Goal: Answer question/provide support: Share knowledge or assist other users

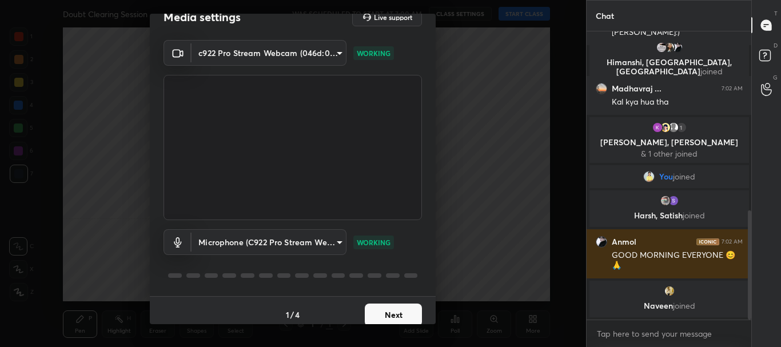
scroll to position [28, 0]
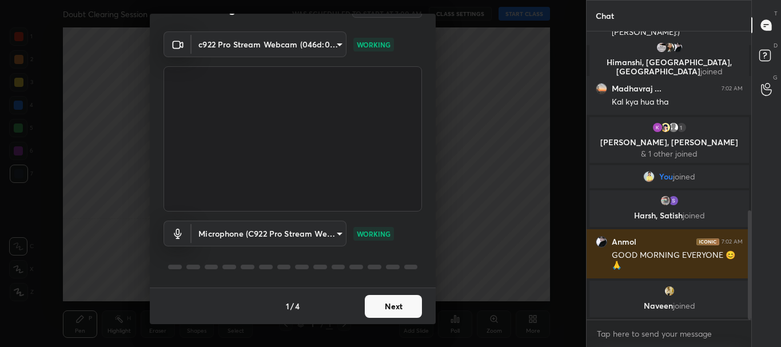
click at [394, 304] on button "Next" at bounding box center [393, 306] width 57 height 23
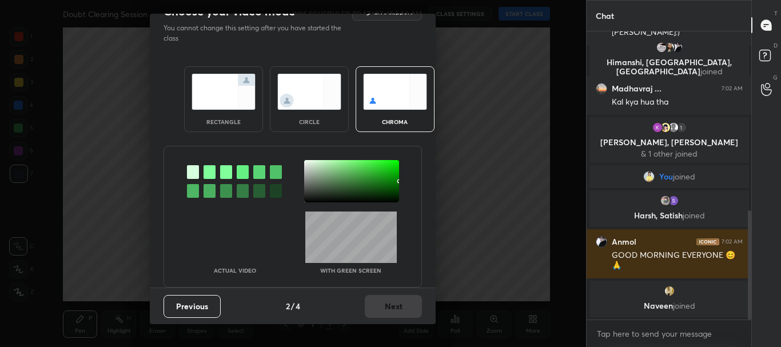
scroll to position [0, 0]
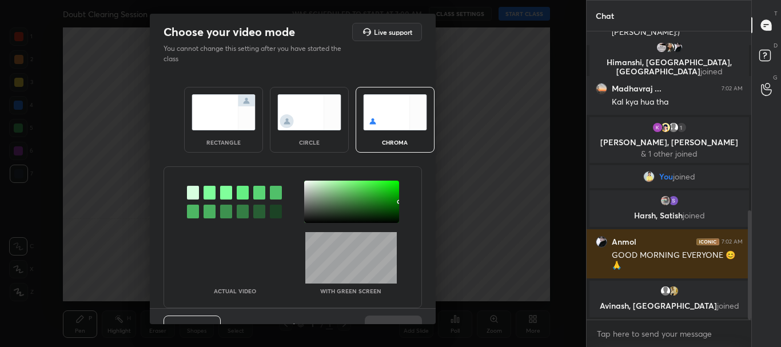
click at [251, 150] on div "rectangle" at bounding box center [223, 120] width 79 height 66
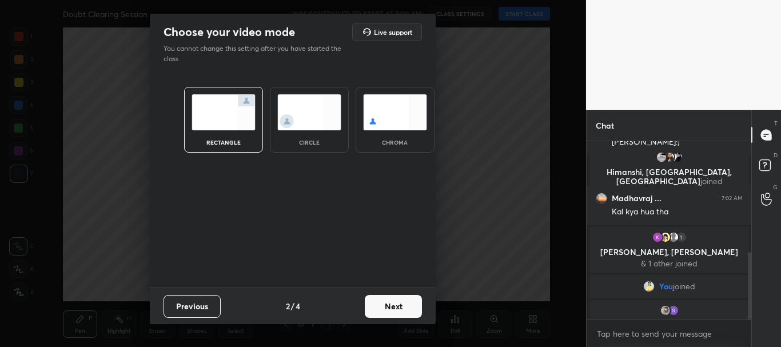
scroll to position [80, 161]
click at [395, 306] on button "Next" at bounding box center [393, 306] width 57 height 23
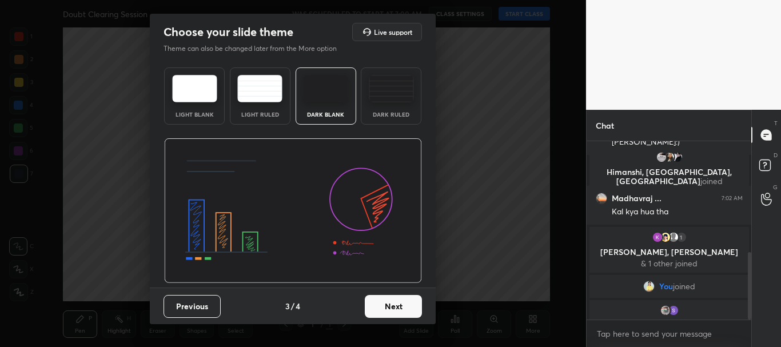
click at [411, 306] on button "Next" at bounding box center [393, 306] width 57 height 23
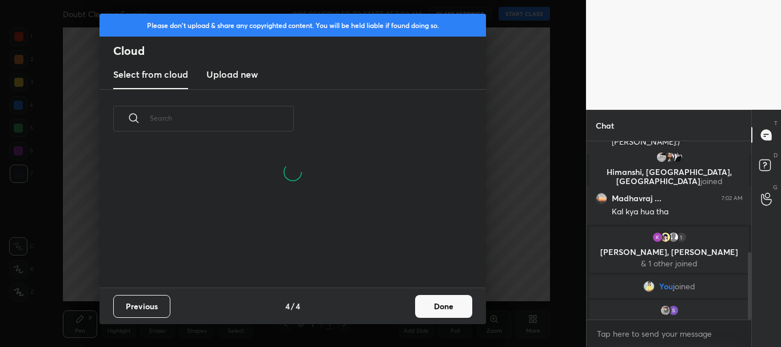
click at [458, 307] on button "Done" at bounding box center [443, 306] width 57 height 23
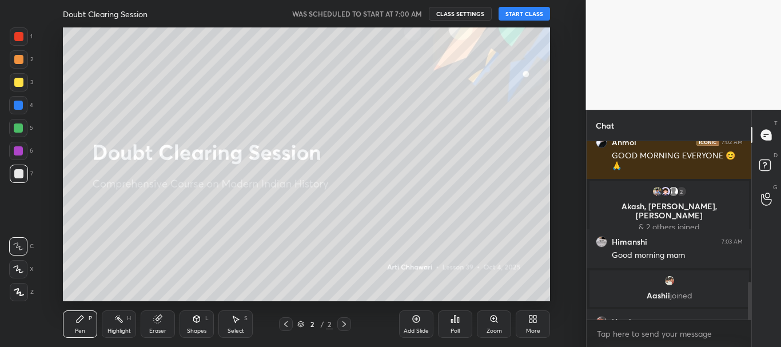
scroll to position [669, 0]
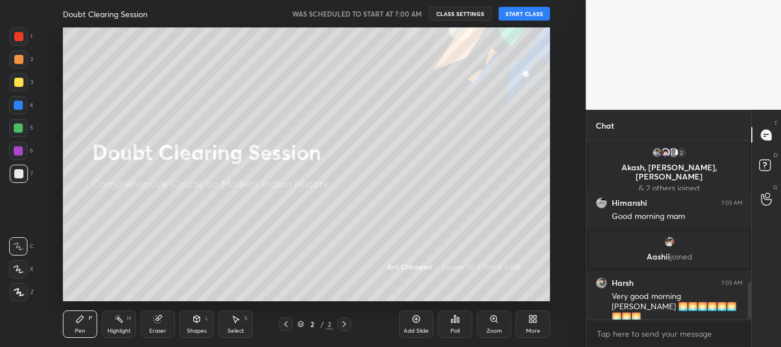
click at [466, 11] on button "CLASS SETTINGS" at bounding box center [460, 14] width 63 height 14
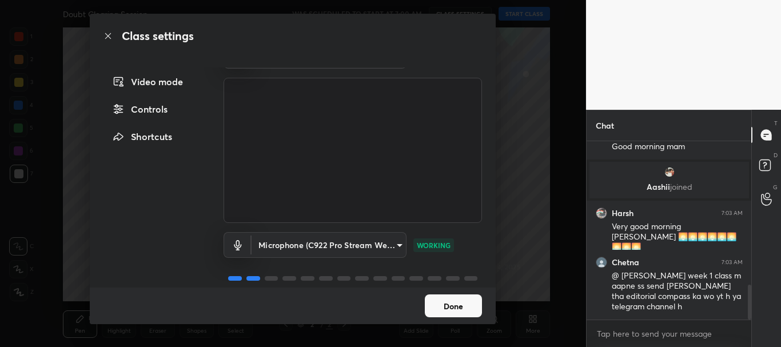
scroll to position [39, 0]
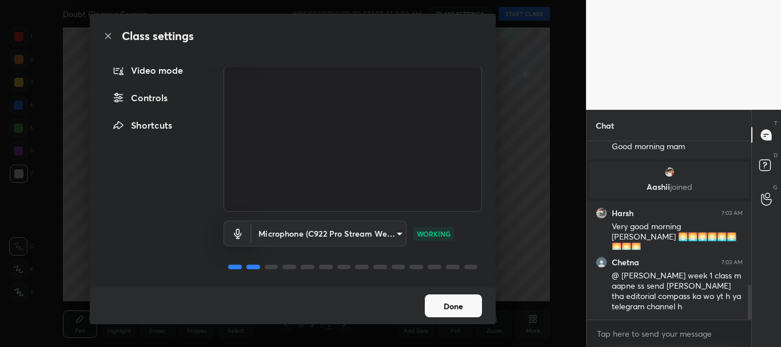
click at [461, 303] on button "Done" at bounding box center [453, 306] width 57 height 23
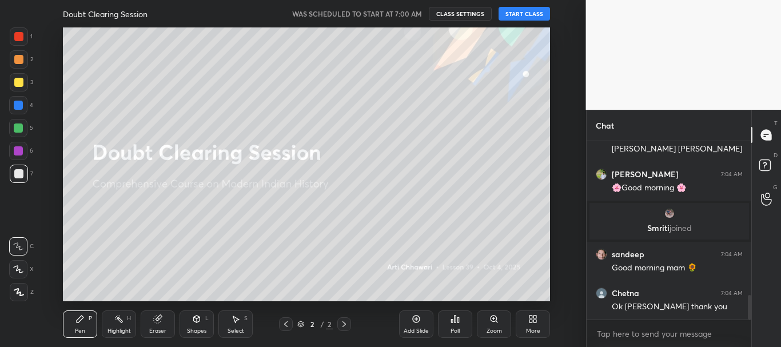
scroll to position [1107, 0]
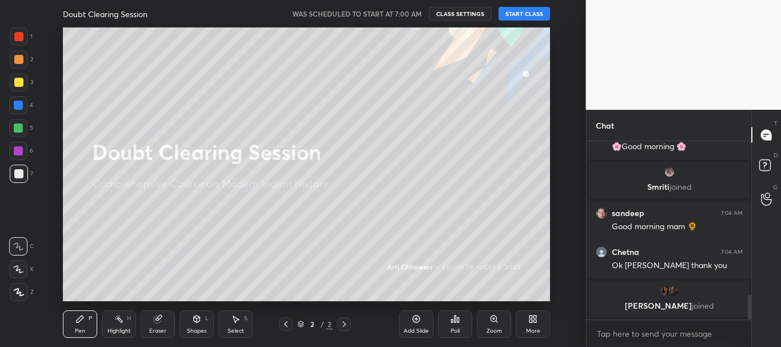
click at [456, 12] on button "CLASS SETTINGS" at bounding box center [460, 14] width 63 height 14
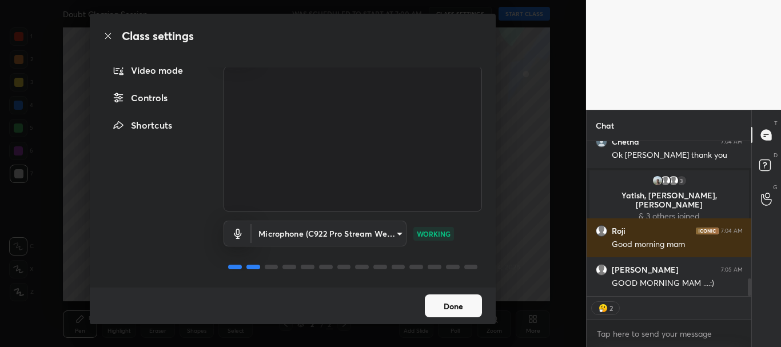
scroll to position [1218, 0]
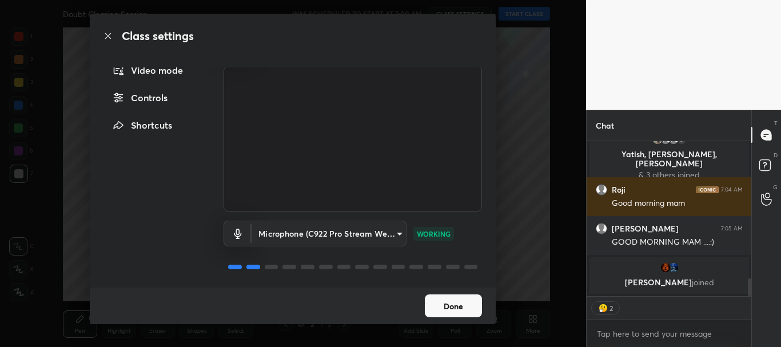
click at [443, 304] on button "Done" at bounding box center [453, 306] width 57 height 23
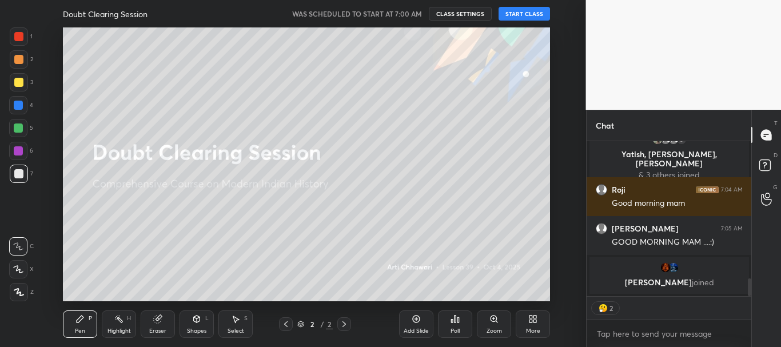
click at [518, 13] on button "START CLASS" at bounding box center [524, 14] width 51 height 14
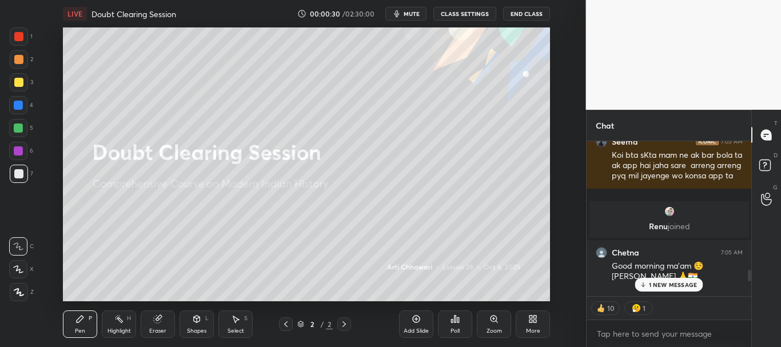
scroll to position [1667, 0]
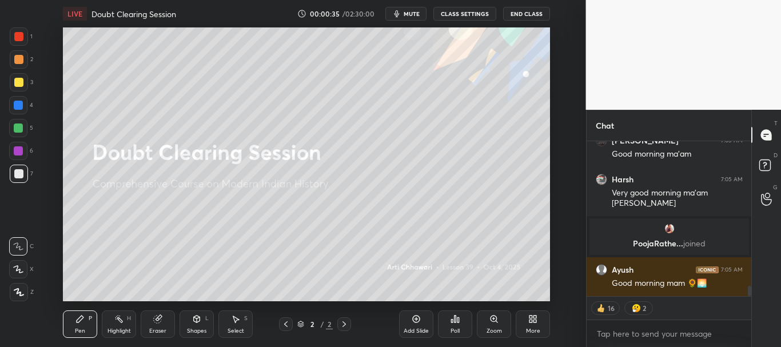
drag, startPoint x: 749, startPoint y: 291, endPoint x: 749, endPoint y: 312, distance: 21.7
click at [749, 312] on div "Aryan 7:05 AM goooddd morninggg maam Irfan 7:05 AM Good morning ma'am Harsh 7:0…" at bounding box center [669, 244] width 165 height 206
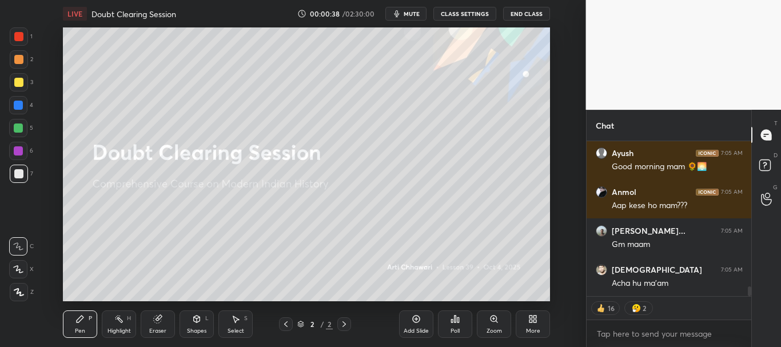
scroll to position [2352, 0]
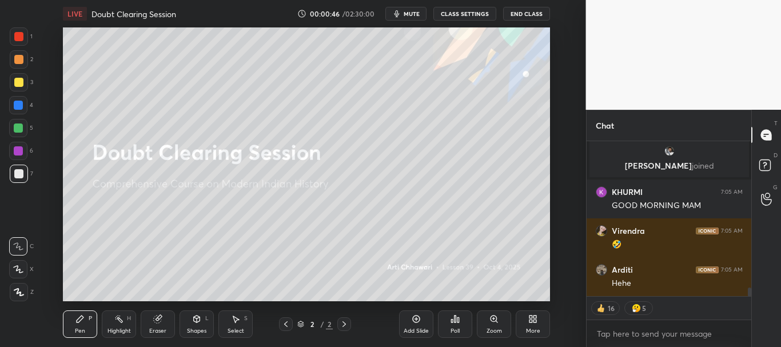
drag, startPoint x: 748, startPoint y: 291, endPoint x: 742, endPoint y: 307, distance: 16.5
click at [745, 307] on div "Isha 7:05 AM hehe Saurbh joined KHURMI 7:05 AM GOOD MORNING MAM Virendra 7:05 A…" at bounding box center [669, 244] width 165 height 206
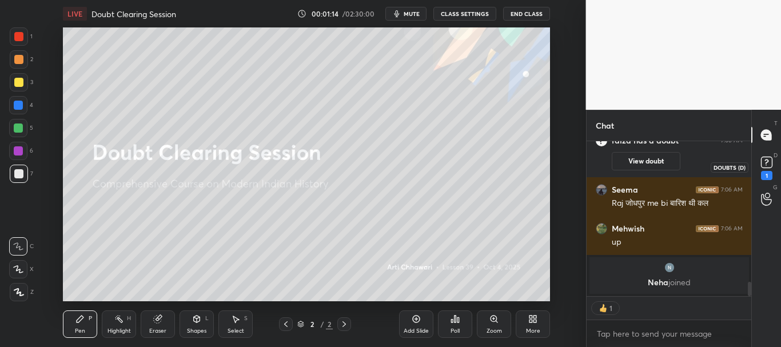
click at [768, 166] on rect at bounding box center [766, 162] width 11 height 11
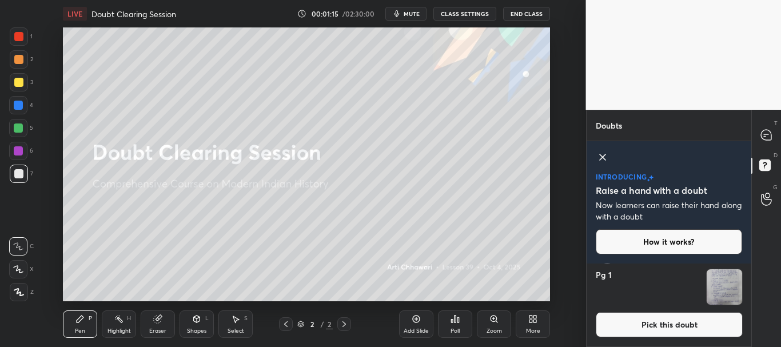
click at [607, 157] on icon at bounding box center [603, 157] width 14 height 14
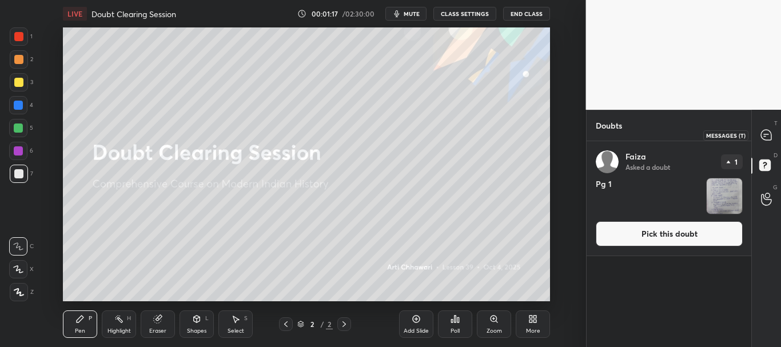
click at [767, 137] on icon at bounding box center [766, 135] width 10 height 10
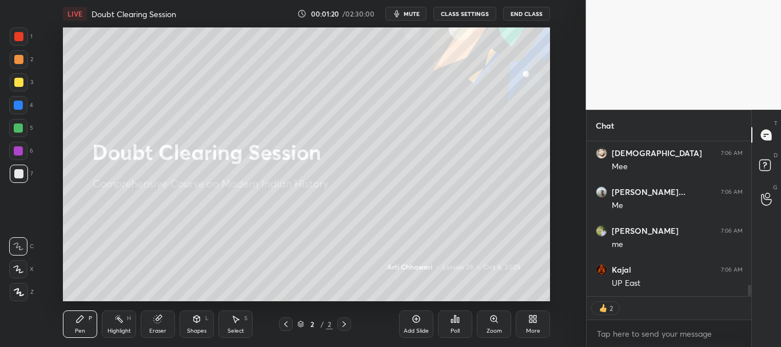
click at [751, 297] on div "Bhavya joined Shivam 7:06 AM Mee Yatish Kum... 7:06 AM Me yogendra 7:06 AM me K…" at bounding box center [669, 244] width 165 height 206
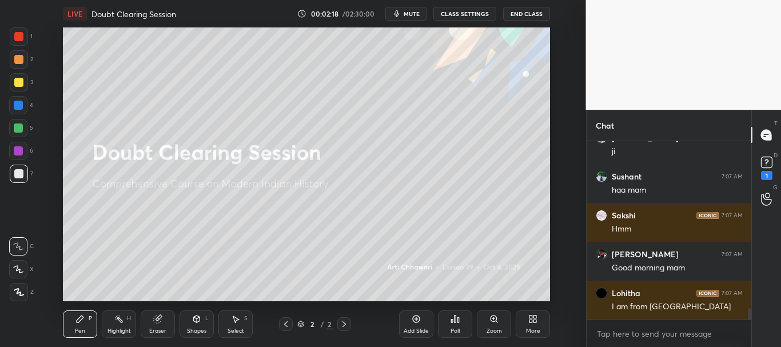
scroll to position [2590, 0]
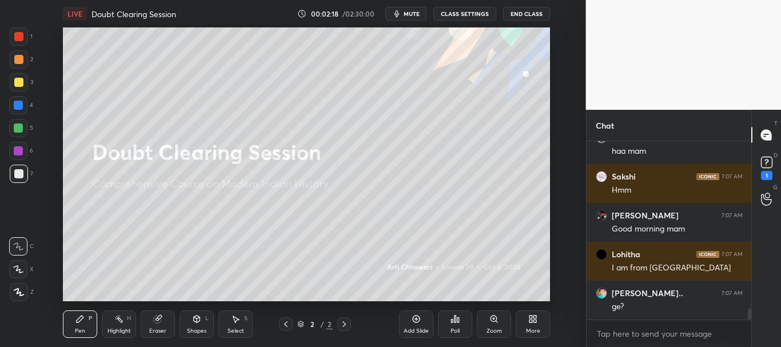
click at [752, 320] on div "Chat yogendra 7:07 AM ji Sushant 7:07 AM haa mam Sakshi 7:07 AM Hmm Anamika 7:0…" at bounding box center [684, 228] width 196 height 237
click at [766, 163] on icon at bounding box center [767, 162] width 4 height 5
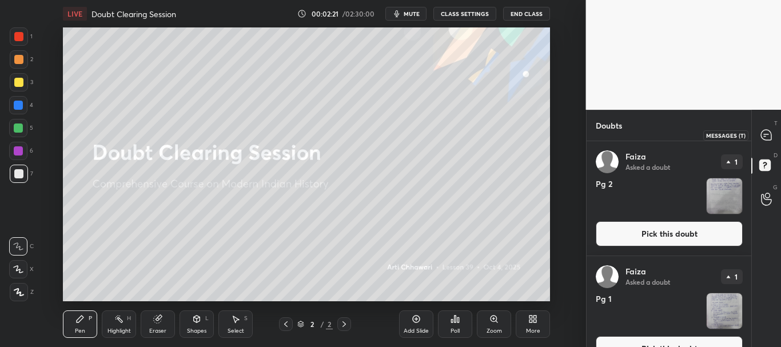
click at [771, 137] on icon at bounding box center [766, 135] width 10 height 10
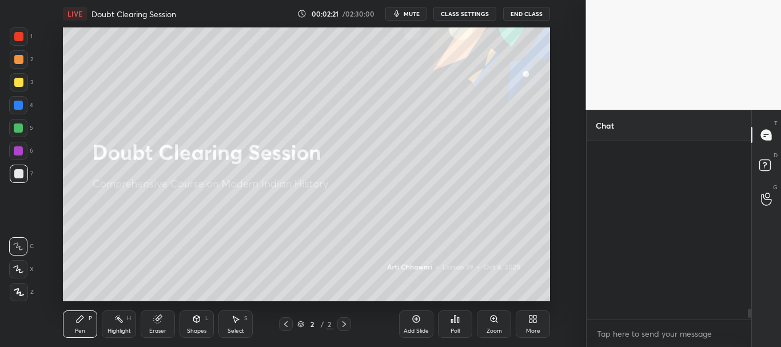
scroll to position [175, 161]
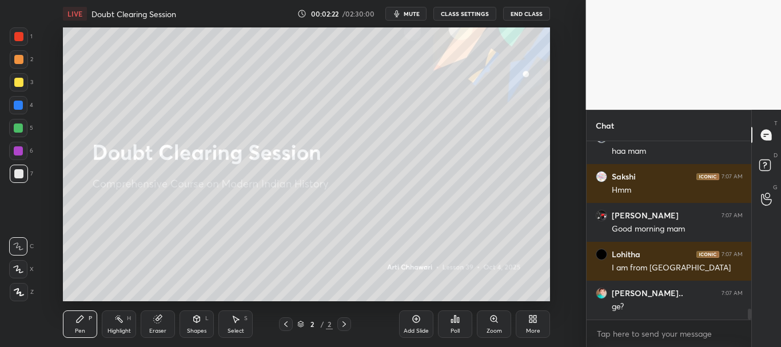
drag, startPoint x: 748, startPoint y: 312, endPoint x: 750, endPoint y: 325, distance: 13.4
click at [750, 326] on div "yogendra 7:07 AM ji Sushant 7:07 AM haa mam Sakshi 7:07 AM Hmm Anamika 7:07 AM …" at bounding box center [669, 244] width 165 height 206
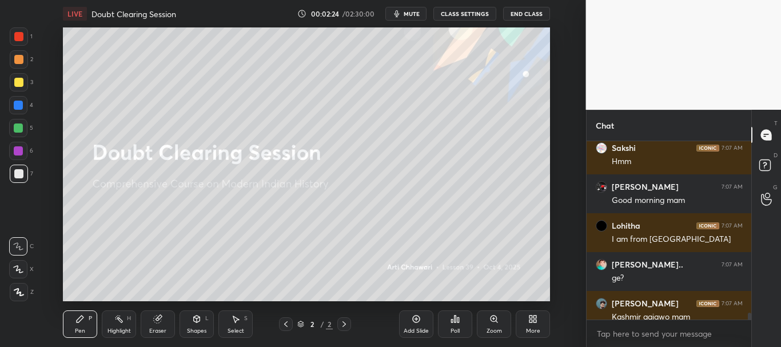
scroll to position [4322, 0]
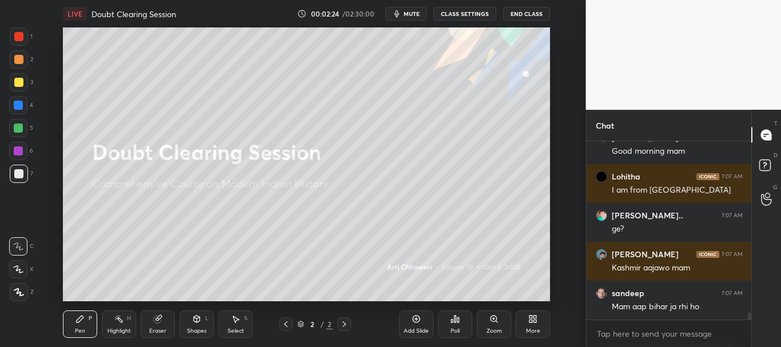
click at [749, 317] on div at bounding box center [749, 317] width 3 height 9
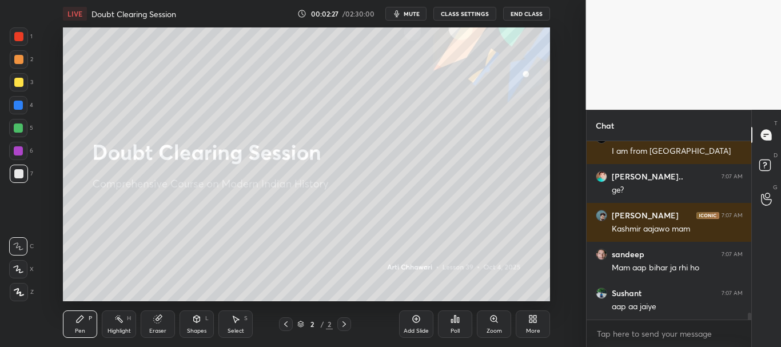
scroll to position [4400, 0]
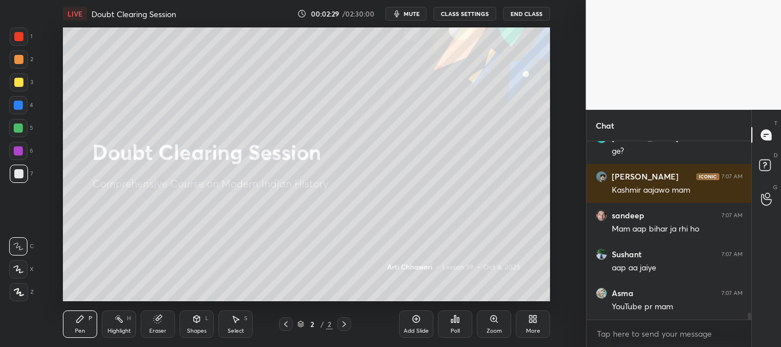
click at [16, 104] on div at bounding box center [18, 105] width 9 height 9
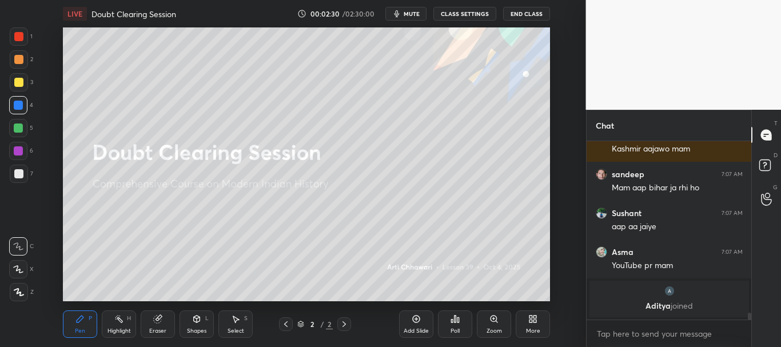
click at [18, 38] on div at bounding box center [18, 36] width 9 height 9
click at [18, 102] on div at bounding box center [18, 105] width 9 height 9
click at [21, 41] on div at bounding box center [18, 36] width 9 height 9
click at [17, 106] on div at bounding box center [18, 105] width 9 height 9
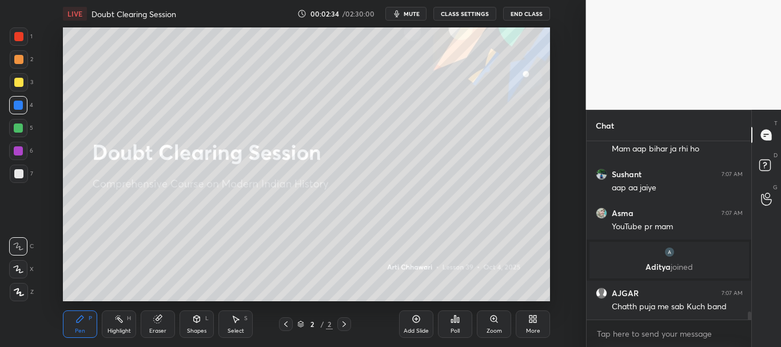
scroll to position [3945, 0]
click at [17, 104] on div at bounding box center [18, 105] width 9 height 9
click at [23, 41] on div at bounding box center [19, 36] width 18 height 18
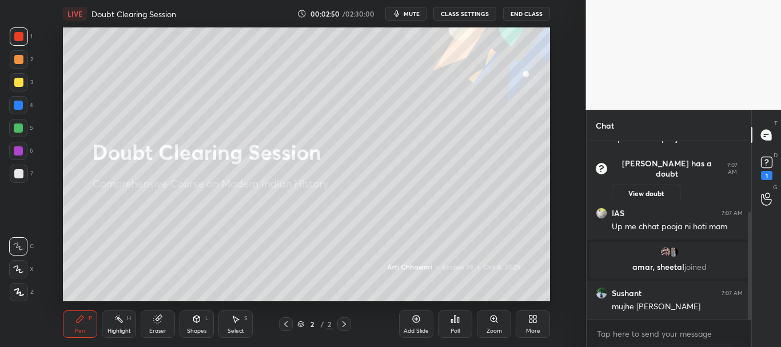
scroll to position [156, 0]
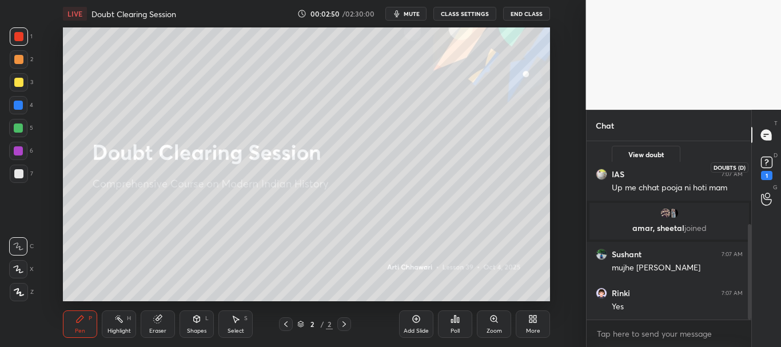
click at [768, 162] on icon at bounding box center [766, 162] width 17 height 17
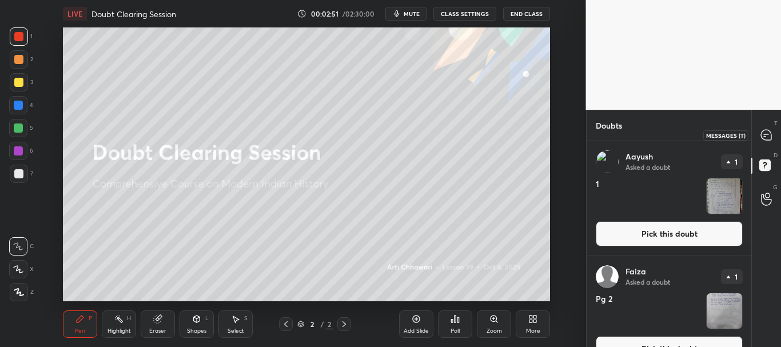
click at [768, 135] on icon at bounding box center [767, 135] width 12 height 12
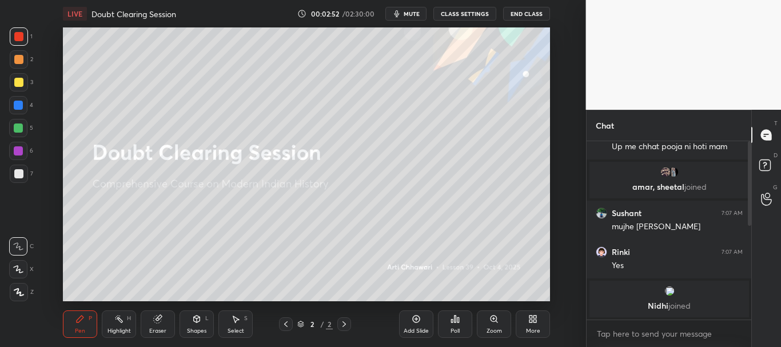
scroll to position [175, 161]
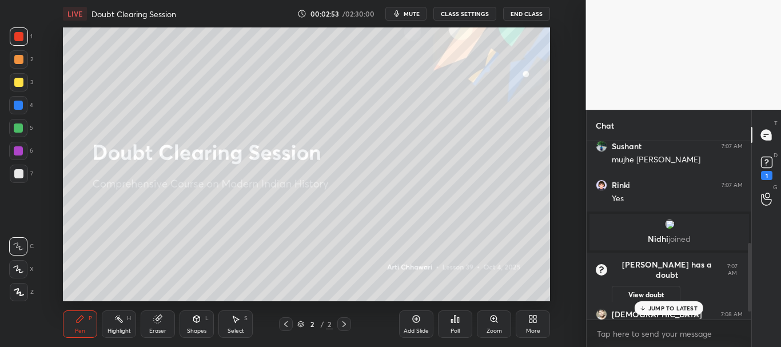
drag, startPoint x: 748, startPoint y: 275, endPoint x: 748, endPoint y: 282, distance: 7.4
click at [748, 282] on div at bounding box center [749, 277] width 3 height 69
click at [656, 306] on p "JUMP TO LATEST" at bounding box center [673, 308] width 49 height 7
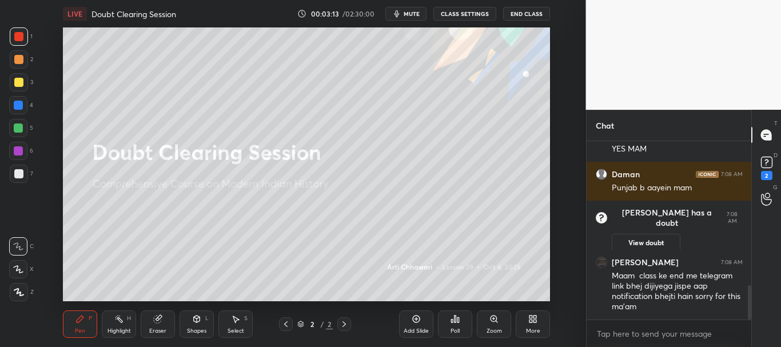
scroll to position [747, 0]
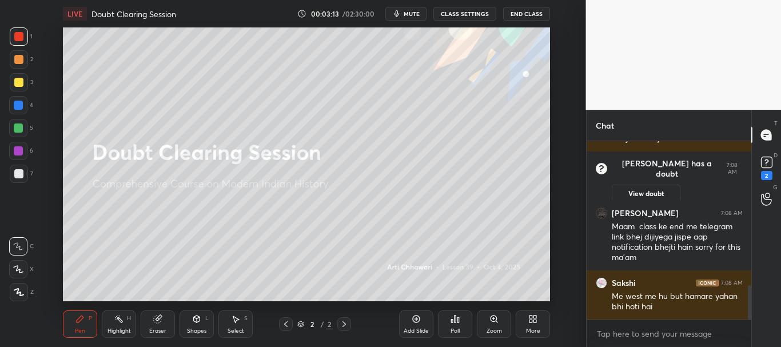
click at [20, 107] on div at bounding box center [18, 105] width 9 height 9
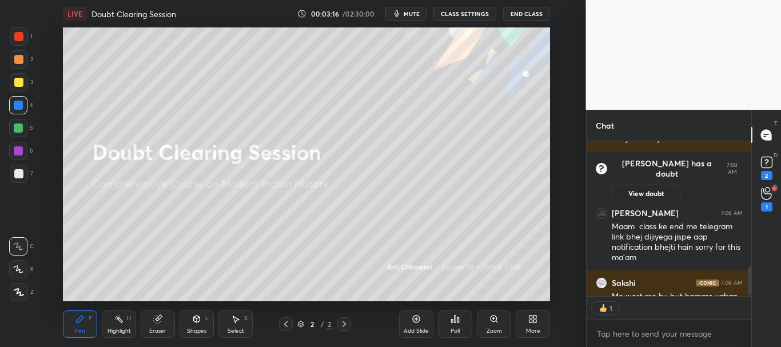
click at [542, 317] on div "More" at bounding box center [533, 324] width 34 height 27
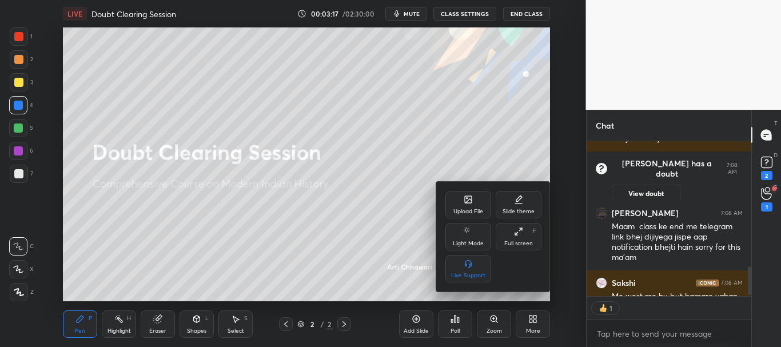
click at [474, 209] on div "Upload File" at bounding box center [469, 212] width 30 height 6
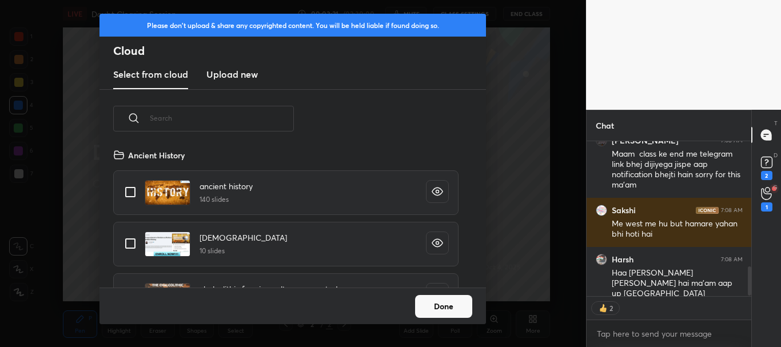
scroll to position [776, 0]
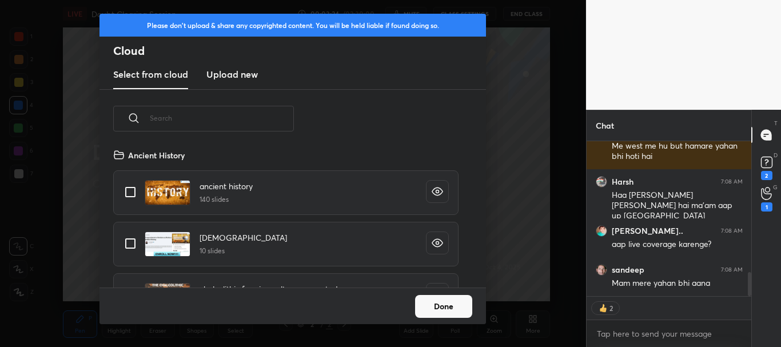
click at [447, 303] on button "Done" at bounding box center [443, 306] width 57 height 23
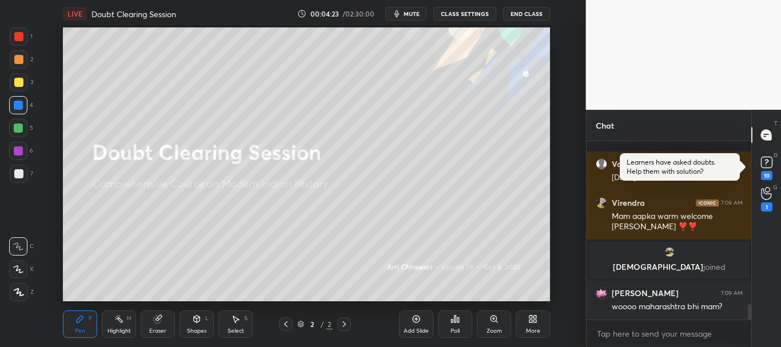
scroll to position [1918, 0]
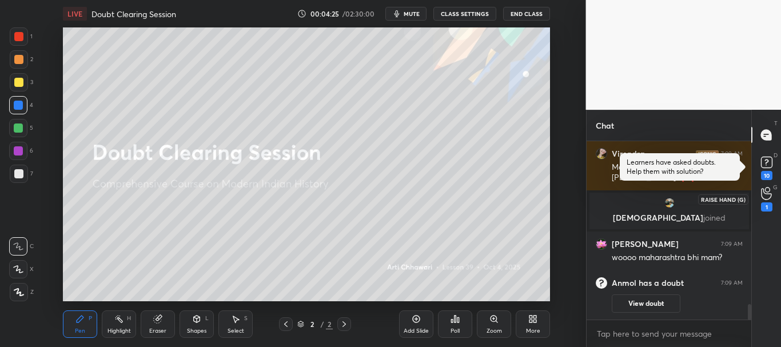
click at [764, 200] on icon at bounding box center [766, 193] width 11 height 13
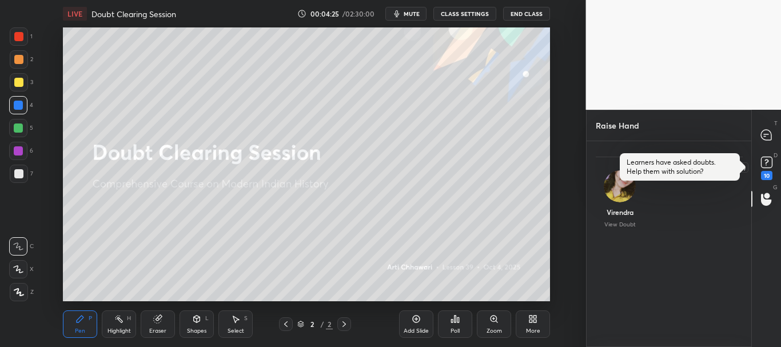
click at [768, 165] on rect at bounding box center [766, 162] width 11 height 11
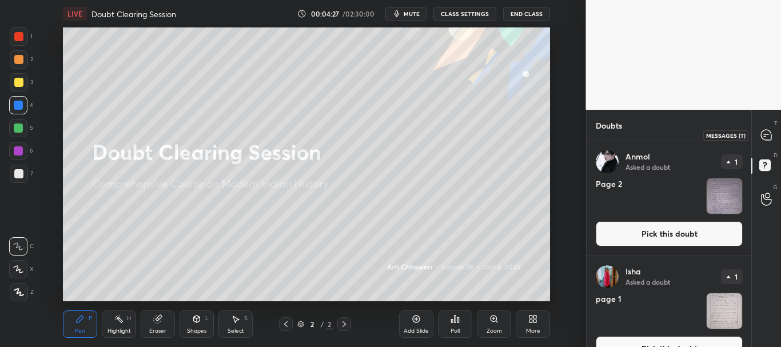
click at [769, 137] on icon at bounding box center [766, 135] width 10 height 10
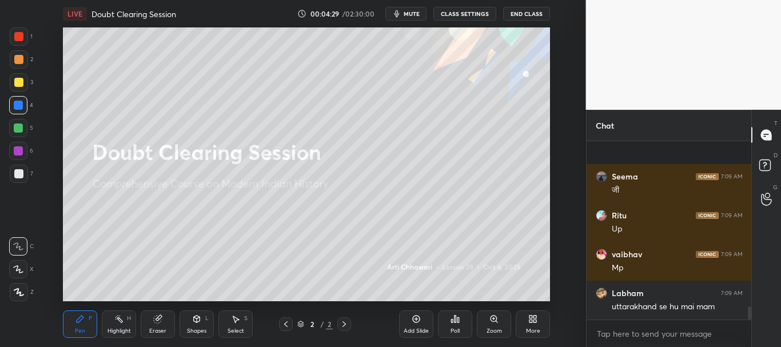
scroll to position [2242, 0]
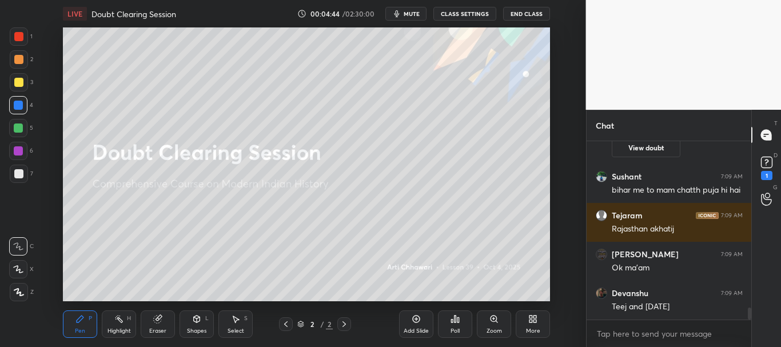
click at [20, 165] on div at bounding box center [19, 174] width 18 height 18
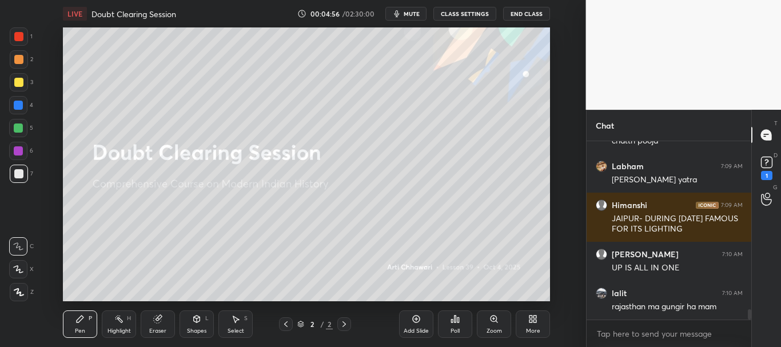
click at [538, 320] on icon at bounding box center [533, 319] width 9 height 9
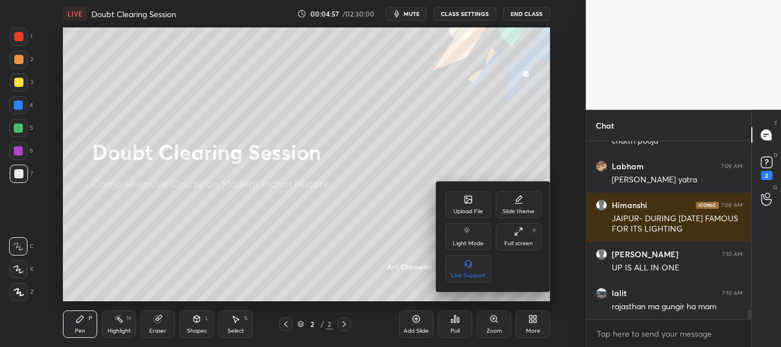
click at [475, 202] on div "Upload File" at bounding box center [469, 204] width 46 height 27
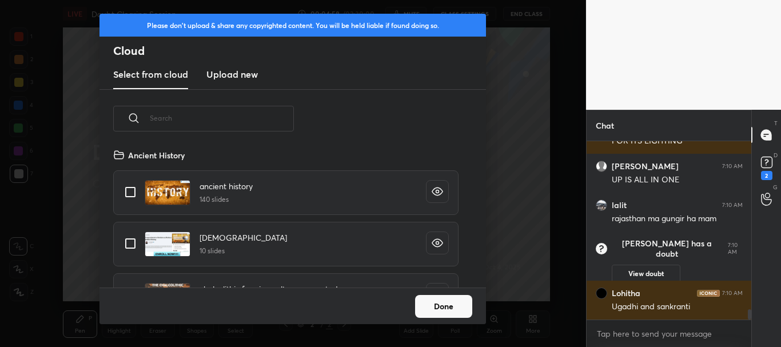
click at [243, 70] on h3 "Upload new" at bounding box center [231, 74] width 51 height 14
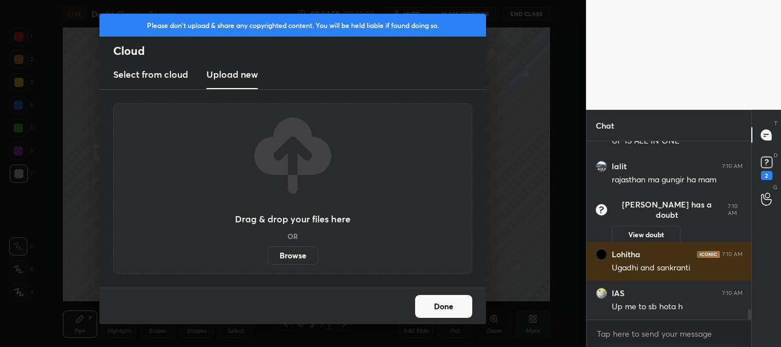
click at [166, 77] on h3 "Select from cloud" at bounding box center [150, 74] width 75 height 14
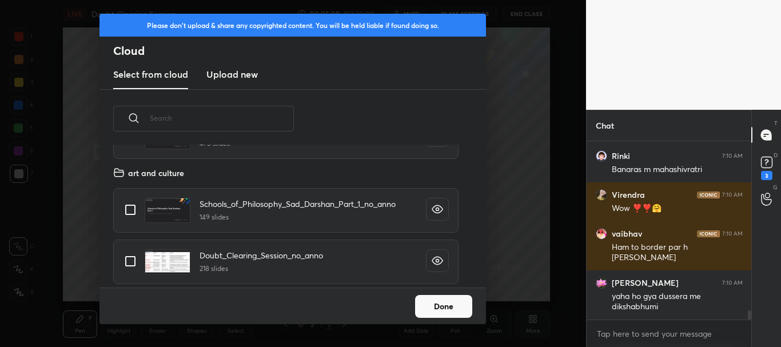
click at [479, 280] on div "​ Modern History Discussion_of_Syllabus_and_Strategy_no_anno 476 slides art and…" at bounding box center [293, 189] width 387 height 198
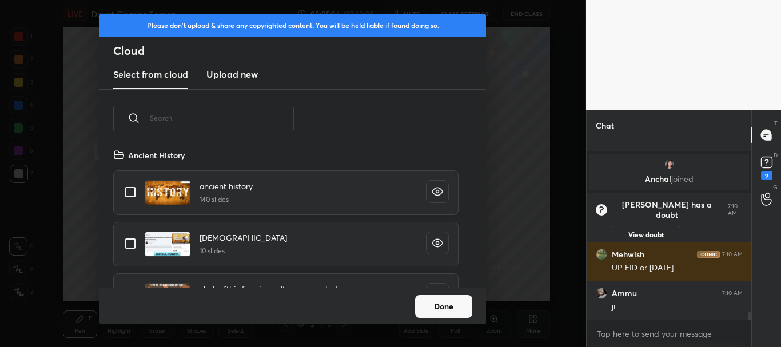
click at [224, 76] on h3 "Upload new" at bounding box center [231, 74] width 51 height 14
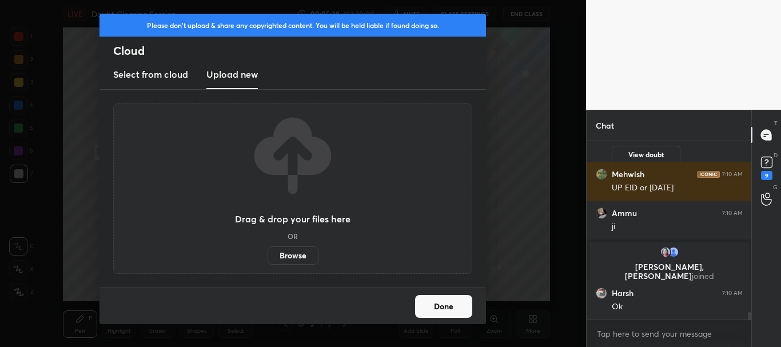
click at [300, 250] on label "Browse" at bounding box center [293, 256] width 51 height 18
click at [268, 250] on input "Browse" at bounding box center [268, 256] width 0 height 18
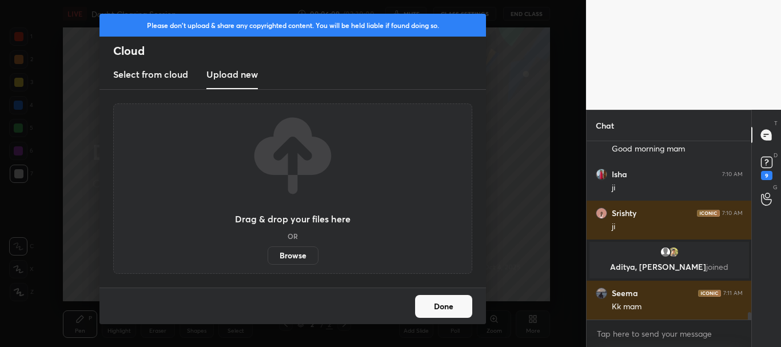
click at [444, 299] on button "Done" at bounding box center [443, 306] width 57 height 23
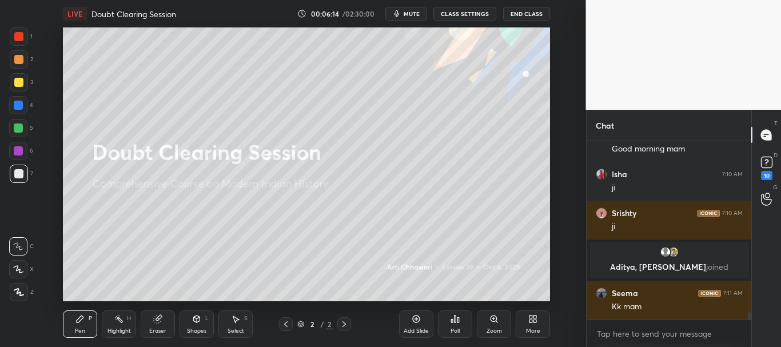
scroll to position [4304, 0]
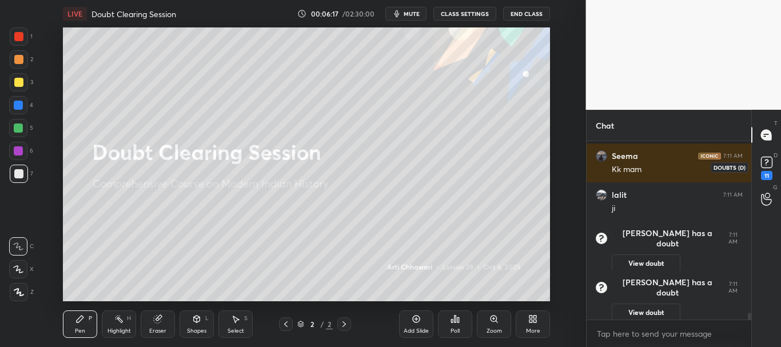
click at [768, 163] on rect at bounding box center [766, 162] width 11 height 11
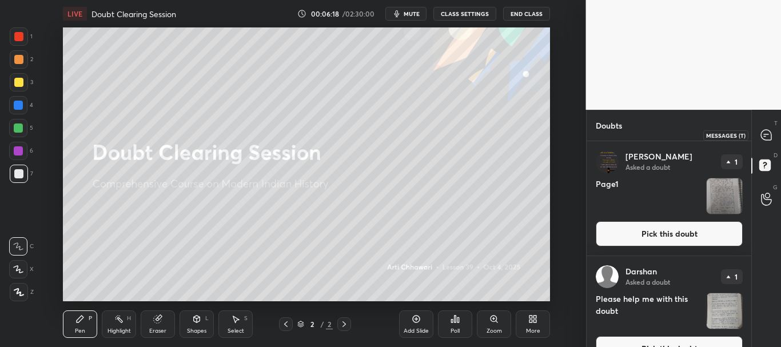
click at [767, 136] on icon at bounding box center [766, 135] width 10 height 10
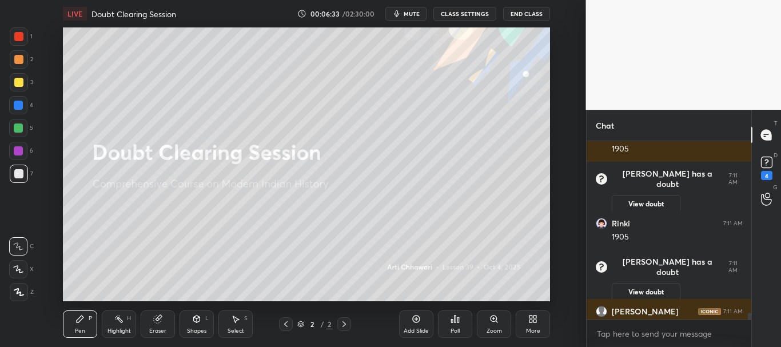
scroll to position [4553, 0]
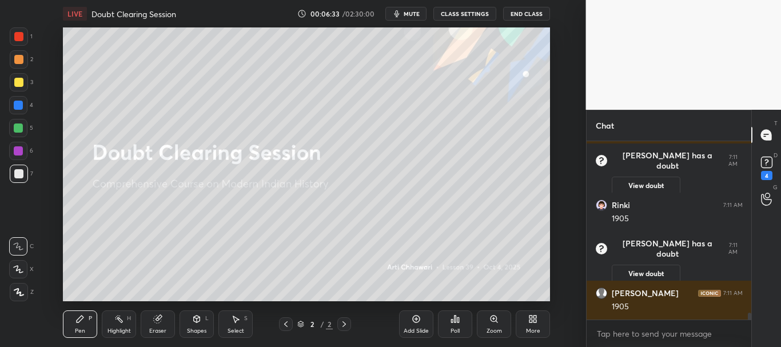
click at [534, 323] on icon at bounding box center [535, 321] width 3 height 3
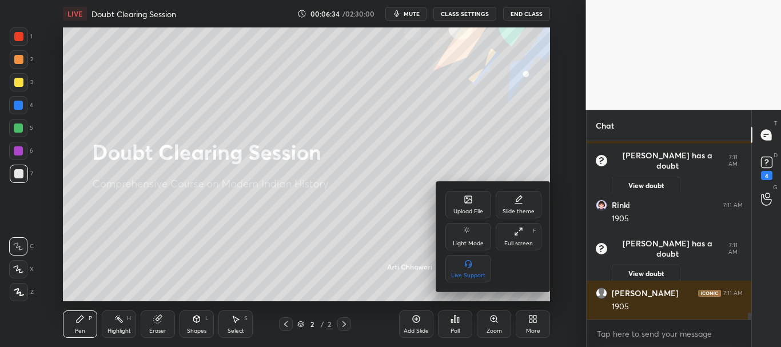
click at [475, 208] on div "Upload File" at bounding box center [469, 204] width 46 height 27
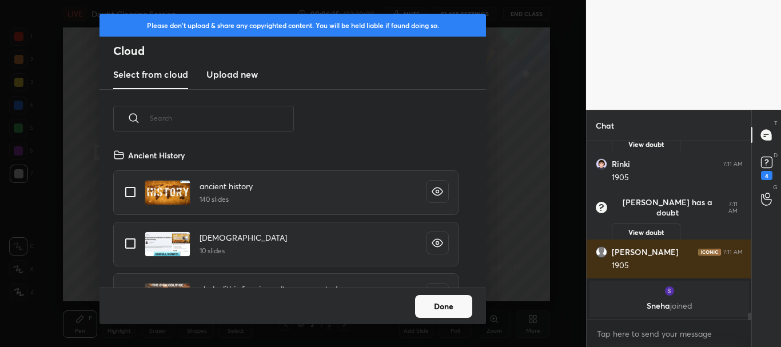
scroll to position [140, 367]
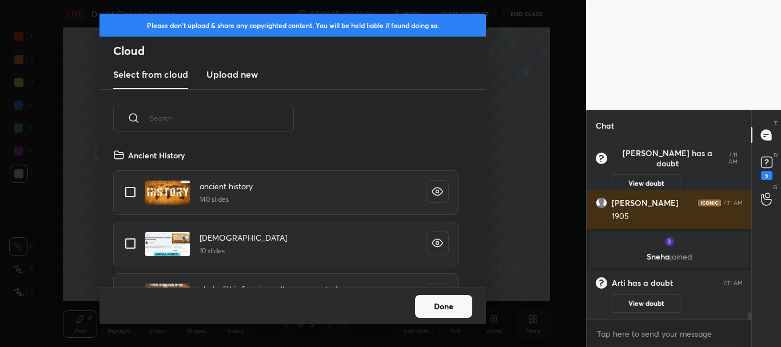
click at [237, 76] on h3 "Upload new" at bounding box center [231, 74] width 51 height 14
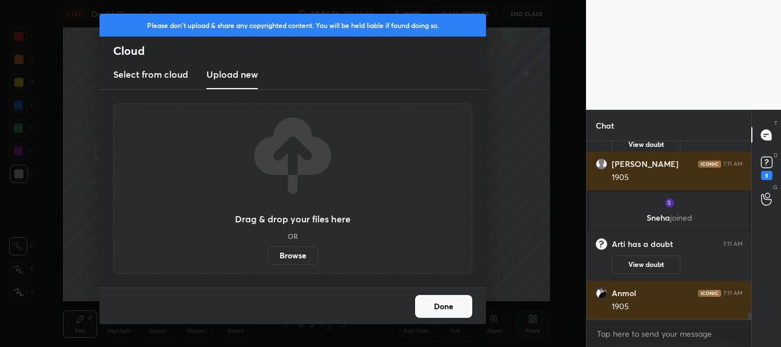
click at [290, 253] on label "Browse" at bounding box center [293, 256] width 51 height 18
click at [268, 253] on input "Browse" at bounding box center [268, 256] width 0 height 18
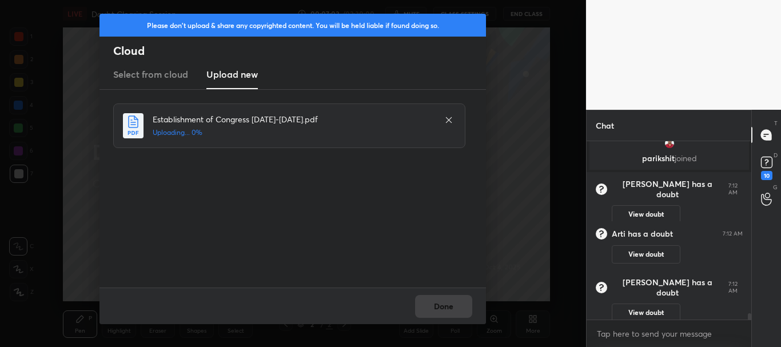
scroll to position [5015, 0]
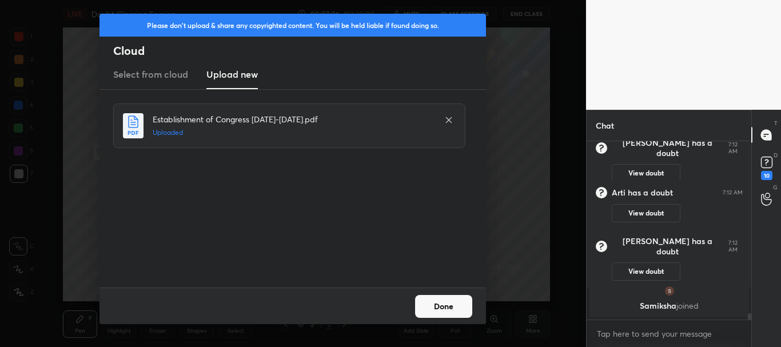
click at [442, 302] on button "Done" at bounding box center [443, 306] width 57 height 23
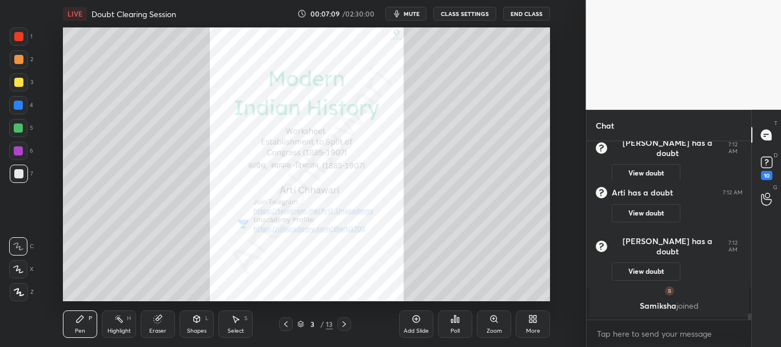
click at [18, 40] on div at bounding box center [18, 36] width 9 height 9
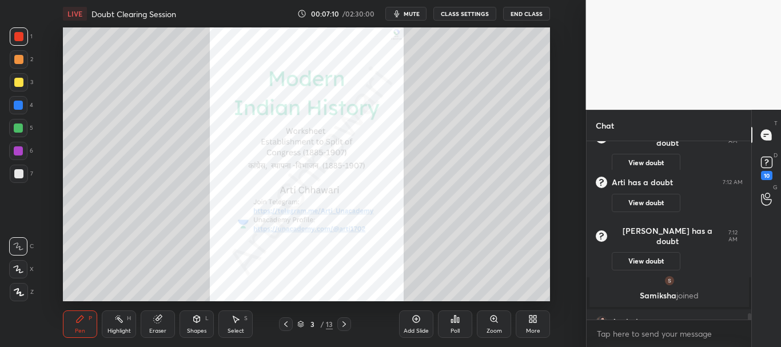
scroll to position [5044, 0]
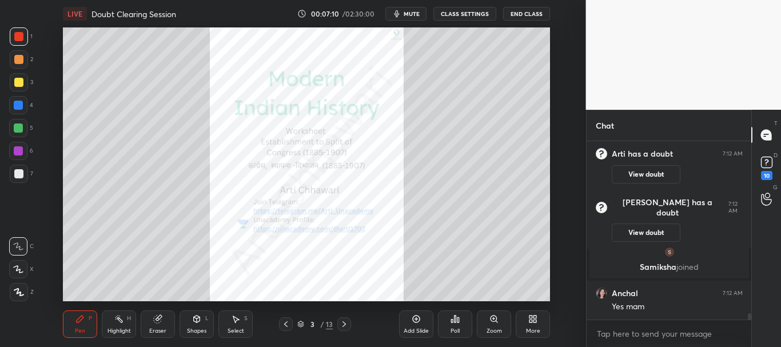
click at [345, 327] on icon at bounding box center [344, 324] width 9 height 9
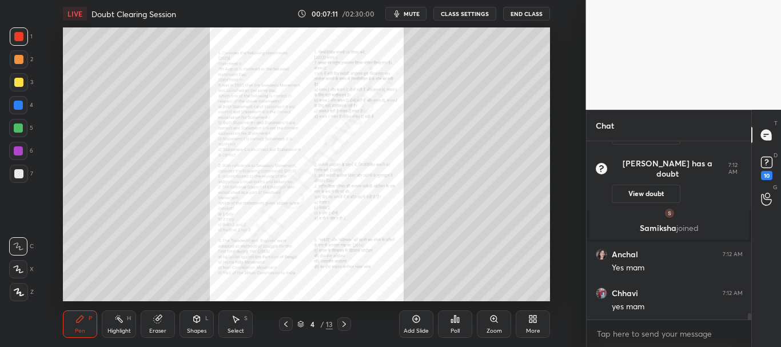
click at [348, 328] on icon at bounding box center [344, 324] width 9 height 9
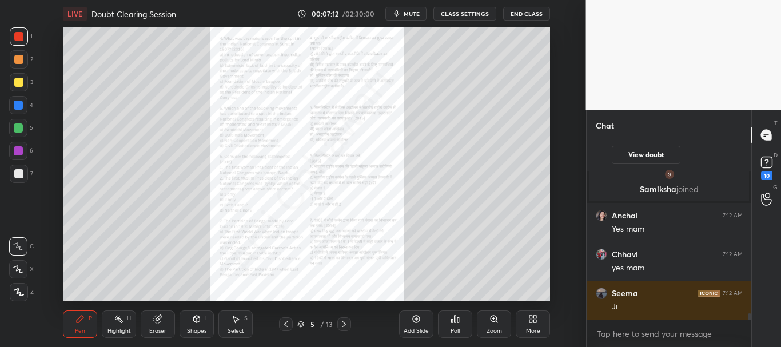
click at [347, 327] on icon at bounding box center [344, 324] width 9 height 9
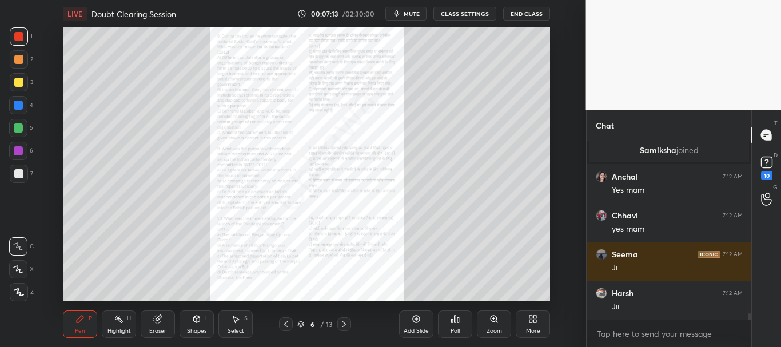
click at [344, 322] on icon at bounding box center [344, 324] width 3 height 6
click at [346, 324] on icon at bounding box center [344, 324] width 3 height 6
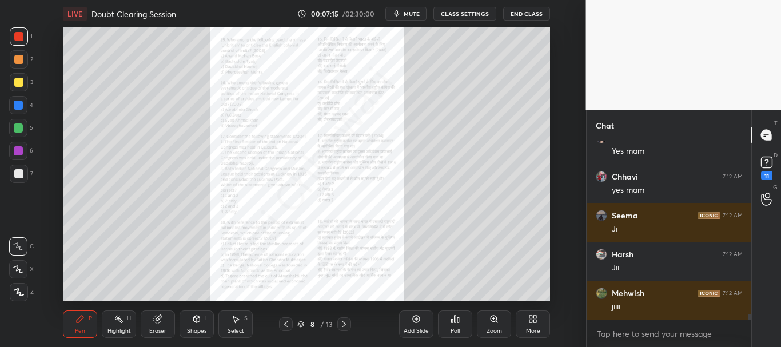
scroll to position [5249, 0]
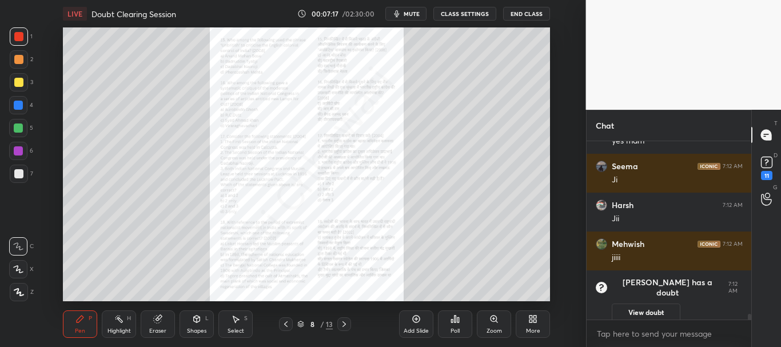
click at [346, 324] on icon at bounding box center [344, 324] width 3 height 6
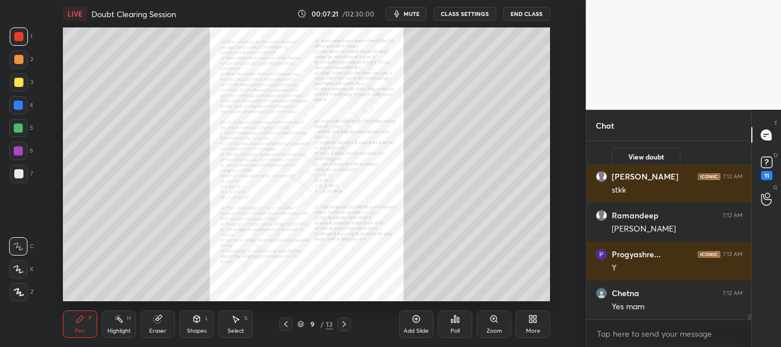
scroll to position [5387, 0]
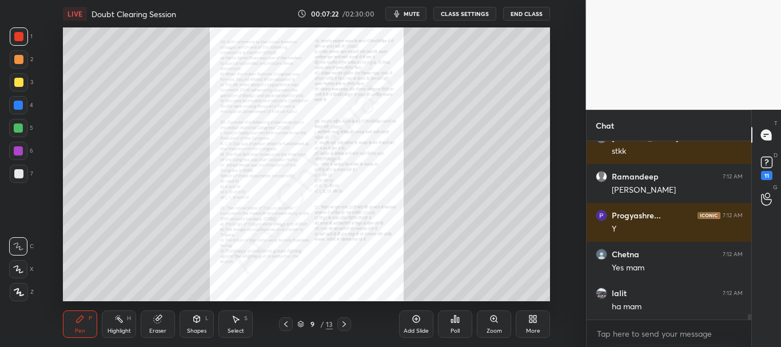
click at [344, 323] on icon at bounding box center [344, 324] width 9 height 9
click at [344, 323] on icon at bounding box center [344, 324] width 3 height 6
click at [344, 324] on icon at bounding box center [344, 324] width 9 height 9
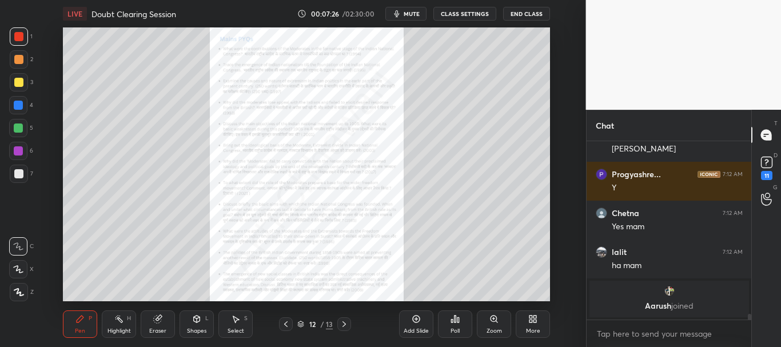
click at [286, 324] on icon at bounding box center [285, 324] width 9 height 9
click at [491, 320] on icon at bounding box center [494, 319] width 6 height 6
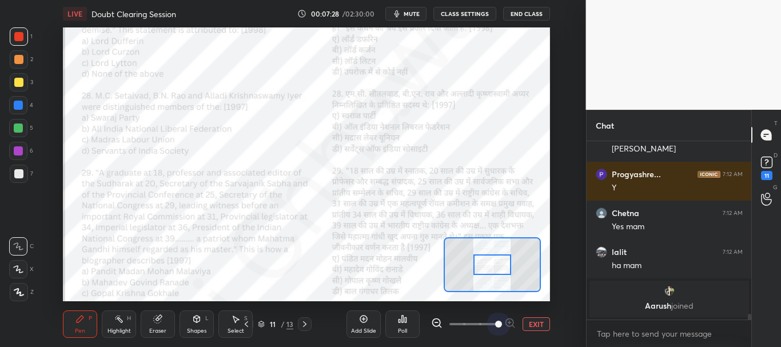
click at [491, 321] on span at bounding box center [474, 324] width 48 height 17
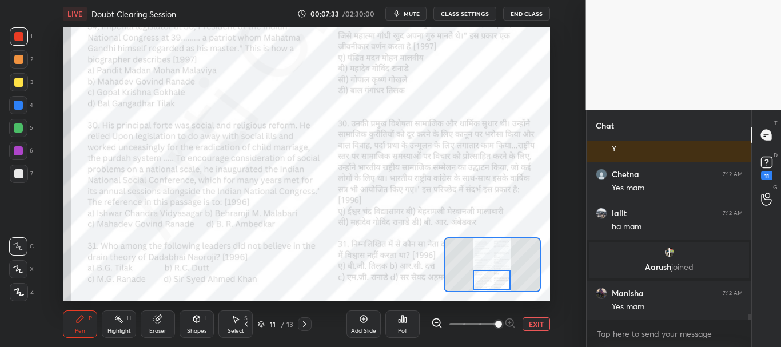
drag, startPoint x: 492, startPoint y: 267, endPoint x: 491, endPoint y: 285, distance: 18.9
click at [491, 285] on div at bounding box center [492, 280] width 38 height 21
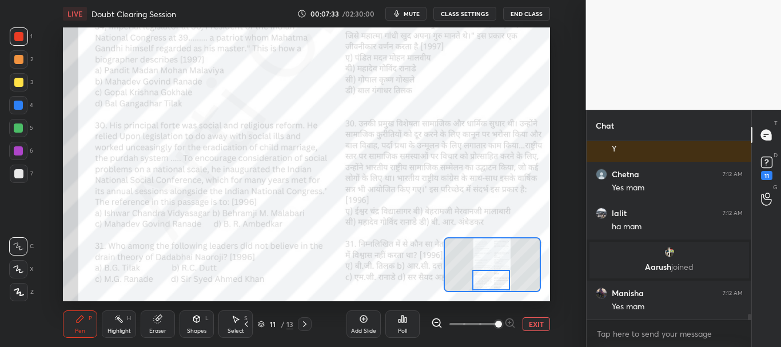
click at [491, 285] on div at bounding box center [491, 280] width 38 height 21
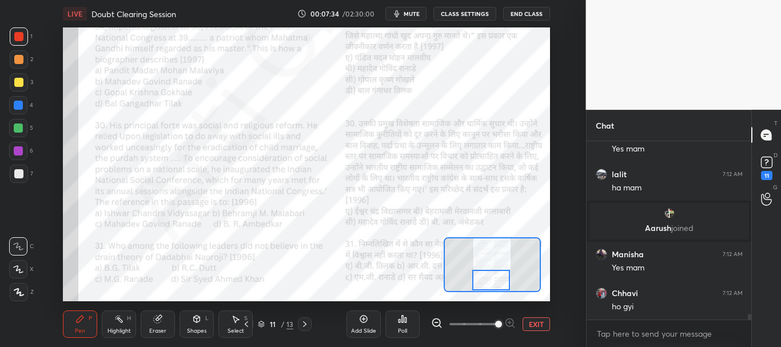
click at [539, 323] on button "EXIT" at bounding box center [536, 324] width 27 height 14
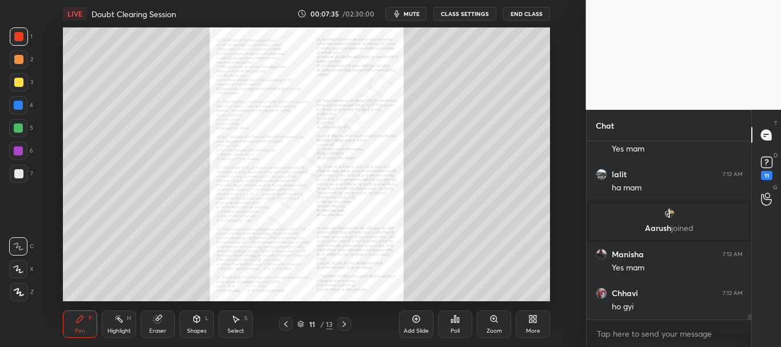
scroll to position [5452, 0]
click at [344, 327] on icon at bounding box center [344, 324] width 3 height 6
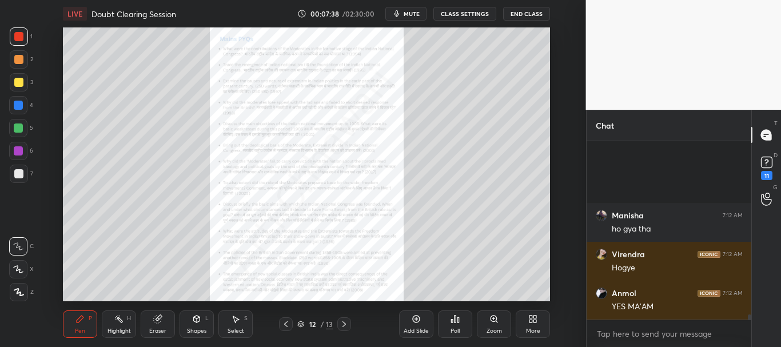
scroll to position [5686, 0]
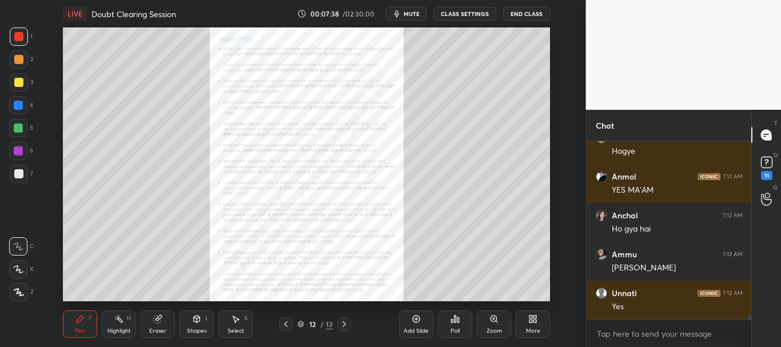
click at [347, 324] on icon at bounding box center [344, 324] width 9 height 9
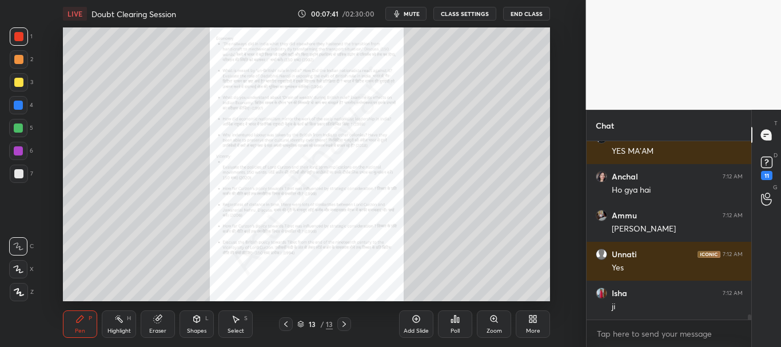
click at [287, 327] on icon at bounding box center [285, 324] width 9 height 9
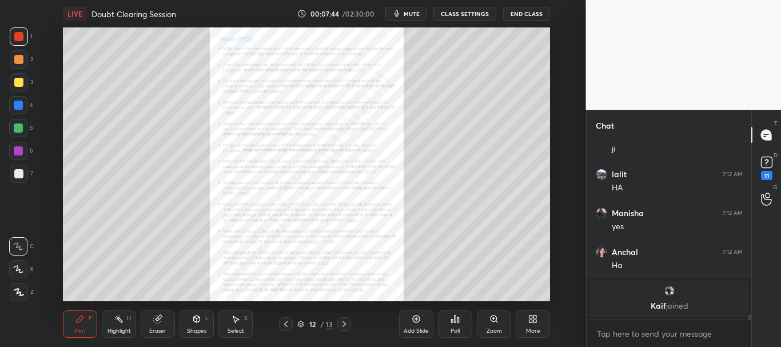
scroll to position [5882, 0]
click at [417, 316] on icon at bounding box center [416, 319] width 9 height 9
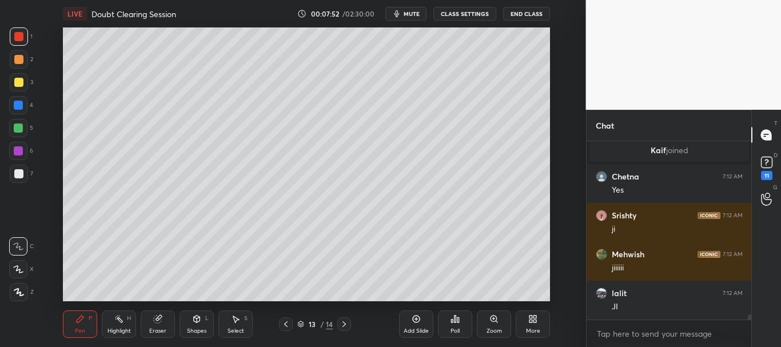
scroll to position [5805, 0]
click at [769, 162] on rect at bounding box center [766, 162] width 11 height 11
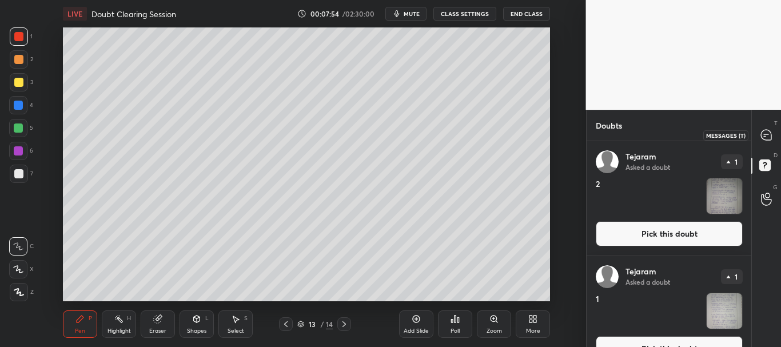
click at [765, 136] on icon at bounding box center [765, 136] width 2 height 0
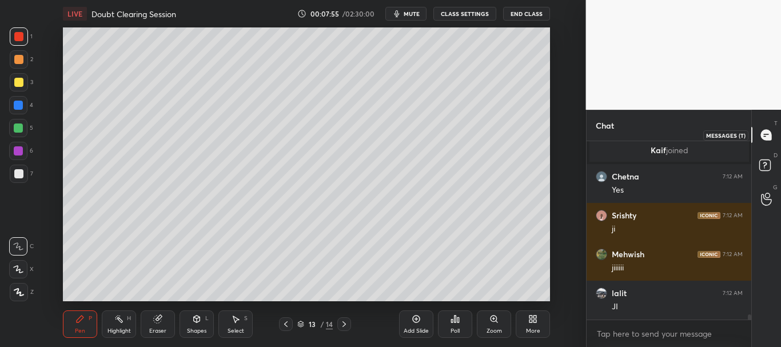
scroll to position [175, 161]
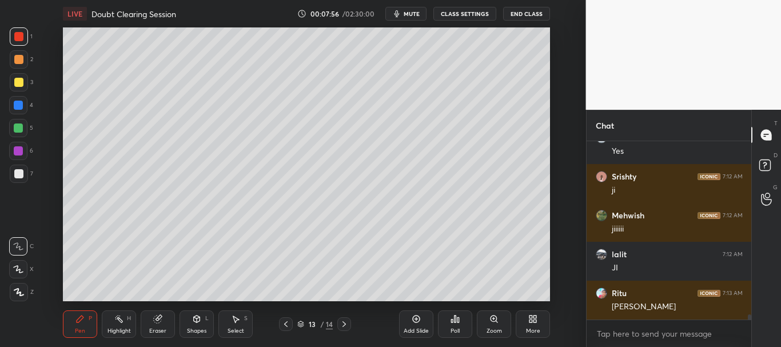
drag, startPoint x: 752, startPoint y: 316, endPoint x: 752, endPoint y: 323, distance: 6.9
click at [752, 323] on div "T Messages (T) D Doubts (D) G Raise Hand (G)" at bounding box center [767, 228] width 30 height 237
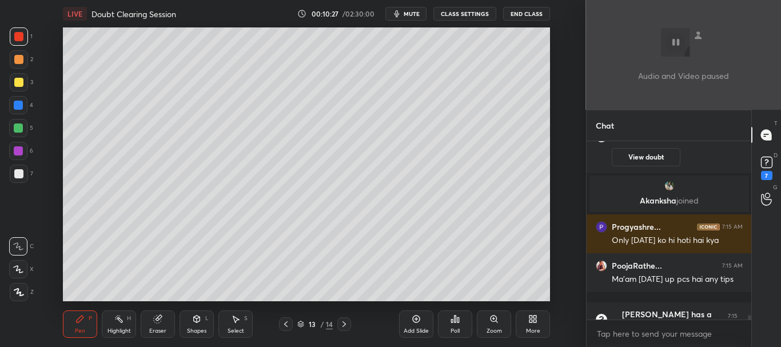
scroll to position [7370, 0]
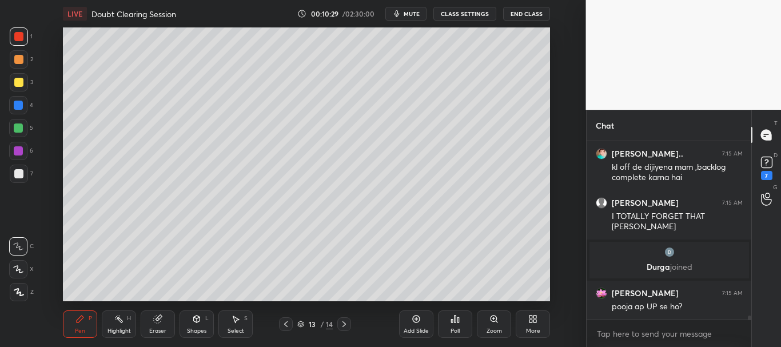
click at [536, 317] on icon at bounding box center [535, 317] width 3 height 3
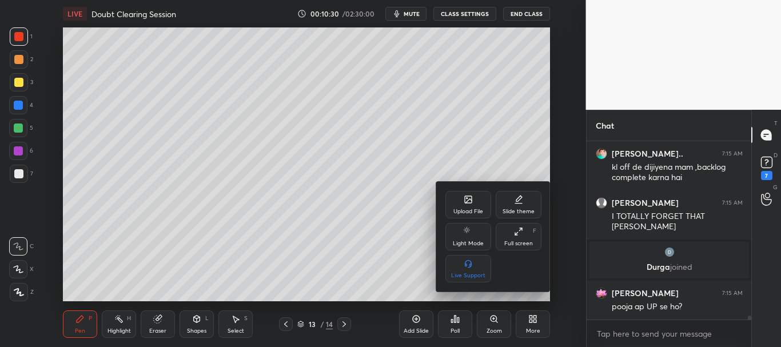
click at [472, 203] on icon at bounding box center [468, 199] width 9 height 9
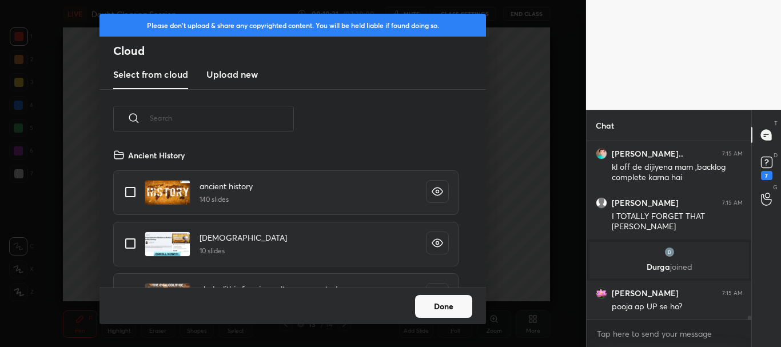
scroll to position [140, 367]
click at [233, 78] on h3 "Upload new" at bounding box center [231, 74] width 51 height 14
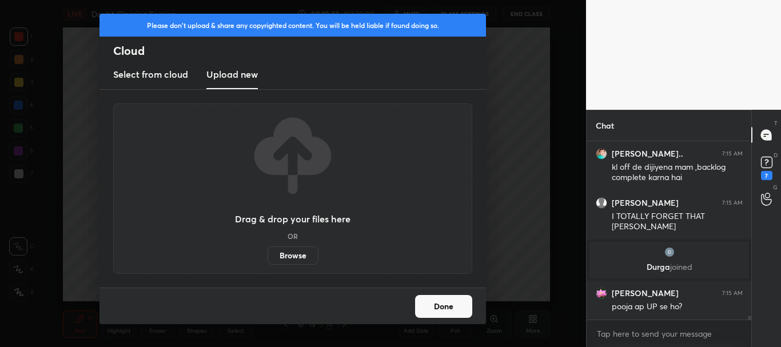
click at [287, 253] on label "Browse" at bounding box center [293, 256] width 51 height 18
click at [268, 253] on input "Browse" at bounding box center [268, 256] width 0 height 18
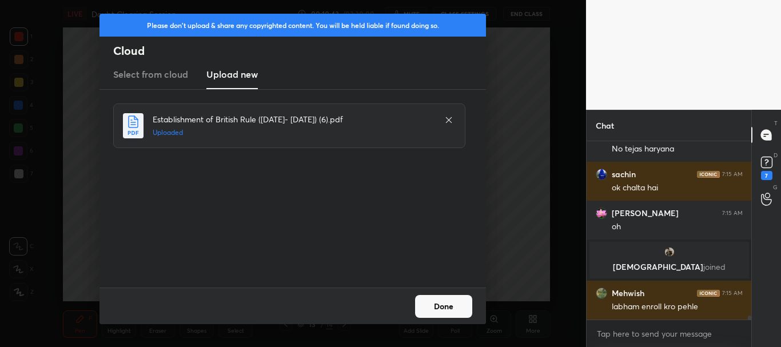
scroll to position [7657, 0]
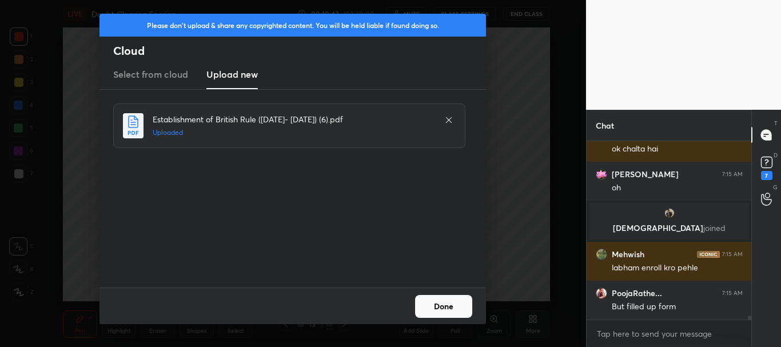
click at [443, 303] on button "Done" at bounding box center [443, 306] width 57 height 23
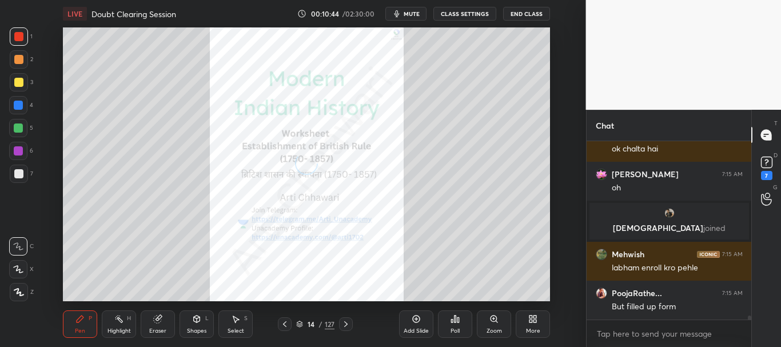
scroll to position [7696, 0]
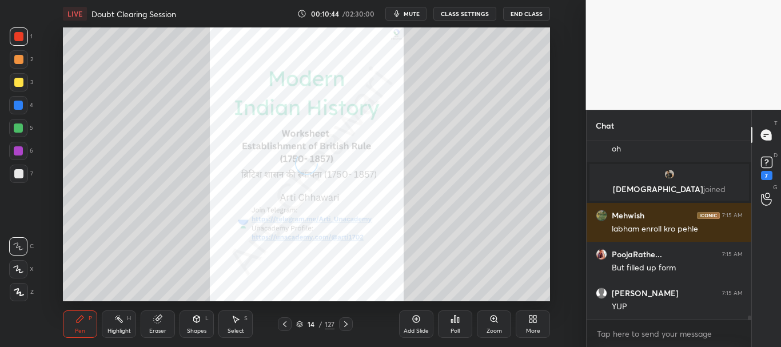
click at [285, 322] on icon at bounding box center [284, 324] width 9 height 9
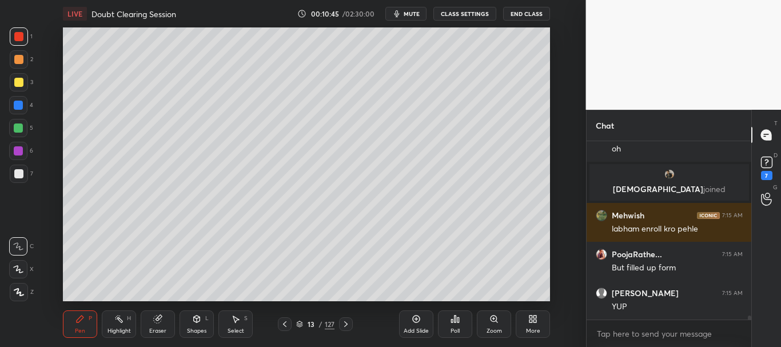
click at [298, 323] on icon at bounding box center [299, 324] width 7 height 7
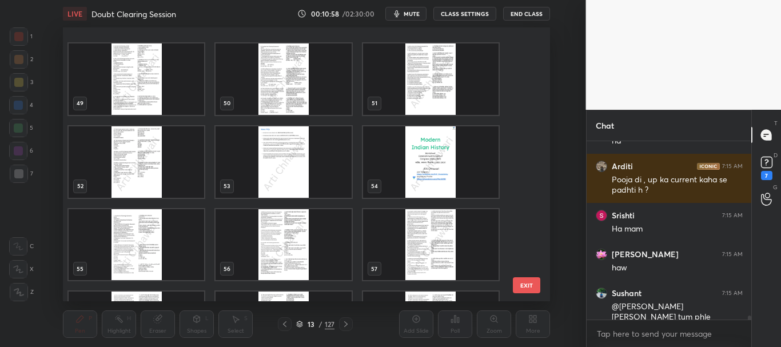
scroll to position [1359, 0]
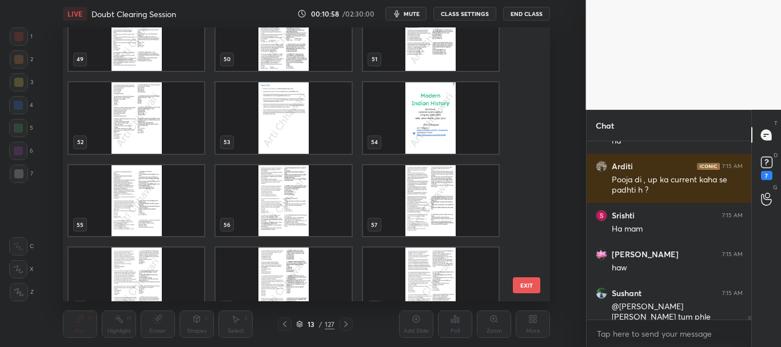
click at [455, 132] on img "grid" at bounding box center [431, 118] width 136 height 72
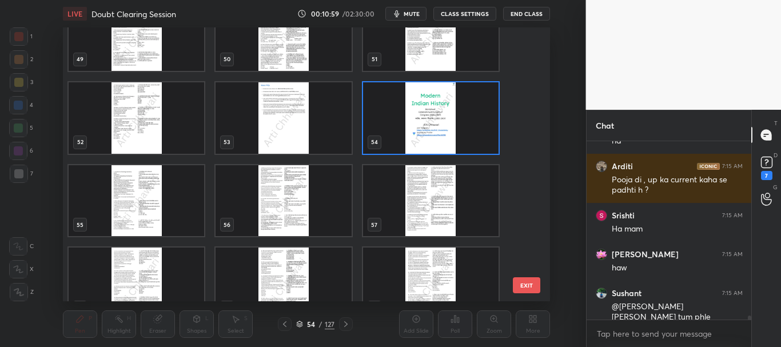
click at [297, 325] on icon at bounding box center [299, 324] width 7 height 7
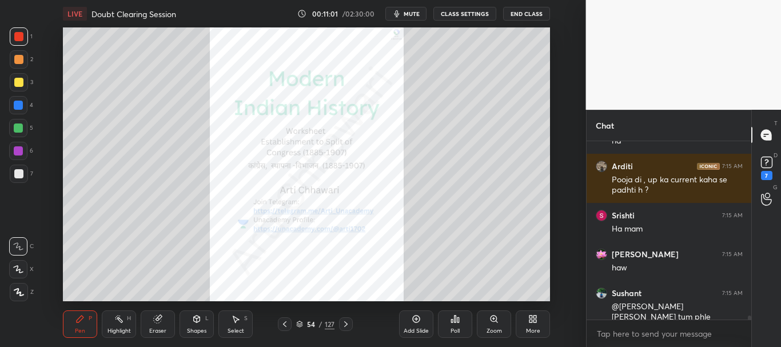
click at [347, 323] on icon at bounding box center [345, 324] width 9 height 9
click at [347, 322] on icon at bounding box center [345, 324] width 9 height 9
click at [346, 322] on icon at bounding box center [345, 324] width 9 height 9
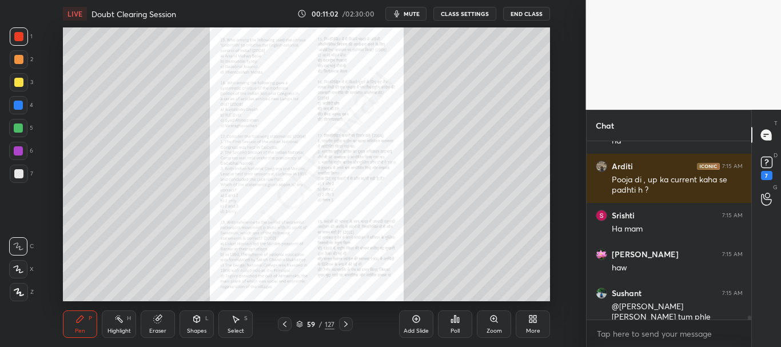
click at [346, 322] on icon at bounding box center [345, 324] width 9 height 9
click at [347, 323] on icon at bounding box center [345, 324] width 9 height 9
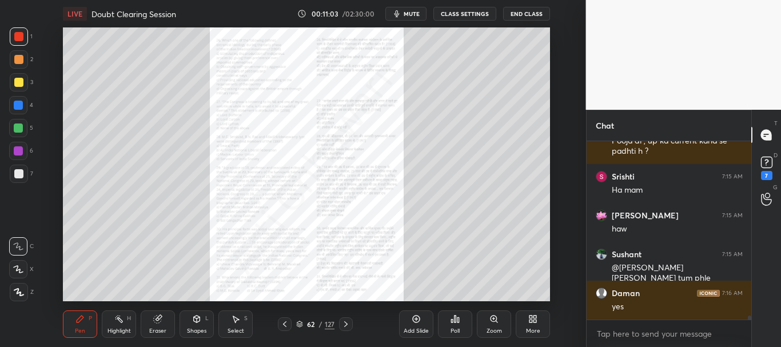
click at [347, 323] on icon at bounding box center [345, 324] width 9 height 9
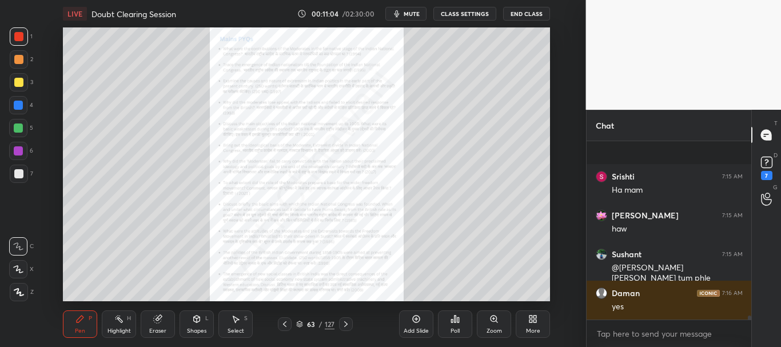
scroll to position [8017, 0]
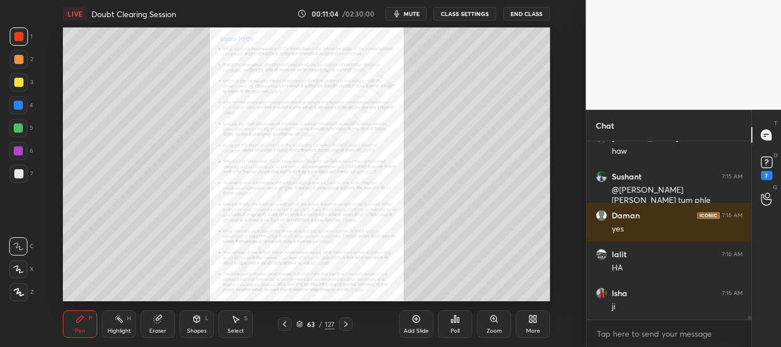
click at [346, 323] on icon at bounding box center [345, 324] width 3 height 6
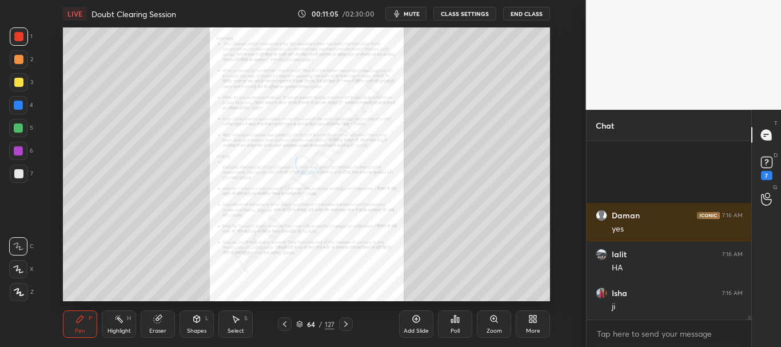
scroll to position [8134, 0]
click at [345, 324] on icon at bounding box center [345, 324] width 9 height 9
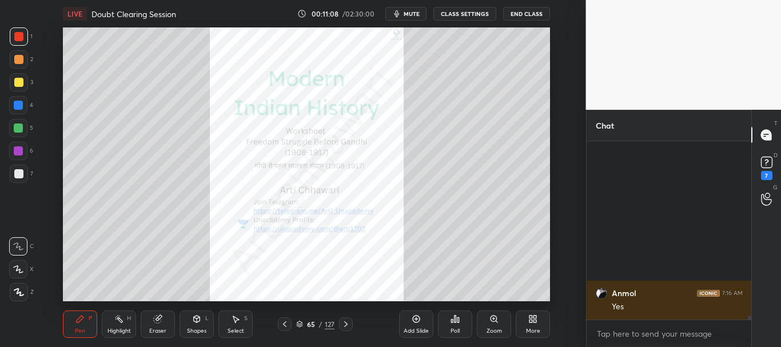
scroll to position [8562, 0]
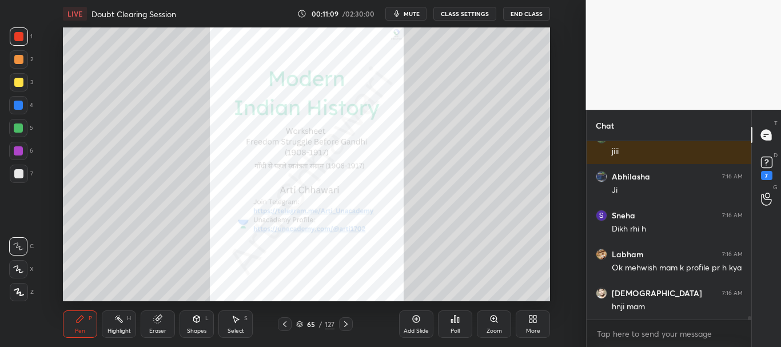
drag, startPoint x: 14, startPoint y: 34, endPoint x: 126, endPoint y: 27, distance: 112.9
click at [14, 34] on div at bounding box center [19, 36] width 18 height 18
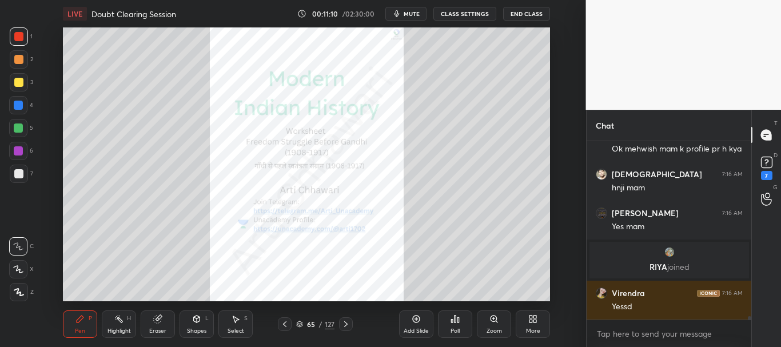
scroll to position [8720, 0]
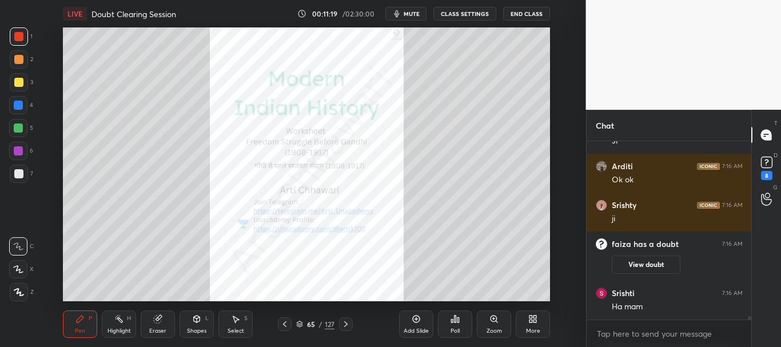
click at [11, 106] on div at bounding box center [18, 105] width 18 height 18
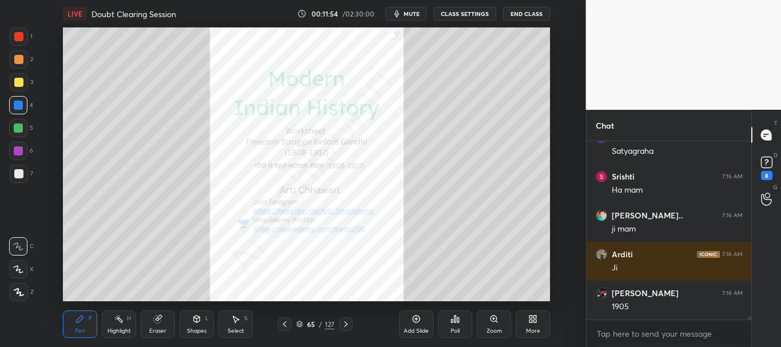
scroll to position [8868, 0]
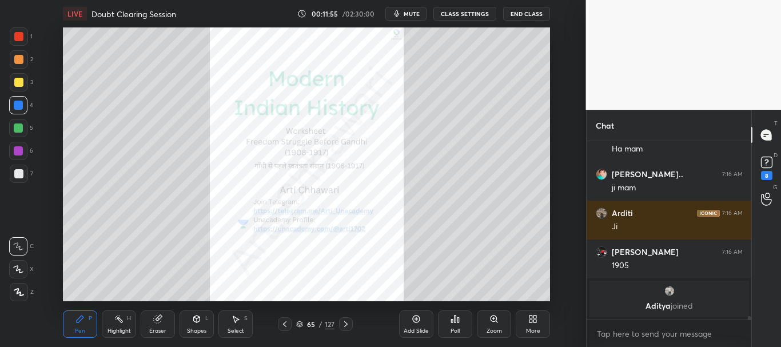
click at [24, 34] on div at bounding box center [19, 36] width 18 height 18
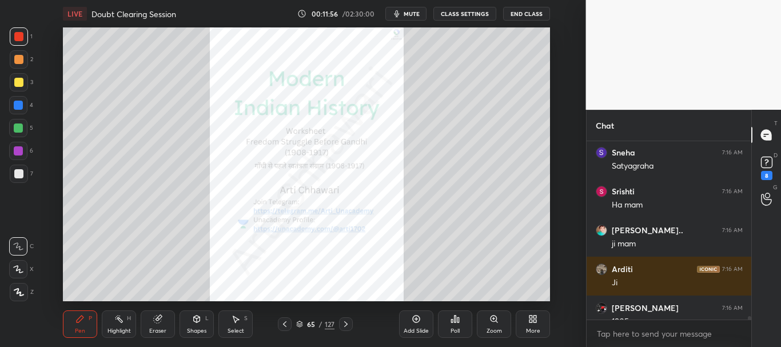
click at [348, 320] on icon at bounding box center [345, 324] width 9 height 9
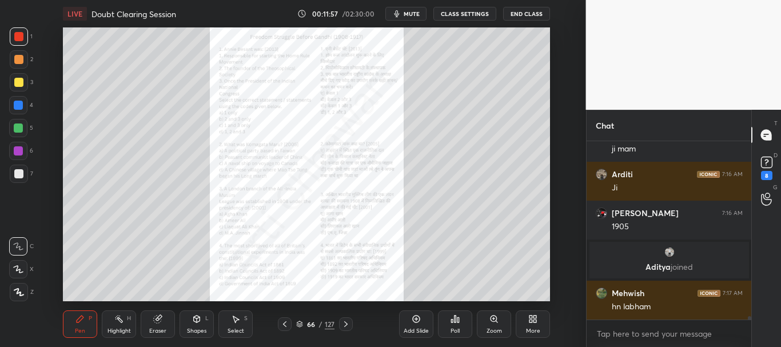
scroll to position [8851, 0]
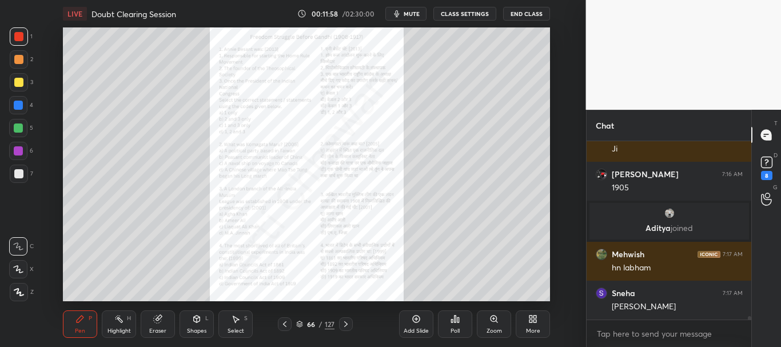
click at [301, 324] on icon at bounding box center [300, 322] width 6 height 3
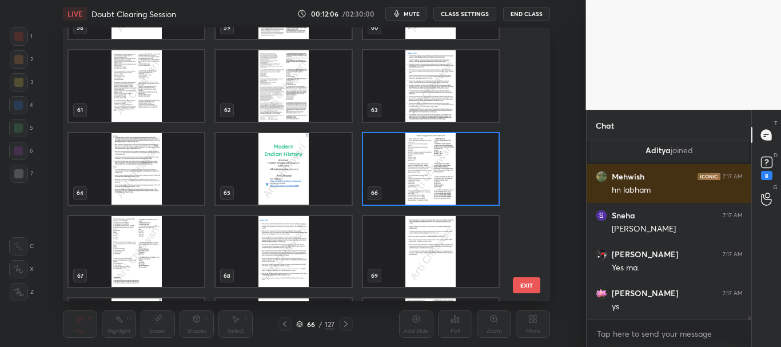
scroll to position [8968, 0]
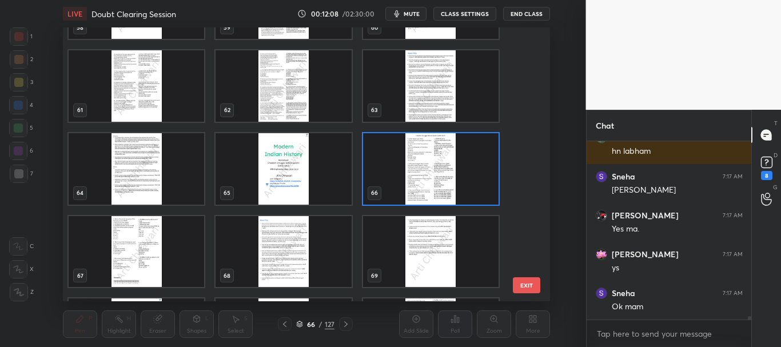
click at [459, 173] on img "grid" at bounding box center [431, 169] width 136 height 72
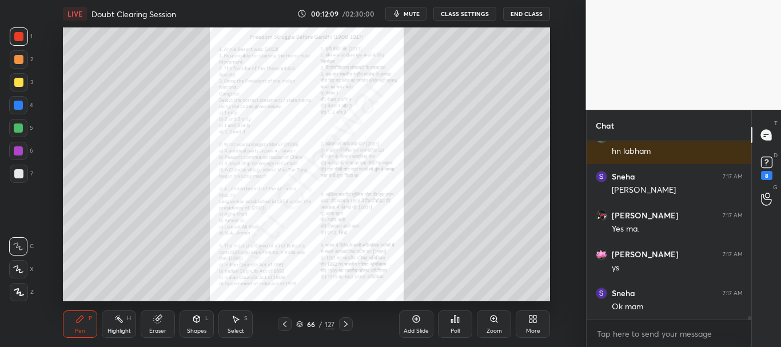
scroll to position [0, 0]
click at [15, 101] on div at bounding box center [18, 105] width 9 height 9
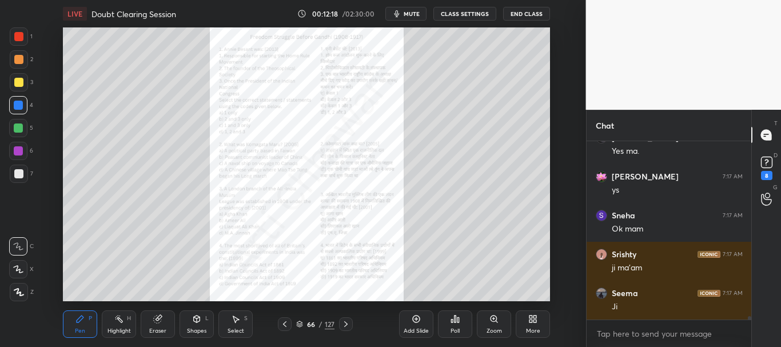
scroll to position [9085, 0]
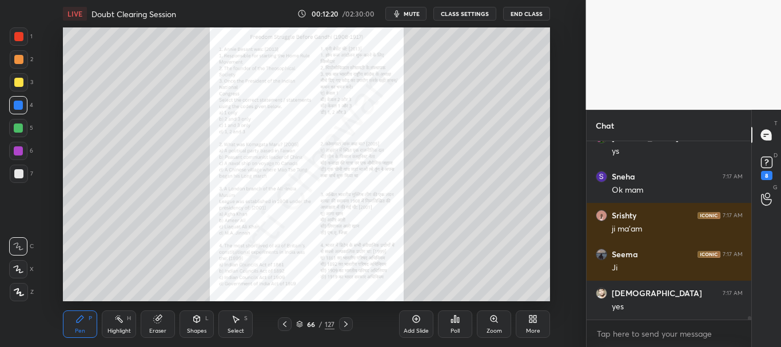
click at [347, 322] on icon at bounding box center [345, 324] width 9 height 9
click at [283, 323] on icon at bounding box center [284, 324] width 9 height 9
click at [490, 324] on div "Zoom" at bounding box center [494, 324] width 34 height 27
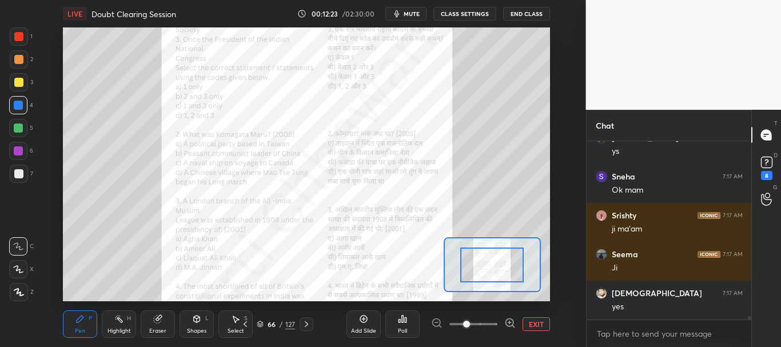
click at [491, 321] on span at bounding box center [474, 324] width 48 height 17
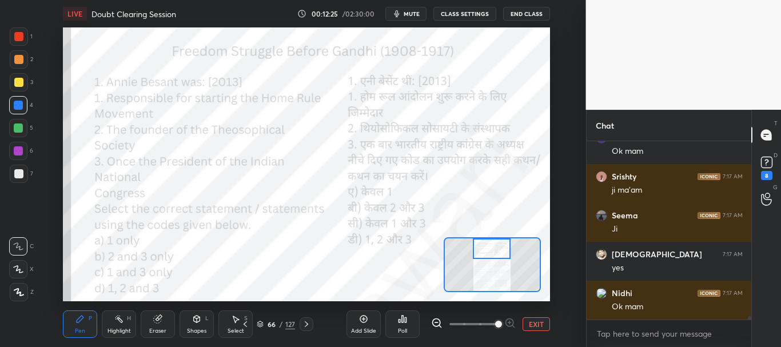
scroll to position [9162, 0]
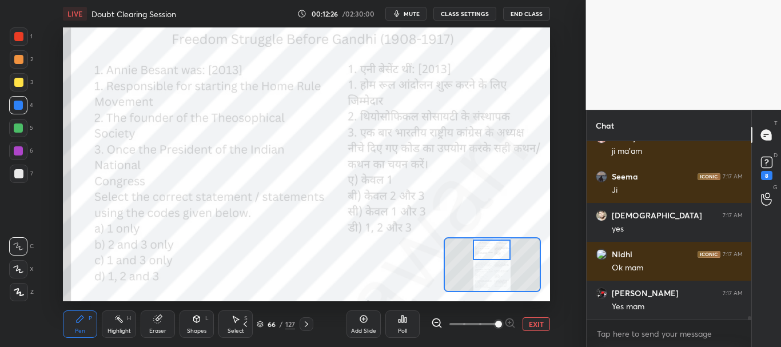
drag, startPoint x: 487, startPoint y: 273, endPoint x: 487, endPoint y: 259, distance: 14.3
click at [487, 259] on div at bounding box center [492, 250] width 38 height 21
click at [14, 35] on div at bounding box center [18, 36] width 9 height 9
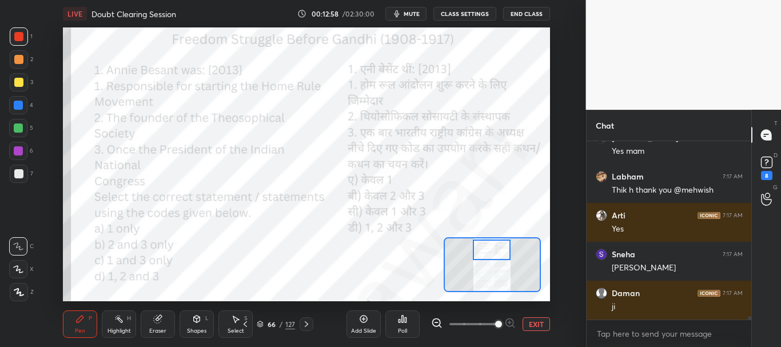
scroll to position [9357, 0]
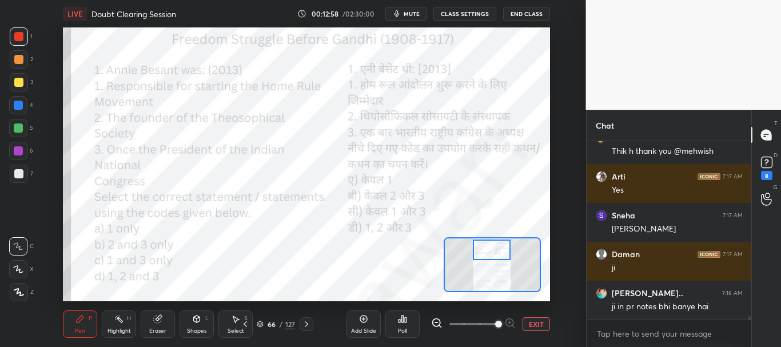
click at [404, 324] on div "Poll" at bounding box center [403, 324] width 34 height 27
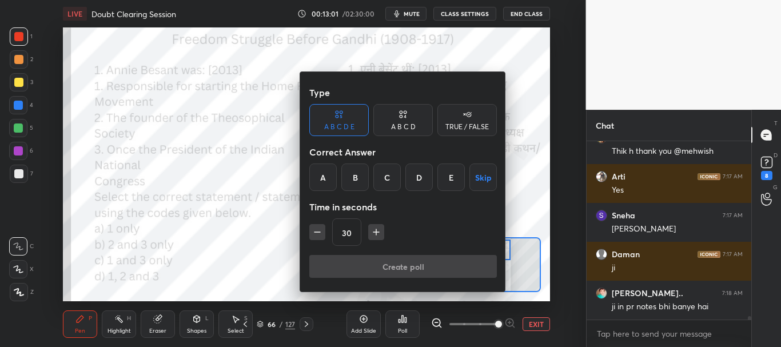
click at [390, 180] on div "C" at bounding box center [387, 177] width 27 height 27
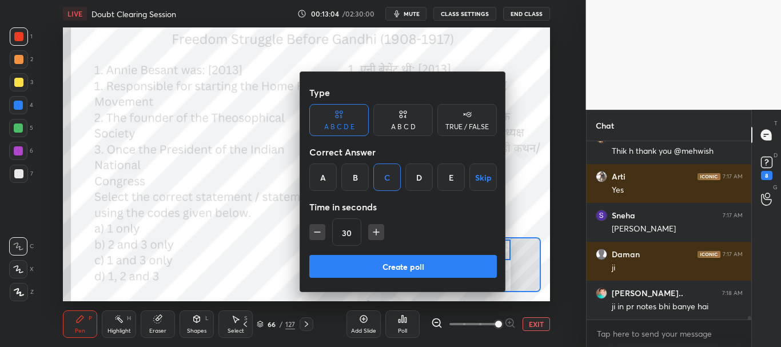
click at [392, 268] on button "Create poll" at bounding box center [403, 266] width 188 height 23
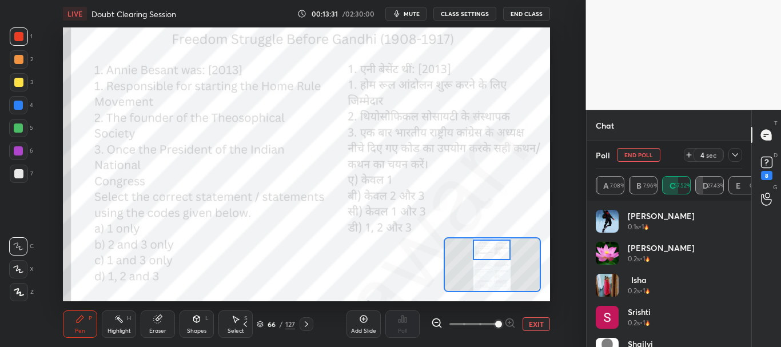
scroll to position [9392, 0]
click at [735, 156] on icon at bounding box center [736, 154] width 6 height 3
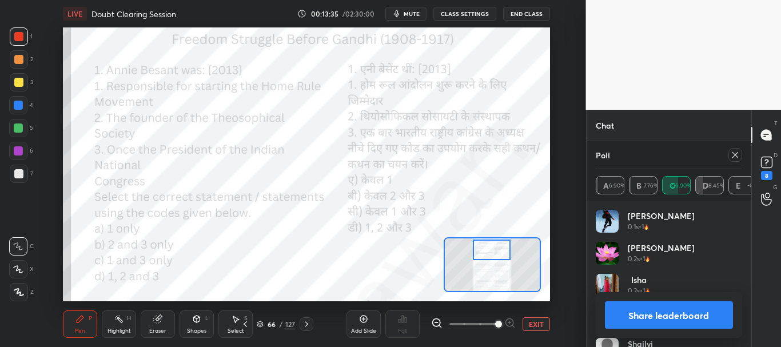
scroll to position [9431, 0]
click at [633, 316] on button "Share leaderboard" at bounding box center [669, 314] width 129 height 27
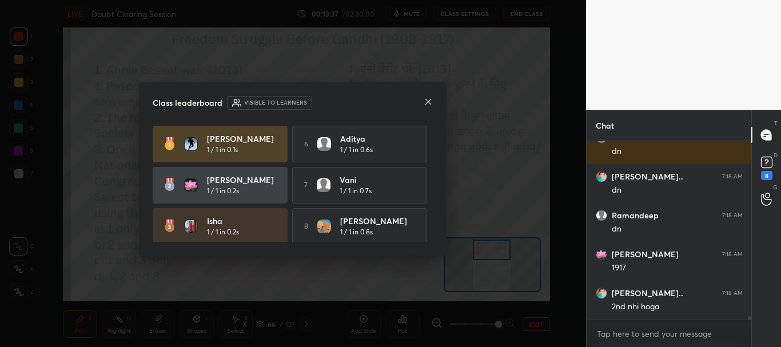
scroll to position [202, 161]
click at [427, 100] on icon at bounding box center [428, 101] width 9 height 9
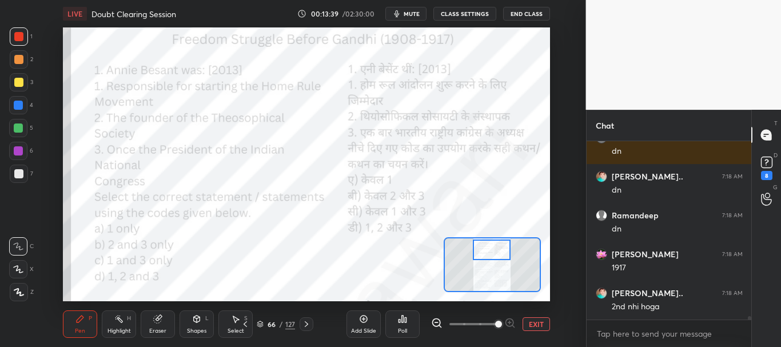
click at [17, 101] on div at bounding box center [18, 105] width 18 height 18
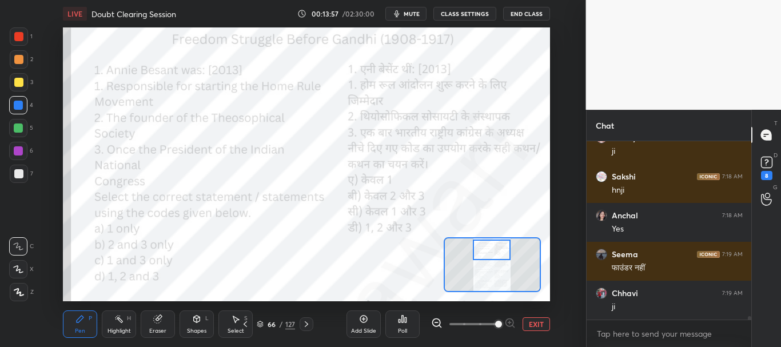
scroll to position [9916, 0]
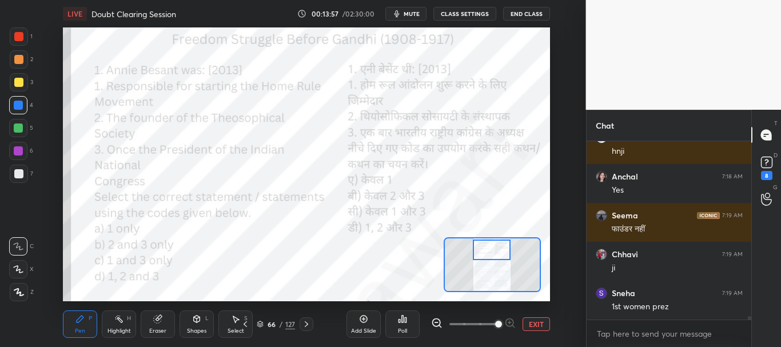
click at [15, 45] on div at bounding box center [19, 36] width 18 height 18
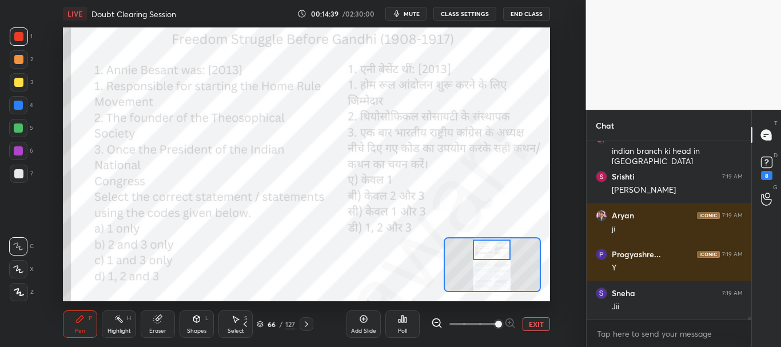
scroll to position [10629, 0]
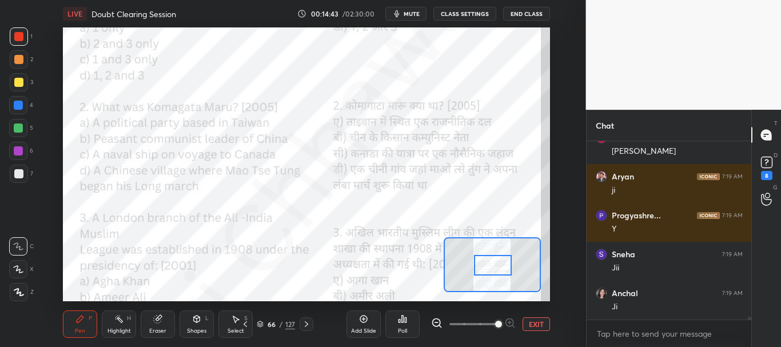
drag, startPoint x: 494, startPoint y: 247, endPoint x: 495, endPoint y: 262, distance: 15.5
click at [495, 262] on div at bounding box center [493, 265] width 38 height 21
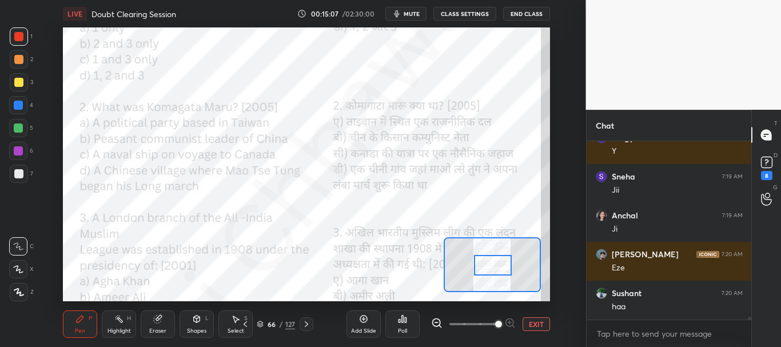
scroll to position [10746, 0]
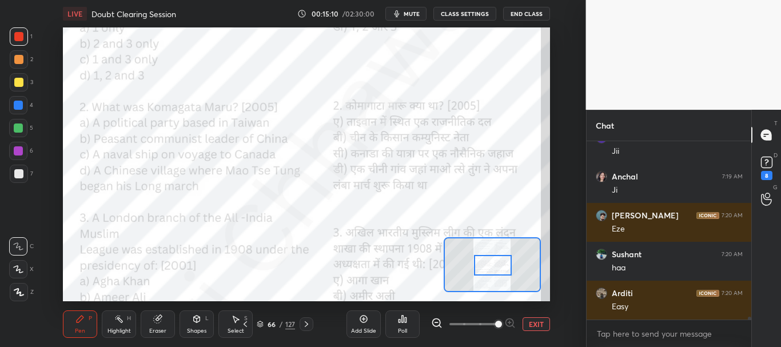
click at [408, 323] on div "Poll" at bounding box center [403, 324] width 34 height 27
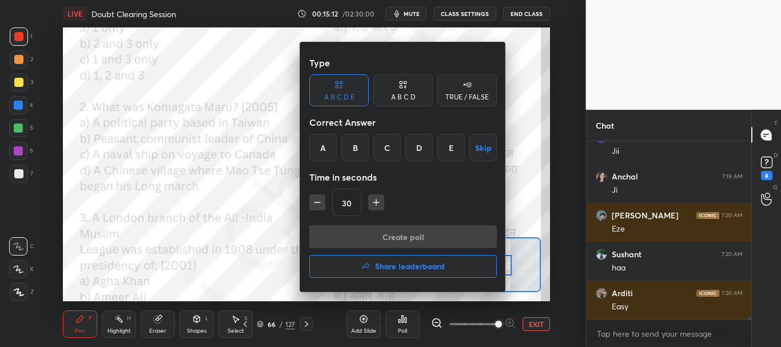
click at [395, 145] on div "C" at bounding box center [387, 147] width 27 height 27
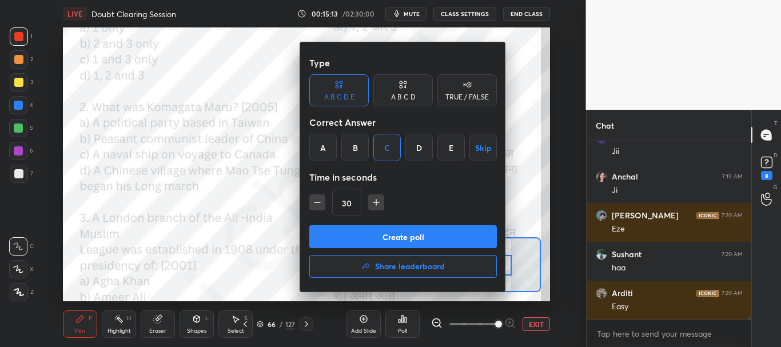
click at [398, 232] on button "Create poll" at bounding box center [403, 236] width 188 height 23
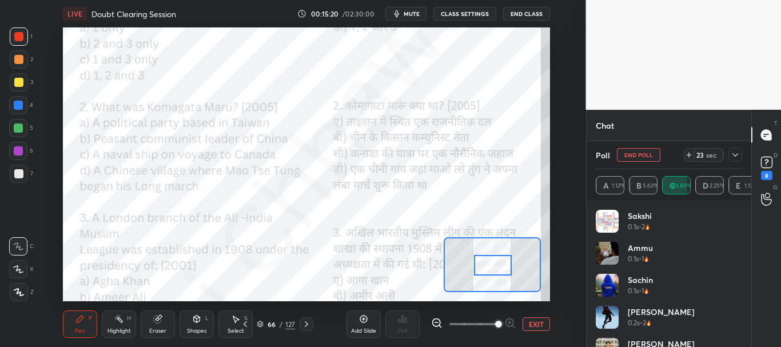
scroll to position [10960, 0]
click at [739, 156] on icon at bounding box center [735, 154] width 9 height 9
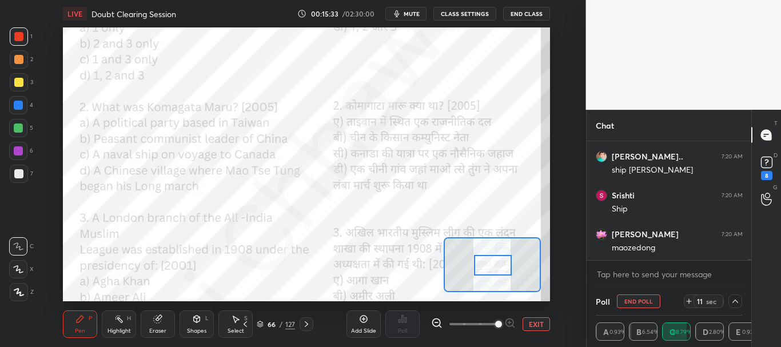
scroll to position [11155, 0]
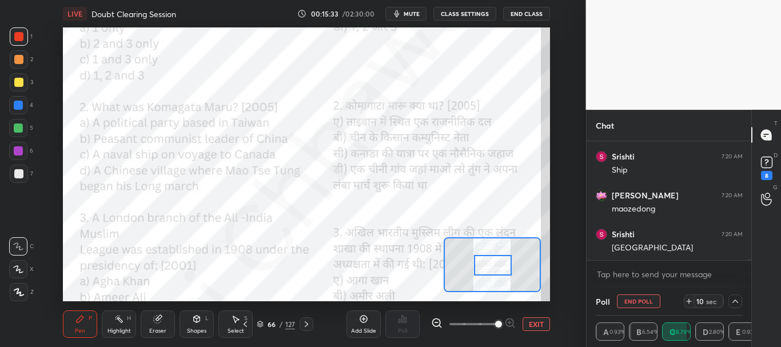
click at [18, 98] on div at bounding box center [18, 105] width 18 height 18
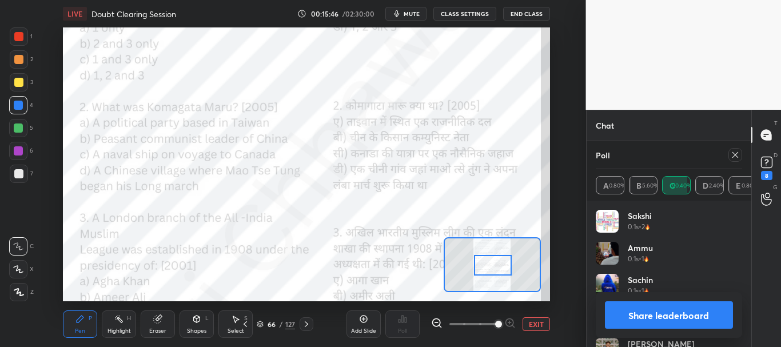
scroll to position [11282, 0]
click at [661, 308] on button "Share leaderboard" at bounding box center [669, 314] width 129 height 27
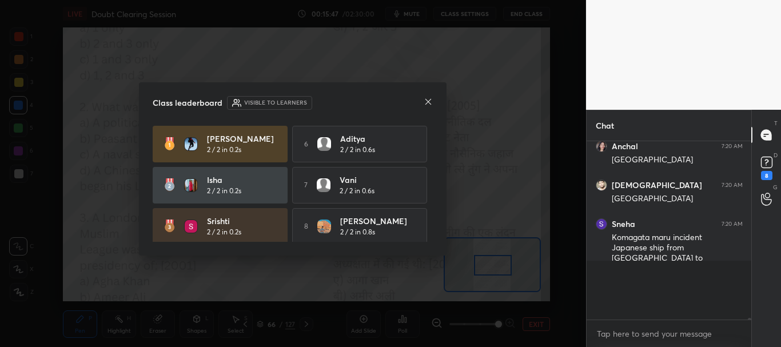
scroll to position [11236, 0]
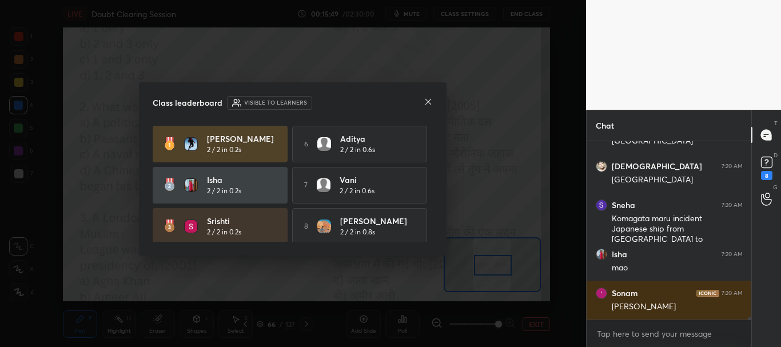
click at [427, 101] on icon at bounding box center [428, 101] width 9 height 9
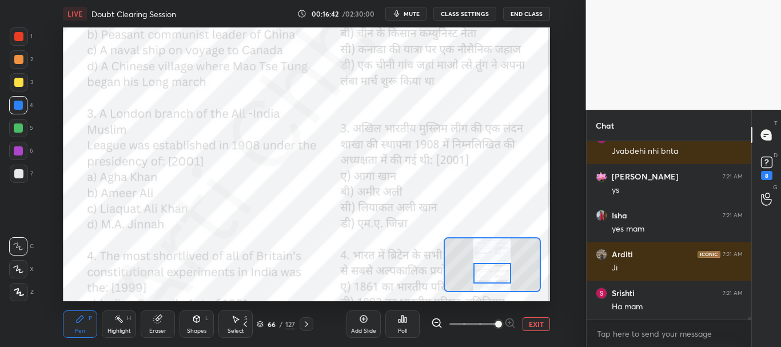
drag, startPoint x: 492, startPoint y: 265, endPoint x: 492, endPoint y: 273, distance: 8.0
click at [492, 273] on div at bounding box center [493, 273] width 38 height 21
click at [20, 33] on div at bounding box center [18, 36] width 9 height 9
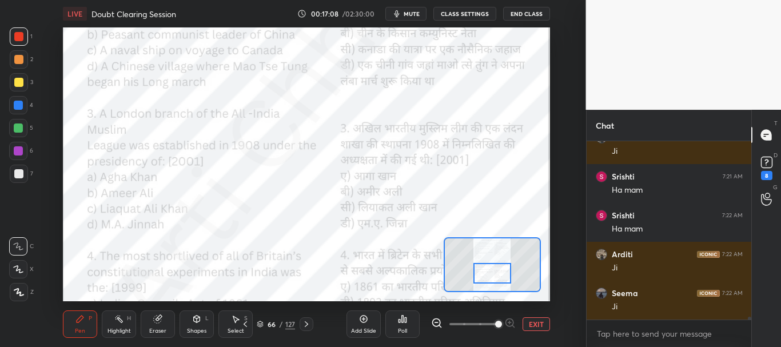
scroll to position [11990, 0]
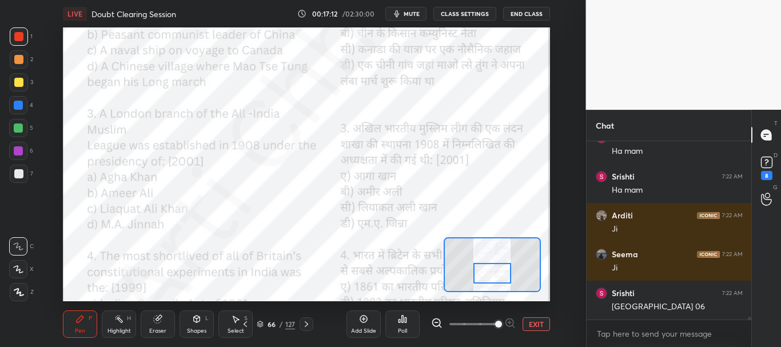
click at [409, 319] on div "Poll" at bounding box center [403, 324] width 34 height 27
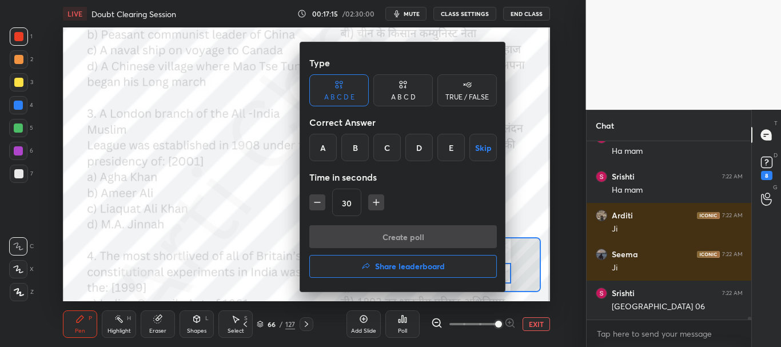
click at [355, 145] on div "B" at bounding box center [354, 147] width 27 height 27
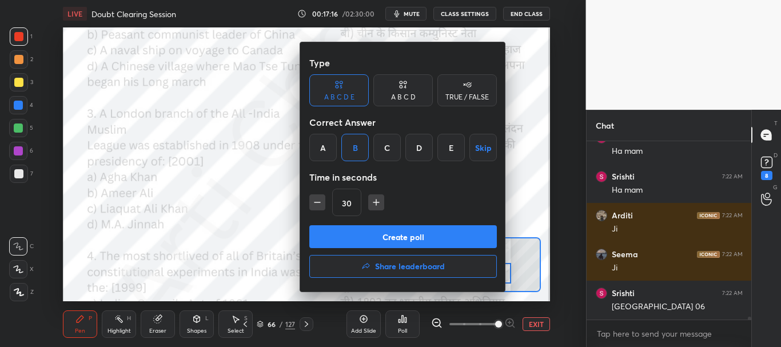
click at [386, 234] on button "Create poll" at bounding box center [403, 236] width 188 height 23
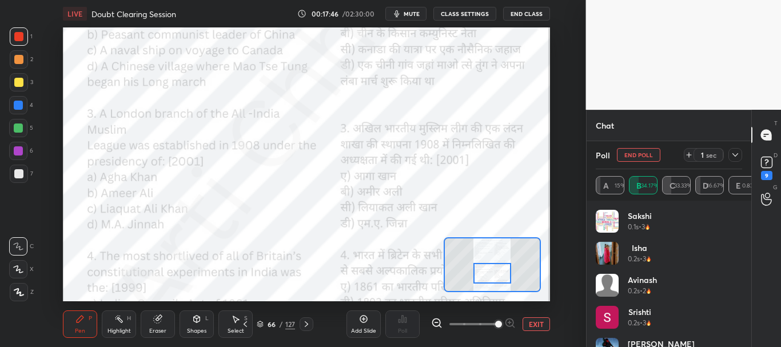
scroll to position [12052, 0]
click at [734, 152] on icon at bounding box center [735, 154] width 9 height 9
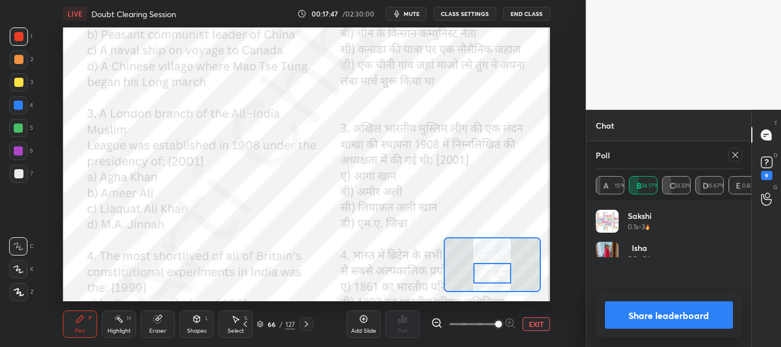
scroll to position [4, 4]
click at [669, 315] on button "Share leaderboard" at bounding box center [669, 314] width 129 height 27
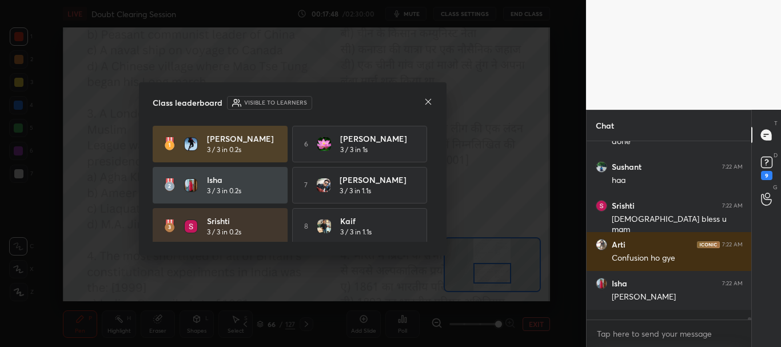
scroll to position [11993, 0]
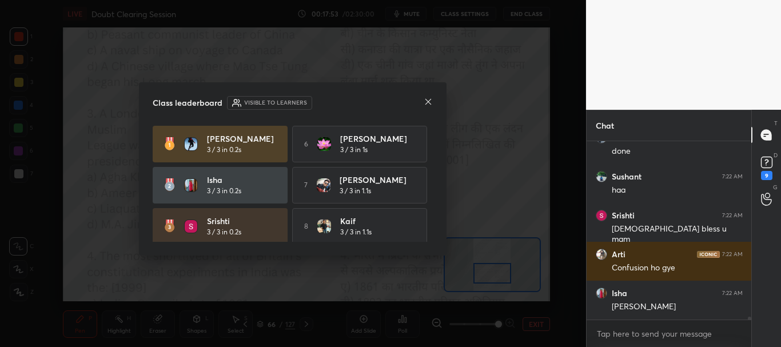
click at [428, 100] on icon at bounding box center [428, 101] width 9 height 9
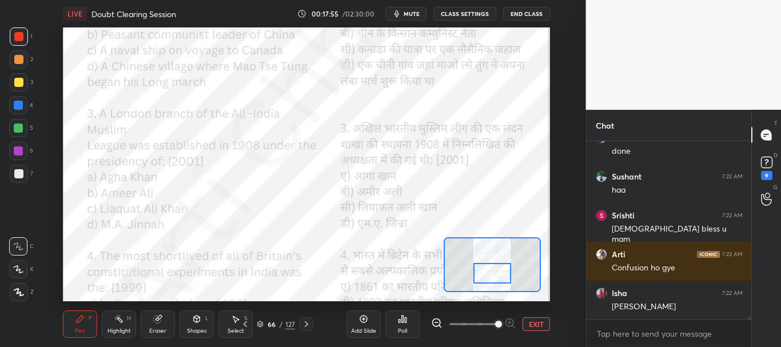
click at [17, 36] on div at bounding box center [18, 36] width 9 height 9
click at [15, 104] on div at bounding box center [18, 105] width 9 height 9
click at [769, 165] on rect at bounding box center [766, 162] width 11 height 11
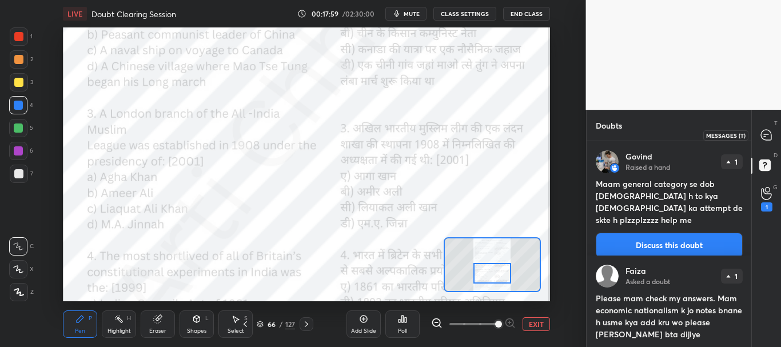
click at [768, 135] on icon at bounding box center [767, 135] width 12 height 12
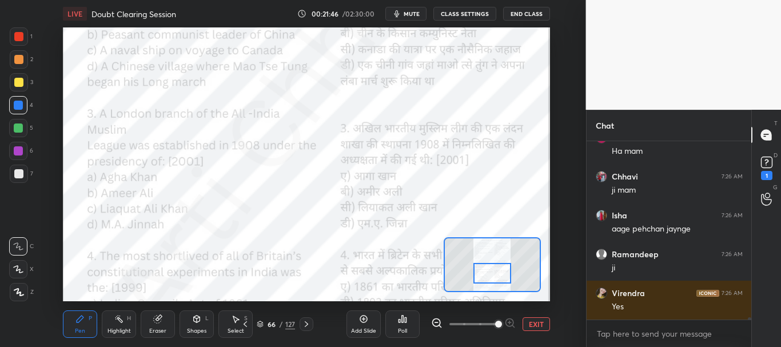
scroll to position [13876, 0]
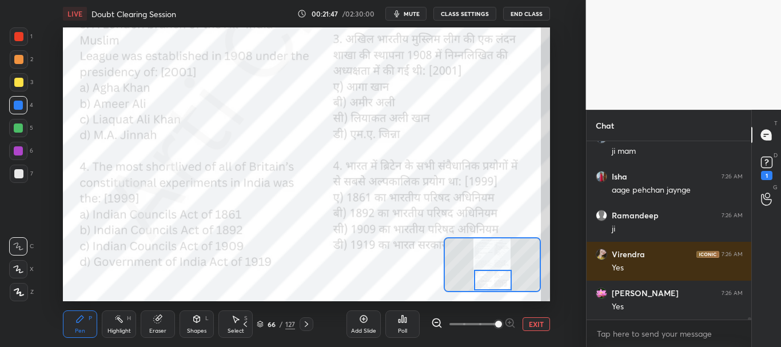
drag, startPoint x: 491, startPoint y: 272, endPoint x: 492, endPoint y: 281, distance: 8.6
click at [492, 281] on div at bounding box center [493, 280] width 38 height 21
click at [18, 39] on div at bounding box center [18, 36] width 9 height 9
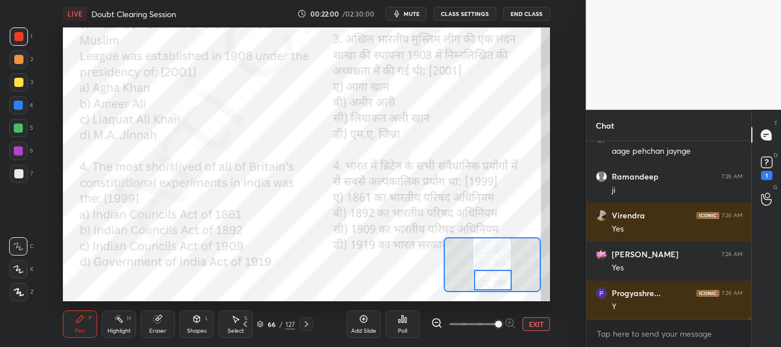
click at [405, 322] on icon at bounding box center [402, 319] width 9 height 9
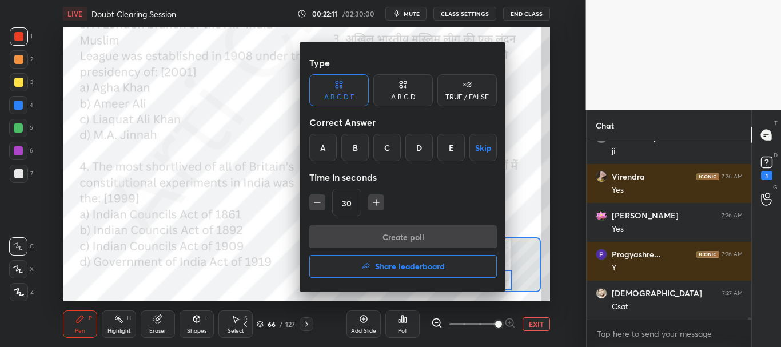
scroll to position [13992, 0]
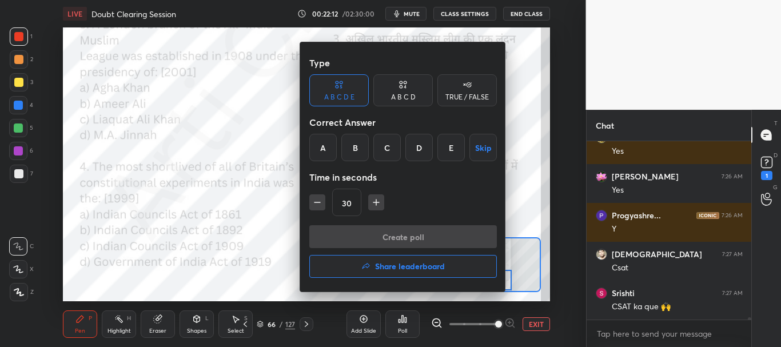
click at [426, 148] on div "D" at bounding box center [419, 147] width 27 height 27
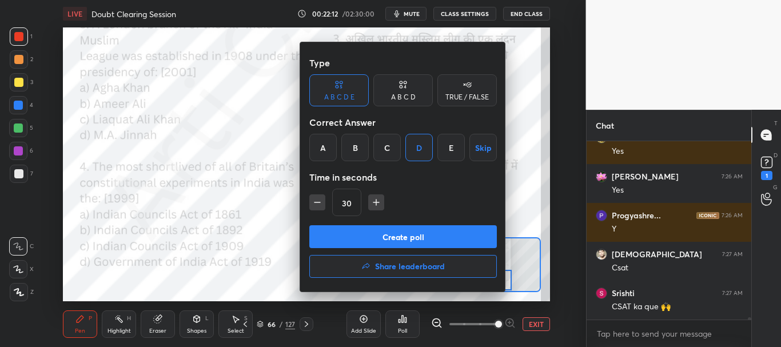
click at [391, 152] on div "C" at bounding box center [387, 147] width 27 height 27
click at [384, 236] on button "Create poll" at bounding box center [403, 236] width 188 height 23
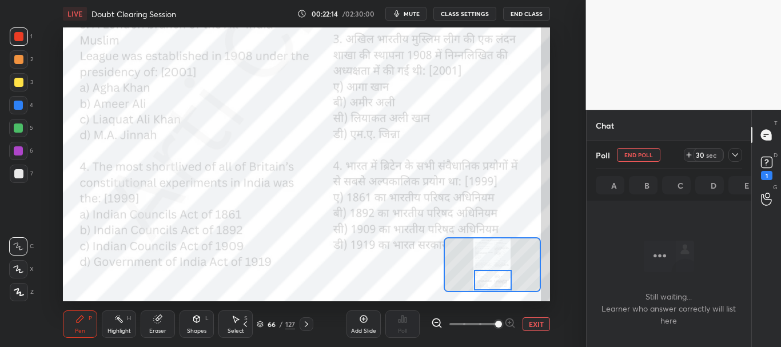
scroll to position [143, 161]
click at [414, 15] on span "mute" at bounding box center [412, 14] width 16 height 8
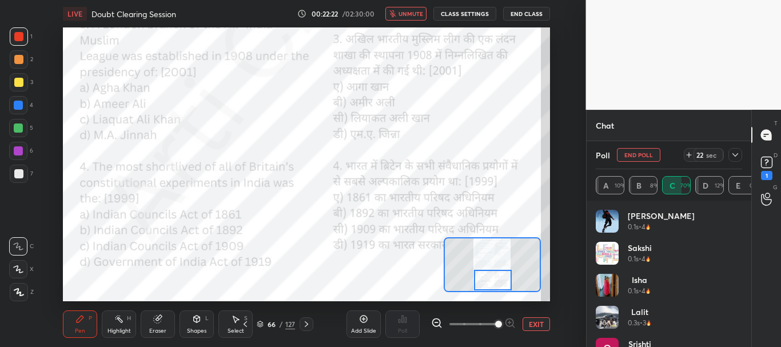
scroll to position [14130, 0]
click at [411, 13] on span "unmute" at bounding box center [411, 14] width 25 height 8
click at [739, 154] on icon at bounding box center [735, 154] width 9 height 9
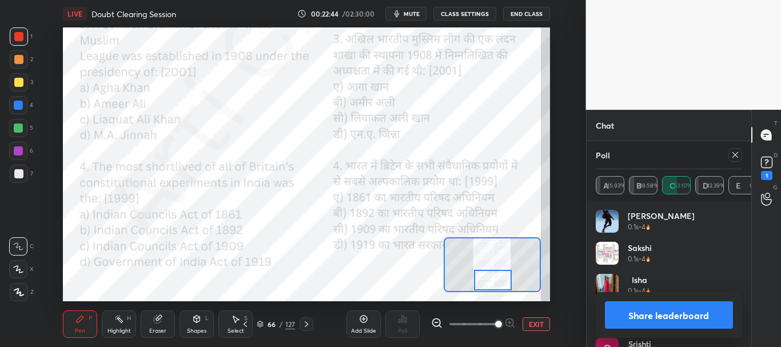
scroll to position [14635, 0]
click at [638, 311] on button "Share leaderboard" at bounding box center [669, 314] width 129 height 27
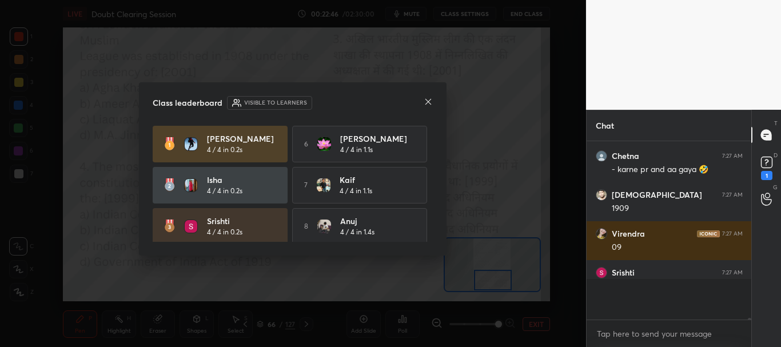
scroll to position [4, 4]
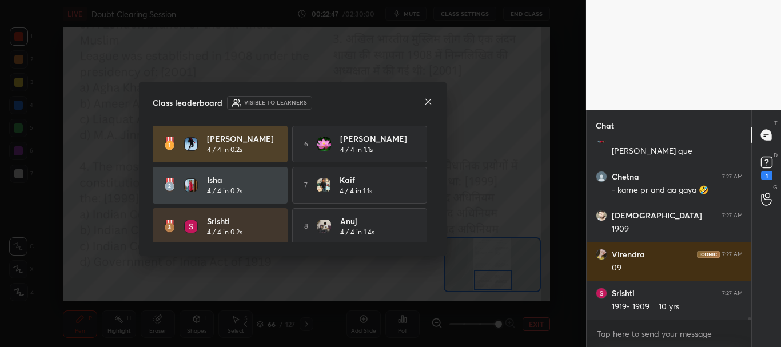
click at [430, 100] on icon at bounding box center [428, 101] width 9 height 9
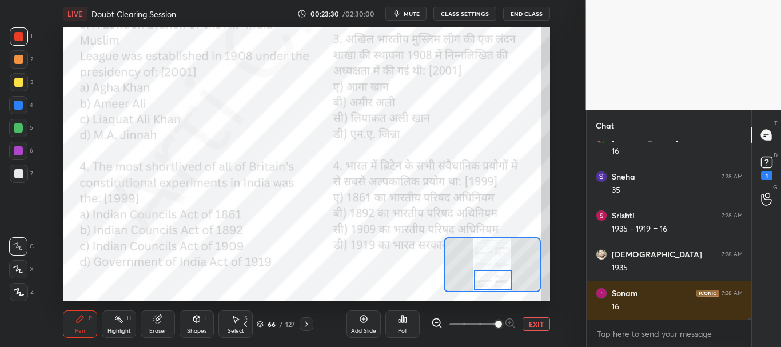
click at [19, 101] on div at bounding box center [18, 105] width 9 height 9
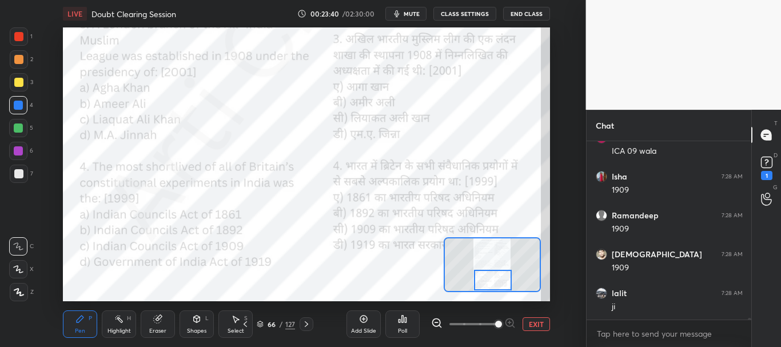
click at [531, 321] on button "EXIT" at bounding box center [536, 324] width 27 height 14
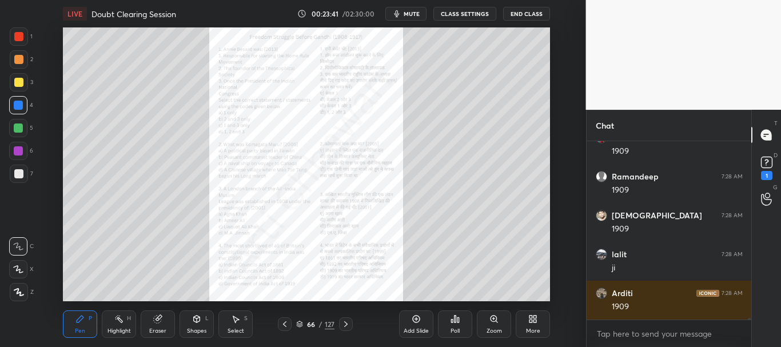
click at [346, 323] on icon at bounding box center [345, 324] width 9 height 9
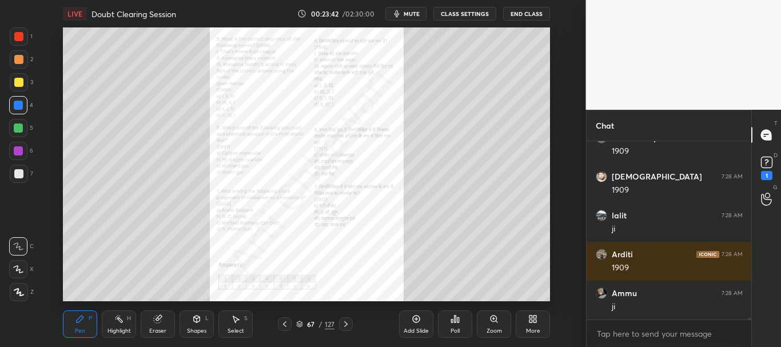
click at [492, 323] on icon at bounding box center [494, 319] width 9 height 9
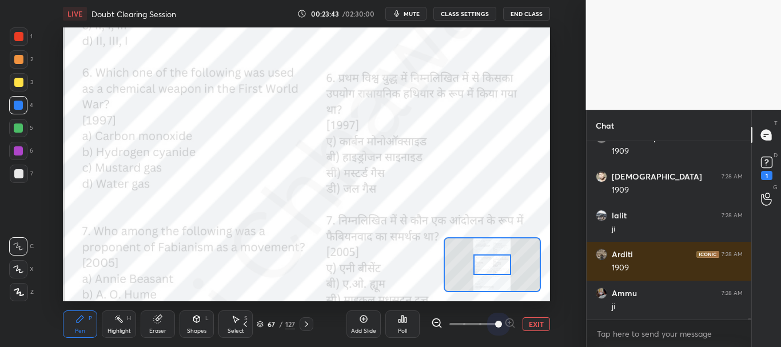
click at [492, 323] on span at bounding box center [474, 324] width 48 height 17
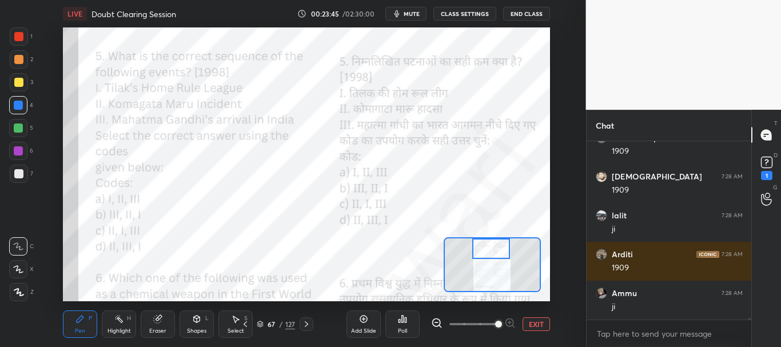
drag, startPoint x: 492, startPoint y: 267, endPoint x: 491, endPoint y: 248, distance: 19.5
click at [491, 248] on div at bounding box center [491, 249] width 38 height 21
click at [18, 35] on div at bounding box center [18, 36] width 9 height 9
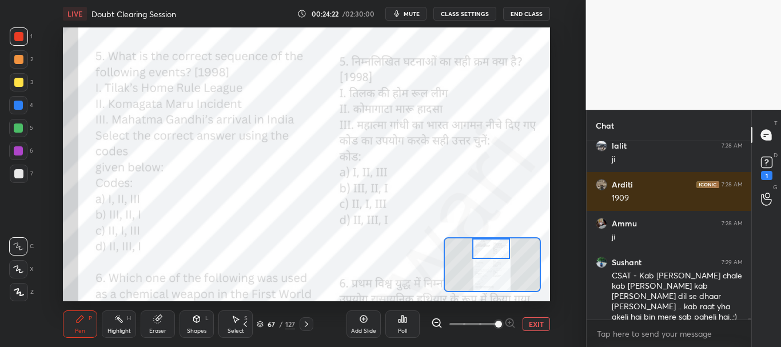
click at [407, 321] on icon at bounding box center [402, 319] width 9 height 9
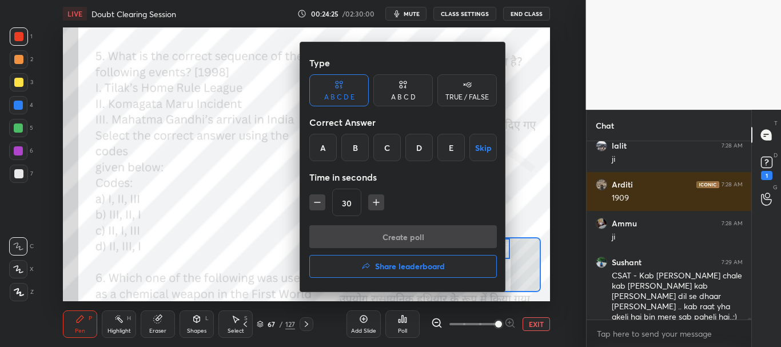
click at [422, 152] on div "D" at bounding box center [419, 147] width 27 height 27
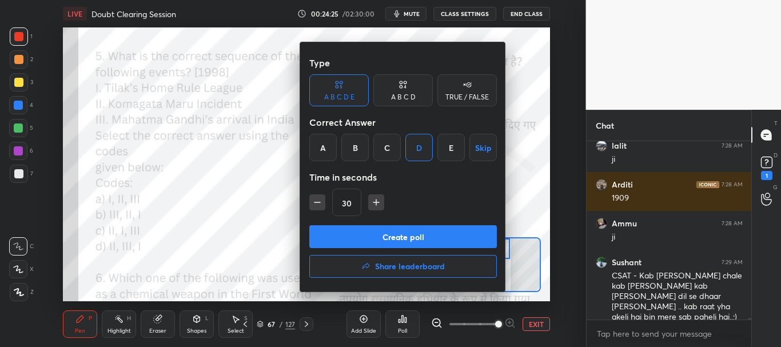
click at [402, 231] on button "Create poll" at bounding box center [403, 236] width 188 height 23
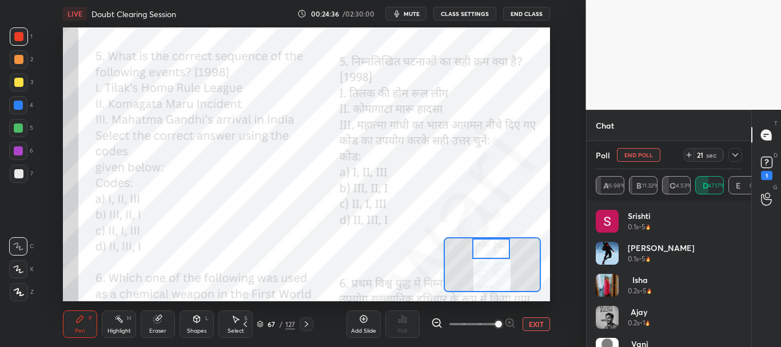
scroll to position [15973, 0]
click at [739, 153] on icon at bounding box center [735, 154] width 9 height 9
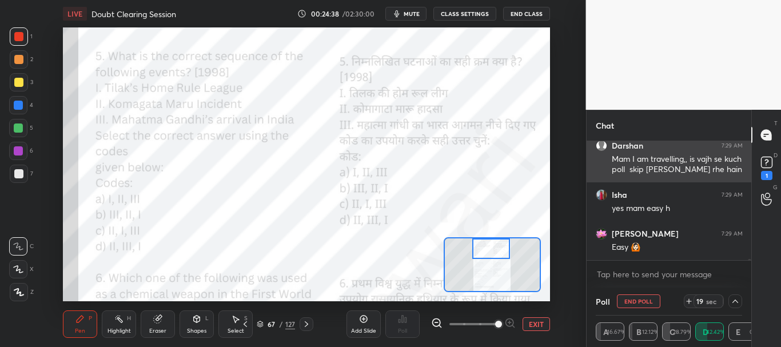
scroll to position [1, 4]
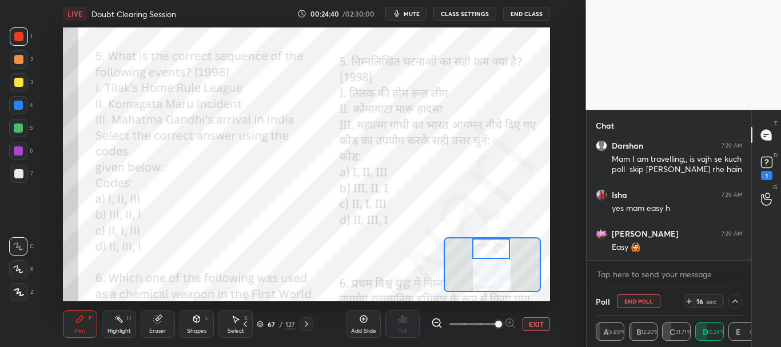
click at [18, 108] on div at bounding box center [18, 105] width 9 height 9
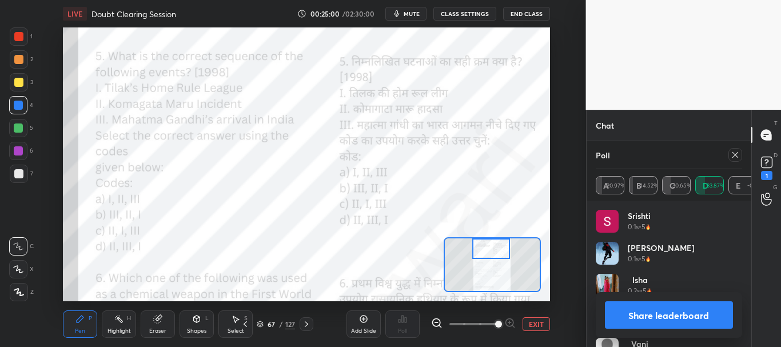
scroll to position [16265, 0]
click at [647, 307] on button "Share leaderboard" at bounding box center [669, 314] width 129 height 27
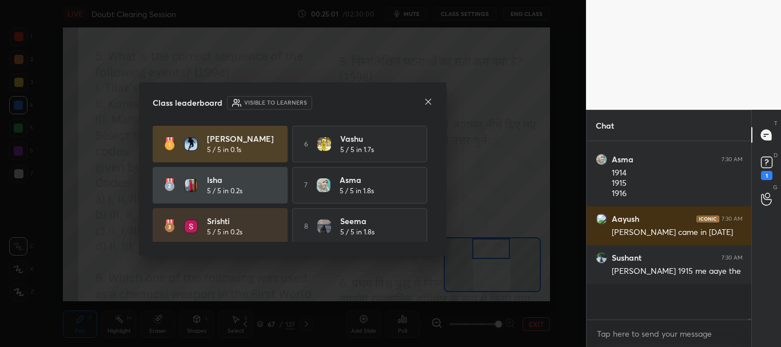
scroll to position [4, 4]
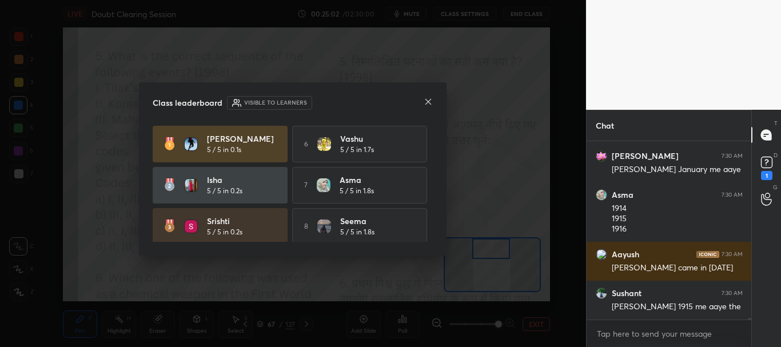
click at [429, 102] on icon at bounding box center [429, 102] width 6 height 6
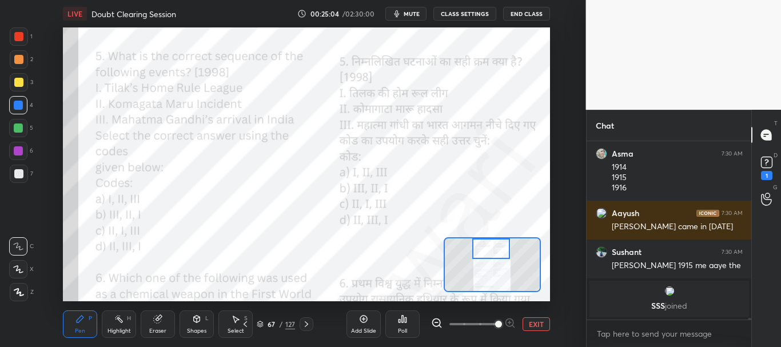
click at [21, 34] on div at bounding box center [18, 36] width 9 height 9
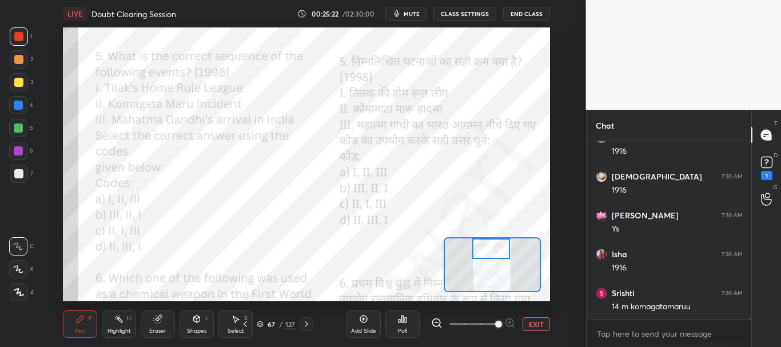
click at [19, 105] on div at bounding box center [18, 105] width 9 height 9
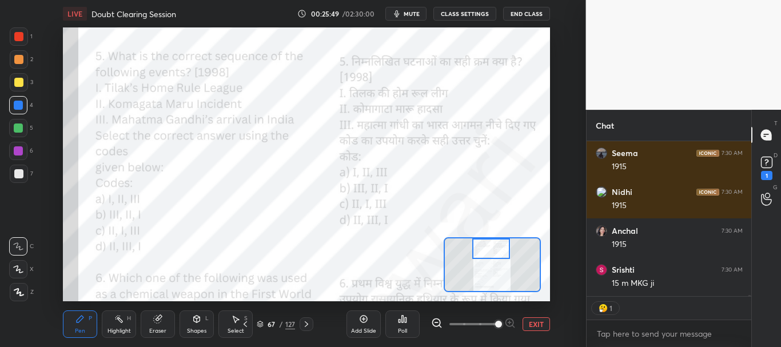
click at [21, 37] on div at bounding box center [18, 36] width 9 height 9
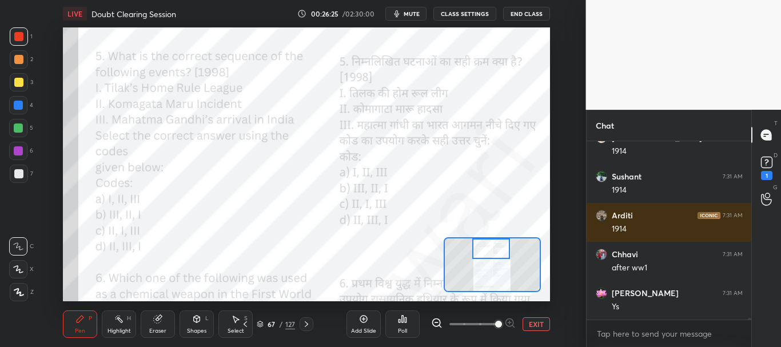
click at [22, 105] on div at bounding box center [18, 105] width 9 height 9
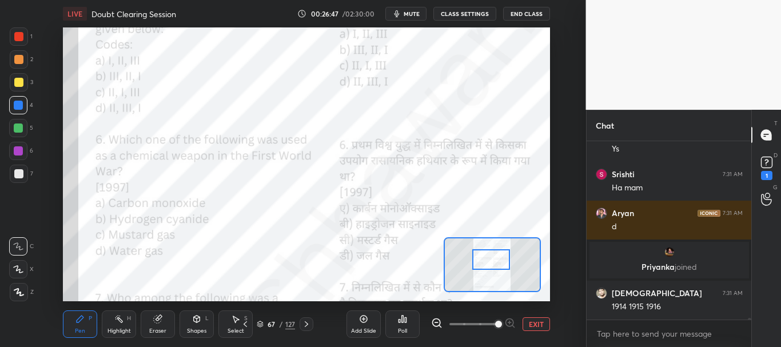
scroll to position [17445, 0]
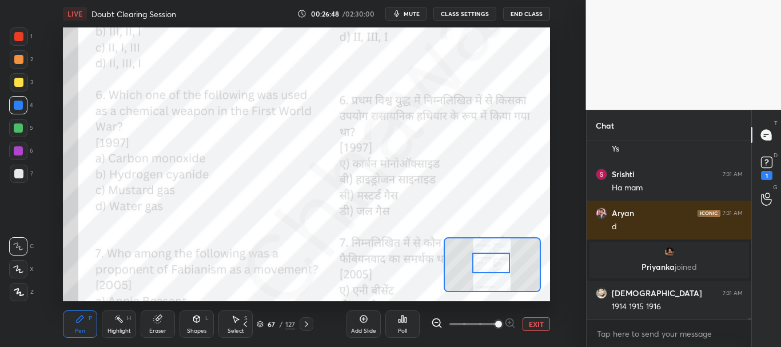
drag, startPoint x: 495, startPoint y: 251, endPoint x: 496, endPoint y: 264, distance: 13.2
click at [496, 264] on div at bounding box center [491, 263] width 38 height 21
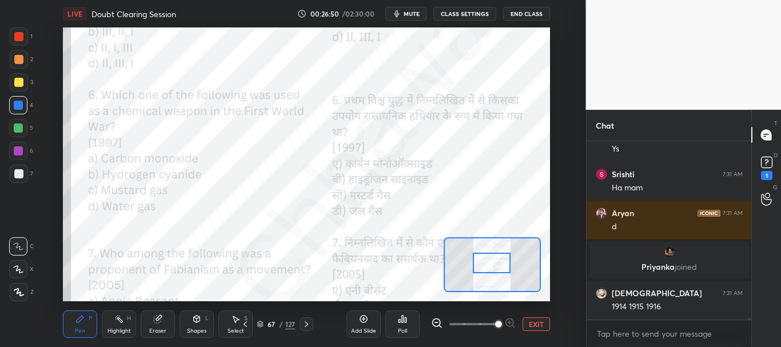
click at [17, 125] on div at bounding box center [18, 128] width 9 height 9
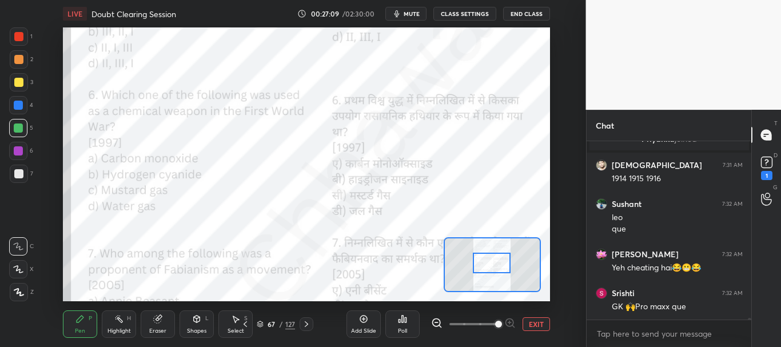
scroll to position [17612, 0]
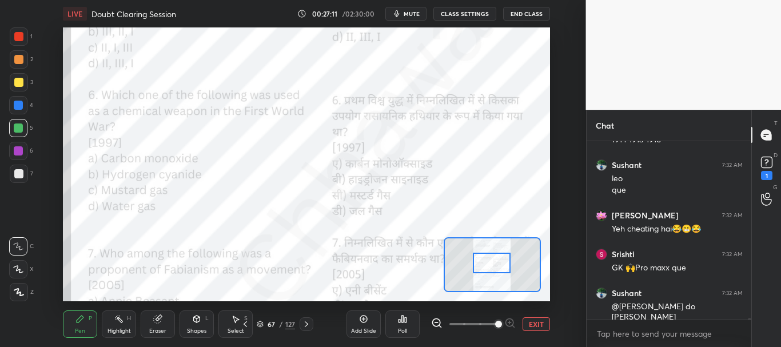
click at [403, 321] on icon at bounding box center [403, 319] width 2 height 7
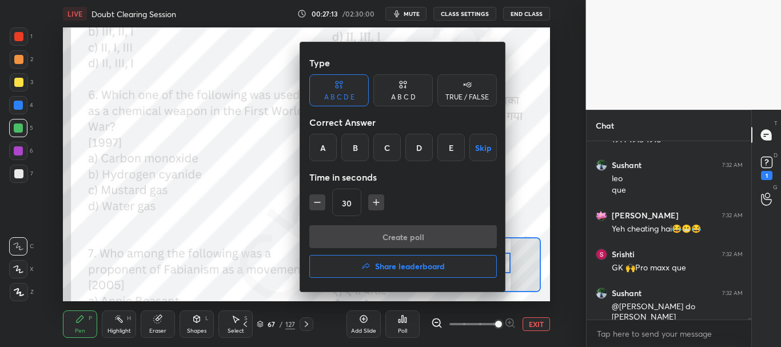
click at [392, 154] on div "C" at bounding box center [387, 147] width 27 height 27
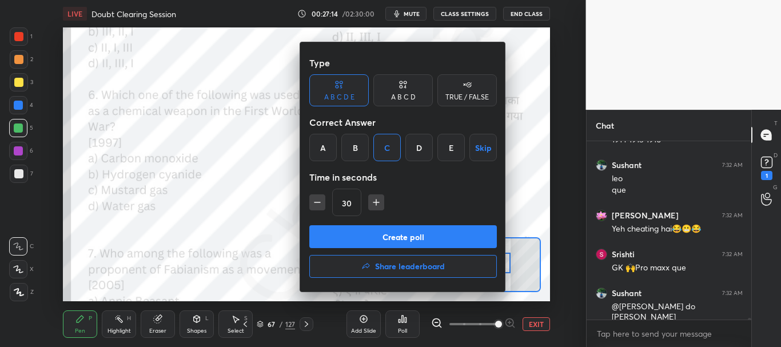
click at [387, 233] on button "Create poll" at bounding box center [403, 236] width 188 height 23
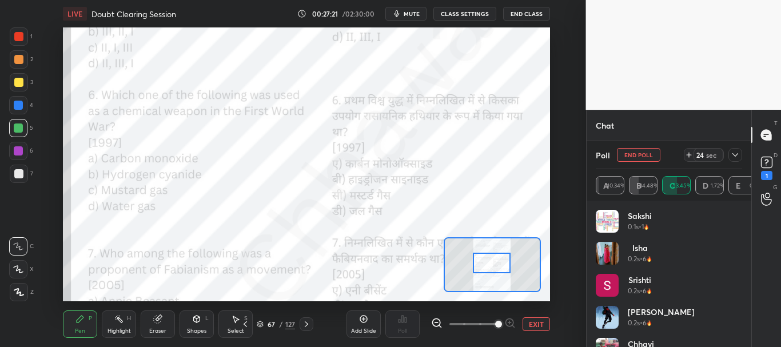
scroll to position [17749, 0]
click at [736, 155] on icon at bounding box center [735, 154] width 9 height 9
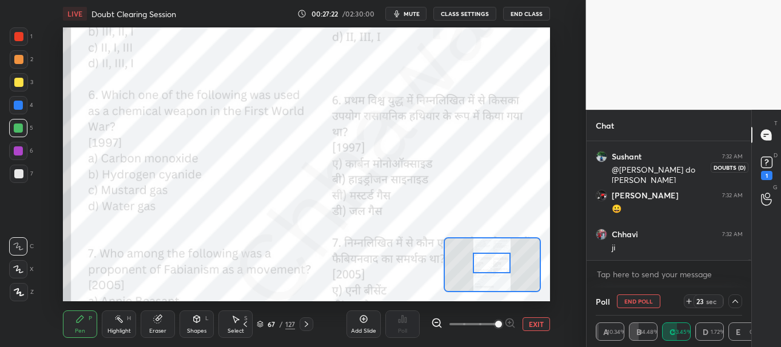
scroll to position [17788, 0]
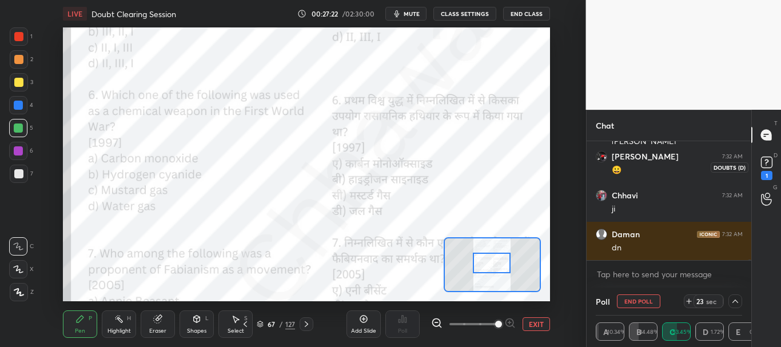
click at [769, 162] on icon at bounding box center [766, 162] width 17 height 17
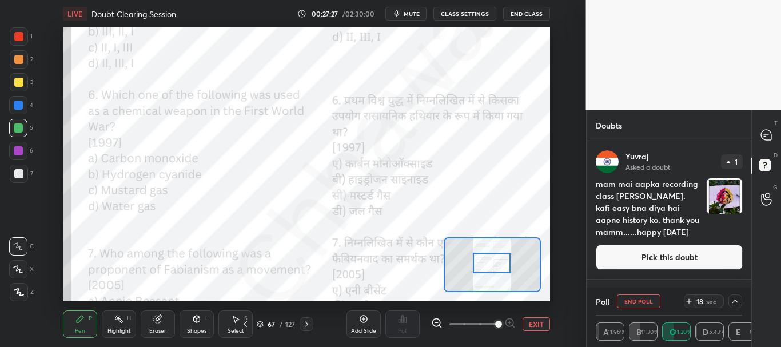
click at [688, 256] on button "Pick this doubt" at bounding box center [669, 257] width 147 height 25
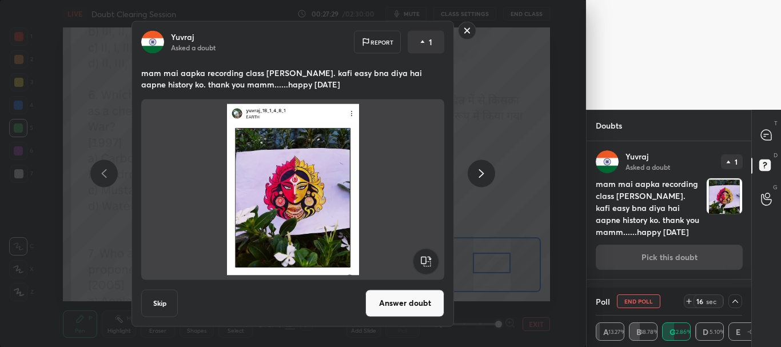
click at [482, 177] on icon at bounding box center [482, 174] width 14 height 14
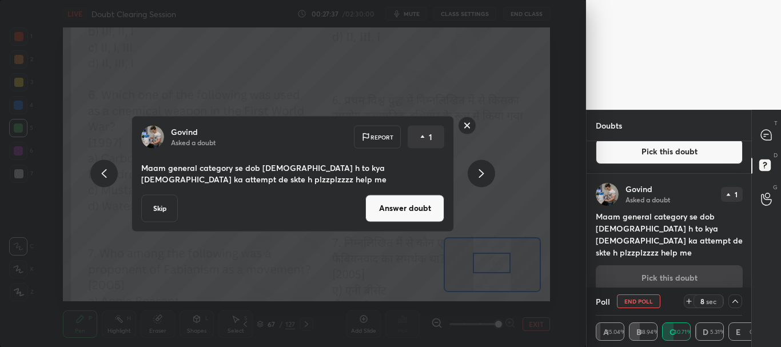
click at [468, 125] on rect at bounding box center [468, 126] width 18 height 18
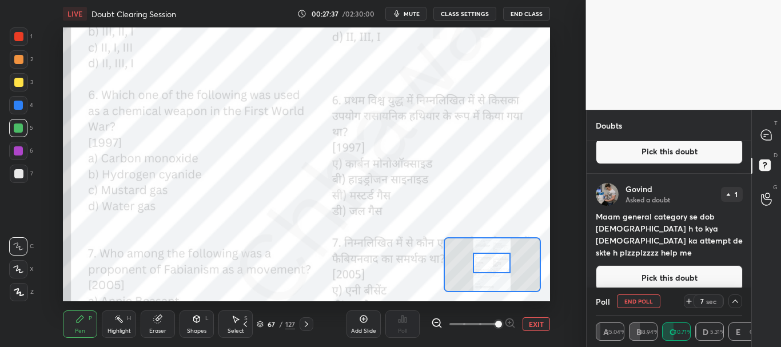
scroll to position [0, 0]
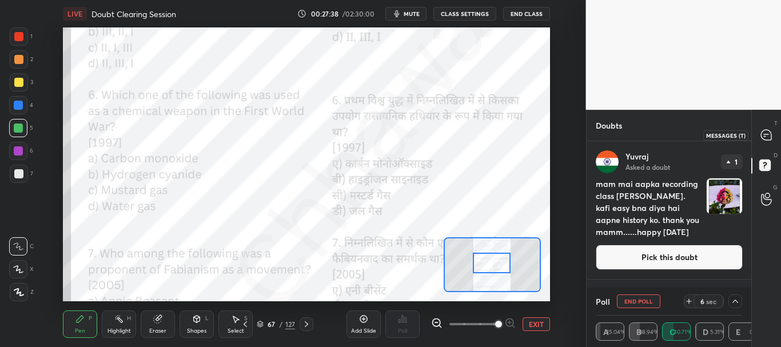
click at [768, 133] on icon at bounding box center [766, 135] width 10 height 10
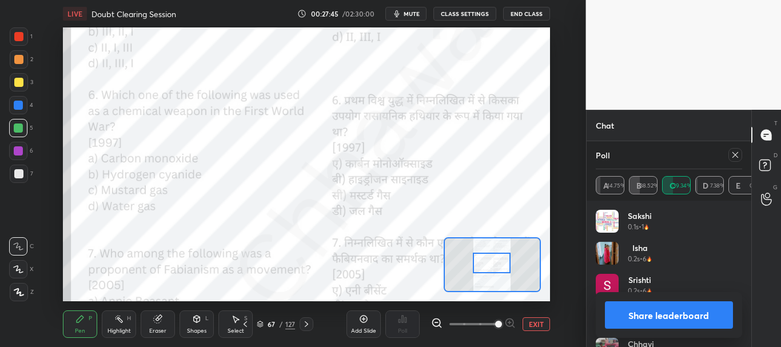
scroll to position [134, 143]
drag, startPoint x: 660, startPoint y: 313, endPoint x: 676, endPoint y: 315, distance: 16.1
click at [660, 315] on button "Share leaderboard" at bounding box center [669, 314] width 129 height 27
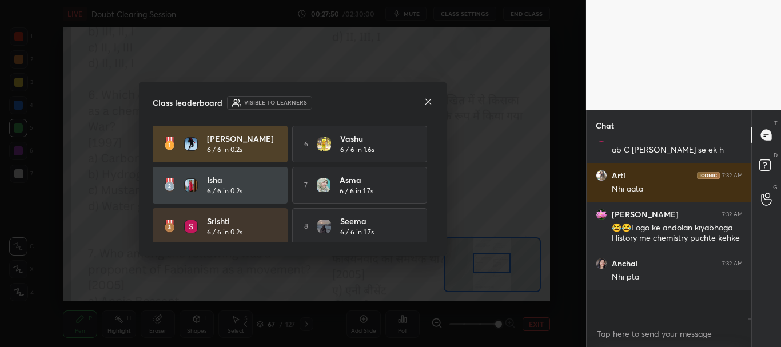
scroll to position [4, 4]
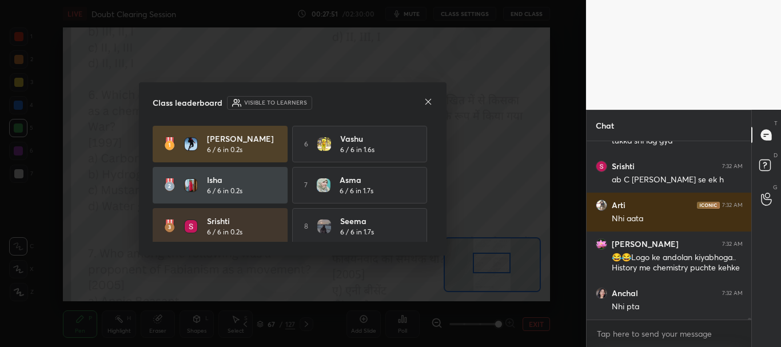
click at [427, 103] on icon at bounding box center [428, 101] width 9 height 9
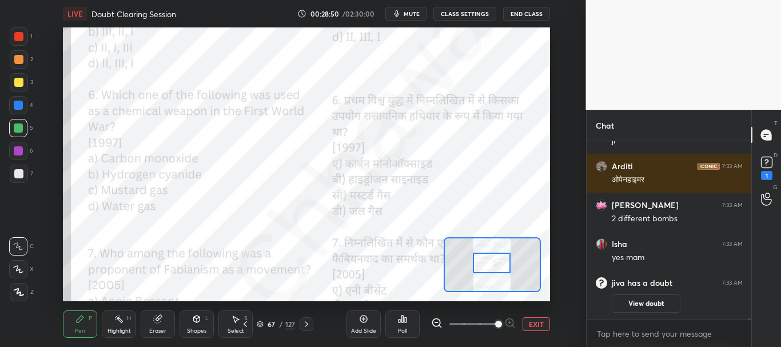
scroll to position [18693, 0]
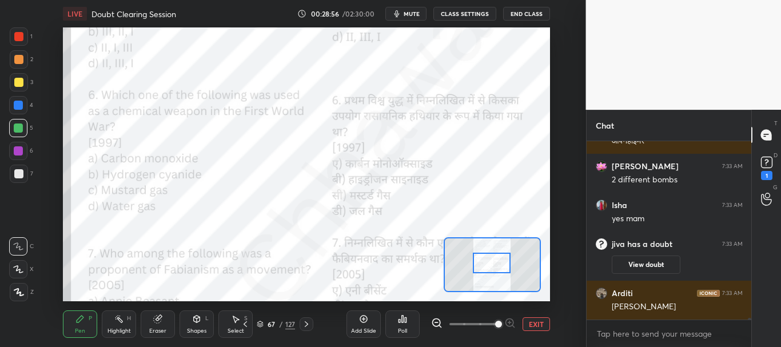
click at [17, 34] on div at bounding box center [18, 36] width 9 height 9
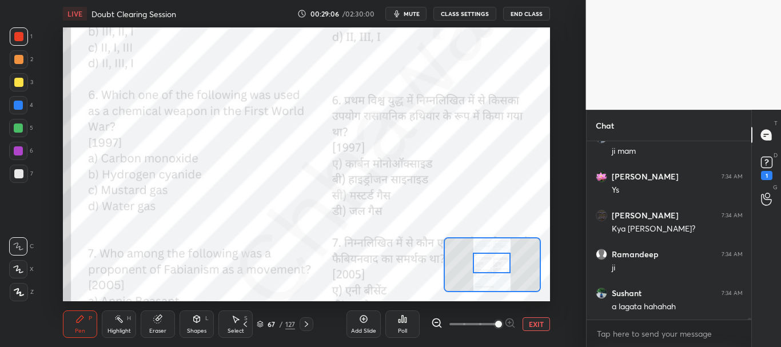
scroll to position [18926, 0]
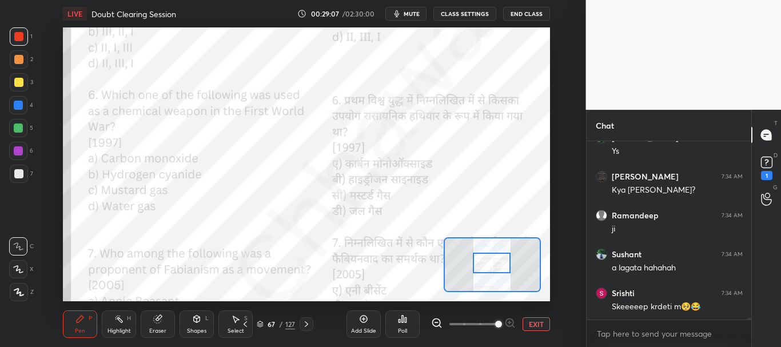
click at [19, 102] on div at bounding box center [18, 105] width 9 height 9
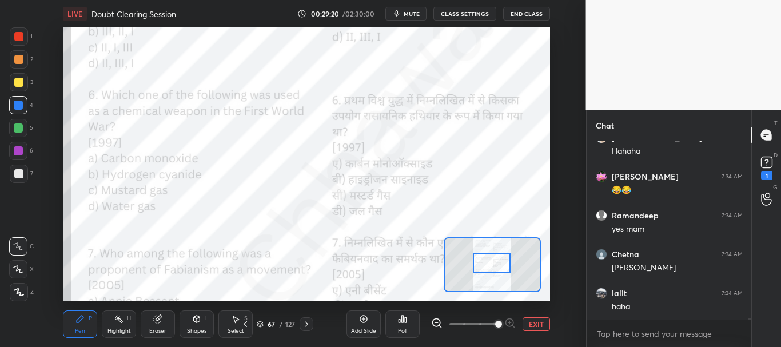
scroll to position [19549, 0]
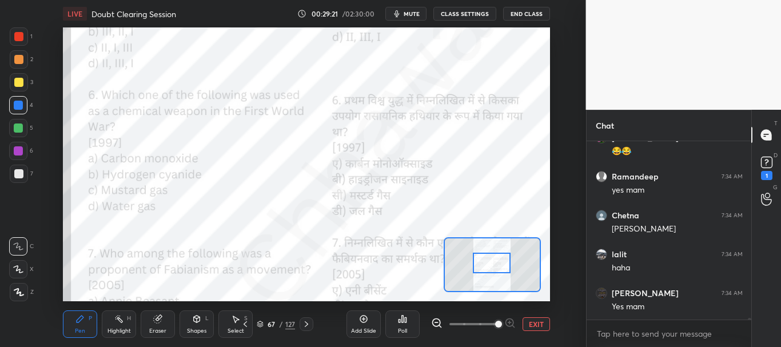
click at [18, 33] on div at bounding box center [18, 36] width 9 height 9
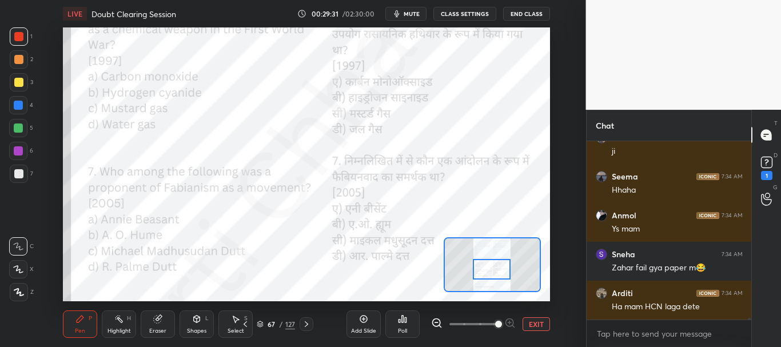
scroll to position [19821, 0]
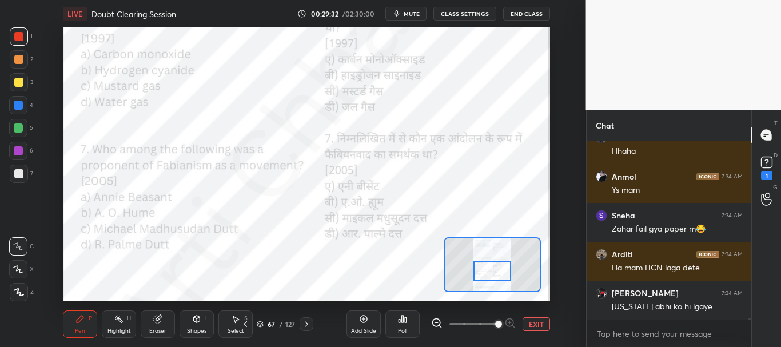
drag, startPoint x: 495, startPoint y: 263, endPoint x: 496, endPoint y: 271, distance: 8.0
click at [496, 271] on div at bounding box center [493, 271] width 38 height 21
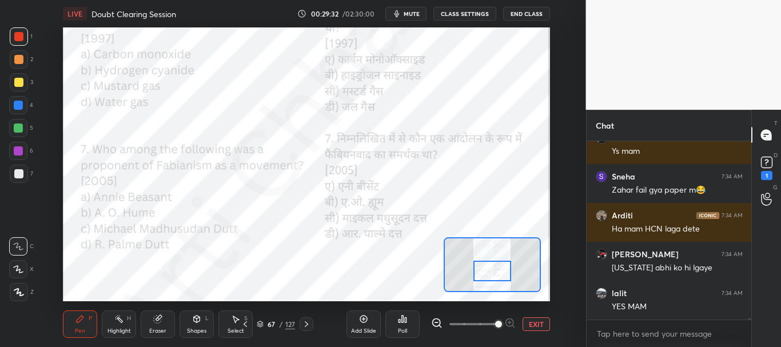
click at [496, 271] on div at bounding box center [493, 271] width 38 height 21
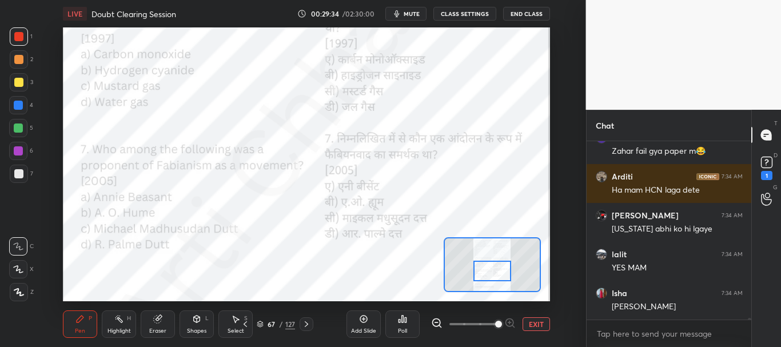
scroll to position [19938, 0]
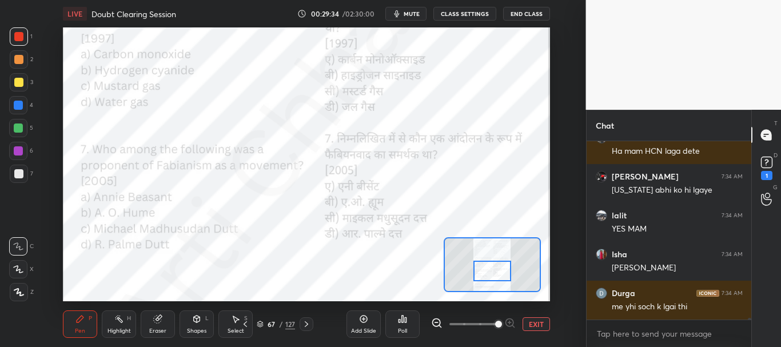
click at [18, 104] on div at bounding box center [18, 105] width 9 height 9
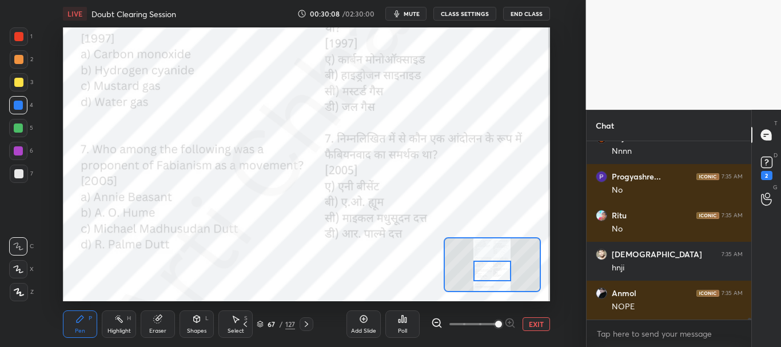
scroll to position [20501, 0]
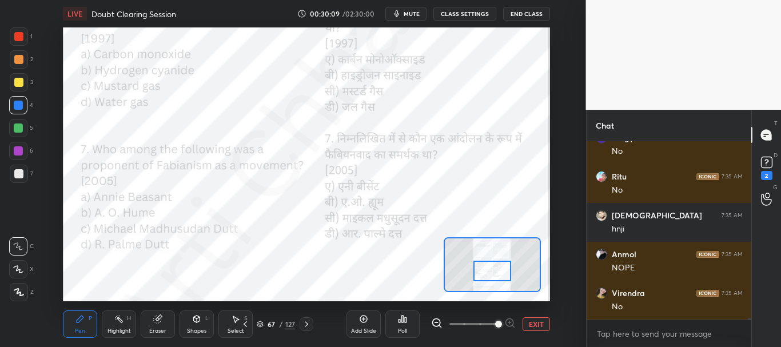
click at [22, 36] on div at bounding box center [18, 36] width 9 height 9
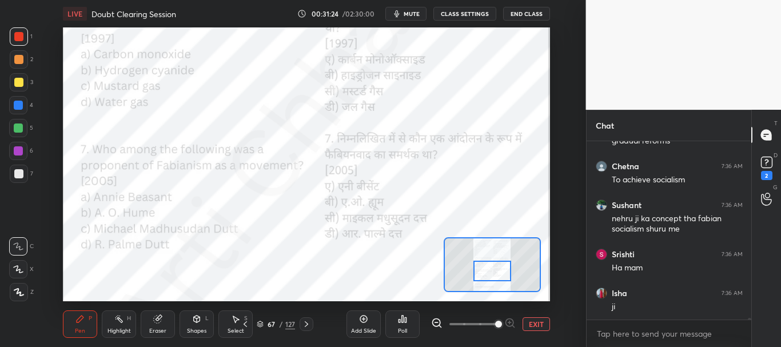
scroll to position [20869, 0]
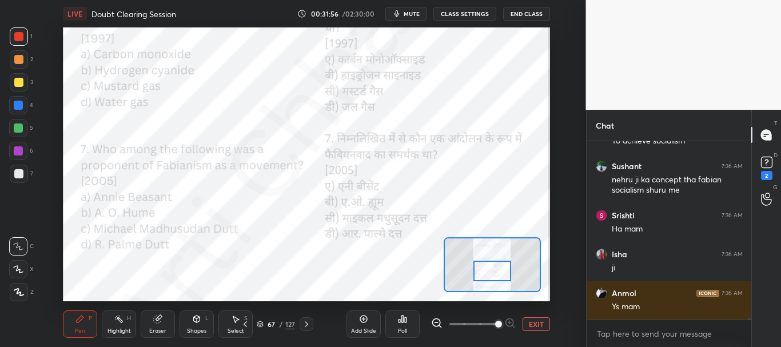
click at [21, 104] on div at bounding box center [18, 105] width 9 height 9
click at [400, 317] on icon at bounding box center [402, 319] width 9 height 9
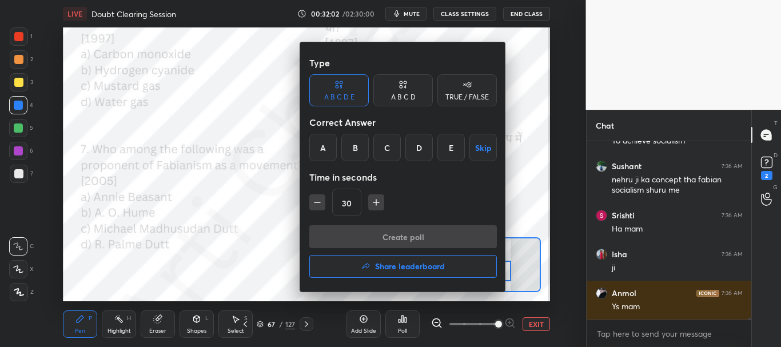
click at [330, 150] on div "A" at bounding box center [322, 147] width 27 height 27
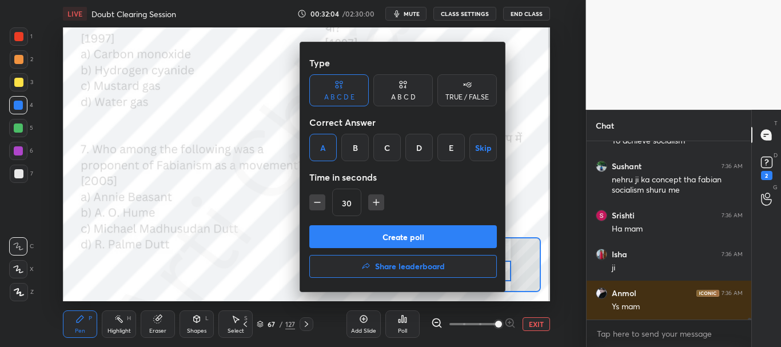
click at [371, 232] on button "Create poll" at bounding box center [403, 236] width 188 height 23
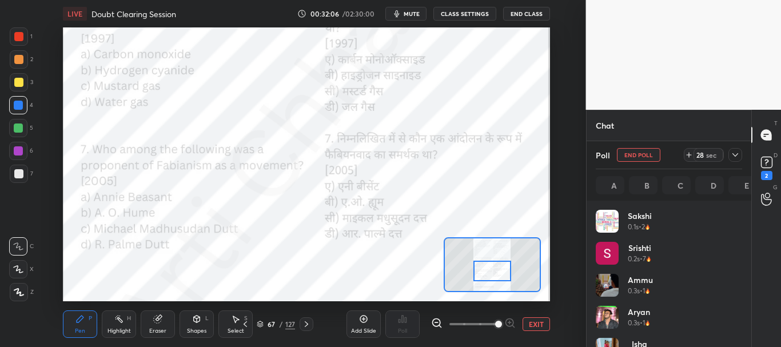
scroll to position [134, 143]
click at [737, 156] on icon at bounding box center [735, 154] width 9 height 9
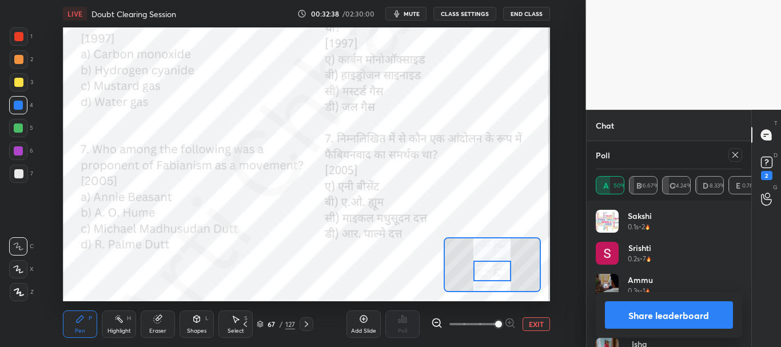
scroll to position [21413, 0]
click at [669, 307] on button "Share leaderboard" at bounding box center [669, 314] width 129 height 27
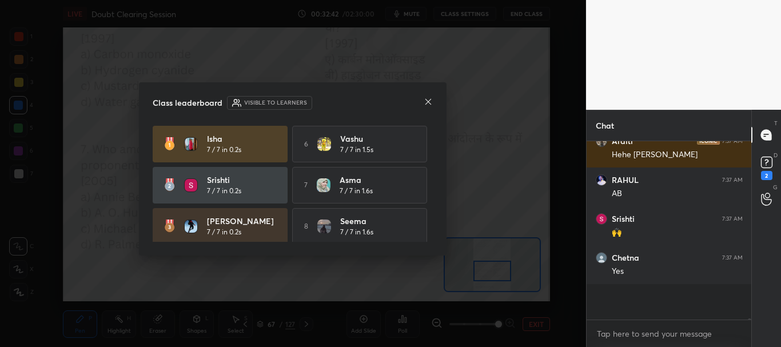
scroll to position [4, 4]
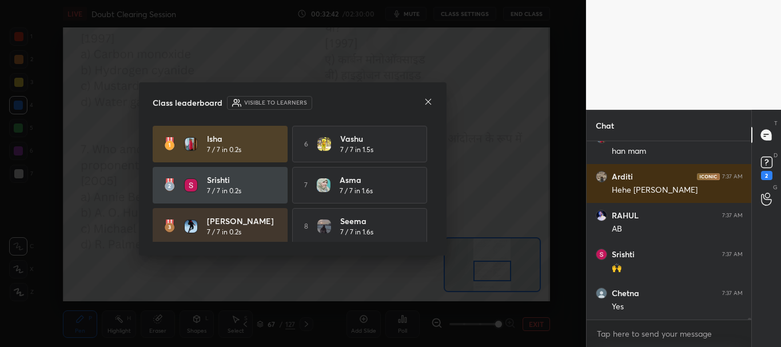
click at [426, 102] on icon at bounding box center [428, 101] width 9 height 9
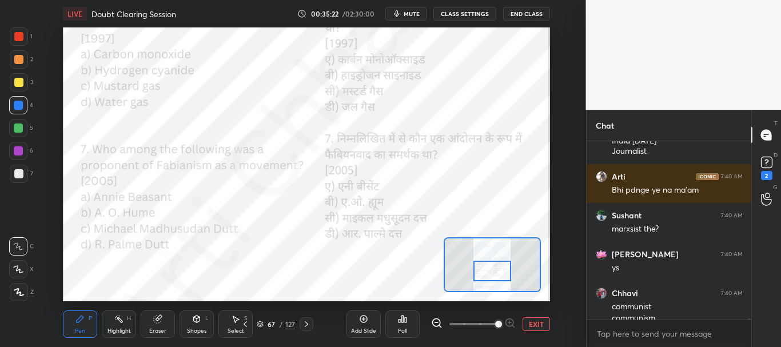
scroll to position [22982, 0]
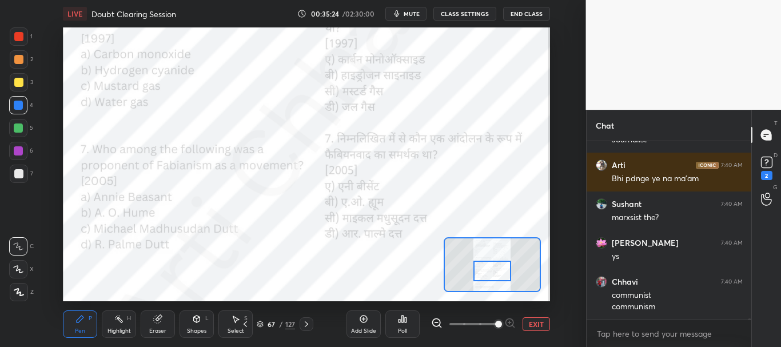
click at [536, 325] on button "EXIT" at bounding box center [536, 324] width 27 height 14
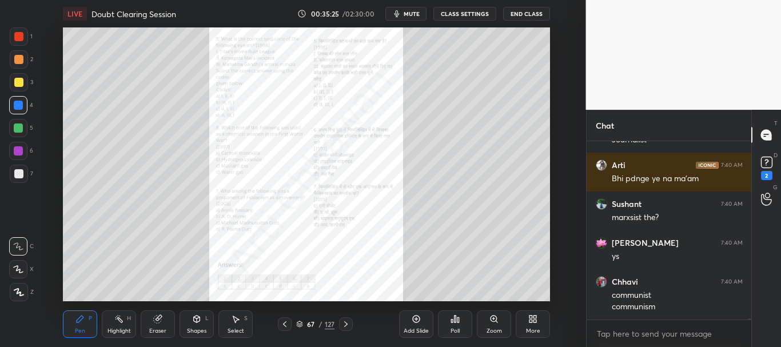
scroll to position [23021, 0]
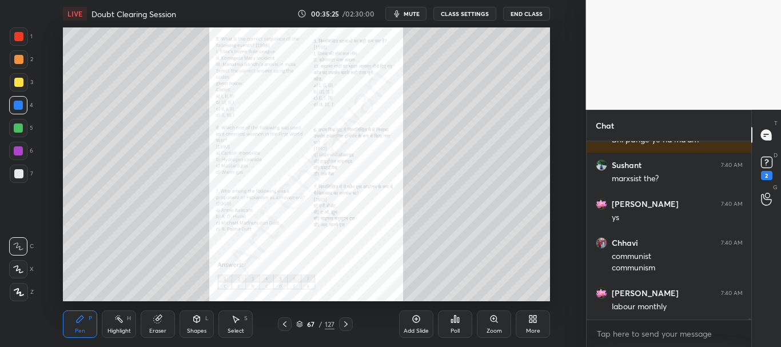
click at [282, 324] on icon at bounding box center [284, 324] width 9 height 9
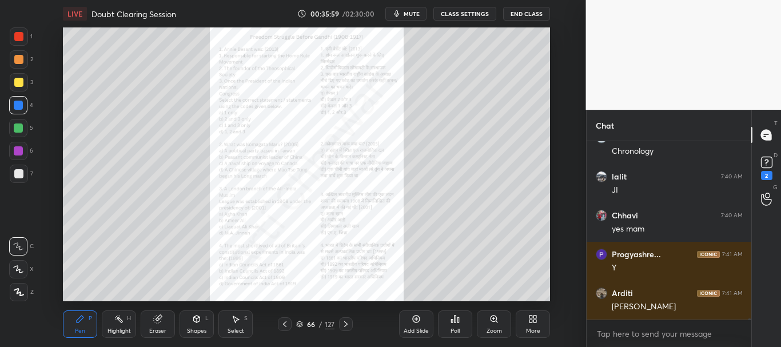
scroll to position [23604, 0]
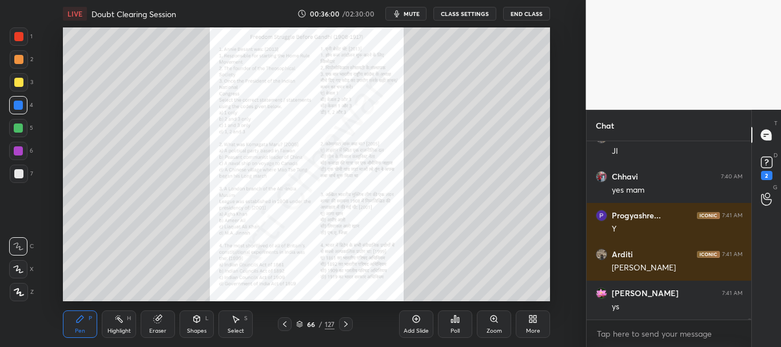
click at [344, 317] on div at bounding box center [346, 324] width 14 height 14
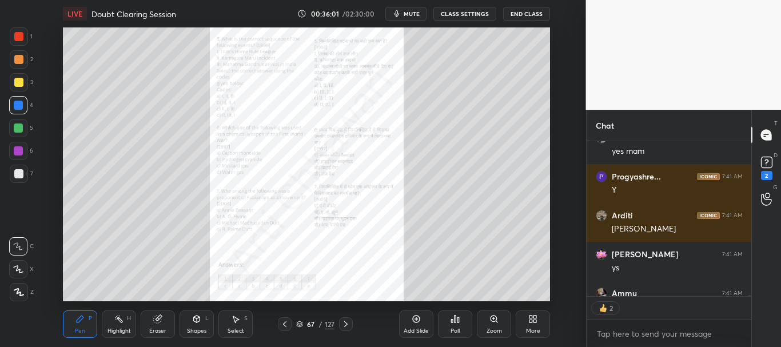
scroll to position [23706, 0]
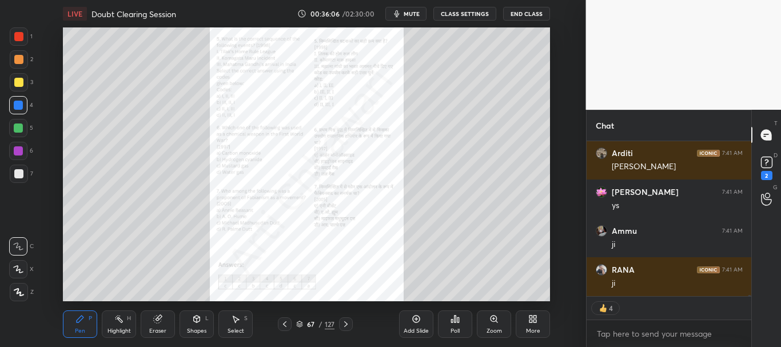
click at [347, 322] on icon at bounding box center [345, 324] width 9 height 9
click at [19, 35] on div at bounding box center [18, 36] width 9 height 9
click at [345, 325] on icon at bounding box center [345, 324] width 9 height 9
click at [287, 321] on icon at bounding box center [284, 324] width 9 height 9
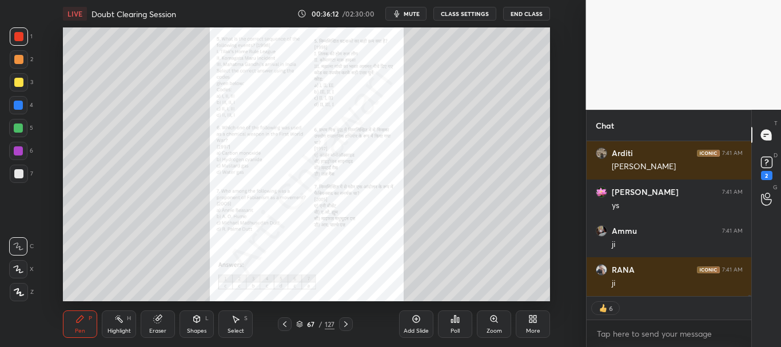
scroll to position [23744, 0]
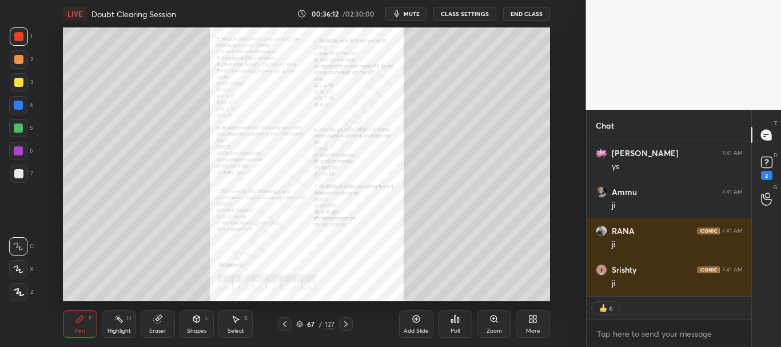
click at [346, 323] on icon at bounding box center [345, 324] width 9 height 9
click at [498, 321] on icon at bounding box center [494, 319] width 9 height 9
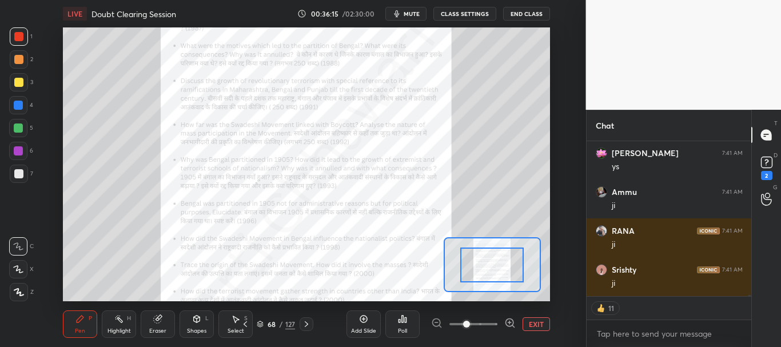
scroll to position [23783, 0]
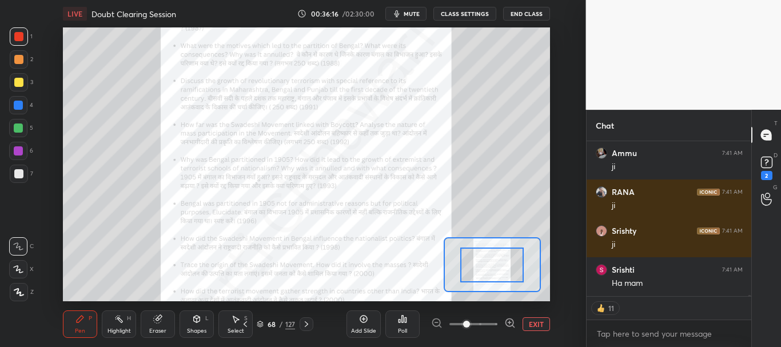
click at [487, 323] on span at bounding box center [474, 324] width 48 height 17
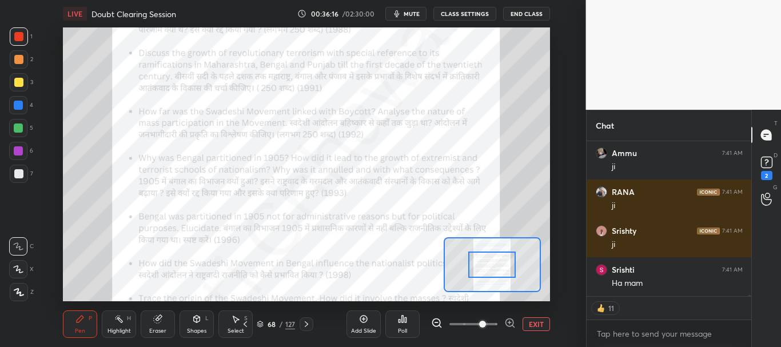
scroll to position [23822, 0]
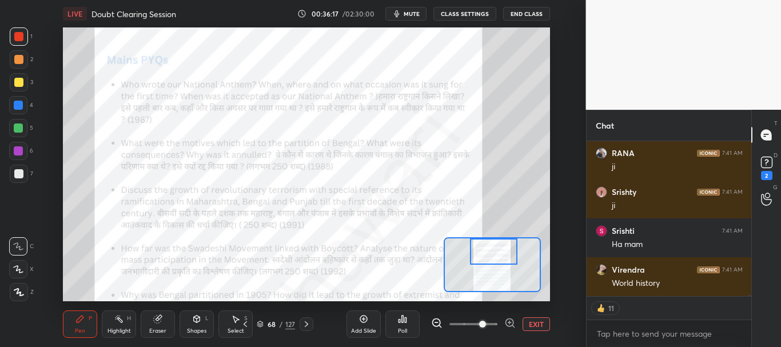
drag, startPoint x: 488, startPoint y: 263, endPoint x: 490, endPoint y: 247, distance: 15.5
click at [490, 247] on div at bounding box center [493, 252] width 47 height 26
click at [534, 326] on button "EXIT" at bounding box center [536, 324] width 27 height 14
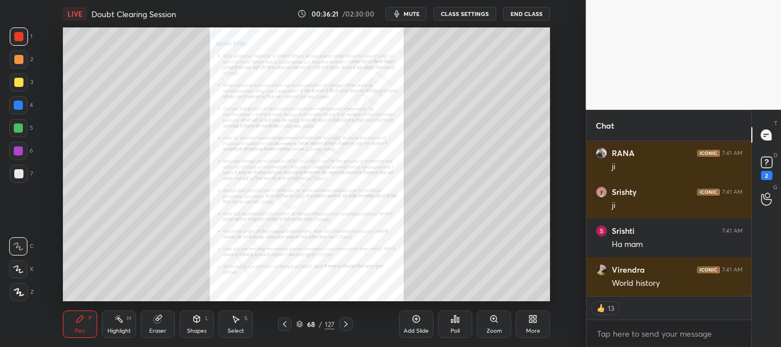
click at [347, 323] on icon at bounding box center [345, 324] width 9 height 9
click at [494, 323] on icon at bounding box center [494, 319] width 9 height 9
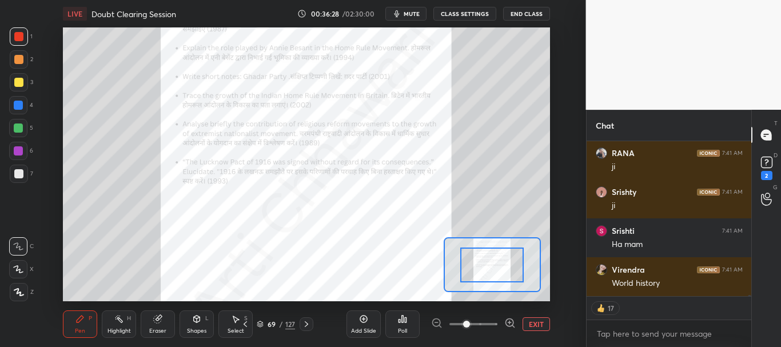
click at [483, 323] on span at bounding box center [474, 324] width 48 height 17
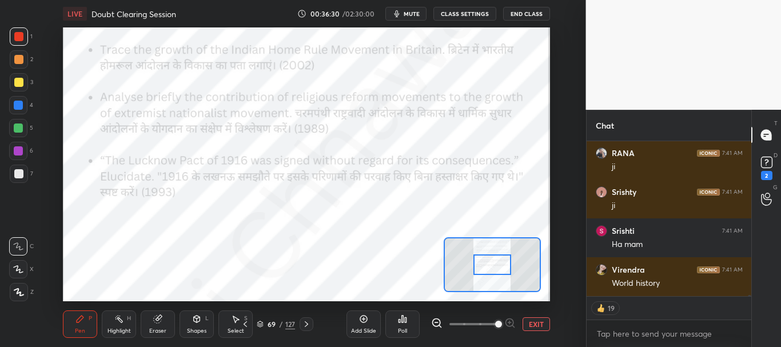
click at [495, 322] on span at bounding box center [498, 324] width 7 height 7
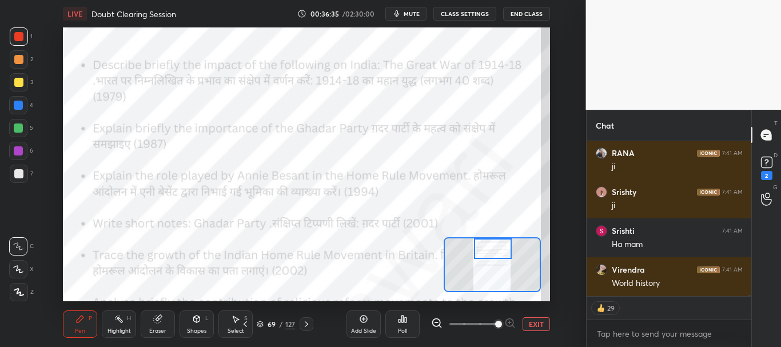
drag, startPoint x: 492, startPoint y: 271, endPoint x: 493, endPoint y: 250, distance: 21.2
click at [493, 250] on div at bounding box center [493, 249] width 38 height 21
click at [532, 324] on button "EXIT" at bounding box center [536, 324] width 27 height 14
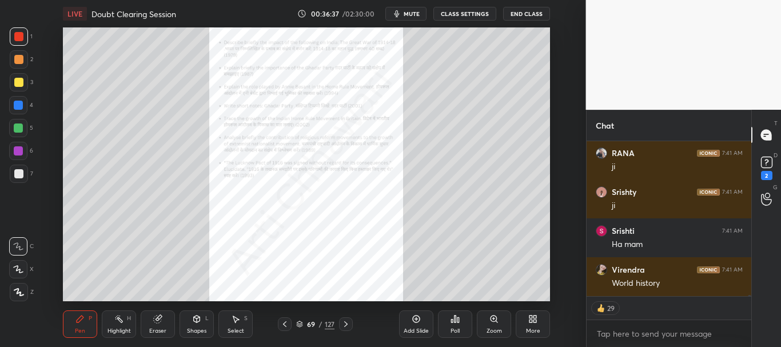
click at [287, 322] on icon at bounding box center [284, 324] width 9 height 9
click at [344, 323] on icon at bounding box center [345, 324] width 9 height 9
click at [485, 318] on div "Zoom" at bounding box center [494, 324] width 34 height 27
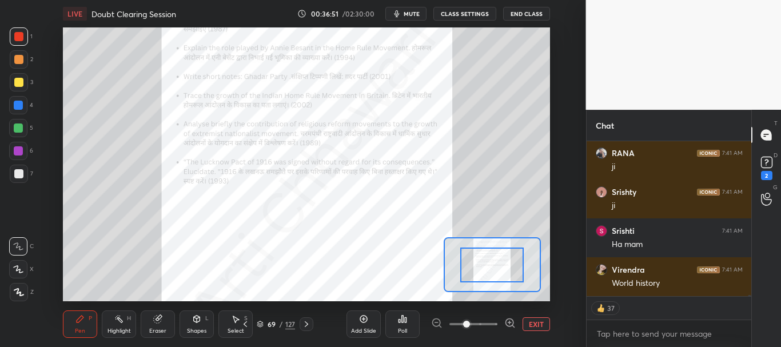
scroll to position [23892, 0]
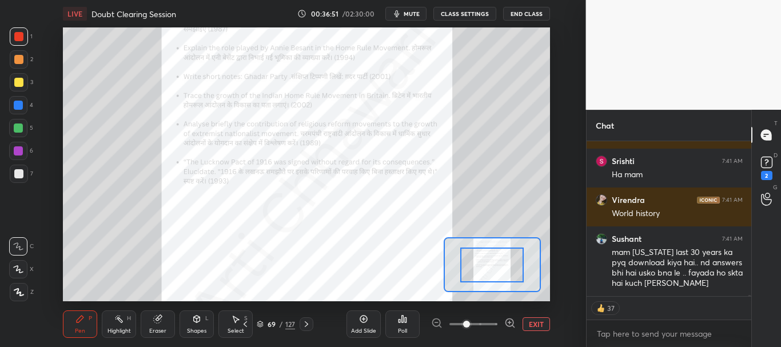
click at [483, 320] on span at bounding box center [474, 324] width 48 height 17
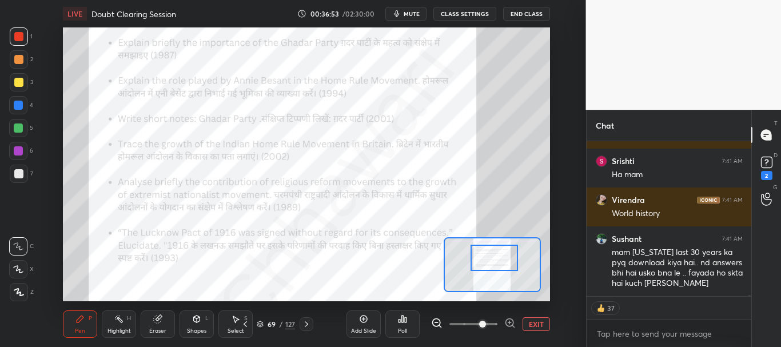
drag, startPoint x: 492, startPoint y: 277, endPoint x: 494, endPoint y: 271, distance: 7.2
click at [494, 271] on div at bounding box center [494, 258] width 47 height 26
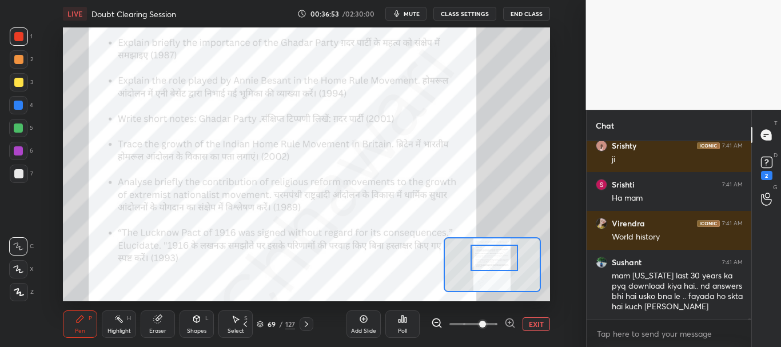
scroll to position [23869, 0]
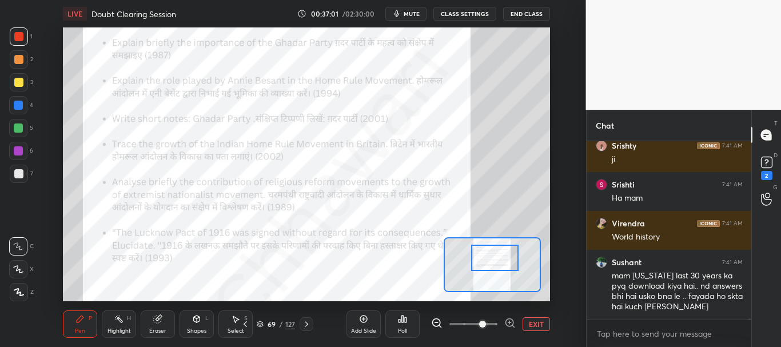
click at [506, 260] on div at bounding box center [494, 258] width 47 height 26
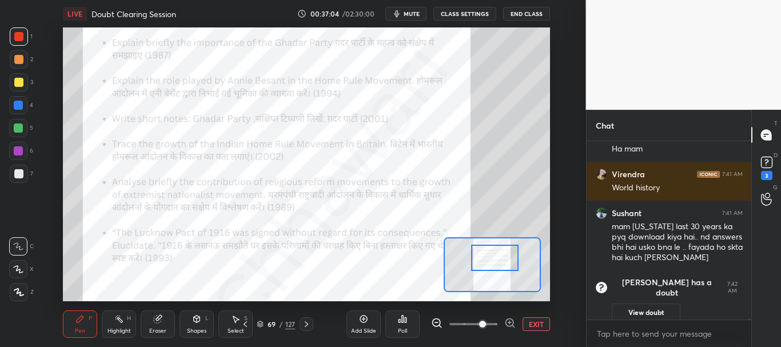
click at [18, 104] on div at bounding box center [18, 105] width 9 height 9
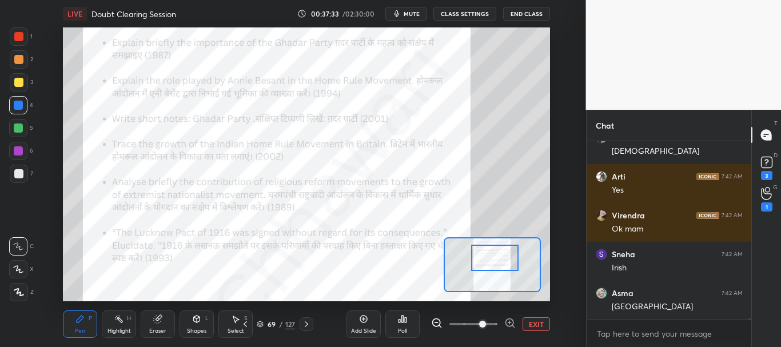
scroll to position [23419, 0]
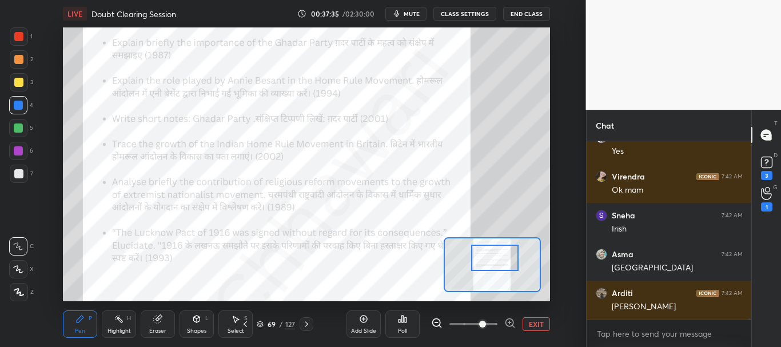
click at [19, 35] on div at bounding box center [18, 36] width 9 height 9
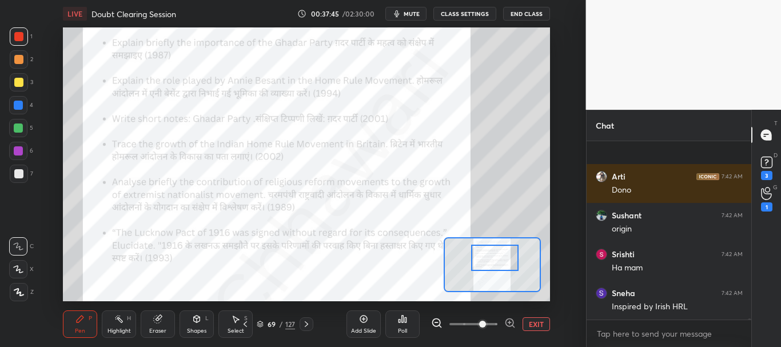
scroll to position [23691, 0]
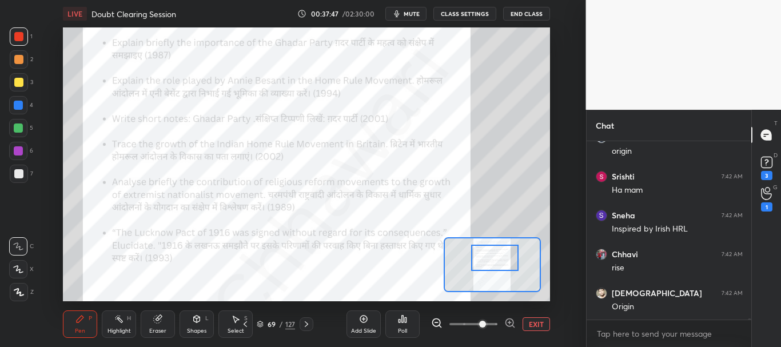
drag, startPoint x: 17, startPoint y: 35, endPoint x: 46, endPoint y: 35, distance: 28.6
click at [17, 35] on div at bounding box center [18, 36] width 9 height 9
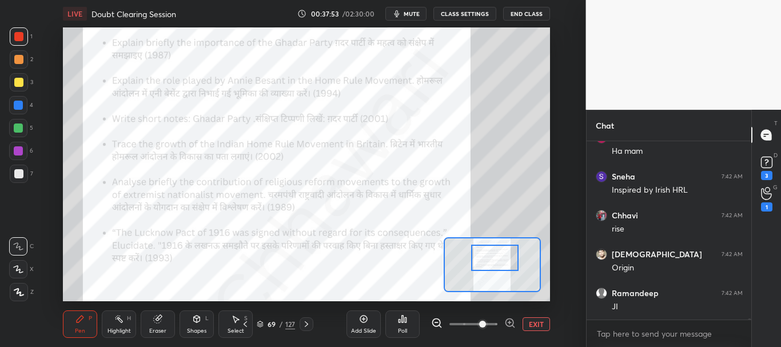
click at [19, 106] on div at bounding box center [18, 105] width 9 height 9
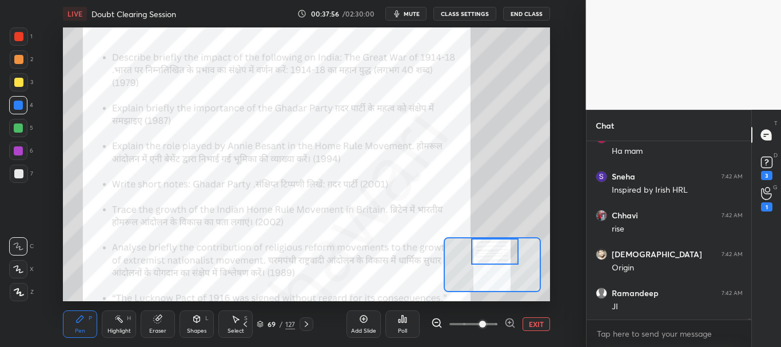
drag, startPoint x: 496, startPoint y: 260, endPoint x: 496, endPoint y: 252, distance: 7.4
click at [496, 252] on div at bounding box center [494, 252] width 47 height 26
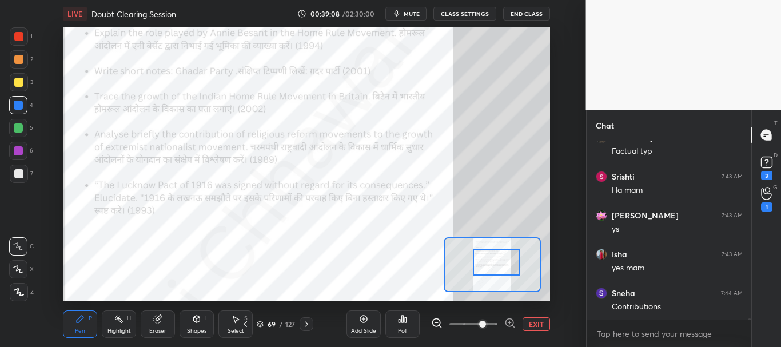
drag, startPoint x: 498, startPoint y: 253, endPoint x: 498, endPoint y: 261, distance: 8.0
click at [498, 261] on div at bounding box center [496, 262] width 47 height 26
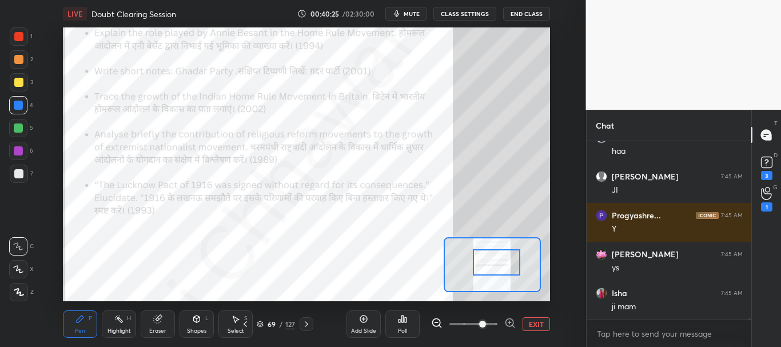
scroll to position [24930, 0]
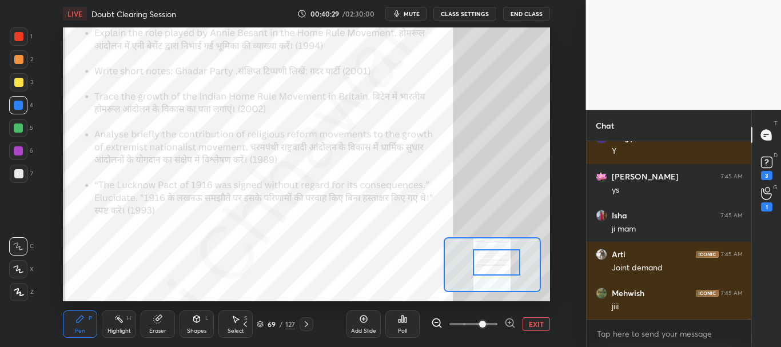
click at [20, 38] on div at bounding box center [18, 36] width 9 height 9
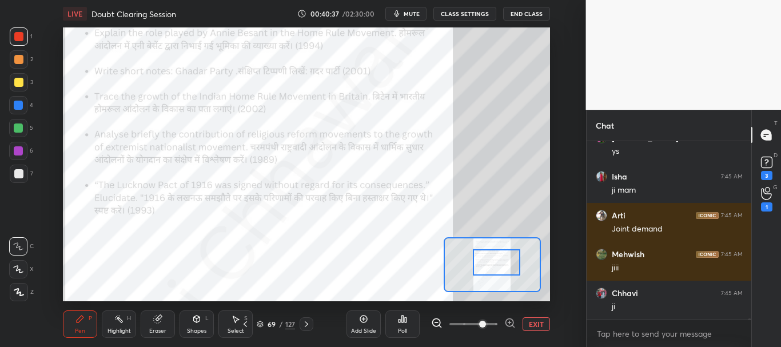
scroll to position [25047, 0]
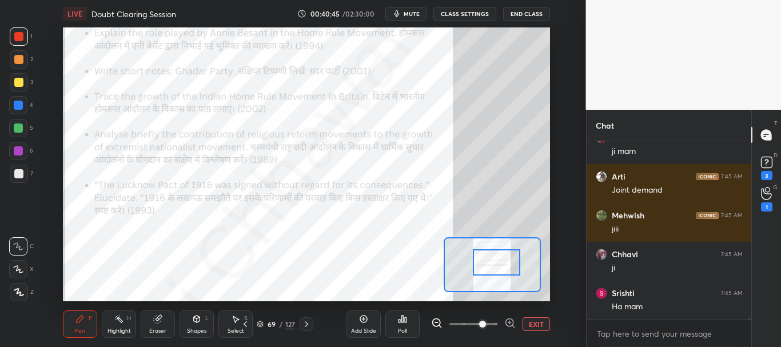
click at [499, 263] on div at bounding box center [496, 262] width 47 height 26
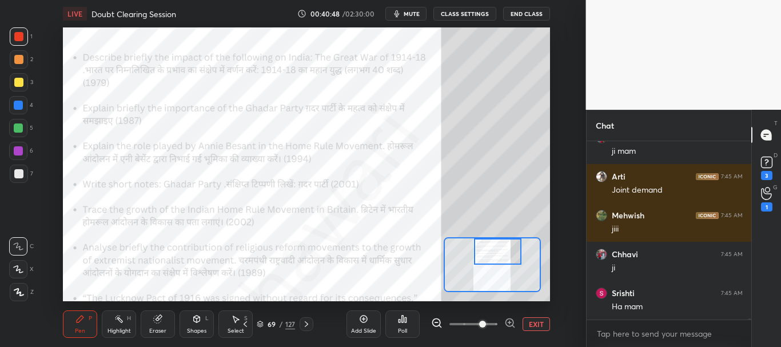
drag, startPoint x: 499, startPoint y: 263, endPoint x: 500, endPoint y: 247, distance: 16.1
click at [500, 247] on div at bounding box center [497, 252] width 47 height 26
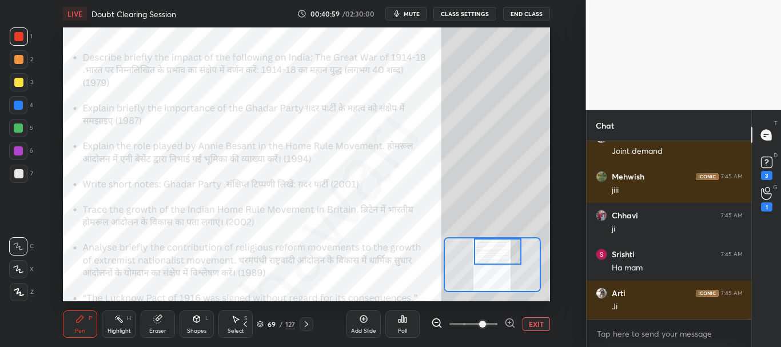
click at [18, 103] on div at bounding box center [18, 105] width 9 height 9
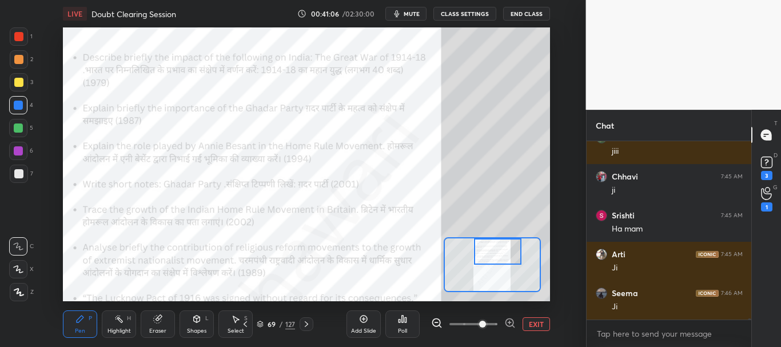
click at [17, 36] on div at bounding box center [18, 36] width 9 height 9
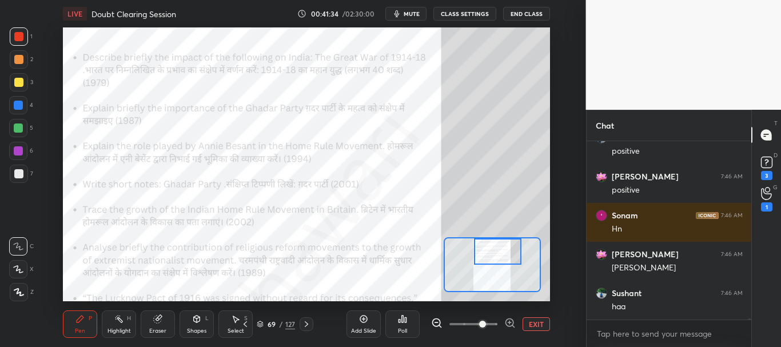
scroll to position [25708, 0]
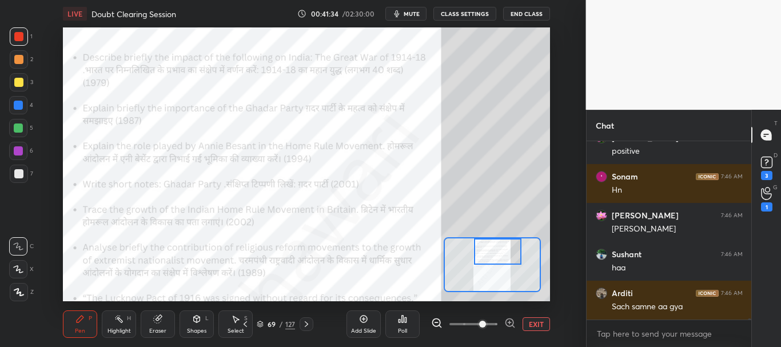
click at [15, 81] on div at bounding box center [18, 82] width 9 height 9
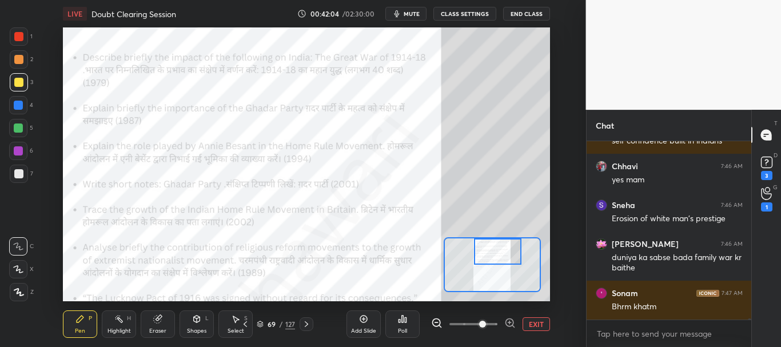
scroll to position [25496, 0]
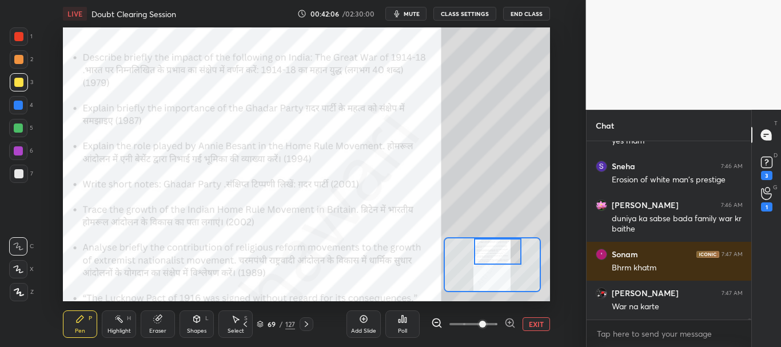
click at [11, 33] on div at bounding box center [19, 36] width 18 height 18
click at [449, 313] on div "Add Slide Poll EXIT" at bounding box center [449, 324] width 204 height 64
click at [534, 321] on button "EXIT" at bounding box center [536, 324] width 27 height 14
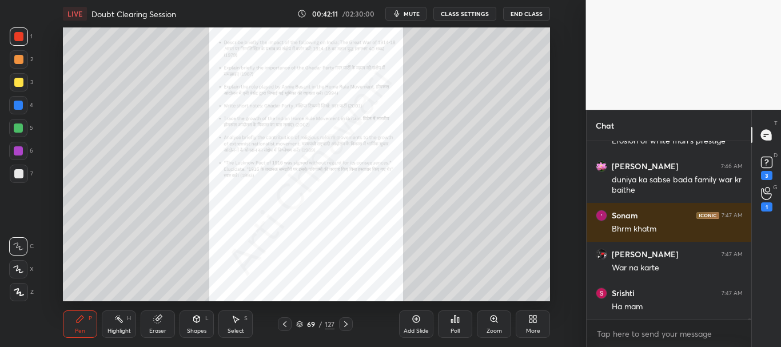
click at [287, 320] on icon at bounding box center [284, 324] width 9 height 9
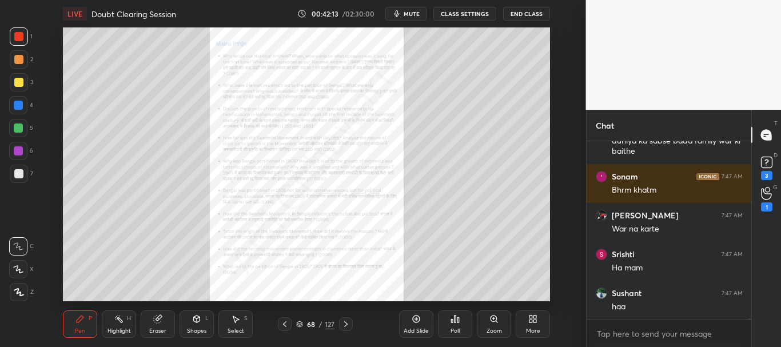
click at [494, 324] on div "Zoom" at bounding box center [494, 324] width 34 height 27
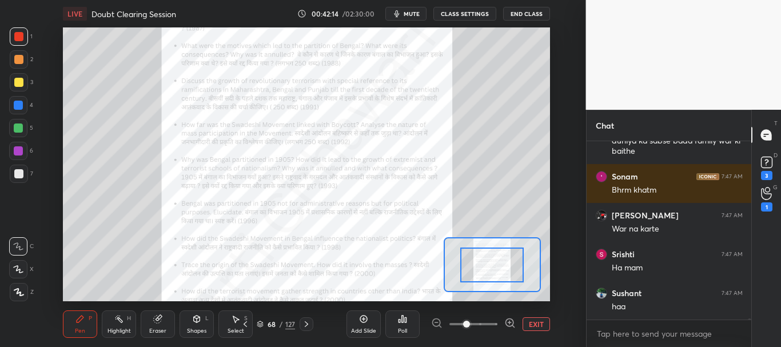
click at [491, 323] on span at bounding box center [474, 324] width 48 height 17
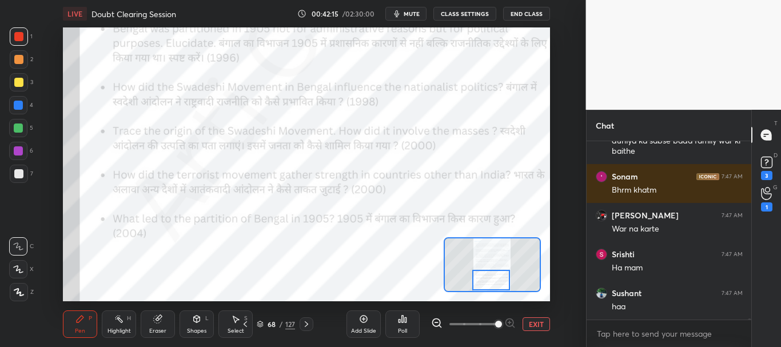
scroll to position [25613, 0]
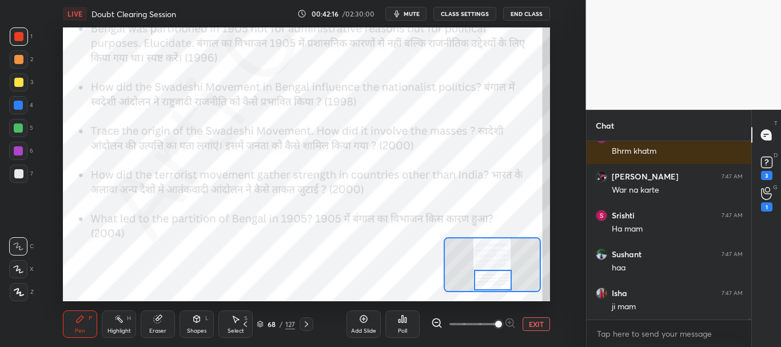
drag, startPoint x: 499, startPoint y: 264, endPoint x: 499, endPoint y: 285, distance: 20.6
click at [499, 285] on div at bounding box center [493, 280] width 38 height 21
click at [498, 285] on div at bounding box center [493, 280] width 38 height 21
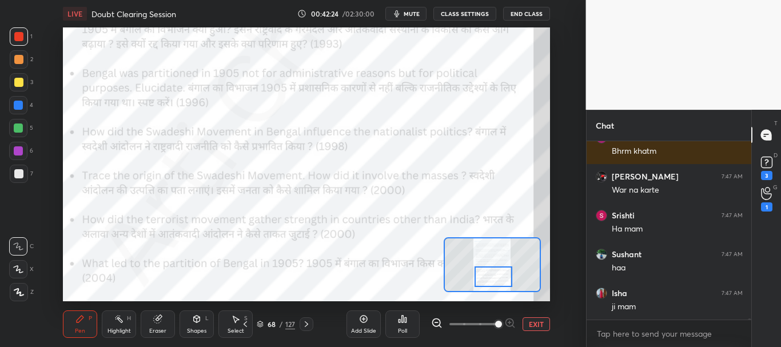
click at [487, 273] on div at bounding box center [494, 277] width 38 height 21
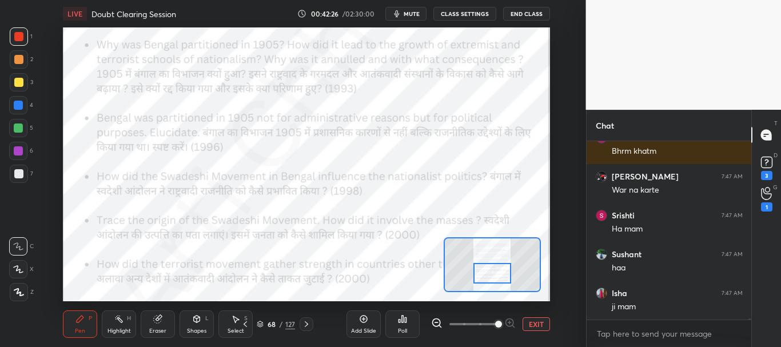
click at [496, 276] on div at bounding box center [493, 273] width 38 height 21
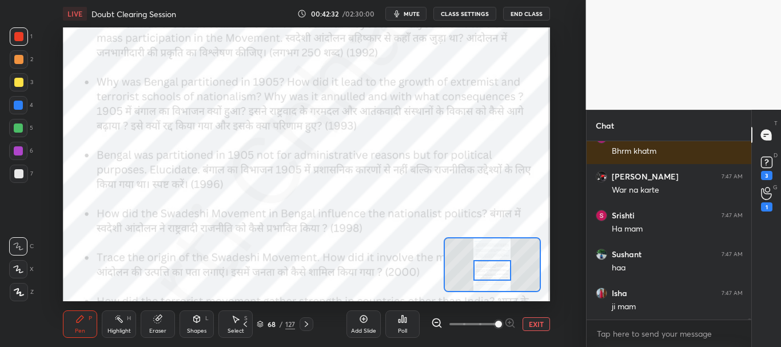
click at [490, 271] on div at bounding box center [493, 270] width 38 height 21
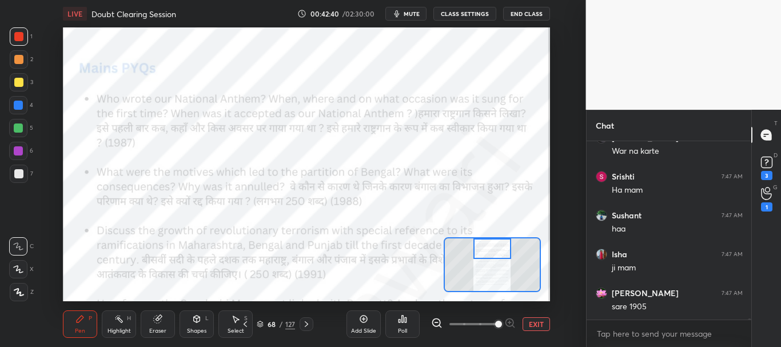
scroll to position [25701, 0]
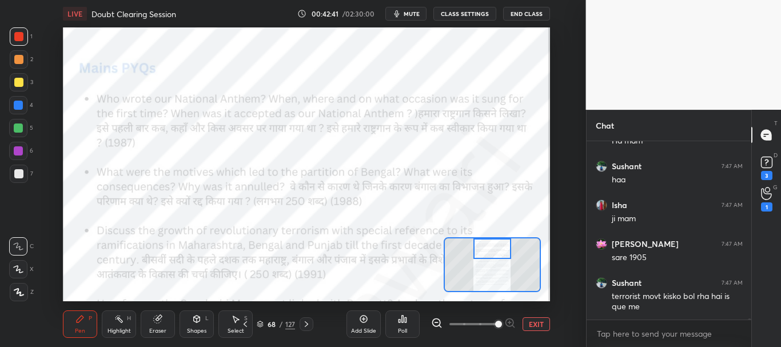
drag, startPoint x: 498, startPoint y: 268, endPoint x: 501, endPoint y: 244, distance: 23.6
click at [499, 245] on div at bounding box center [493, 249] width 38 height 21
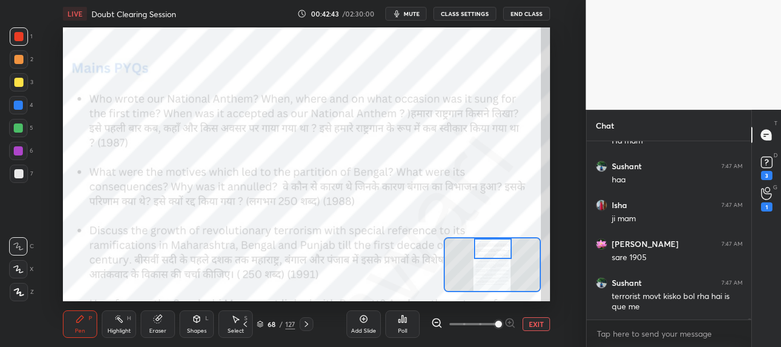
click at [537, 319] on button "EXIT" at bounding box center [536, 324] width 27 height 14
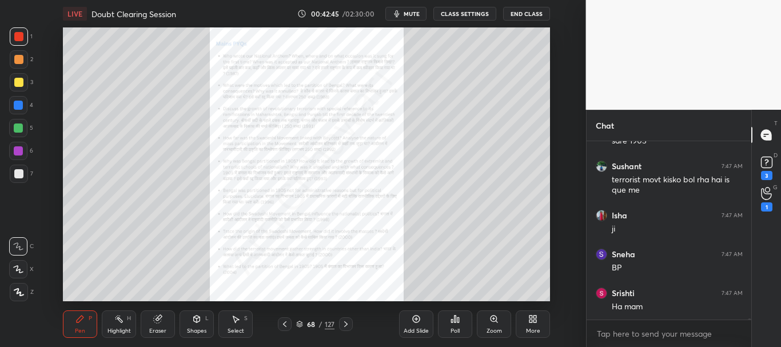
click at [19, 105] on div at bounding box center [18, 105] width 9 height 9
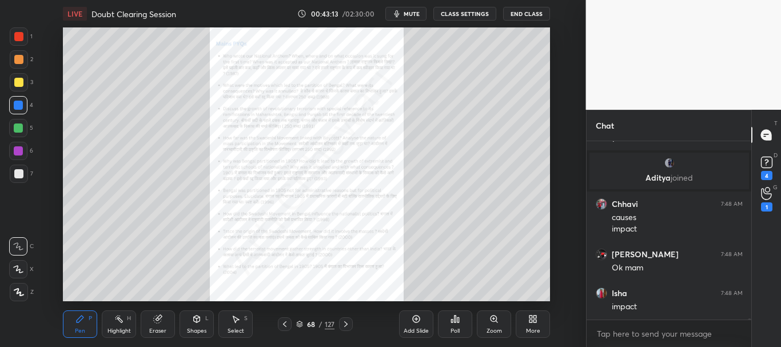
scroll to position [25965, 0]
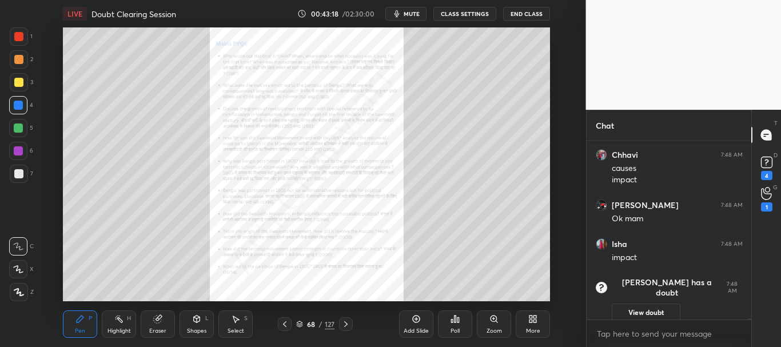
click at [154, 323] on icon at bounding box center [157, 319] width 9 height 9
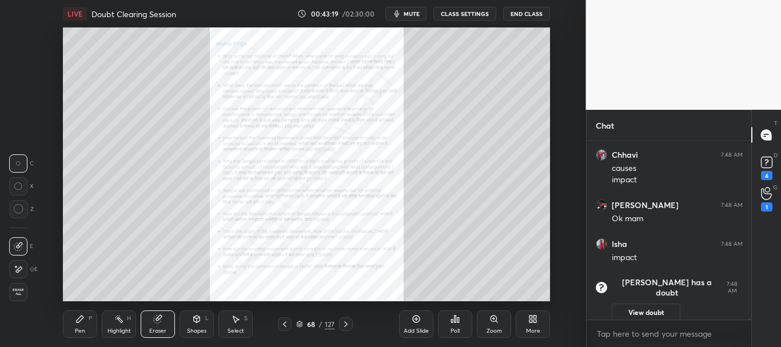
scroll to position [25943, 0]
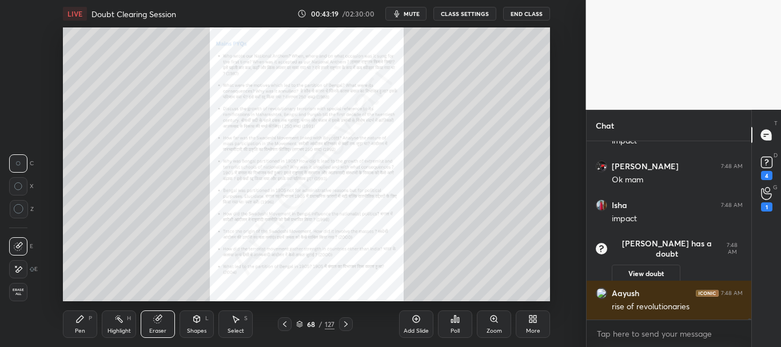
click at [22, 291] on span "Erase all" at bounding box center [18, 292] width 17 height 8
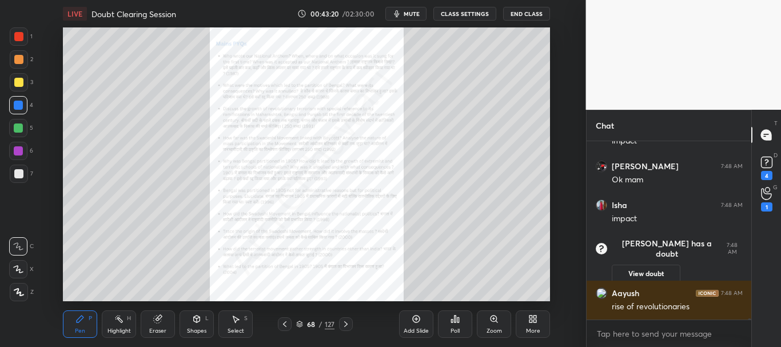
click at [496, 320] on icon at bounding box center [494, 319] width 6 height 6
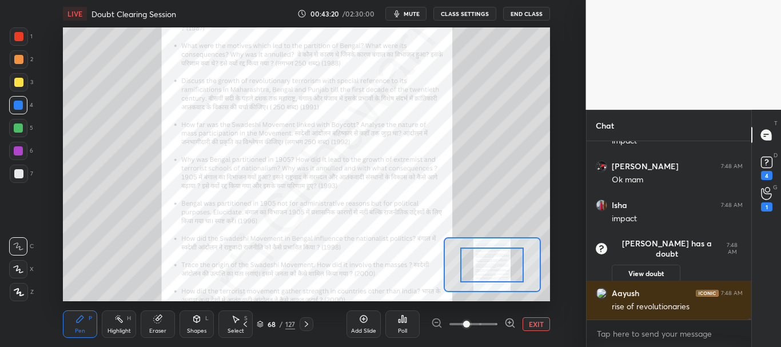
click at [493, 321] on span at bounding box center [474, 324] width 48 height 17
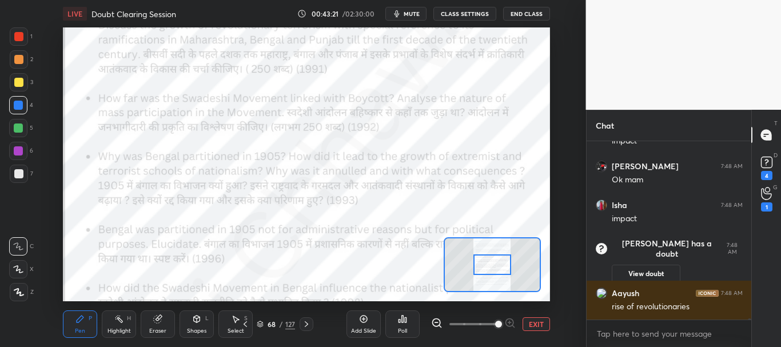
scroll to position [25992, 0]
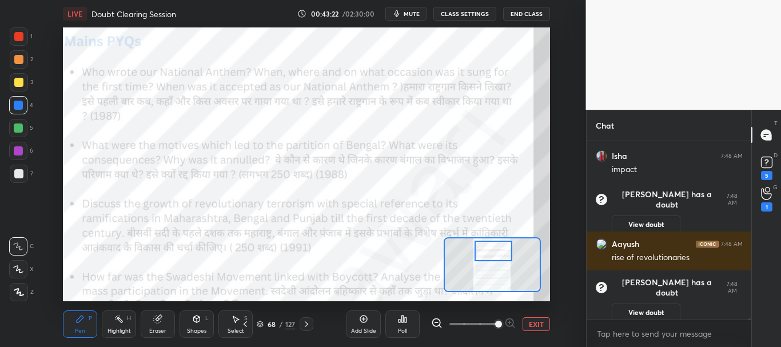
drag, startPoint x: 492, startPoint y: 268, endPoint x: 494, endPoint y: 255, distance: 12.6
click at [494, 255] on div at bounding box center [494, 251] width 38 height 21
click at [12, 27] on div "1 2 3 4 5 6 7 C X Z C X Z E E Erase all H H LIVE Doubt Clearing Session 00:43:2…" at bounding box center [288, 173] width 577 height 347
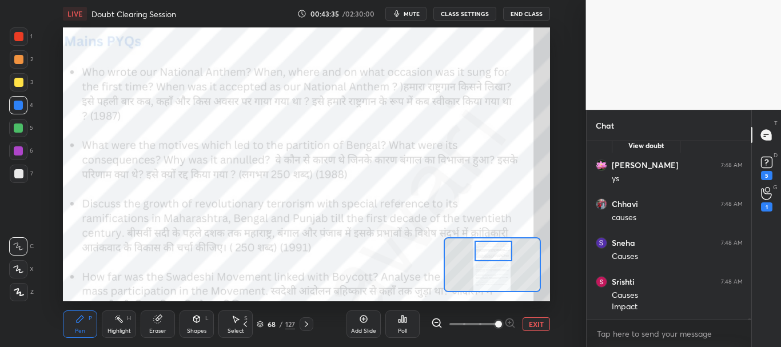
scroll to position [26177, 0]
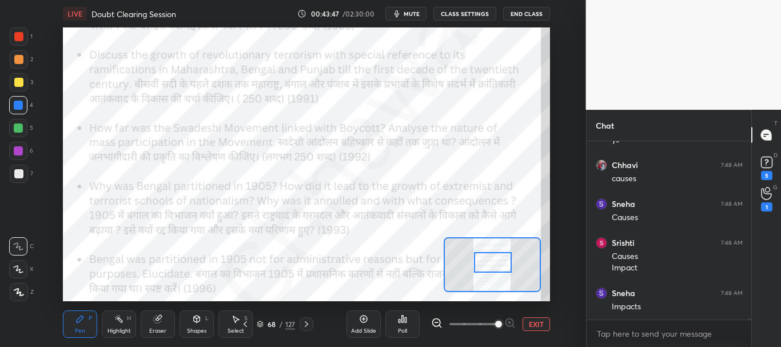
drag, startPoint x: 492, startPoint y: 258, endPoint x: 493, endPoint y: 264, distance: 6.3
click at [493, 264] on div at bounding box center [493, 262] width 38 height 21
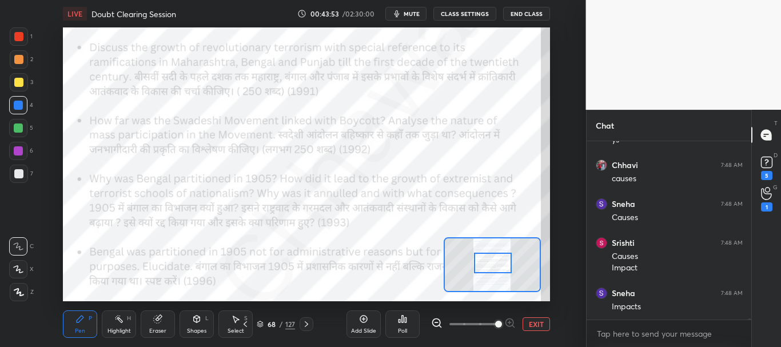
click at [13, 38] on div at bounding box center [19, 36] width 18 height 18
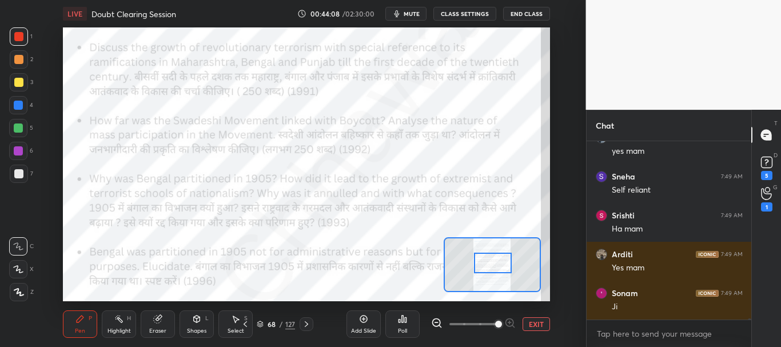
scroll to position [26449, 0]
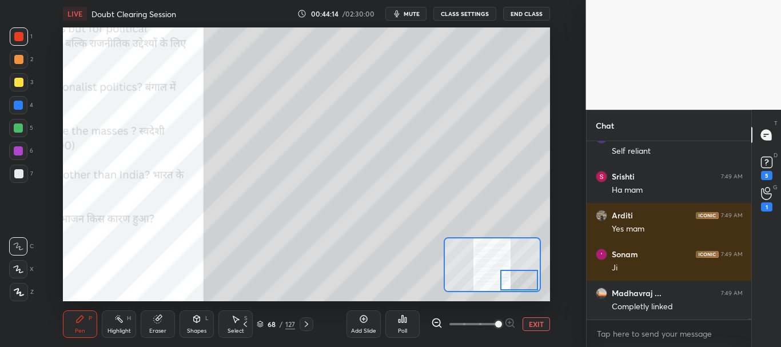
drag, startPoint x: 502, startPoint y: 261, endPoint x: 517, endPoint y: 311, distance: 51.2
click at [517, 311] on div "LIVE Doubt Clearing Session 00:44:14 / 02:30:00 mute CLASS SETTINGS End Class S…" at bounding box center [307, 173] width 541 height 347
click at [542, 324] on button "EXIT" at bounding box center [536, 324] width 27 height 14
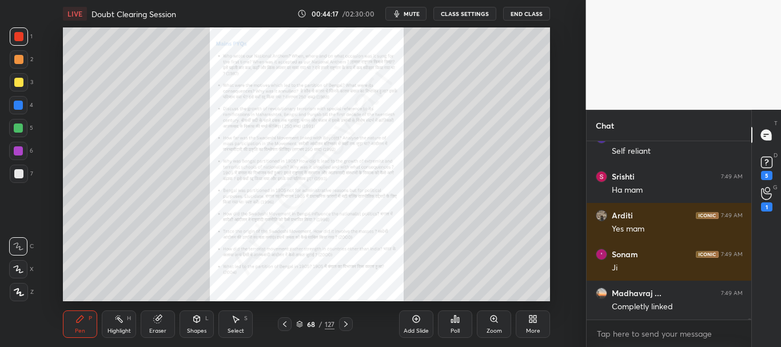
click at [491, 316] on icon at bounding box center [494, 319] width 9 height 9
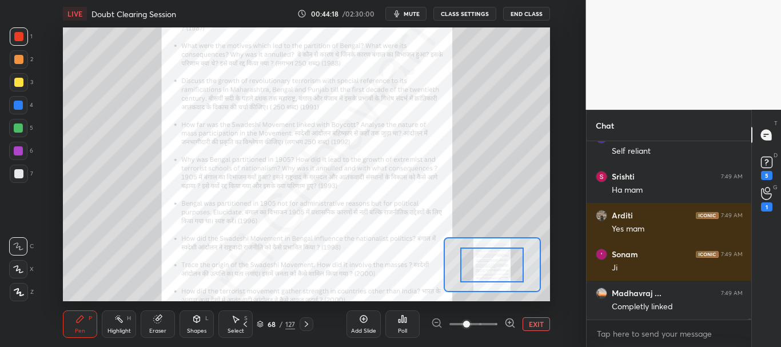
click at [483, 320] on span at bounding box center [474, 324] width 48 height 17
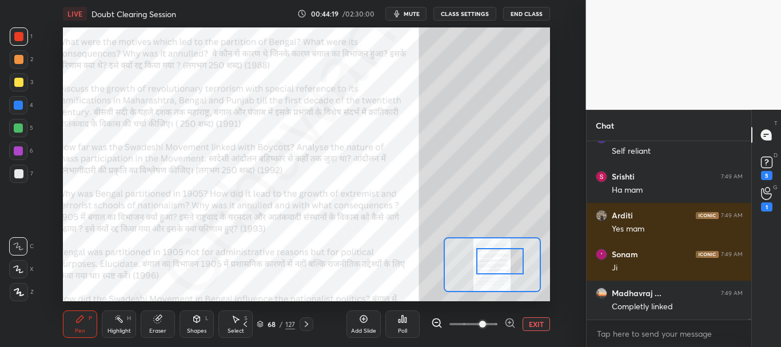
drag, startPoint x: 490, startPoint y: 264, endPoint x: 498, endPoint y: 261, distance: 8.7
click at [498, 261] on div at bounding box center [499, 261] width 47 height 26
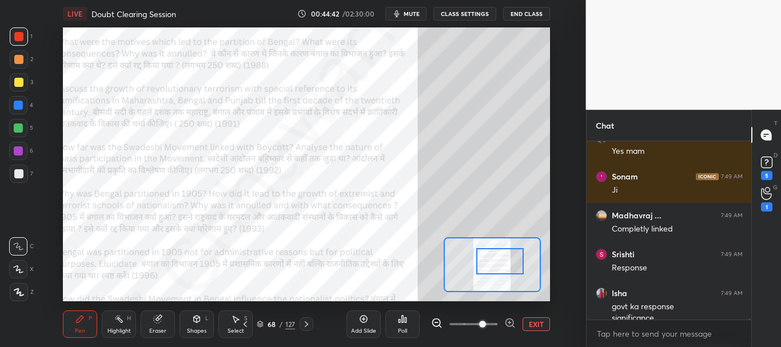
scroll to position [26539, 0]
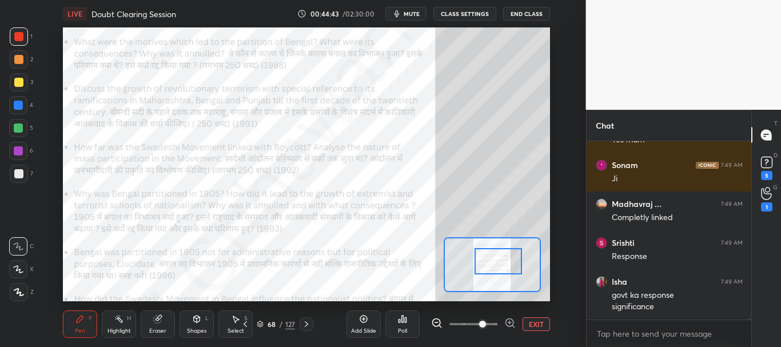
click at [495, 263] on div at bounding box center [498, 261] width 47 height 26
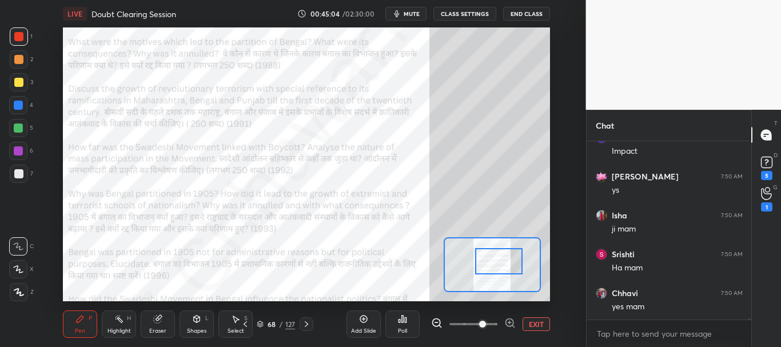
scroll to position [26928, 0]
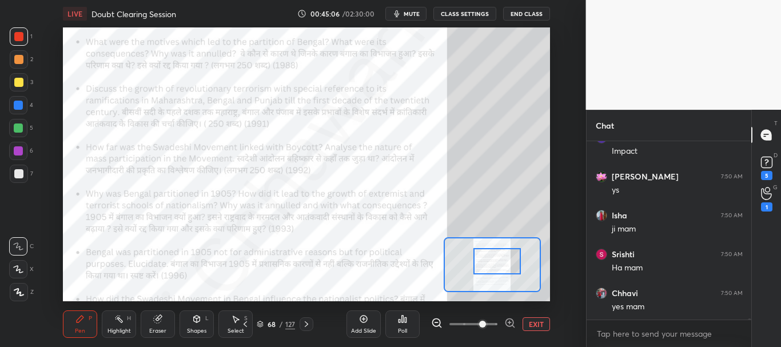
click at [498, 259] on div at bounding box center [497, 261] width 47 height 26
click at [16, 78] on div at bounding box center [18, 82] width 9 height 9
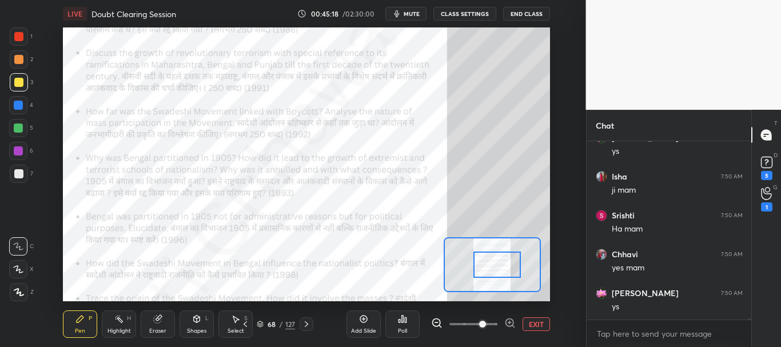
click at [491, 264] on div at bounding box center [497, 265] width 47 height 26
click at [17, 36] on div at bounding box center [18, 36] width 9 height 9
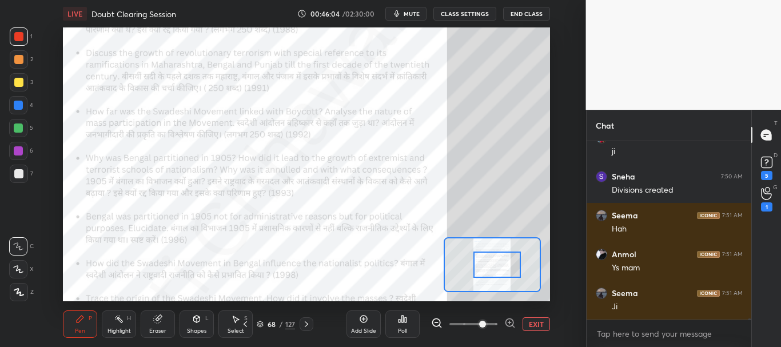
scroll to position [175, 161]
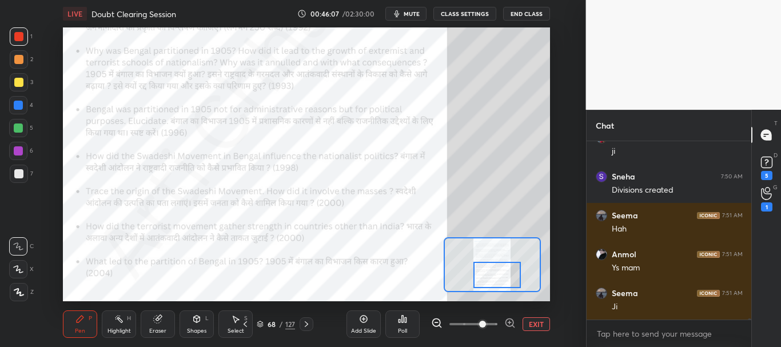
drag, startPoint x: 497, startPoint y: 264, endPoint x: 497, endPoint y: 274, distance: 10.3
click at [497, 274] on div at bounding box center [497, 275] width 47 height 26
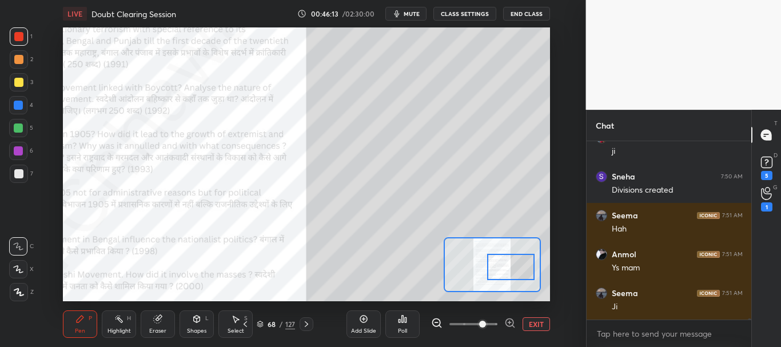
click at [508, 270] on div at bounding box center [510, 267] width 47 height 26
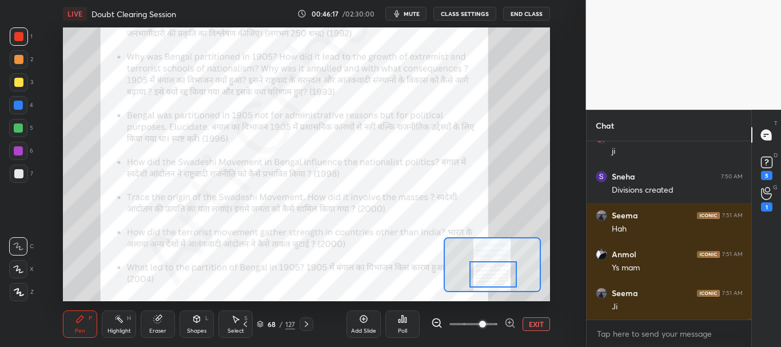
drag, startPoint x: 513, startPoint y: 263, endPoint x: 494, endPoint y: 275, distance: 22.1
click at [494, 275] on div at bounding box center [493, 274] width 47 height 26
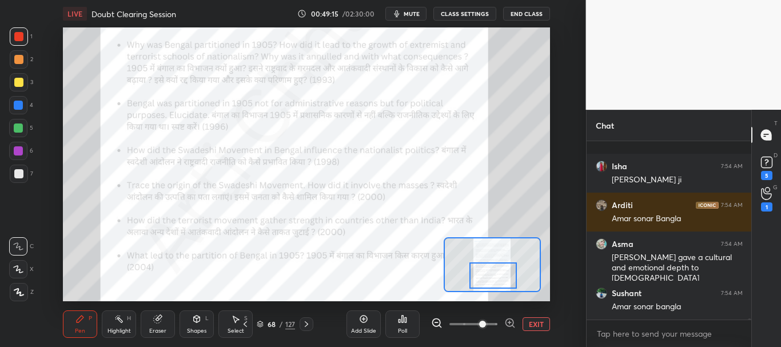
scroll to position [29123, 0]
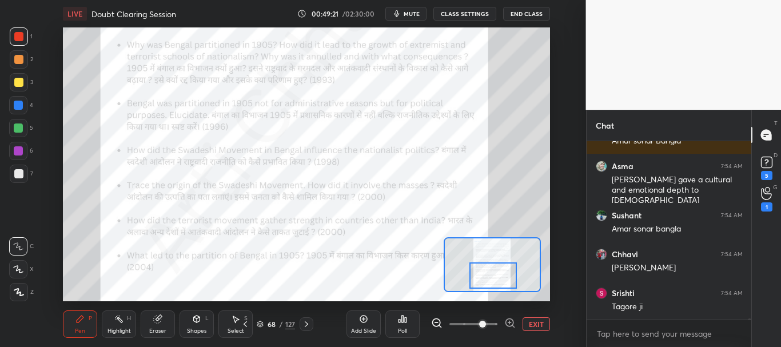
click at [20, 106] on div at bounding box center [18, 105] width 9 height 9
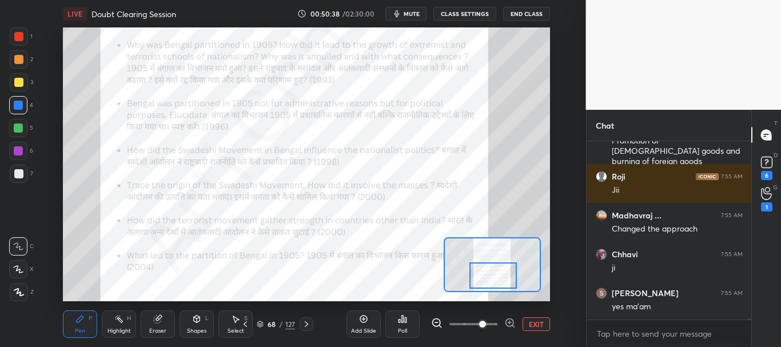
scroll to position [30060, 0]
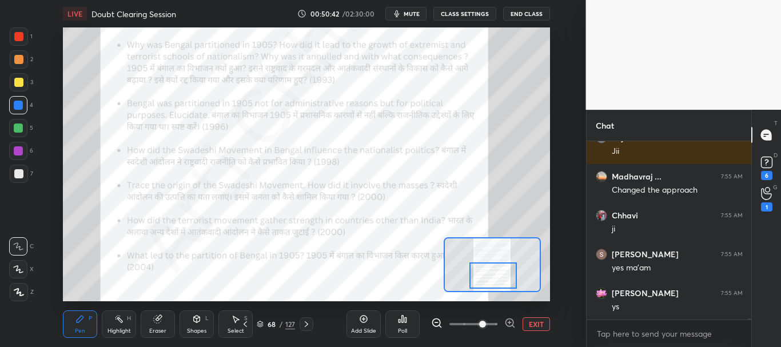
click at [18, 37] on div at bounding box center [18, 36] width 9 height 9
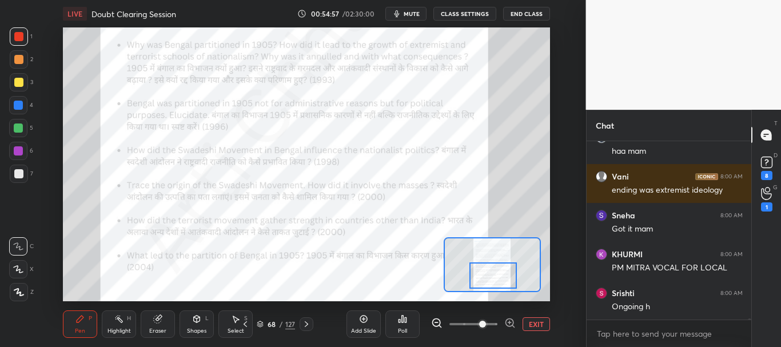
scroll to position [32846, 0]
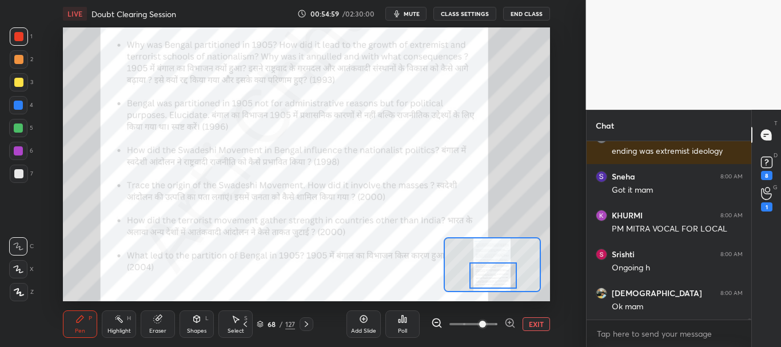
click at [537, 324] on button "EXIT" at bounding box center [536, 324] width 27 height 14
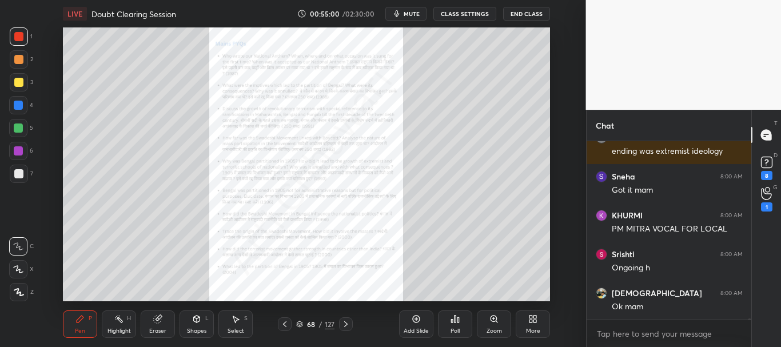
click at [412, 320] on icon at bounding box center [416, 319] width 9 height 9
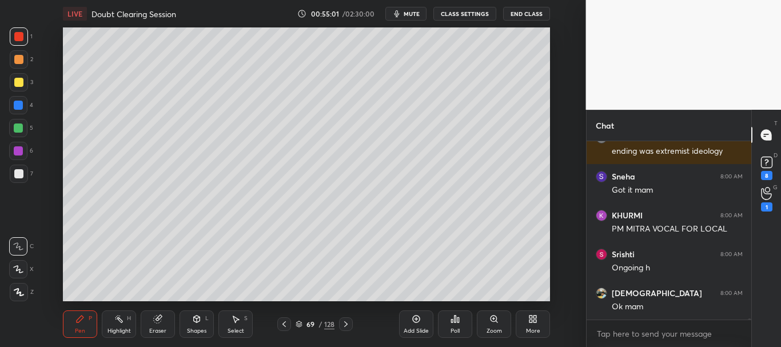
drag, startPoint x: 21, startPoint y: 175, endPoint x: 44, endPoint y: 157, distance: 29.7
click at [20, 176] on div at bounding box center [18, 173] width 9 height 9
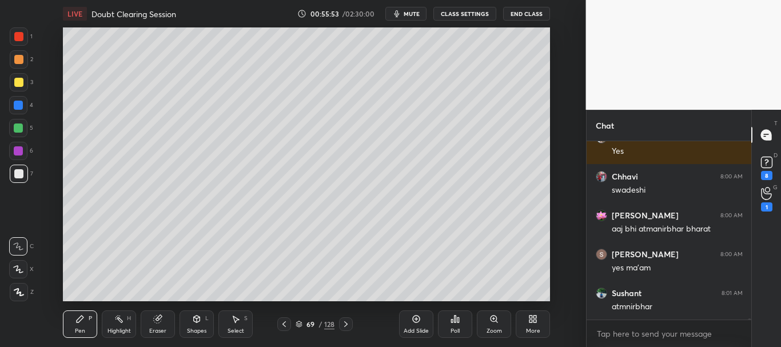
scroll to position [33585, 0]
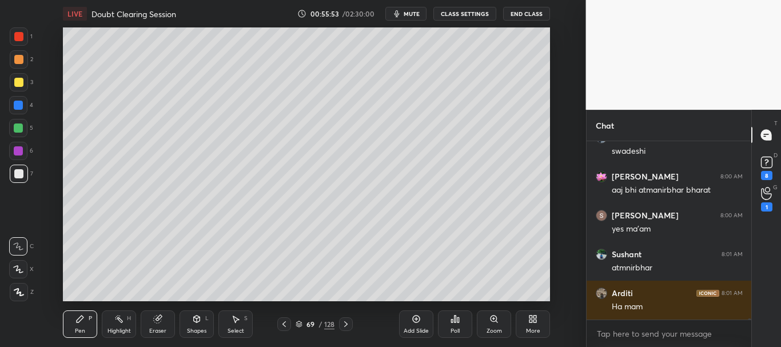
click at [15, 76] on div at bounding box center [19, 82] width 18 height 18
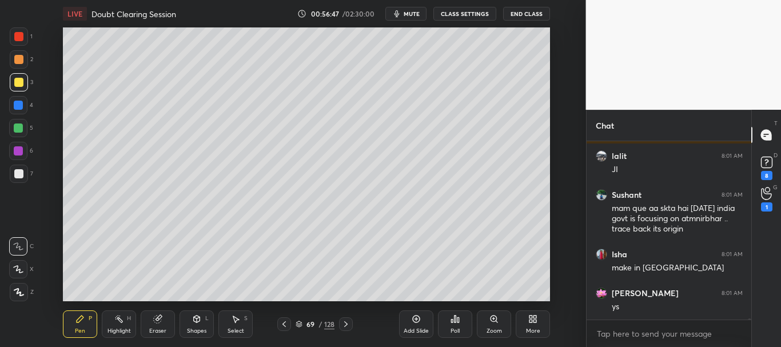
scroll to position [34500, 0]
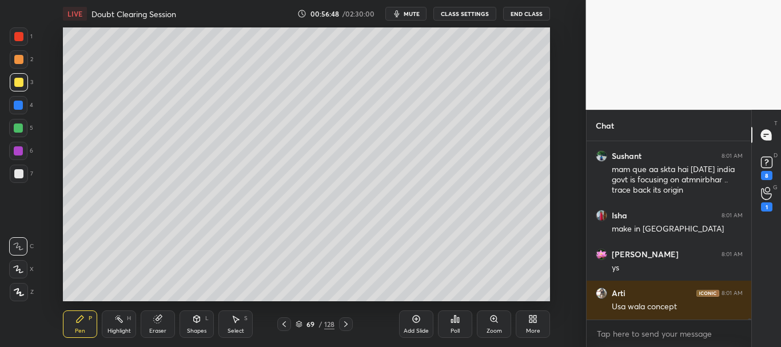
drag, startPoint x: 20, startPoint y: 57, endPoint x: 50, endPoint y: 59, distance: 30.4
click at [19, 57] on div at bounding box center [18, 59] width 9 height 9
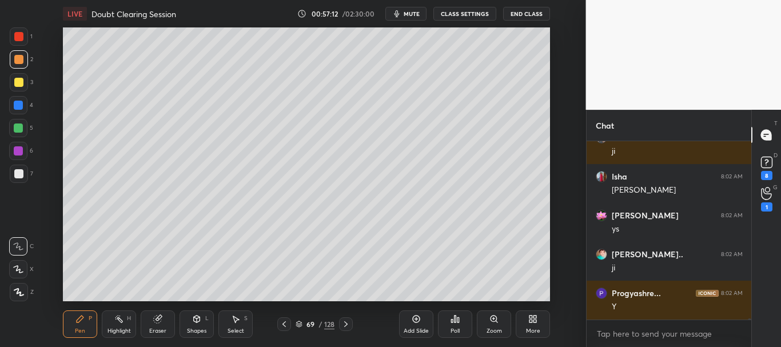
scroll to position [35083, 0]
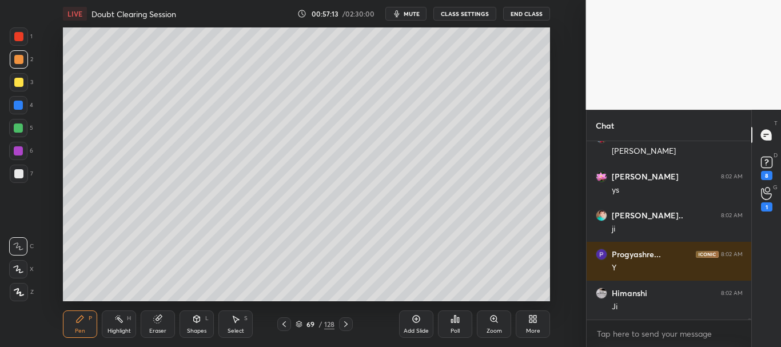
click at [13, 106] on div at bounding box center [18, 105] width 18 height 18
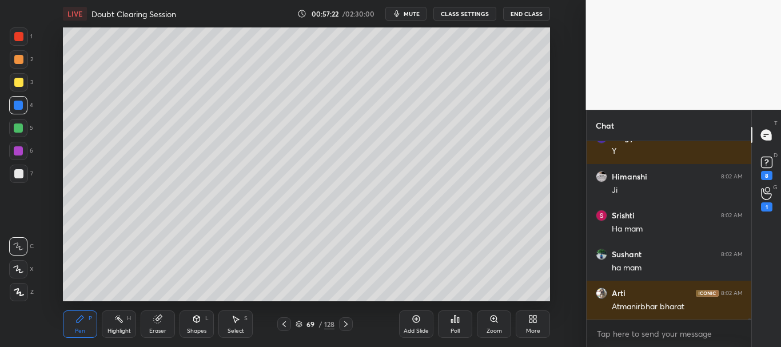
scroll to position [35239, 0]
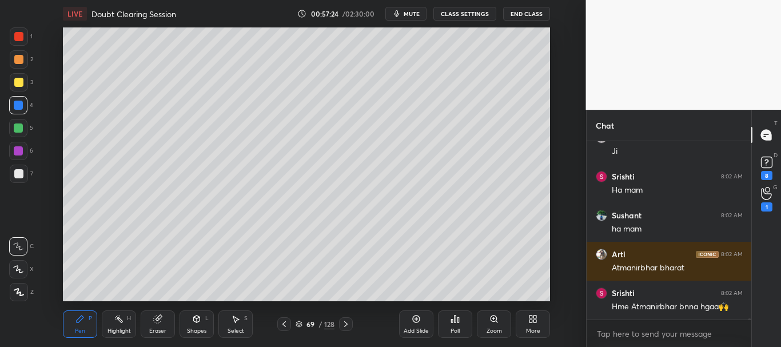
drag, startPoint x: 17, startPoint y: 126, endPoint x: 25, endPoint y: 125, distance: 8.6
click at [16, 126] on div at bounding box center [18, 128] width 9 height 9
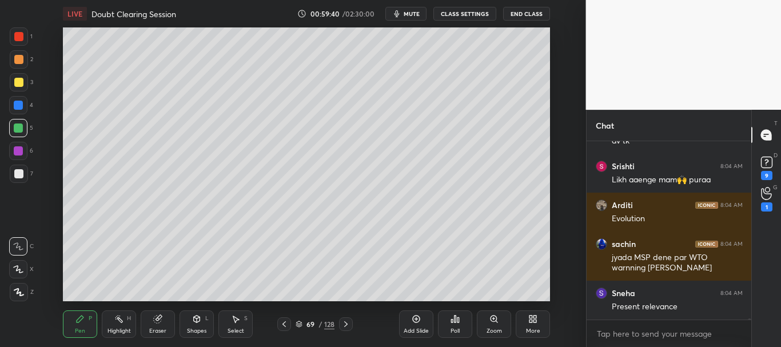
scroll to position [36116, 0]
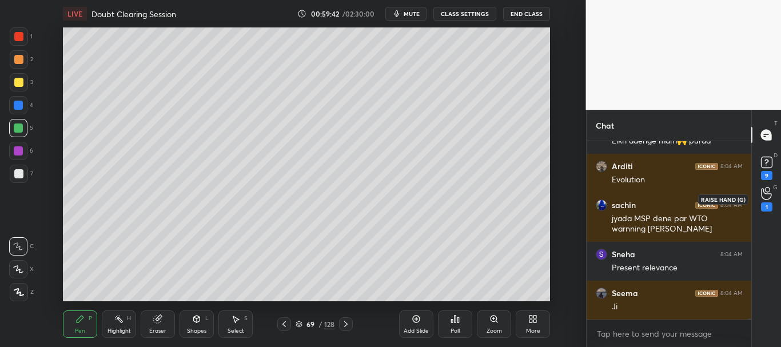
click at [771, 190] on icon at bounding box center [766, 193] width 11 height 13
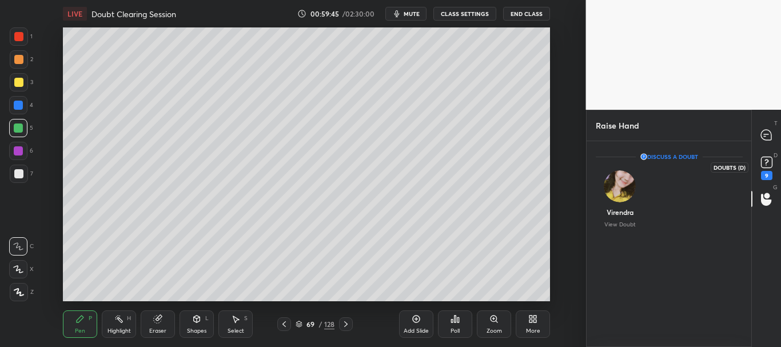
click at [769, 162] on icon at bounding box center [766, 162] width 17 height 17
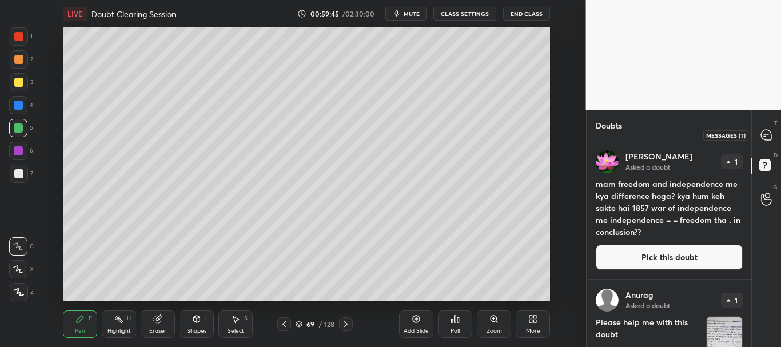
click at [767, 135] on icon at bounding box center [766, 135] width 10 height 10
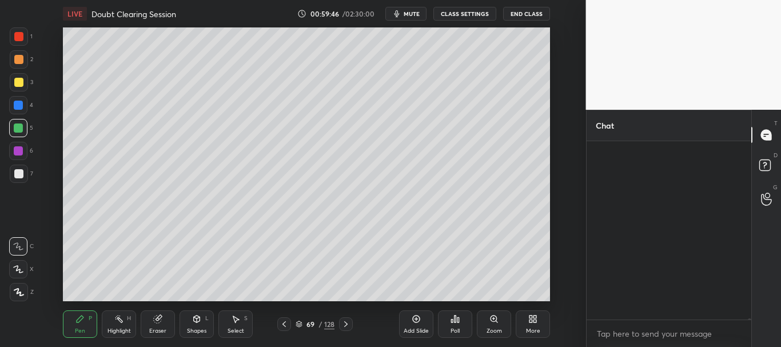
scroll to position [175, 161]
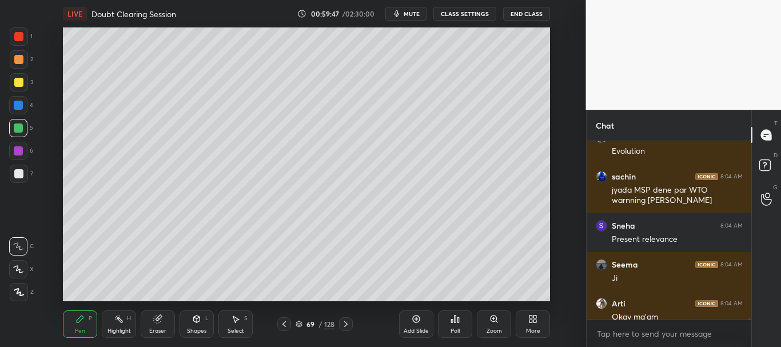
click at [749, 324] on div "Enable hand raising Enable raise hand to speak to learners. Once enabled, chat …" at bounding box center [669, 333] width 165 height 27
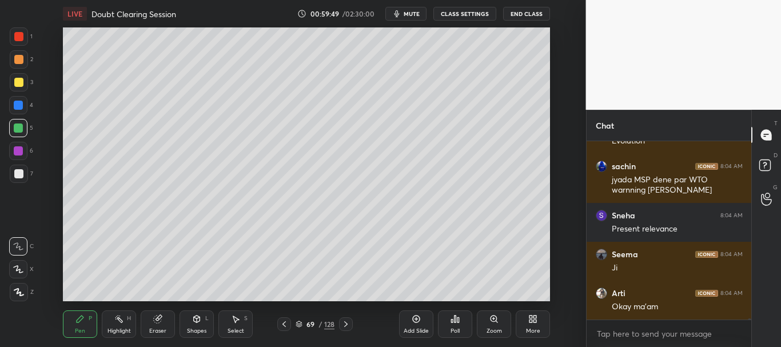
click at [749, 322] on div "Srishti 8:04 AM Likh aaenge mam🙌 puraa Arditi 8:04 AM Evolution sachin 8:04 AM …" at bounding box center [669, 244] width 165 height 206
click at [284, 323] on icon at bounding box center [284, 324] width 3 height 6
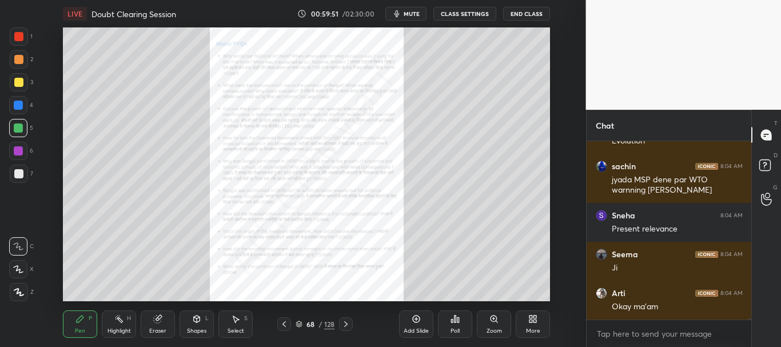
scroll to position [152, 161]
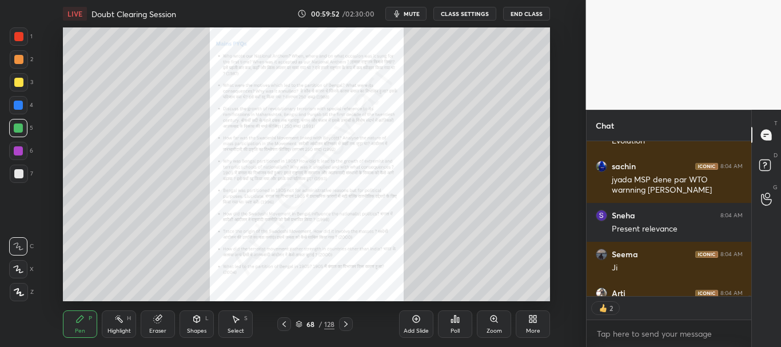
click at [348, 326] on icon at bounding box center [345, 324] width 9 height 9
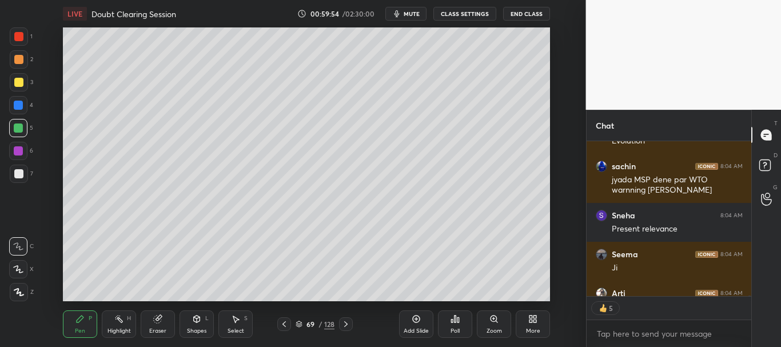
scroll to position [36389, 0]
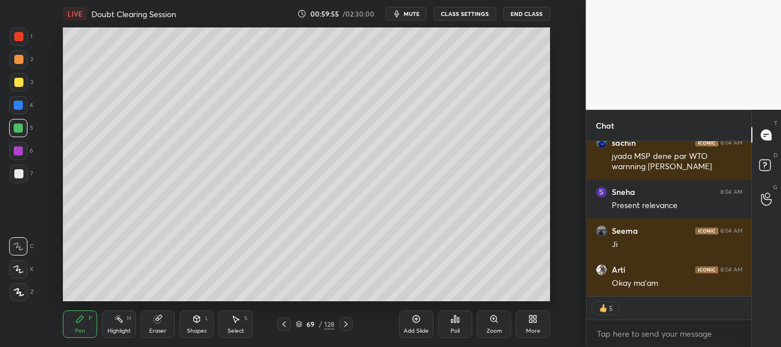
drag, startPoint x: 749, startPoint y: 295, endPoint x: 749, endPoint y: 301, distance: 6.3
click at [749, 301] on div "Arditi 8:04 AM Evolution sachin 8:04 AM jyada MSP dene par WTO warnning deta ha…" at bounding box center [669, 244] width 165 height 206
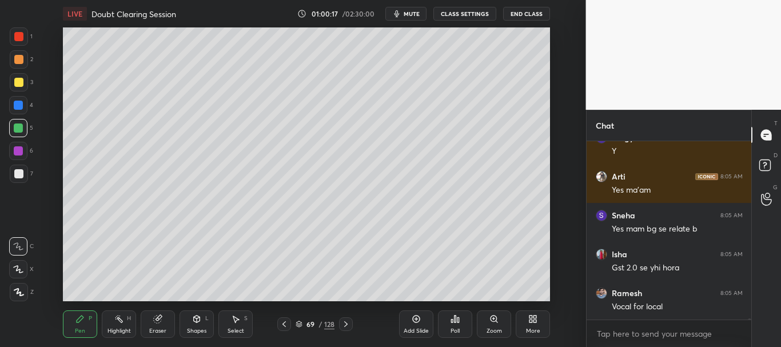
scroll to position [36882, 0]
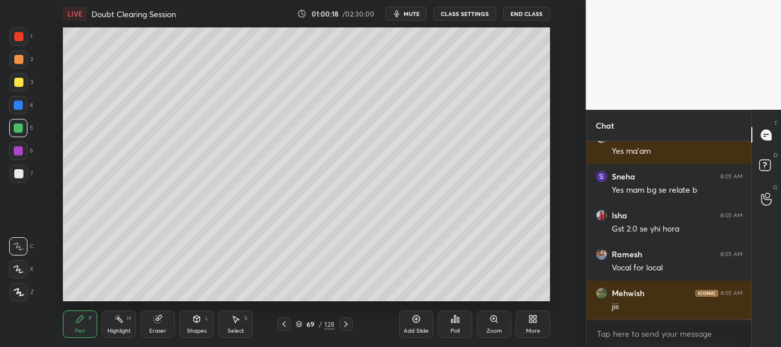
click at [283, 321] on icon at bounding box center [284, 324] width 9 height 9
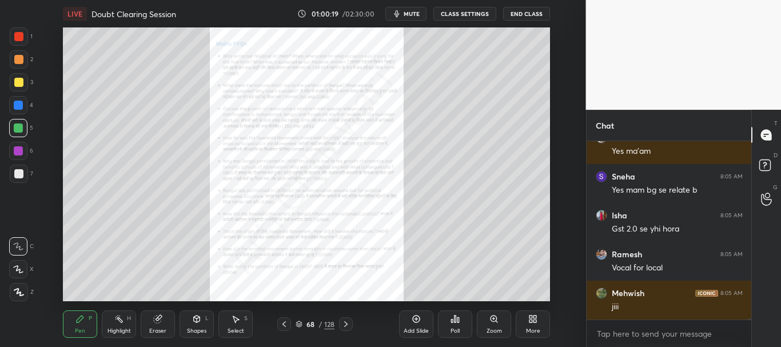
click at [502, 320] on div "Zoom" at bounding box center [494, 324] width 34 height 27
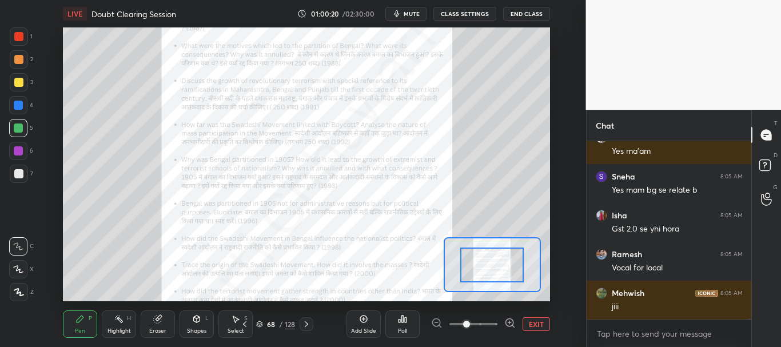
scroll to position [36920, 0]
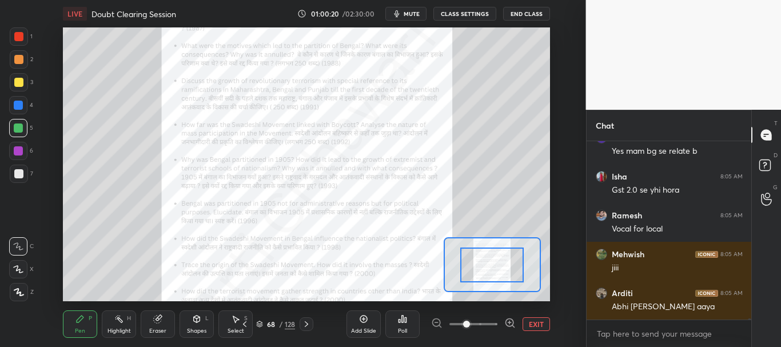
drag, startPoint x: 495, startPoint y: 320, endPoint x: 492, endPoint y: 311, distance: 10.1
click at [494, 320] on span at bounding box center [474, 324] width 48 height 17
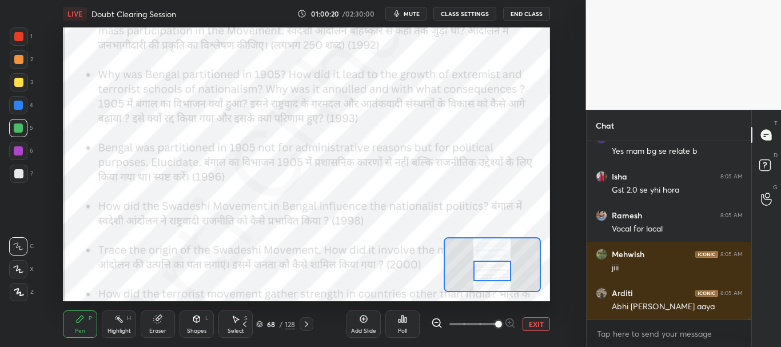
drag, startPoint x: 498, startPoint y: 271, endPoint x: 498, endPoint y: 277, distance: 6.3
click at [498, 277] on div at bounding box center [493, 271] width 38 height 21
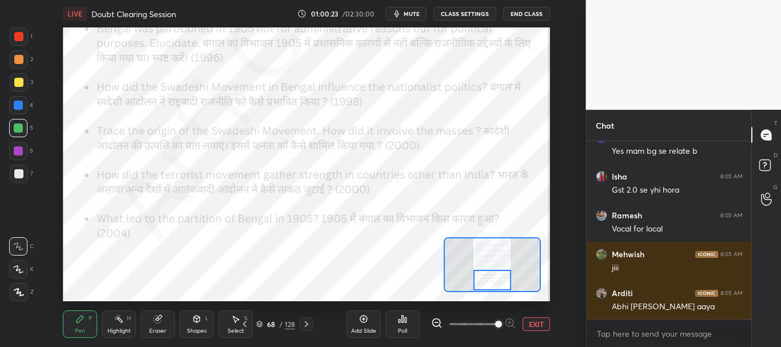
drag, startPoint x: 498, startPoint y: 276, endPoint x: 498, endPoint y: 288, distance: 12.6
click at [498, 288] on div at bounding box center [493, 280] width 38 height 21
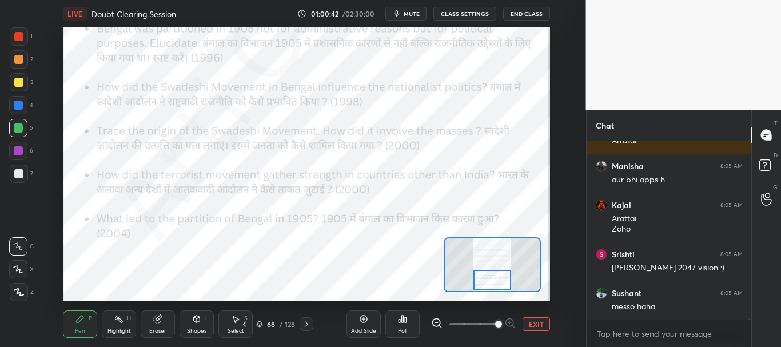
scroll to position [37359, 0]
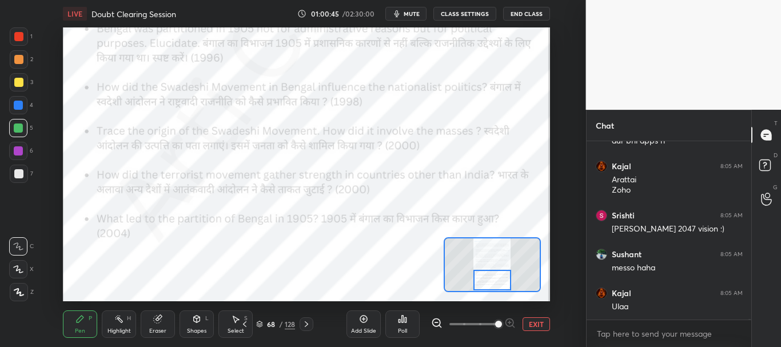
click at [13, 34] on div at bounding box center [19, 36] width 18 height 18
click at [539, 324] on button "EXIT" at bounding box center [536, 324] width 27 height 14
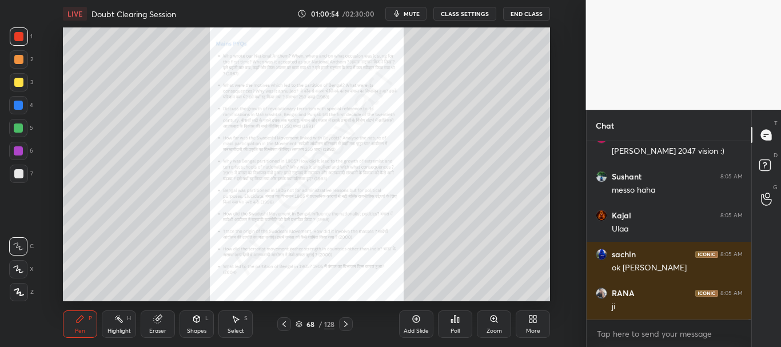
scroll to position [37475, 0]
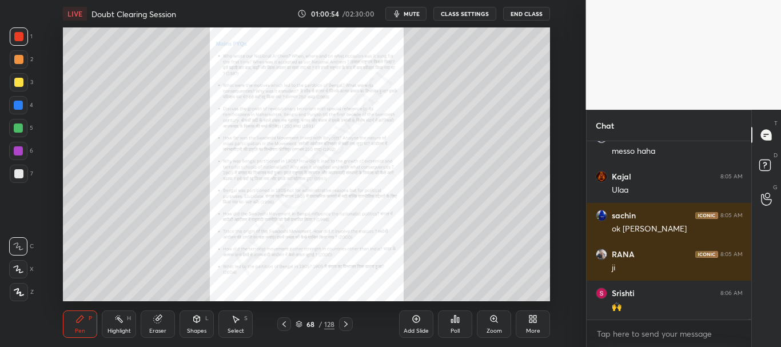
click at [22, 121] on div at bounding box center [18, 128] width 18 height 18
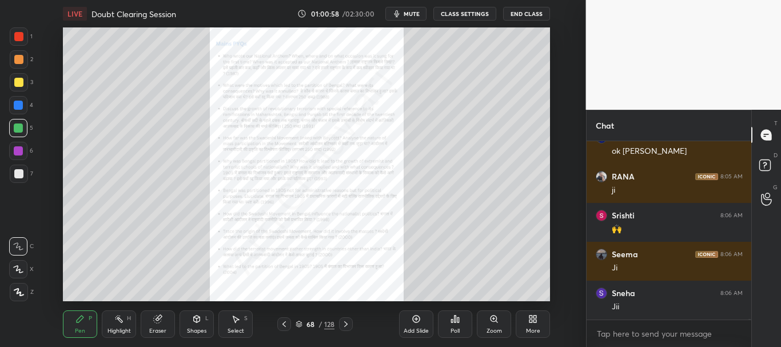
scroll to position [37592, 0]
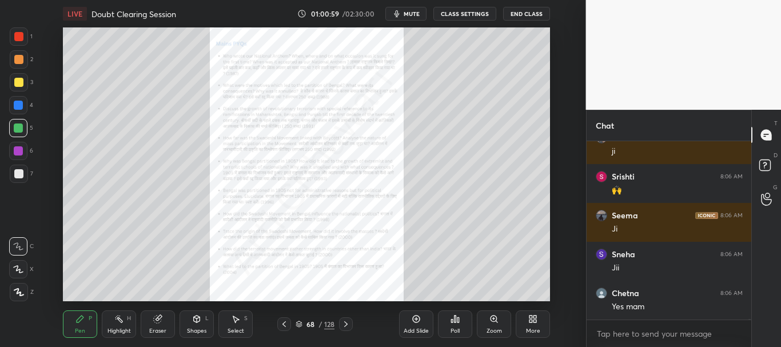
click at [494, 320] on icon at bounding box center [494, 319] width 6 height 6
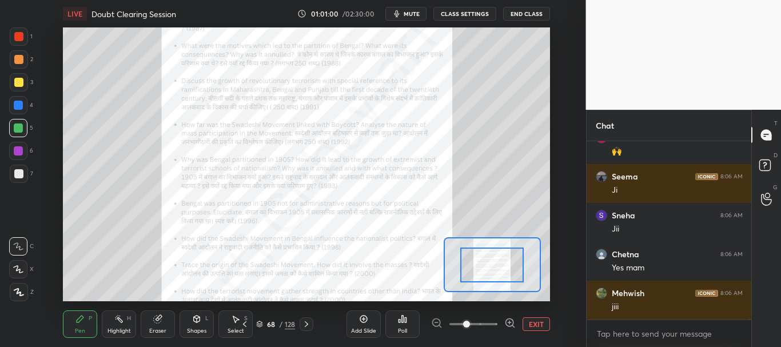
click at [490, 323] on span at bounding box center [474, 324] width 48 height 17
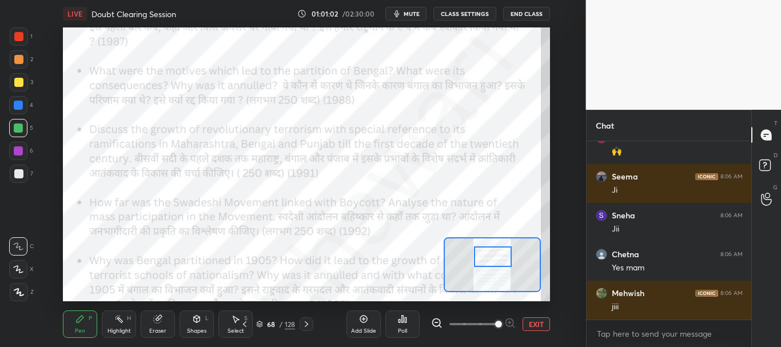
drag, startPoint x: 494, startPoint y: 265, endPoint x: 495, endPoint y: 259, distance: 6.3
click at [495, 259] on div at bounding box center [493, 257] width 38 height 21
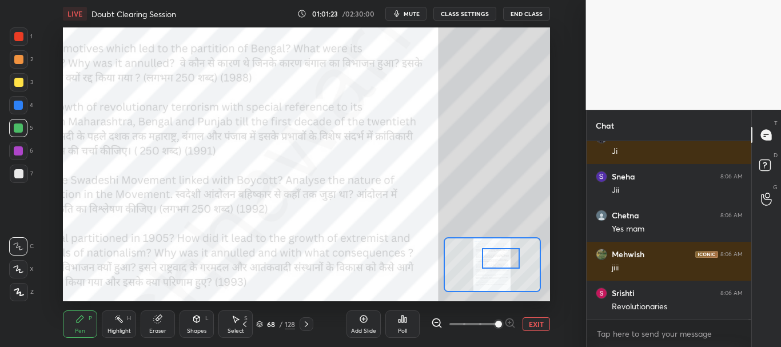
drag, startPoint x: 508, startPoint y: 261, endPoint x: 514, endPoint y: 263, distance: 6.4
click at [514, 263] on div at bounding box center [501, 258] width 38 height 21
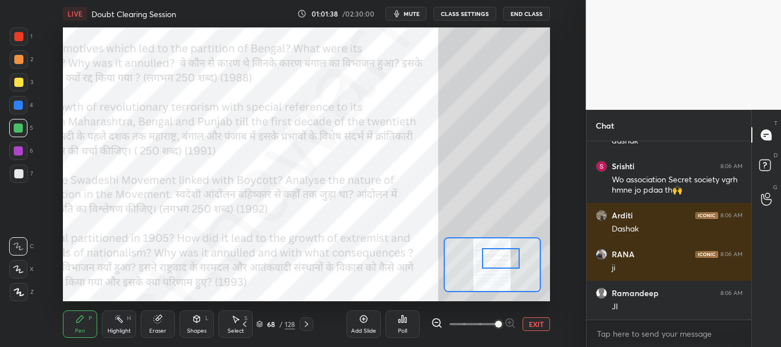
scroll to position [38042, 0]
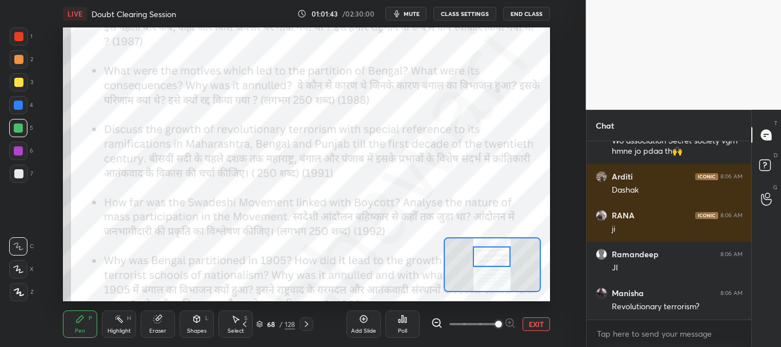
drag, startPoint x: 500, startPoint y: 262, endPoint x: 491, endPoint y: 260, distance: 9.3
click at [491, 260] on div at bounding box center [492, 257] width 38 height 21
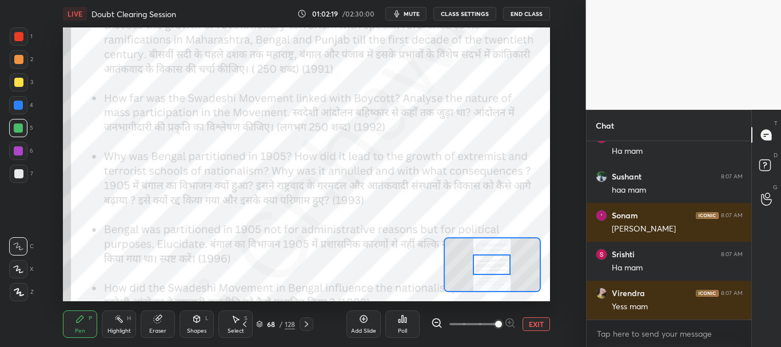
scroll to position [38353, 0]
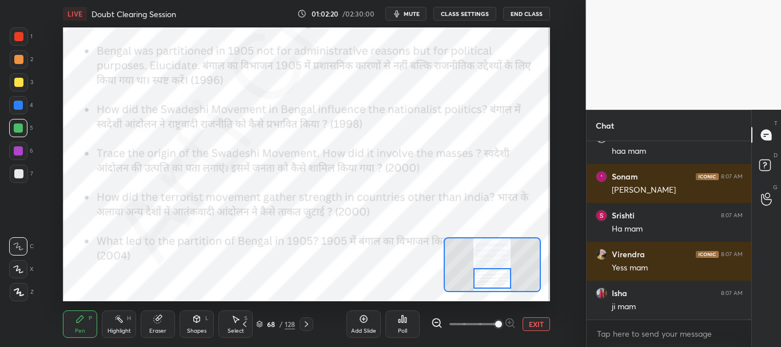
drag, startPoint x: 493, startPoint y: 256, endPoint x: 494, endPoint y: 278, distance: 21.7
click at [494, 278] on div at bounding box center [493, 278] width 38 height 21
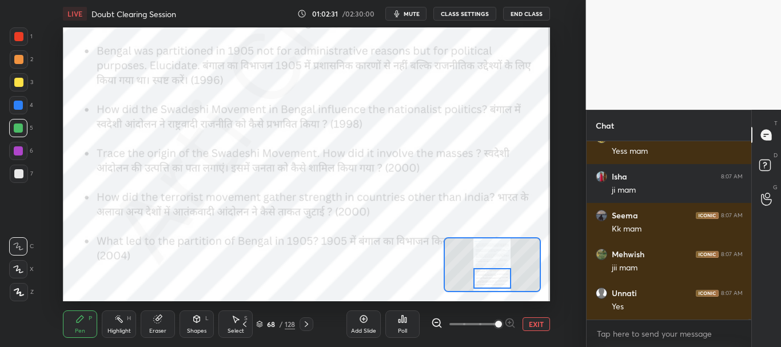
scroll to position [152, 161]
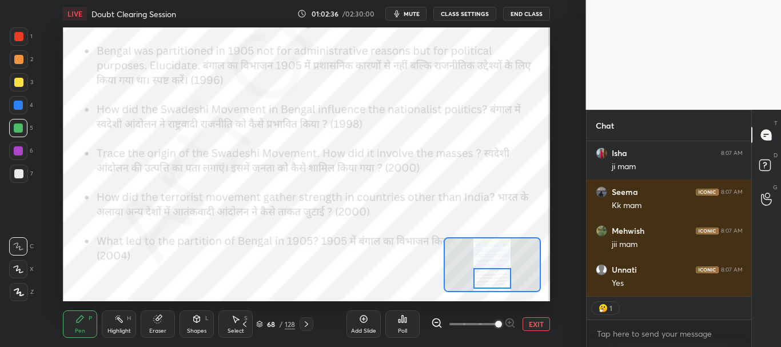
click at [749, 299] on div "Virendra 8:07 AM Yess mam Isha 8:07 AM ji mam Seema 8:07 AM Kk mam Mehwish 8:07…" at bounding box center [669, 244] width 165 height 206
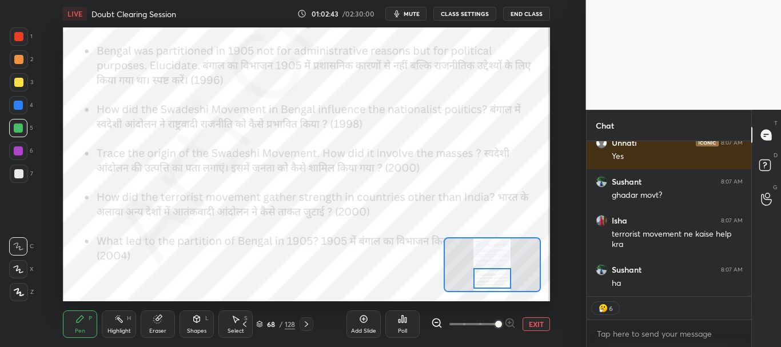
scroll to position [38659, 0]
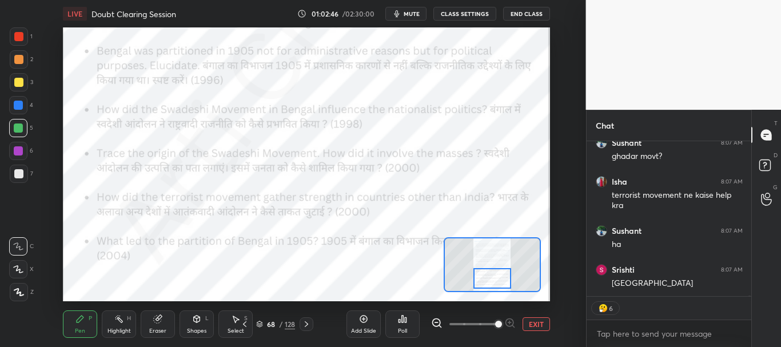
click at [22, 33] on div at bounding box center [18, 36] width 9 height 9
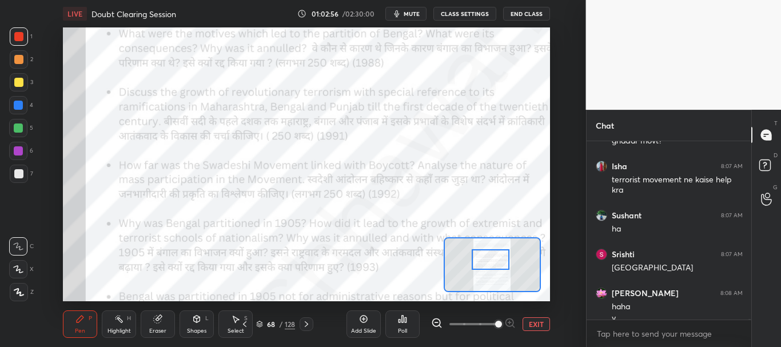
scroll to position [38686, 0]
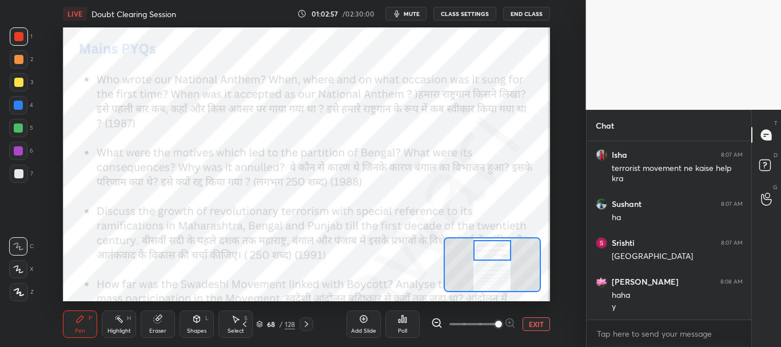
drag, startPoint x: 491, startPoint y: 271, endPoint x: 492, endPoint y: 247, distance: 23.5
click at [492, 247] on div at bounding box center [493, 250] width 38 height 21
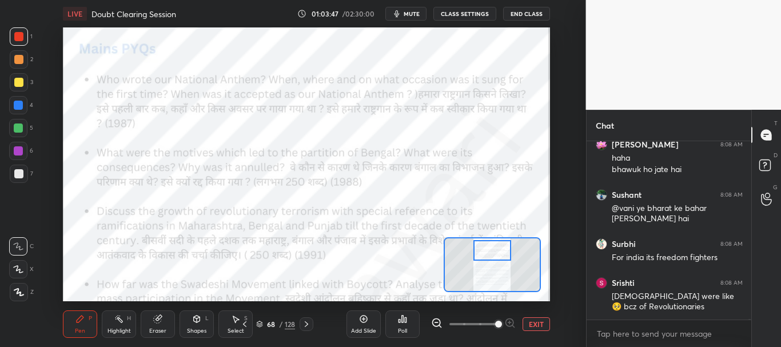
scroll to position [39831, 0]
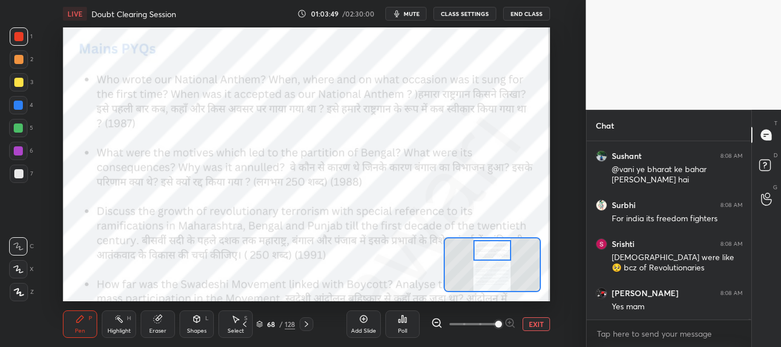
click at [530, 321] on button "EXIT" at bounding box center [536, 324] width 27 height 14
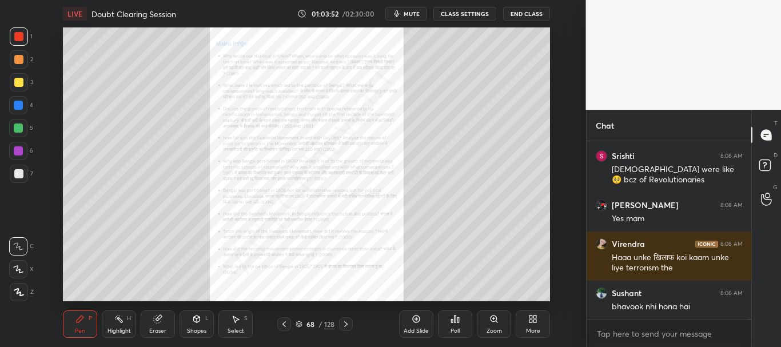
scroll to position [39958, 0]
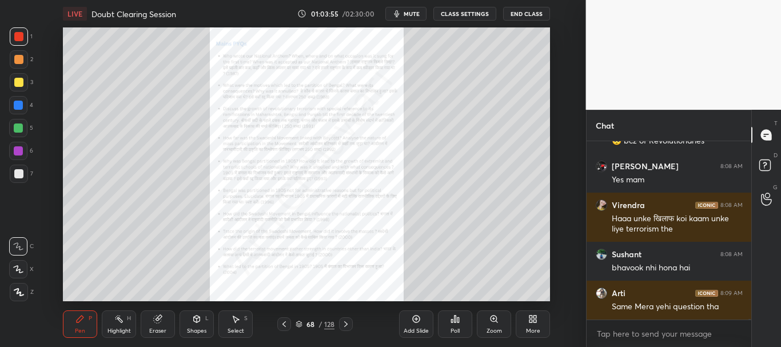
click at [21, 104] on div at bounding box center [18, 105] width 9 height 9
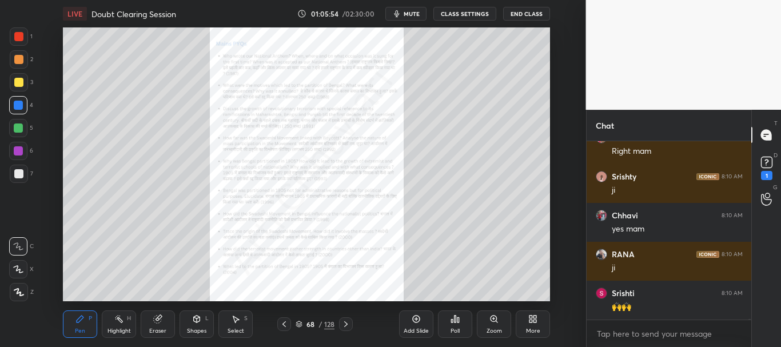
scroll to position [40555, 0]
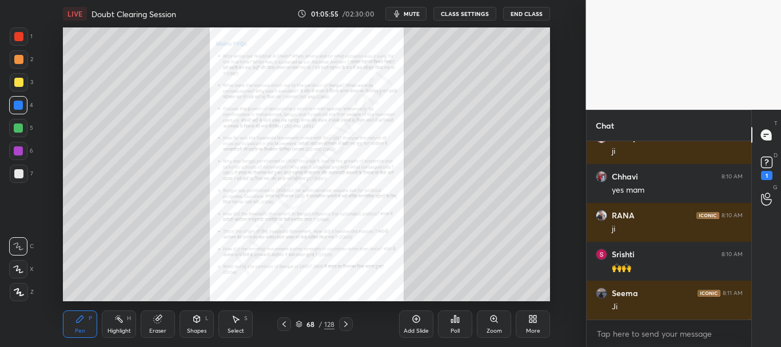
click at [348, 323] on icon at bounding box center [345, 324] width 9 height 9
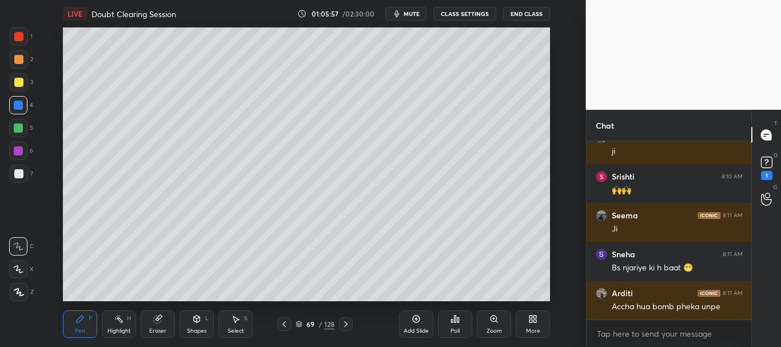
click at [286, 323] on icon at bounding box center [284, 324] width 9 height 9
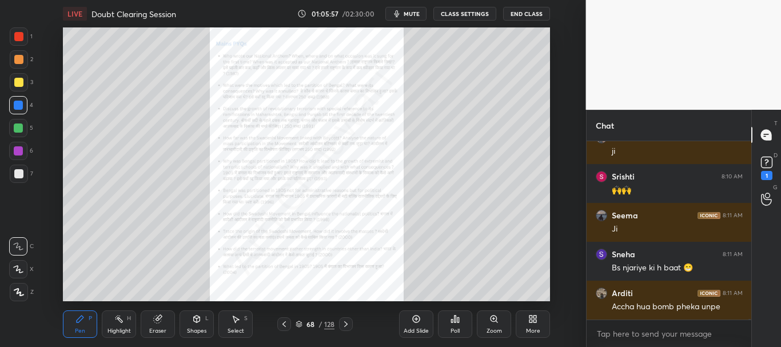
scroll to position [40672, 0]
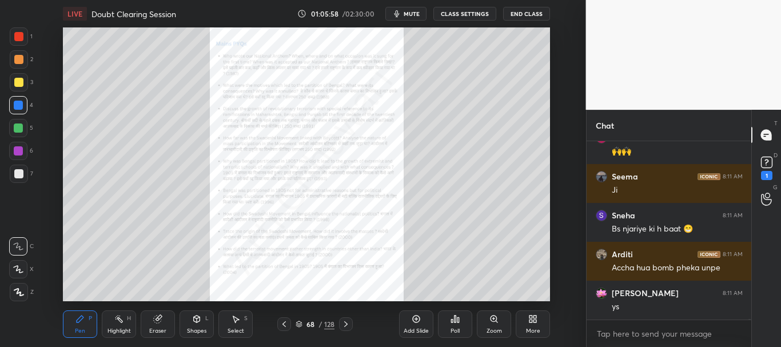
click at [427, 321] on div "Add Slide" at bounding box center [416, 324] width 34 height 27
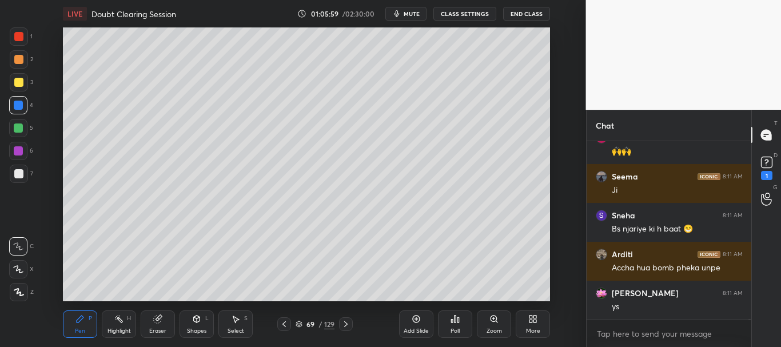
click at [17, 173] on div at bounding box center [18, 173] width 9 height 9
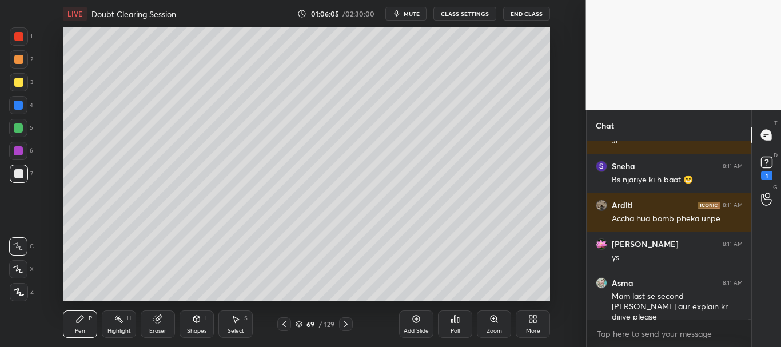
click at [21, 81] on div at bounding box center [18, 82] width 9 height 9
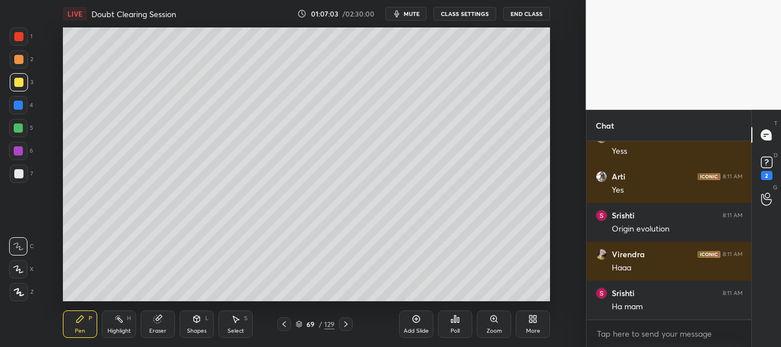
scroll to position [41200, 0]
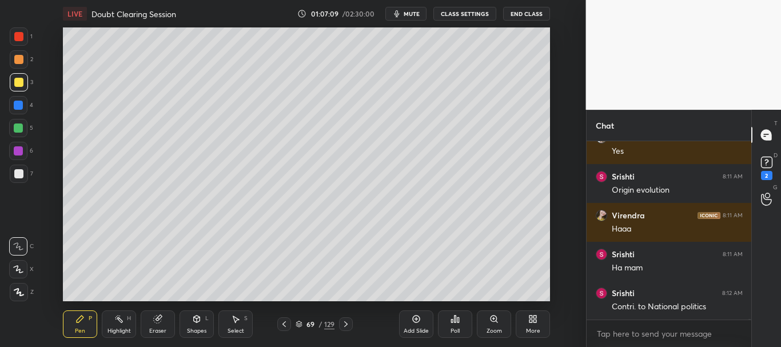
click at [21, 106] on div at bounding box center [18, 105] width 9 height 9
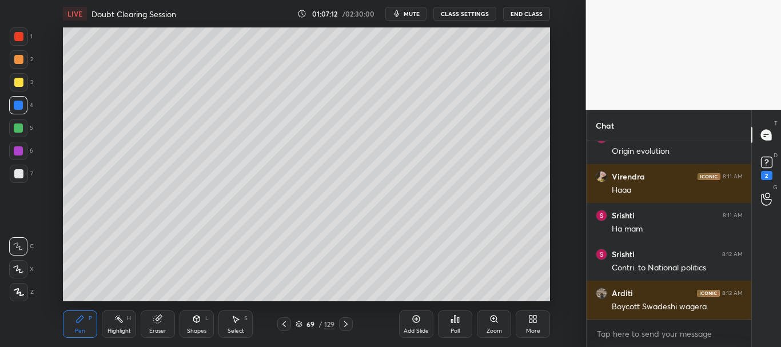
scroll to position [41278, 0]
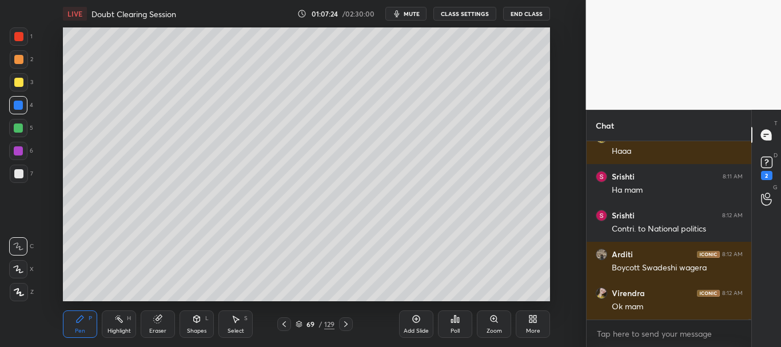
click at [18, 58] on div at bounding box center [18, 59] width 9 height 9
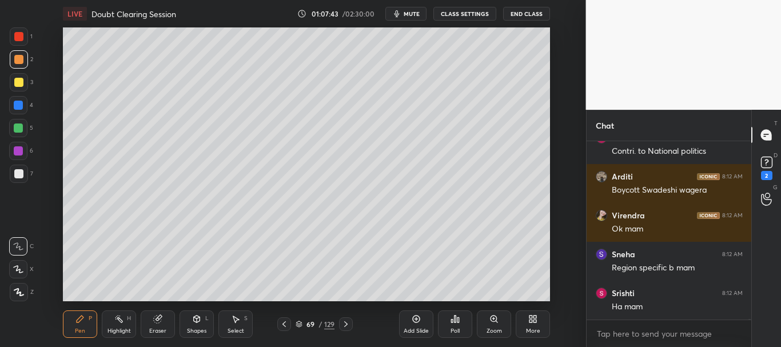
scroll to position [41395, 0]
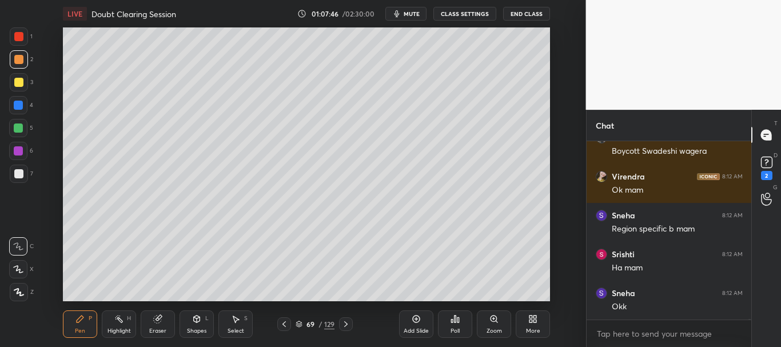
click at [15, 131] on div at bounding box center [18, 128] width 9 height 9
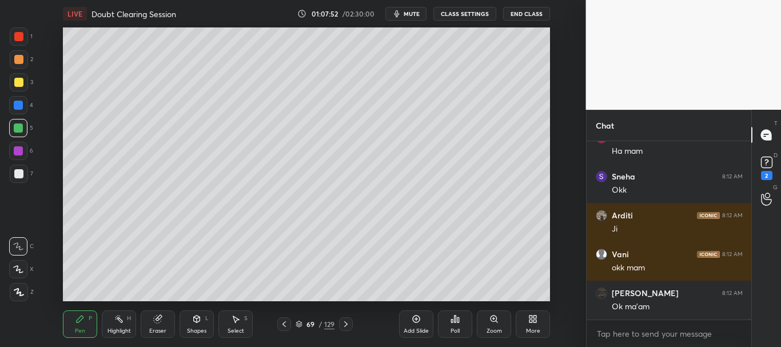
scroll to position [41550, 0]
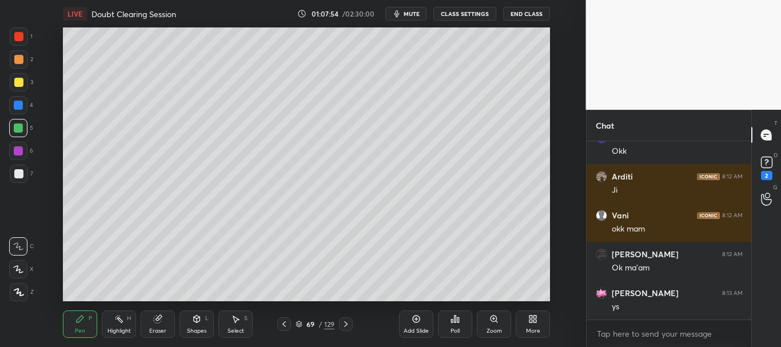
click at [349, 320] on icon at bounding box center [345, 324] width 9 height 9
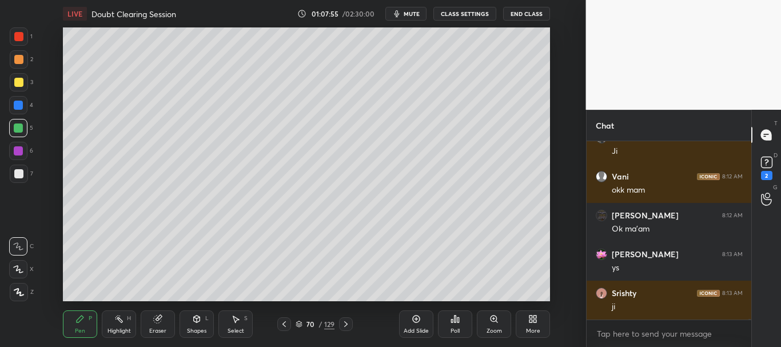
click at [346, 320] on icon at bounding box center [345, 324] width 9 height 9
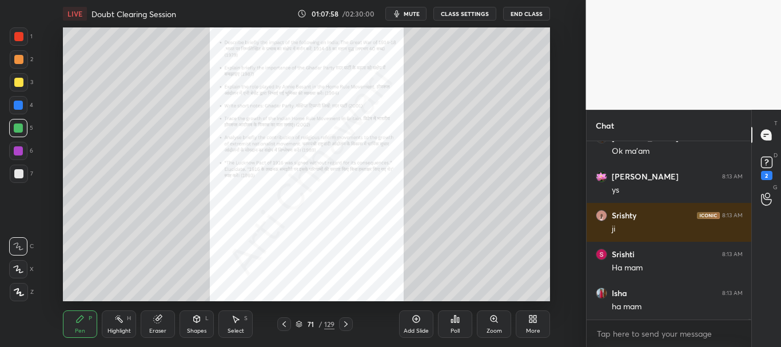
scroll to position [41706, 0]
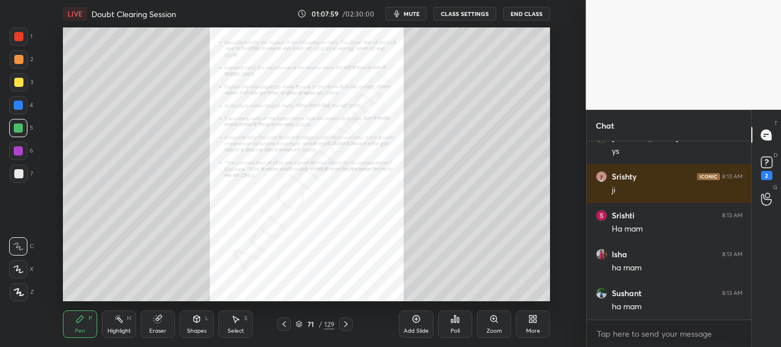
click at [285, 321] on icon at bounding box center [284, 324] width 9 height 9
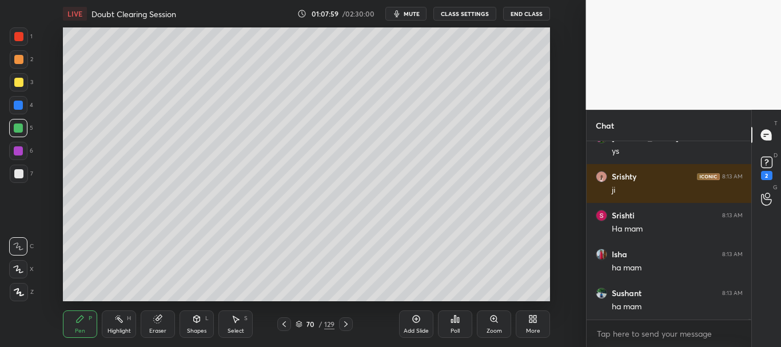
scroll to position [41745, 0]
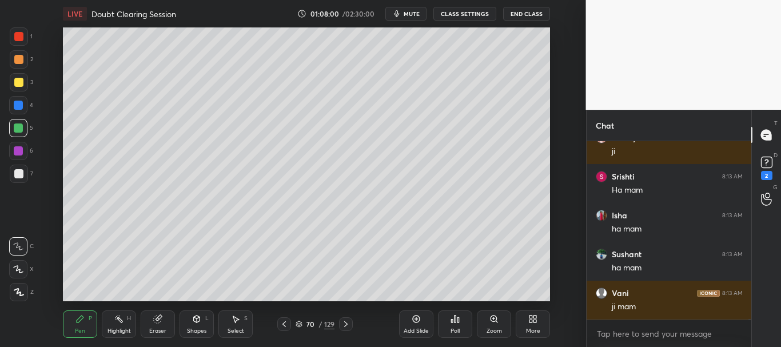
drag, startPoint x: 284, startPoint y: 327, endPoint x: 295, endPoint y: 304, distance: 25.6
click at [284, 325] on icon at bounding box center [284, 324] width 9 height 9
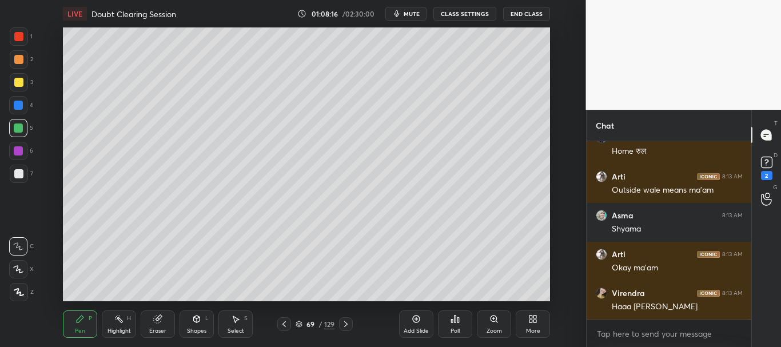
scroll to position [41978, 0]
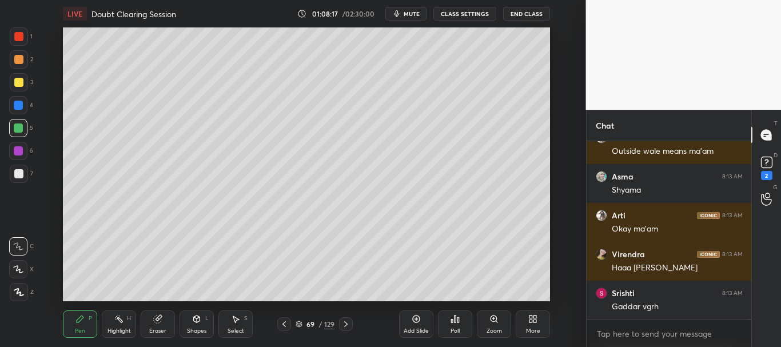
click at [19, 34] on div at bounding box center [18, 36] width 9 height 9
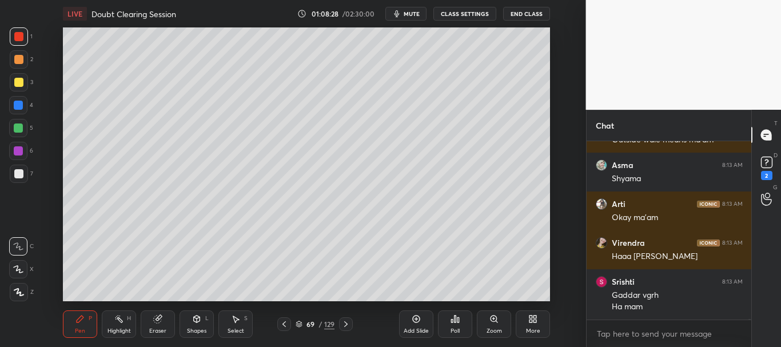
scroll to position [42028, 0]
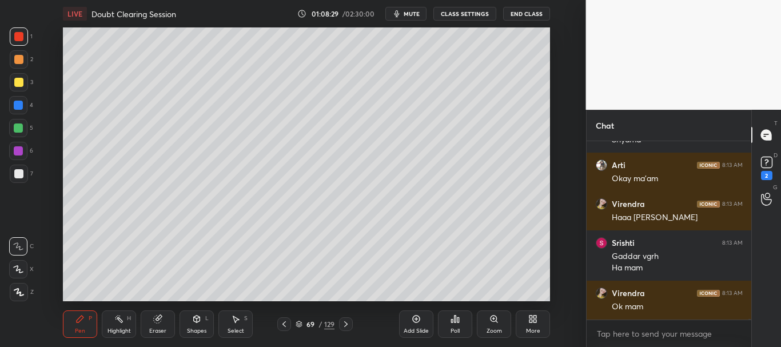
click at [351, 323] on icon at bounding box center [345, 324] width 9 height 9
click at [351, 324] on icon at bounding box center [345, 324] width 9 height 9
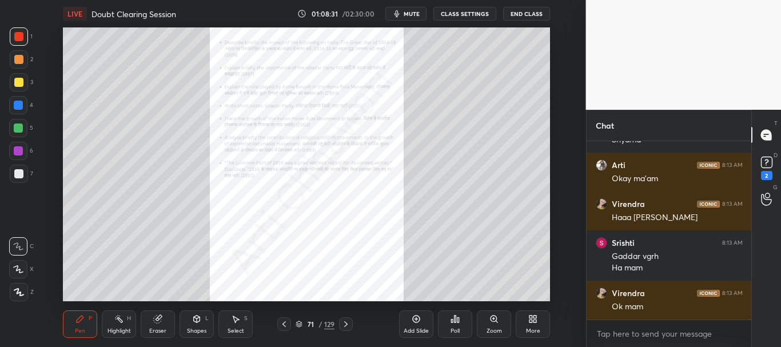
click at [349, 327] on icon at bounding box center [345, 324] width 9 height 9
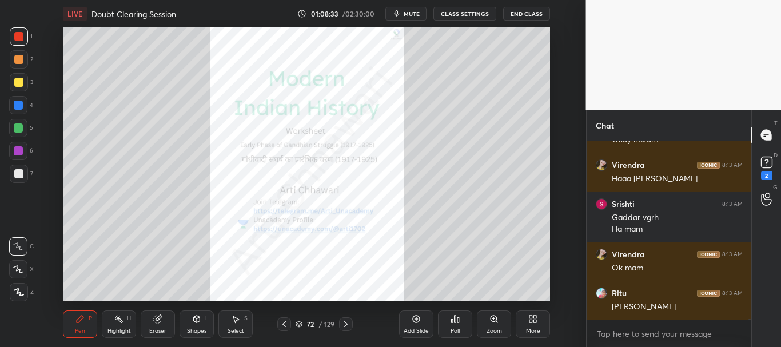
click at [18, 33] on div at bounding box center [18, 36] width 9 height 9
click at [19, 37] on div at bounding box center [18, 36] width 9 height 9
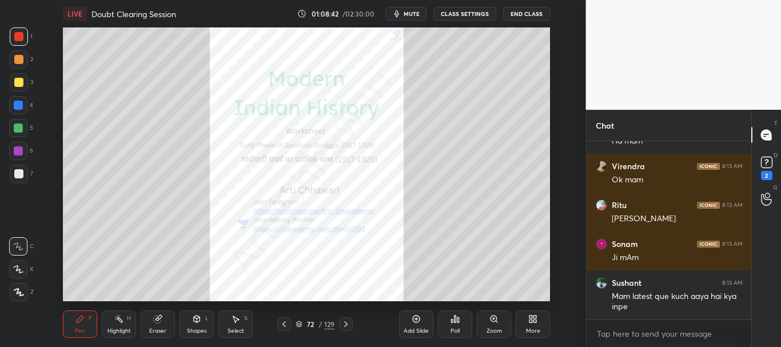
scroll to position [42194, 0]
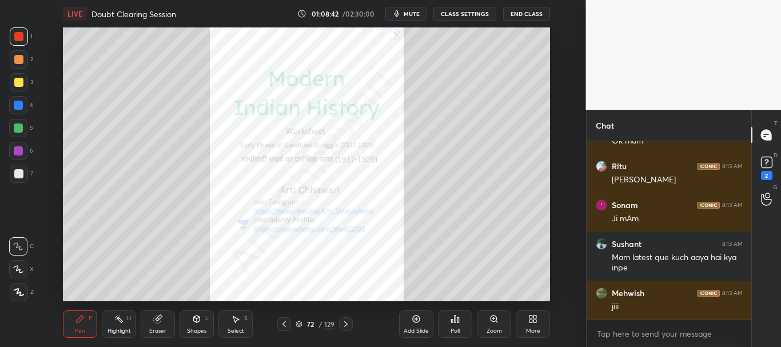
click at [283, 323] on icon at bounding box center [284, 324] width 9 height 9
click at [283, 324] on icon at bounding box center [284, 324] width 3 height 6
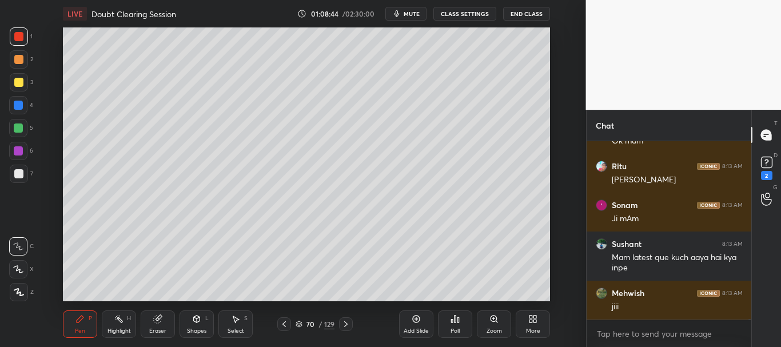
scroll to position [42233, 0]
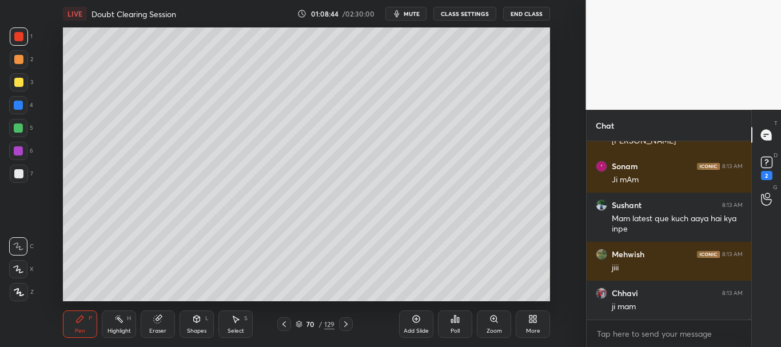
click at [281, 324] on icon at bounding box center [284, 324] width 9 height 9
click at [283, 325] on icon at bounding box center [284, 324] width 9 height 9
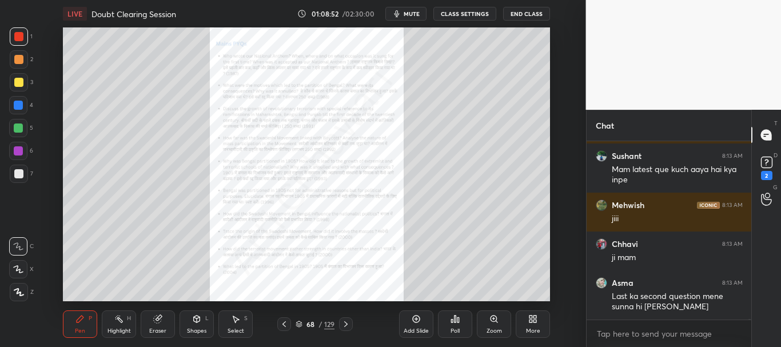
scroll to position [42321, 0]
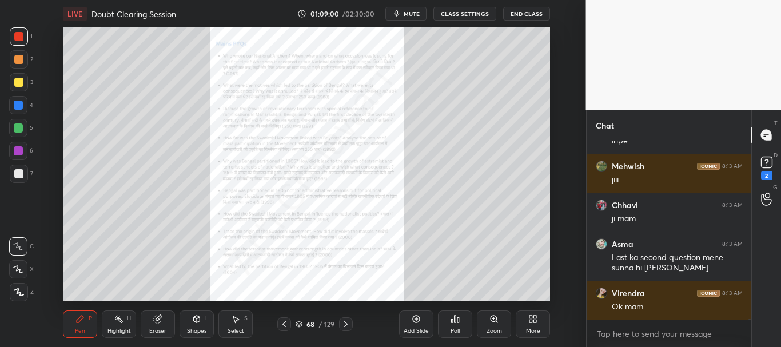
click at [344, 324] on icon at bounding box center [345, 324] width 9 height 9
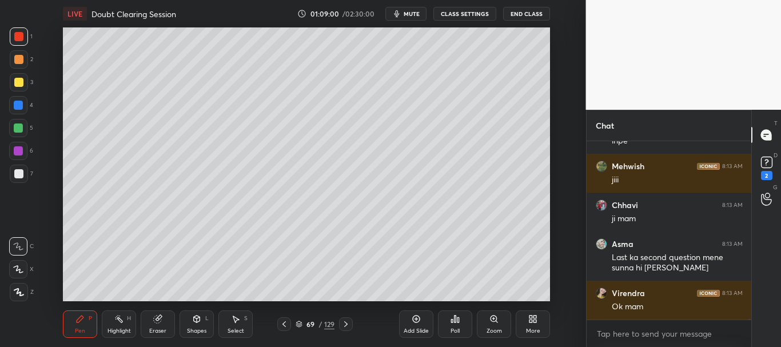
click at [346, 324] on icon at bounding box center [345, 324] width 9 height 9
click at [344, 324] on icon at bounding box center [345, 324] width 9 height 9
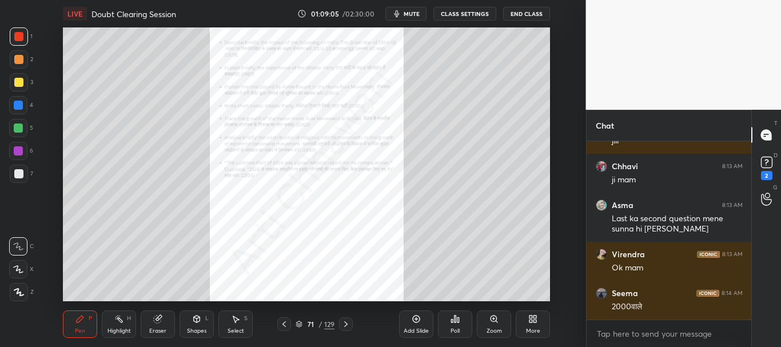
scroll to position [42399, 0]
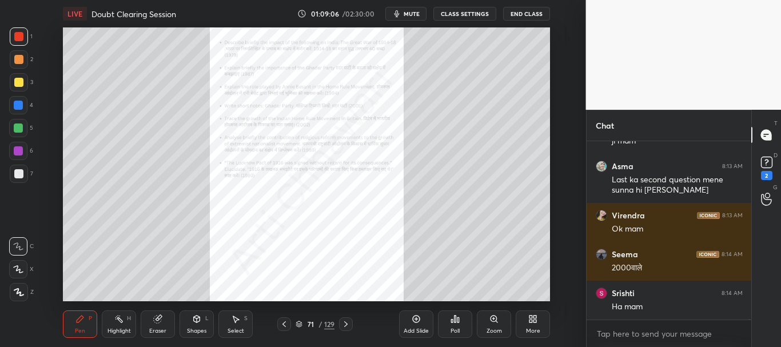
click at [284, 325] on icon at bounding box center [284, 324] width 9 height 9
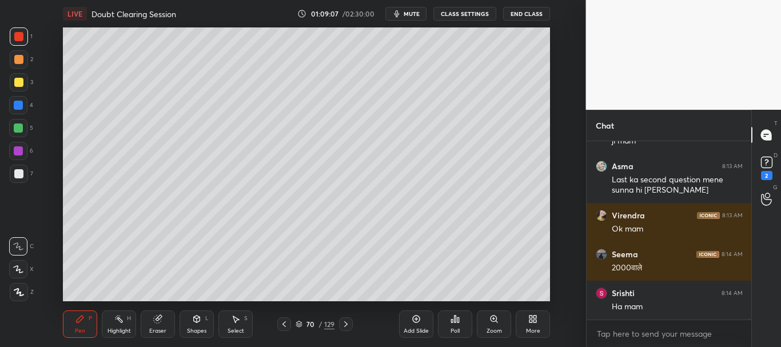
click at [284, 327] on icon at bounding box center [284, 324] width 9 height 9
click at [283, 327] on icon at bounding box center [284, 324] width 9 height 9
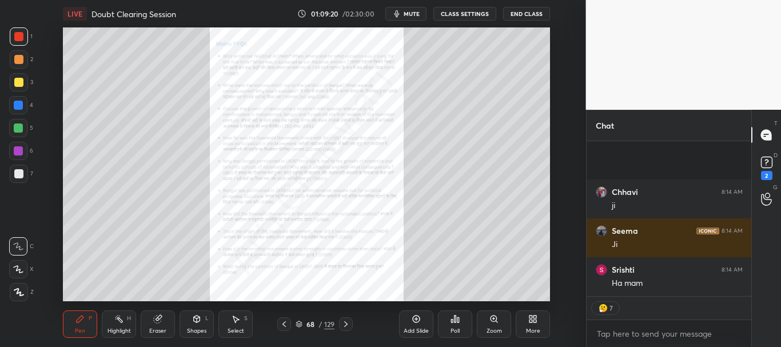
scroll to position [42666, 0]
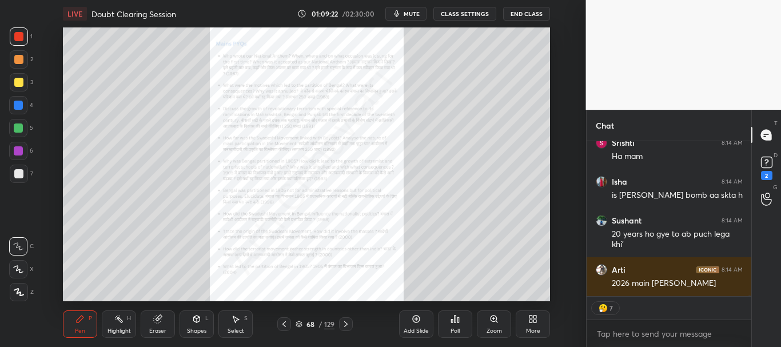
click at [348, 324] on icon at bounding box center [345, 324] width 9 height 9
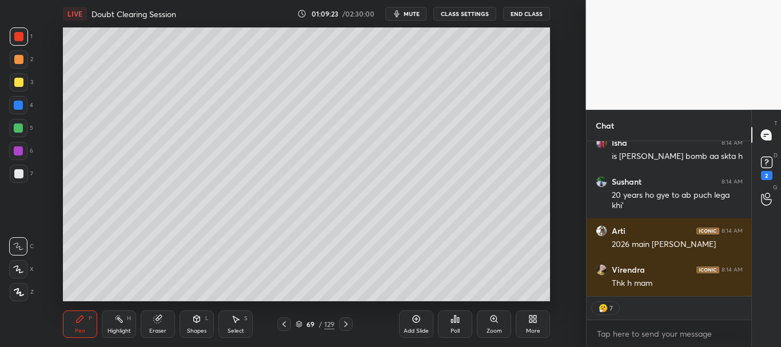
scroll to position [42783, 0]
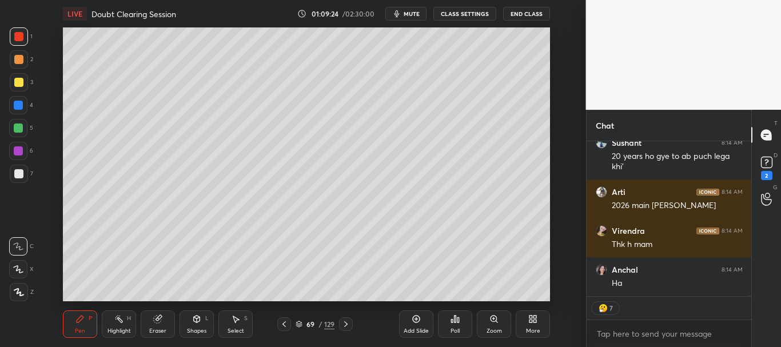
click at [347, 328] on icon at bounding box center [345, 324] width 9 height 9
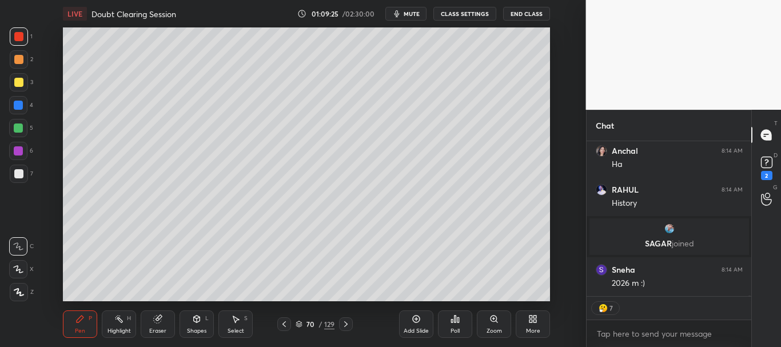
click at [347, 328] on icon at bounding box center [345, 324] width 9 height 9
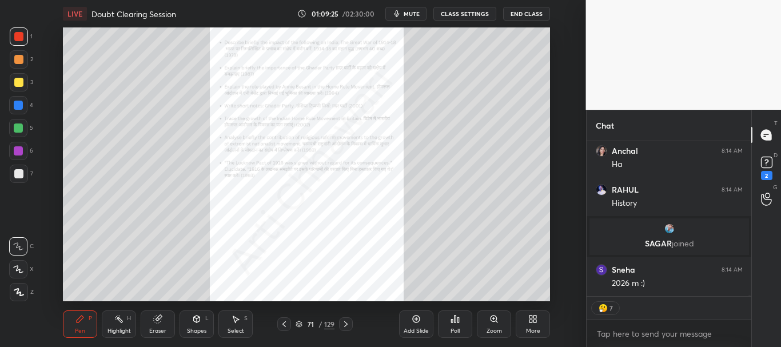
scroll to position [42267, 0]
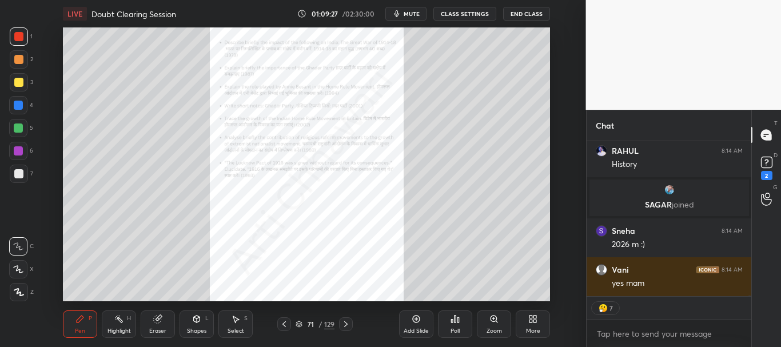
click at [347, 325] on icon at bounding box center [345, 324] width 3 height 6
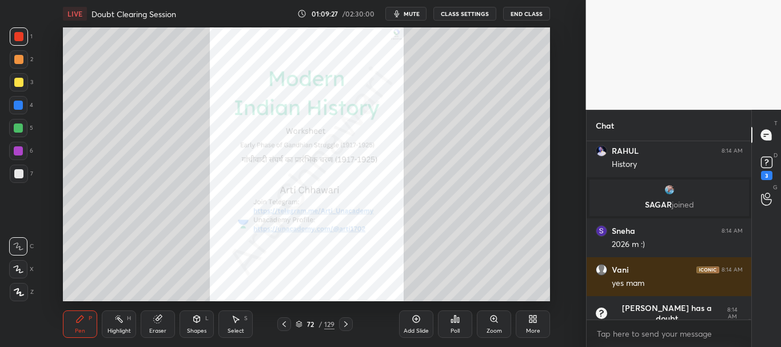
scroll to position [42293, 0]
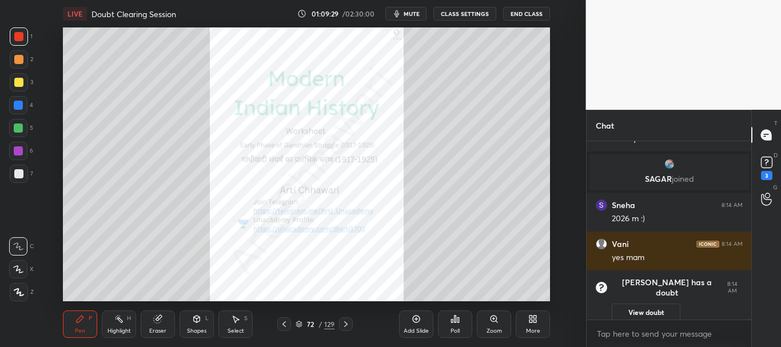
click at [13, 98] on div at bounding box center [18, 105] width 18 height 18
drag, startPoint x: 22, startPoint y: 285, endPoint x: 23, endPoint y: 276, distance: 9.2
click at [22, 287] on div at bounding box center [19, 292] width 18 height 18
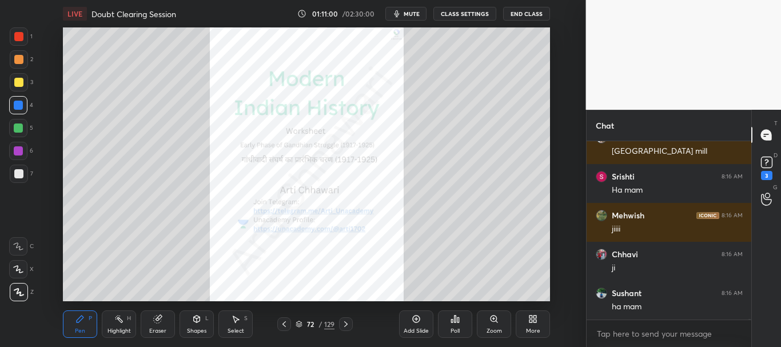
scroll to position [43988, 0]
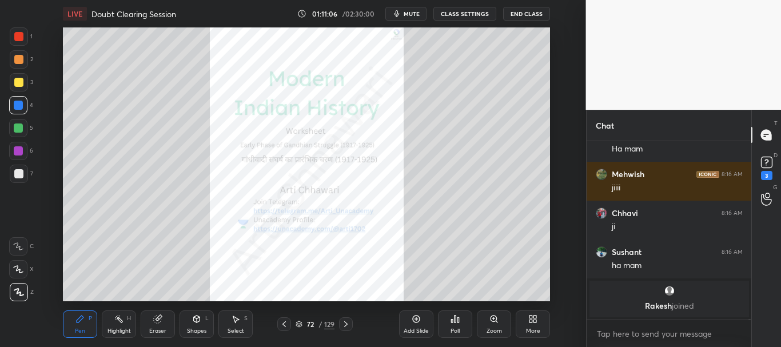
click at [348, 324] on icon at bounding box center [345, 324] width 9 height 9
click at [498, 320] on icon at bounding box center [494, 319] width 9 height 9
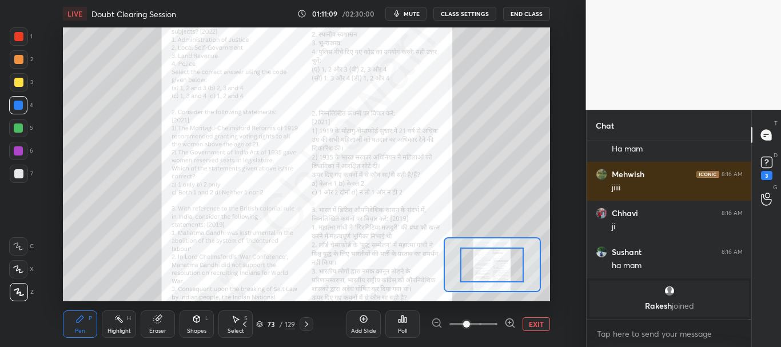
click at [489, 324] on span at bounding box center [474, 324] width 48 height 17
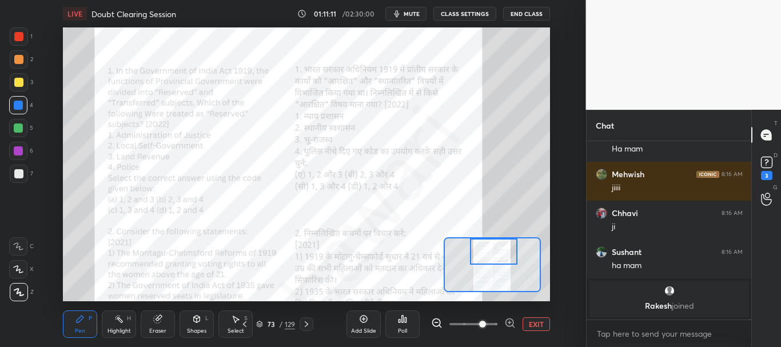
drag, startPoint x: 492, startPoint y: 267, endPoint x: 494, endPoint y: 250, distance: 16.7
click at [494, 250] on div at bounding box center [493, 252] width 47 height 26
click at [486, 323] on span at bounding box center [482, 324] width 7 height 7
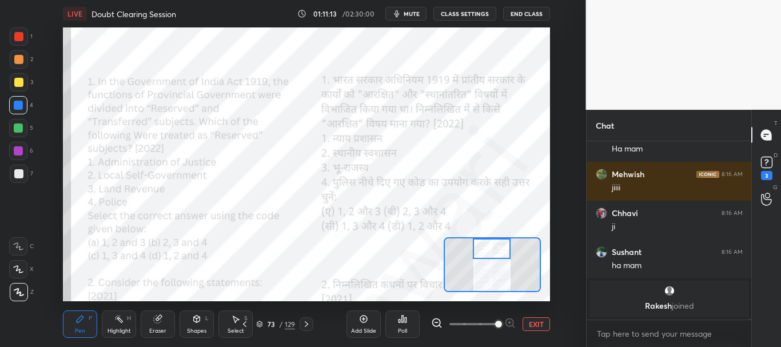
click at [489, 253] on div at bounding box center [492, 249] width 38 height 21
click at [19, 35] on div at bounding box center [18, 36] width 9 height 9
click at [15, 104] on div at bounding box center [18, 105] width 9 height 9
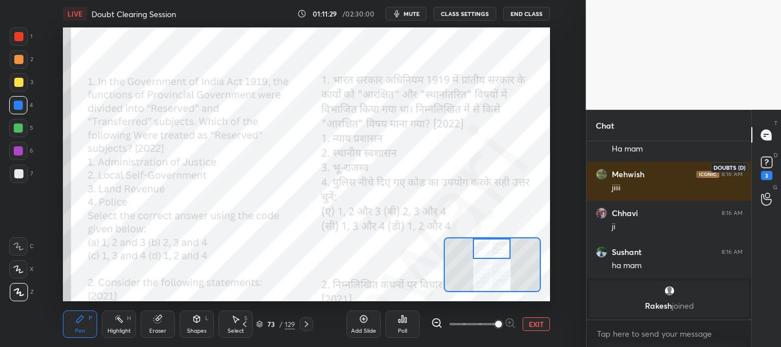
click at [766, 162] on icon at bounding box center [767, 162] width 4 height 5
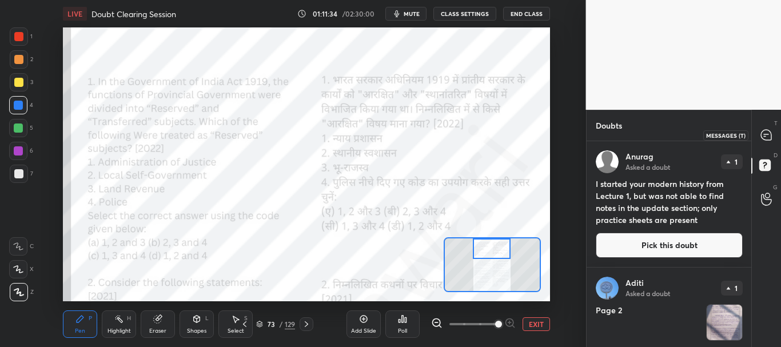
click at [767, 137] on icon at bounding box center [766, 135] width 10 height 10
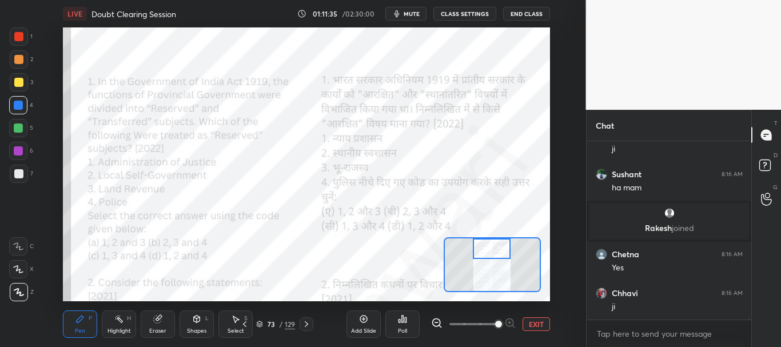
scroll to position [43818, 0]
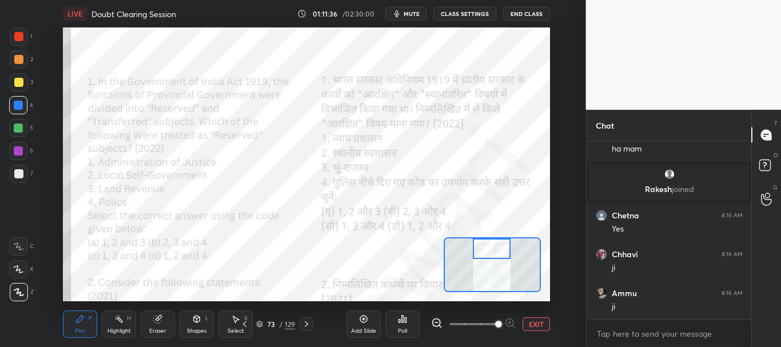
click at [15, 31] on div at bounding box center [19, 36] width 18 height 18
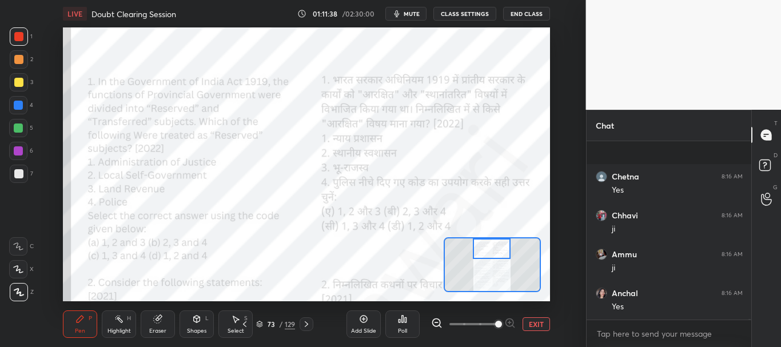
scroll to position [43934, 0]
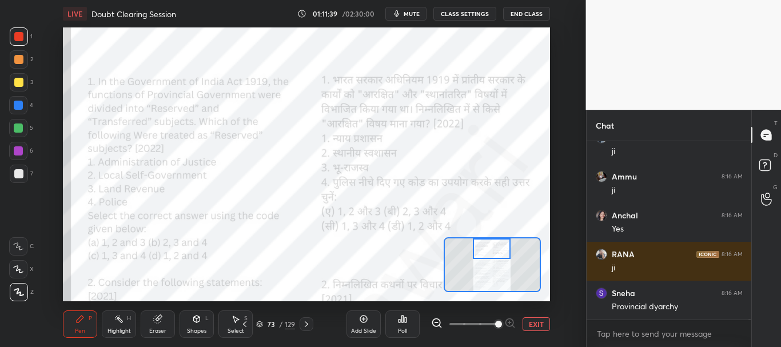
click at [17, 265] on icon at bounding box center [18, 269] width 10 height 8
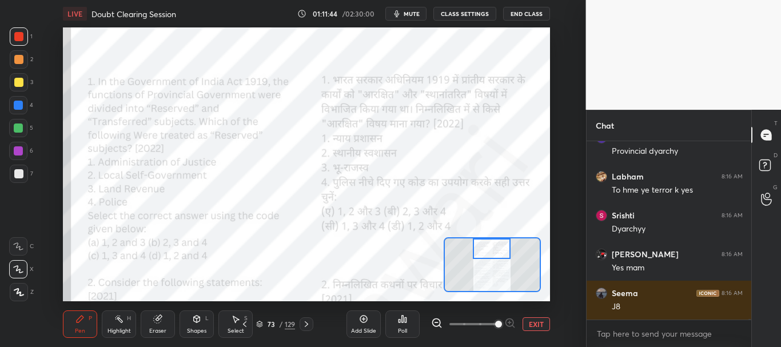
scroll to position [44129, 0]
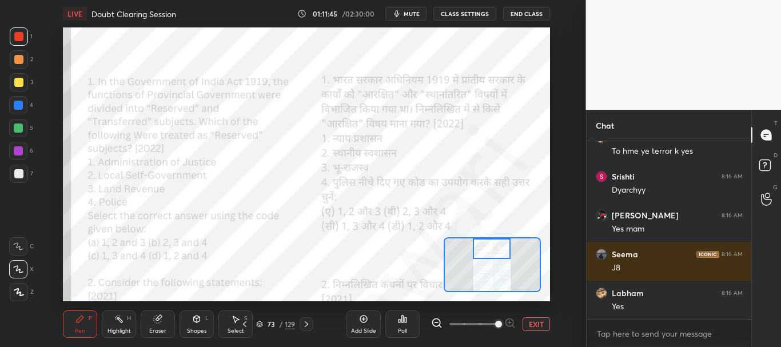
click at [404, 320] on icon at bounding box center [402, 319] width 9 height 9
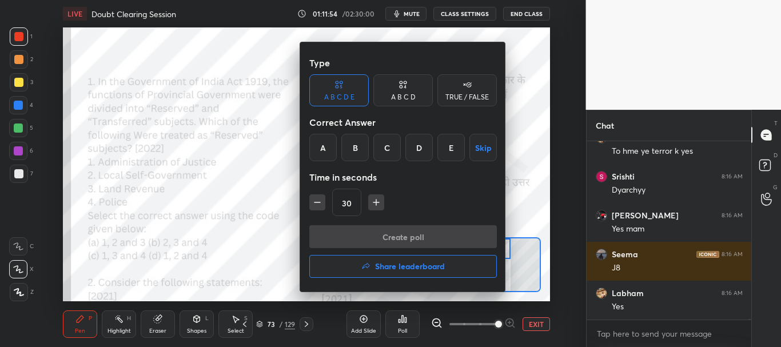
scroll to position [44168, 0]
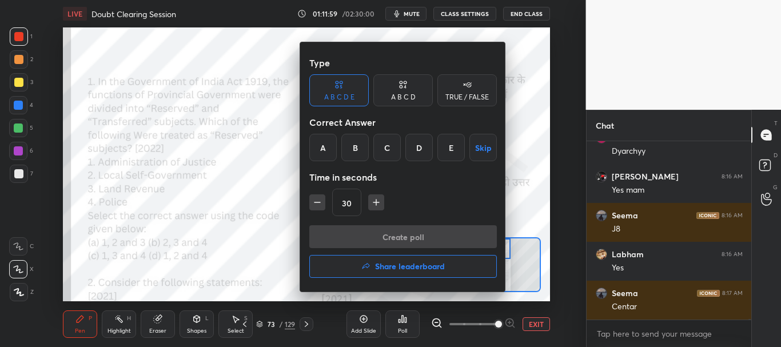
click at [386, 155] on div "C" at bounding box center [387, 147] width 27 height 27
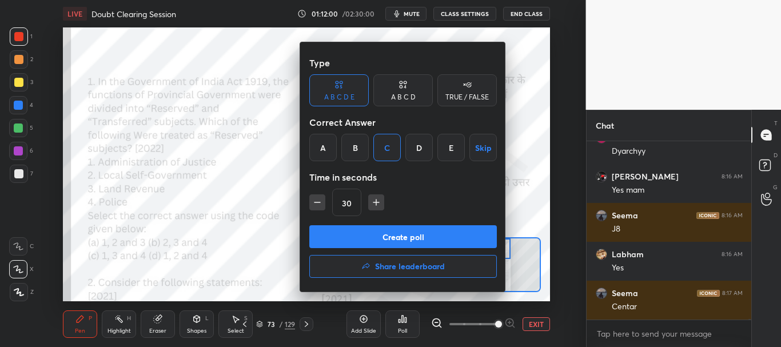
click at [387, 235] on button "Create poll" at bounding box center [403, 236] width 188 height 23
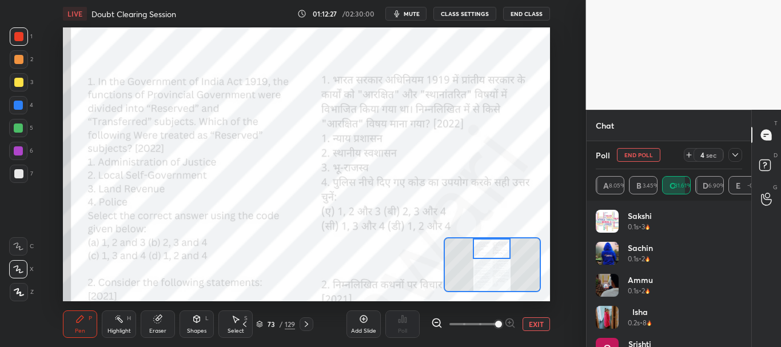
scroll to position [44888, 0]
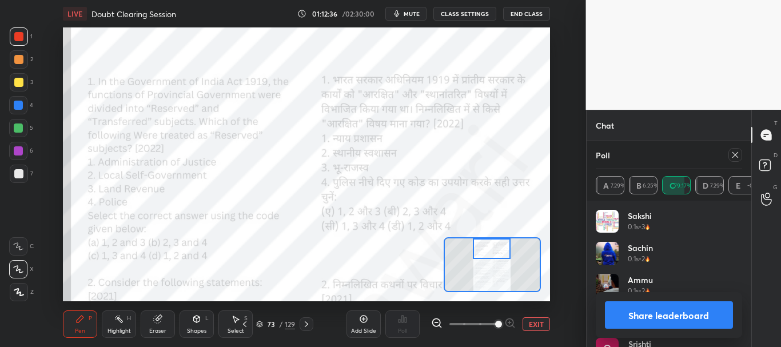
click at [690, 310] on button "Share leaderboard" at bounding box center [669, 314] width 129 height 27
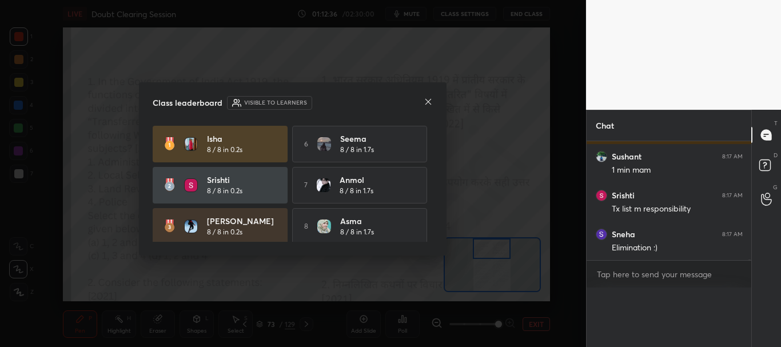
scroll to position [0, 0]
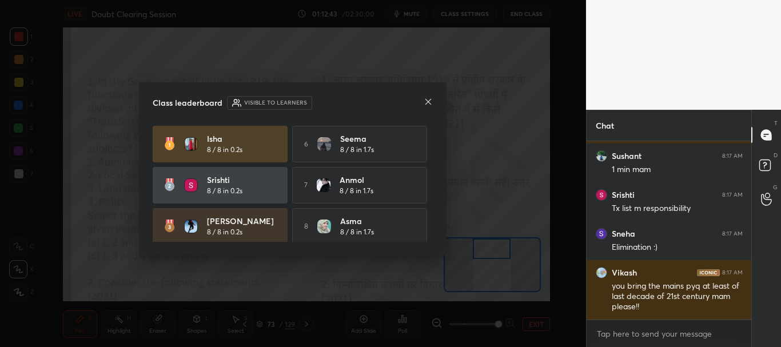
click at [428, 101] on icon at bounding box center [429, 102] width 6 height 6
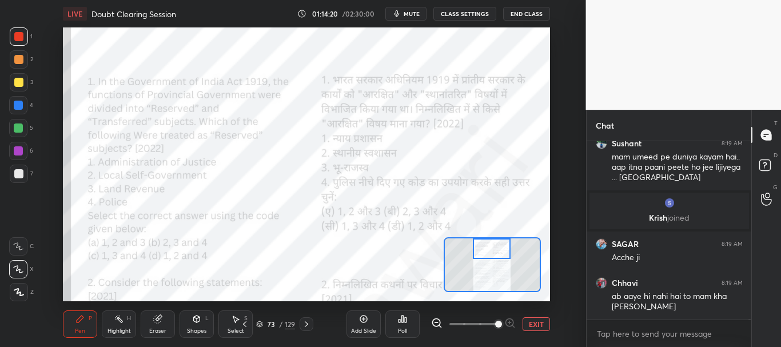
scroll to position [46221, 0]
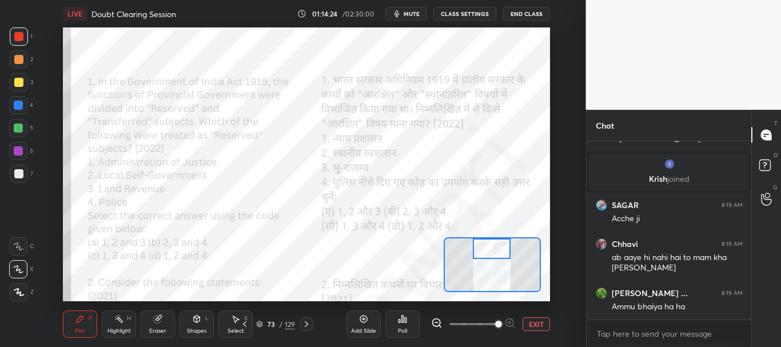
click at [18, 102] on div at bounding box center [18, 105] width 9 height 9
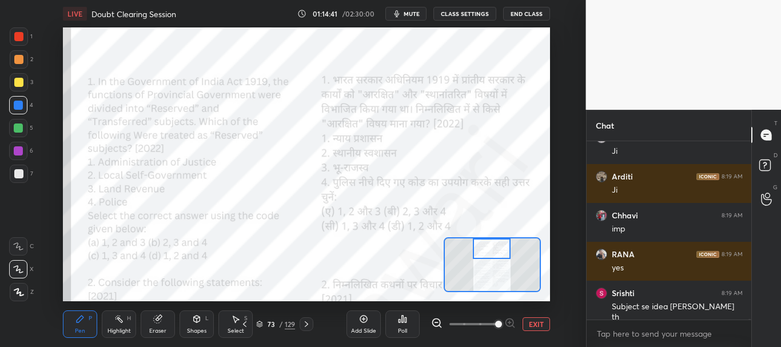
scroll to position [46921, 0]
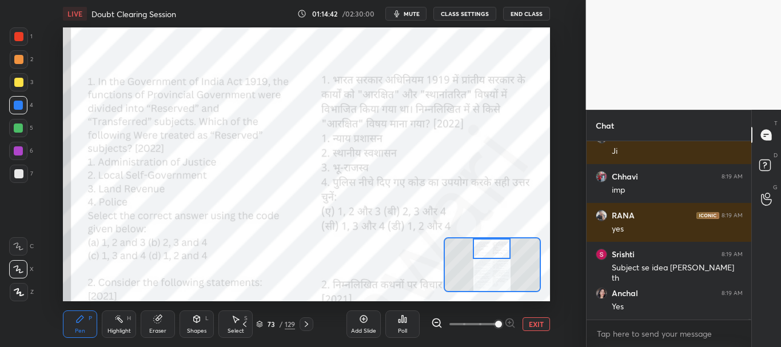
click at [24, 35] on div at bounding box center [19, 36] width 18 height 18
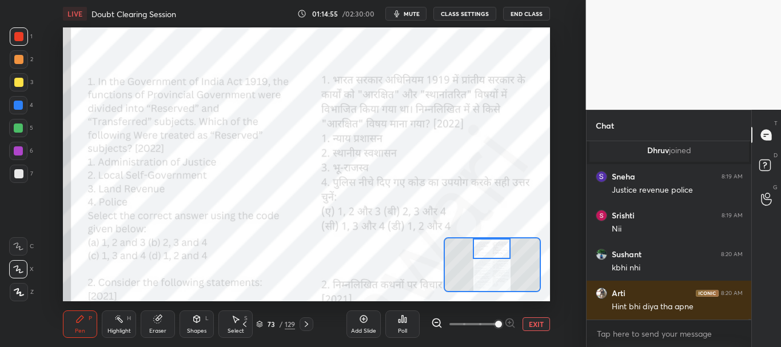
scroll to position [47030, 0]
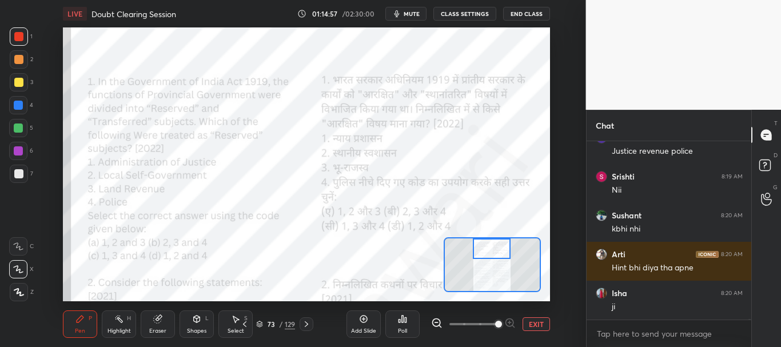
click at [18, 107] on div at bounding box center [18, 105] width 9 height 9
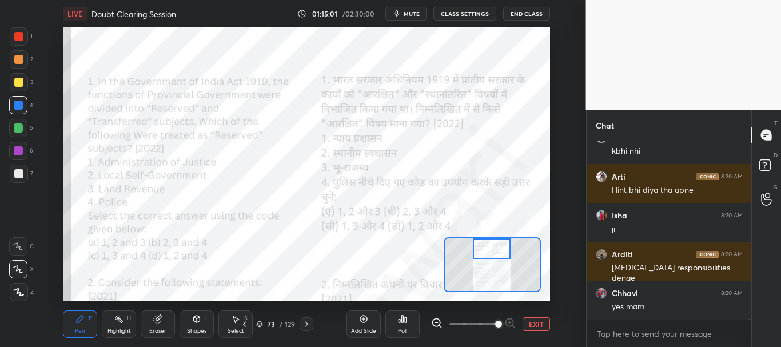
scroll to position [47147, 0]
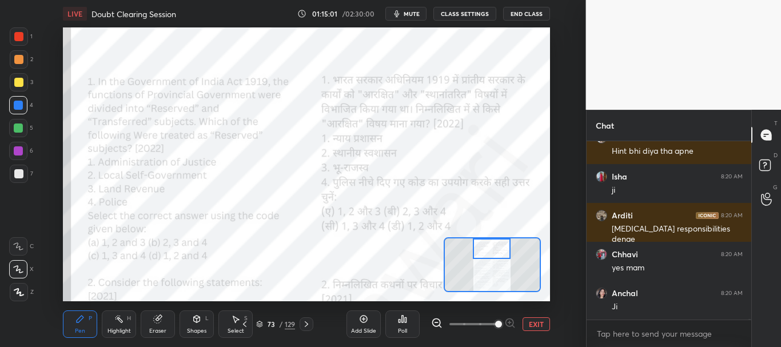
click at [18, 40] on div at bounding box center [18, 36] width 9 height 9
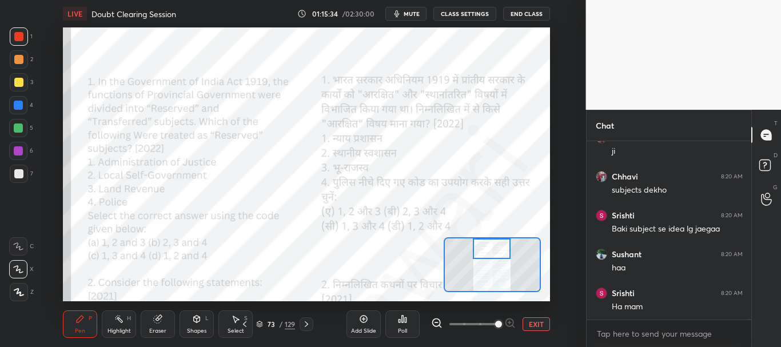
scroll to position [47974, 0]
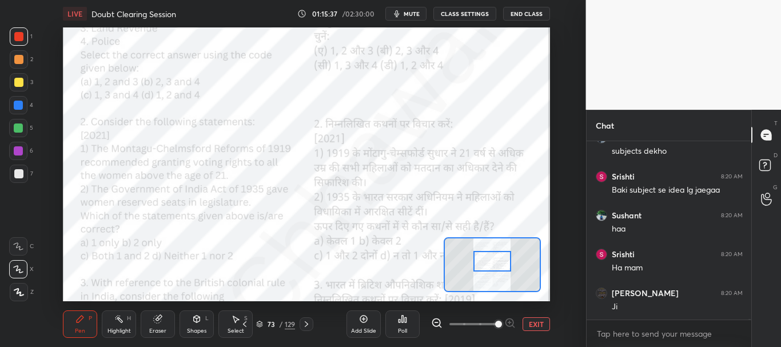
drag, startPoint x: 496, startPoint y: 256, endPoint x: 497, endPoint y: 268, distance: 12.6
click at [497, 268] on div at bounding box center [493, 261] width 38 height 21
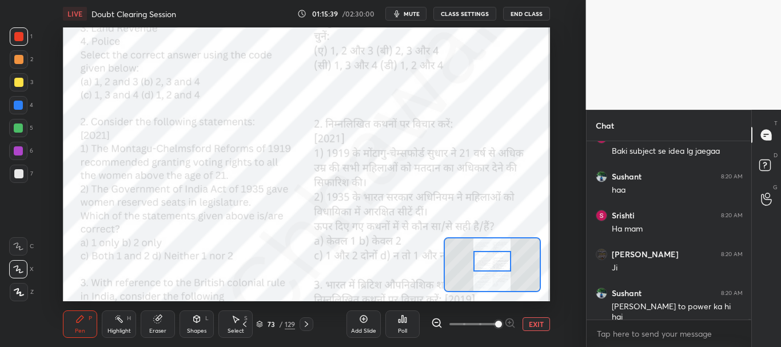
click at [18, 105] on div at bounding box center [18, 105] width 9 height 9
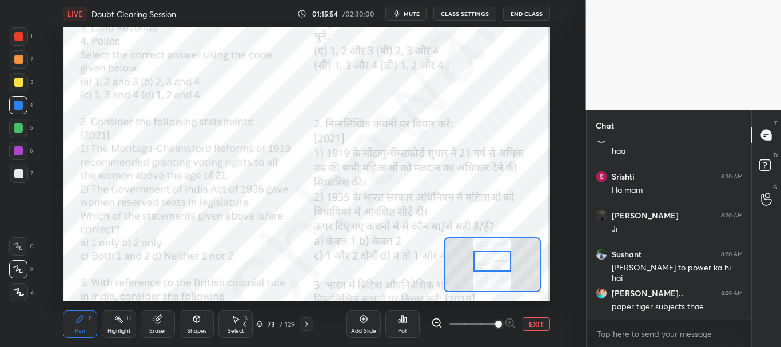
scroll to position [48091, 0]
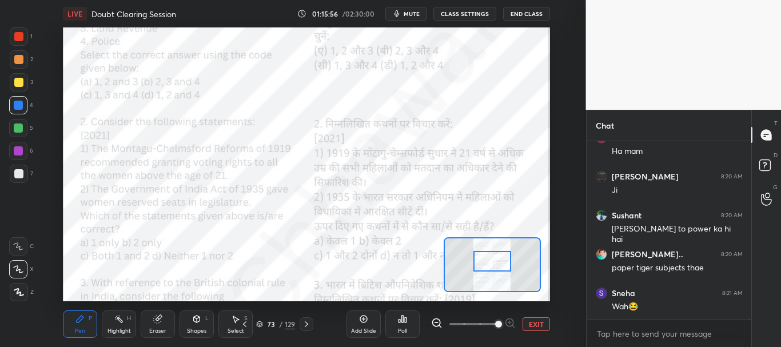
click at [410, 319] on div "Poll" at bounding box center [403, 324] width 34 height 27
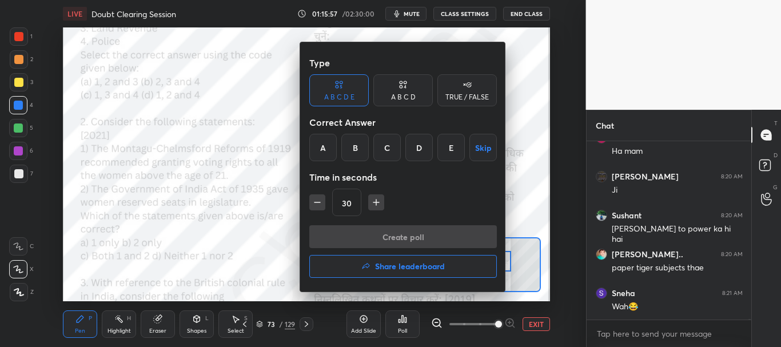
scroll to position [48129, 0]
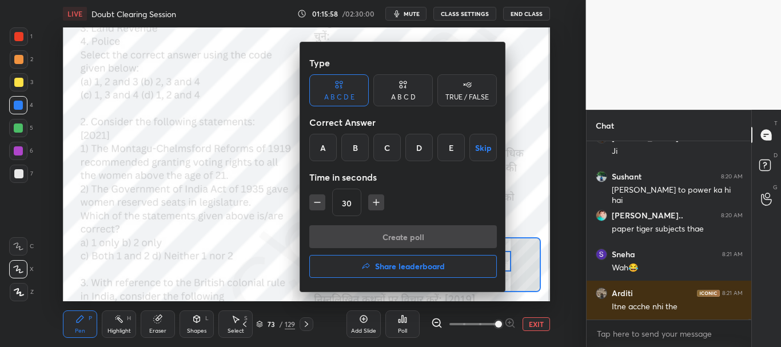
click at [459, 95] on div "TRUE / FALSE" at bounding box center [467, 97] width 43 height 7
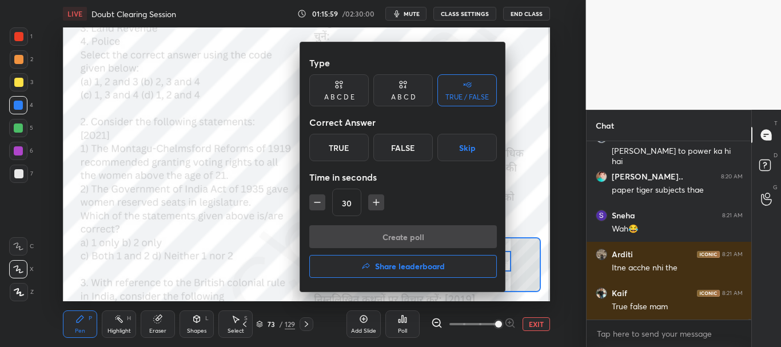
click at [350, 154] on div "True" at bounding box center [338, 147] width 59 height 27
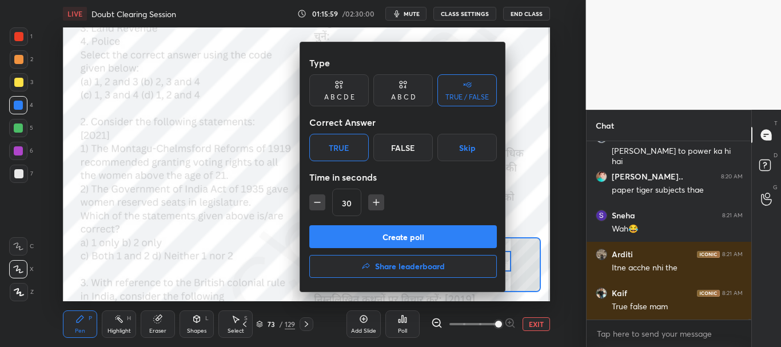
click at [385, 236] on button "Create poll" at bounding box center [403, 236] width 188 height 23
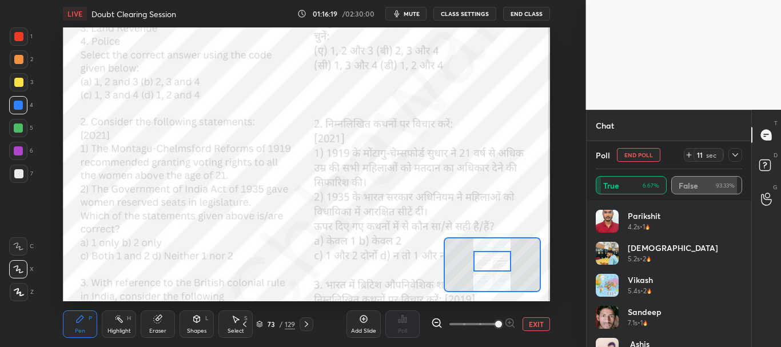
scroll to position [48772, 0]
click at [736, 152] on icon at bounding box center [735, 154] width 9 height 9
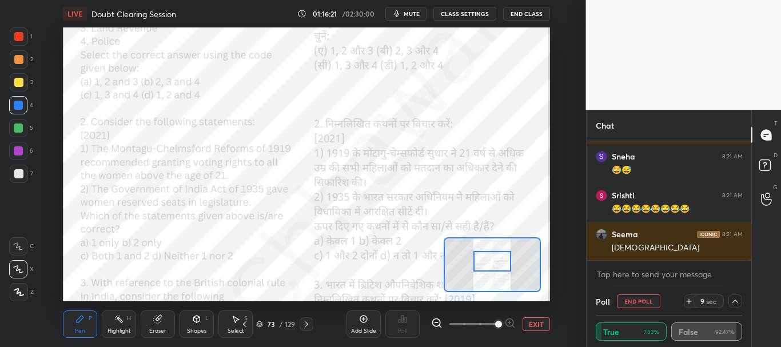
scroll to position [48850, 0]
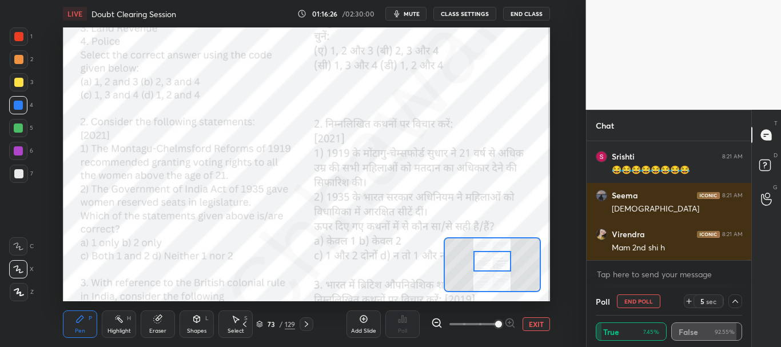
click at [736, 299] on icon at bounding box center [735, 301] width 9 height 9
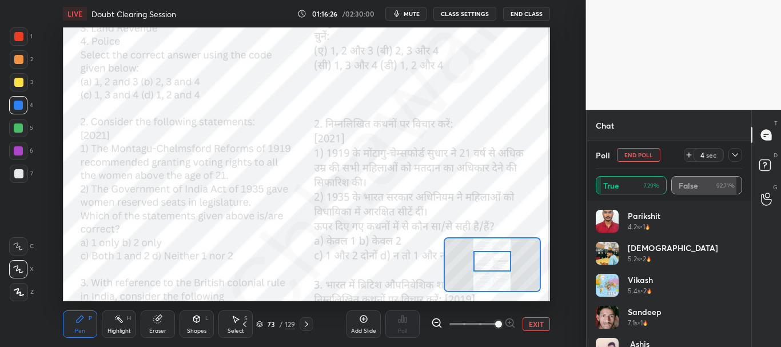
scroll to position [4, 4]
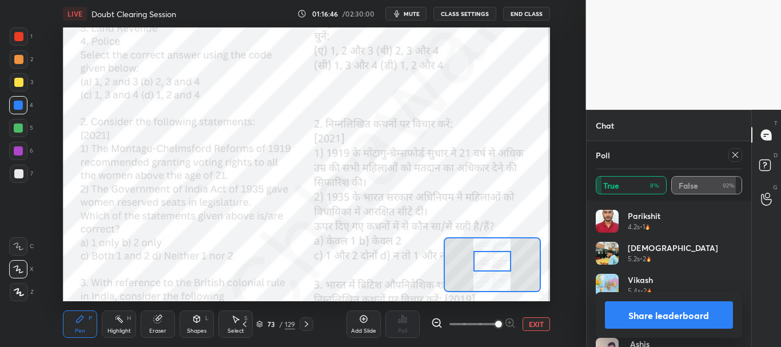
click at [736, 156] on icon at bounding box center [736, 155] width 6 height 6
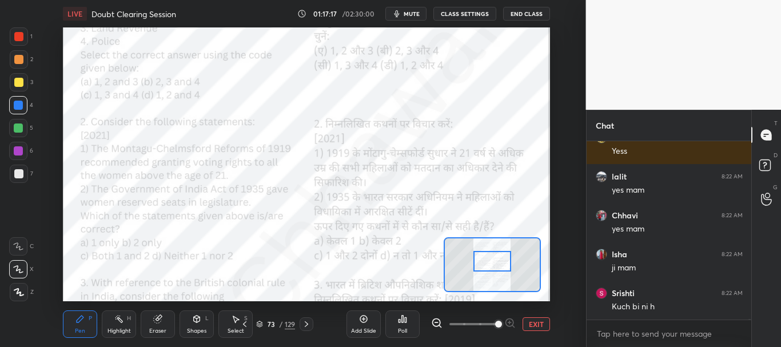
click at [20, 32] on div at bounding box center [18, 36] width 9 height 9
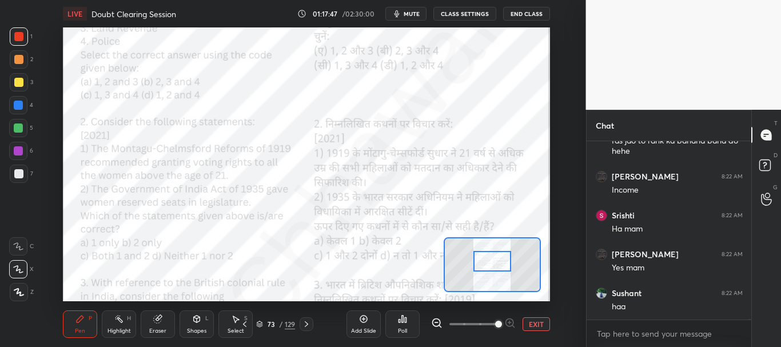
scroll to position [50750, 0]
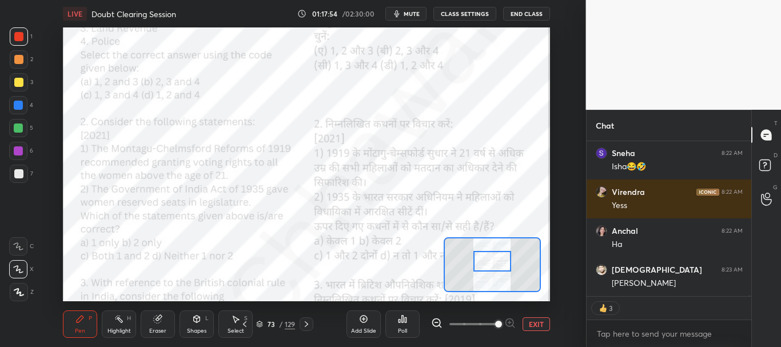
click at [18, 106] on div at bounding box center [18, 105] width 9 height 9
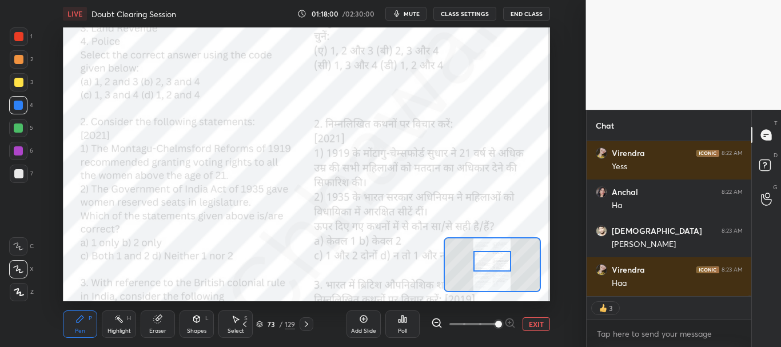
drag, startPoint x: 15, startPoint y: 34, endPoint x: 21, endPoint y: 37, distance: 6.2
click at [15, 35] on div at bounding box center [18, 36] width 9 height 9
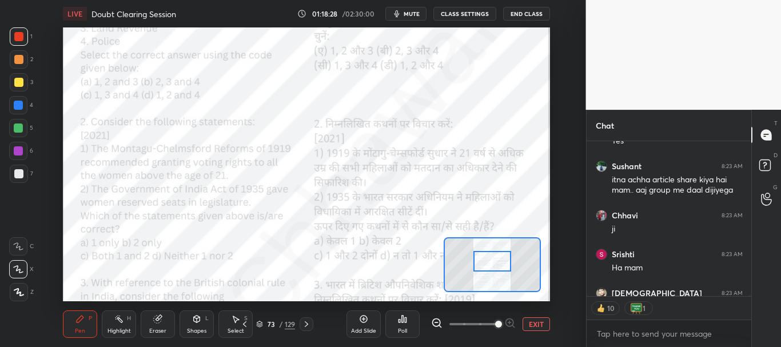
scroll to position [51445, 0]
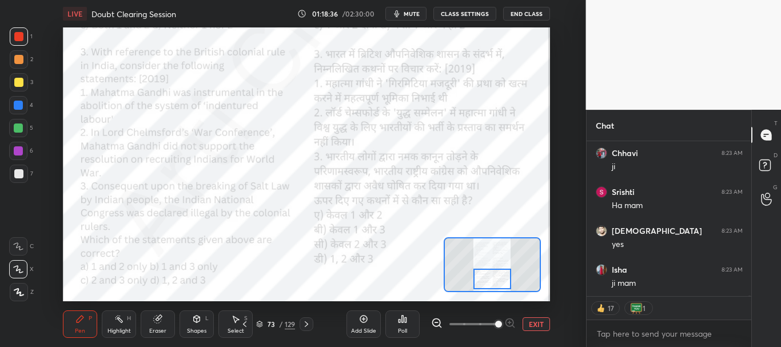
drag, startPoint x: 496, startPoint y: 264, endPoint x: 496, endPoint y: 280, distance: 15.4
click at [496, 280] on div at bounding box center [493, 279] width 38 height 21
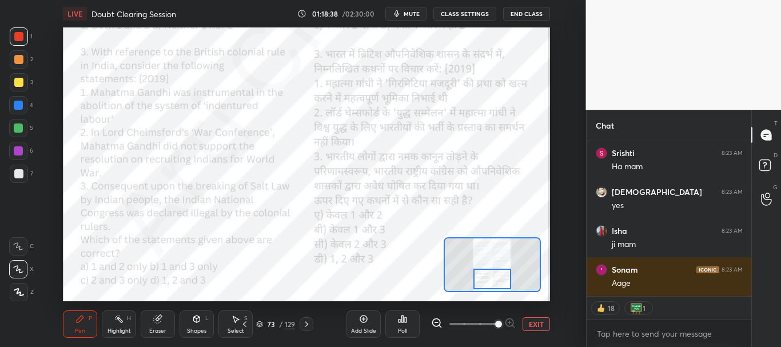
click at [21, 104] on div at bounding box center [18, 105] width 9 height 9
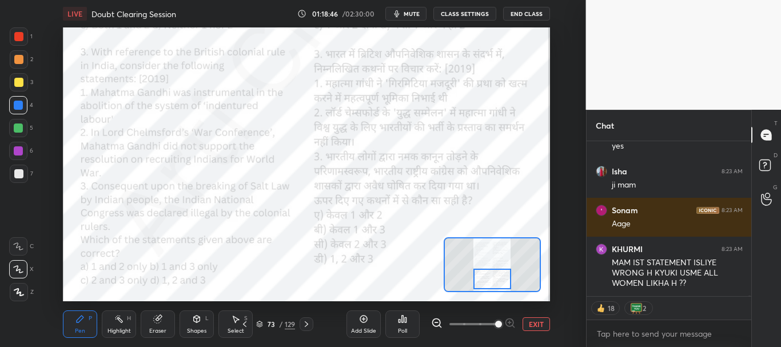
scroll to position [51583, 0]
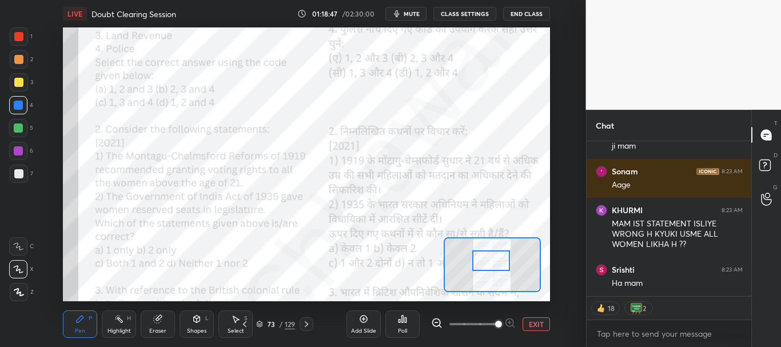
drag, startPoint x: 488, startPoint y: 279, endPoint x: 487, endPoint y: 260, distance: 18.3
click at [487, 260] on div at bounding box center [491, 261] width 38 height 21
type textarea "x"
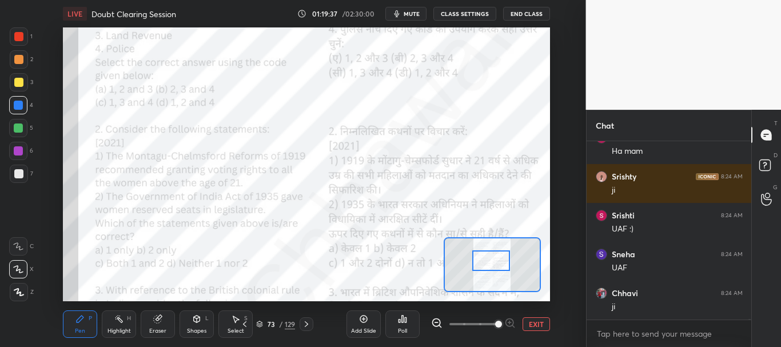
scroll to position [50957, 0]
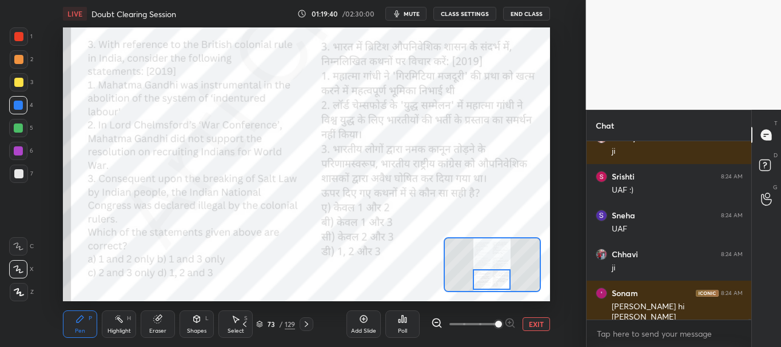
drag, startPoint x: 491, startPoint y: 264, endPoint x: 491, endPoint y: 282, distance: 18.3
click at [491, 282] on div at bounding box center [492, 279] width 38 height 21
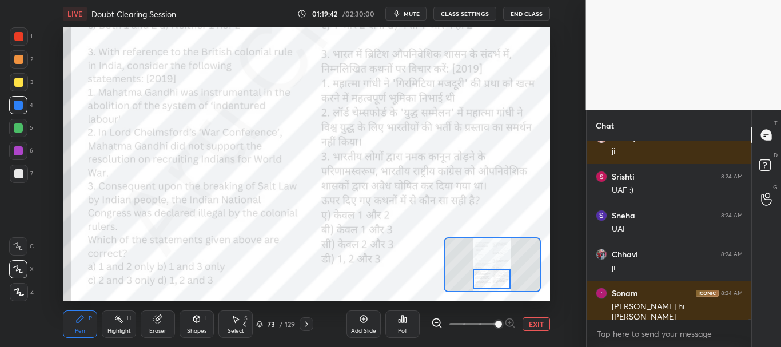
click at [17, 38] on div at bounding box center [18, 36] width 9 height 9
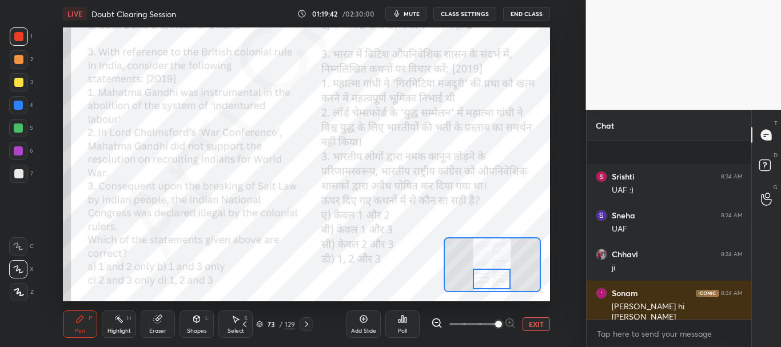
scroll to position [51027, 0]
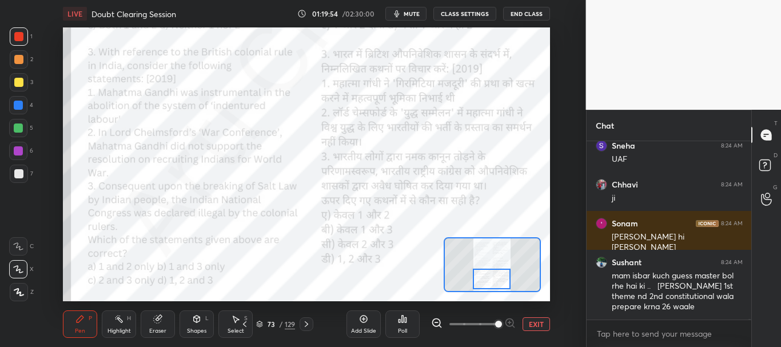
click at [11, 108] on div at bounding box center [18, 105] width 18 height 18
click at [18, 35] on div at bounding box center [18, 36] width 9 height 9
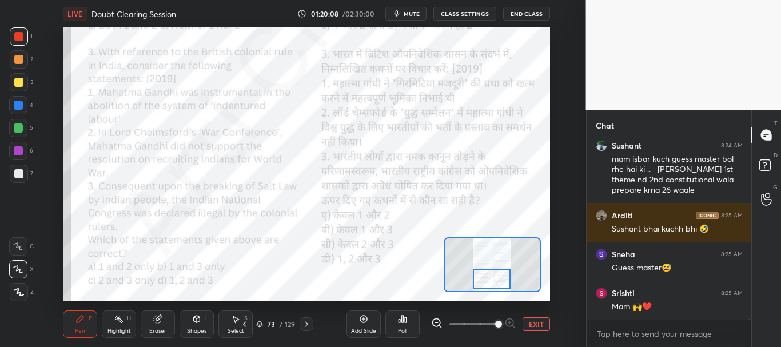
scroll to position [51183, 0]
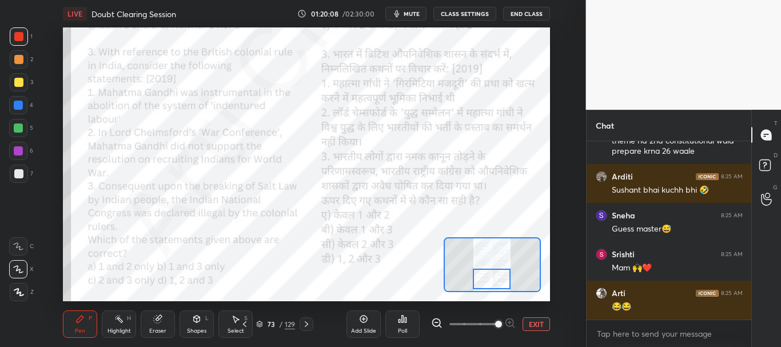
click at [13, 129] on div at bounding box center [18, 128] width 18 height 18
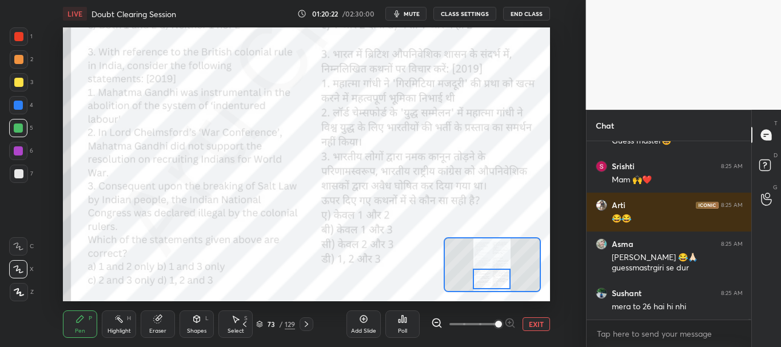
scroll to position [51310, 0]
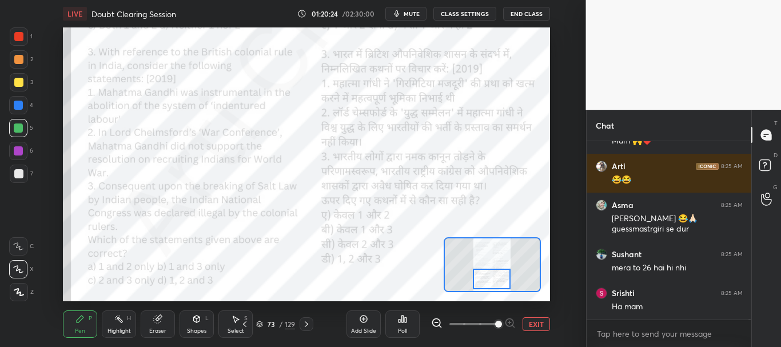
click at [17, 38] on div at bounding box center [18, 36] width 9 height 9
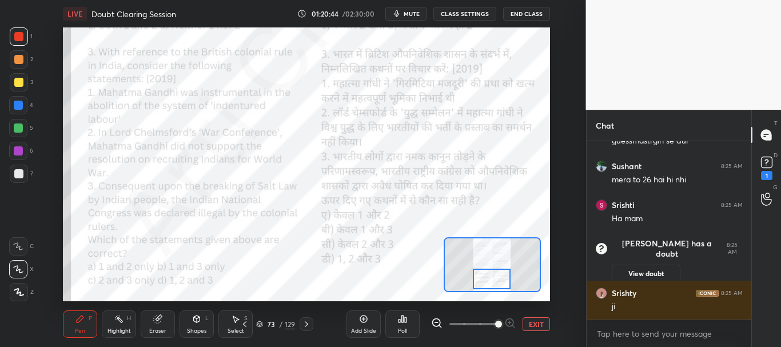
scroll to position [51177, 0]
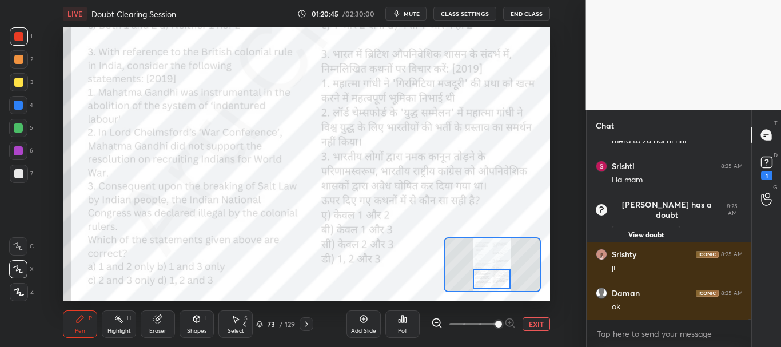
click at [541, 323] on button "EXIT" at bounding box center [536, 324] width 27 height 14
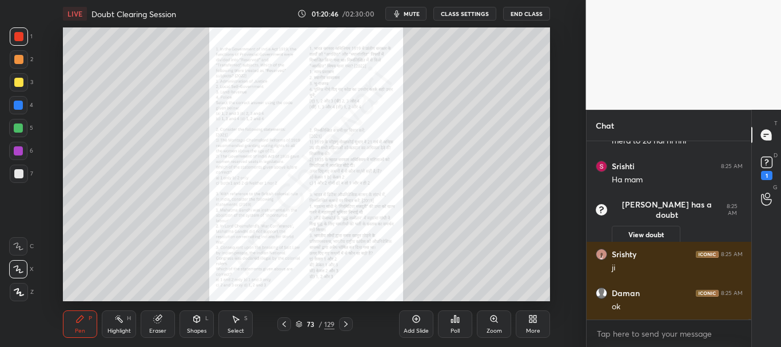
click at [346, 325] on icon at bounding box center [345, 324] width 9 height 9
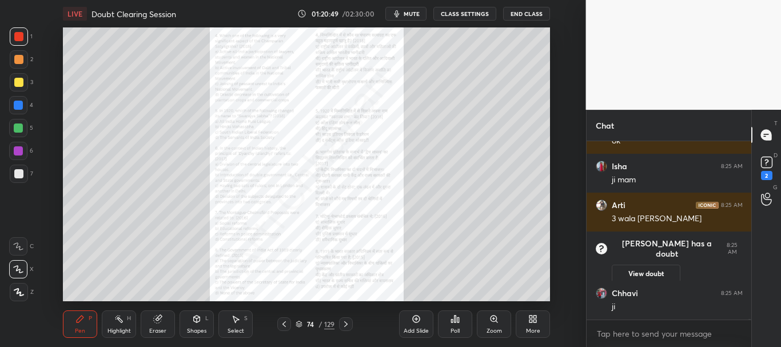
scroll to position [51291, 0]
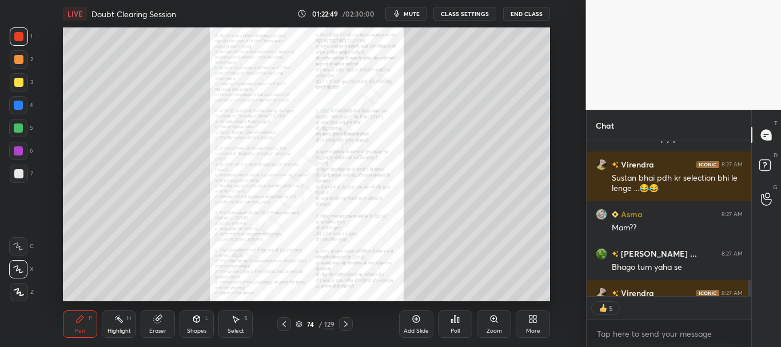
scroll to position [1600, 0]
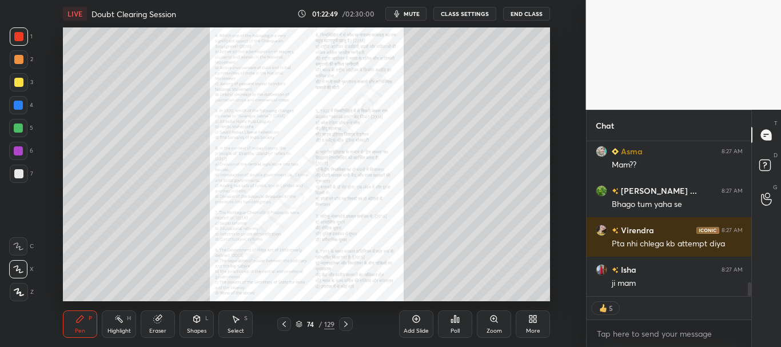
drag, startPoint x: 748, startPoint y: 286, endPoint x: 749, endPoint y: 294, distance: 8.1
click at [748, 295] on div at bounding box center [749, 290] width 3 height 14
click at [496, 316] on icon at bounding box center [494, 319] width 9 height 9
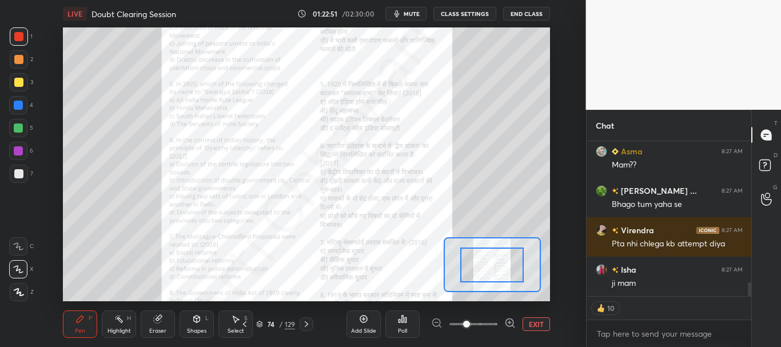
click at [493, 317] on span at bounding box center [474, 324] width 48 height 17
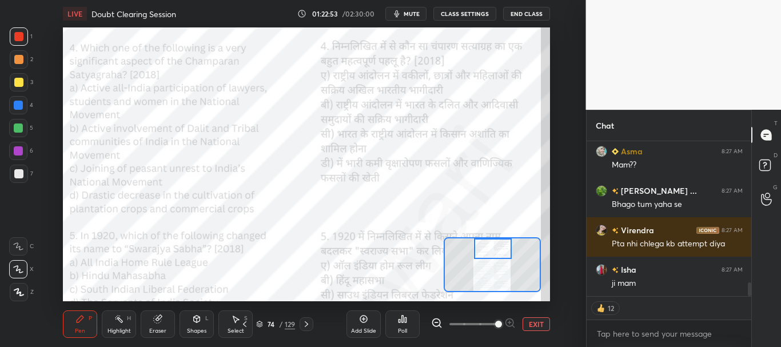
scroll to position [1639, 0]
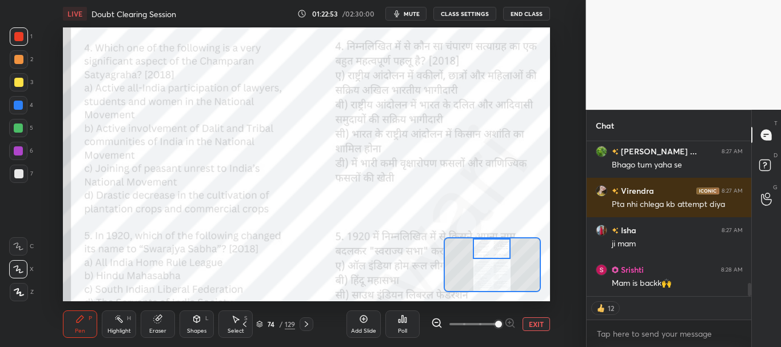
drag, startPoint x: 492, startPoint y: 261, endPoint x: 490, endPoint y: 252, distance: 10.0
click at [490, 252] on div at bounding box center [492, 249] width 38 height 21
click at [17, 33] on div at bounding box center [18, 36] width 9 height 9
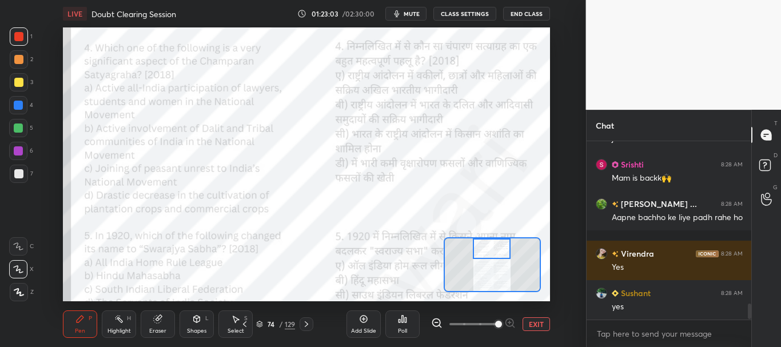
scroll to position [1745, 0]
click at [18, 102] on div at bounding box center [18, 105] width 9 height 9
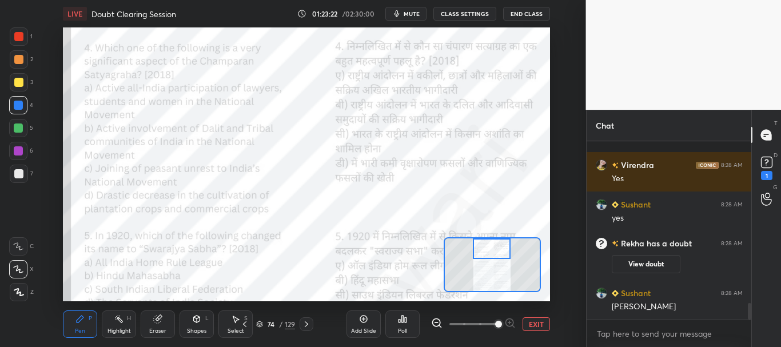
scroll to position [1755, 0]
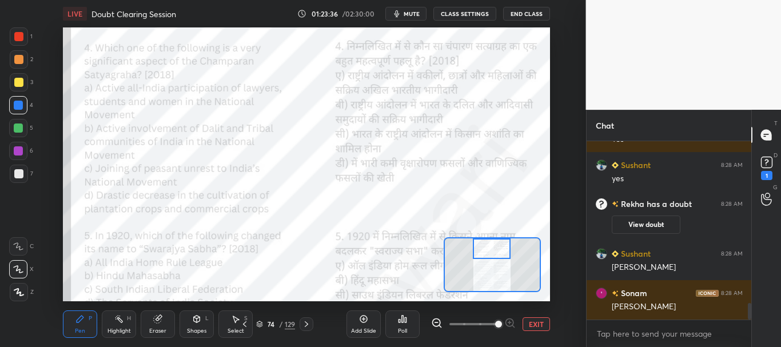
click at [406, 319] on icon at bounding box center [406, 319] width 2 height 5
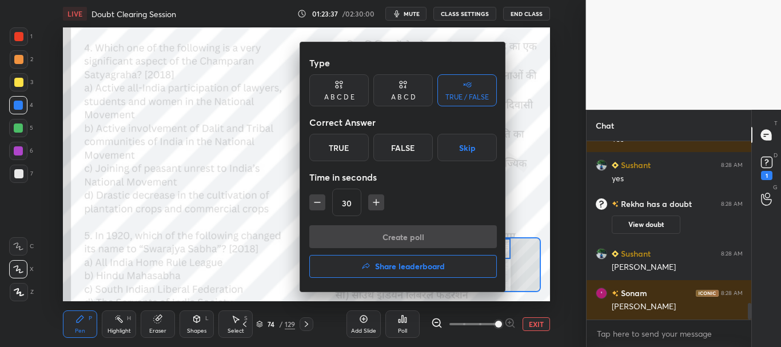
click at [414, 90] on div "A B C D" at bounding box center [403, 90] width 59 height 32
click at [404, 156] on div "C" at bounding box center [403, 147] width 34 height 27
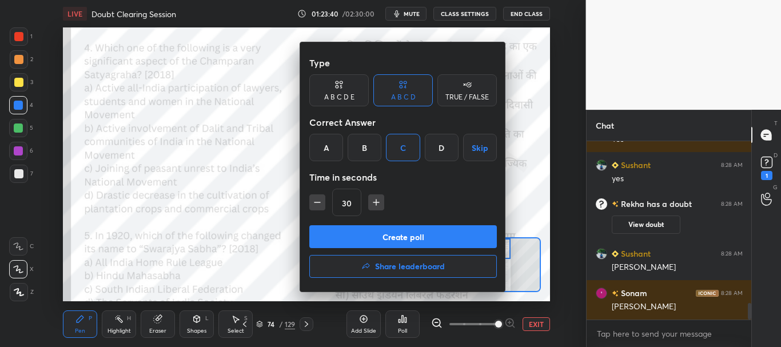
click at [394, 233] on button "Create poll" at bounding box center [403, 236] width 188 height 23
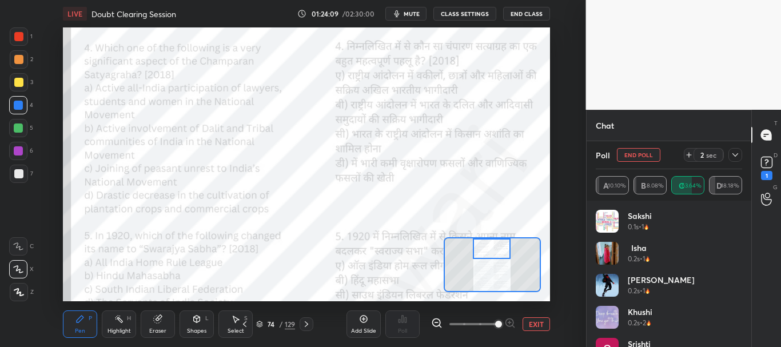
scroll to position [2288, 0]
click at [736, 157] on icon at bounding box center [736, 154] width 6 height 3
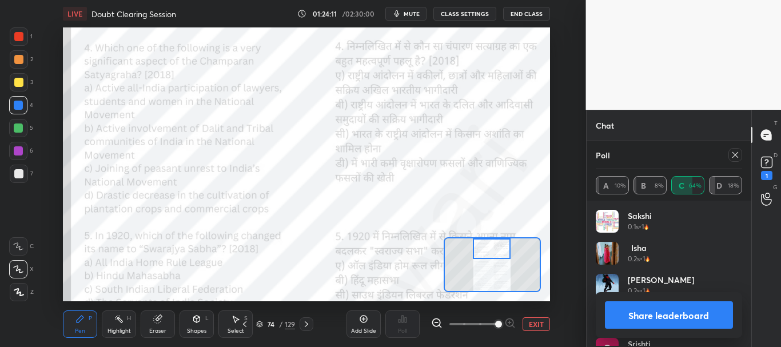
scroll to position [4, 4]
click at [663, 305] on button "Share leaderboard" at bounding box center [669, 314] width 129 height 27
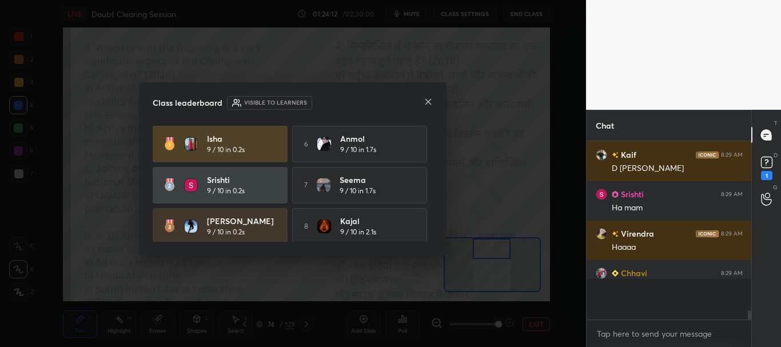
scroll to position [0, 0]
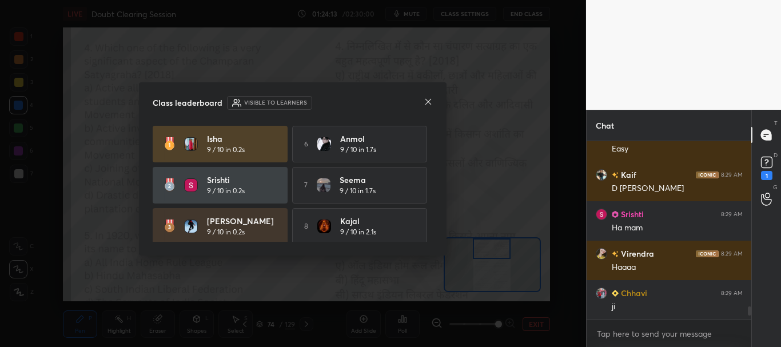
click at [428, 101] on icon at bounding box center [429, 102] width 6 height 6
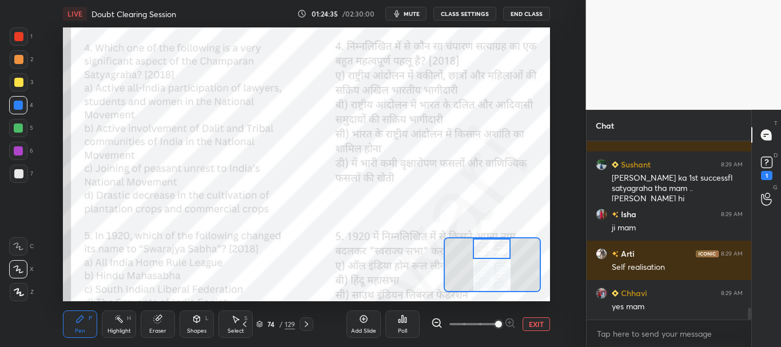
click at [16, 32] on div at bounding box center [18, 36] width 9 height 9
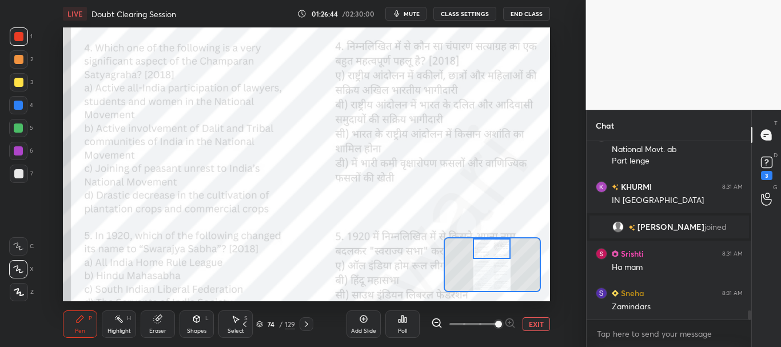
scroll to position [3388, 0]
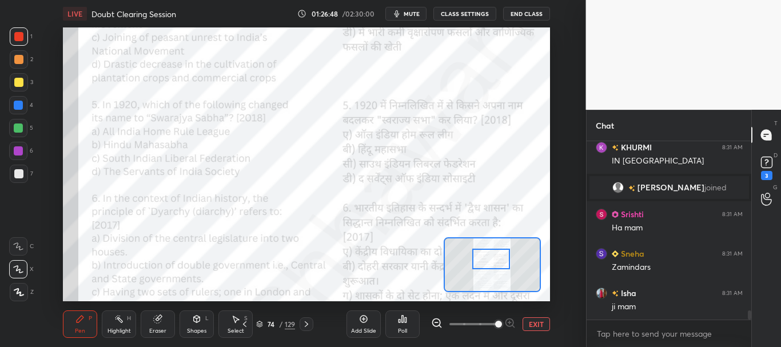
drag, startPoint x: 490, startPoint y: 251, endPoint x: 489, endPoint y: 261, distance: 10.3
click at [489, 261] on div at bounding box center [491, 259] width 38 height 21
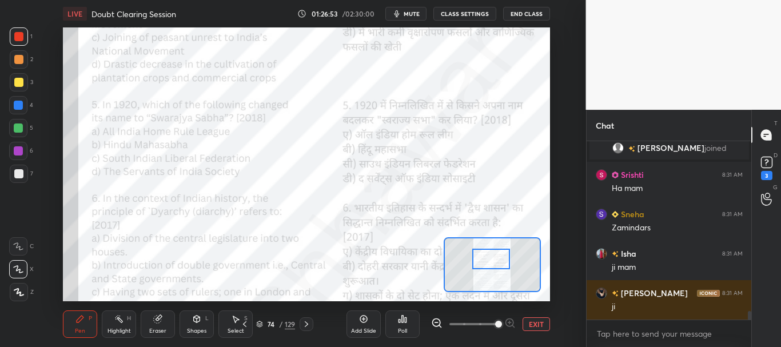
scroll to position [3477, 0]
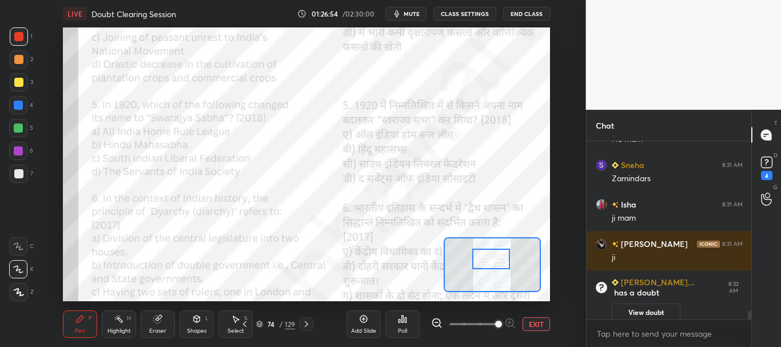
click at [406, 321] on icon at bounding box center [406, 319] width 2 height 5
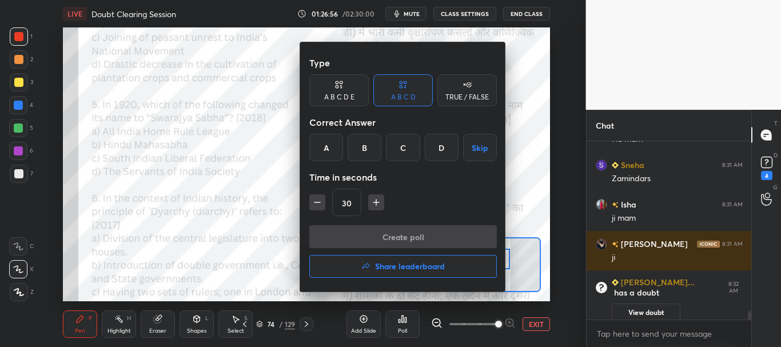
click at [332, 150] on div "A" at bounding box center [326, 147] width 34 height 27
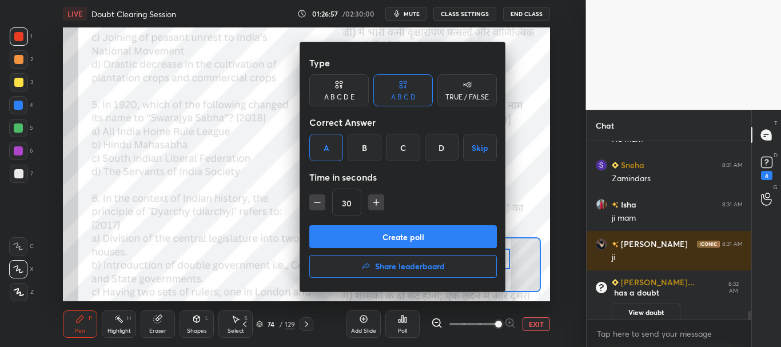
click at [396, 236] on button "Create poll" at bounding box center [403, 236] width 188 height 23
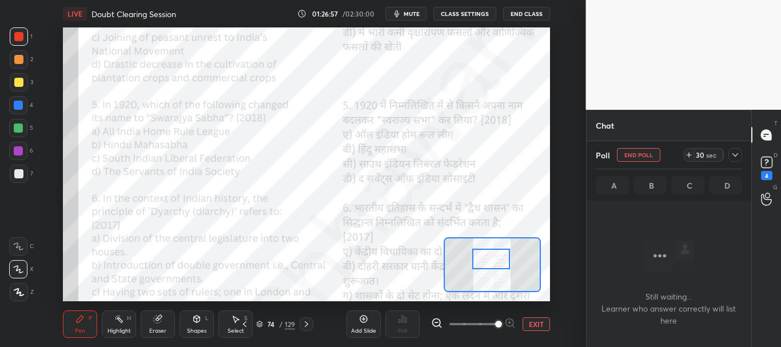
scroll to position [143, 161]
click at [737, 152] on icon at bounding box center [735, 154] width 9 height 9
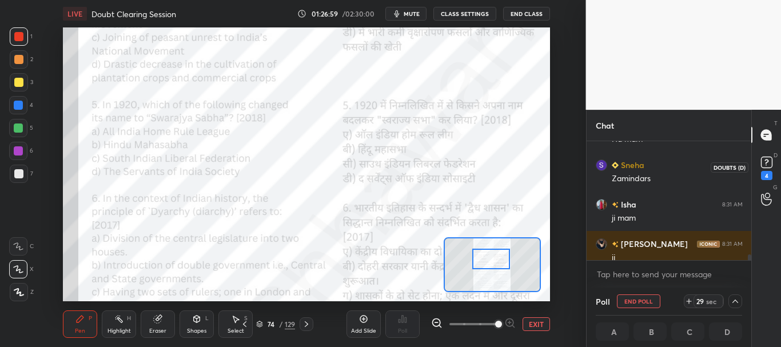
click at [769, 163] on rect at bounding box center [766, 162] width 11 height 11
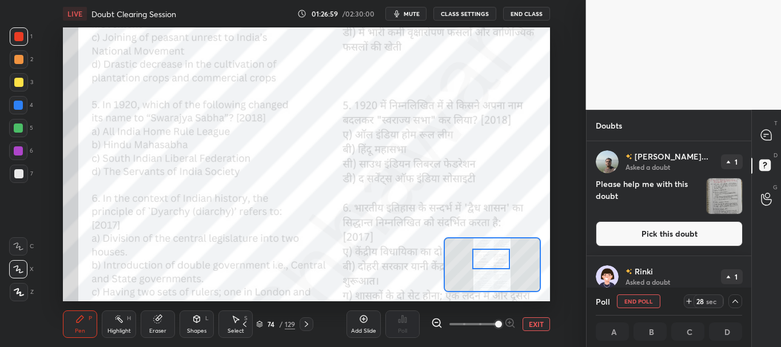
scroll to position [1, 4]
click at [469, 18] on button "CLASS SETTINGS" at bounding box center [465, 14] width 63 height 14
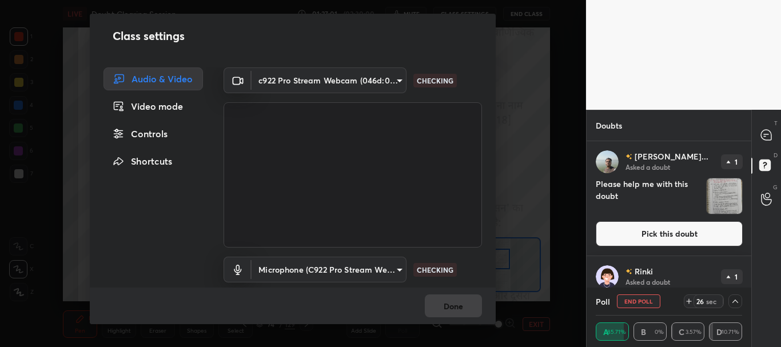
drag, startPoint x: 152, startPoint y: 133, endPoint x: 158, endPoint y: 129, distance: 7.3
click at [152, 134] on div "Controls" at bounding box center [154, 133] width 100 height 23
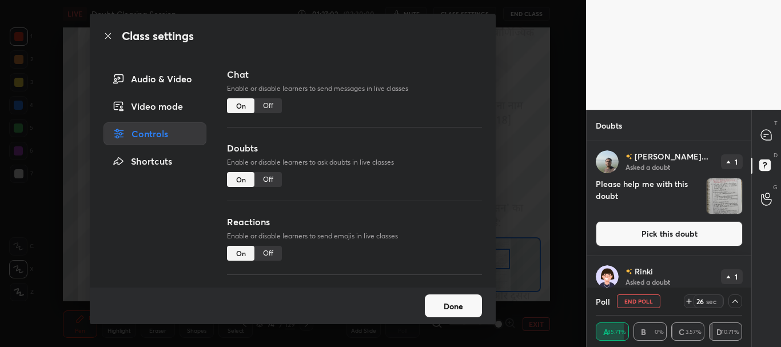
click at [272, 178] on div "Off" at bounding box center [268, 179] width 27 height 15
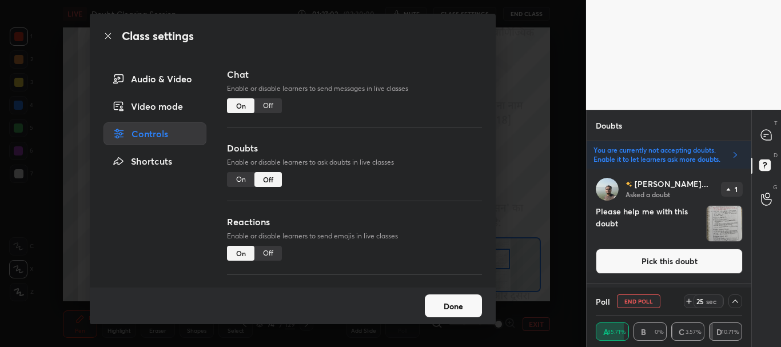
scroll to position [116, 161]
click at [109, 34] on icon at bounding box center [108, 35] width 9 height 9
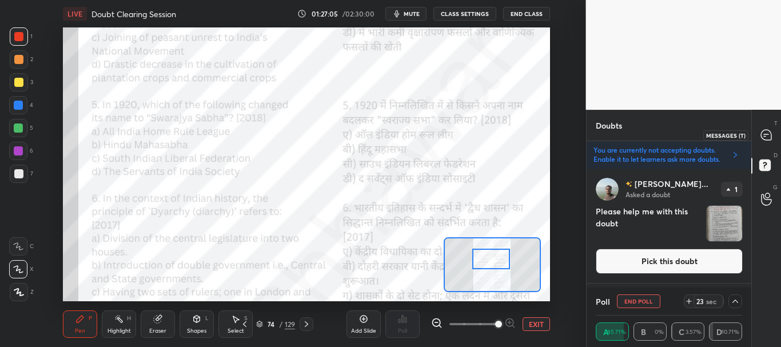
click at [769, 138] on icon at bounding box center [766, 135] width 10 height 10
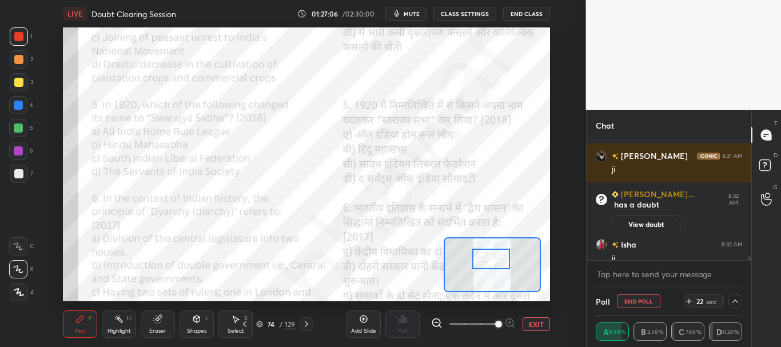
scroll to position [3583, 0]
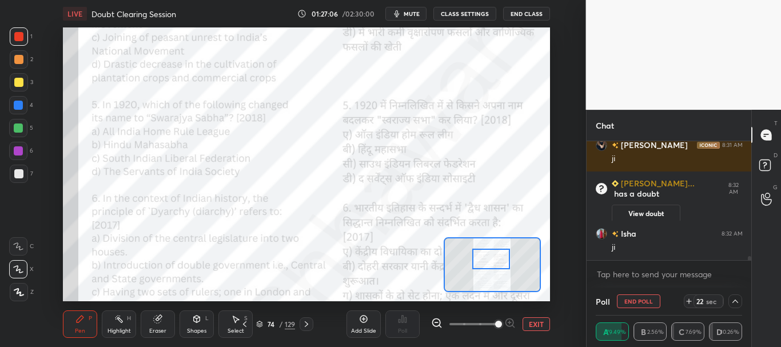
click at [750, 263] on div "Isha 8:31 AM ji mam aastha 8:31 AM ji Yatish Kum... has a doubt 8:32 AM View do…" at bounding box center [669, 214] width 165 height 146
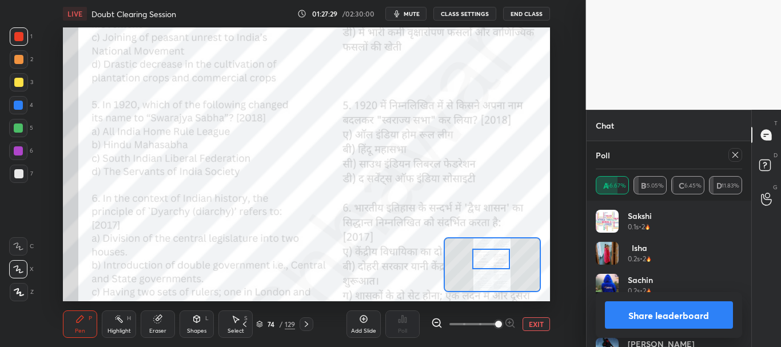
scroll to position [3909, 0]
click at [663, 310] on button "Share leaderboard" at bounding box center [669, 314] width 129 height 27
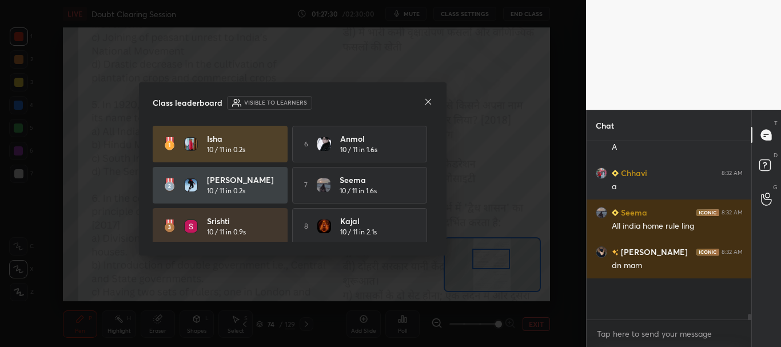
scroll to position [4, 4]
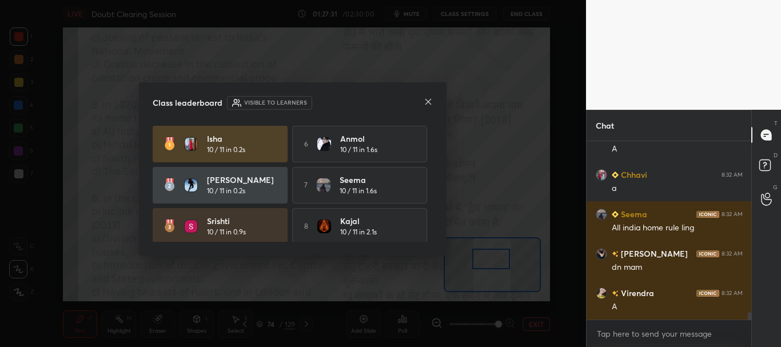
click at [427, 100] on icon at bounding box center [429, 102] width 6 height 6
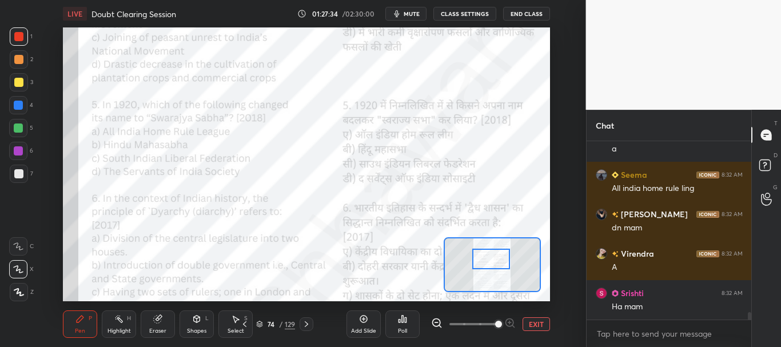
click at [414, 15] on span "mute" at bounding box center [412, 14] width 16 height 8
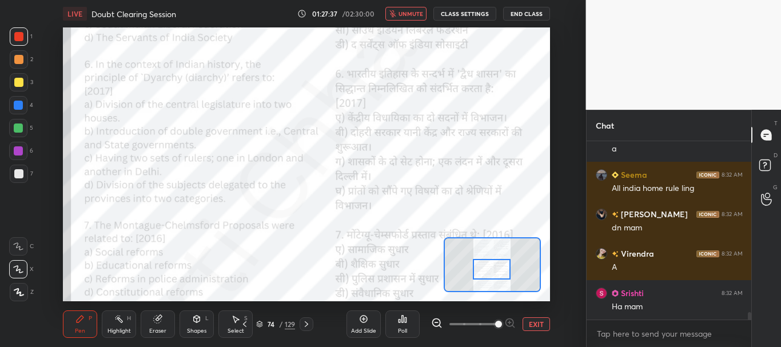
drag, startPoint x: 491, startPoint y: 260, endPoint x: 491, endPoint y: 270, distance: 10.3
click at [491, 270] on div at bounding box center [492, 269] width 38 height 21
click at [16, 106] on div at bounding box center [18, 105] width 9 height 9
click at [406, 15] on span "unmute" at bounding box center [411, 14] width 25 height 8
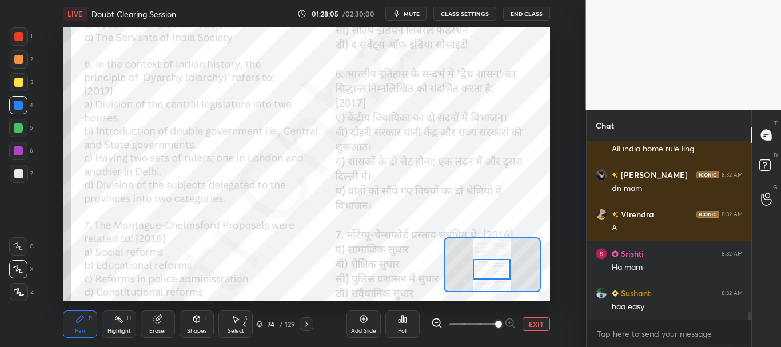
click at [403, 318] on icon at bounding box center [403, 319] width 2 height 7
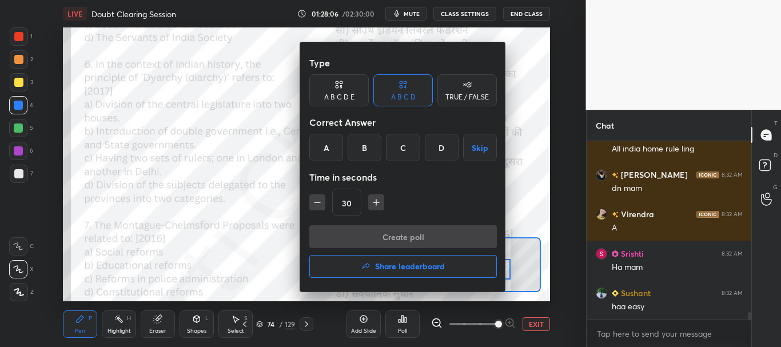
click at [435, 157] on div "D" at bounding box center [442, 147] width 34 height 27
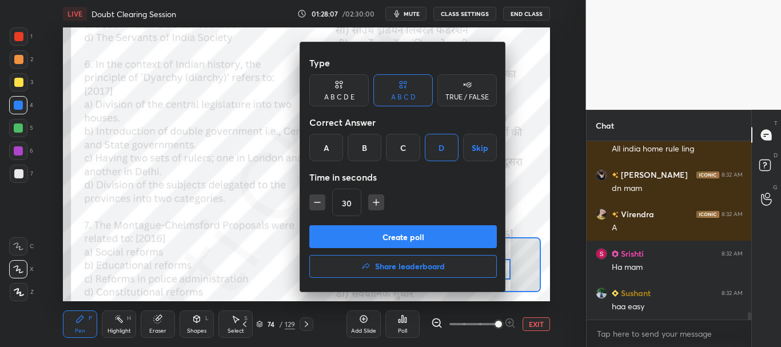
click at [409, 237] on button "Create poll" at bounding box center [403, 236] width 188 height 23
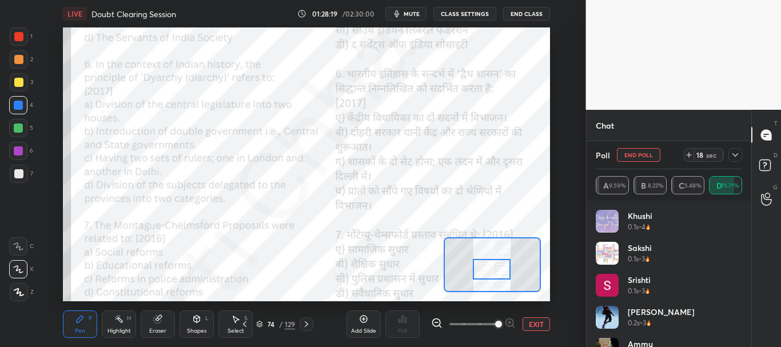
scroll to position [4343, 0]
click at [735, 161] on div at bounding box center [736, 155] width 14 height 14
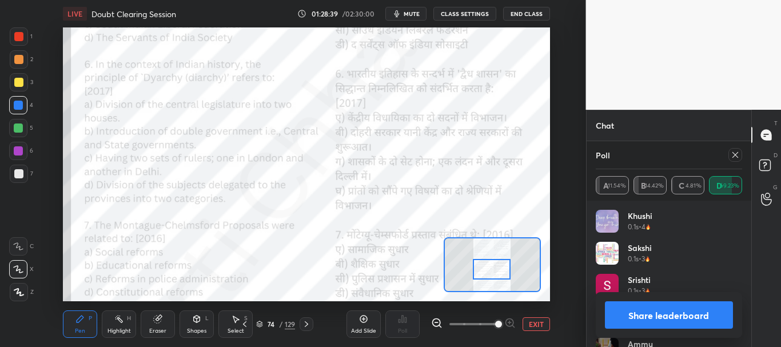
scroll to position [4551, 0]
click at [673, 307] on button "Share leaderboard" at bounding box center [669, 314] width 129 height 27
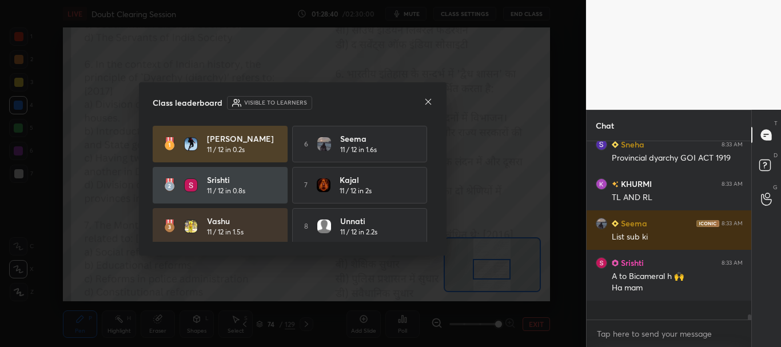
scroll to position [4493, 0]
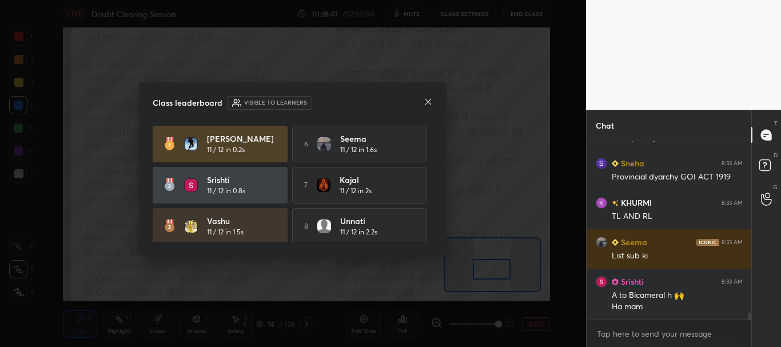
click at [428, 100] on icon at bounding box center [428, 101] width 9 height 9
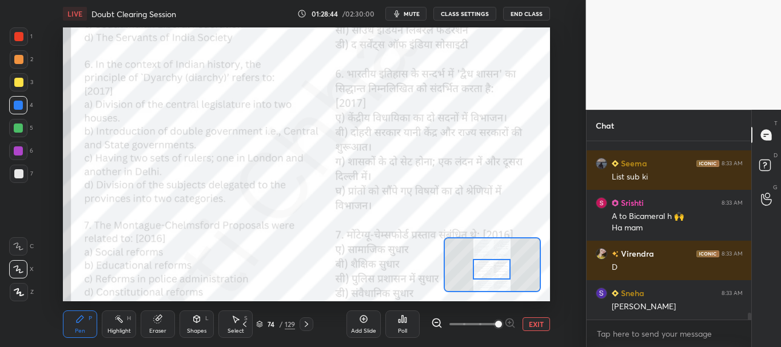
click at [20, 34] on div at bounding box center [18, 36] width 9 height 9
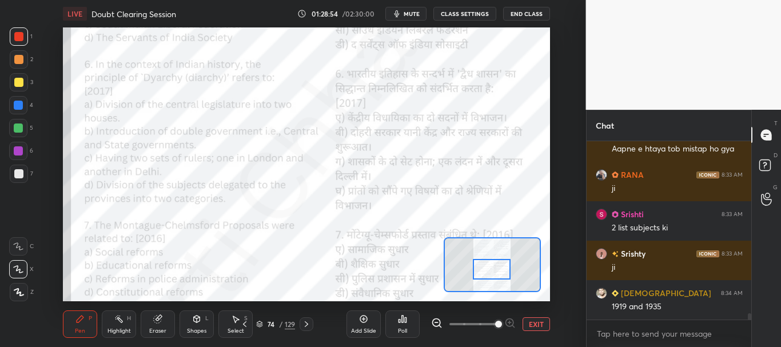
click at [18, 100] on div at bounding box center [18, 105] width 18 height 18
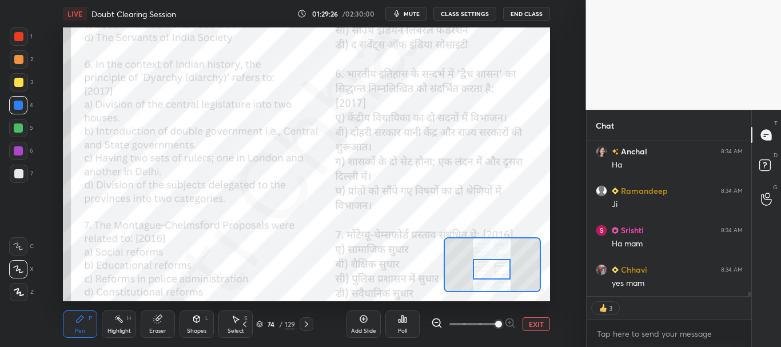
click at [749, 297] on div "Isha 8:34 AM ha mam Anchal 8:34 AM Ha Ramandeep 8:34 AM Ji Srishti 8:34 AM Ha m…" at bounding box center [669, 244] width 165 height 206
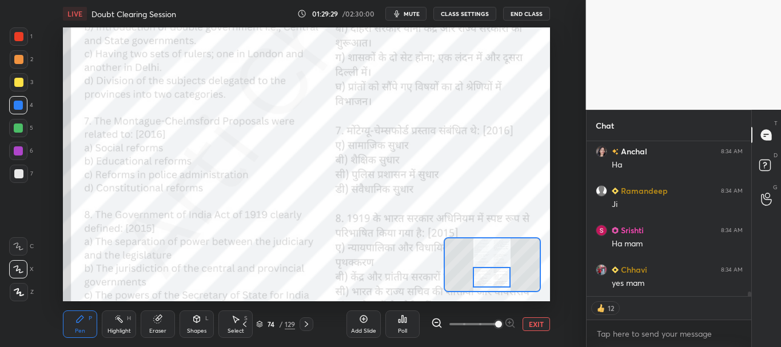
drag, startPoint x: 488, startPoint y: 271, endPoint x: 486, endPoint y: 277, distance: 6.5
click at [488, 277] on div at bounding box center [492, 277] width 38 height 21
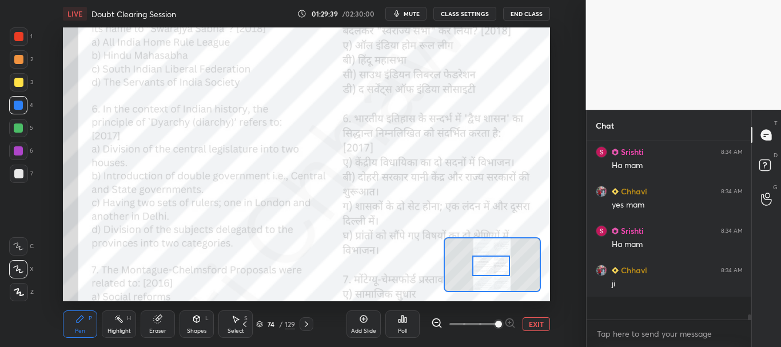
scroll to position [156, 161]
drag, startPoint x: 492, startPoint y: 273, endPoint x: 490, endPoint y: 257, distance: 15.6
click at [490, 261] on div at bounding box center [491, 266] width 38 height 21
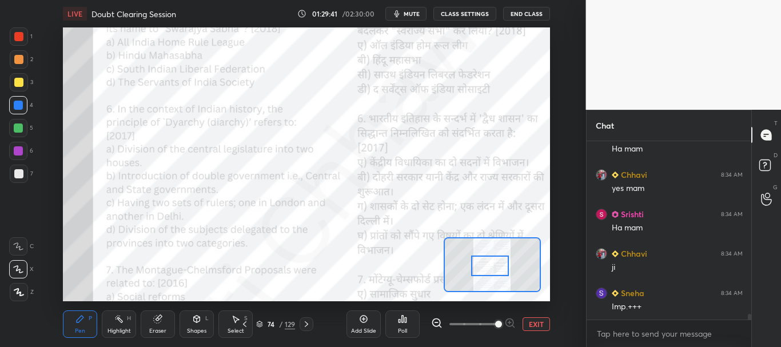
scroll to position [5450, 0]
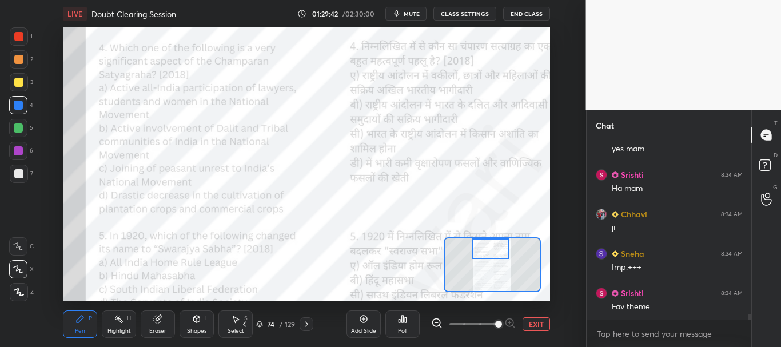
drag, startPoint x: 485, startPoint y: 270, endPoint x: 484, endPoint y: 251, distance: 19.5
click at [485, 251] on div at bounding box center [491, 249] width 38 height 21
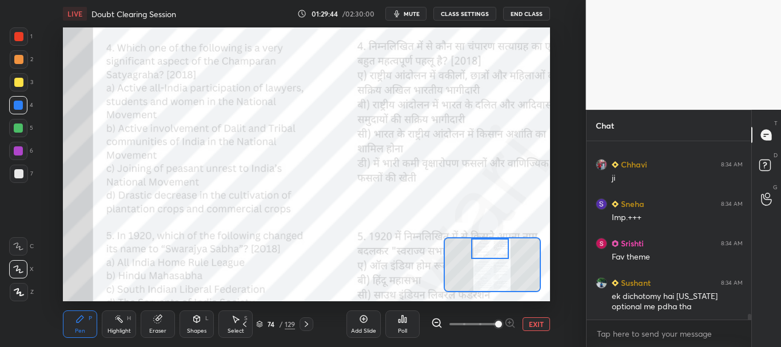
scroll to position [5539, 0]
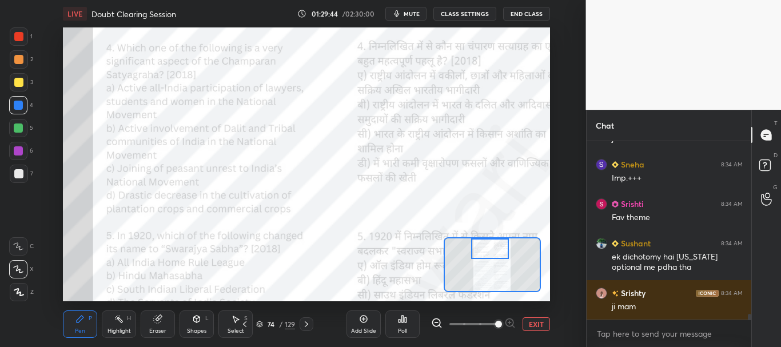
click at [545, 322] on button "EXIT" at bounding box center [536, 324] width 27 height 14
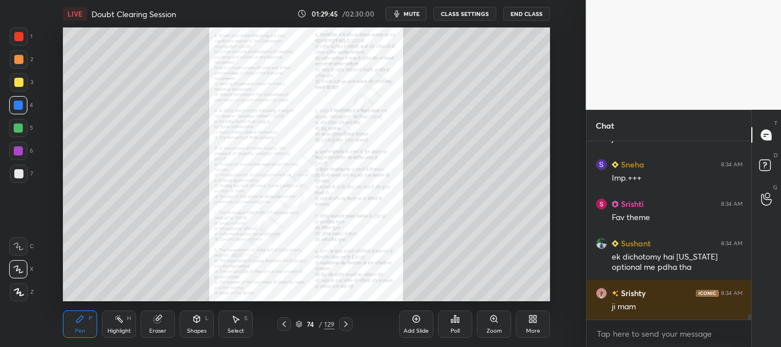
scroll to position [5579, 0]
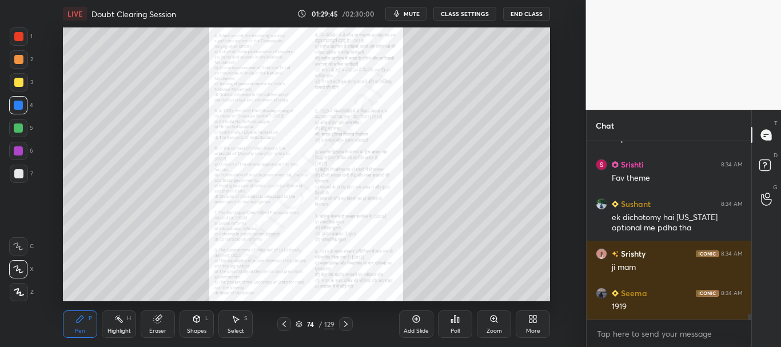
click at [283, 324] on icon at bounding box center [284, 324] width 9 height 9
click at [495, 322] on icon at bounding box center [494, 319] width 9 height 9
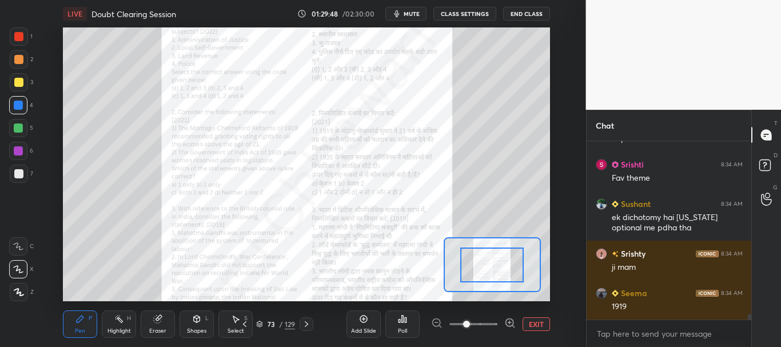
scroll to position [5618, 0]
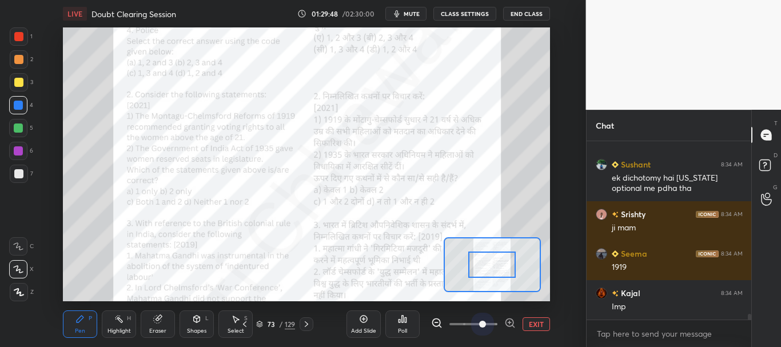
click at [489, 321] on span at bounding box center [474, 324] width 48 height 17
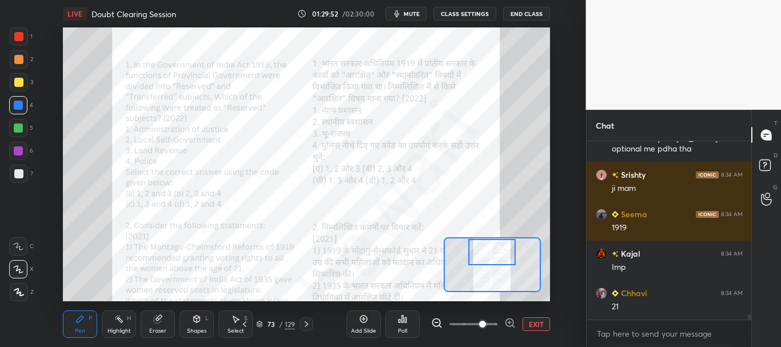
scroll to position [5697, 0]
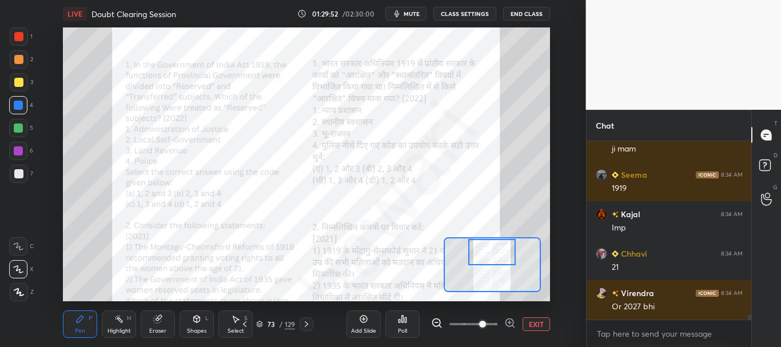
click at [501, 248] on div at bounding box center [491, 252] width 47 height 26
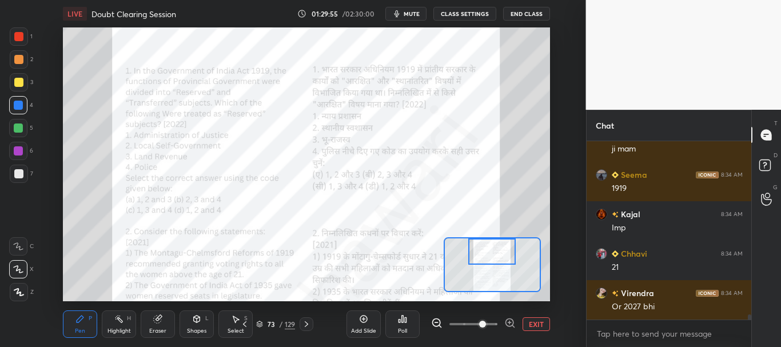
click at [539, 324] on button "EXIT" at bounding box center [536, 324] width 27 height 14
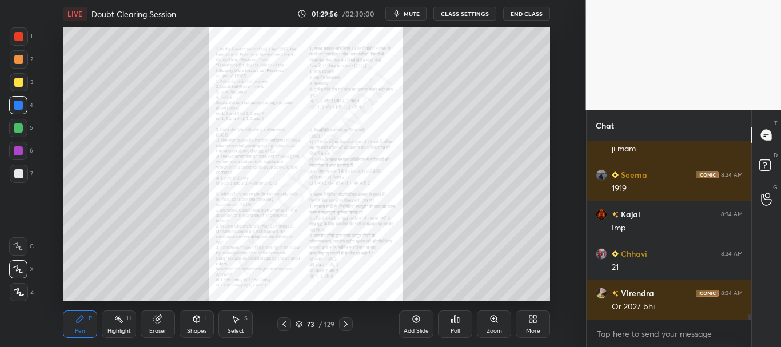
scroll to position [5737, 0]
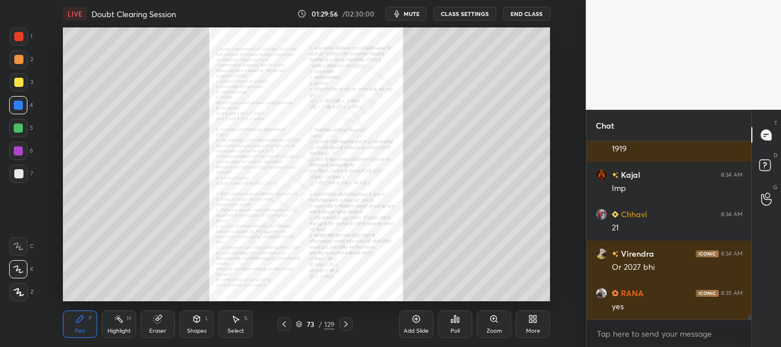
click at [349, 325] on icon at bounding box center [345, 324] width 9 height 9
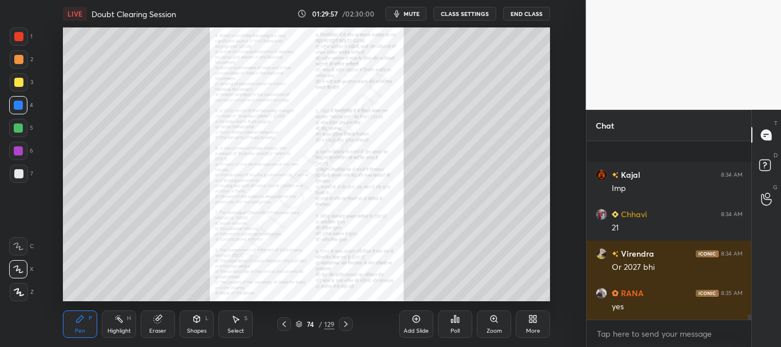
scroll to position [5816, 0]
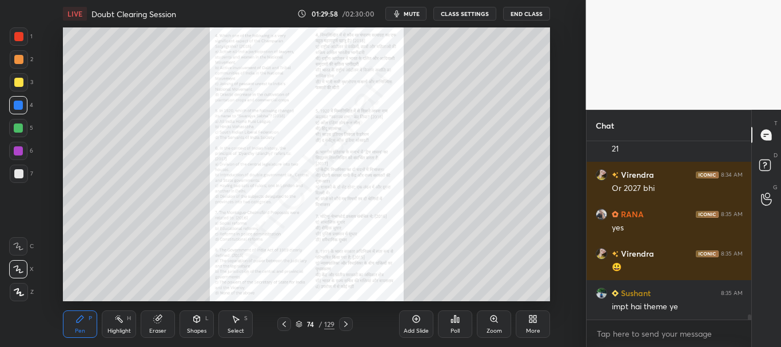
click at [347, 325] on icon at bounding box center [345, 324] width 9 height 9
click at [283, 323] on icon at bounding box center [284, 324] width 9 height 9
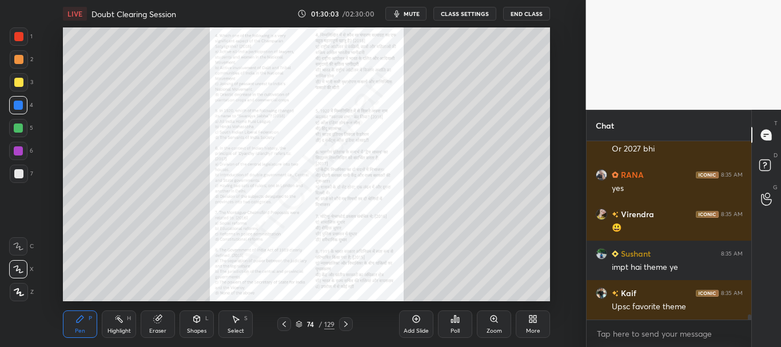
scroll to position [5894, 0]
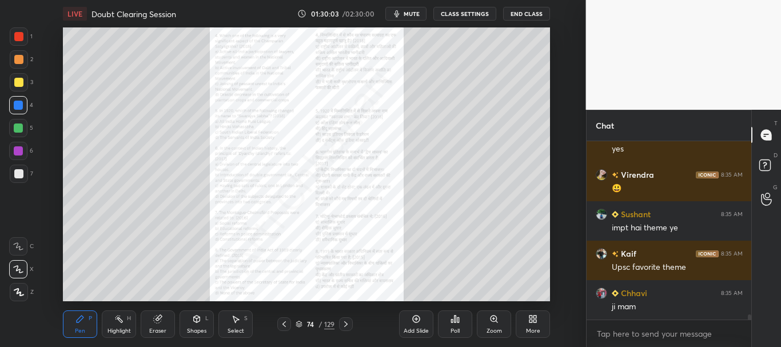
click at [495, 318] on icon at bounding box center [494, 319] width 6 height 6
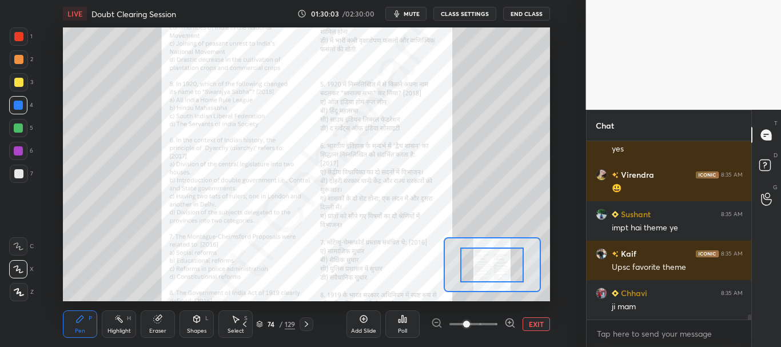
click at [490, 323] on span at bounding box center [474, 324] width 48 height 17
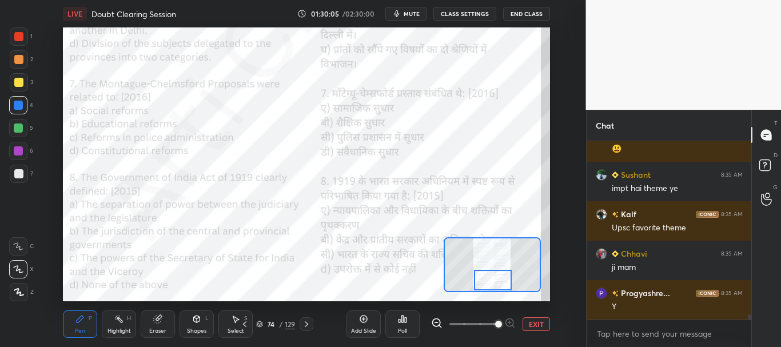
scroll to position [5973, 0]
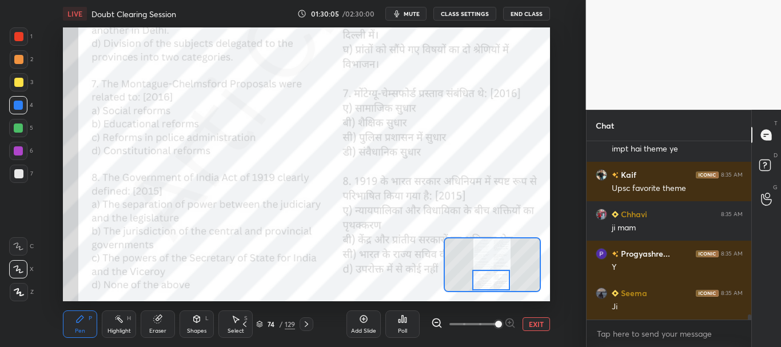
drag, startPoint x: 497, startPoint y: 273, endPoint x: 496, endPoint y: 287, distance: 14.3
click at [496, 287] on div at bounding box center [491, 280] width 38 height 21
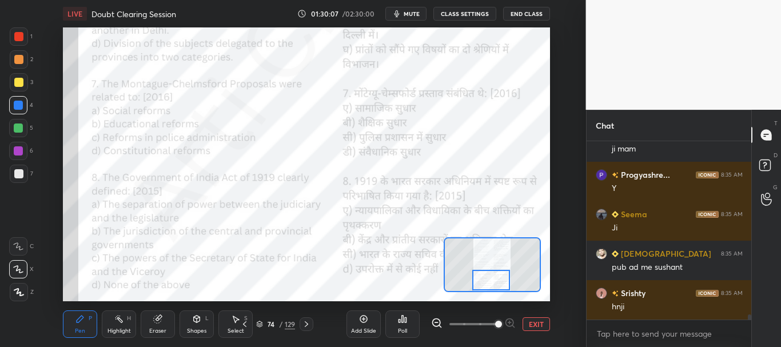
click at [14, 34] on div at bounding box center [19, 36] width 18 height 18
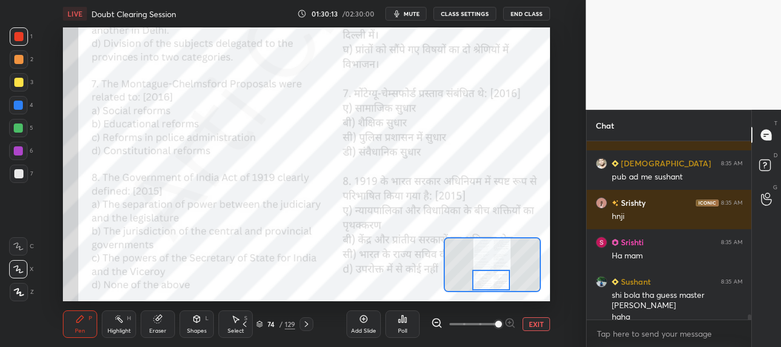
scroll to position [6182, 0]
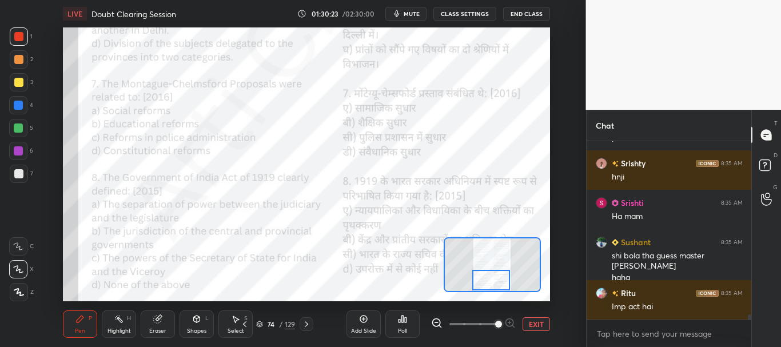
click at [402, 322] on icon at bounding box center [402, 319] width 9 height 9
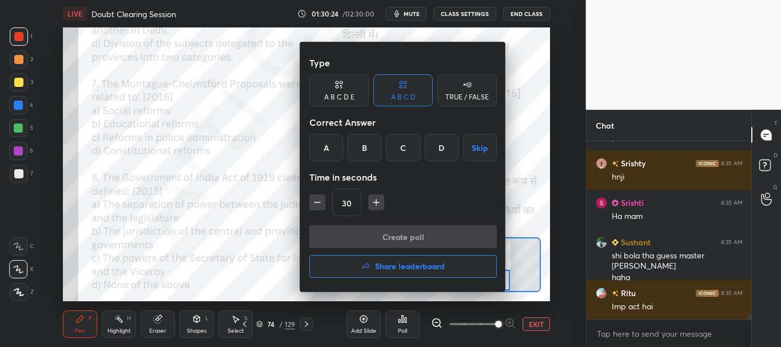
click at [442, 153] on div "D" at bounding box center [442, 147] width 34 height 27
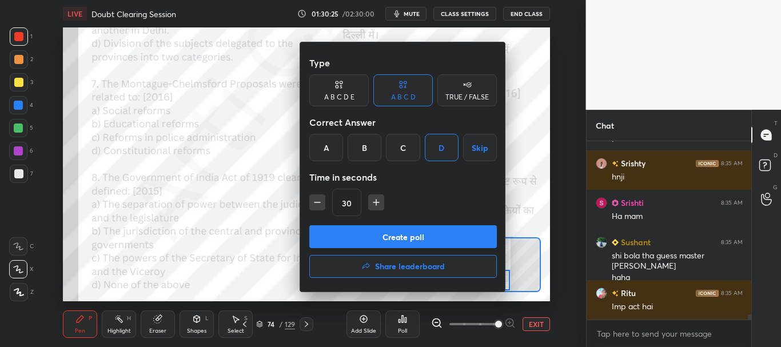
click at [403, 240] on button "Create poll" at bounding box center [403, 236] width 188 height 23
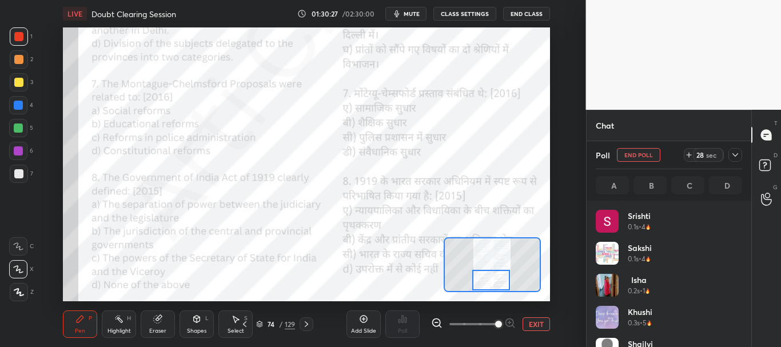
scroll to position [134, 143]
click at [736, 154] on icon at bounding box center [735, 154] width 9 height 9
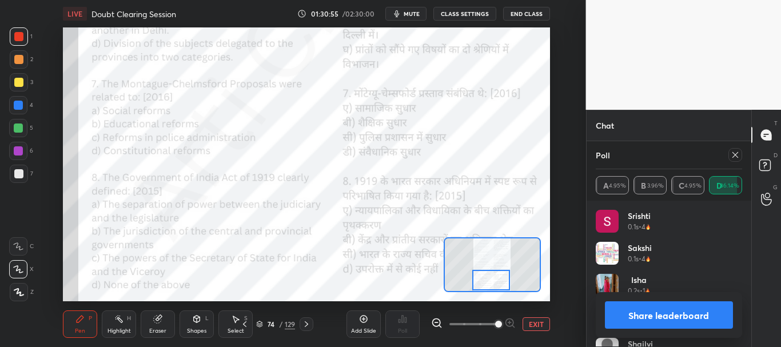
scroll to position [4, 4]
drag, startPoint x: 18, startPoint y: 101, endPoint x: 45, endPoint y: 105, distance: 27.2
click at [18, 102] on div at bounding box center [18, 105] width 9 height 9
click at [679, 313] on button "Share leaderboard" at bounding box center [669, 314] width 129 height 27
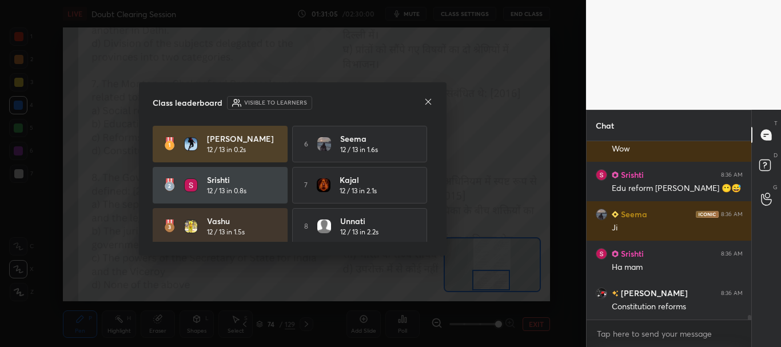
click at [428, 101] on icon at bounding box center [428, 101] width 9 height 9
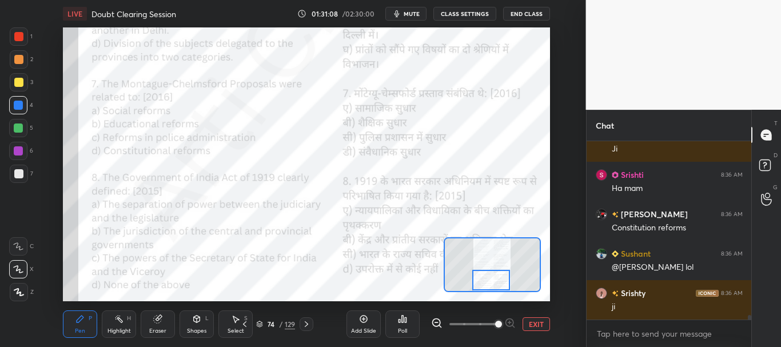
click at [12, 34] on div at bounding box center [19, 36] width 18 height 18
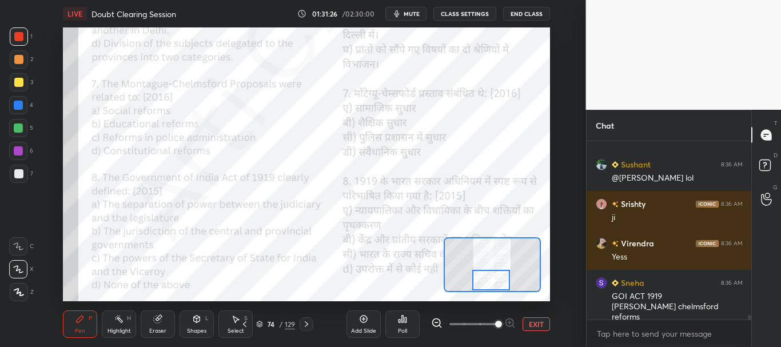
click at [404, 324] on div "Poll" at bounding box center [403, 324] width 34 height 27
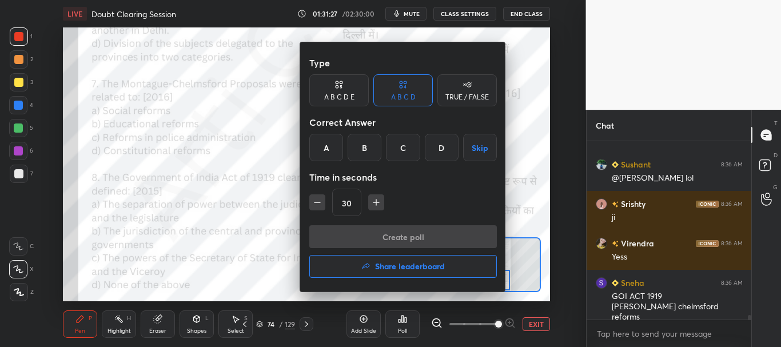
click at [371, 149] on div "B" at bounding box center [365, 147] width 34 height 27
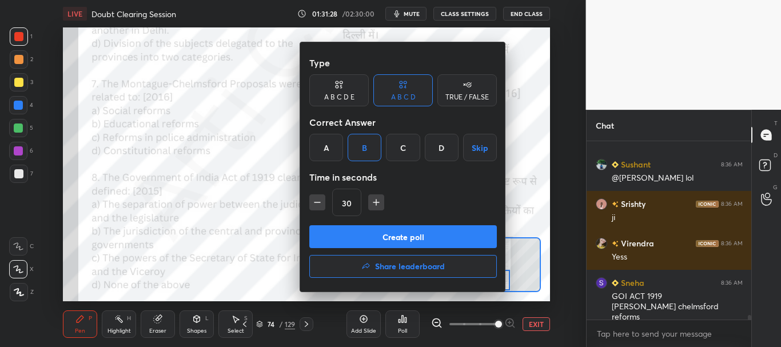
click at [388, 238] on button "Create poll" at bounding box center [403, 236] width 188 height 23
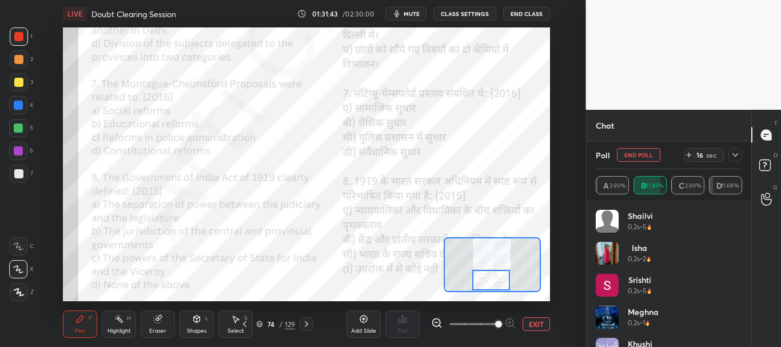
click at [738, 153] on icon at bounding box center [735, 154] width 9 height 9
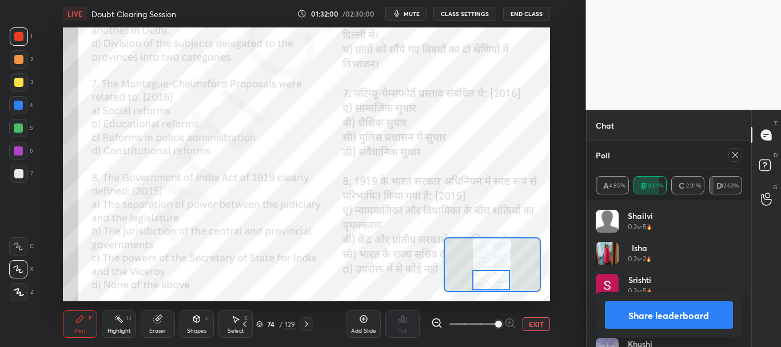
click at [667, 317] on button "Share leaderboard" at bounding box center [669, 314] width 129 height 27
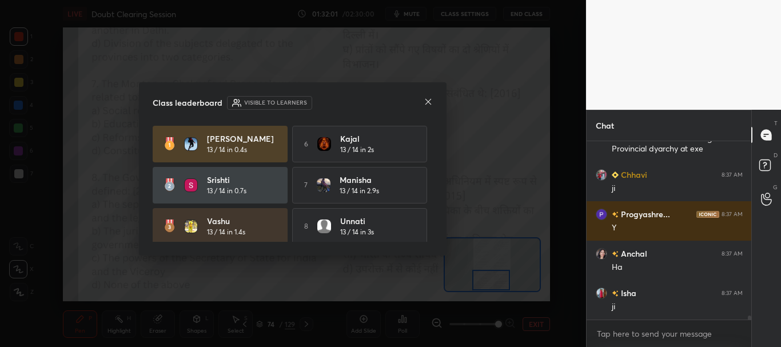
click at [427, 101] on icon at bounding box center [428, 101] width 9 height 9
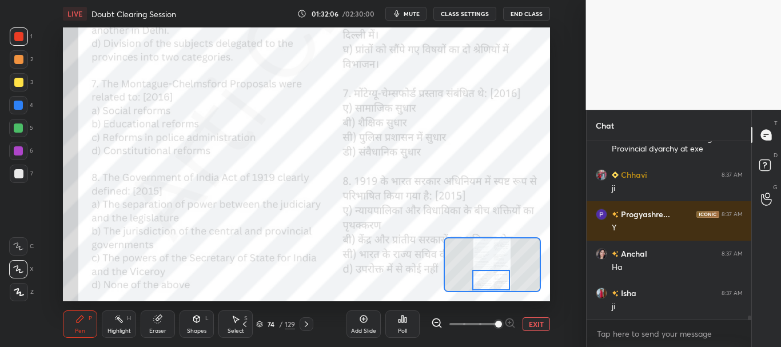
click at [13, 108] on div at bounding box center [18, 105] width 18 height 18
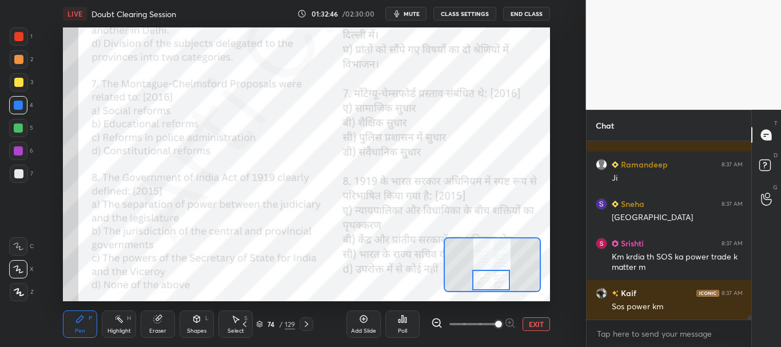
click at [17, 33] on div at bounding box center [18, 36] width 9 height 9
click at [305, 324] on icon at bounding box center [306, 324] width 9 height 9
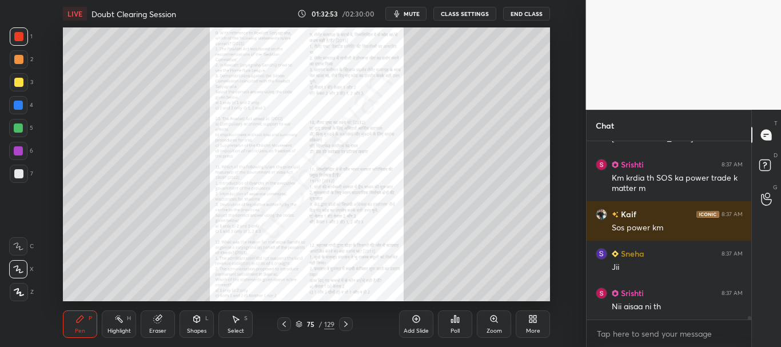
click at [485, 323] on div "Zoom" at bounding box center [494, 324] width 34 height 27
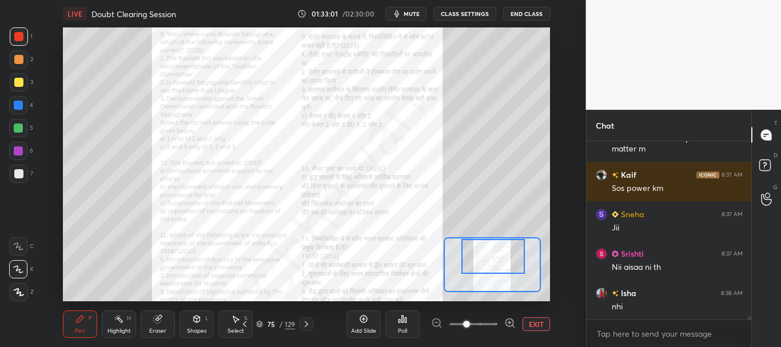
drag, startPoint x: 499, startPoint y: 247, endPoint x: 499, endPoint y: 237, distance: 9.2
click at [499, 237] on div at bounding box center [492, 264] width 97 height 55
click at [486, 322] on span at bounding box center [474, 324] width 48 height 17
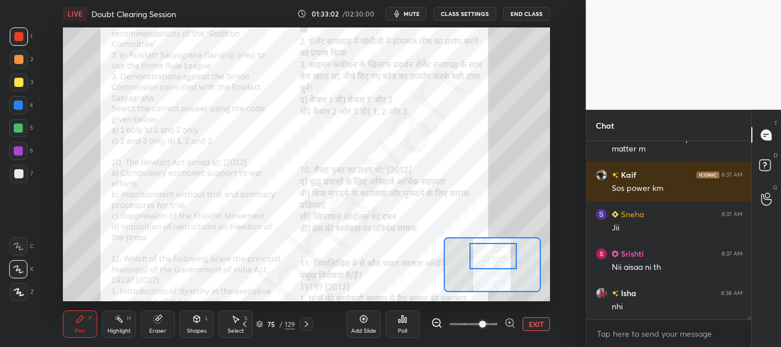
drag, startPoint x: 492, startPoint y: 321, endPoint x: 494, endPoint y: 303, distance: 18.4
click at [486, 321] on span at bounding box center [482, 324] width 7 height 7
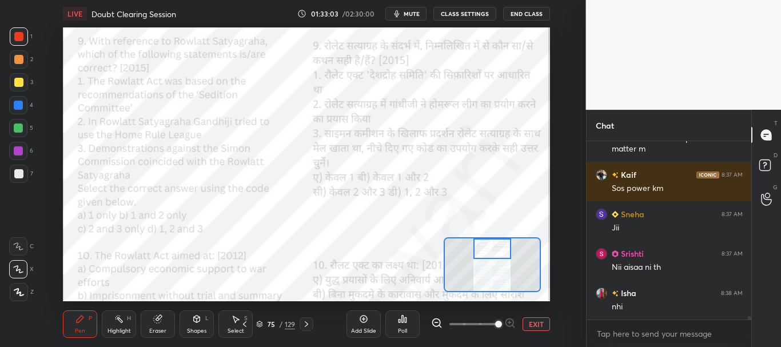
drag, startPoint x: 492, startPoint y: 262, endPoint x: 492, endPoint y: 252, distance: 9.7
click at [492, 252] on div at bounding box center [493, 249] width 38 height 21
click at [19, 100] on div at bounding box center [18, 105] width 18 height 18
click at [18, 36] on div at bounding box center [18, 36] width 9 height 9
click at [21, 104] on div at bounding box center [18, 105] width 9 height 9
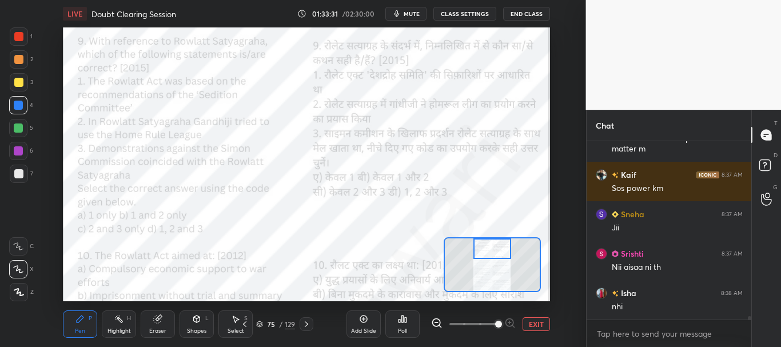
click at [402, 323] on icon at bounding box center [402, 319] width 9 height 9
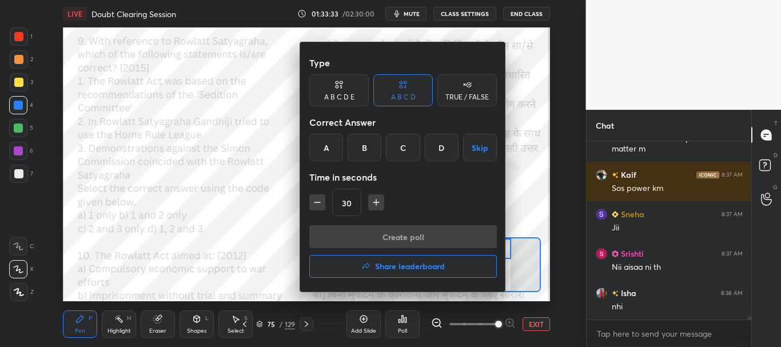
click at [362, 150] on div "B" at bounding box center [365, 147] width 34 height 27
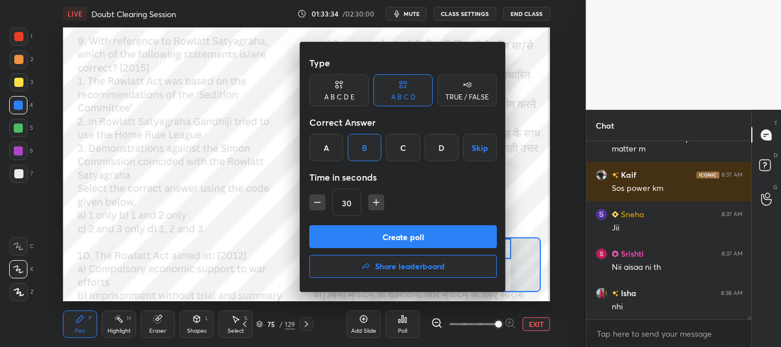
click at [382, 235] on button "Create poll" at bounding box center [403, 236] width 188 height 23
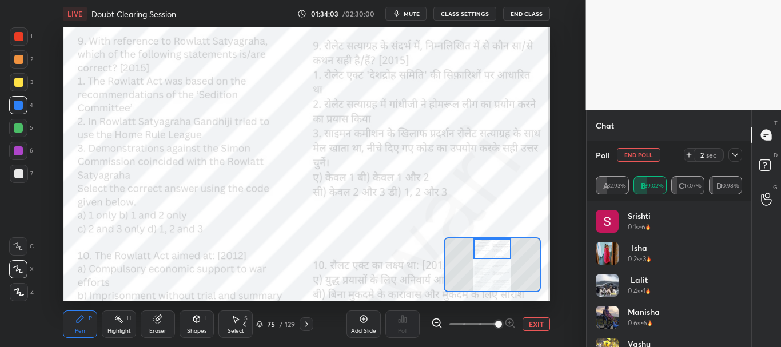
scroll to position [8760, 0]
click at [741, 155] on div at bounding box center [736, 155] width 14 height 14
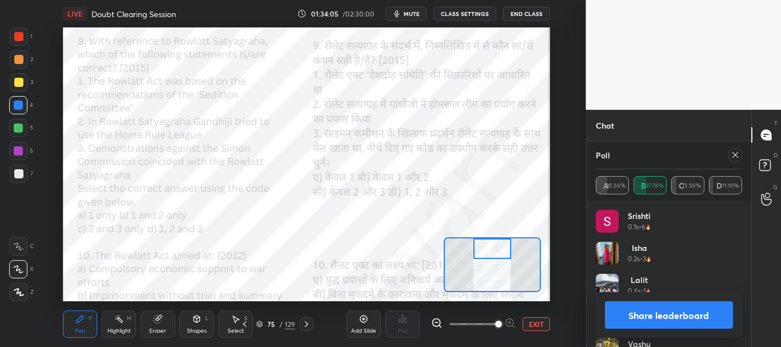
scroll to position [4, 4]
click at [680, 315] on button "Share leaderboard" at bounding box center [669, 314] width 129 height 27
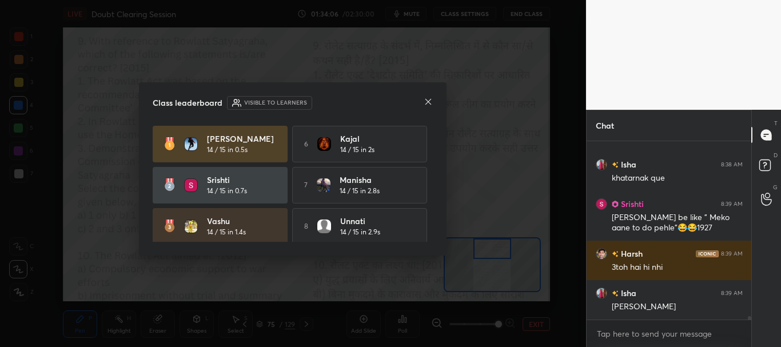
scroll to position [8741, 0]
click at [430, 101] on icon at bounding box center [429, 102] width 6 height 6
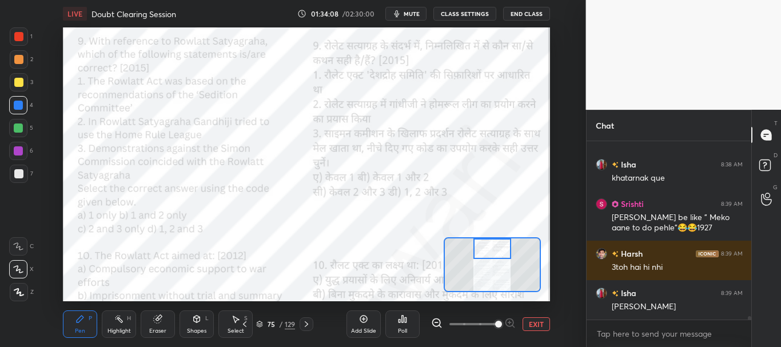
scroll to position [8780, 0]
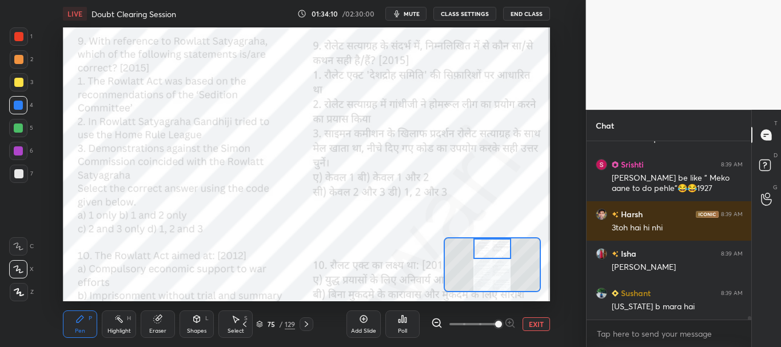
click at [21, 37] on div at bounding box center [18, 36] width 9 height 9
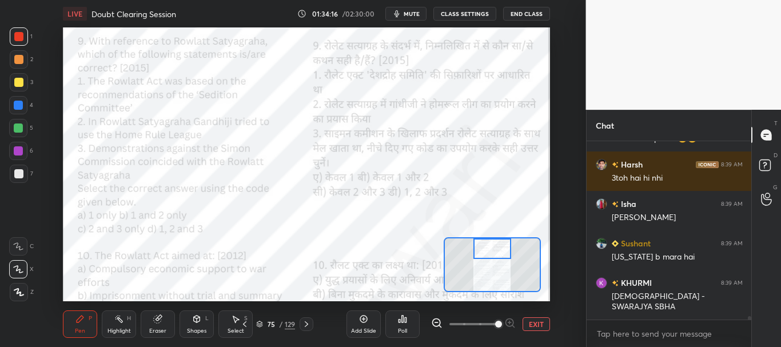
scroll to position [8869, 0]
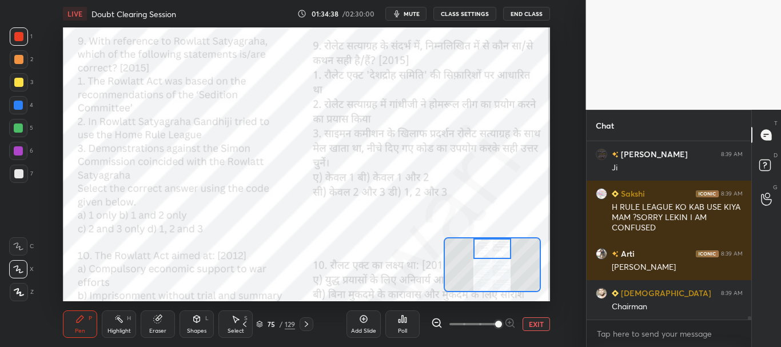
click at [16, 104] on div at bounding box center [18, 105] width 9 height 9
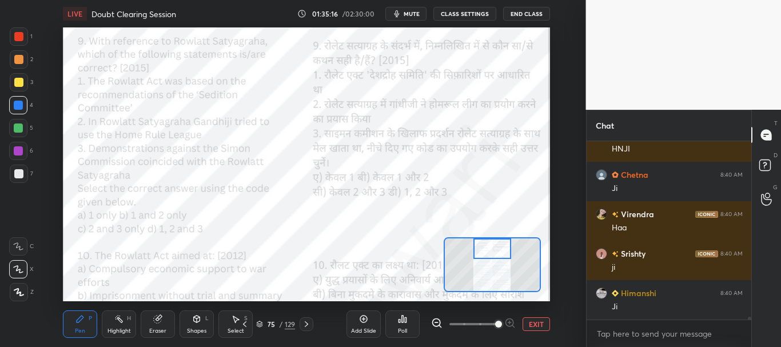
scroll to position [10294, 0]
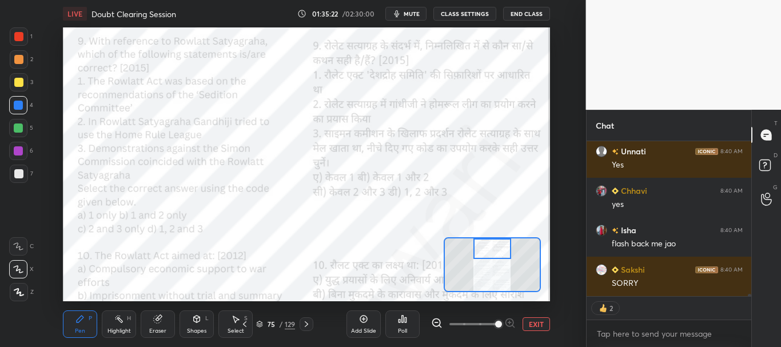
click at [24, 37] on div at bounding box center [19, 36] width 18 height 18
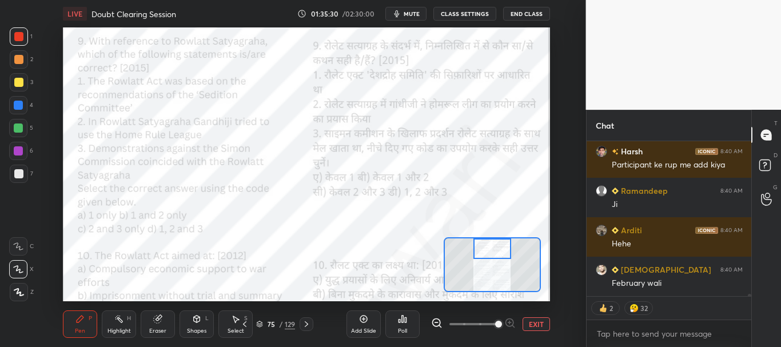
scroll to position [10634, 0]
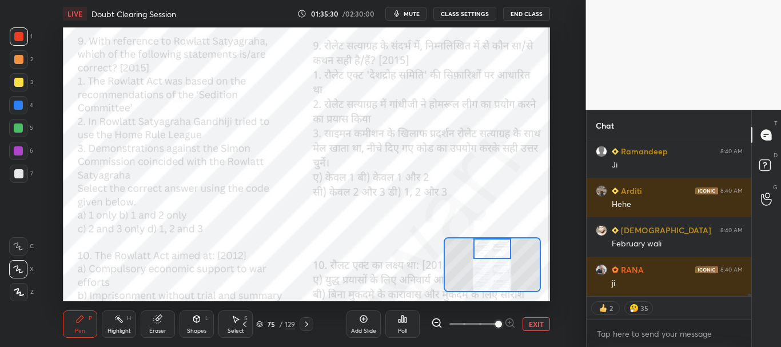
click at [21, 102] on div at bounding box center [18, 105] width 9 height 9
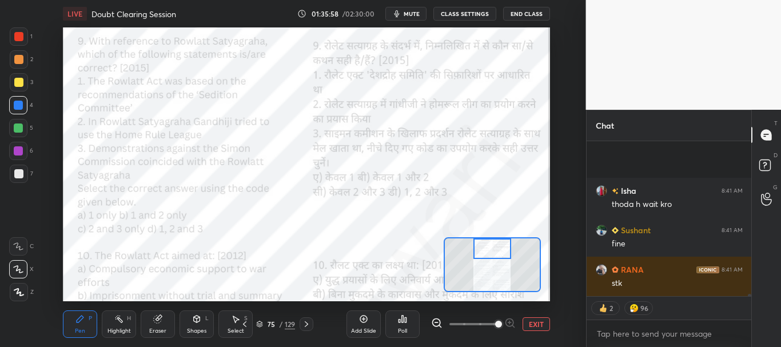
scroll to position [11366, 0]
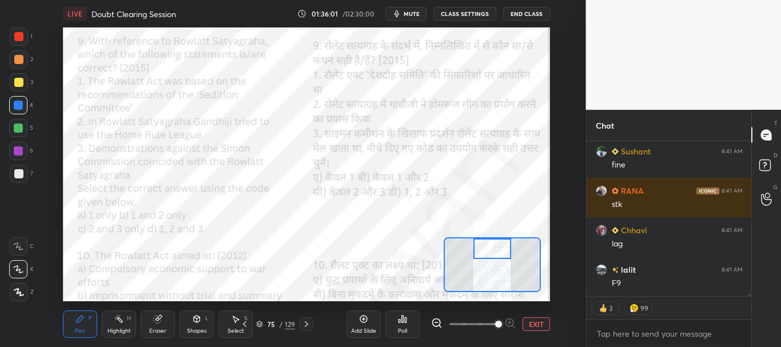
click at [20, 35] on div at bounding box center [18, 36] width 9 height 9
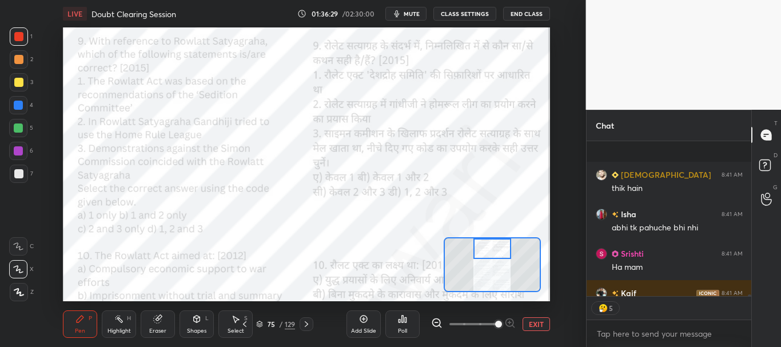
scroll to position [11997, 0]
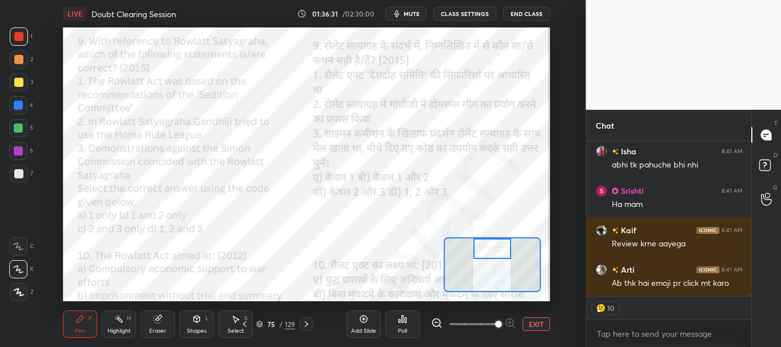
click at [541, 324] on button "EXIT" at bounding box center [536, 324] width 27 height 14
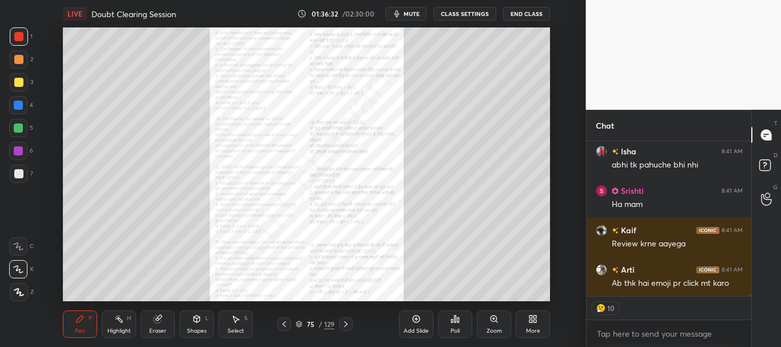
click at [301, 322] on icon at bounding box center [299, 324] width 7 height 7
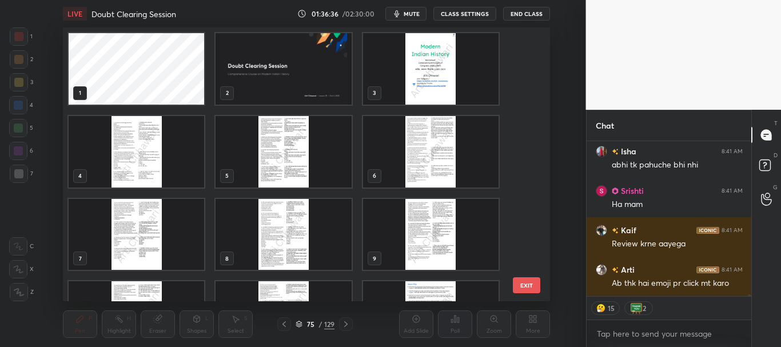
scroll to position [12037, 0]
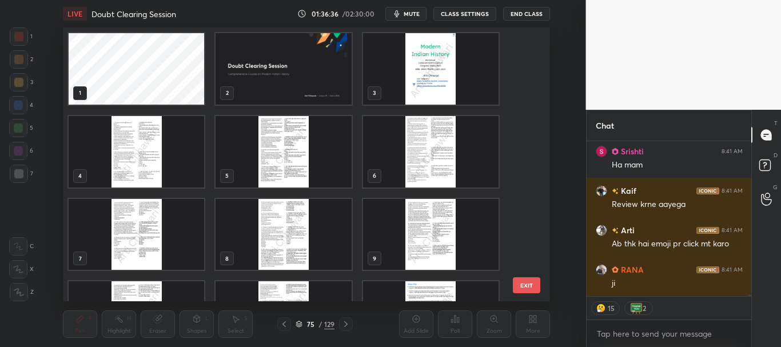
click at [313, 59] on img "grid" at bounding box center [284, 69] width 136 height 72
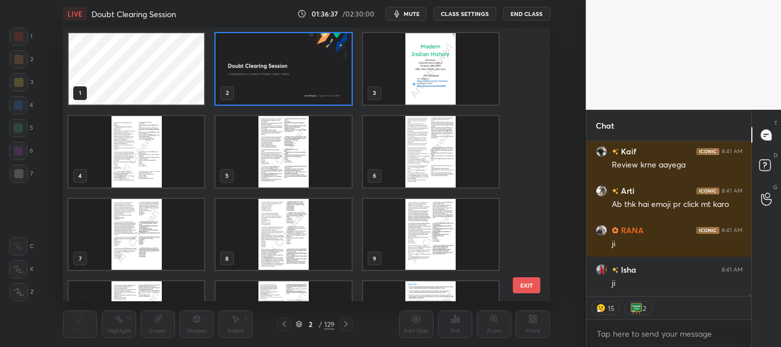
scroll to position [12116, 0]
click at [299, 324] on icon at bounding box center [299, 324] width 7 height 7
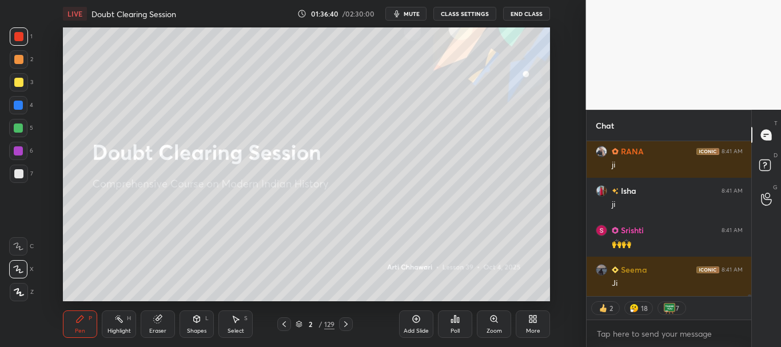
click at [458, 326] on div "Poll" at bounding box center [455, 324] width 34 height 27
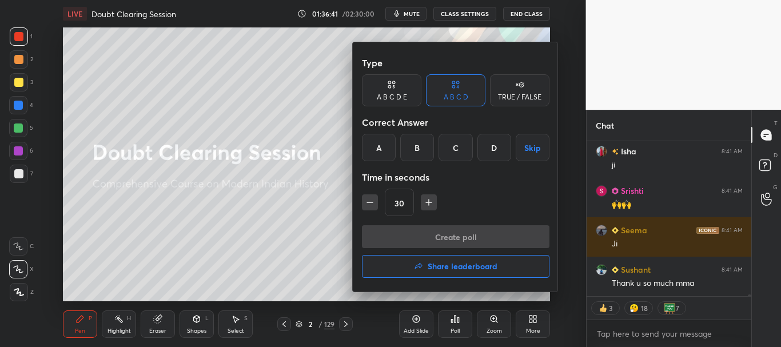
click at [479, 269] on h4 "Share leaderboard" at bounding box center [463, 267] width 70 height 8
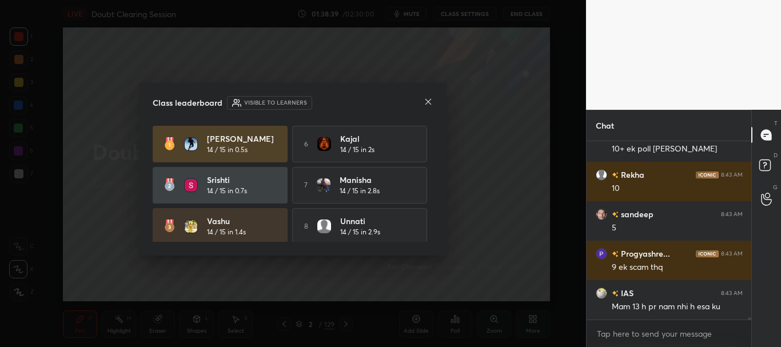
click at [426, 101] on icon at bounding box center [428, 101] width 9 height 9
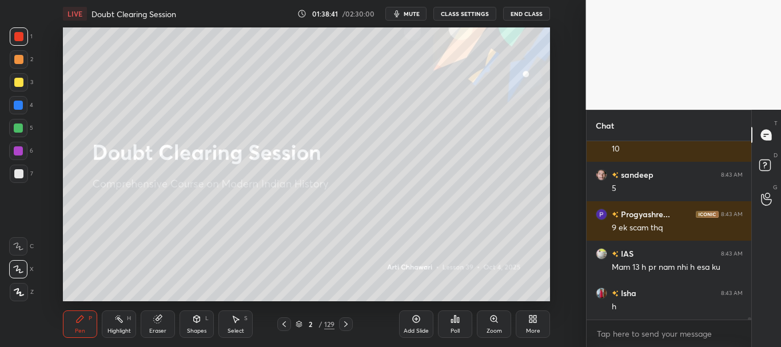
click at [461, 325] on div "Poll" at bounding box center [455, 324] width 34 height 27
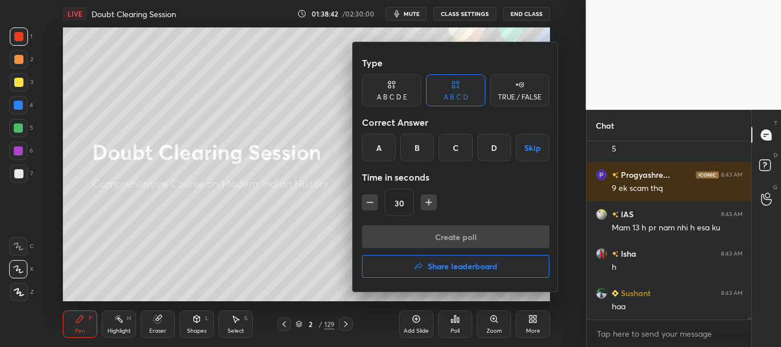
click at [466, 268] on h4 "Share leaderboard" at bounding box center [463, 267] width 70 height 8
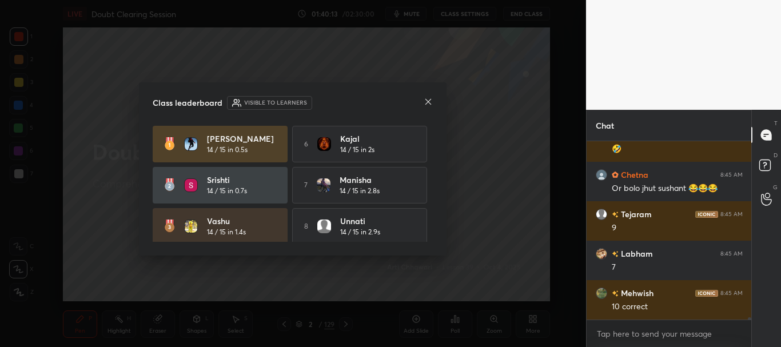
scroll to position [14594, 0]
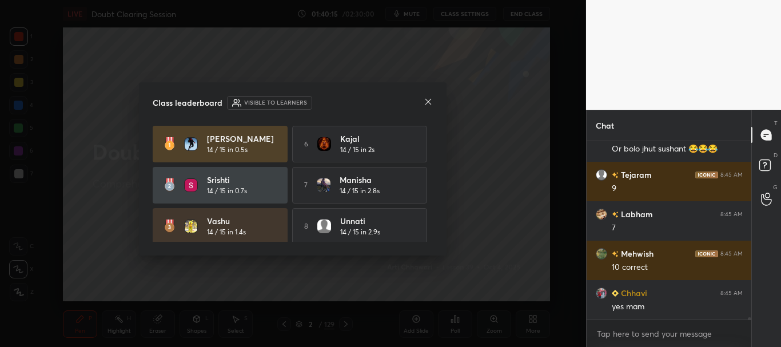
click at [431, 100] on icon at bounding box center [428, 101] width 9 height 9
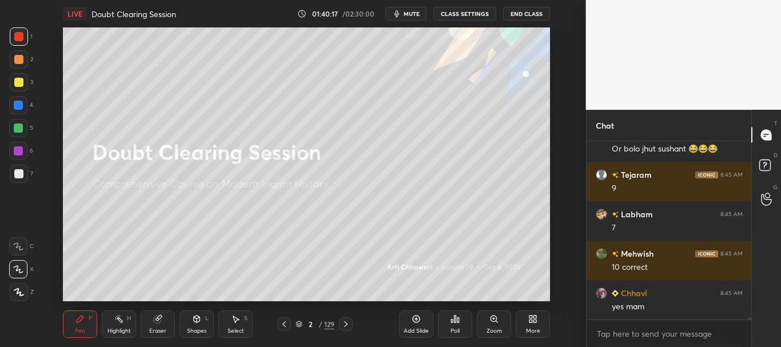
click at [16, 78] on div at bounding box center [18, 82] width 9 height 9
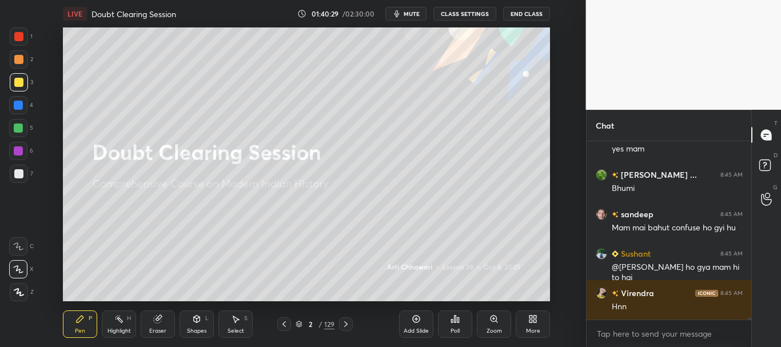
scroll to position [14880, 0]
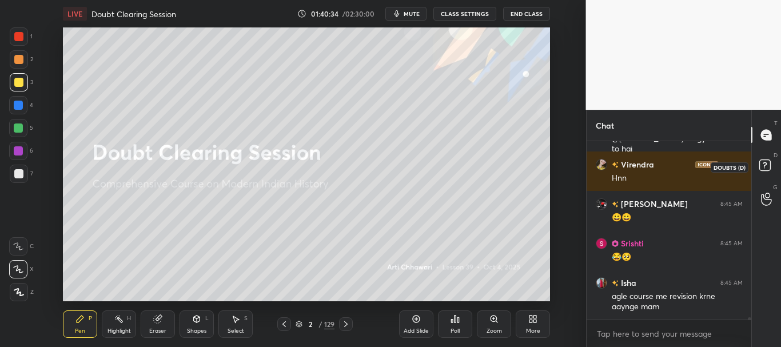
click at [770, 161] on rect at bounding box center [765, 165] width 11 height 11
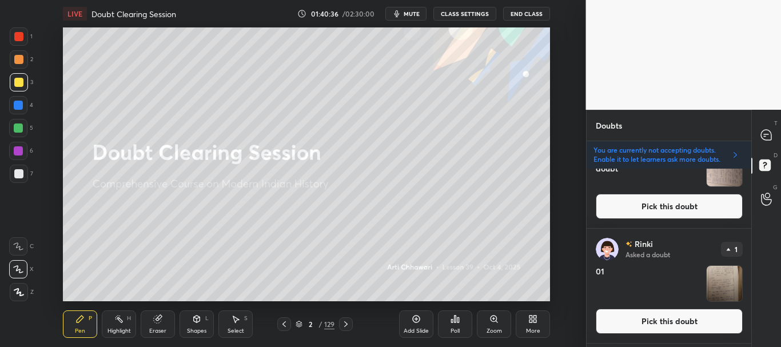
scroll to position [0, 0]
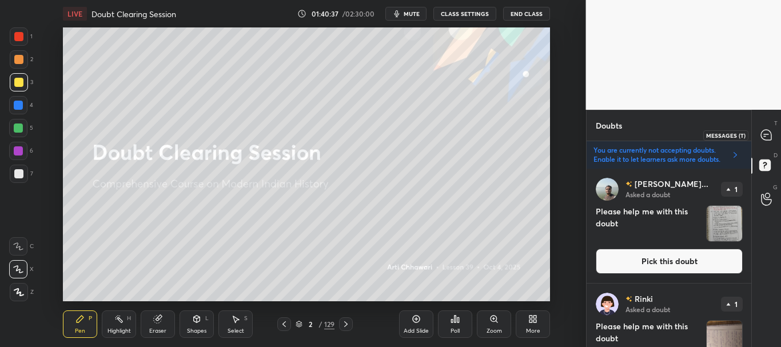
click at [765, 140] on icon at bounding box center [766, 135] width 10 height 10
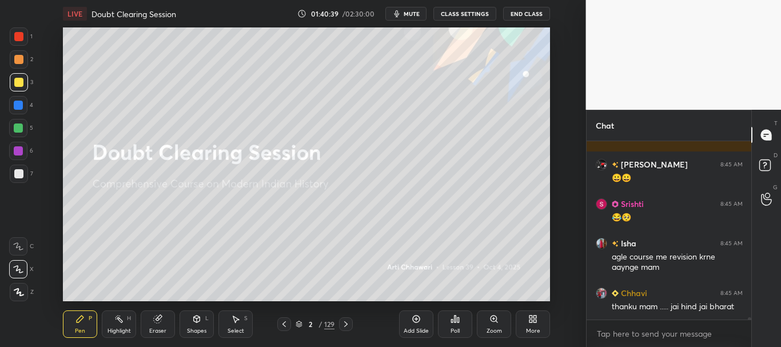
scroll to position [15183, 0]
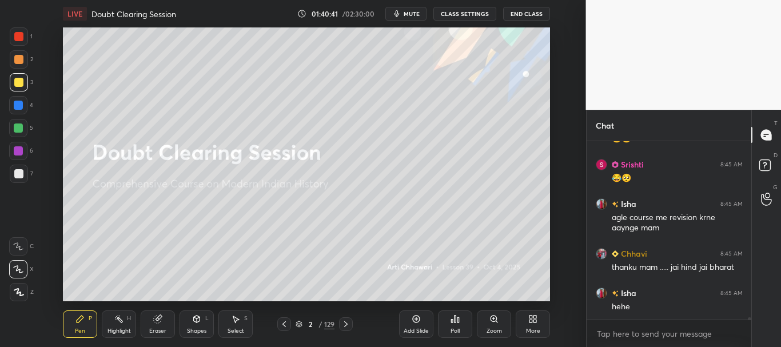
click at [19, 101] on div at bounding box center [18, 105] width 9 height 9
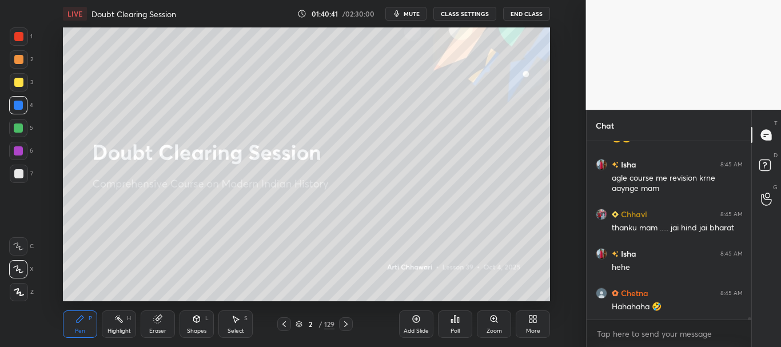
click at [22, 35] on div at bounding box center [18, 36] width 9 height 9
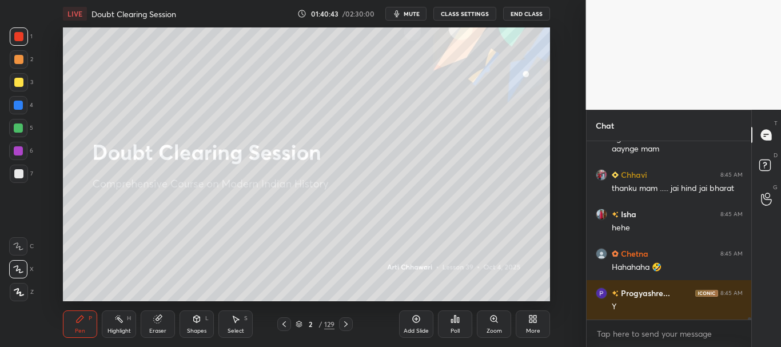
scroll to position [152, 161]
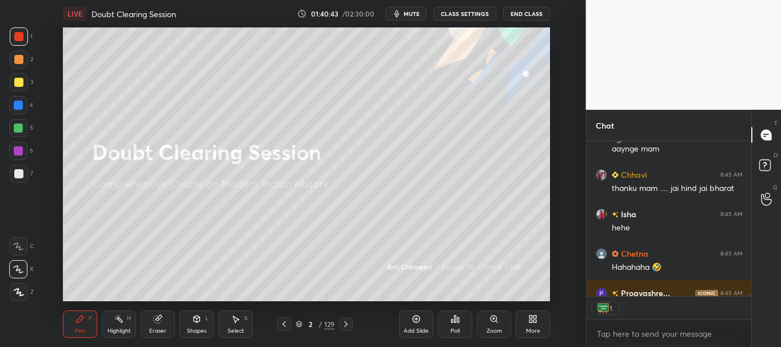
drag, startPoint x: 18, startPoint y: 108, endPoint x: 14, endPoint y: 113, distance: 6.5
click at [18, 109] on div at bounding box center [18, 105] width 9 height 9
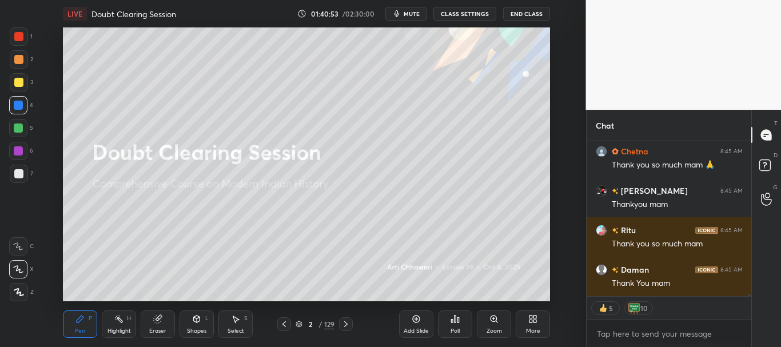
scroll to position [15740, 0]
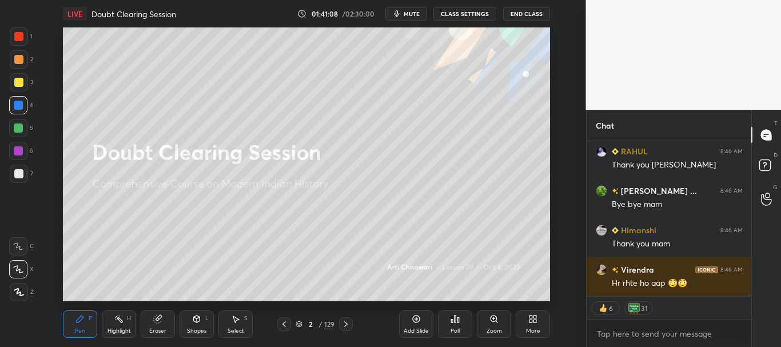
drag, startPoint x: 750, startPoint y: 295, endPoint x: 750, endPoint y: 300, distance: 5.7
click at [750, 300] on div "Isha 8:46 AM hehe RAHUL 8:46 AM Thank you Ma'am ASo Patna ... 8:46 AM Bye bye m…" at bounding box center [669, 244] width 165 height 206
click at [299, 323] on icon at bounding box center [299, 324] width 7 height 7
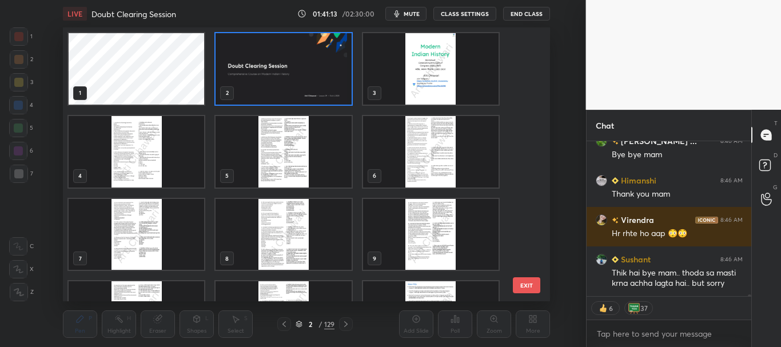
click at [320, 80] on img "grid" at bounding box center [284, 69] width 136 height 72
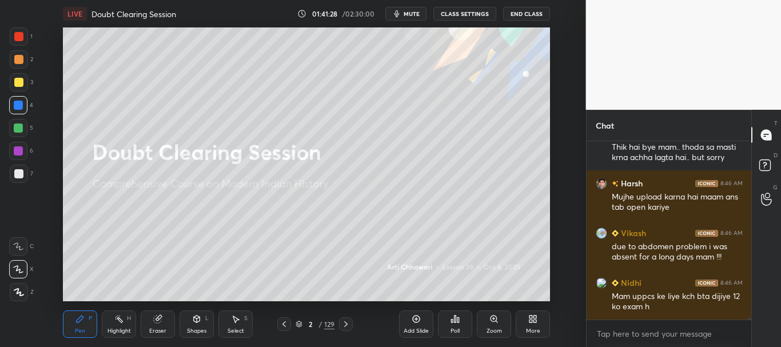
click at [298, 323] on icon at bounding box center [299, 324] width 7 height 7
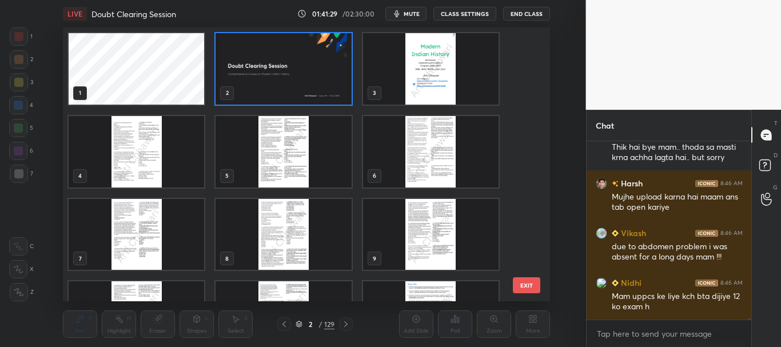
click at [332, 83] on img "grid" at bounding box center [284, 69] width 136 height 72
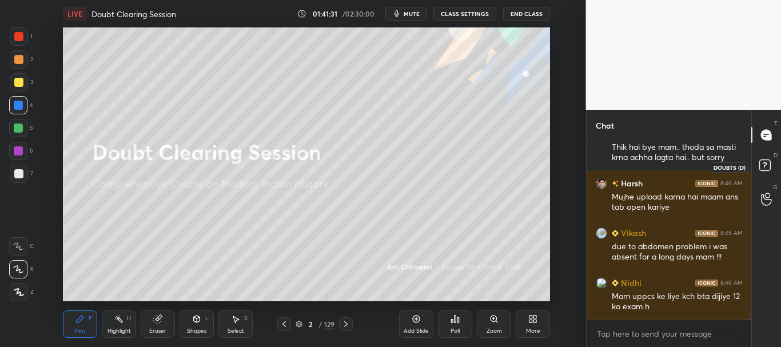
click at [766, 165] on icon at bounding box center [767, 167] width 21 height 21
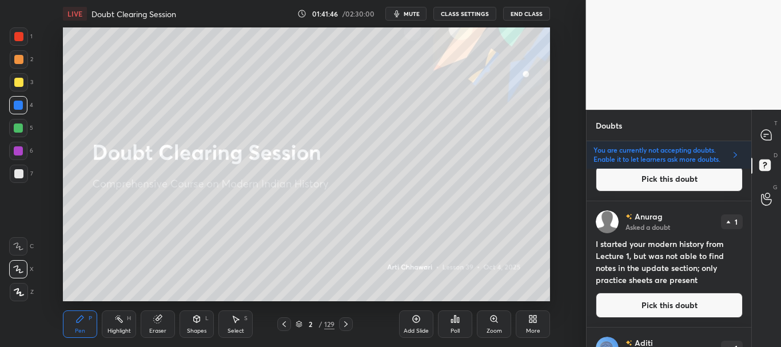
scroll to position [864, 0]
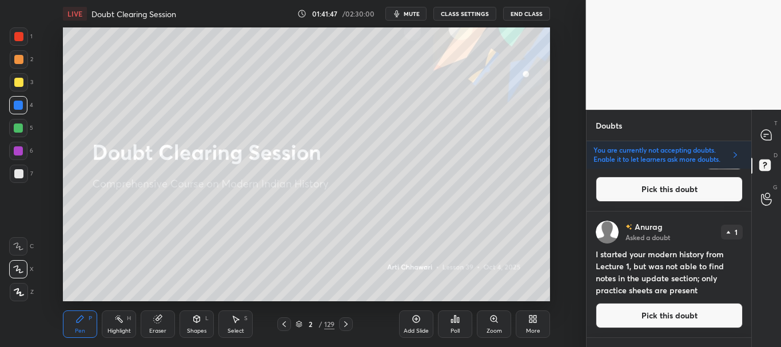
click at [669, 303] on div "Anurag Asked a doubt 1 I started your modern history from Lecture 1, but was no…" at bounding box center [669, 275] width 165 height 126
click at [650, 314] on button "Pick this doubt" at bounding box center [669, 315] width 147 height 25
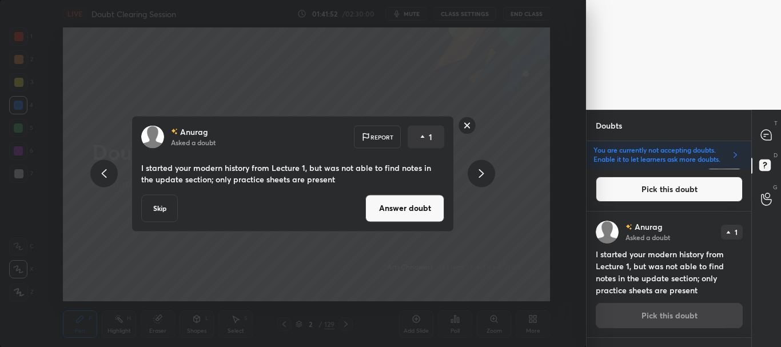
click at [415, 208] on button "Answer doubt" at bounding box center [405, 207] width 79 height 27
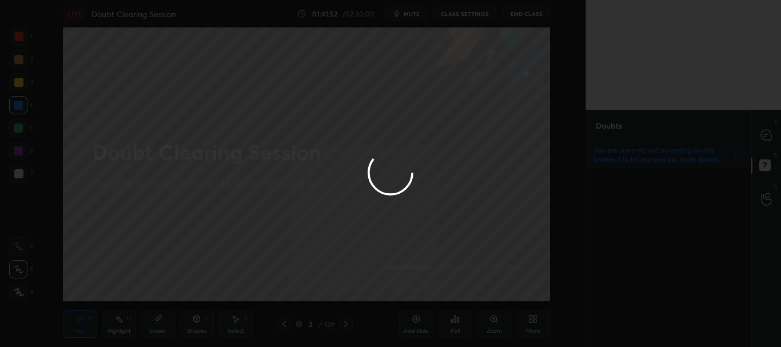
scroll to position [0, 0]
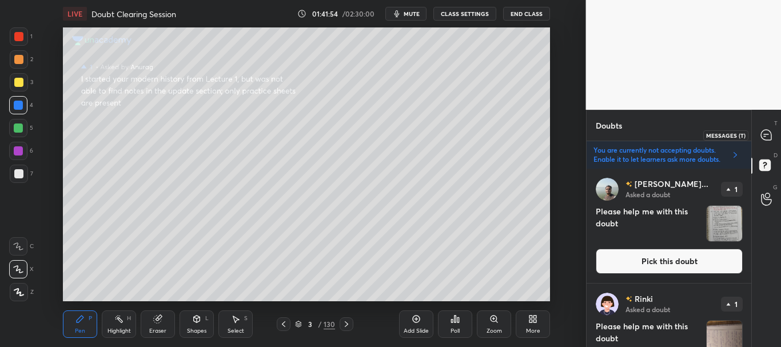
click at [769, 138] on icon at bounding box center [766, 135] width 10 height 10
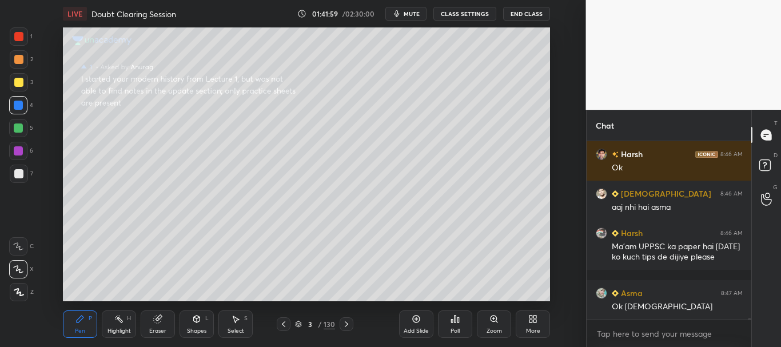
scroll to position [16509, 0]
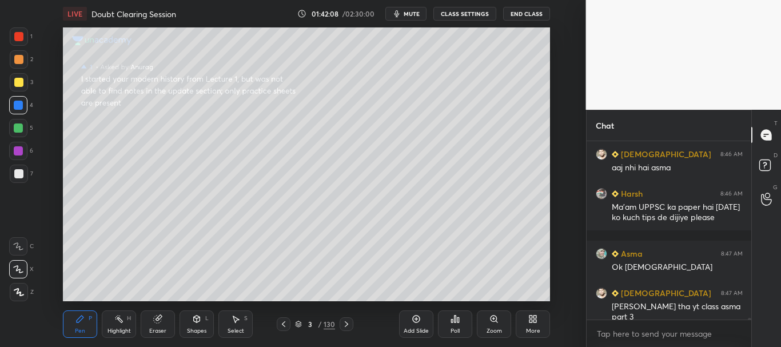
drag, startPoint x: 15, startPoint y: 80, endPoint x: 22, endPoint y: 78, distance: 7.1
click at [15, 80] on div at bounding box center [18, 82] width 9 height 9
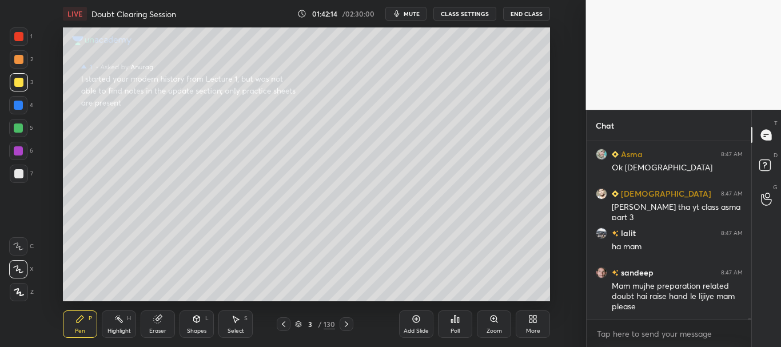
scroll to position [16648, 0]
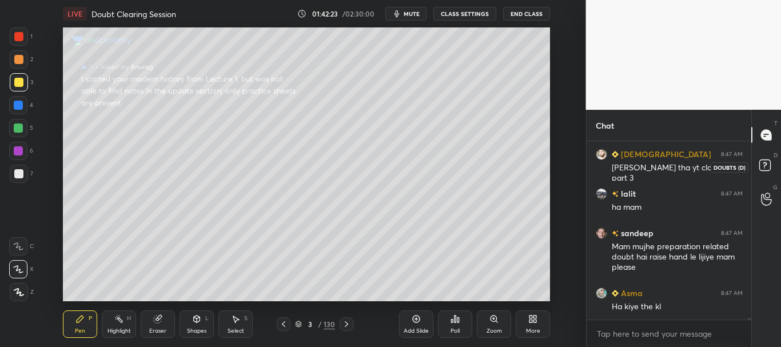
click at [764, 164] on icon at bounding box center [767, 167] width 21 height 21
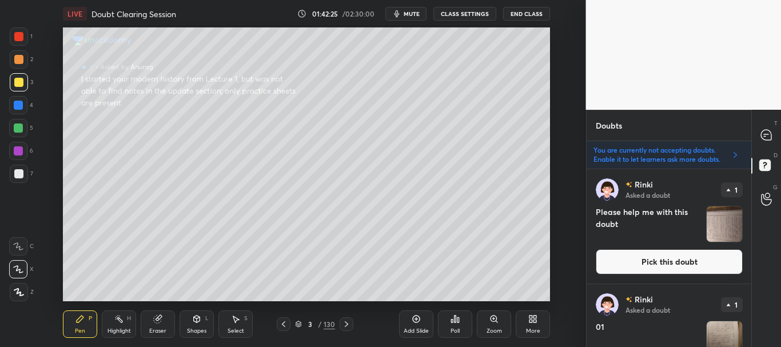
scroll to position [0, 0]
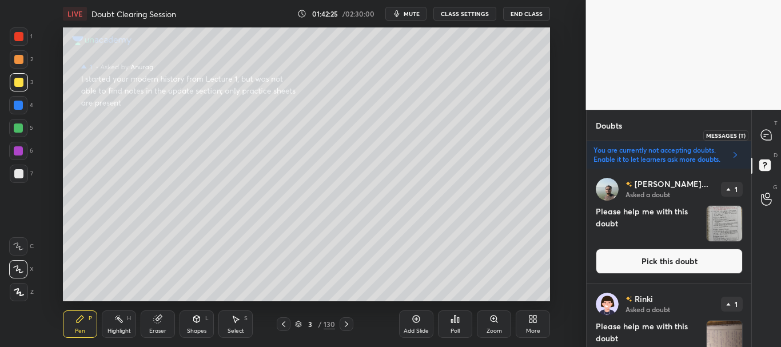
click at [768, 138] on icon at bounding box center [766, 135] width 10 height 10
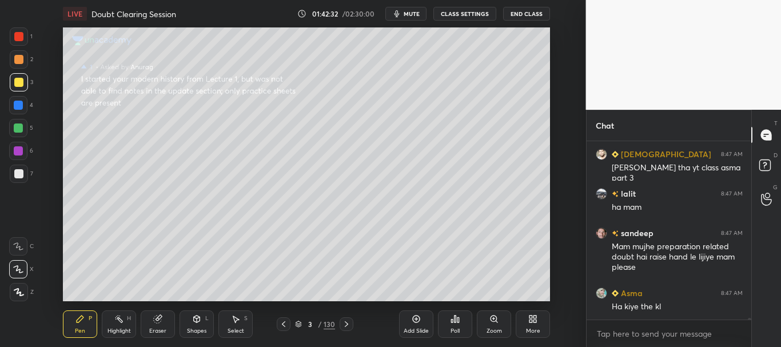
scroll to position [16688, 0]
click at [20, 58] on div at bounding box center [18, 59] width 9 height 9
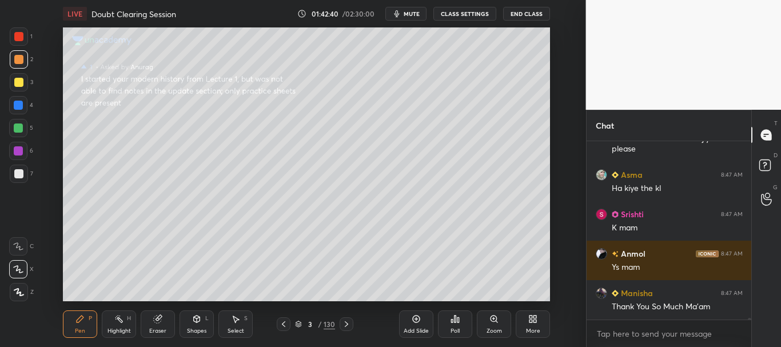
scroll to position [16806, 0]
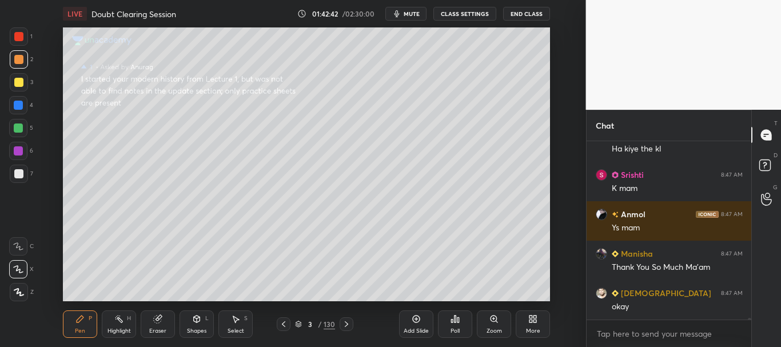
click at [12, 100] on div at bounding box center [18, 105] width 18 height 18
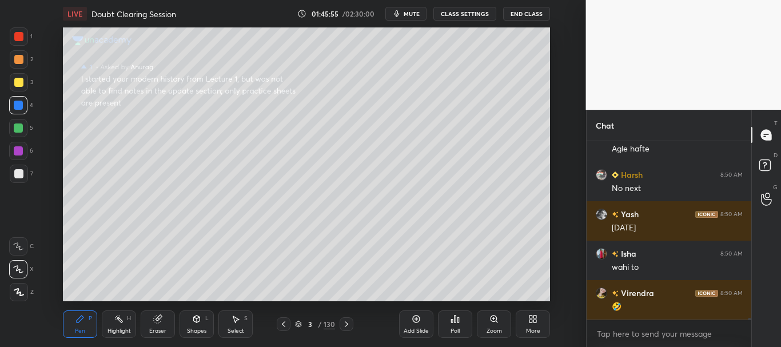
scroll to position [19111, 0]
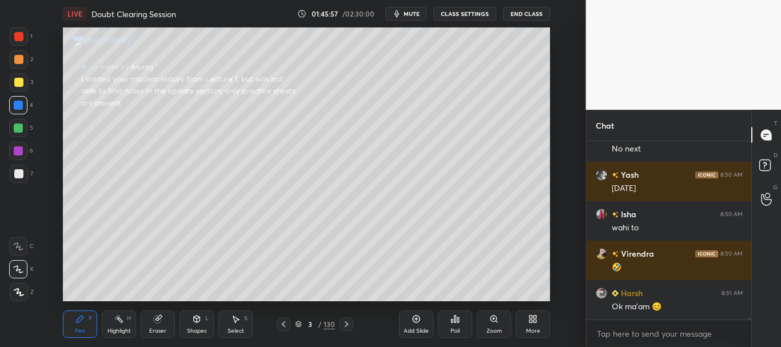
click at [16, 78] on div at bounding box center [18, 82] width 9 height 9
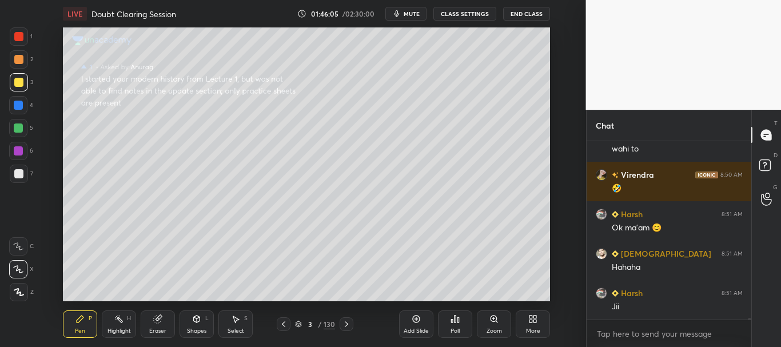
scroll to position [19230, 0]
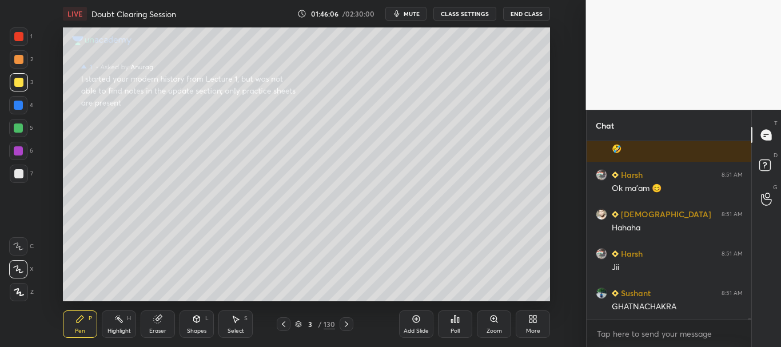
click at [22, 78] on div at bounding box center [19, 82] width 18 height 18
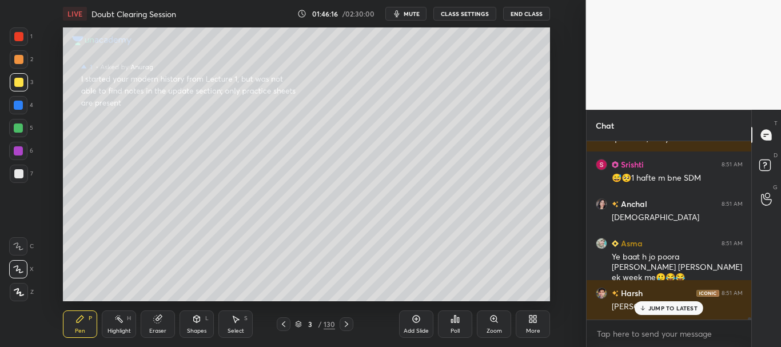
scroll to position [19385, 0]
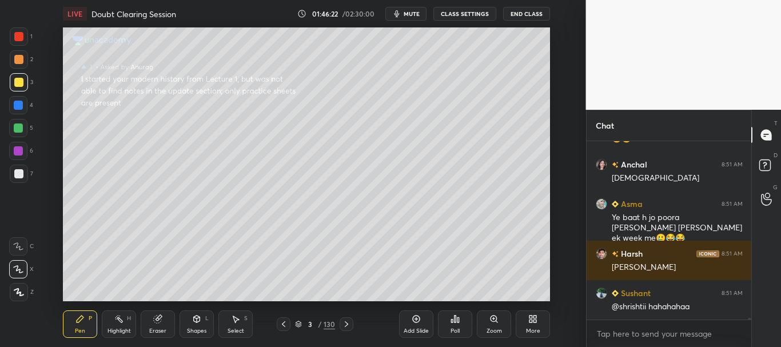
drag, startPoint x: 749, startPoint y: 319, endPoint x: 752, endPoint y: 332, distance: 13.4
click at [752, 332] on div "Chat Vikash 8:51 AM mam, do we have to attempt whole questions, are you sure ??…" at bounding box center [684, 228] width 196 height 237
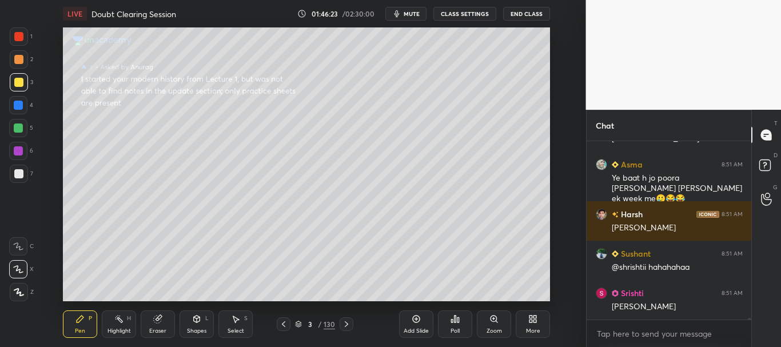
scroll to position [19566, 0]
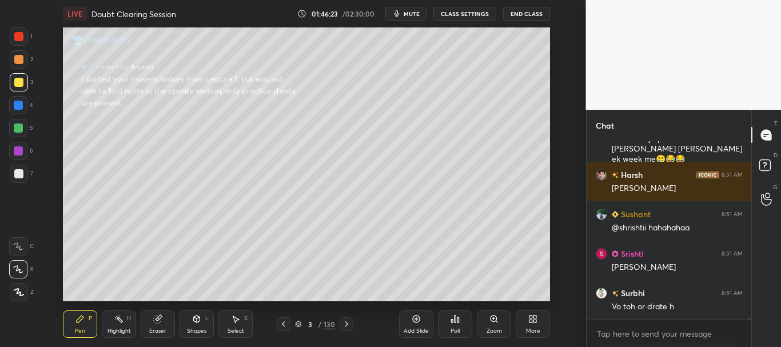
click at [295, 321] on icon at bounding box center [298, 324] width 7 height 7
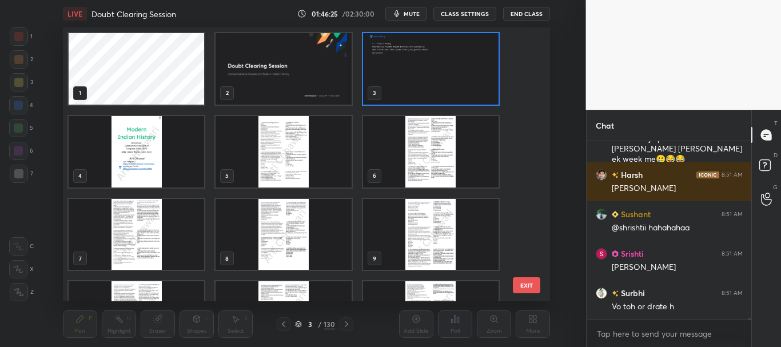
scroll to position [19605, 0]
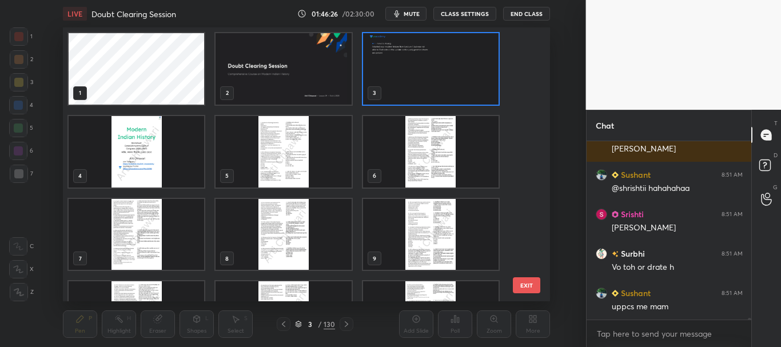
click at [315, 73] on img "grid" at bounding box center [284, 69] width 136 height 72
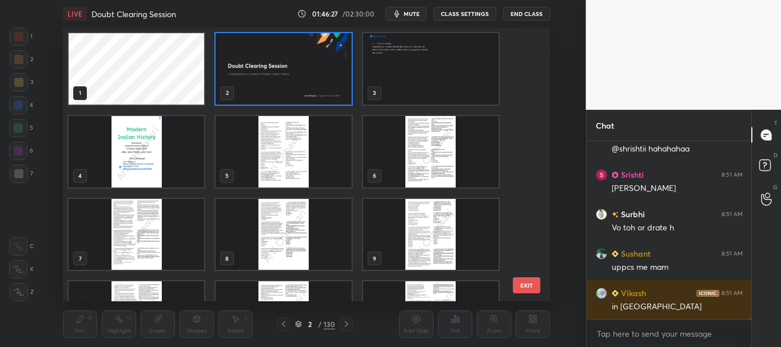
click at [300, 324] on icon at bounding box center [298, 324] width 7 height 7
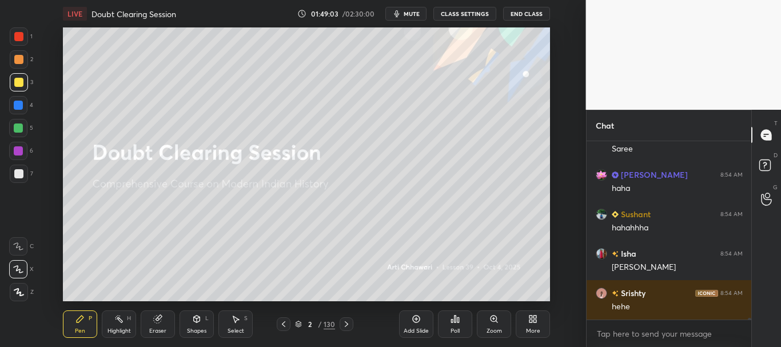
scroll to position [21743, 0]
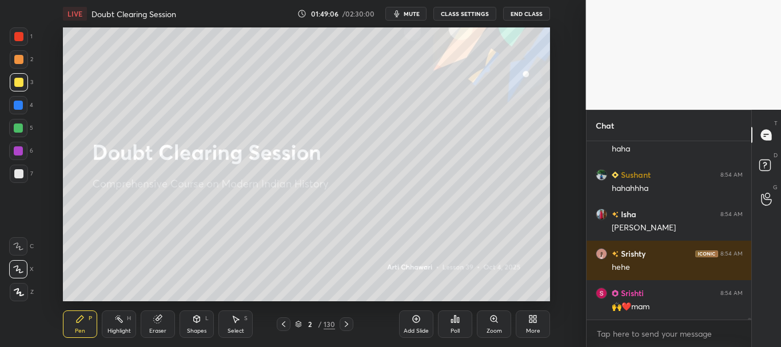
click at [18, 106] on div at bounding box center [18, 105] width 9 height 9
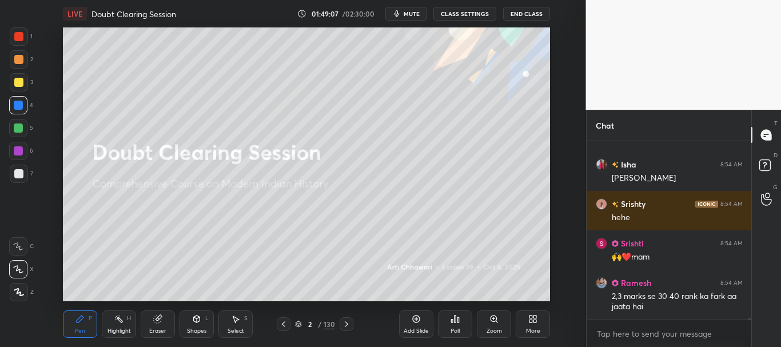
click at [17, 35] on div at bounding box center [18, 36] width 9 height 9
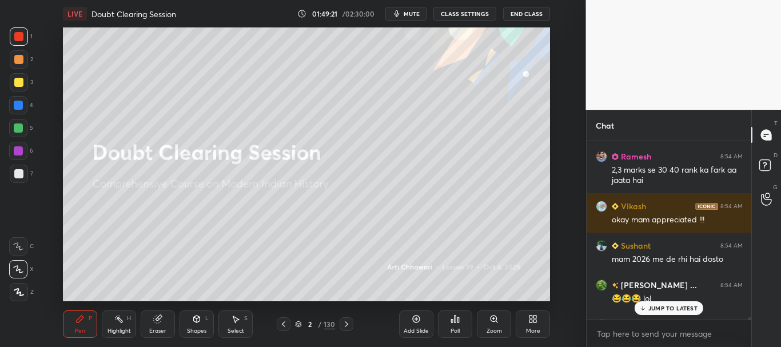
scroll to position [21990, 0]
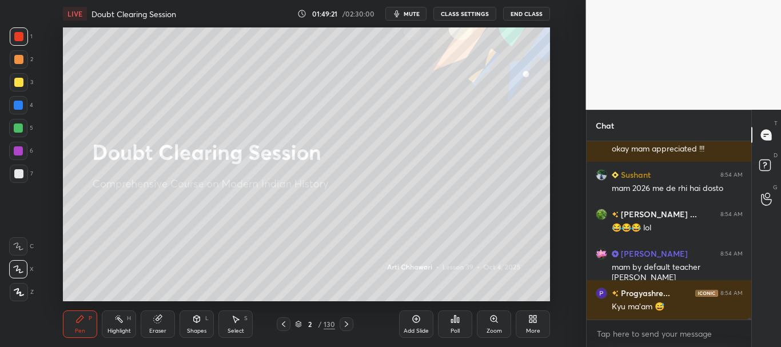
drag, startPoint x: 749, startPoint y: 319, endPoint x: 749, endPoint y: 327, distance: 8.6
click at [749, 327] on div "Ramesh 8:54 AM 2,3 marks se 30 40 rank ka fark aa jaata hai Vikash 8:54 AM okay…" at bounding box center [669, 244] width 165 height 206
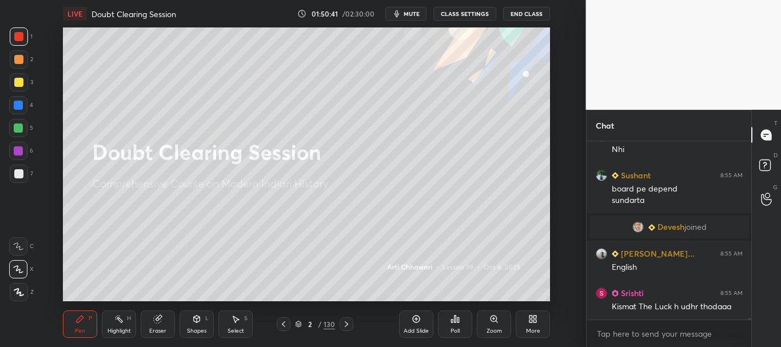
scroll to position [18830, 0]
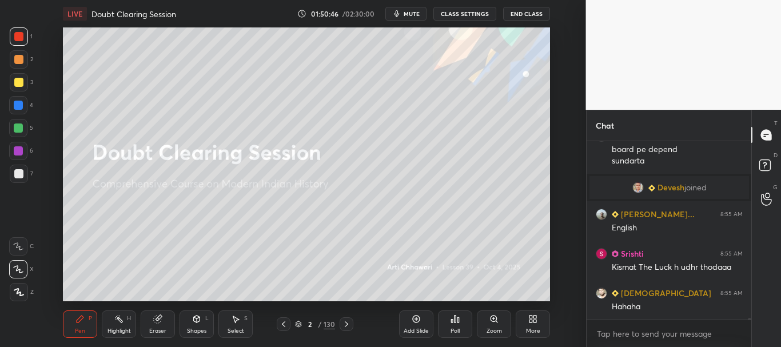
click at [15, 98] on div at bounding box center [18, 105] width 18 height 18
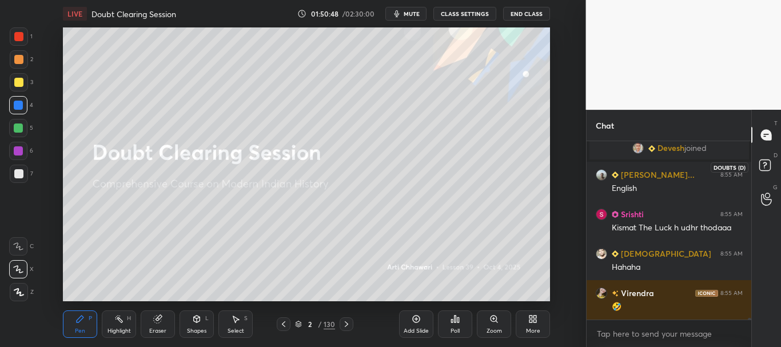
scroll to position [18909, 0]
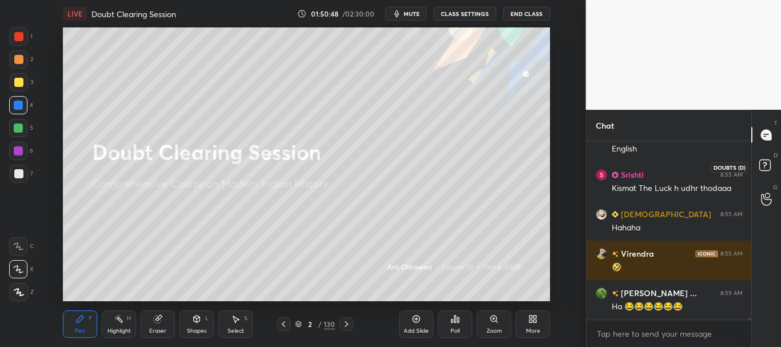
click at [768, 160] on rect at bounding box center [765, 165] width 11 height 11
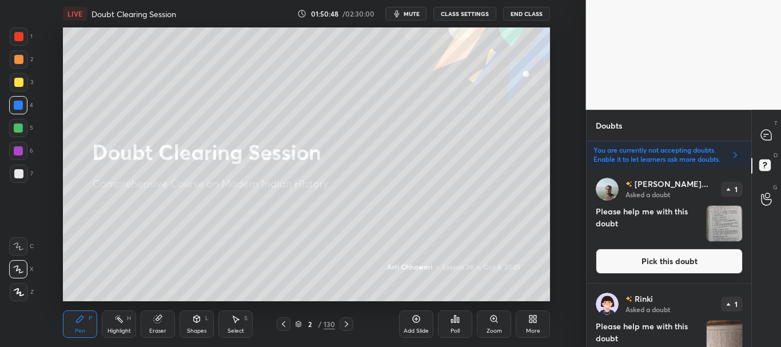
scroll to position [175, 161]
click at [765, 135] on icon at bounding box center [766, 135] width 10 height 10
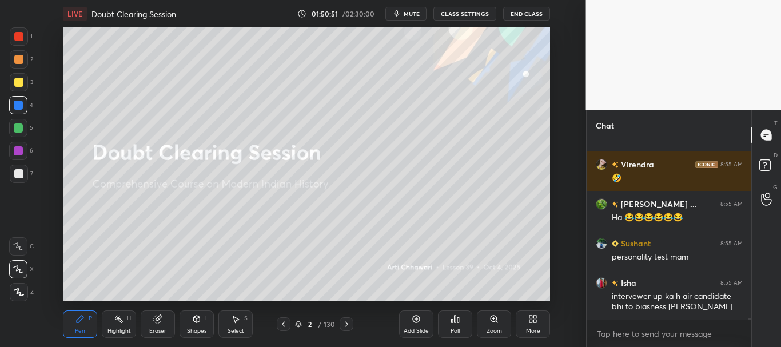
scroll to position [19262, 0]
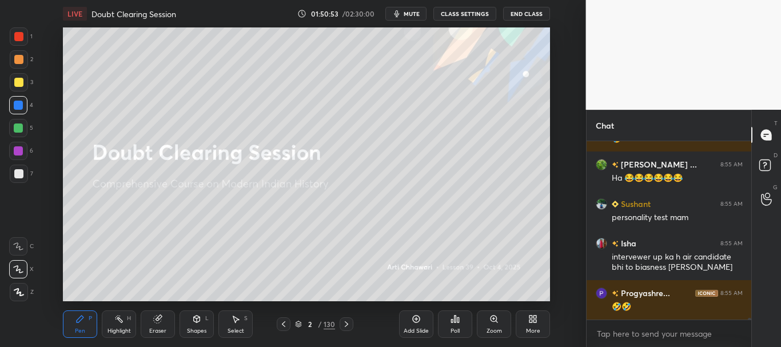
click at [16, 103] on div at bounding box center [18, 105] width 9 height 9
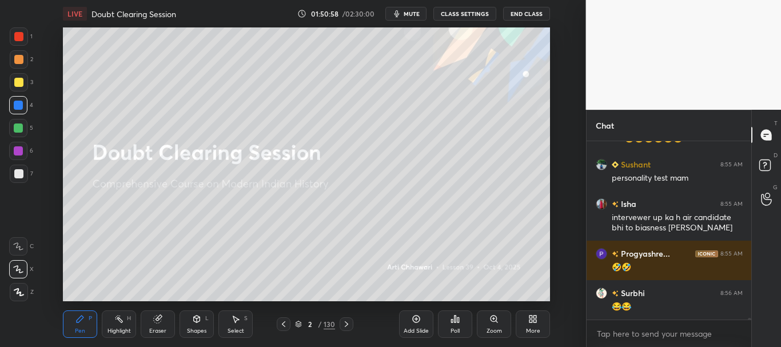
click at [300, 323] on icon at bounding box center [298, 324] width 7 height 7
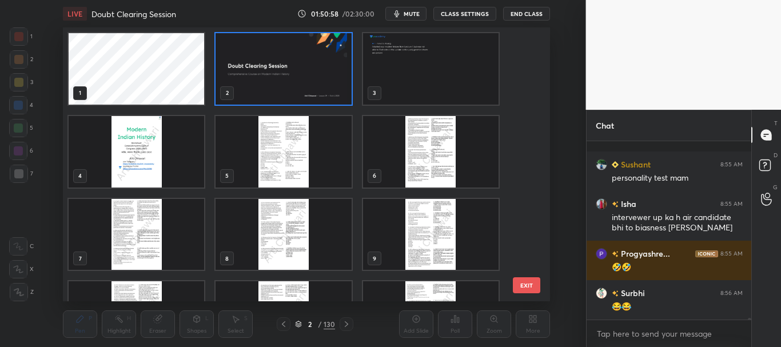
scroll to position [271, 481]
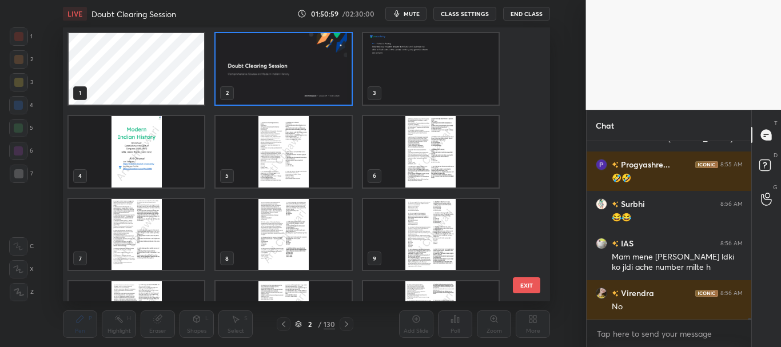
click at [301, 72] on img "grid" at bounding box center [284, 69] width 136 height 72
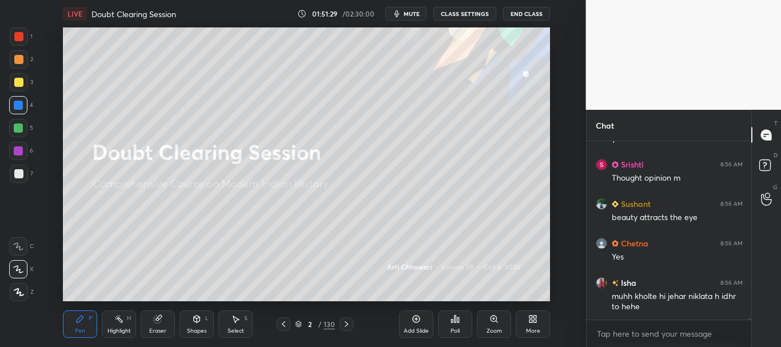
scroll to position [19407, 0]
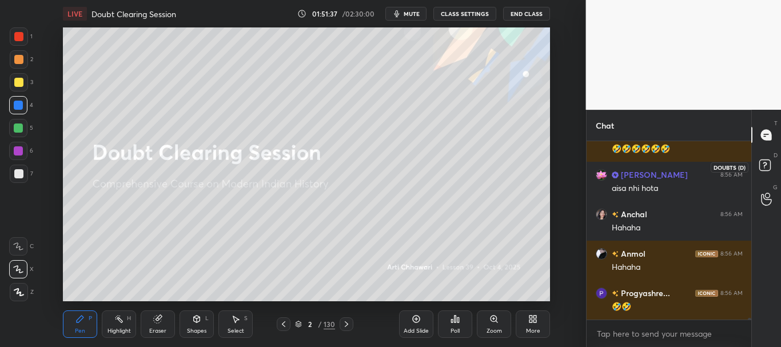
click at [765, 166] on rect at bounding box center [765, 165] width 11 height 11
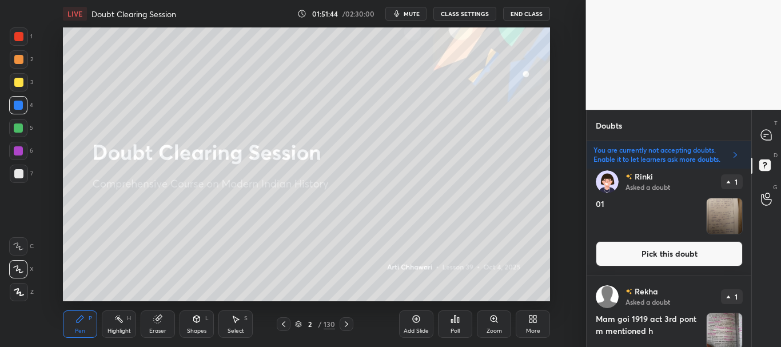
click at [671, 252] on button "Pick this doubt" at bounding box center [669, 253] width 147 height 25
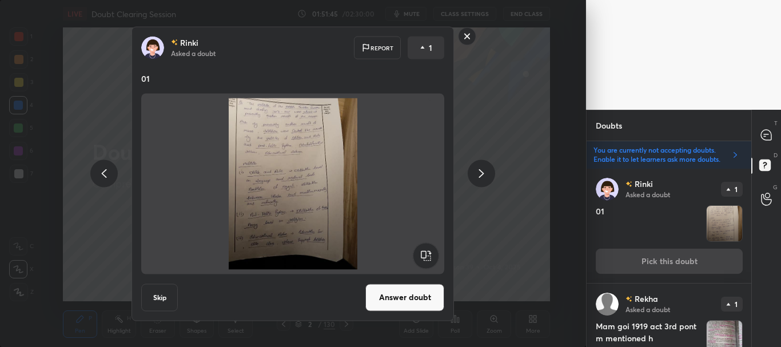
click at [402, 300] on button "Answer doubt" at bounding box center [405, 297] width 79 height 27
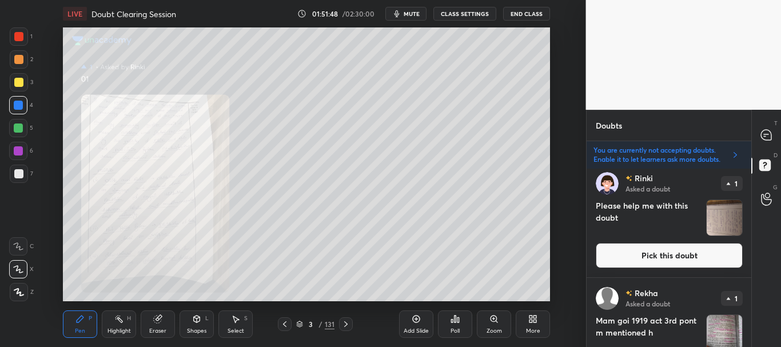
click at [752, 182] on div "T Messages (T) D Doubts (D) G Raise Hand (G)" at bounding box center [767, 228] width 30 height 237
click at [686, 249] on button "Pick this doubt" at bounding box center [669, 255] width 147 height 25
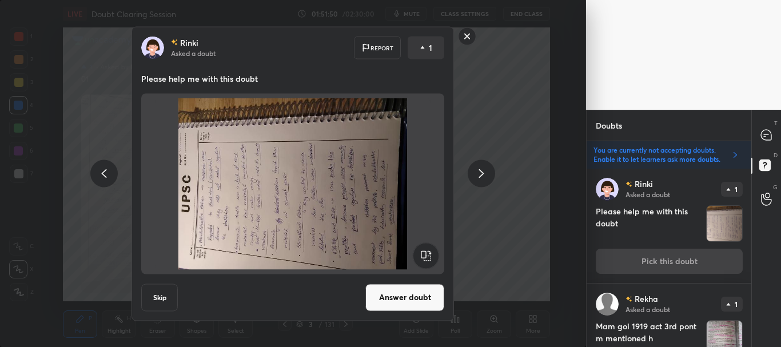
click at [427, 253] on rect at bounding box center [427, 256] width 26 height 26
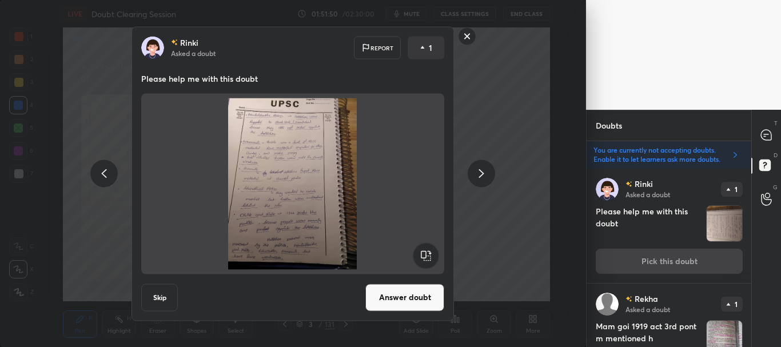
click at [409, 293] on button "Answer doubt" at bounding box center [405, 297] width 79 height 27
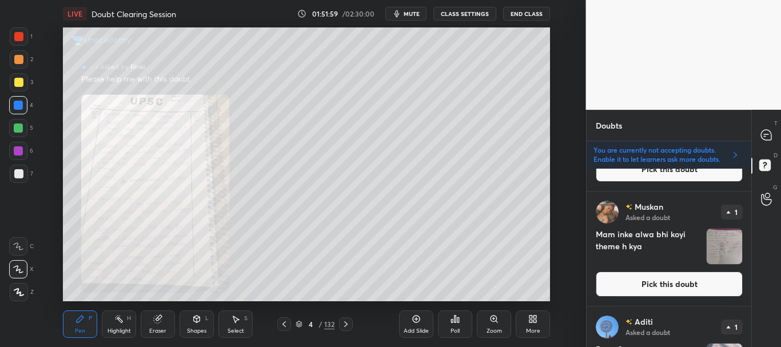
scroll to position [575, 0]
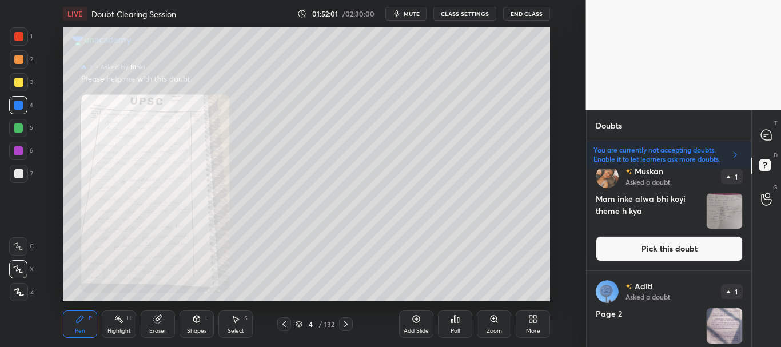
click at [666, 248] on button "Pick this doubt" at bounding box center [669, 248] width 147 height 25
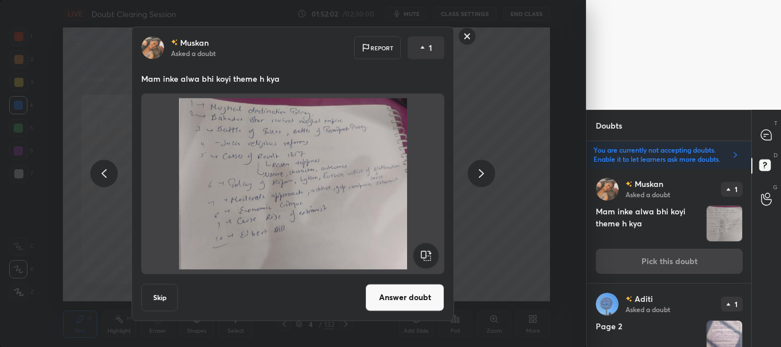
click at [472, 34] on rect at bounding box center [468, 36] width 18 height 18
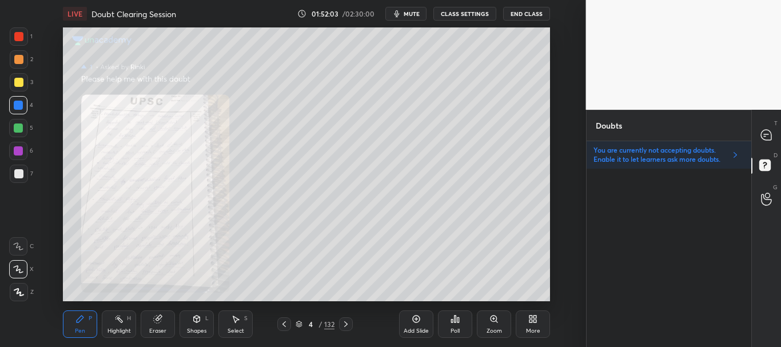
scroll to position [0, 0]
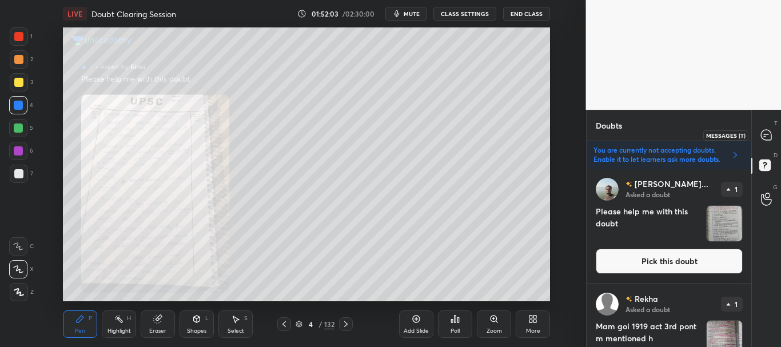
click at [765, 138] on icon at bounding box center [766, 135] width 10 height 10
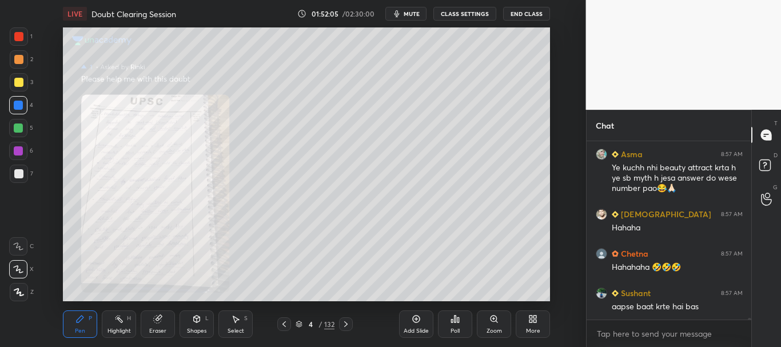
drag, startPoint x: 750, startPoint y: 319, endPoint x: 751, endPoint y: 327, distance: 8.7
click at [751, 327] on div "Sushant 8:57 AM mam sorry Asma 8:57 AM Ye kuchh nhi beauty attract krta h ye sb…" at bounding box center [669, 244] width 165 height 206
click at [282, 323] on icon at bounding box center [284, 324] width 9 height 9
click at [20, 35] on div at bounding box center [18, 36] width 9 height 9
click at [344, 323] on icon at bounding box center [345, 324] width 9 height 9
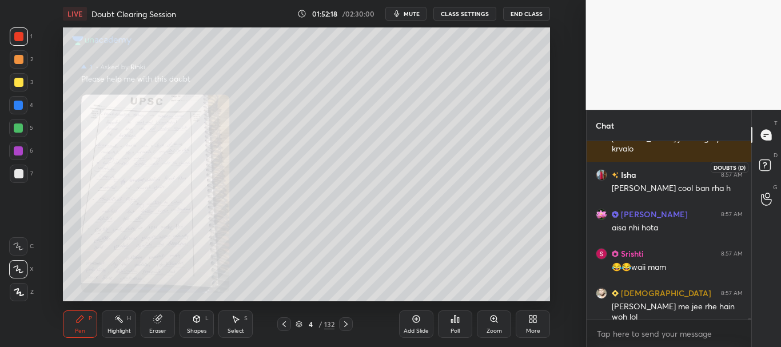
click at [764, 166] on icon at bounding box center [767, 167] width 21 height 21
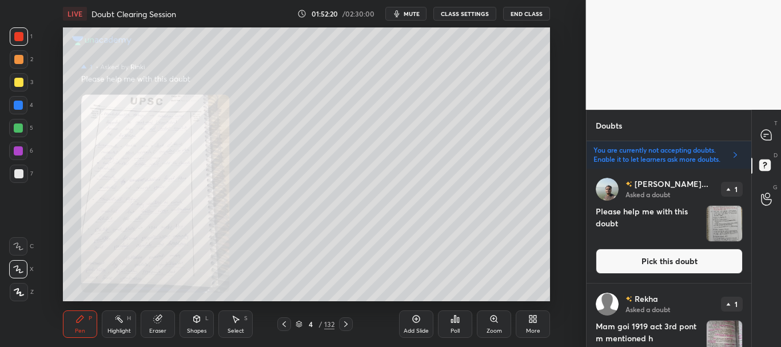
click at [703, 260] on button "Pick this doubt" at bounding box center [669, 261] width 147 height 25
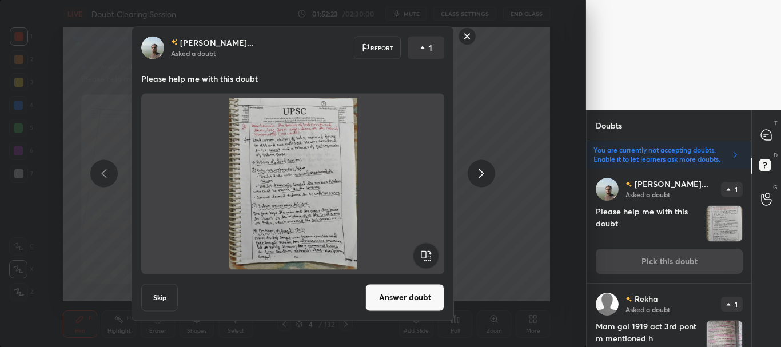
click at [405, 295] on button "Answer doubt" at bounding box center [405, 297] width 79 height 27
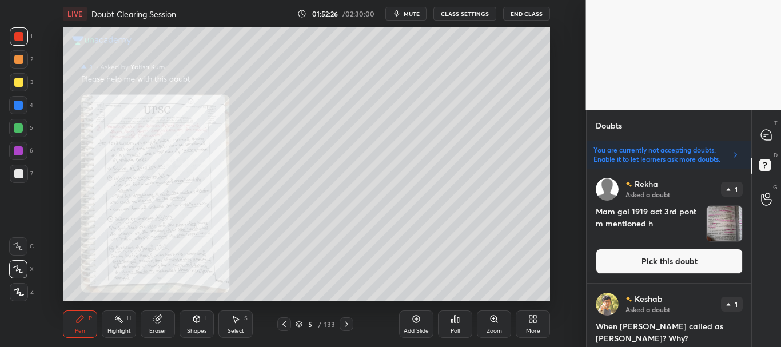
click at [663, 257] on button "Pick this doubt" at bounding box center [669, 261] width 147 height 25
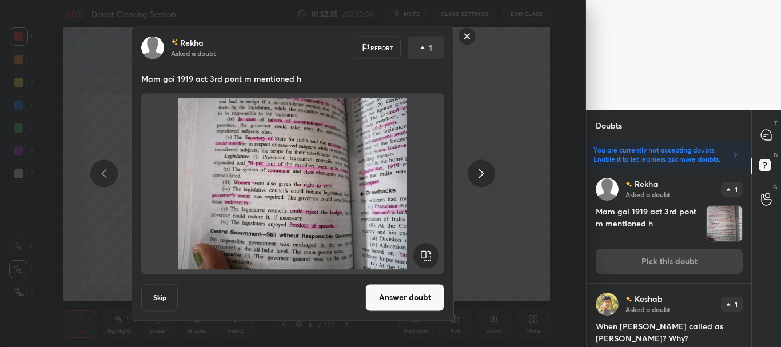
click at [410, 296] on button "Answer doubt" at bounding box center [405, 297] width 79 height 27
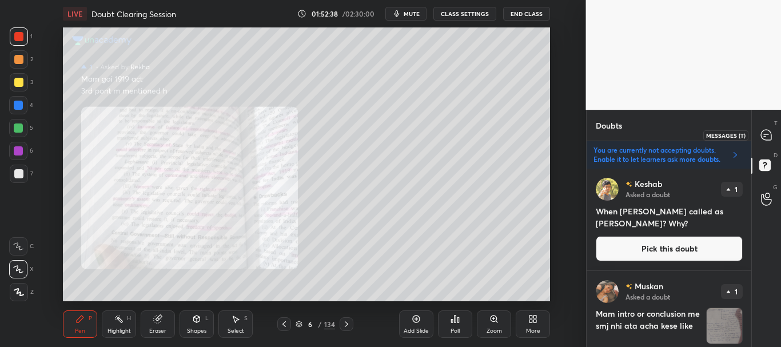
click at [764, 136] on icon at bounding box center [766, 135] width 10 height 10
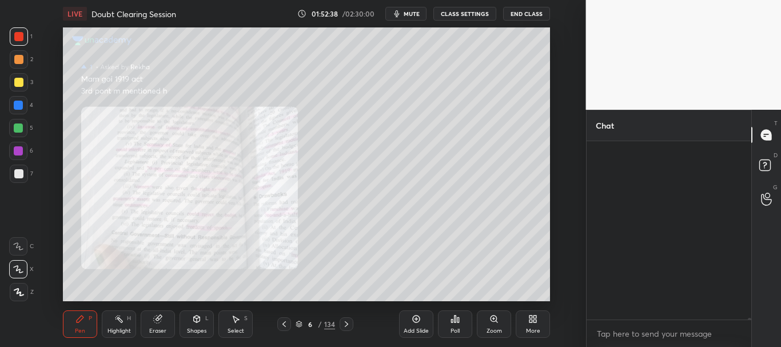
scroll to position [175, 161]
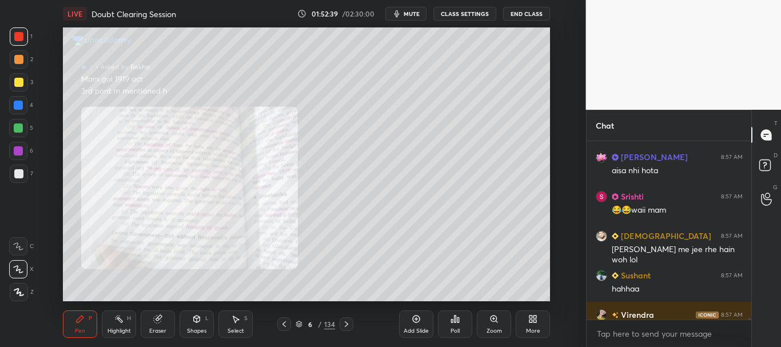
click at [489, 319] on div "Zoom" at bounding box center [494, 324] width 34 height 27
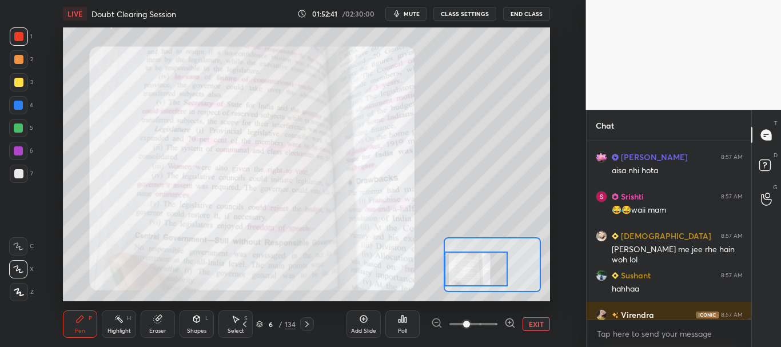
drag, startPoint x: 487, startPoint y: 273, endPoint x: 468, endPoint y: 268, distance: 19.4
click at [468, 268] on div at bounding box center [475, 269] width 63 height 35
click at [751, 317] on div at bounding box center [748, 230] width 7 height 178
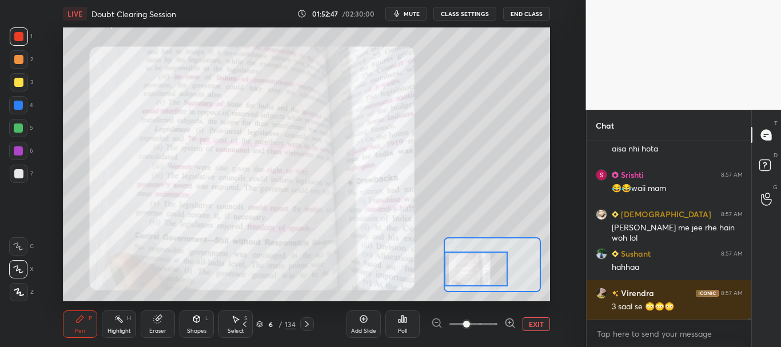
click at [750, 323] on div "Isha 8:57 AM shushant cool ban rha h TEJASH 8:57 AM aisa nhi hota Srishti 8:57 …" at bounding box center [669, 244] width 165 height 206
click at [23, 103] on div at bounding box center [18, 105] width 9 height 9
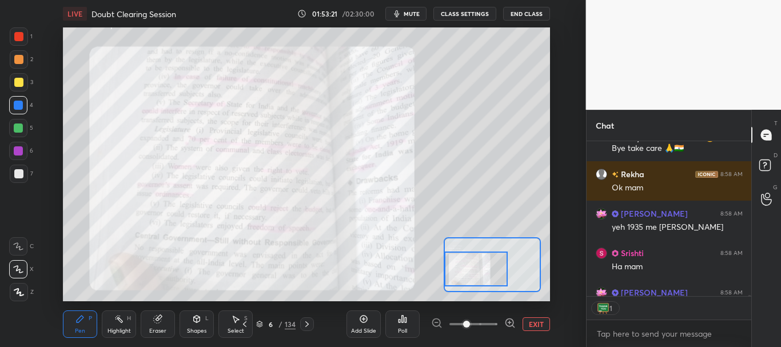
scroll to position [21157, 0]
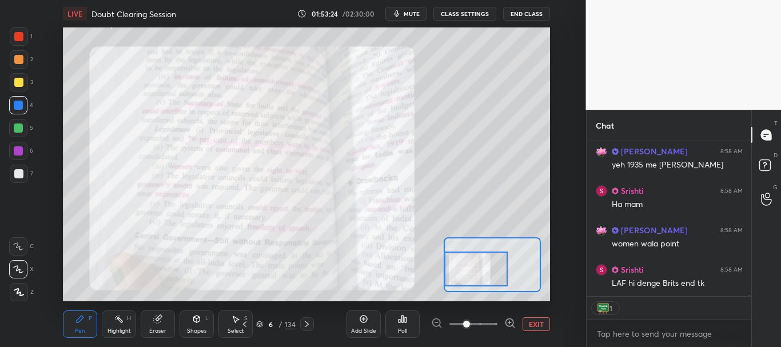
click at [533, 328] on button "EXIT" at bounding box center [536, 324] width 27 height 14
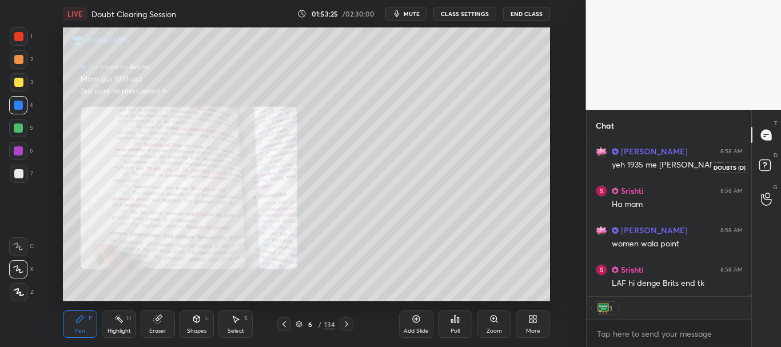
click at [766, 166] on rect at bounding box center [765, 165] width 11 height 11
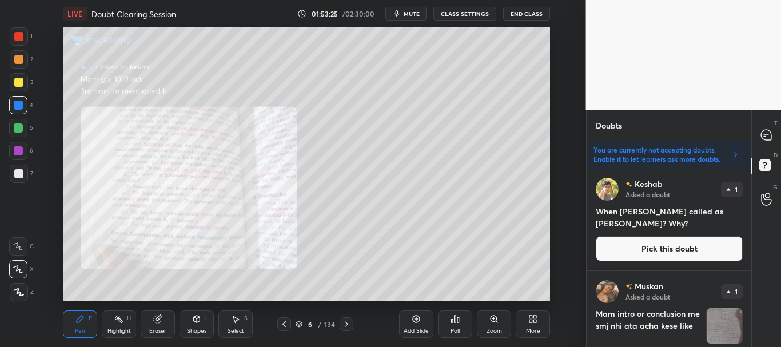
scroll to position [175, 161]
click at [280, 321] on icon at bounding box center [284, 324] width 9 height 9
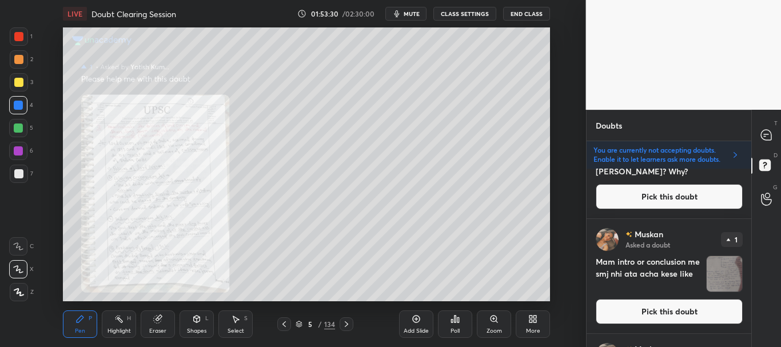
scroll to position [74, 0]
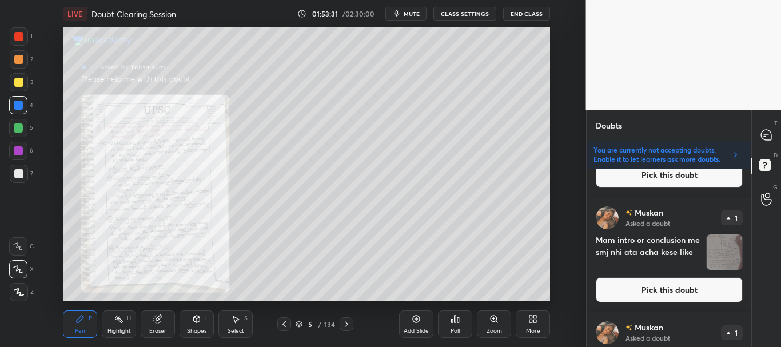
drag, startPoint x: 683, startPoint y: 288, endPoint x: 686, endPoint y: 282, distance: 6.7
click at [684, 288] on button "Pick this doubt" at bounding box center [669, 289] width 147 height 25
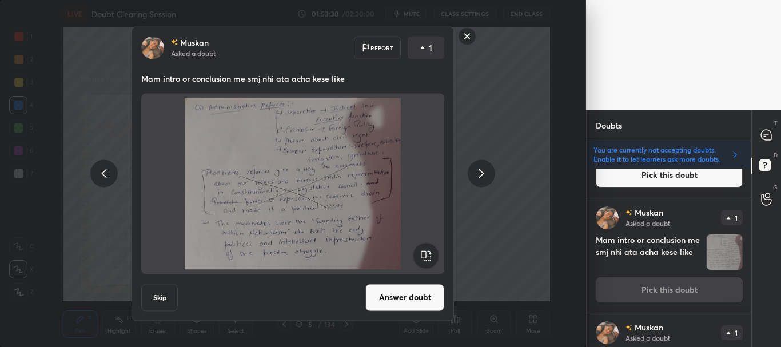
click at [391, 296] on button "Answer doubt" at bounding box center [405, 297] width 79 height 27
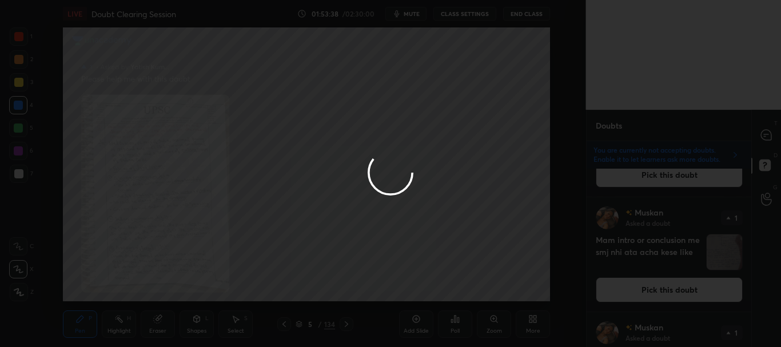
scroll to position [0, 0]
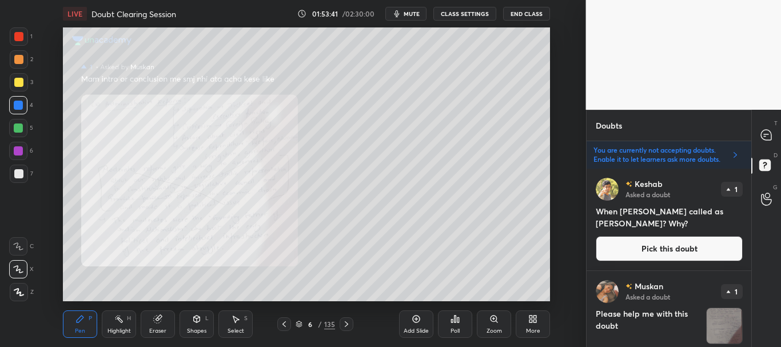
click at [495, 322] on icon at bounding box center [494, 319] width 6 height 6
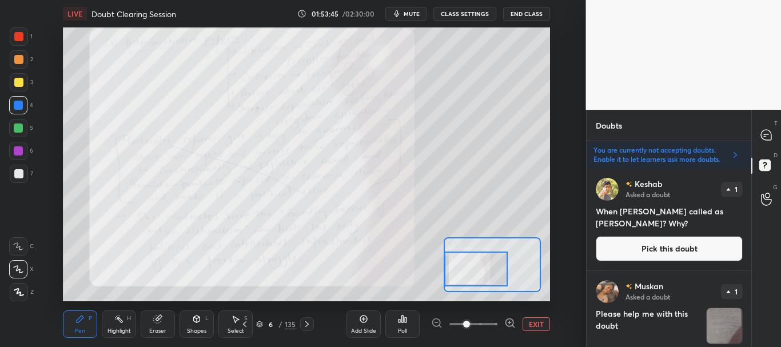
drag, startPoint x: 487, startPoint y: 264, endPoint x: 464, endPoint y: 267, distance: 22.5
click at [464, 267] on div at bounding box center [475, 269] width 63 height 35
click at [534, 324] on button "EXIT" at bounding box center [536, 324] width 27 height 14
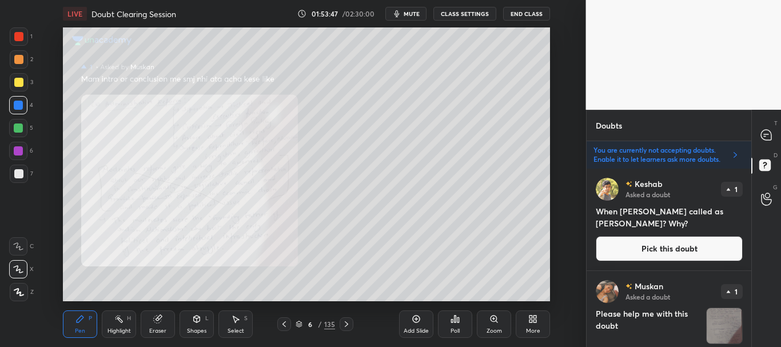
click at [284, 324] on icon at bounding box center [284, 324] width 9 height 9
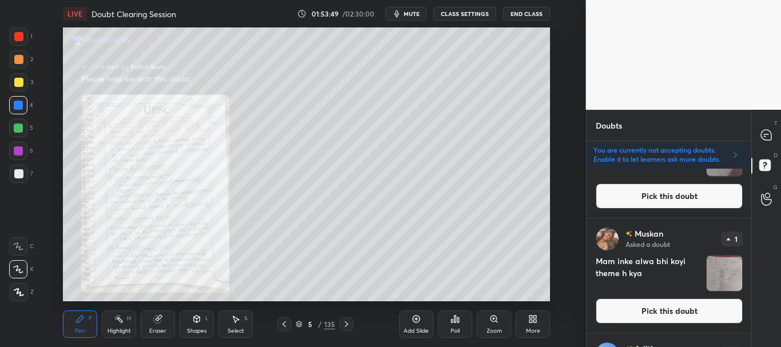
scroll to position [213, 0]
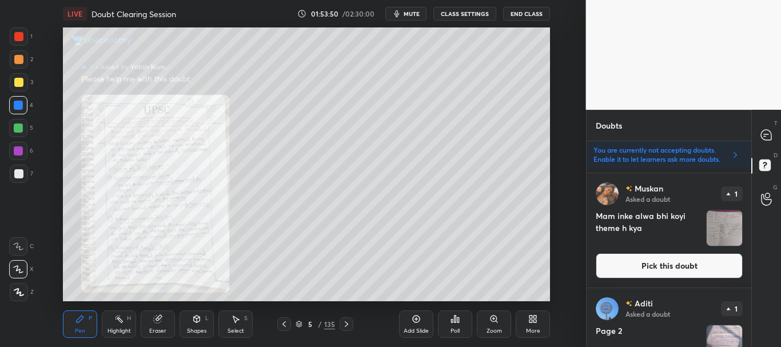
click at [667, 268] on button "Pick this doubt" at bounding box center [669, 265] width 147 height 25
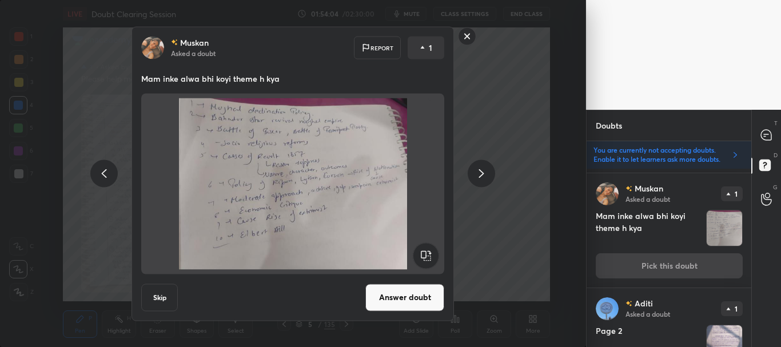
click at [407, 304] on button "Answer doubt" at bounding box center [405, 297] width 79 height 27
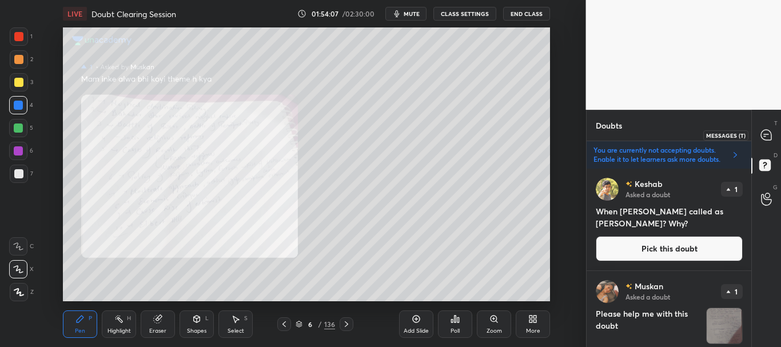
click at [768, 139] on icon at bounding box center [766, 135] width 10 height 10
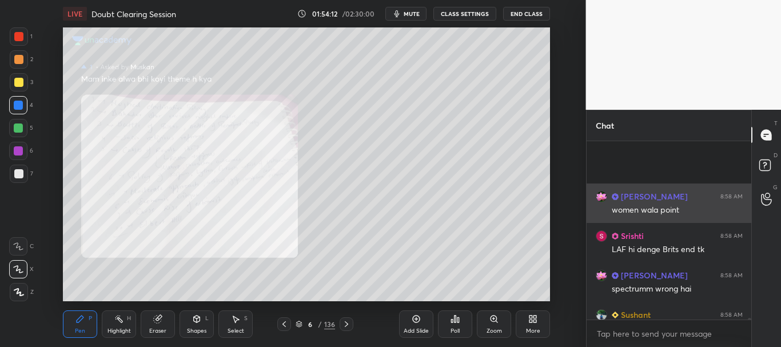
scroll to position [21196, 0]
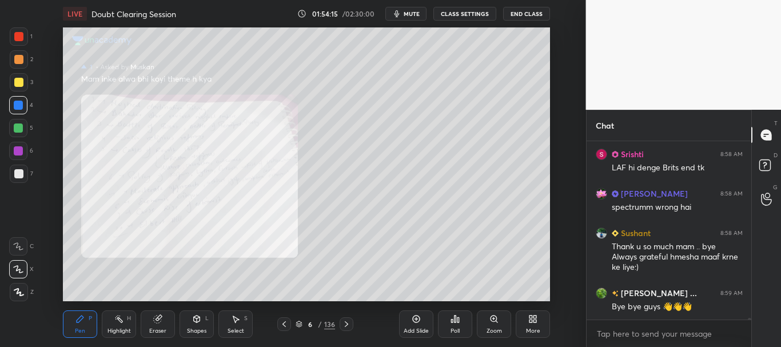
click at [348, 324] on icon at bounding box center [346, 324] width 9 height 9
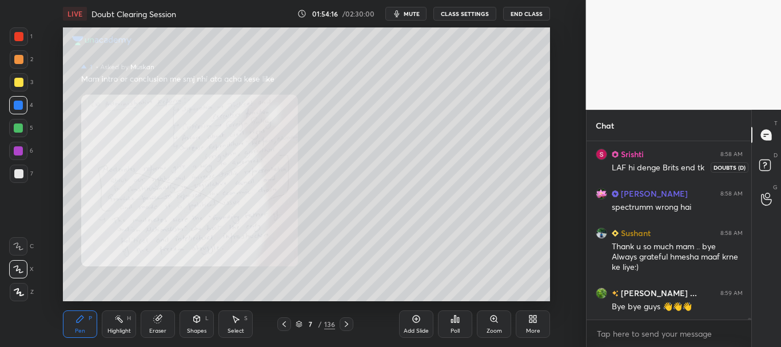
click at [773, 163] on icon at bounding box center [767, 167] width 21 height 21
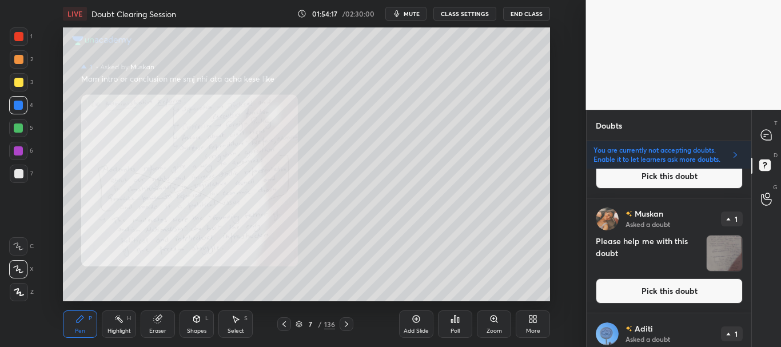
scroll to position [80, 0]
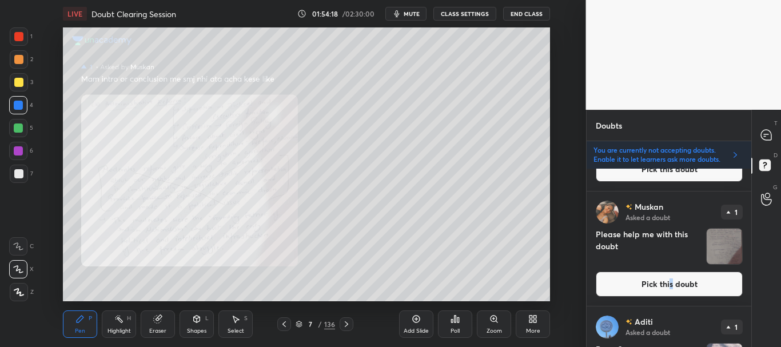
click at [670, 287] on button "Pick this doubt" at bounding box center [669, 284] width 147 height 25
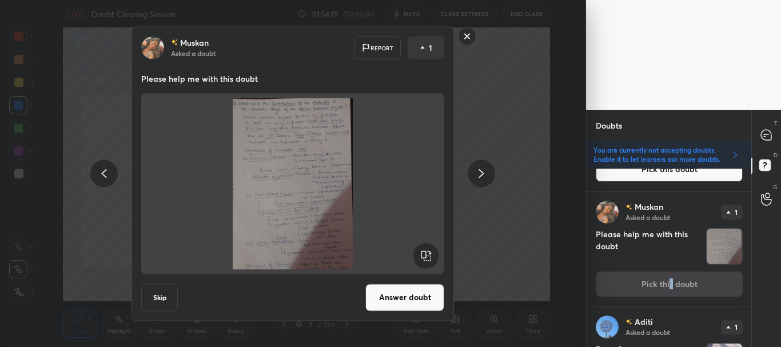
click at [412, 298] on button "Answer doubt" at bounding box center [405, 297] width 79 height 27
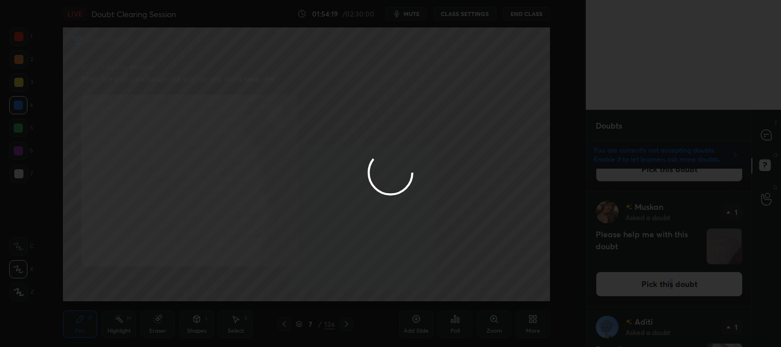
scroll to position [0, 0]
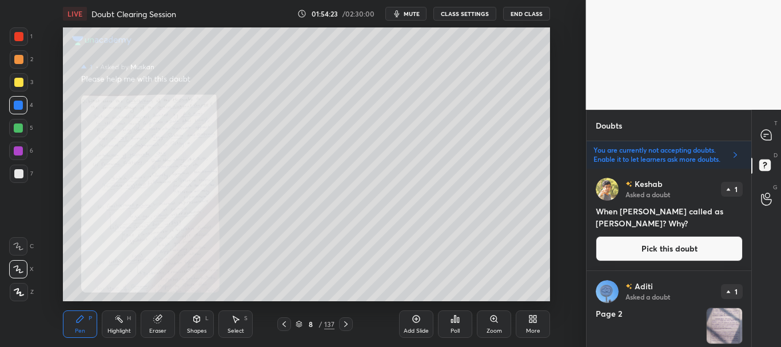
drag, startPoint x: 752, startPoint y: 178, endPoint x: 752, endPoint y: 186, distance: 7.4
click at [752, 186] on div "T Messages (T) D Doubts (D) G Raise Hand (G)" at bounding box center [767, 228] width 30 height 237
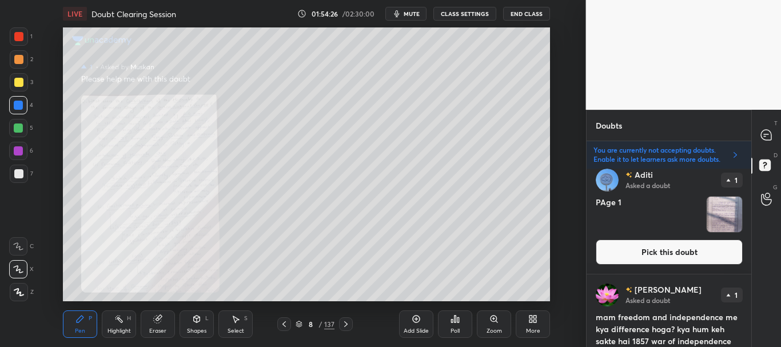
click at [695, 243] on button "Pick this doubt" at bounding box center [669, 252] width 147 height 25
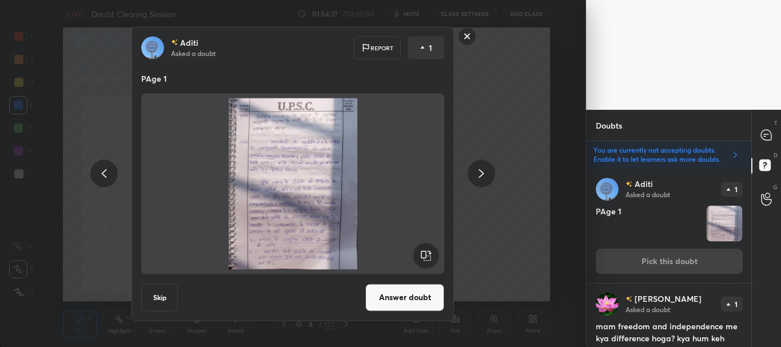
click at [416, 301] on button "Answer doubt" at bounding box center [405, 297] width 79 height 27
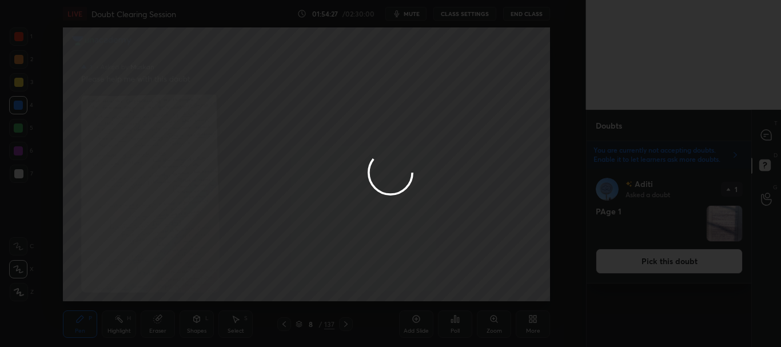
scroll to position [0, 0]
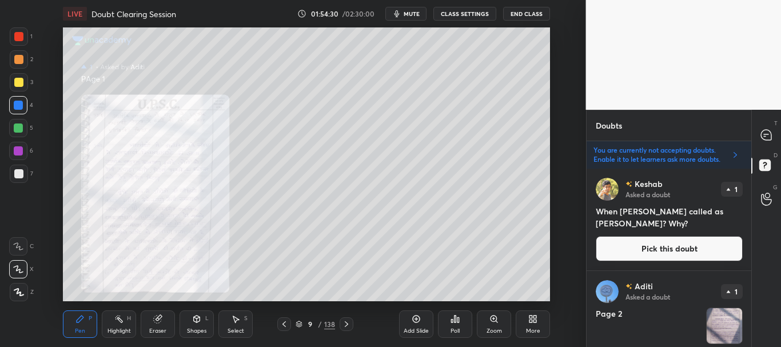
click at [753, 185] on div "T Messages (T) D Doubts (D) G Raise Hand (G)" at bounding box center [767, 228] width 30 height 237
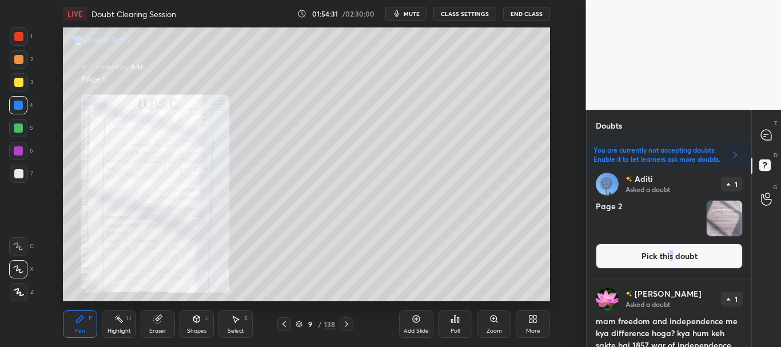
click at [678, 248] on button "Pick this doubt" at bounding box center [669, 256] width 147 height 25
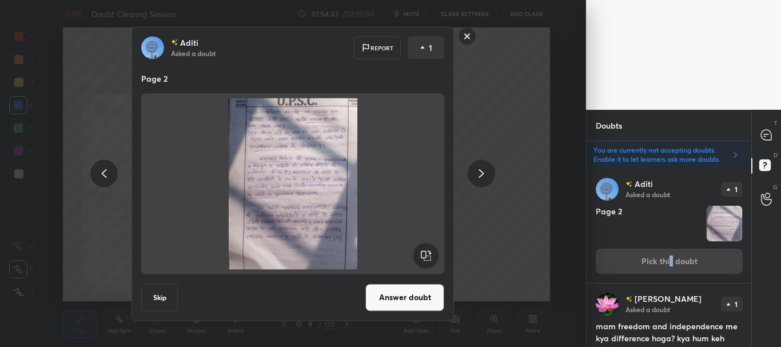
click at [418, 289] on button "Answer doubt" at bounding box center [405, 297] width 79 height 27
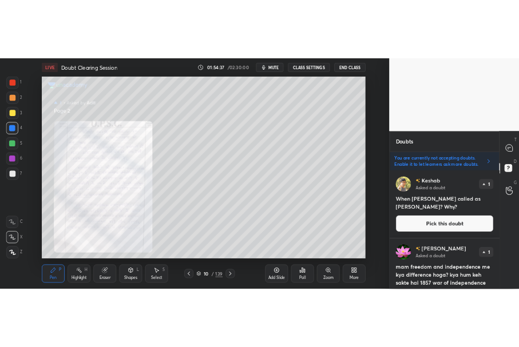
scroll to position [101, 0]
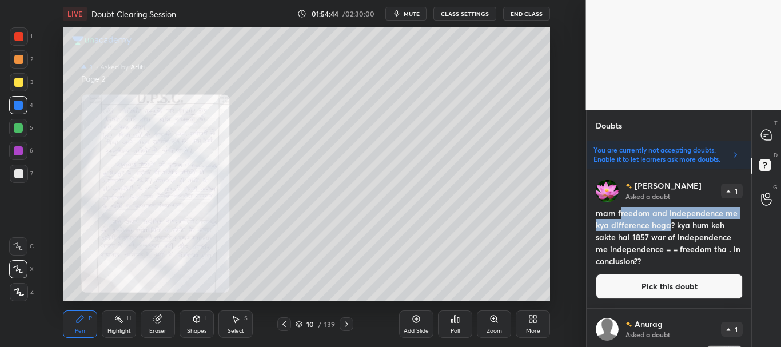
drag, startPoint x: 619, startPoint y: 215, endPoint x: 672, endPoint y: 227, distance: 53.4
click at [672, 227] on h4 "mam freedom and independence me kya difference hoga? kya hum keh sakte hai 1857…" at bounding box center [669, 237] width 147 height 60
click at [654, 223] on h4 "mam freedom and independence me kya difference hoga? kya hum keh sakte hai 1857…" at bounding box center [669, 237] width 147 height 60
drag, startPoint x: 616, startPoint y: 214, endPoint x: 670, endPoint y: 223, distance: 54.5
click at [673, 225] on h4 "mam freedom and independence me kya difference hoga? kya hum keh sakte hai 1857…" at bounding box center [669, 237] width 147 height 60
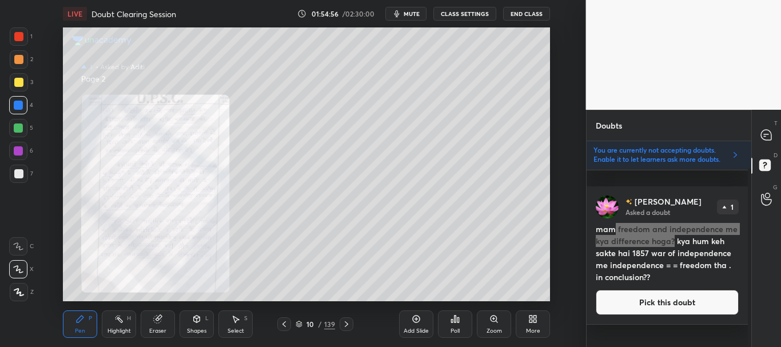
scroll to position [4, 4]
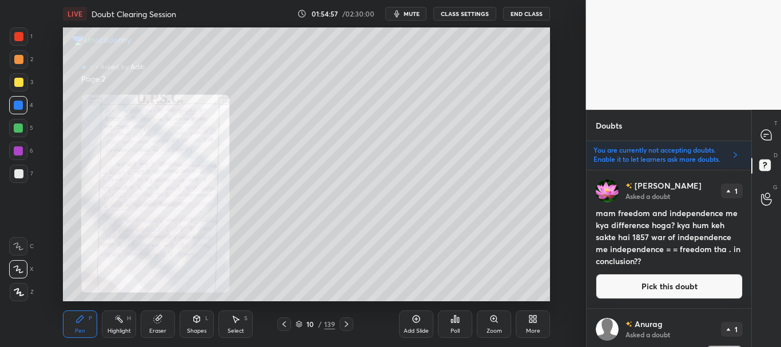
click at [684, 288] on button "Pick this doubt" at bounding box center [669, 286] width 147 height 25
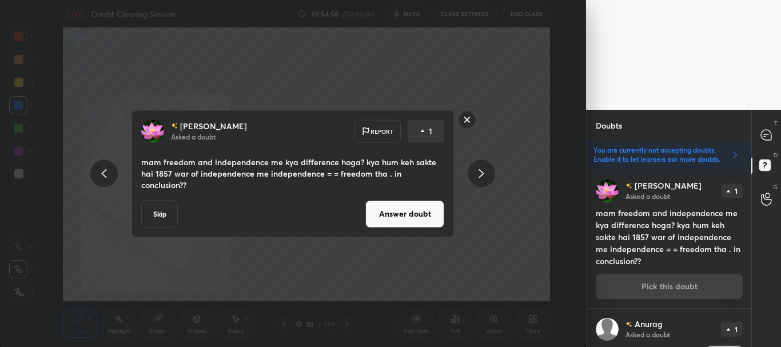
click at [428, 220] on button "Answer doubt" at bounding box center [405, 213] width 79 height 27
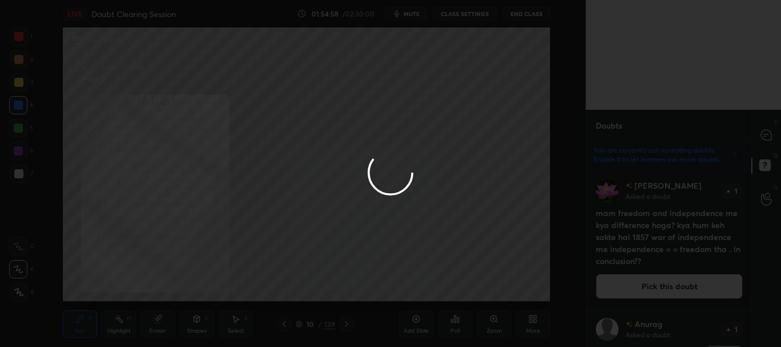
scroll to position [0, 0]
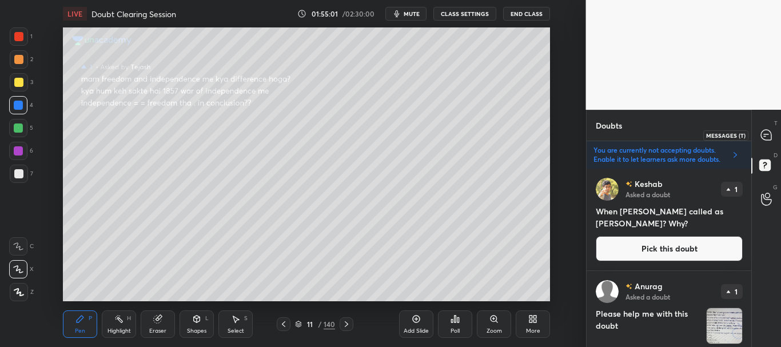
click at [766, 137] on icon at bounding box center [766, 135] width 10 height 10
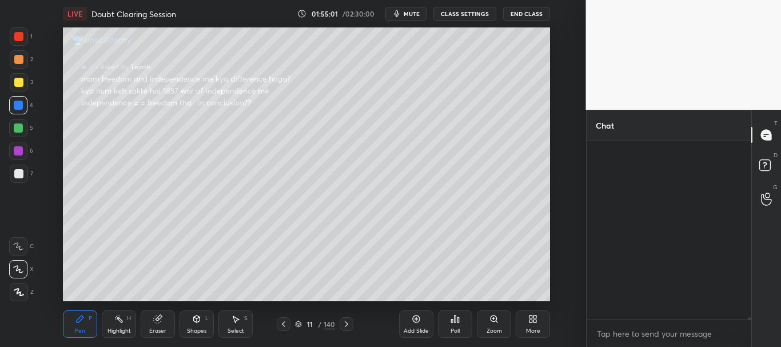
scroll to position [21282, 0]
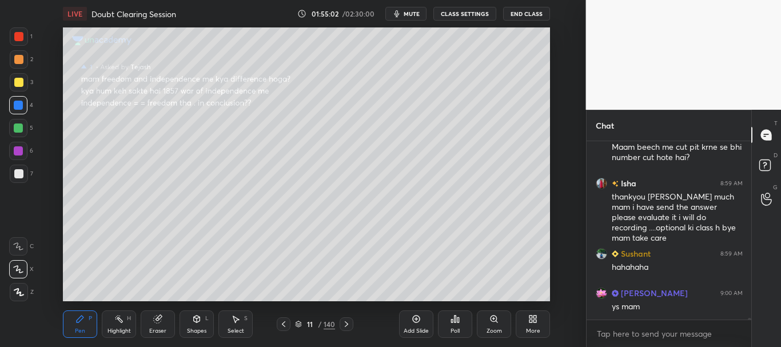
click at [749, 324] on div "ASo Patna ... 8:59 AM Bye bye guys 👋👋👋 Irfan 8:59 AM Maam beech me cut pit krne…" at bounding box center [669, 244] width 165 height 206
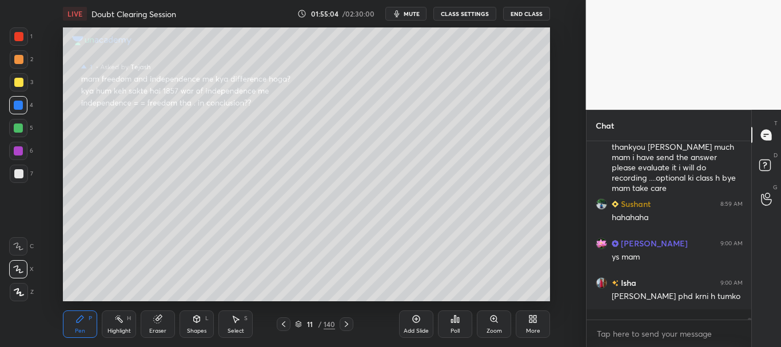
click at [11, 33] on div at bounding box center [19, 36] width 18 height 18
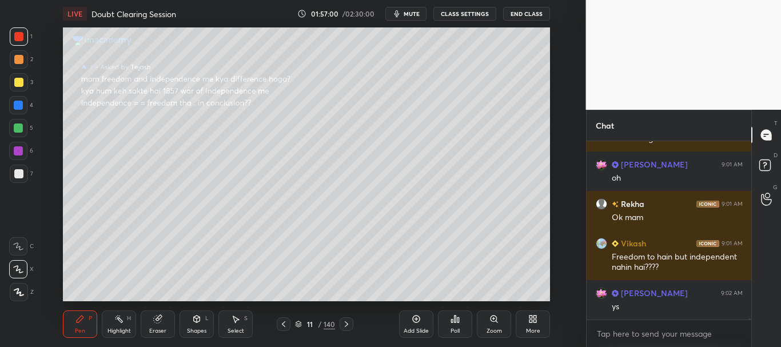
scroll to position [22357, 0]
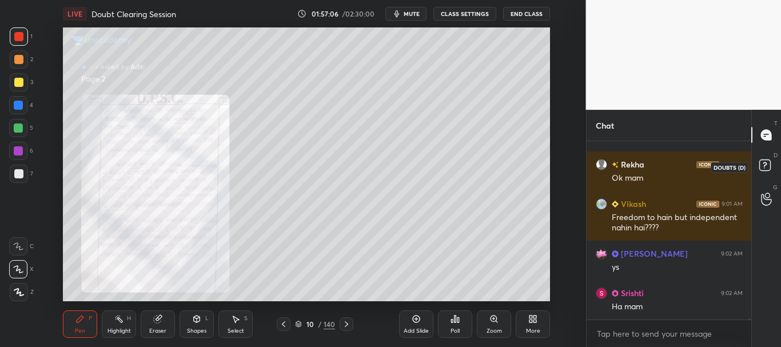
click at [766, 163] on icon at bounding box center [765, 164] width 4 height 5
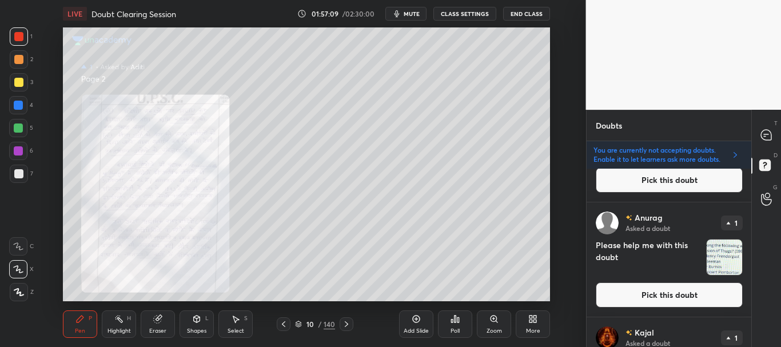
scroll to position [176, 0]
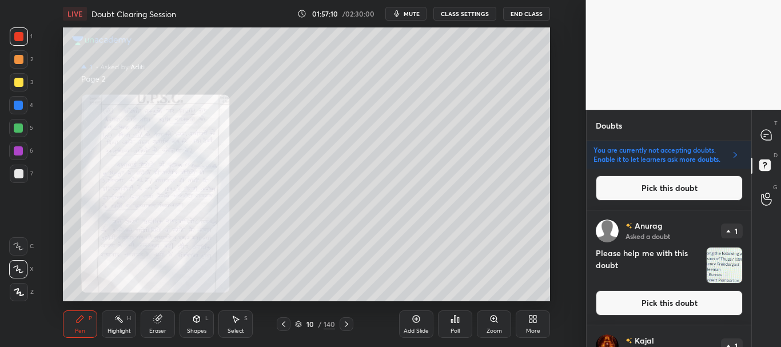
click at [694, 307] on button "Pick this doubt" at bounding box center [669, 303] width 147 height 25
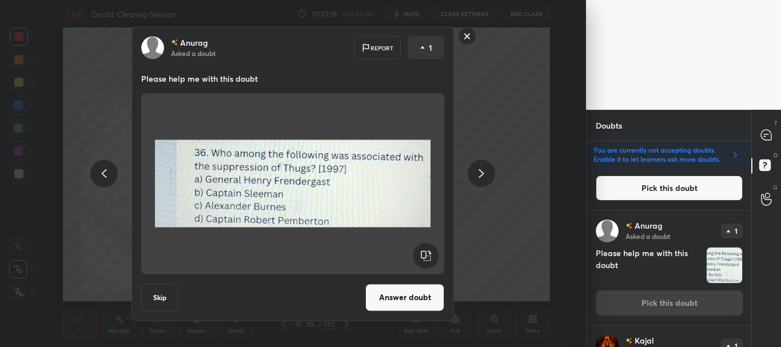
click at [158, 301] on button "Skip" at bounding box center [159, 297] width 37 height 27
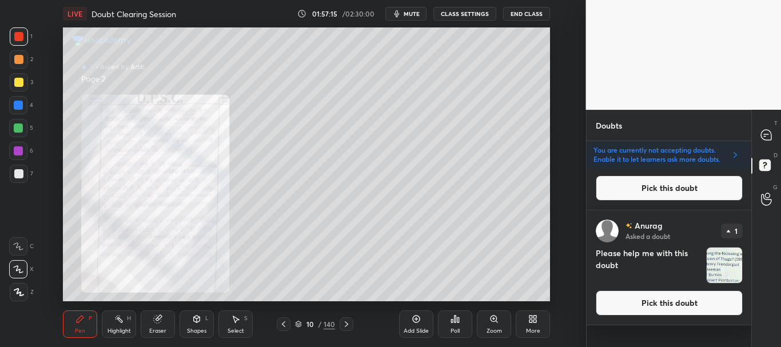
scroll to position [0, 0]
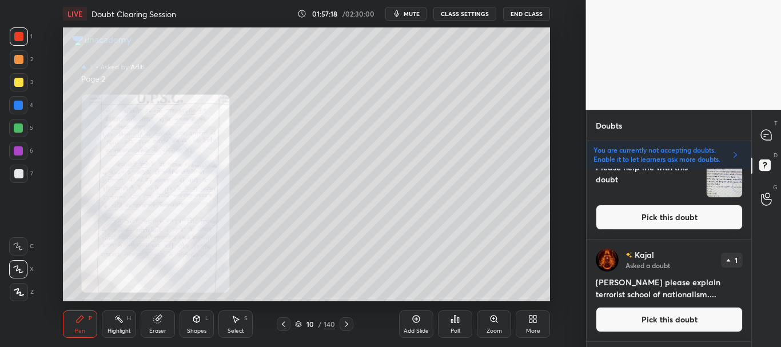
click at [670, 219] on button "Pick this doubt" at bounding box center [669, 217] width 147 height 25
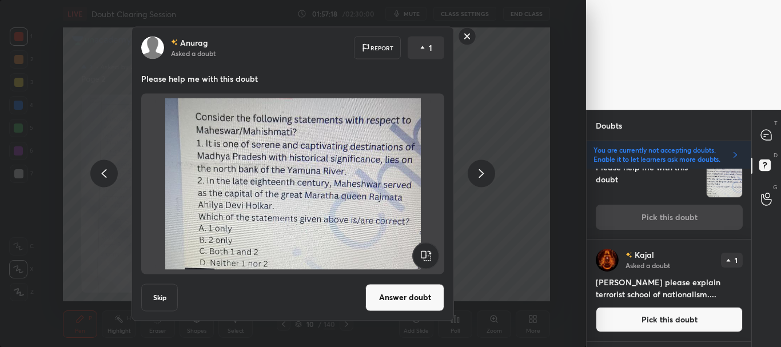
scroll to position [102, 0]
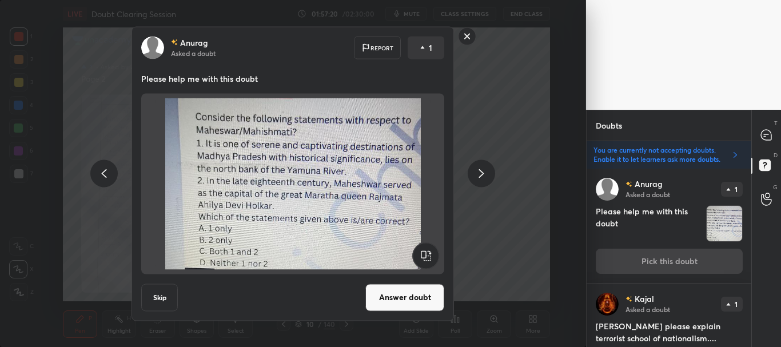
click at [162, 297] on button "Skip" at bounding box center [159, 297] width 37 height 27
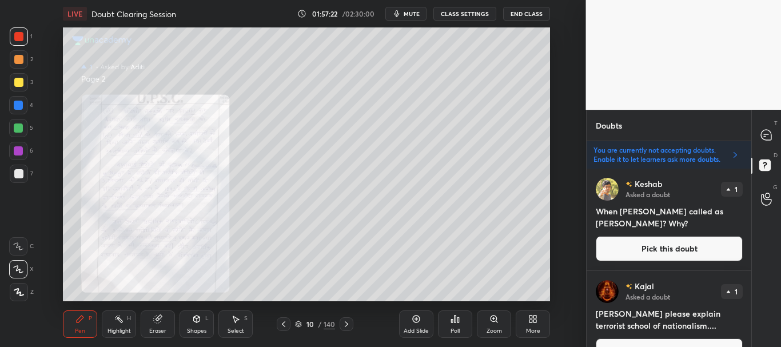
scroll to position [62, 0]
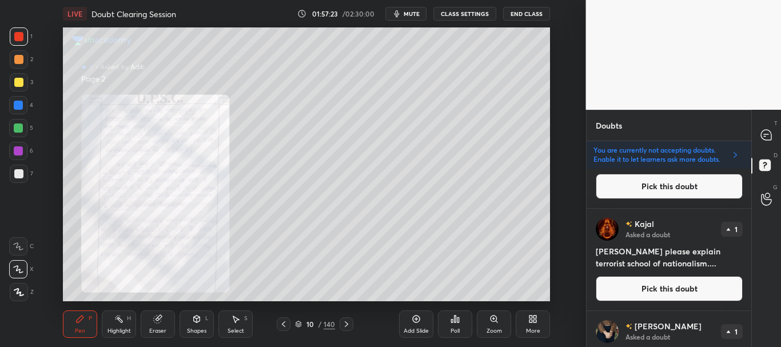
click at [679, 287] on button "Pick this doubt" at bounding box center [669, 288] width 147 height 25
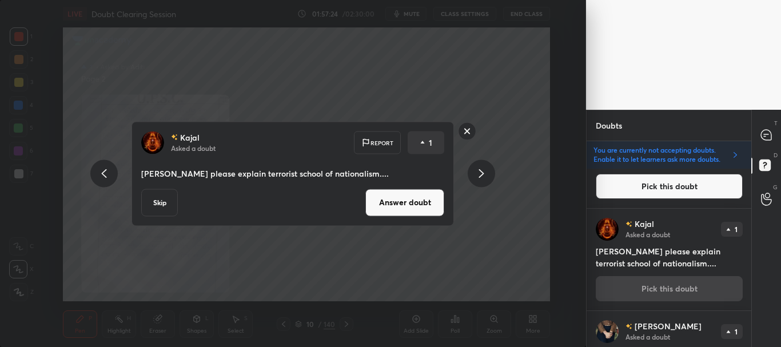
click at [162, 199] on button "Skip" at bounding box center [159, 202] width 37 height 27
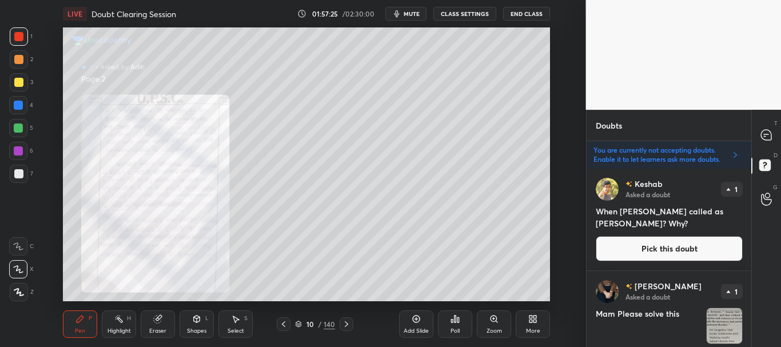
scroll to position [83, 0]
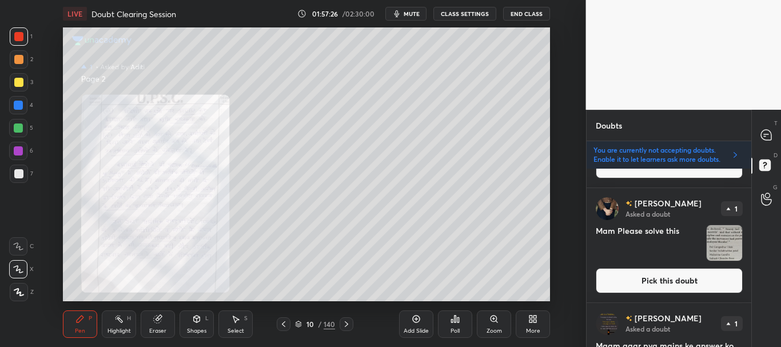
click at [680, 276] on button "Pick this doubt" at bounding box center [669, 280] width 147 height 25
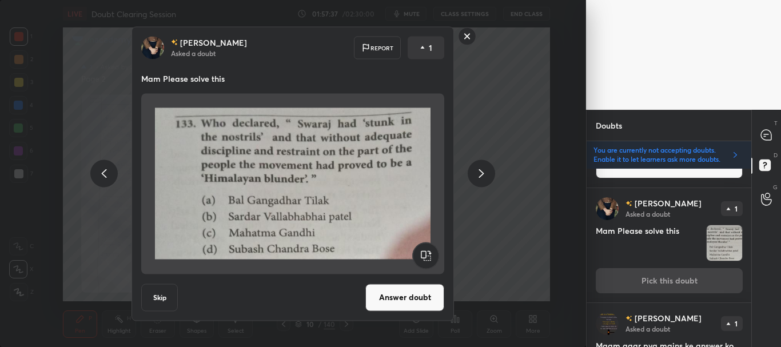
click at [471, 34] on rect at bounding box center [468, 36] width 18 height 18
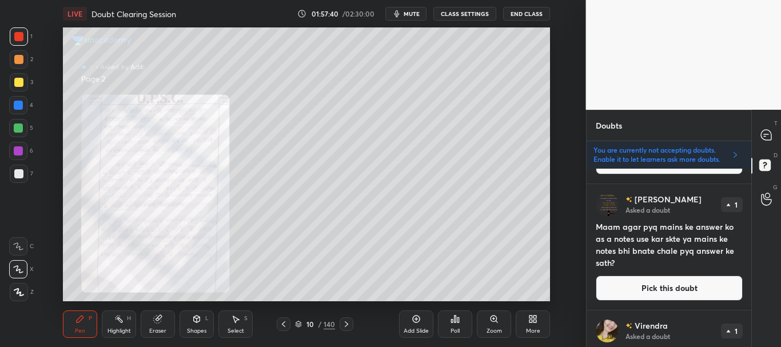
scroll to position [202, 0]
click at [685, 292] on button "Pick this doubt" at bounding box center [669, 287] width 147 height 25
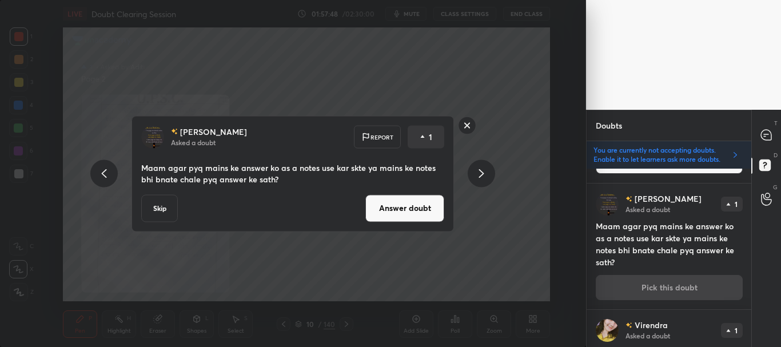
click at [427, 205] on button "Answer doubt" at bounding box center [405, 207] width 79 height 27
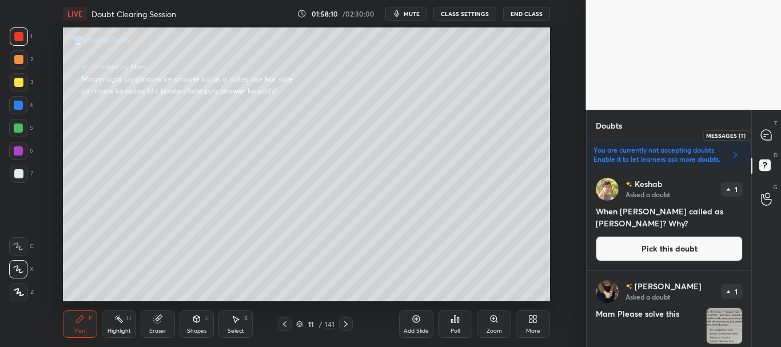
click at [769, 136] on icon at bounding box center [766, 135] width 10 height 10
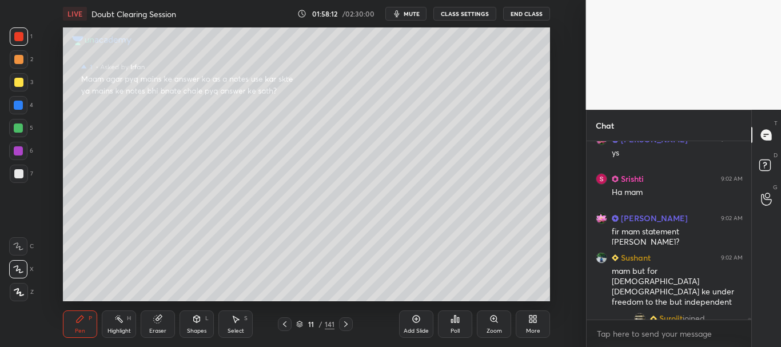
scroll to position [22535, 0]
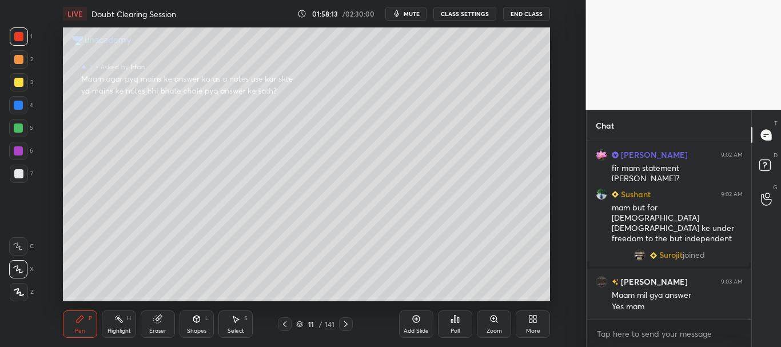
click at [749, 320] on div "TEJASH 9:02 AM ys Srishti 9:02 AM Ha mam TEJASH 9:02 AM fir mam statement sahi …" at bounding box center [669, 244] width 165 height 206
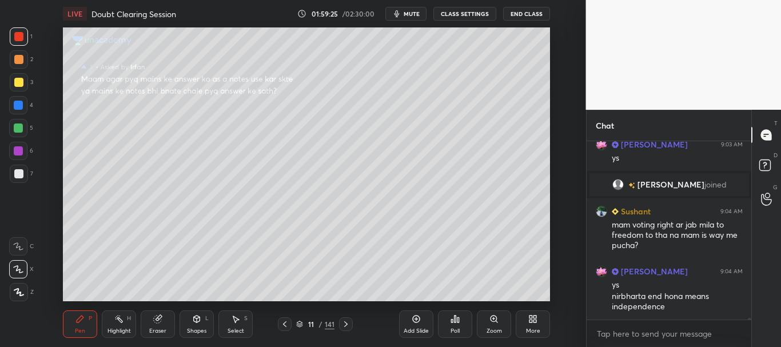
scroll to position [21485, 0]
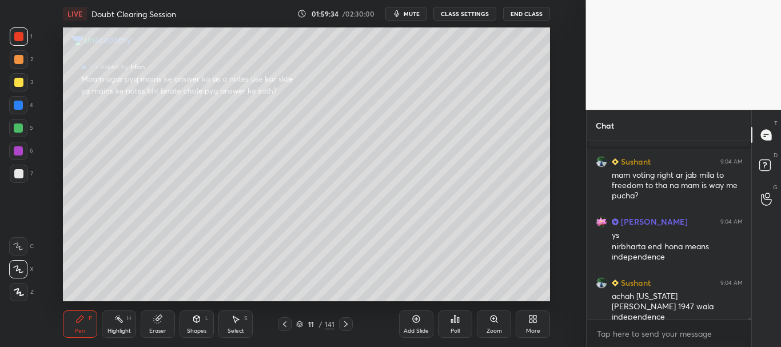
click at [553, 232] on div "Setting up your live class Poll for secs No correct answer Start poll" at bounding box center [307, 164] width 541 height 274
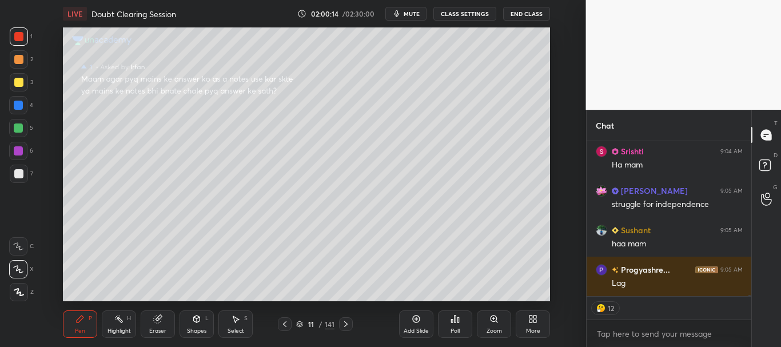
scroll to position [21745, 0]
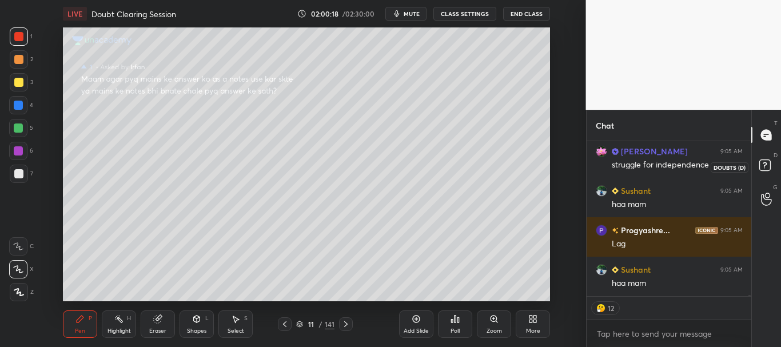
click at [765, 163] on icon at bounding box center [765, 164] width 4 height 5
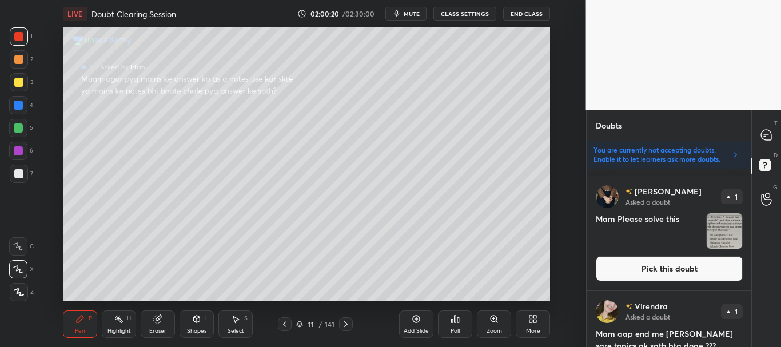
scroll to position [102, 0]
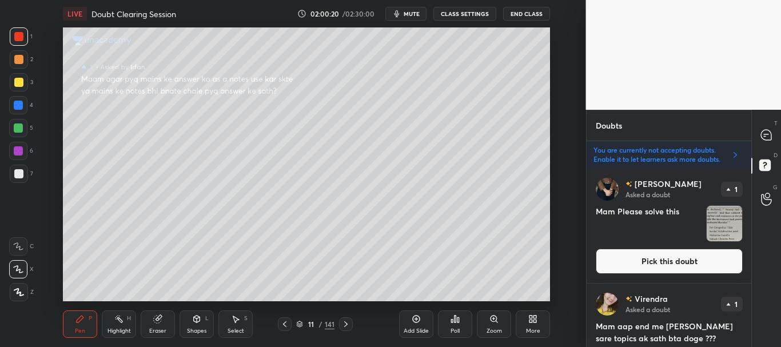
click at [679, 262] on button "Pick this doubt" at bounding box center [669, 261] width 147 height 25
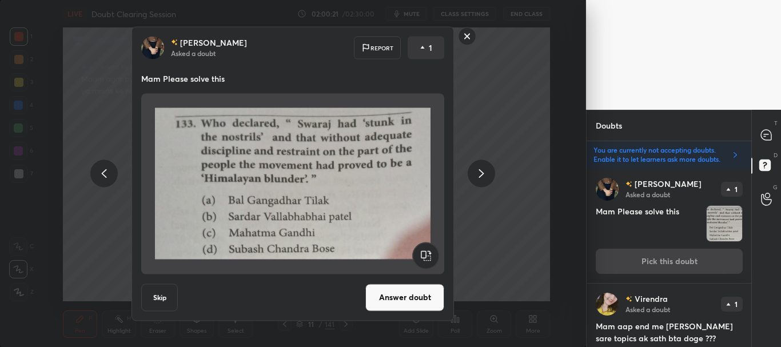
click at [480, 170] on icon at bounding box center [481, 173] width 5 height 9
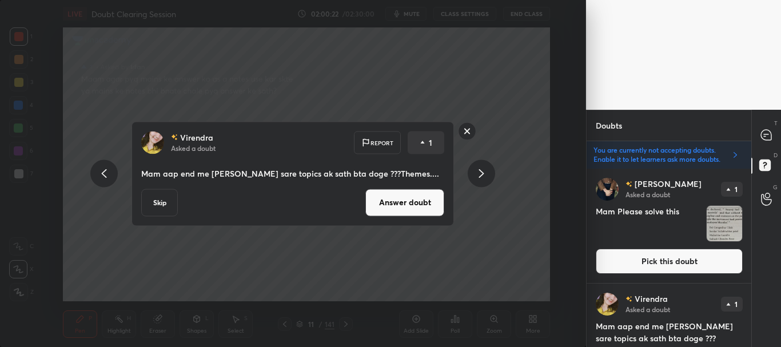
scroll to position [141, 0]
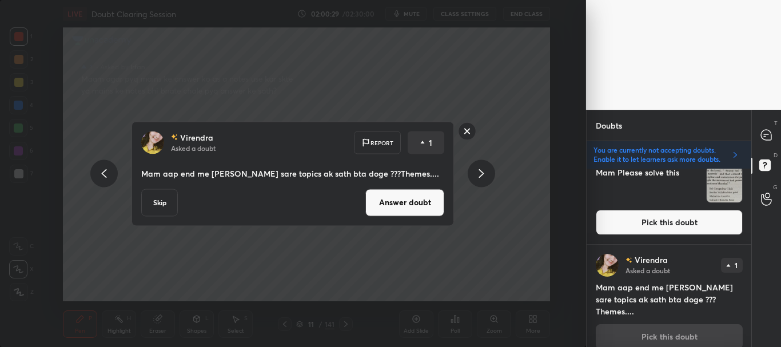
click at [411, 208] on button "Answer doubt" at bounding box center [405, 202] width 79 height 27
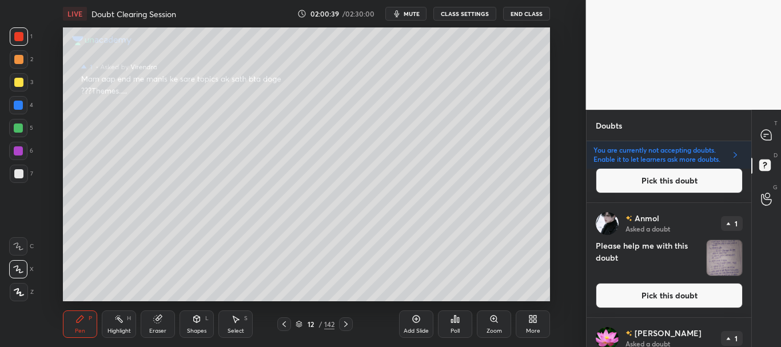
scroll to position [4655, 0]
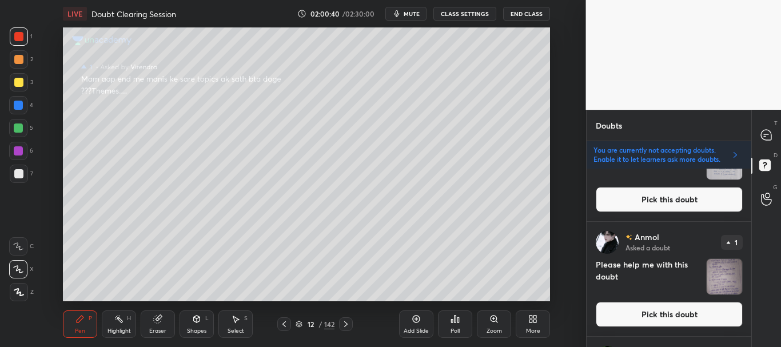
drag, startPoint x: 748, startPoint y: 313, endPoint x: 748, endPoint y: 323, distance: 9.7
click at [748, 327] on div "Anmol Asked a doubt 1 Please help me with this doubt Pick this doubt" at bounding box center [669, 279] width 165 height 114
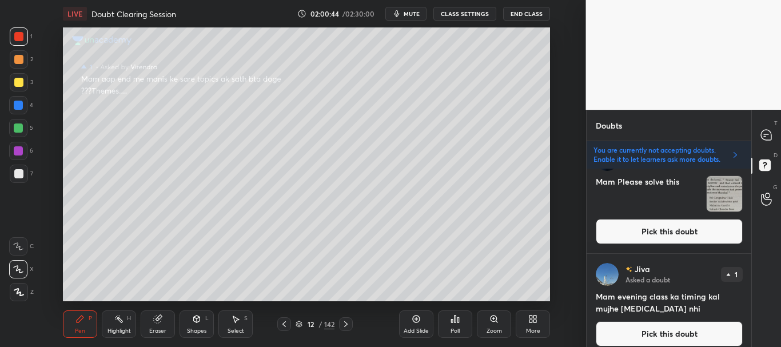
scroll to position [0, 0]
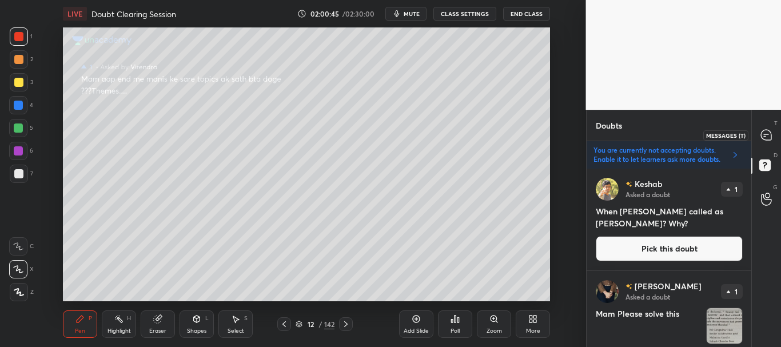
click at [769, 131] on icon at bounding box center [766, 135] width 10 height 10
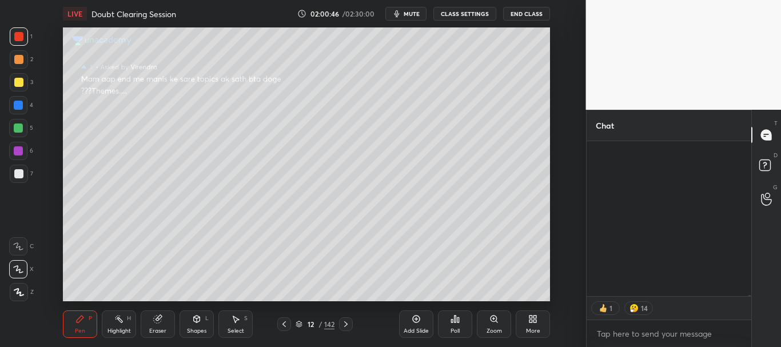
scroll to position [152, 161]
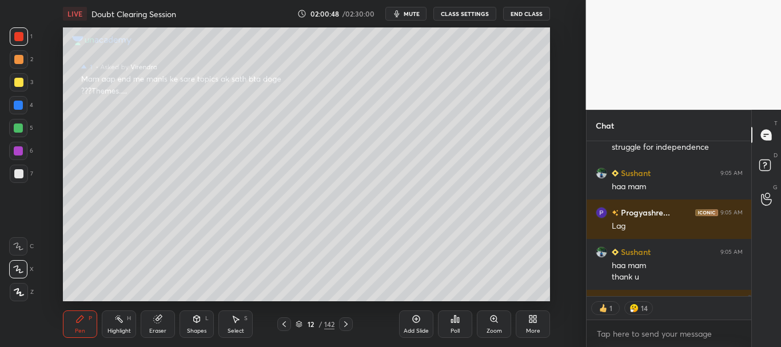
click at [750, 296] on div "Srishti 9:04 AM Ha mam TEJASH 9:05 AM struggle for independence Sushant 9:05 AM…" at bounding box center [669, 244] width 165 height 206
type textarea "x"
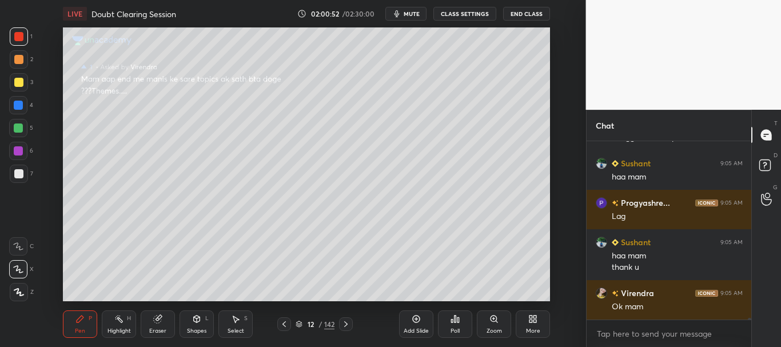
click at [285, 323] on icon at bounding box center [284, 324] width 9 height 9
click at [284, 324] on icon at bounding box center [284, 324] width 9 height 9
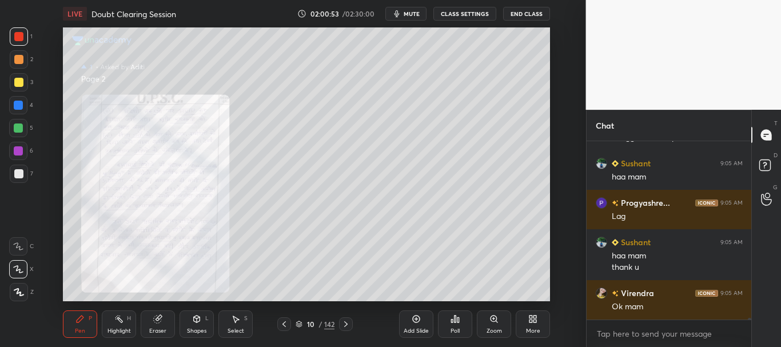
click at [284, 325] on icon at bounding box center [284, 324] width 3 height 6
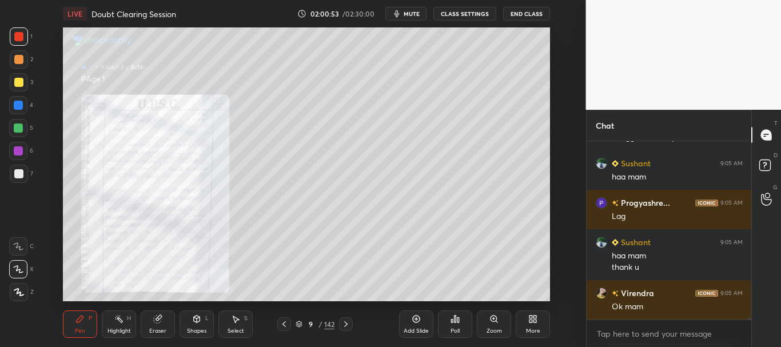
click at [284, 325] on icon at bounding box center [284, 324] width 3 height 6
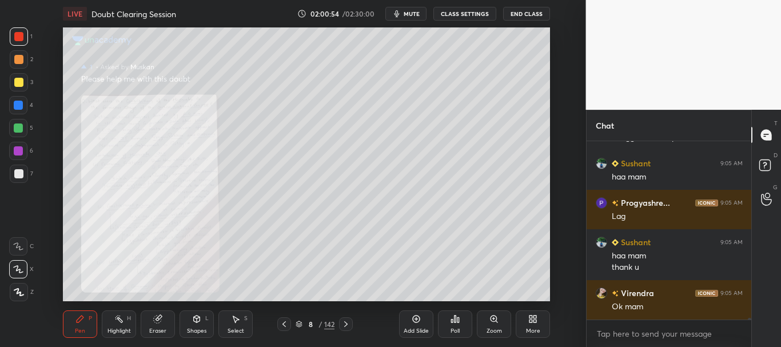
click at [284, 325] on icon at bounding box center [284, 324] width 3 height 6
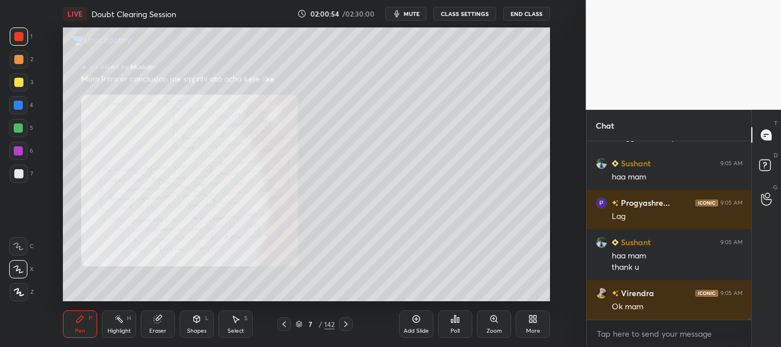
click at [283, 325] on icon at bounding box center [284, 324] width 3 height 6
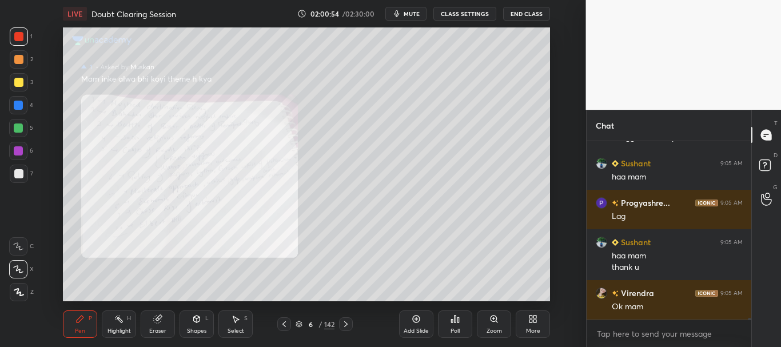
scroll to position [22015, 0]
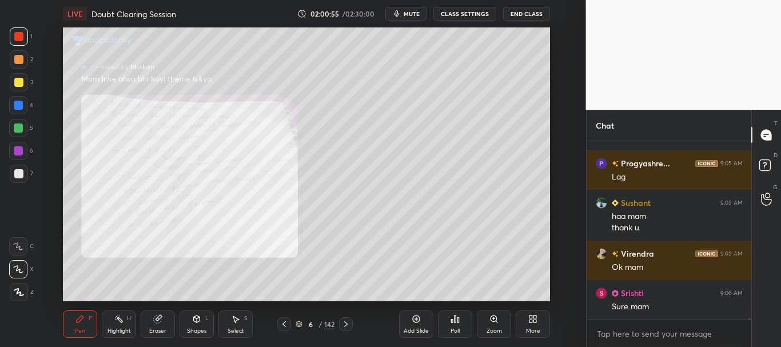
click at [281, 325] on icon at bounding box center [284, 324] width 9 height 9
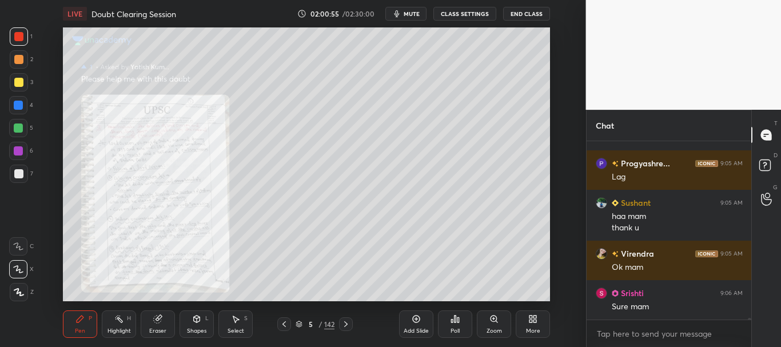
click at [281, 326] on icon at bounding box center [284, 324] width 9 height 9
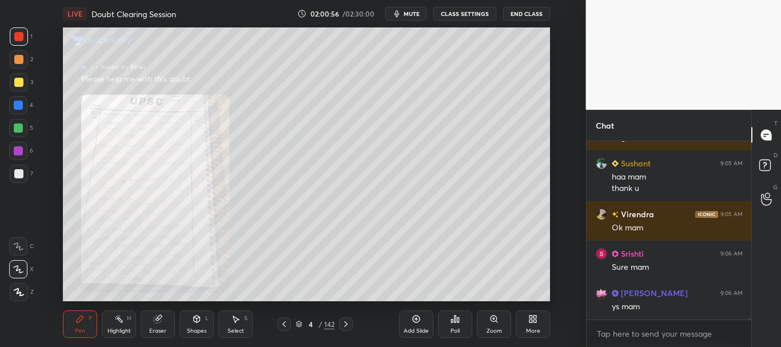
click at [281, 326] on icon at bounding box center [284, 324] width 9 height 9
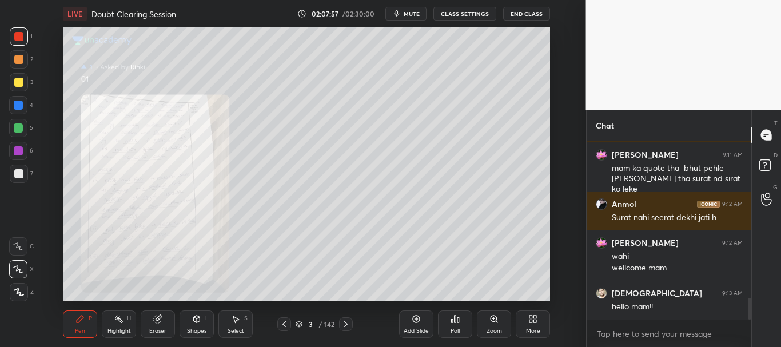
scroll to position [1287, 0]
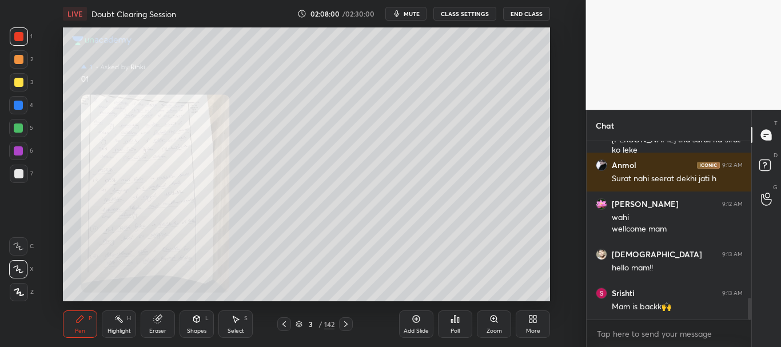
click at [346, 320] on icon at bounding box center [345, 324] width 9 height 9
click at [345, 323] on icon at bounding box center [345, 324] width 3 height 6
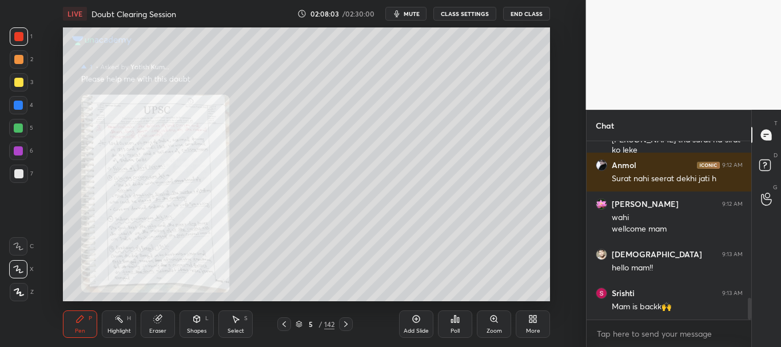
click at [348, 323] on icon at bounding box center [345, 324] width 9 height 9
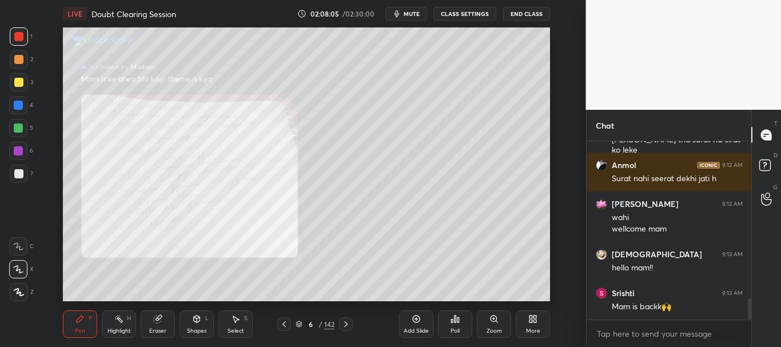
scroll to position [1326, 0]
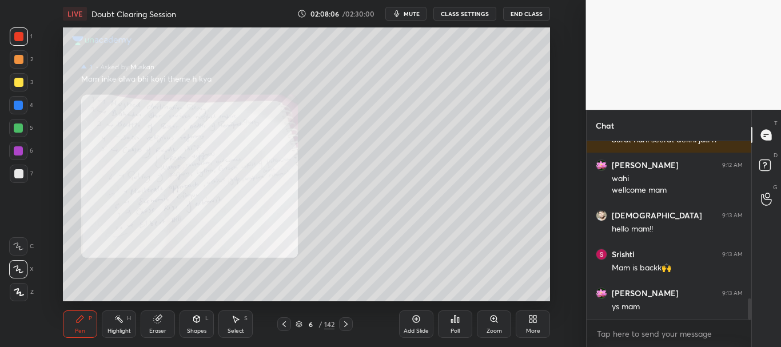
click at [347, 324] on icon at bounding box center [345, 324] width 3 height 6
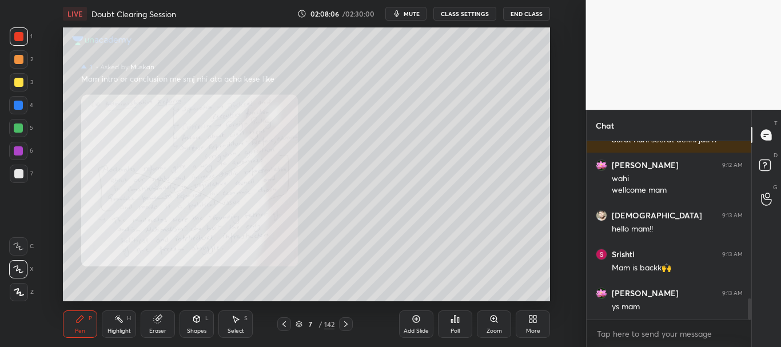
click at [347, 324] on icon at bounding box center [345, 324] width 3 height 6
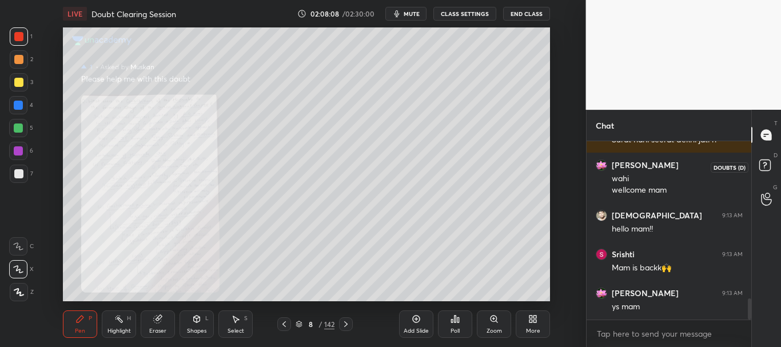
click at [762, 164] on rect at bounding box center [765, 165] width 11 height 11
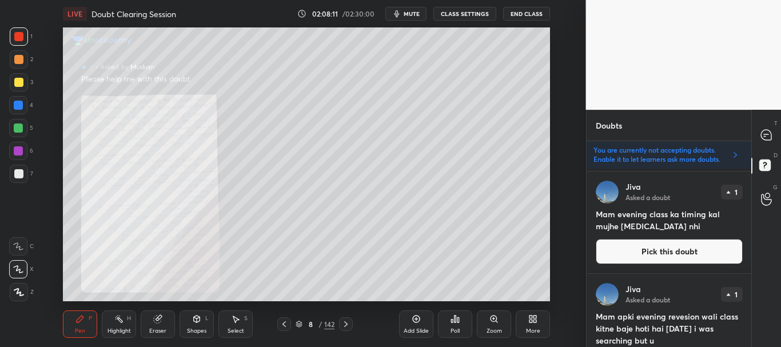
scroll to position [222, 0]
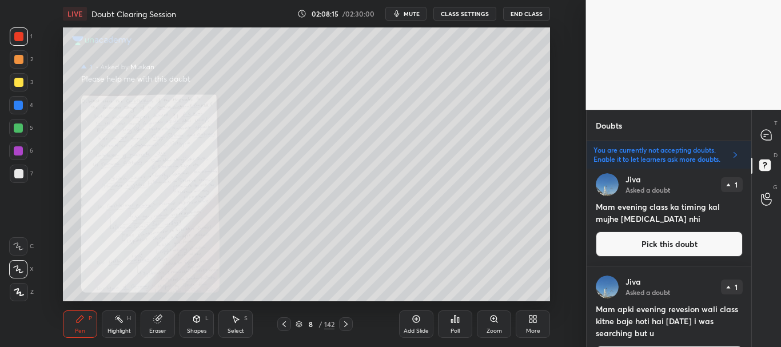
click at [672, 240] on button "Pick this doubt" at bounding box center [669, 244] width 147 height 25
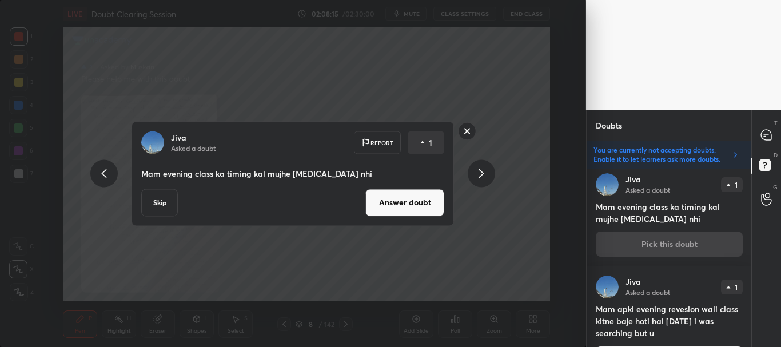
scroll to position [217, 0]
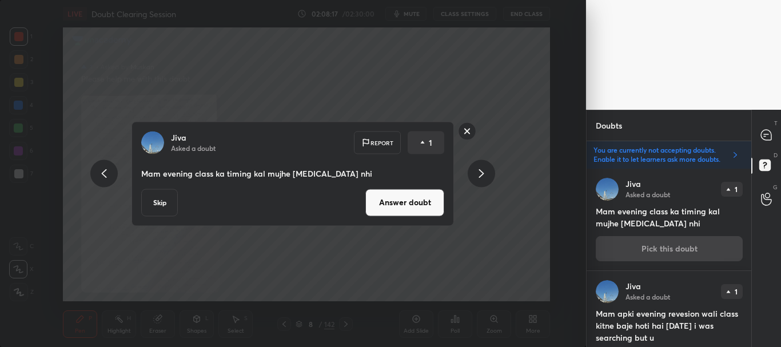
click at [160, 200] on button "Skip" at bounding box center [159, 202] width 37 height 27
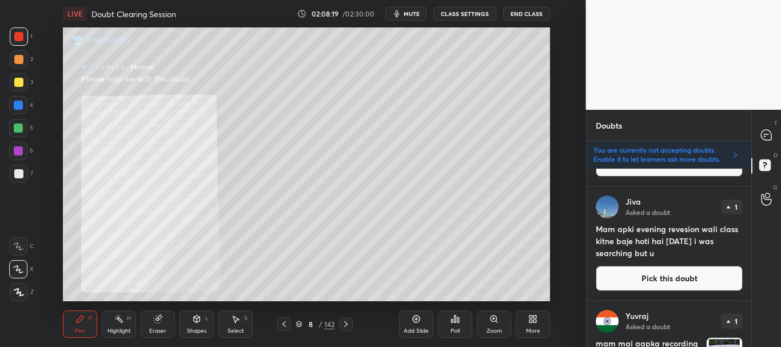
scroll to position [207, 0]
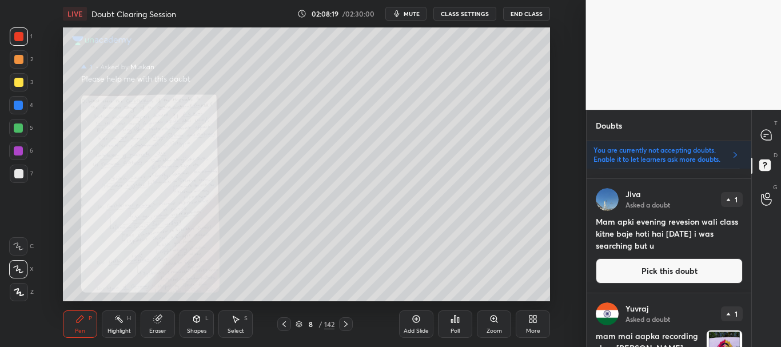
click at [654, 272] on button "Pick this doubt" at bounding box center [669, 271] width 147 height 25
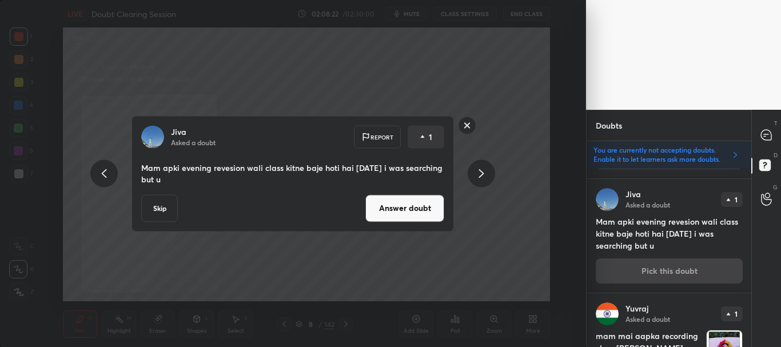
click at [160, 209] on button "Skip" at bounding box center [159, 207] width 37 height 27
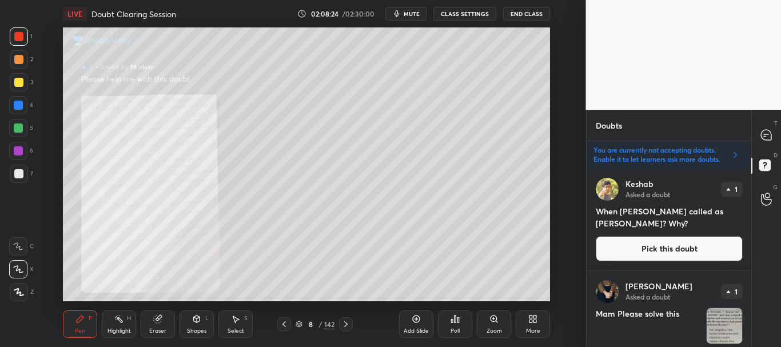
drag, startPoint x: 748, startPoint y: 178, endPoint x: 744, endPoint y: 187, distance: 10.0
click at [744, 187] on div "[PERSON_NAME] Asked a doubt 1 When [PERSON_NAME] called as [PERSON_NAME]? Why? …" at bounding box center [669, 220] width 165 height 102
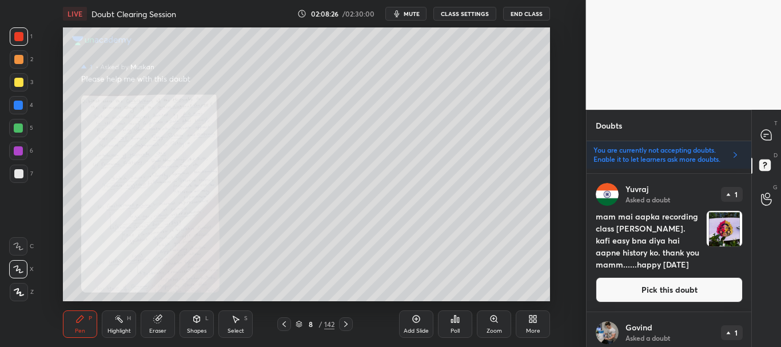
scroll to position [227, 0]
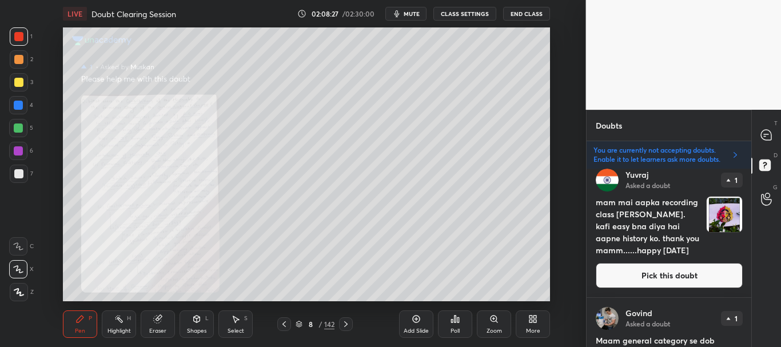
click at [660, 274] on button "Pick this doubt" at bounding box center [669, 275] width 147 height 25
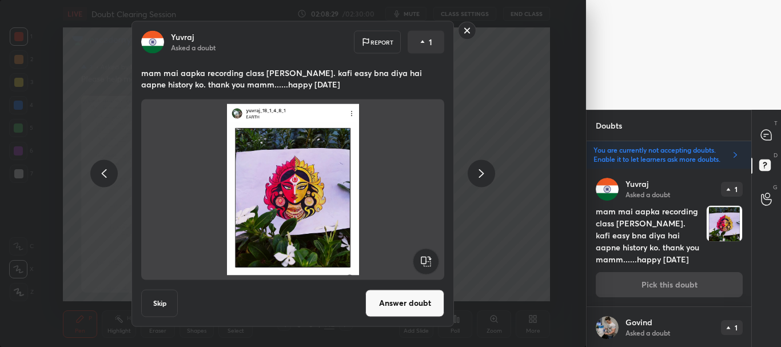
click at [414, 302] on button "Answer doubt" at bounding box center [405, 302] width 79 height 27
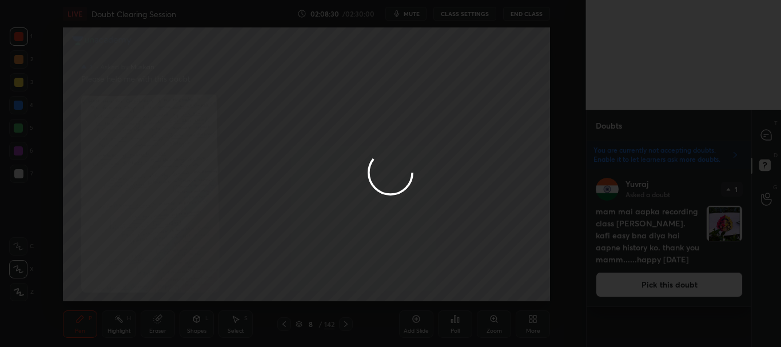
scroll to position [0, 0]
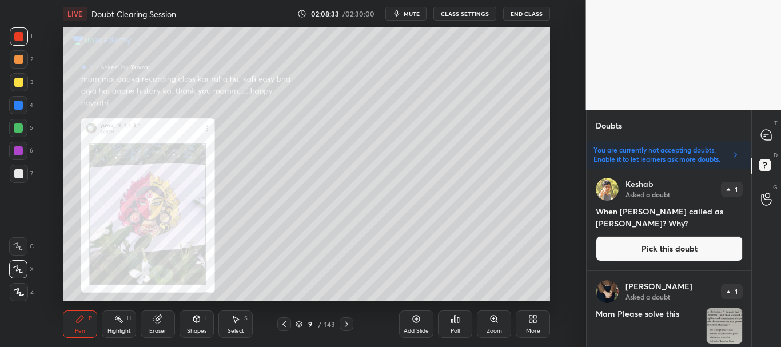
click at [284, 323] on icon at bounding box center [284, 324] width 9 height 9
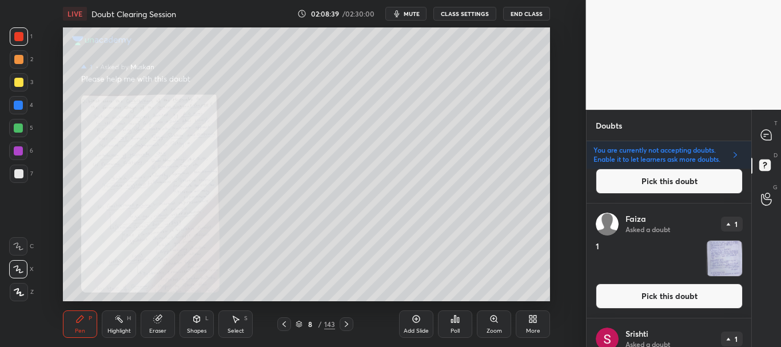
scroll to position [678, 0]
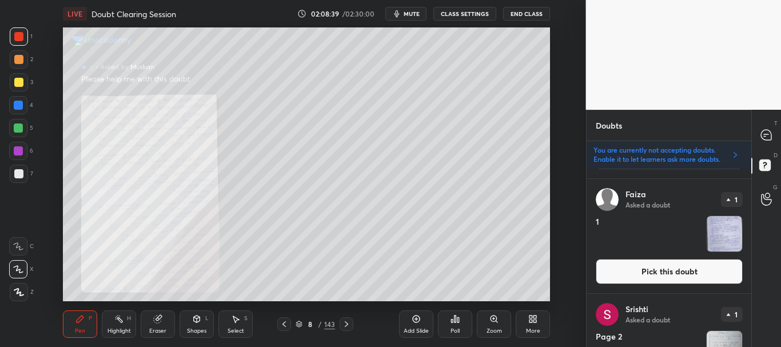
click at [754, 234] on div "T Messages (T) D Doubts (D) G Raise Hand (G)" at bounding box center [767, 228] width 30 height 237
click at [683, 269] on button "Pick this doubt" at bounding box center [669, 271] width 147 height 25
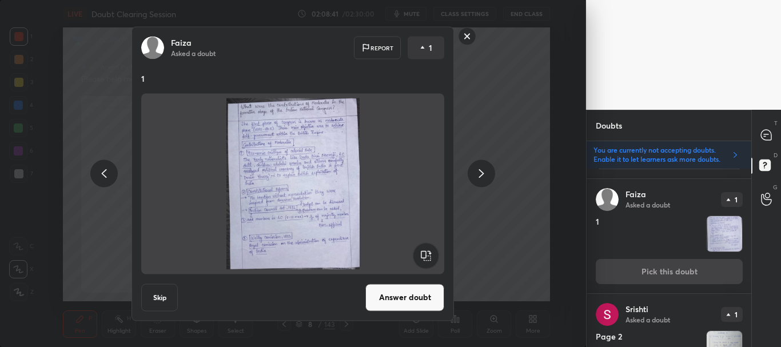
click at [426, 297] on button "Answer doubt" at bounding box center [405, 297] width 79 height 27
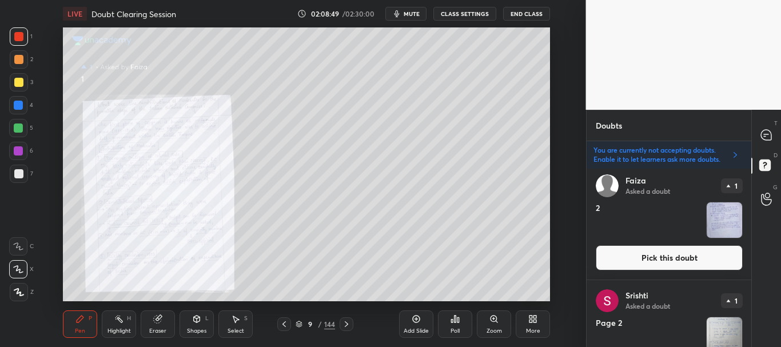
scroll to position [585, 0]
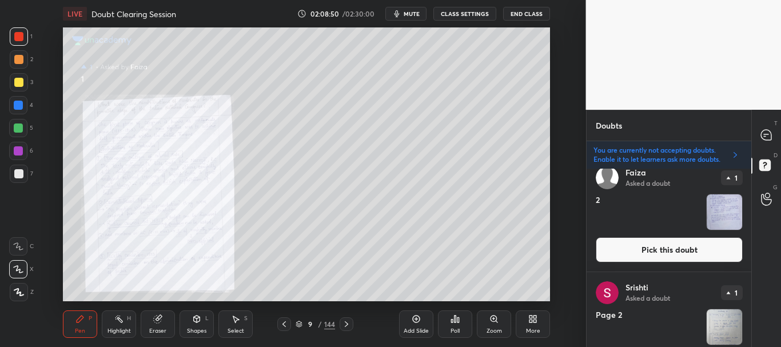
drag, startPoint x: 688, startPoint y: 246, endPoint x: 693, endPoint y: 241, distance: 6.5
click at [689, 246] on button "Pick this doubt" at bounding box center [669, 249] width 147 height 25
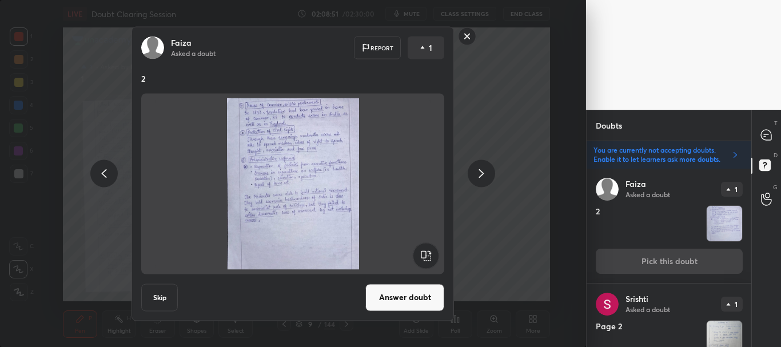
click at [395, 299] on button "Answer doubt" at bounding box center [405, 297] width 79 height 27
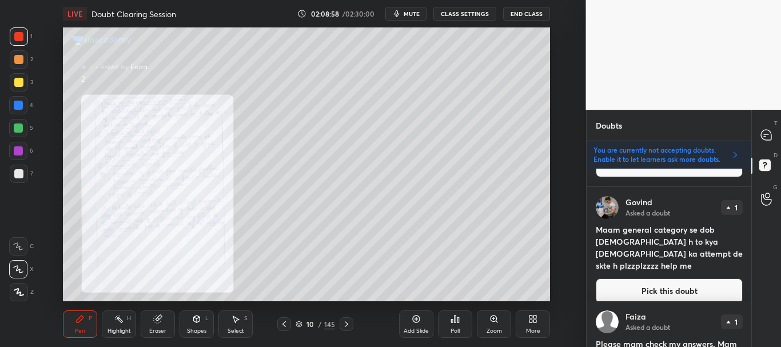
scroll to position [192, 0]
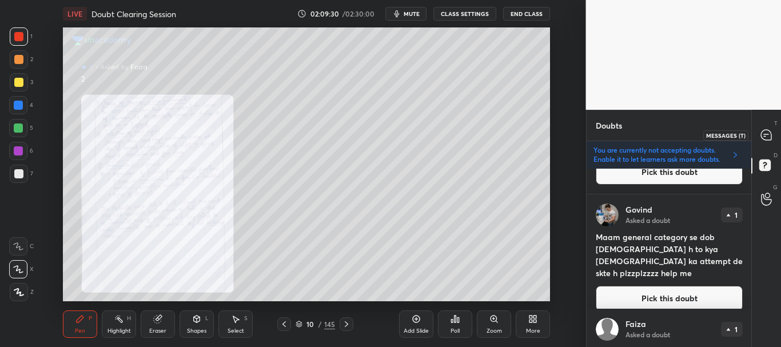
click at [765, 136] on icon at bounding box center [766, 135] width 10 height 10
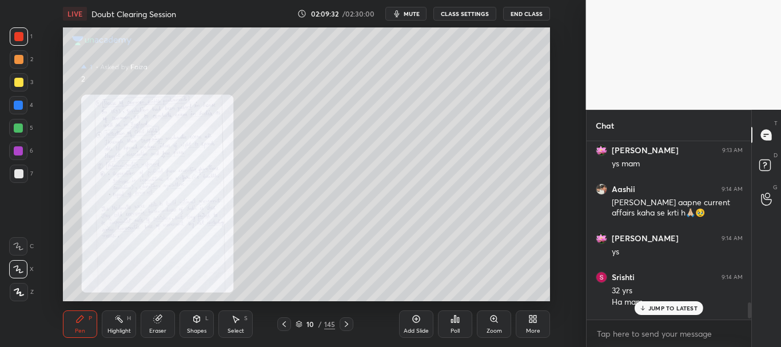
scroll to position [1806, 0]
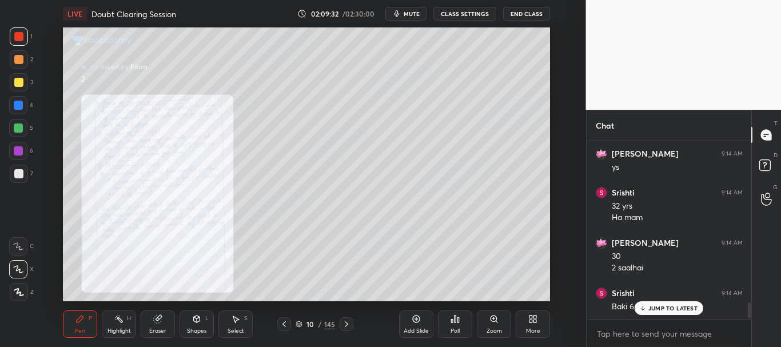
drag, startPoint x: 750, startPoint y: 304, endPoint x: 750, endPoint y: 318, distance: 14.3
click at [750, 318] on div at bounding box center [749, 311] width 3 height 16
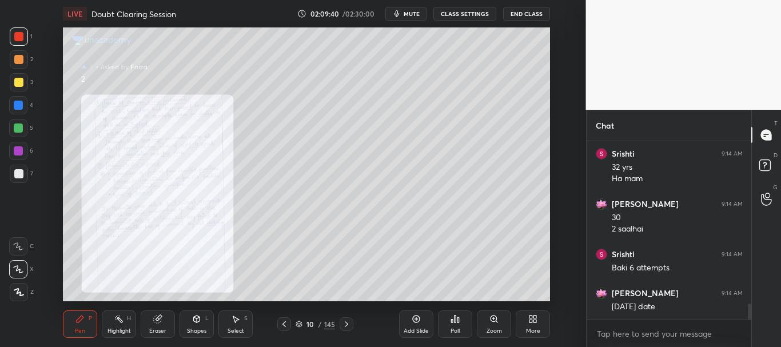
scroll to position [1884, 0]
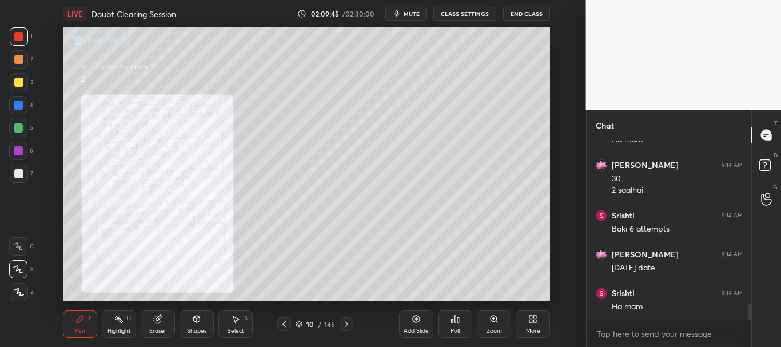
click at [160, 326] on div "Eraser" at bounding box center [158, 324] width 34 height 27
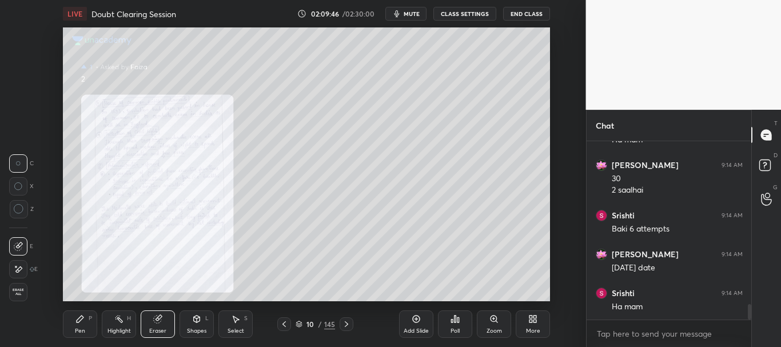
click at [21, 289] on span "Erase all" at bounding box center [18, 292] width 17 height 8
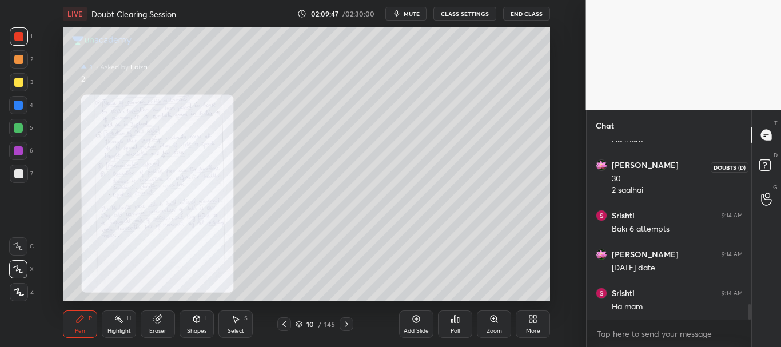
click at [769, 163] on rect at bounding box center [765, 165] width 11 height 11
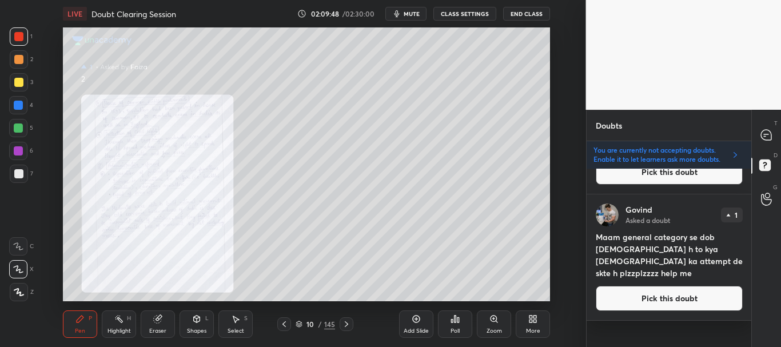
scroll to position [175, 161]
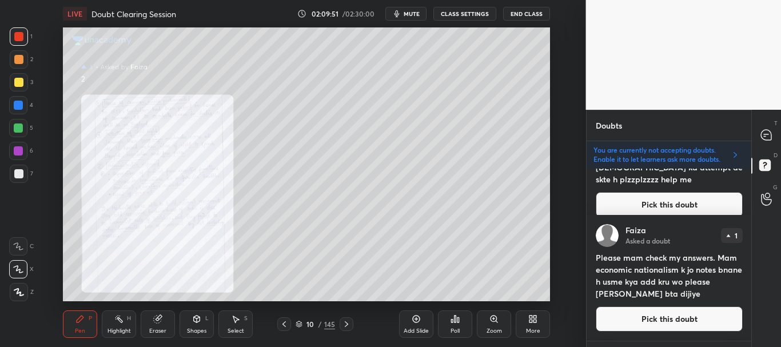
click at [664, 195] on button "Pick this doubt" at bounding box center [669, 204] width 147 height 25
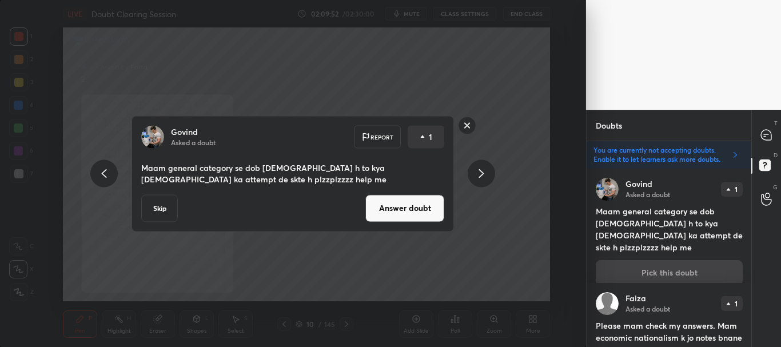
click at [163, 210] on button "Skip" at bounding box center [159, 207] width 37 height 27
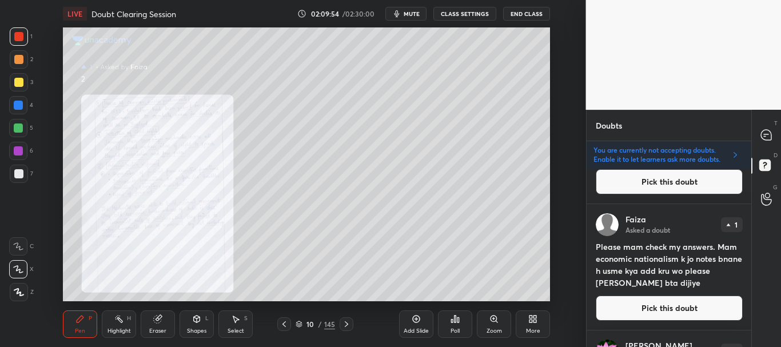
scroll to position [209, 0]
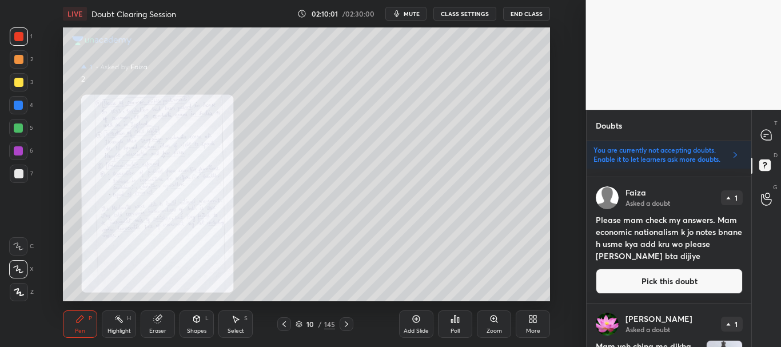
click at [678, 273] on button "Pick this doubt" at bounding box center [669, 281] width 147 height 25
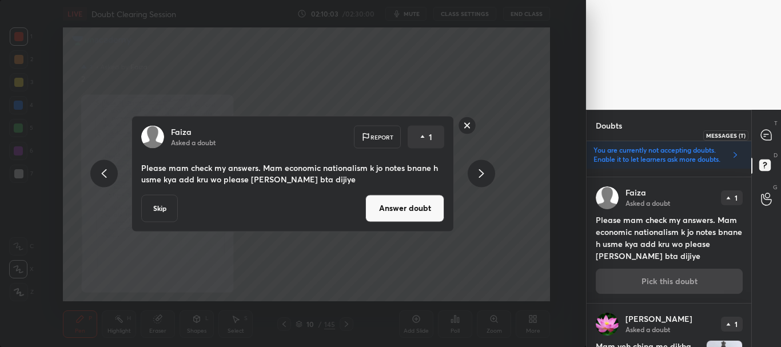
click at [767, 134] on icon at bounding box center [766, 134] width 5 height 0
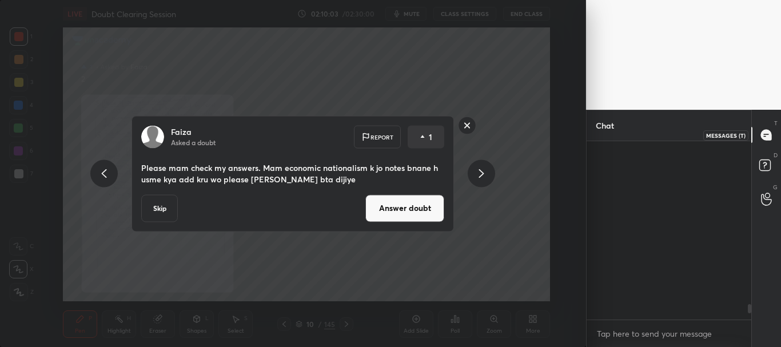
scroll to position [175, 161]
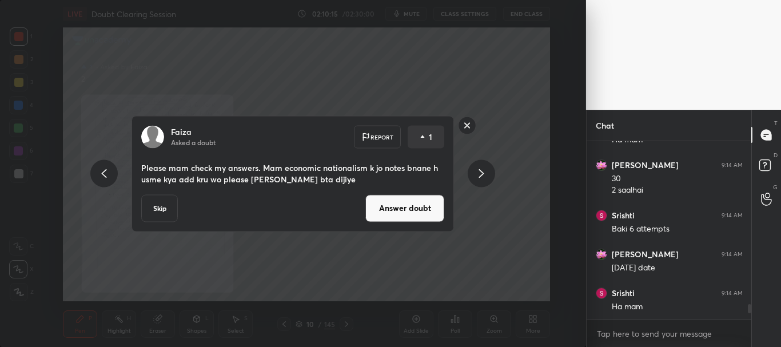
click at [164, 210] on button "Skip" at bounding box center [159, 207] width 37 height 27
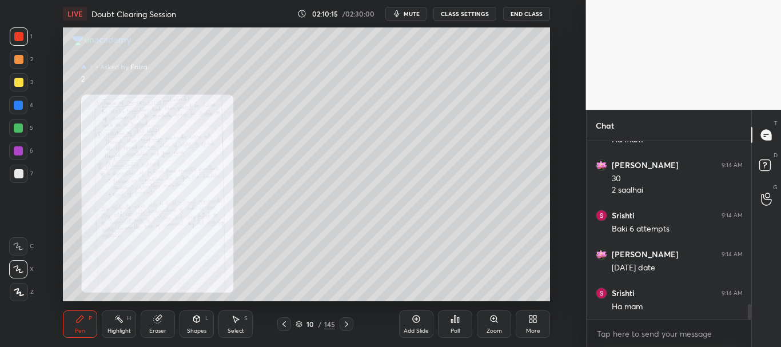
scroll to position [0, 0]
click at [766, 162] on rect at bounding box center [765, 165] width 11 height 11
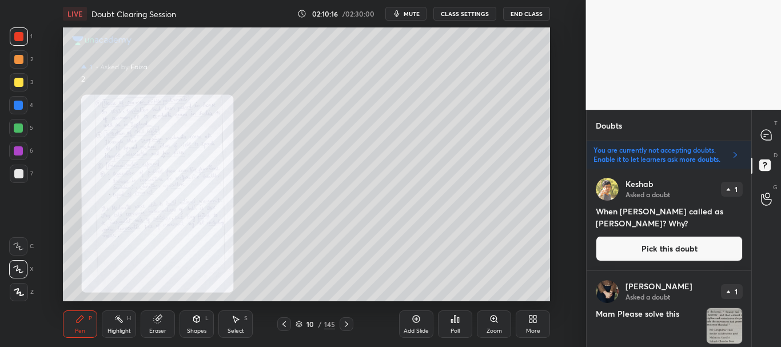
scroll to position [175, 161]
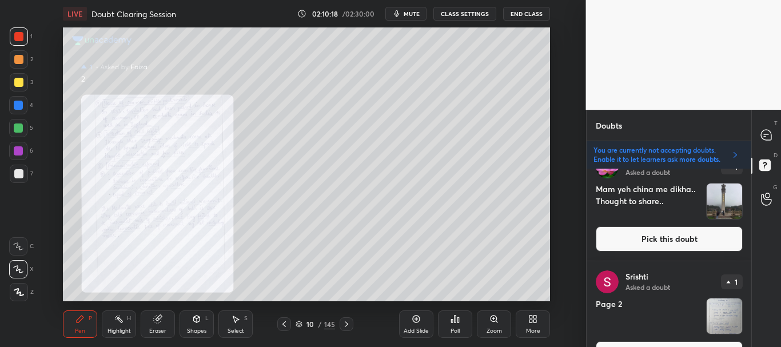
click at [693, 243] on button "Pick this doubt" at bounding box center [669, 239] width 147 height 25
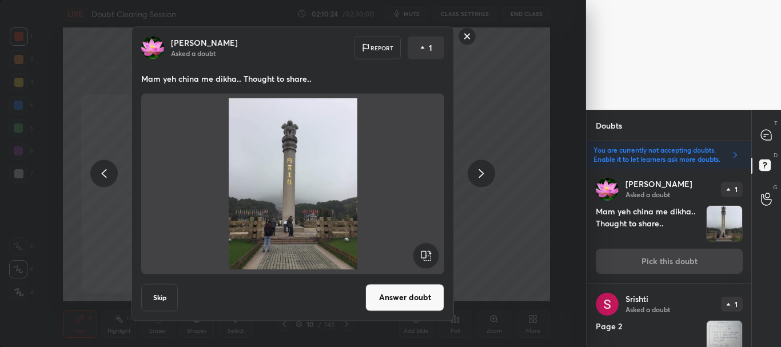
click at [169, 294] on button "Skip" at bounding box center [159, 297] width 37 height 27
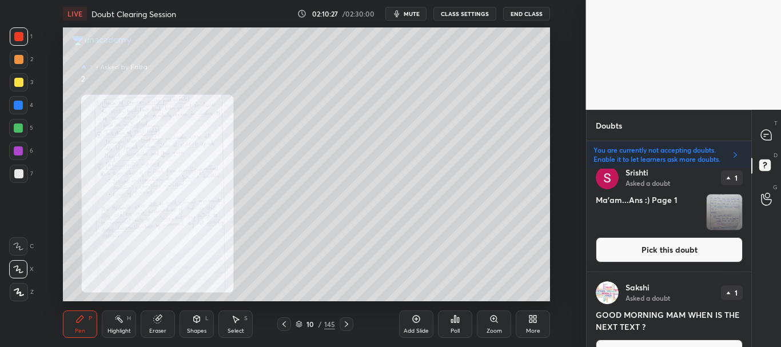
scroll to position [288, 0]
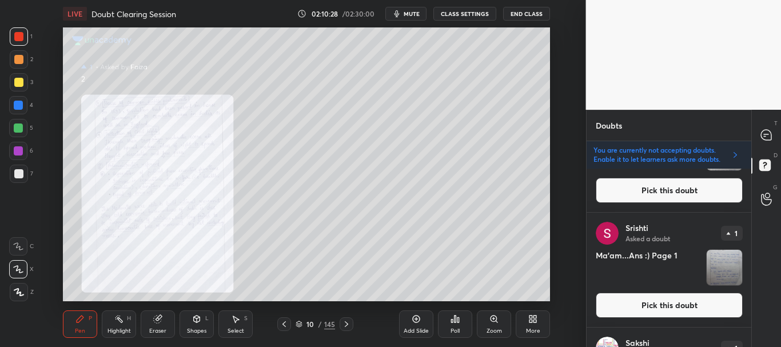
click at [671, 307] on button "Pick this doubt" at bounding box center [669, 305] width 147 height 25
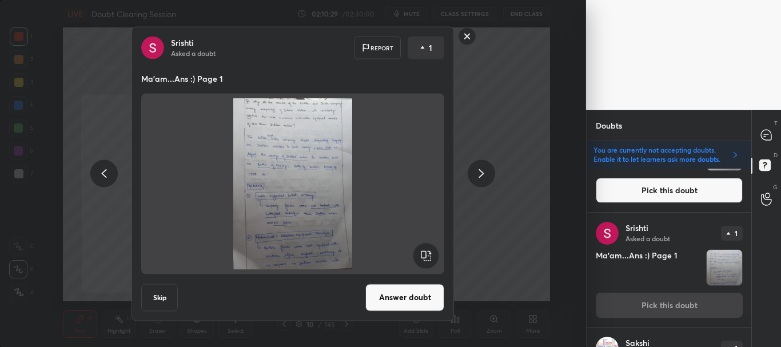
click at [390, 294] on button "Answer doubt" at bounding box center [405, 297] width 79 height 27
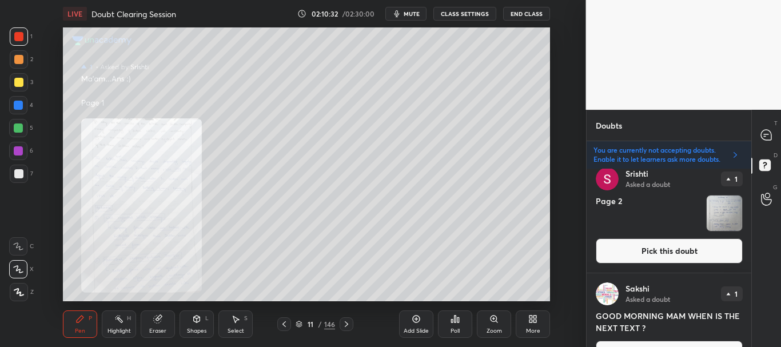
click at [669, 247] on button "Pick this doubt" at bounding box center [669, 251] width 147 height 25
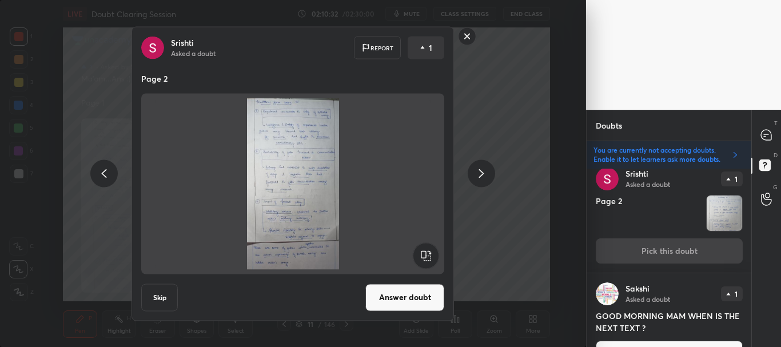
scroll to position [217, 0]
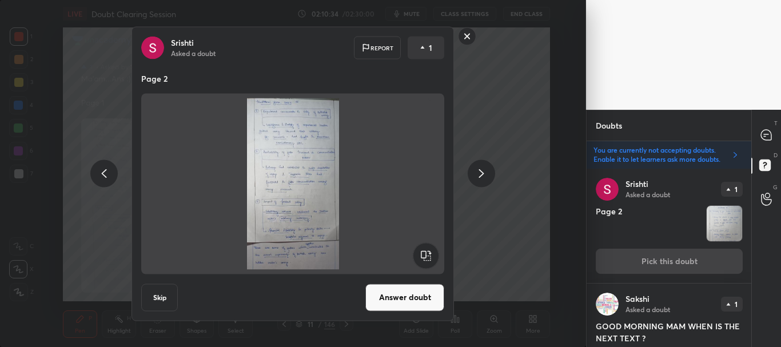
click at [403, 295] on button "Answer doubt" at bounding box center [405, 297] width 79 height 27
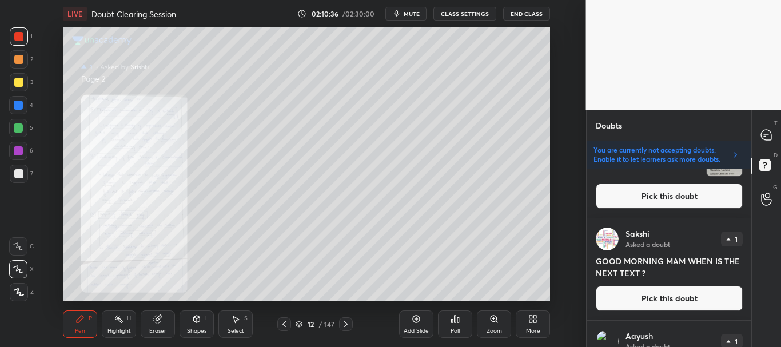
scroll to position [200, 0]
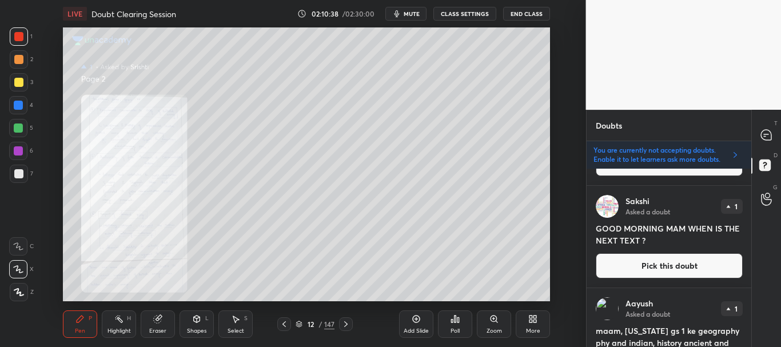
click at [659, 267] on button "Pick this doubt" at bounding box center [669, 265] width 147 height 25
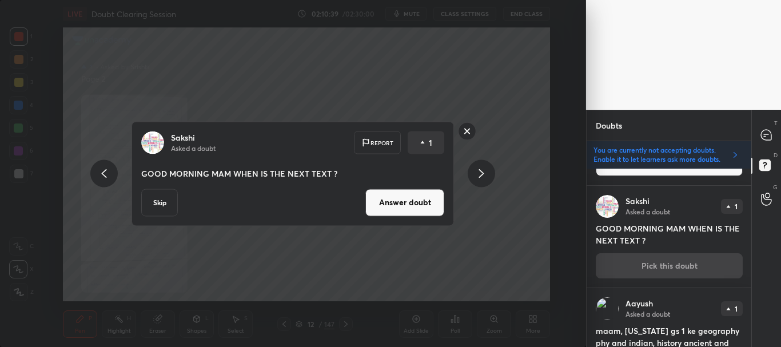
click at [168, 200] on button "Skip" at bounding box center [159, 202] width 37 height 27
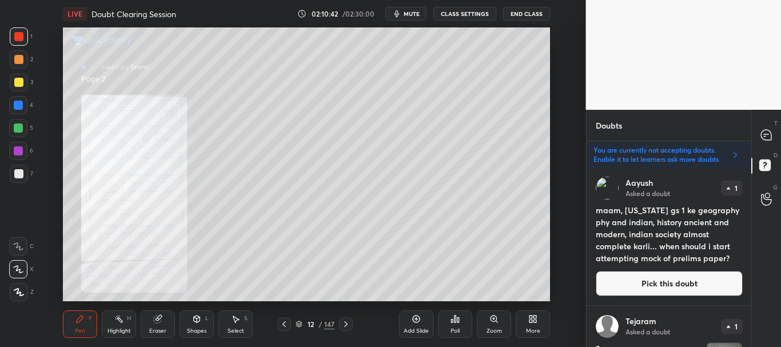
scroll to position [219, 0]
click at [689, 283] on button "Pick this doubt" at bounding box center [669, 283] width 147 height 25
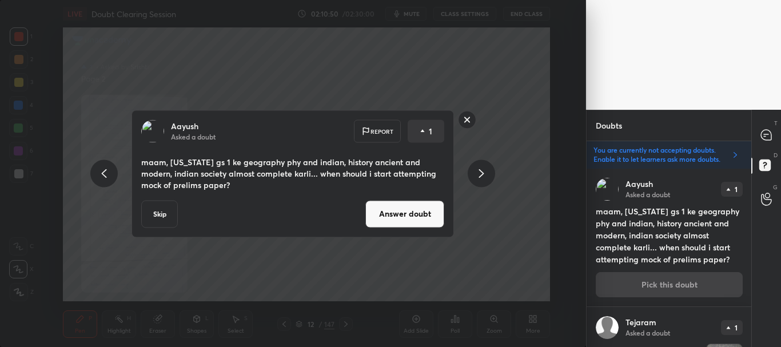
click at [410, 216] on button "Answer doubt" at bounding box center [405, 213] width 79 height 27
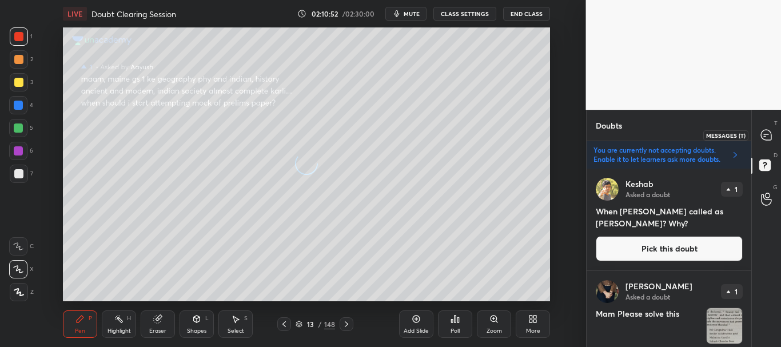
click at [765, 136] on icon at bounding box center [766, 135] width 10 height 10
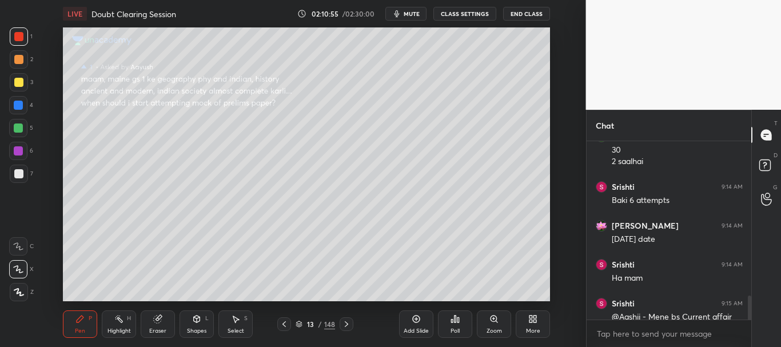
scroll to position [1594, 0]
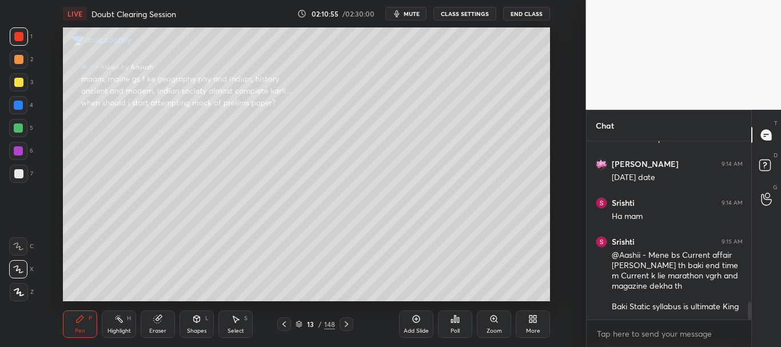
drag, startPoint x: 749, startPoint y: 299, endPoint x: 748, endPoint y: 312, distance: 13.2
click at [748, 312] on div at bounding box center [748, 230] width 7 height 178
click at [281, 318] on div at bounding box center [284, 324] width 14 height 14
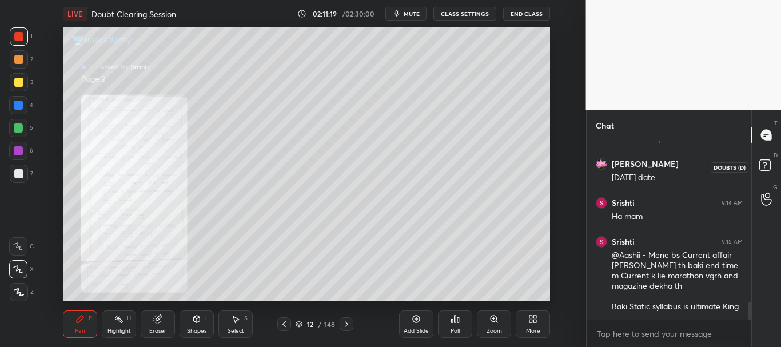
click at [770, 162] on rect at bounding box center [765, 165] width 11 height 11
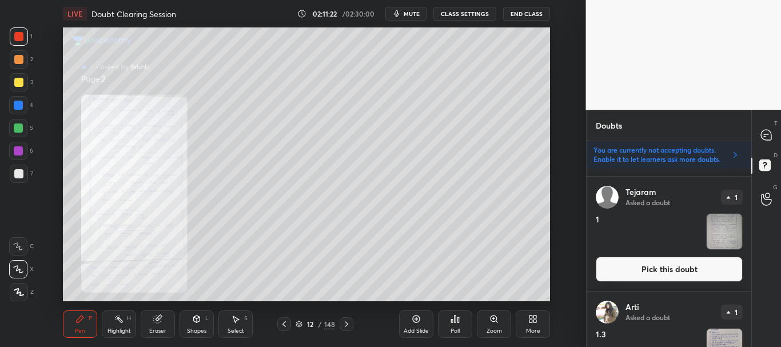
scroll to position [331, 0]
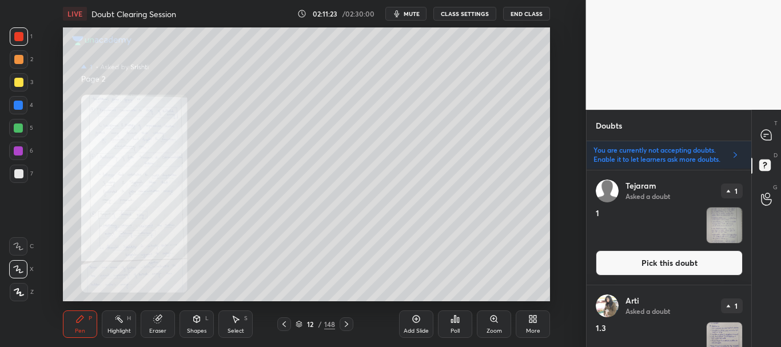
click at [658, 263] on button "Pick this doubt" at bounding box center [669, 263] width 147 height 25
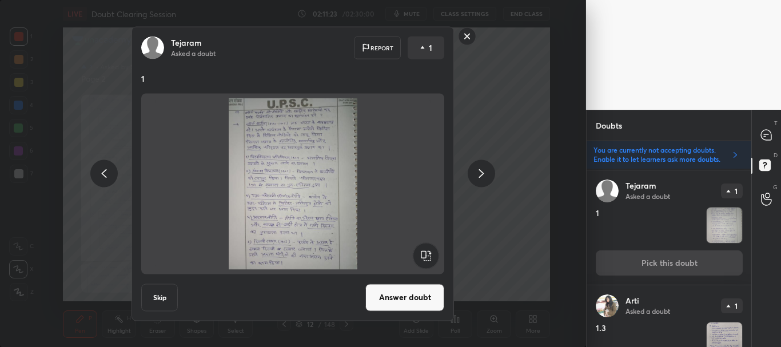
click at [412, 296] on button "Answer doubt" at bounding box center [405, 297] width 79 height 27
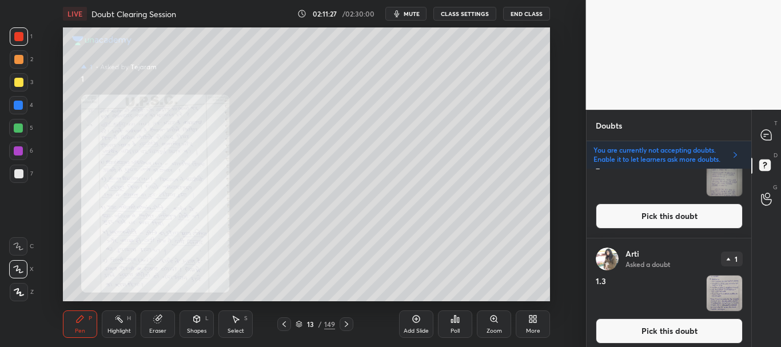
scroll to position [206, 0]
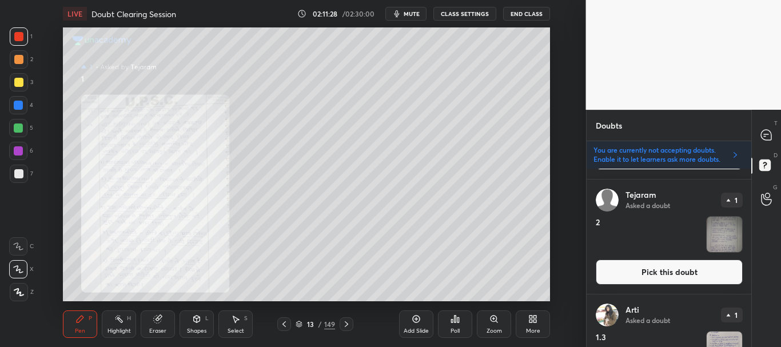
click at [650, 272] on button "Pick this doubt" at bounding box center [669, 272] width 147 height 25
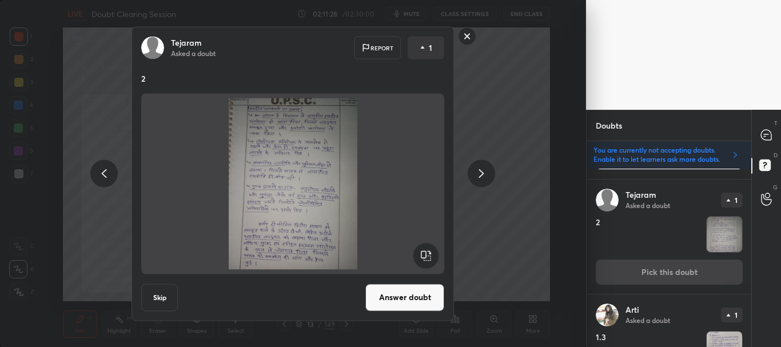
click at [401, 299] on button "Answer doubt" at bounding box center [405, 297] width 79 height 27
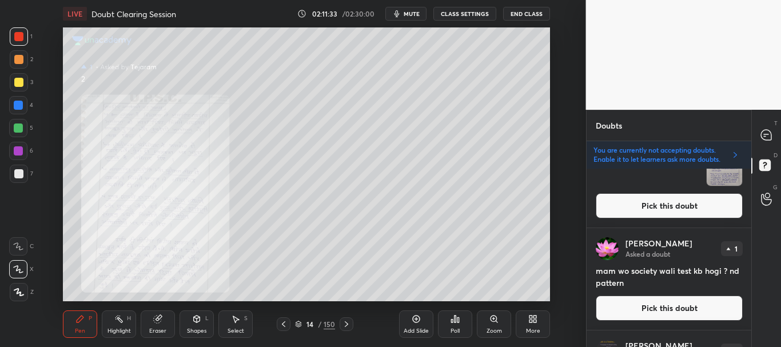
scroll to position [285, 0]
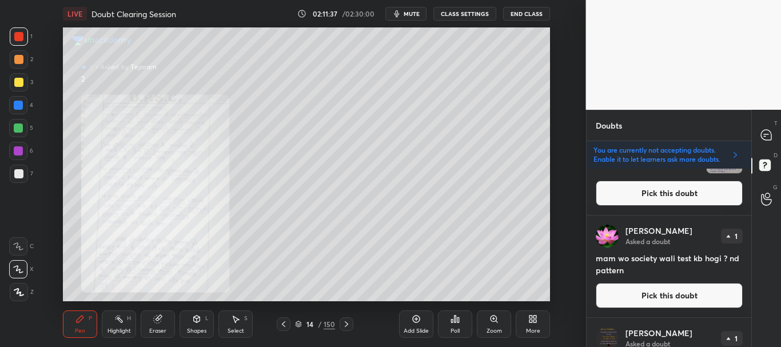
click at [658, 293] on button "Pick this doubt" at bounding box center [669, 295] width 147 height 25
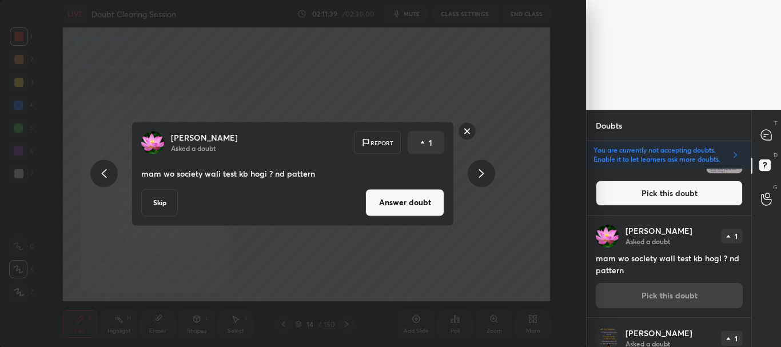
click at [155, 202] on button "Skip" at bounding box center [159, 202] width 37 height 27
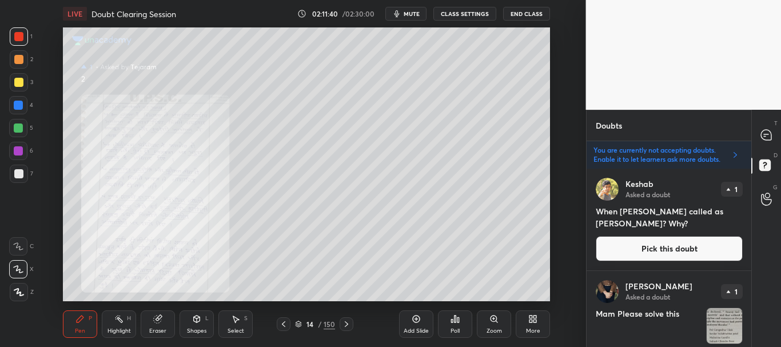
drag, startPoint x: 752, startPoint y: 179, endPoint x: 752, endPoint y: 188, distance: 8.6
click at [752, 188] on div "T Messages (T) D Doubts (D) G Raise Hand (G)" at bounding box center [767, 228] width 30 height 237
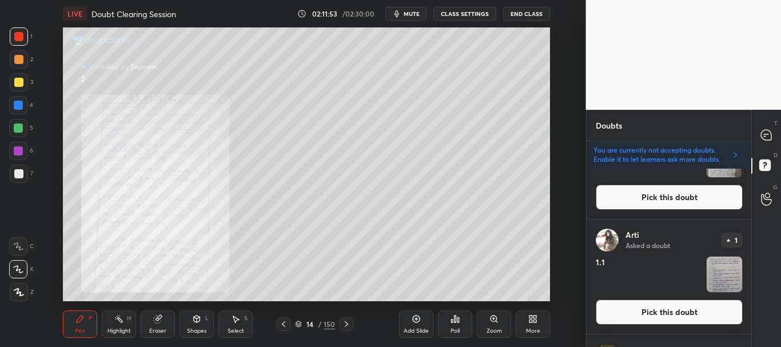
scroll to position [962, 0]
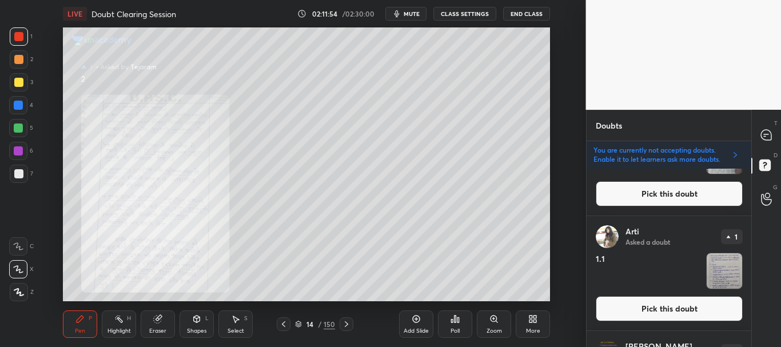
click at [662, 307] on button "Pick this doubt" at bounding box center [669, 308] width 147 height 25
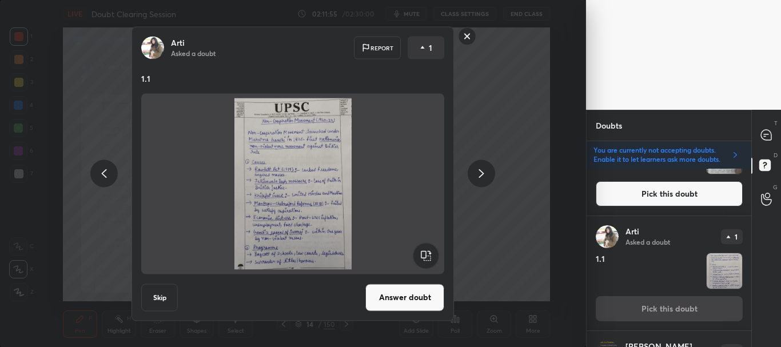
click at [411, 295] on button "Answer doubt" at bounding box center [405, 297] width 79 height 27
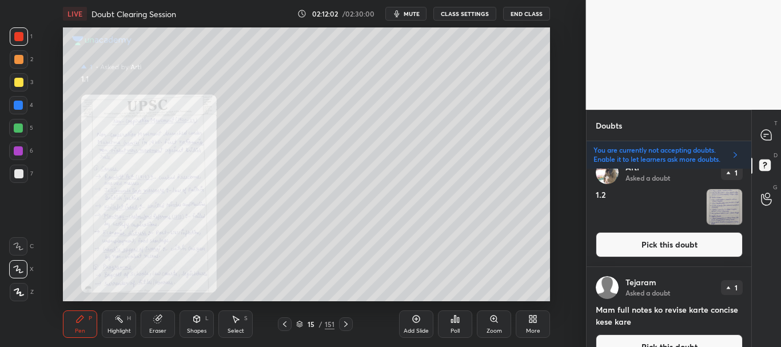
click at [679, 247] on button "Pick this doubt" at bounding box center [669, 244] width 147 height 25
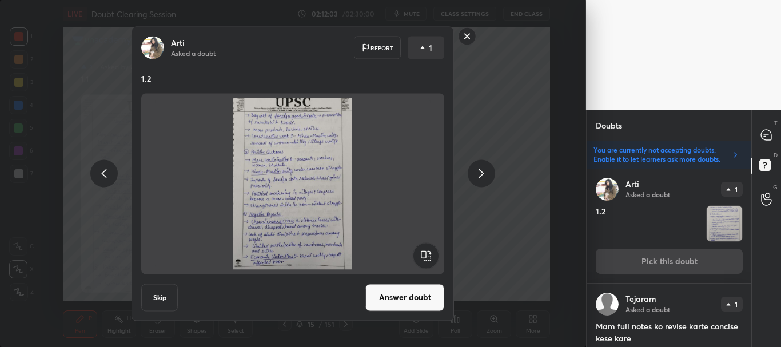
click at [415, 297] on button "Answer doubt" at bounding box center [405, 297] width 79 height 27
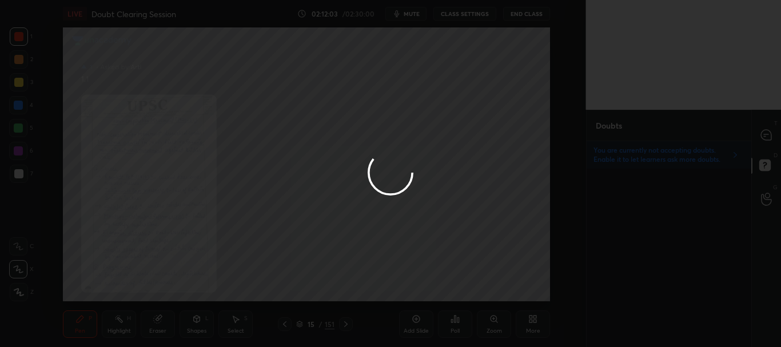
scroll to position [0, 0]
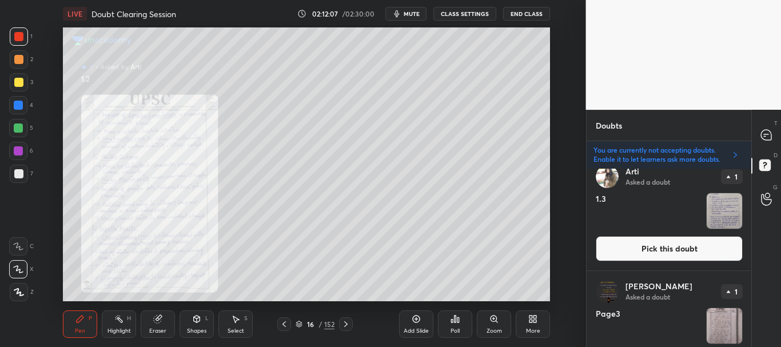
click at [670, 248] on button "Pick this doubt" at bounding box center [669, 248] width 147 height 25
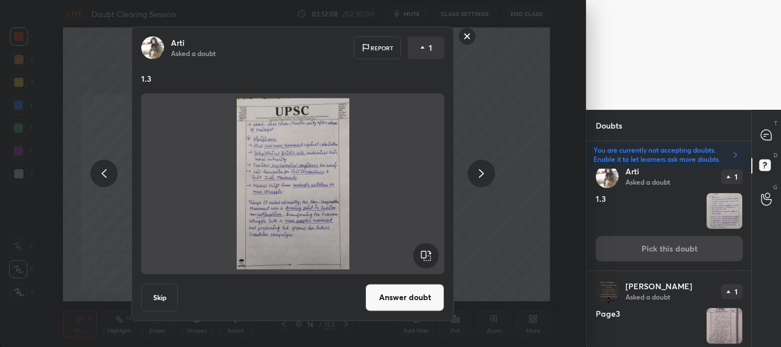
scroll to position [217, 0]
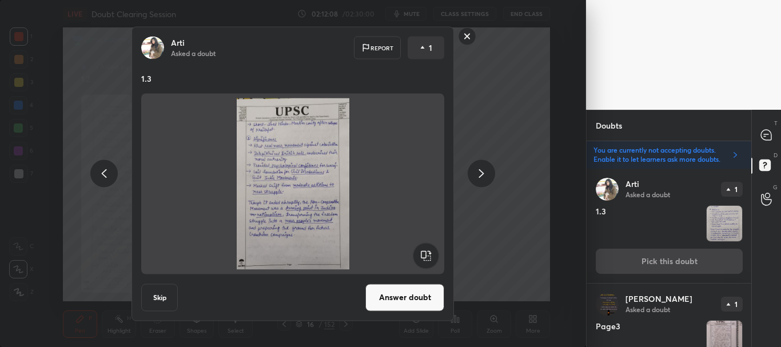
click at [418, 294] on button "Answer doubt" at bounding box center [405, 297] width 79 height 27
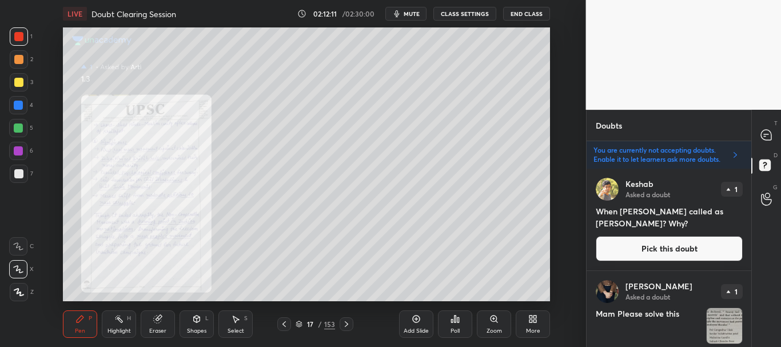
click at [753, 200] on div "T Messages (T) D Doubts (D) G Raise Hand (G)" at bounding box center [767, 228] width 30 height 237
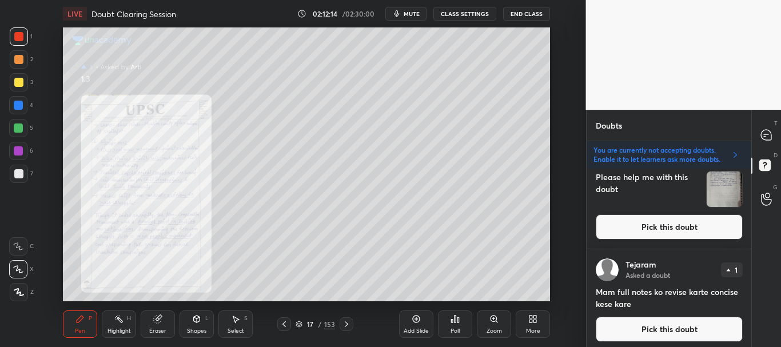
scroll to position [379, 0]
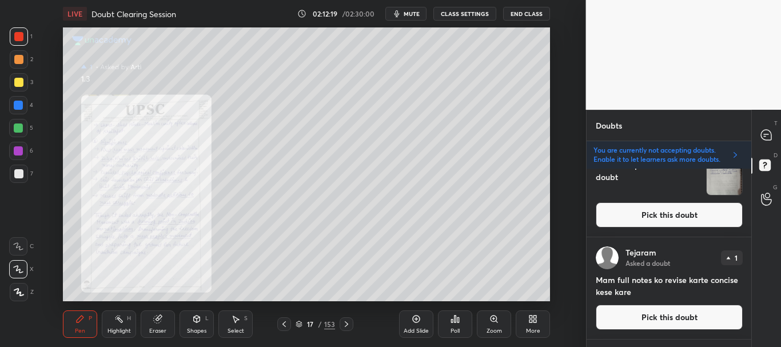
click at [681, 316] on button "Pick this doubt" at bounding box center [669, 317] width 147 height 25
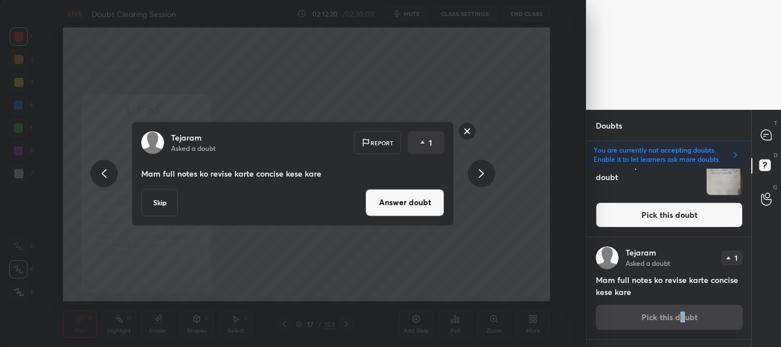
click at [167, 206] on button "Skip" at bounding box center [159, 202] width 37 height 27
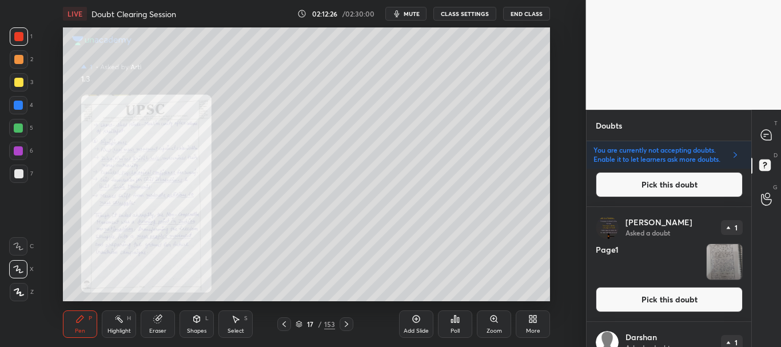
scroll to position [669, 0]
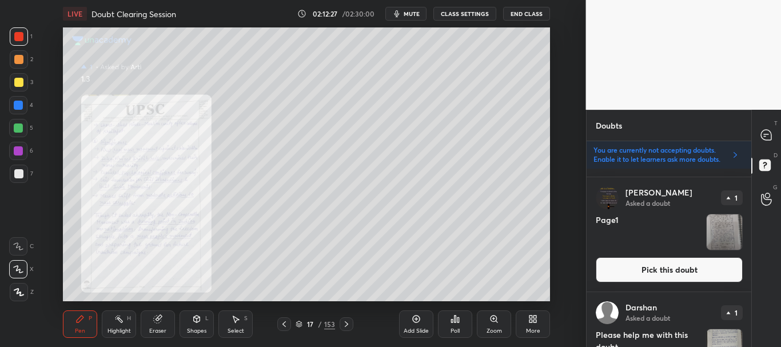
click at [673, 273] on button "Pick this doubt" at bounding box center [669, 269] width 147 height 25
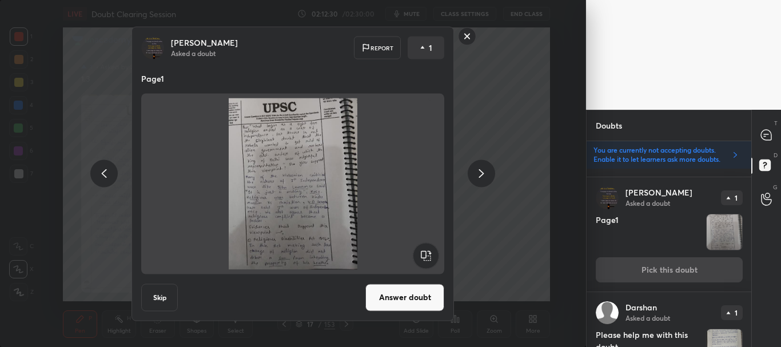
click at [410, 296] on button "Answer doubt" at bounding box center [405, 297] width 79 height 27
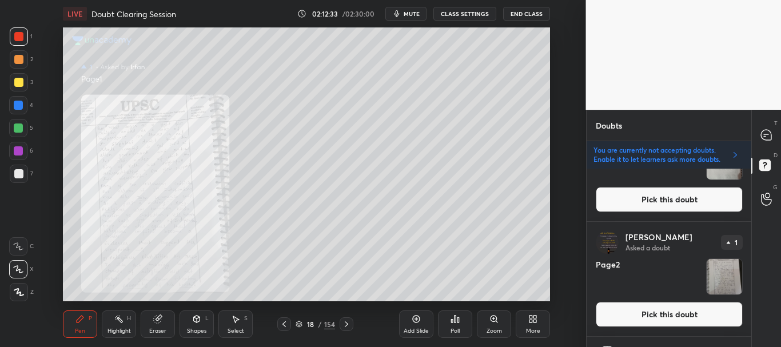
scroll to position [414, 0]
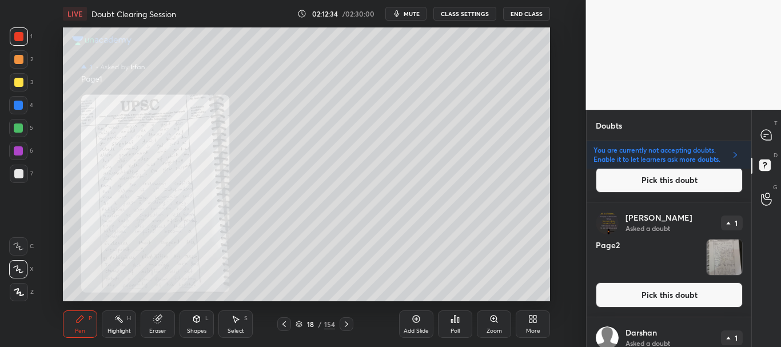
click at [684, 292] on button "Pick this doubt" at bounding box center [669, 295] width 147 height 25
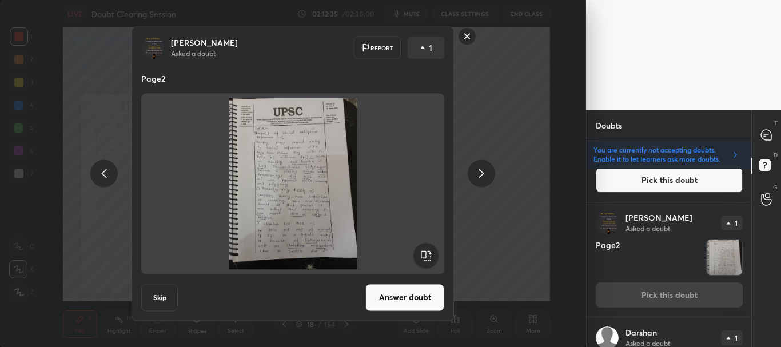
click at [408, 296] on button "Answer doubt" at bounding box center [405, 297] width 79 height 27
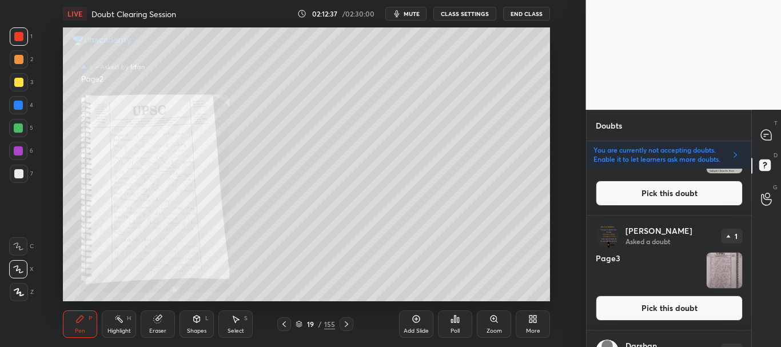
scroll to position [182, 0]
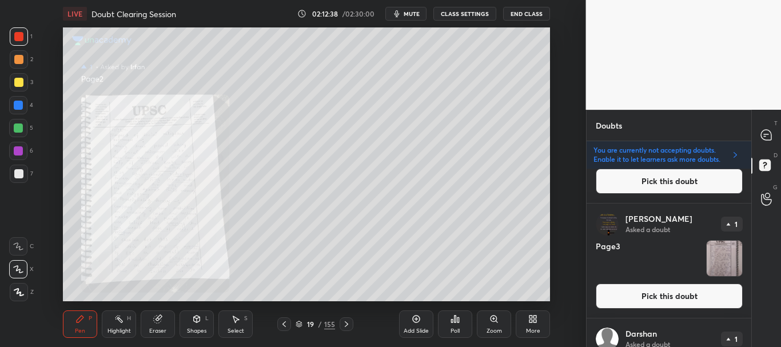
click at [656, 301] on button "Pick this doubt" at bounding box center [669, 296] width 147 height 25
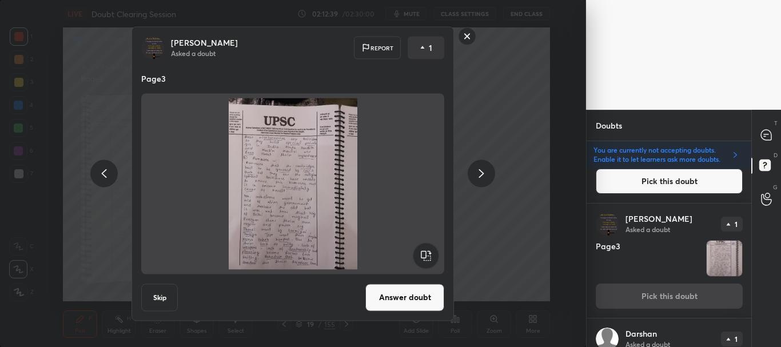
click at [429, 299] on button "Answer doubt" at bounding box center [405, 297] width 79 height 27
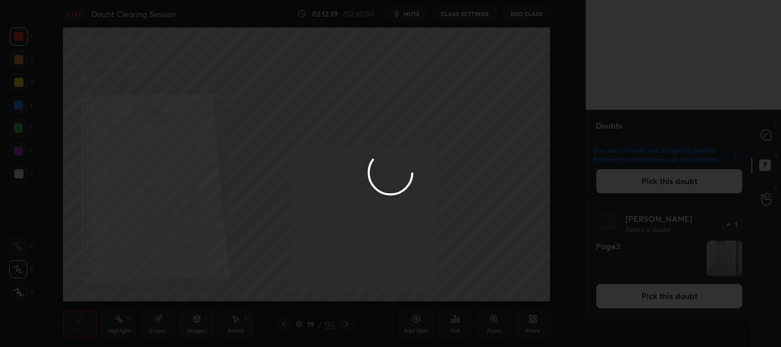
scroll to position [0, 0]
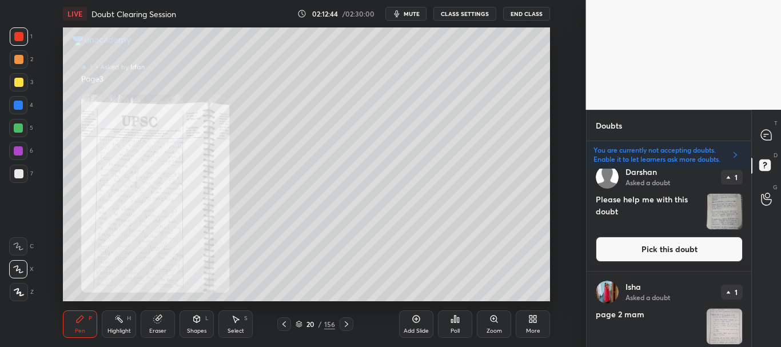
click at [673, 252] on button "Pick this doubt" at bounding box center [669, 249] width 147 height 25
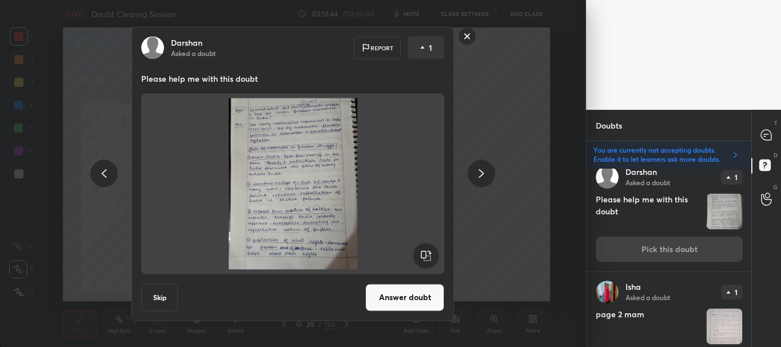
scroll to position [447, 0]
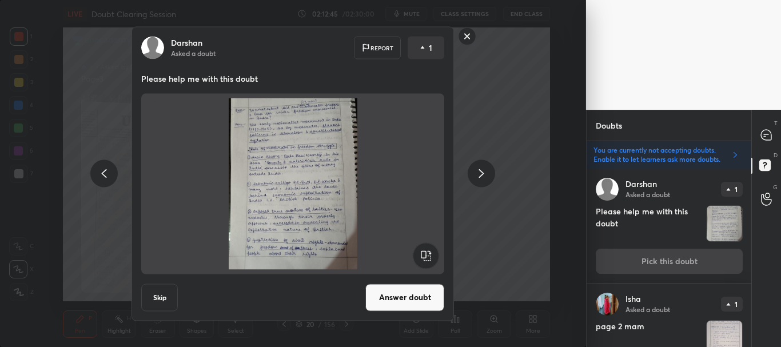
click at [417, 294] on button "Answer doubt" at bounding box center [405, 297] width 79 height 27
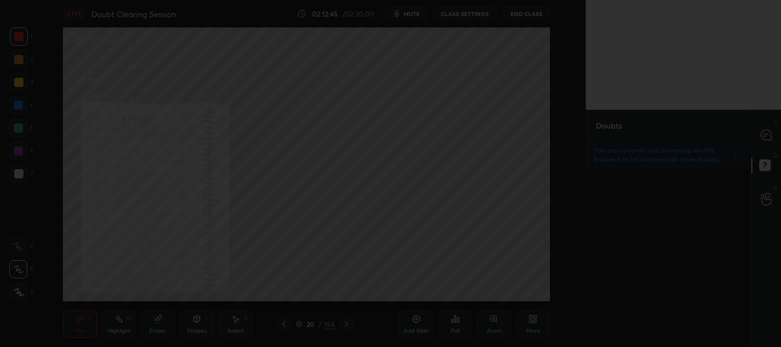
scroll to position [0, 0]
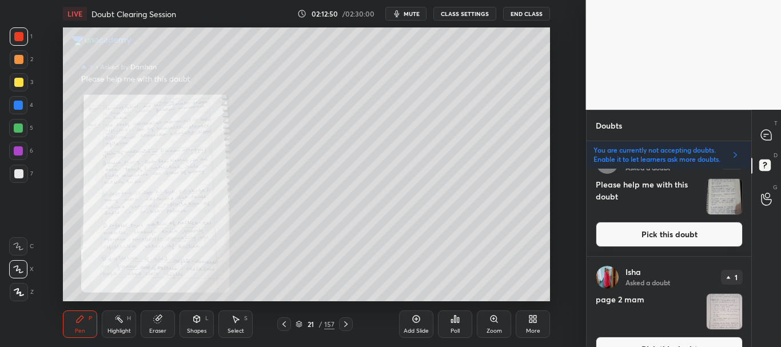
click at [680, 237] on button "Pick this doubt" at bounding box center [669, 234] width 147 height 25
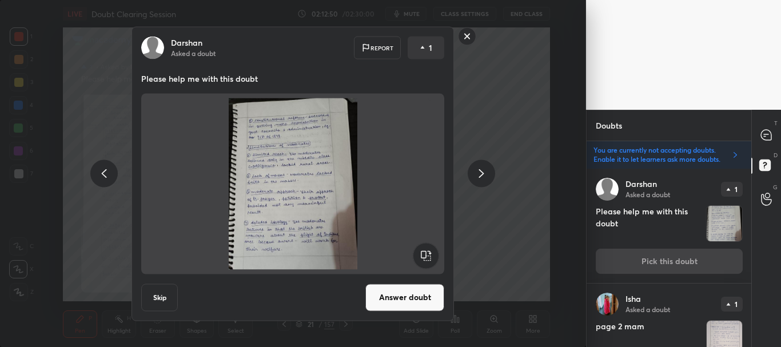
click at [420, 296] on button "Answer doubt" at bounding box center [405, 297] width 79 height 27
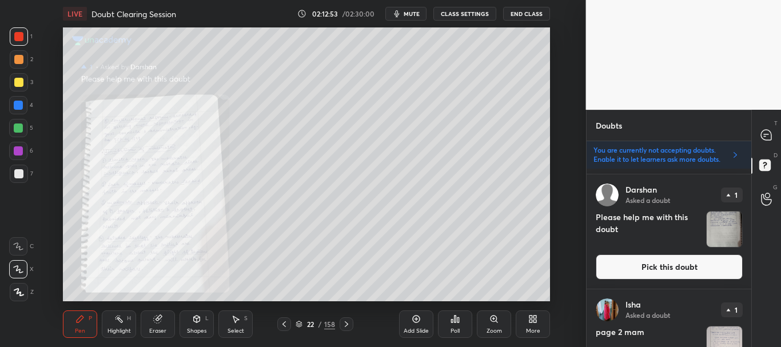
scroll to position [217, 0]
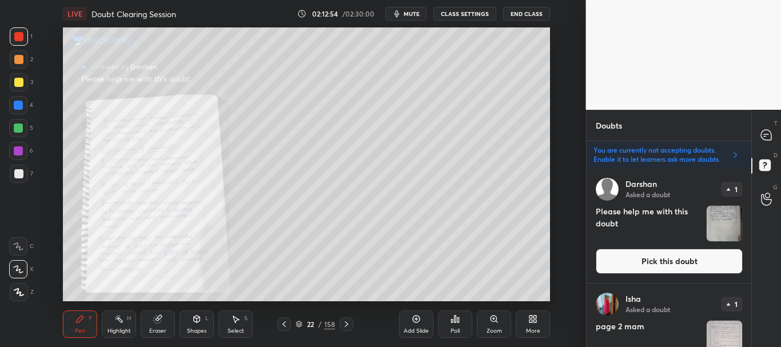
click at [649, 272] on button "Pick this doubt" at bounding box center [669, 261] width 147 height 25
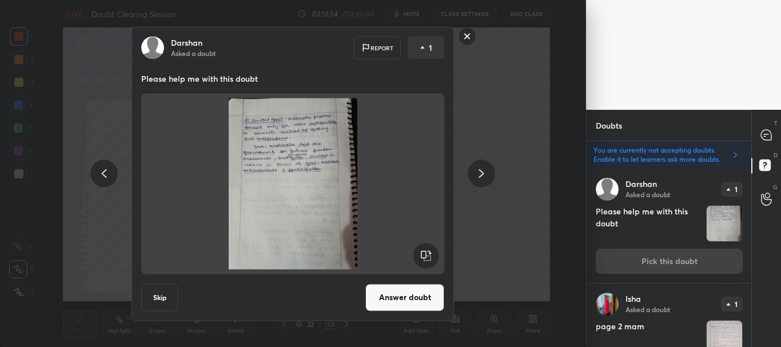
click at [652, 267] on div "[PERSON_NAME] Asked a doubt 1 Please help me with this doubt Pick this doubt" at bounding box center [669, 226] width 165 height 114
click at [398, 305] on button "Answer doubt" at bounding box center [405, 297] width 79 height 27
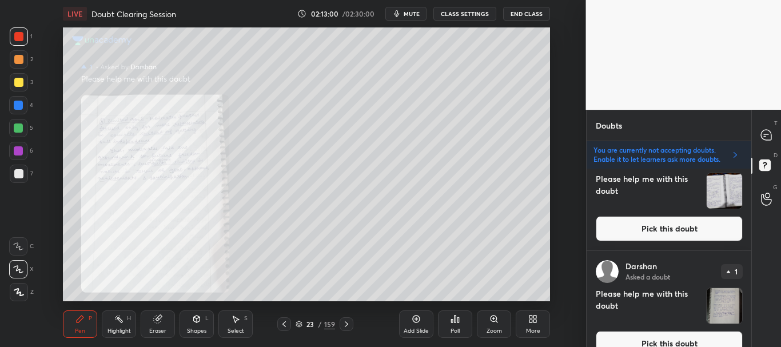
click at [664, 232] on button "Pick this doubt" at bounding box center [669, 228] width 147 height 25
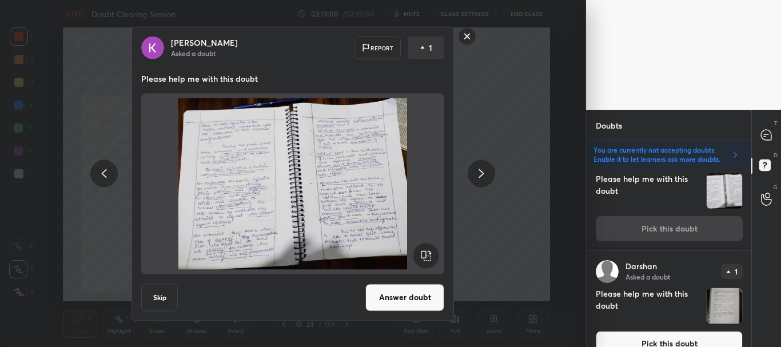
scroll to position [332, 0]
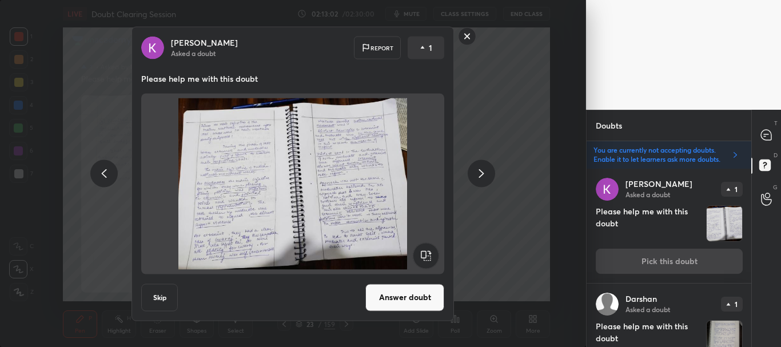
click at [429, 300] on button "Answer doubt" at bounding box center [405, 297] width 79 height 27
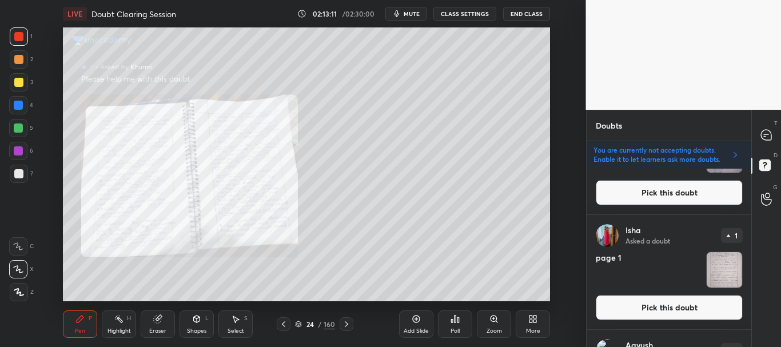
scroll to position [1222, 0]
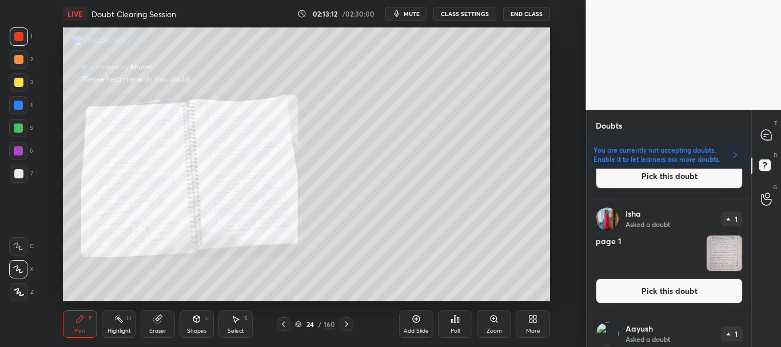
click at [708, 288] on button "Pick this doubt" at bounding box center [669, 291] width 147 height 25
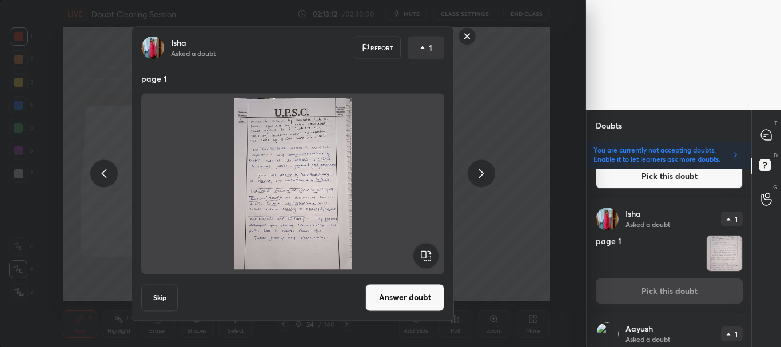
click at [415, 299] on button "Answer doubt" at bounding box center [405, 297] width 79 height 27
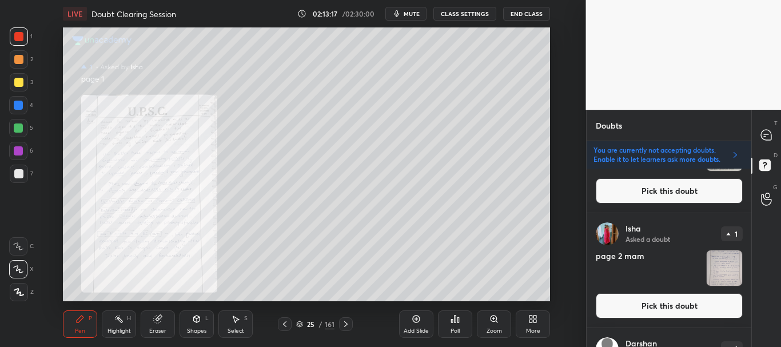
scroll to position [177, 0]
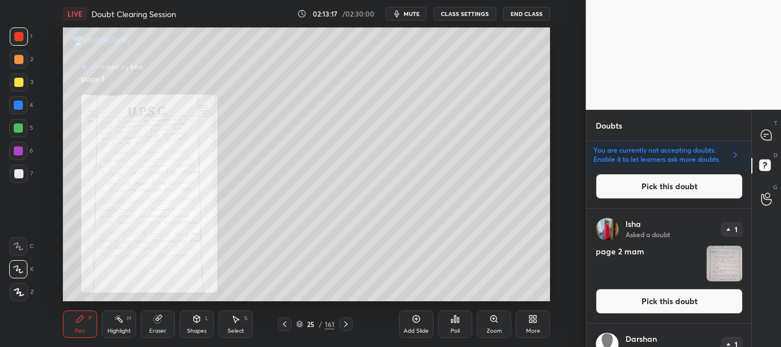
click at [652, 299] on button "Pick this doubt" at bounding box center [669, 301] width 147 height 25
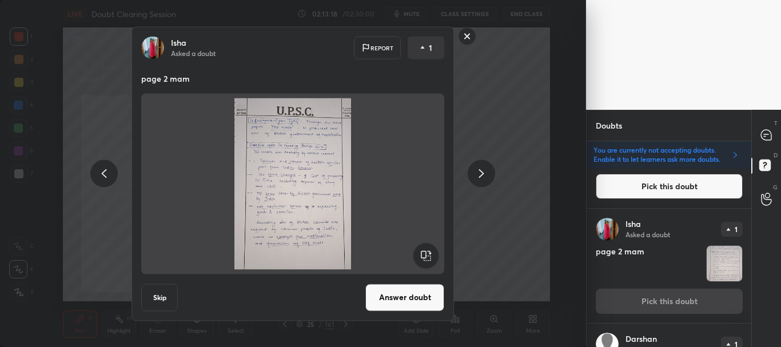
click at [426, 297] on button "Answer doubt" at bounding box center [405, 297] width 79 height 27
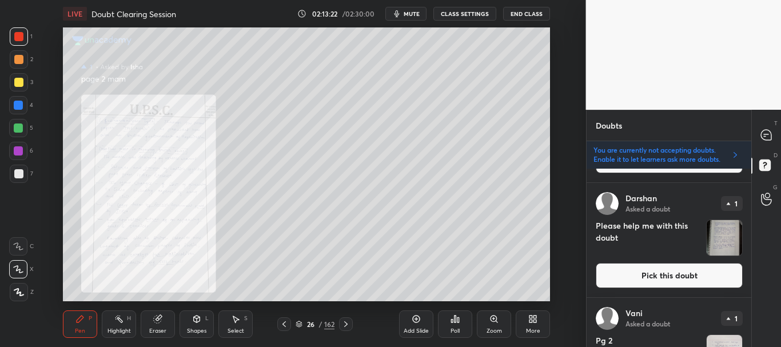
scroll to position [220, 0]
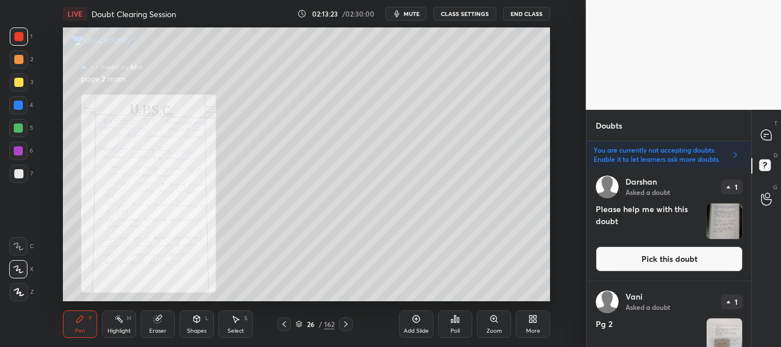
click at [669, 253] on button "Pick this doubt" at bounding box center [669, 259] width 147 height 25
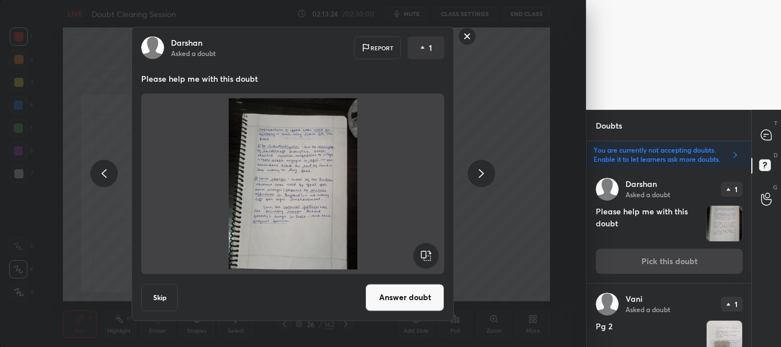
click at [174, 291] on button "Skip" at bounding box center [159, 297] width 37 height 27
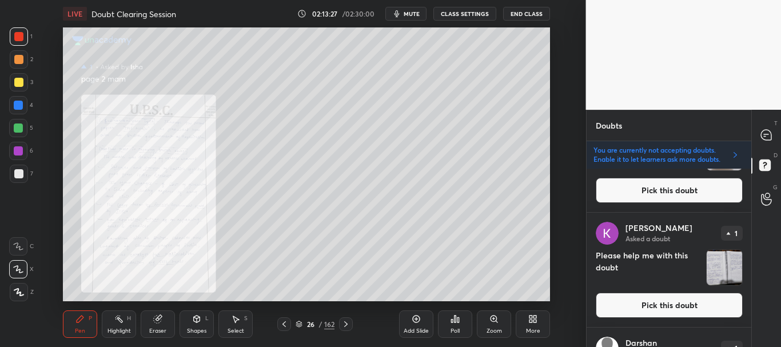
scroll to position [300, 0]
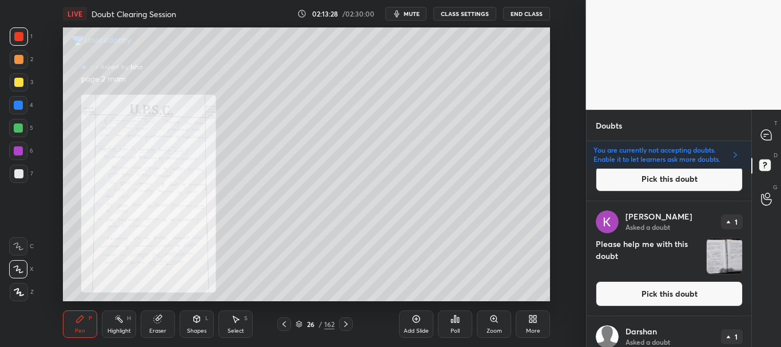
click at [645, 285] on button "Pick this doubt" at bounding box center [669, 293] width 147 height 25
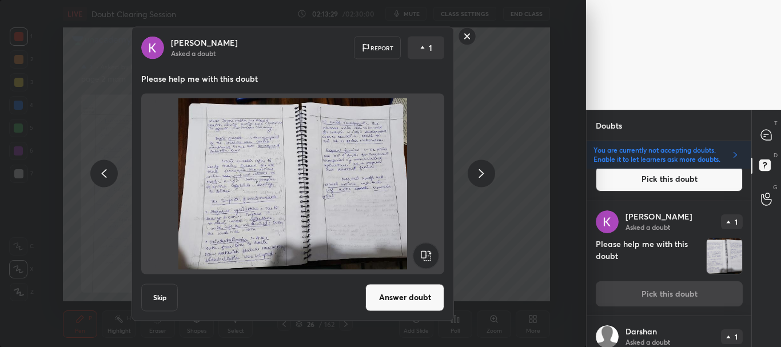
click at [165, 298] on button "Skip" at bounding box center [159, 297] width 37 height 27
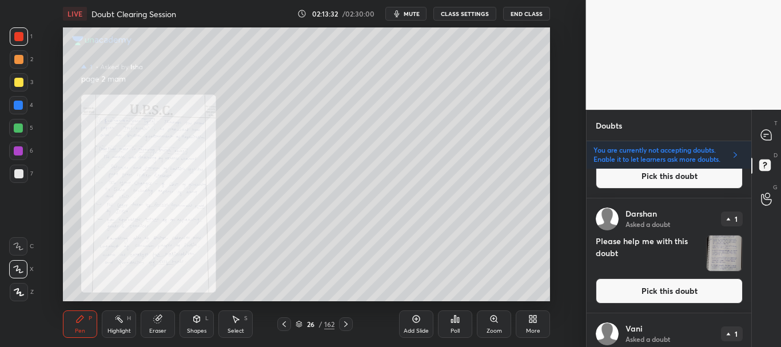
scroll to position [308, 0]
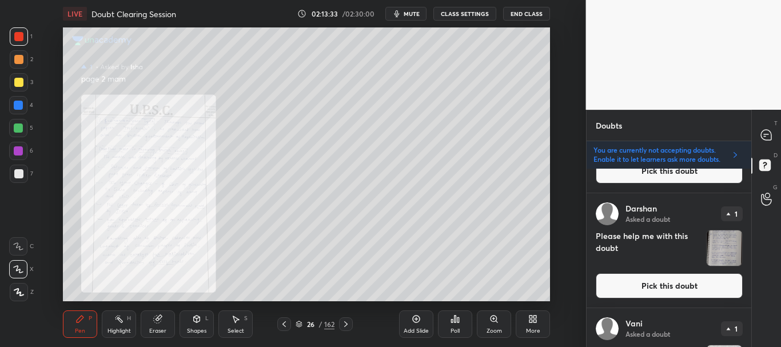
click at [648, 280] on button "Pick this doubt" at bounding box center [669, 285] width 147 height 25
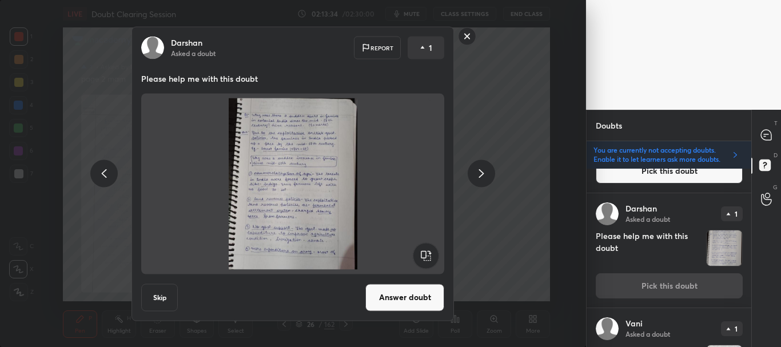
click at [160, 297] on button "Skip" at bounding box center [159, 297] width 37 height 27
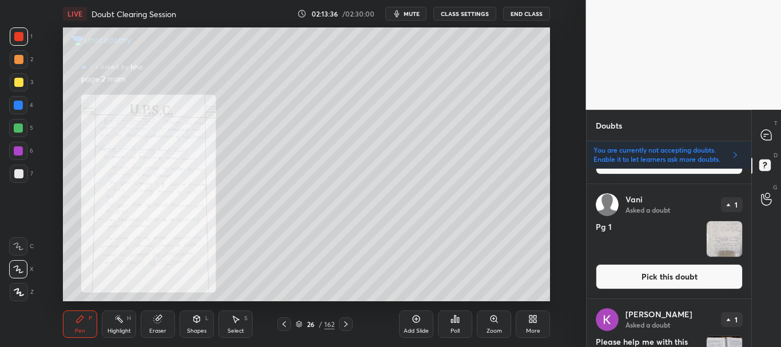
scroll to position [323, 0]
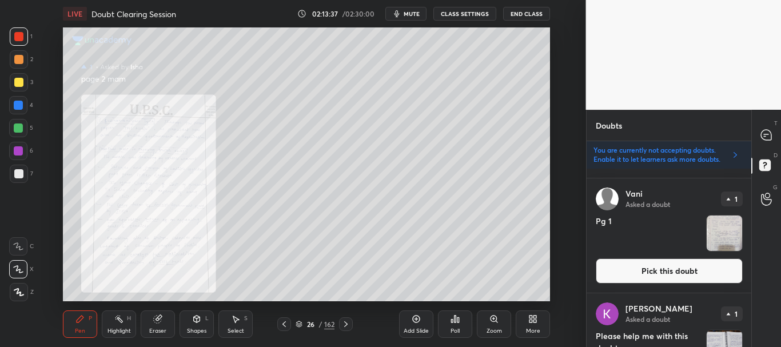
click at [639, 271] on button "Pick this doubt" at bounding box center [669, 271] width 147 height 25
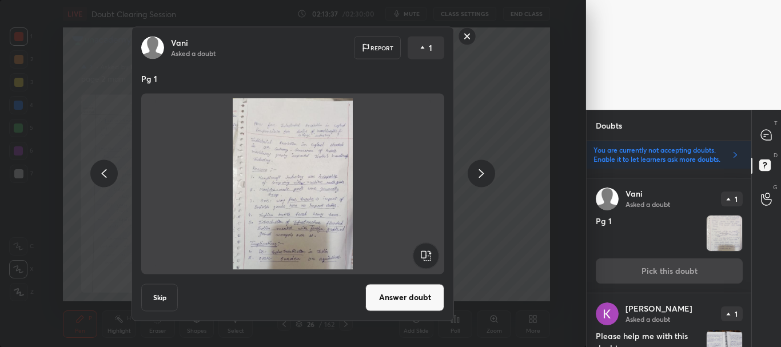
click at [411, 303] on button "Answer doubt" at bounding box center [405, 297] width 79 height 27
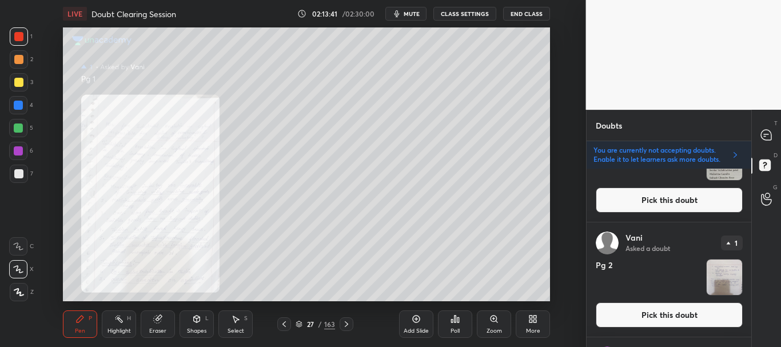
scroll to position [206, 0]
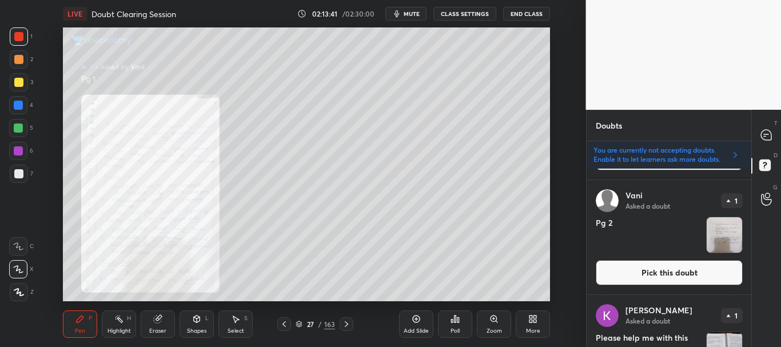
click at [660, 271] on button "Pick this doubt" at bounding box center [669, 272] width 147 height 25
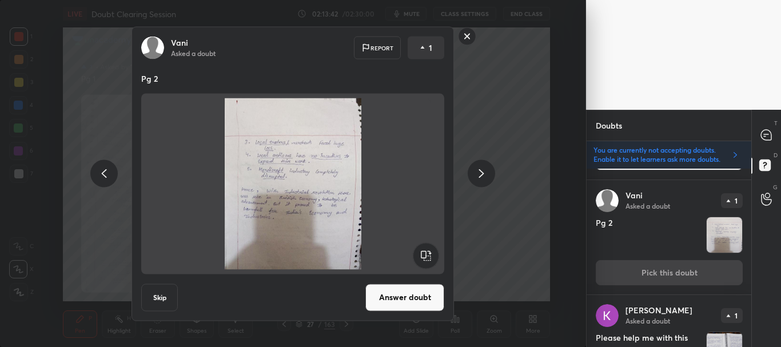
click at [390, 295] on button "Answer doubt" at bounding box center [405, 297] width 79 height 27
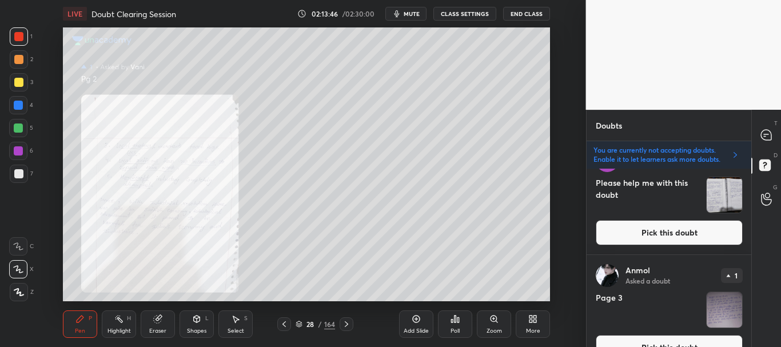
click at [660, 235] on button "Pick this doubt" at bounding box center [669, 232] width 147 height 25
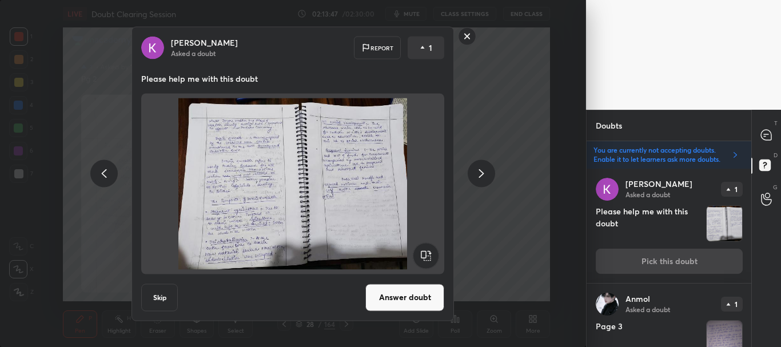
drag, startPoint x: 169, startPoint y: 299, endPoint x: 194, endPoint y: 284, distance: 28.7
click at [169, 299] on button "Skip" at bounding box center [159, 297] width 37 height 27
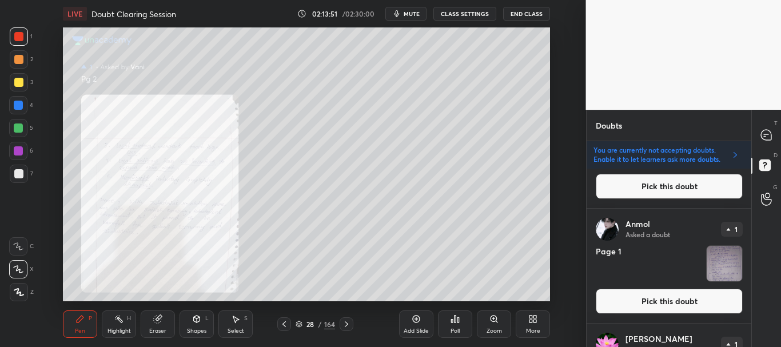
scroll to position [555, 0]
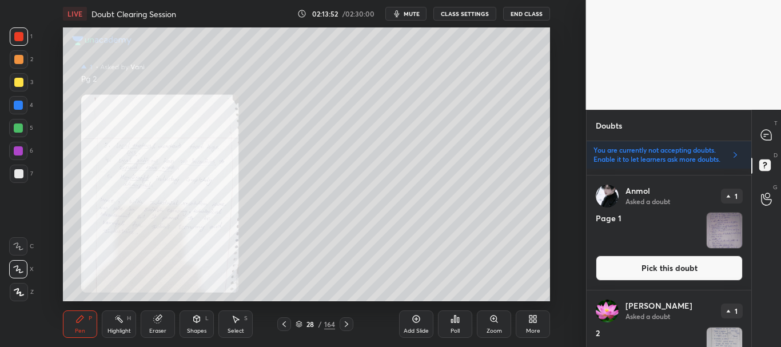
click at [663, 263] on button "Pick this doubt" at bounding box center [669, 268] width 147 height 25
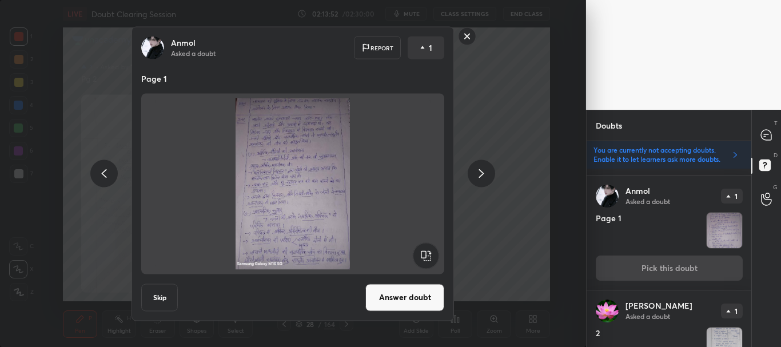
click at [379, 293] on button "Answer doubt" at bounding box center [405, 297] width 79 height 27
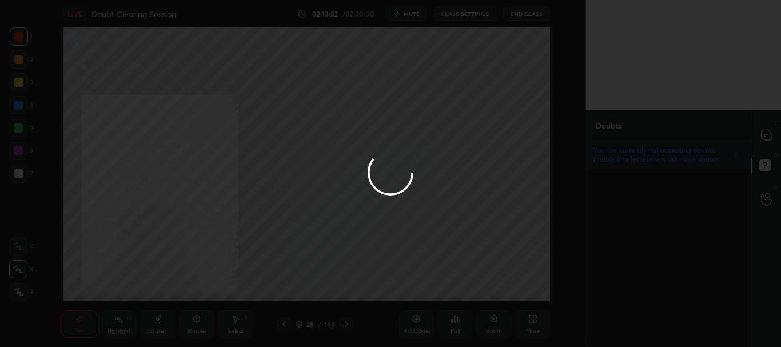
scroll to position [0, 0]
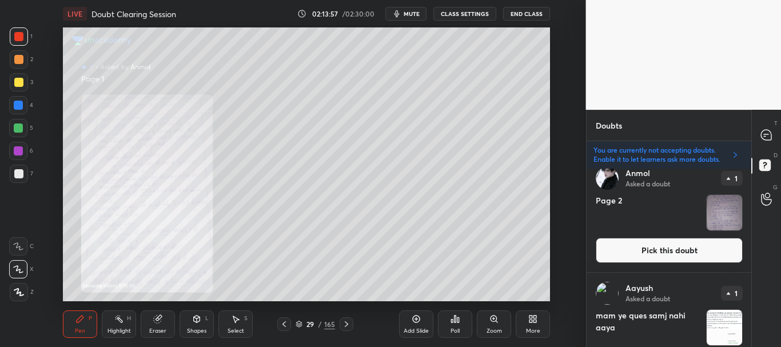
click at [672, 252] on button "Pick this doubt" at bounding box center [669, 250] width 147 height 25
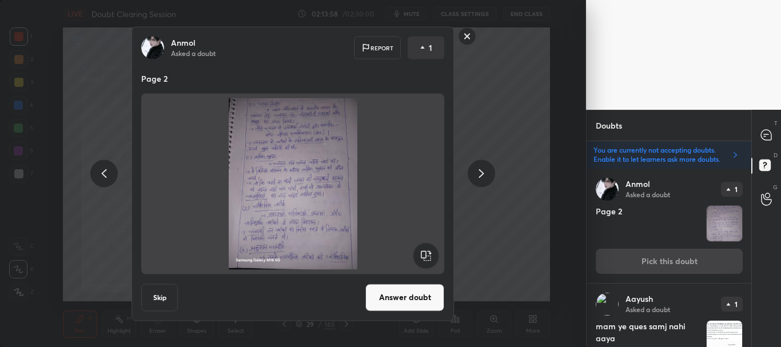
click at [402, 292] on button "Answer doubt" at bounding box center [405, 297] width 79 height 27
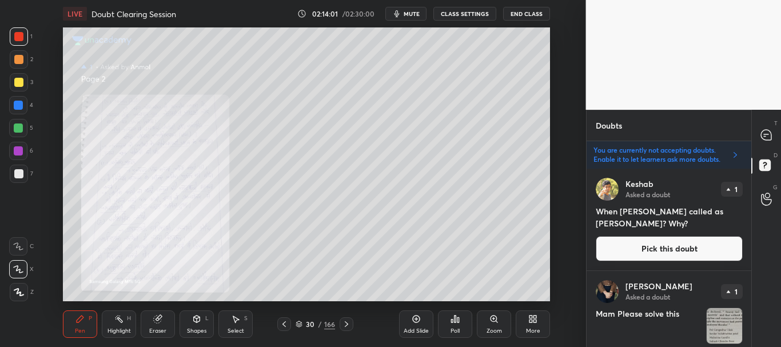
drag, startPoint x: 752, startPoint y: 183, endPoint x: 752, endPoint y: 193, distance: 9.7
click at [752, 193] on div "T Messages (T) D Doubts (D) G Raise Hand (G)" at bounding box center [767, 228] width 30 height 237
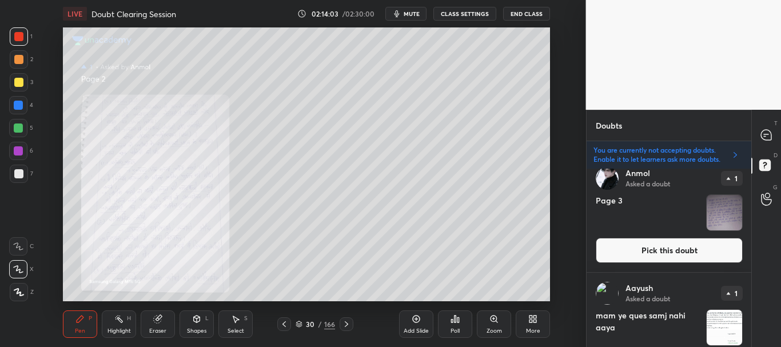
click at [652, 253] on button "Pick this doubt" at bounding box center [669, 250] width 147 height 25
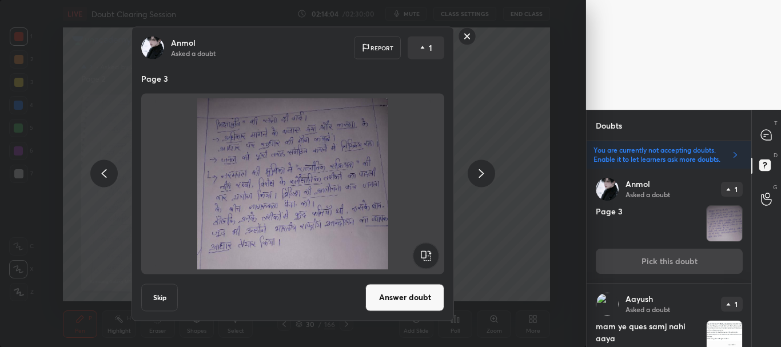
click at [396, 292] on button "Answer doubt" at bounding box center [405, 297] width 79 height 27
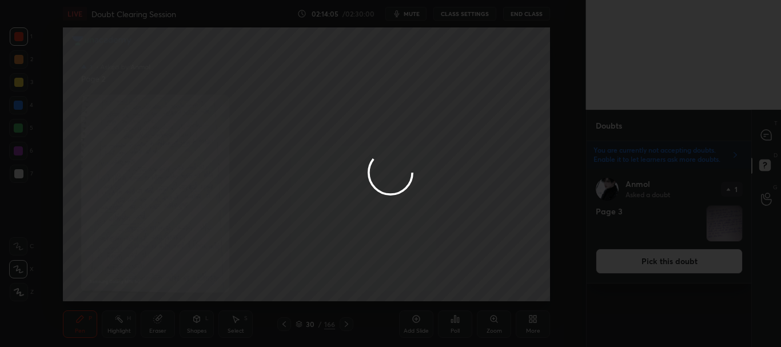
scroll to position [0, 0]
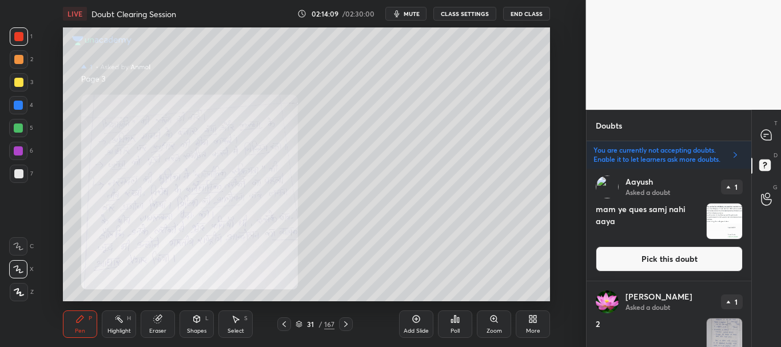
click at [665, 259] on button "Pick this doubt" at bounding box center [669, 259] width 147 height 25
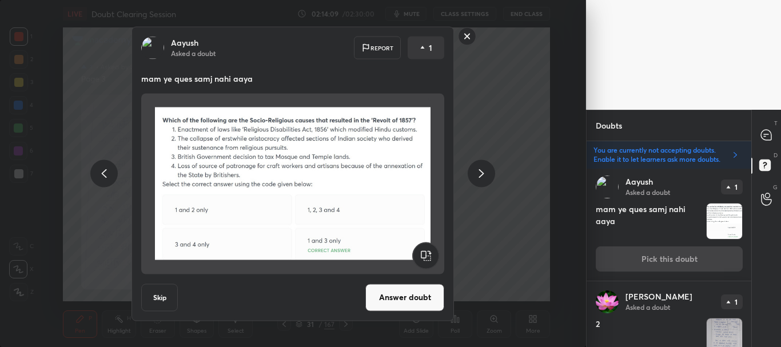
scroll to position [217, 0]
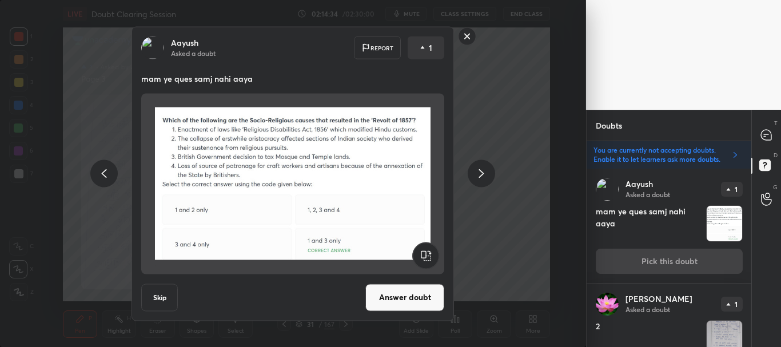
click at [403, 295] on button "Answer doubt" at bounding box center [405, 297] width 79 height 27
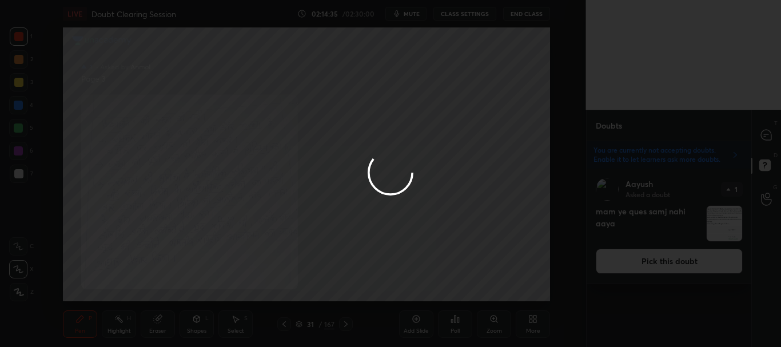
scroll to position [0, 0]
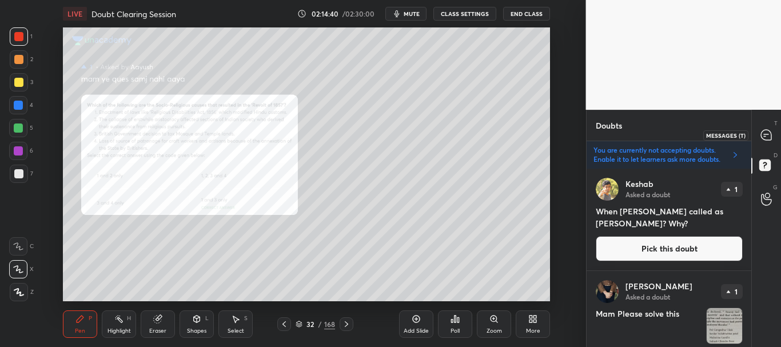
click at [766, 136] on icon at bounding box center [766, 135] width 10 height 10
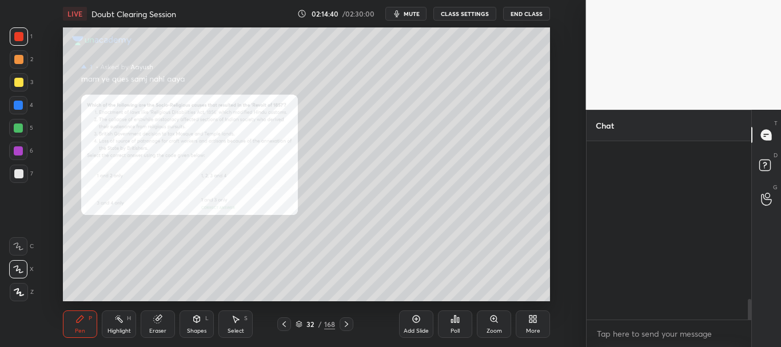
scroll to position [175, 161]
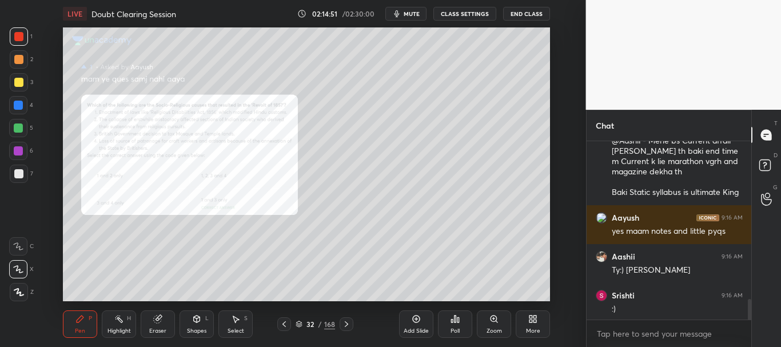
click at [487, 313] on div "Zoom" at bounding box center [494, 324] width 34 height 27
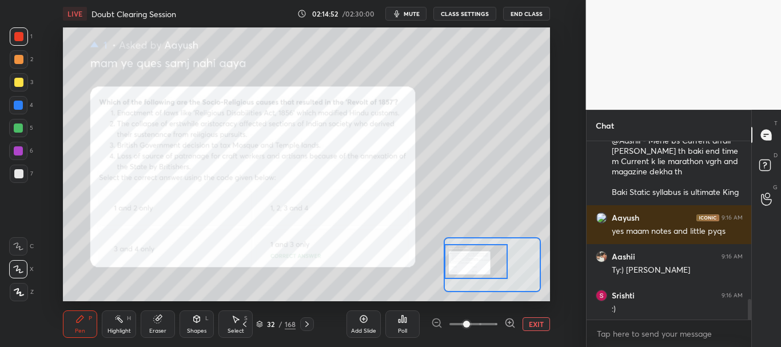
drag, startPoint x: 486, startPoint y: 272, endPoint x: 468, endPoint y: 264, distance: 19.2
click at [468, 264] on div at bounding box center [475, 261] width 63 height 35
click at [17, 41] on div at bounding box center [19, 36] width 18 height 18
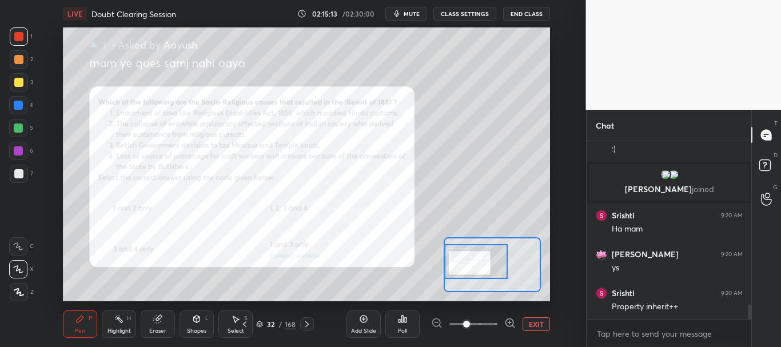
scroll to position [1907, 0]
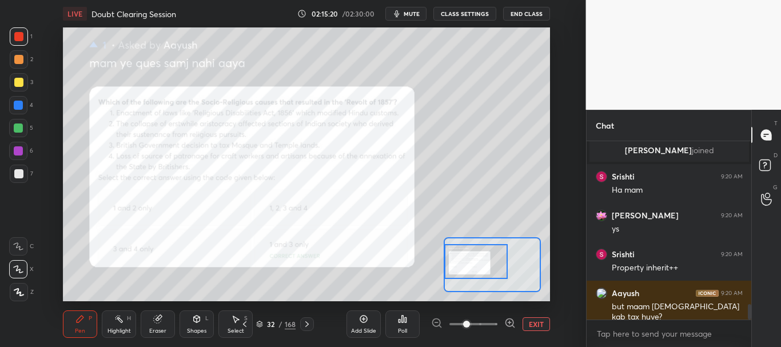
click at [17, 104] on div at bounding box center [18, 105] width 9 height 9
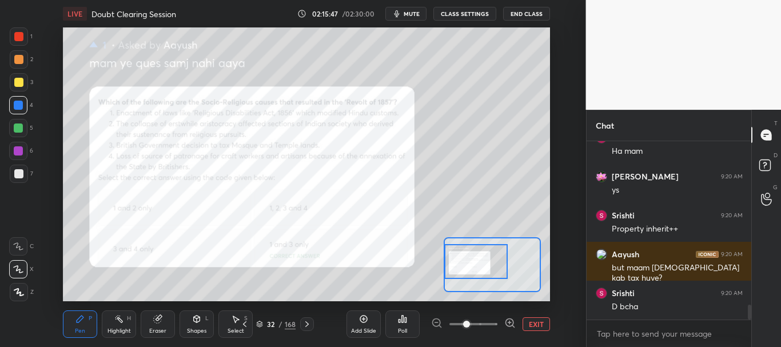
click at [15, 126] on div at bounding box center [18, 128] width 9 height 9
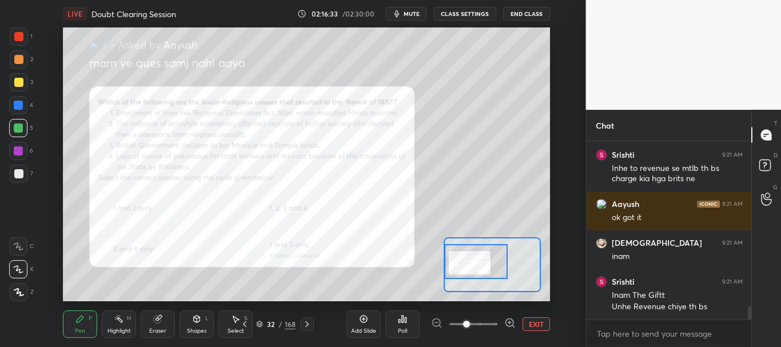
scroll to position [2162, 0]
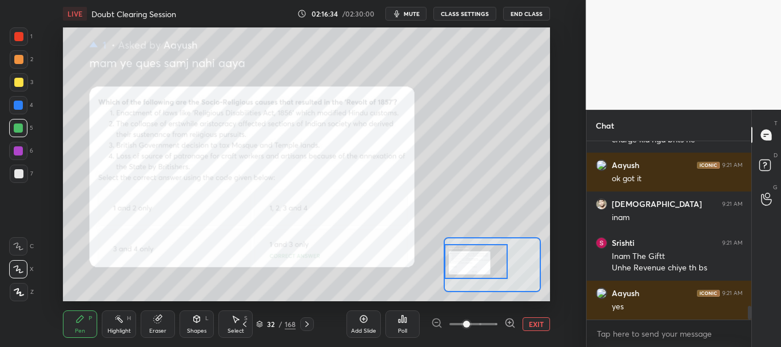
click at [21, 38] on div at bounding box center [18, 36] width 9 height 9
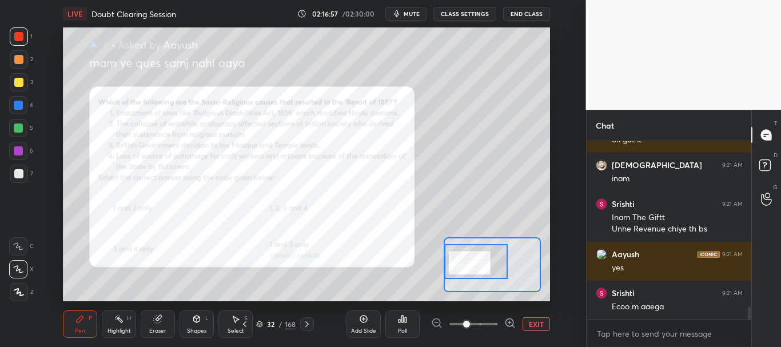
click at [537, 325] on button "EXIT" at bounding box center [536, 324] width 27 height 14
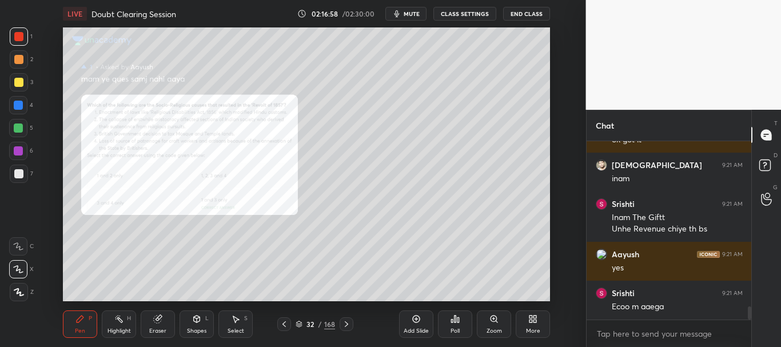
click at [285, 324] on icon at bounding box center [284, 324] width 9 height 9
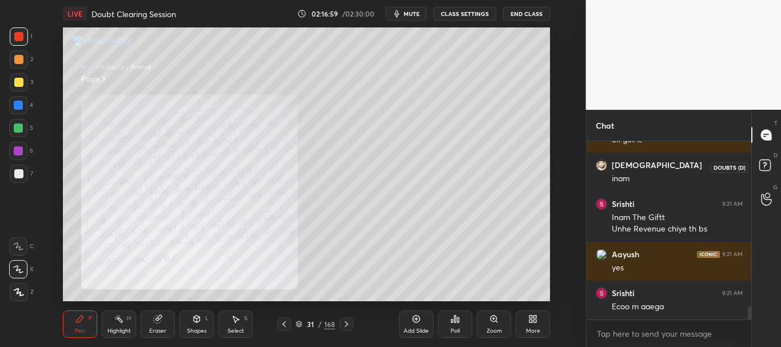
click at [766, 169] on rect at bounding box center [765, 165] width 11 height 11
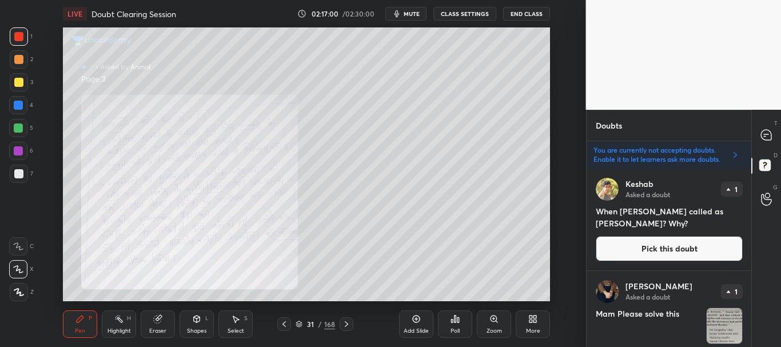
scroll to position [175, 161]
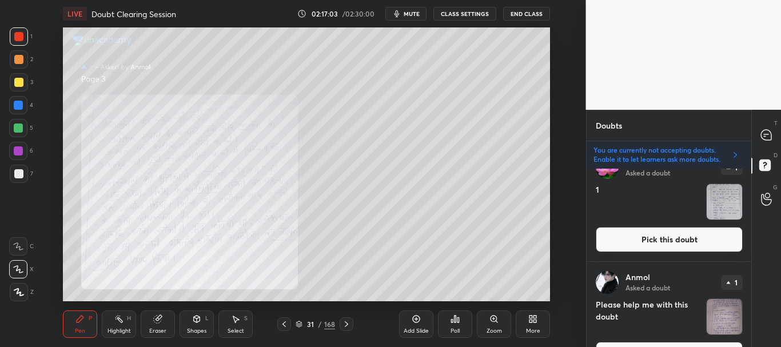
click at [697, 240] on button "Pick this doubt" at bounding box center [669, 239] width 147 height 25
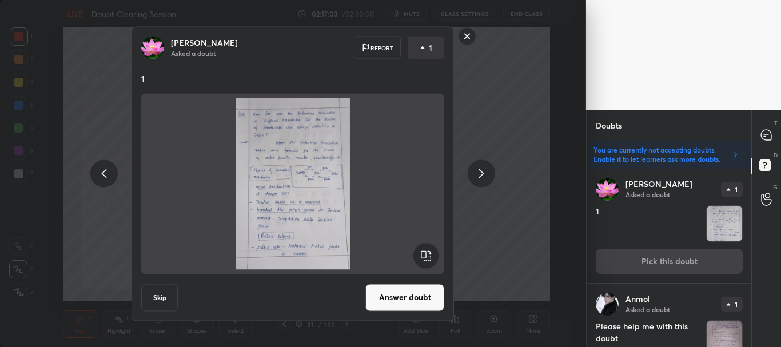
click at [406, 301] on button "Answer doubt" at bounding box center [405, 297] width 79 height 27
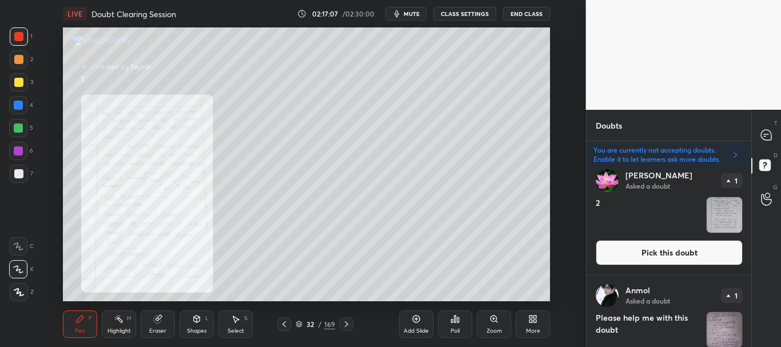
click at [673, 255] on button "Pick this doubt" at bounding box center [669, 252] width 147 height 25
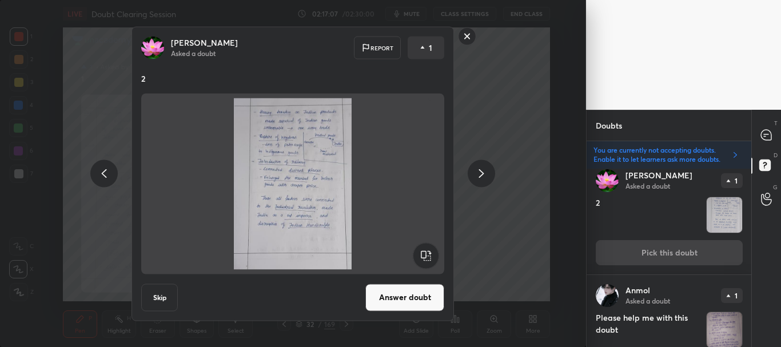
scroll to position [217, 0]
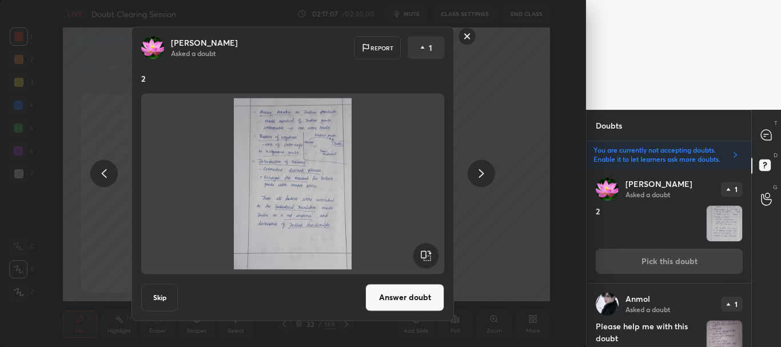
click at [405, 293] on button "Answer doubt" at bounding box center [405, 297] width 79 height 27
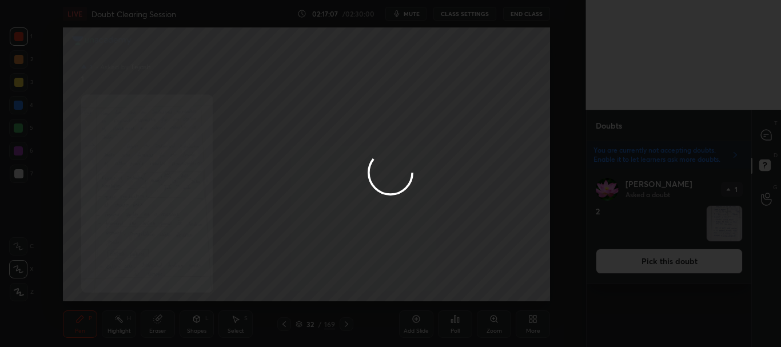
scroll to position [0, 0]
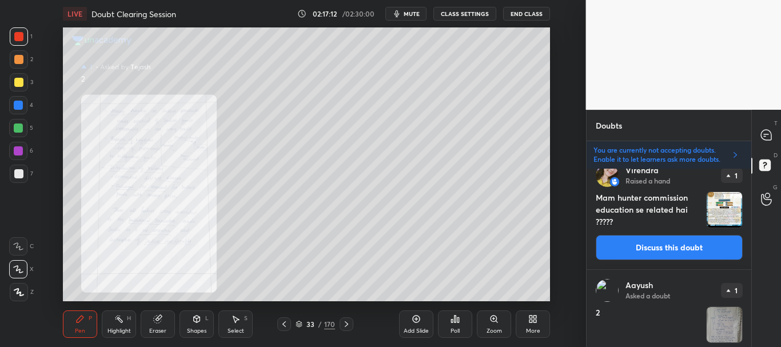
click at [668, 244] on button "Discuss this doubt" at bounding box center [669, 247] width 147 height 25
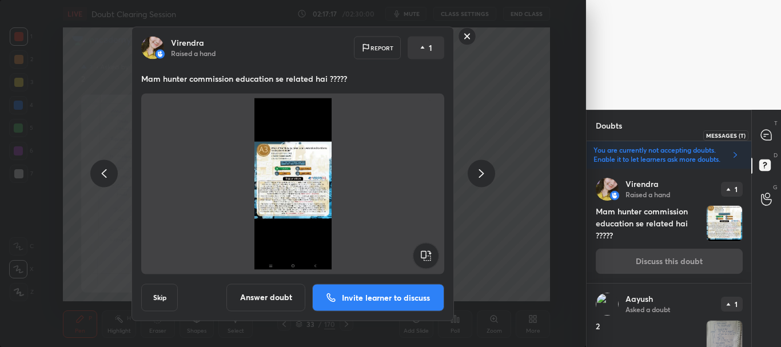
click at [765, 136] on icon at bounding box center [766, 135] width 10 height 10
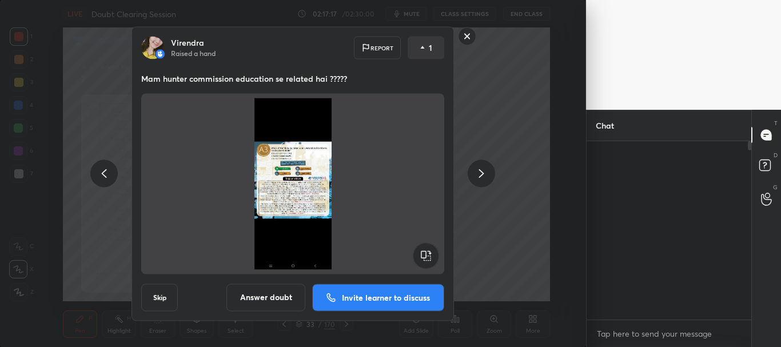
scroll to position [175, 161]
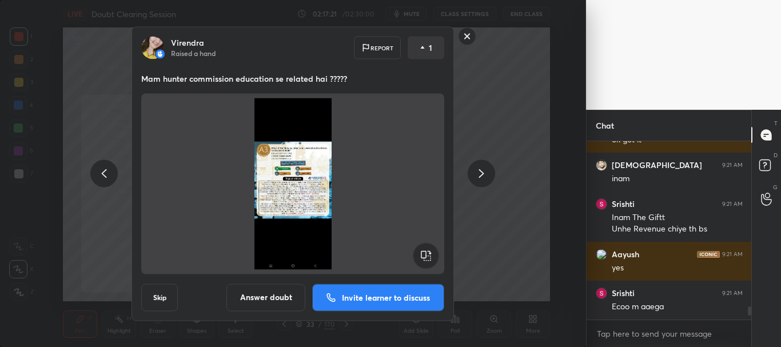
drag, startPoint x: 167, startPoint y: 299, endPoint x: 180, endPoint y: 289, distance: 15.9
click at [168, 299] on button "Skip" at bounding box center [159, 297] width 37 height 27
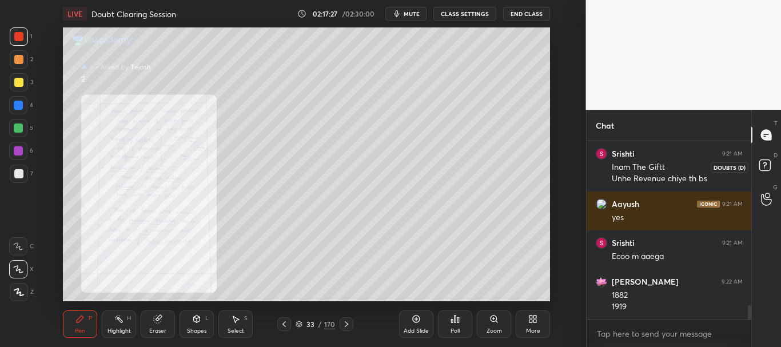
scroll to position [2012, 0]
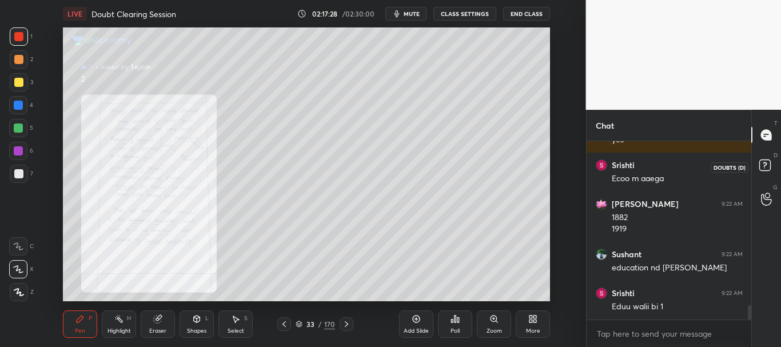
click at [764, 163] on icon at bounding box center [765, 164] width 4 height 5
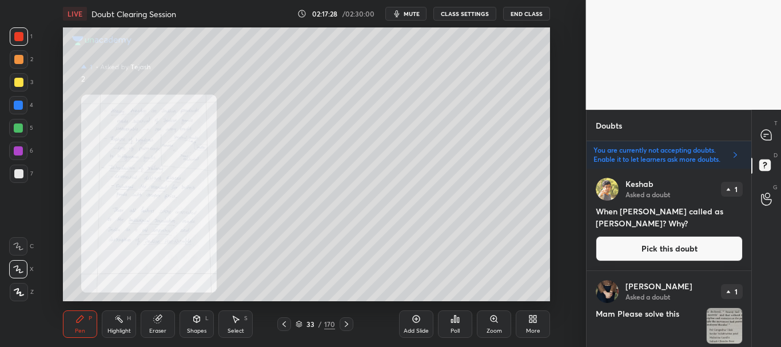
scroll to position [175, 161]
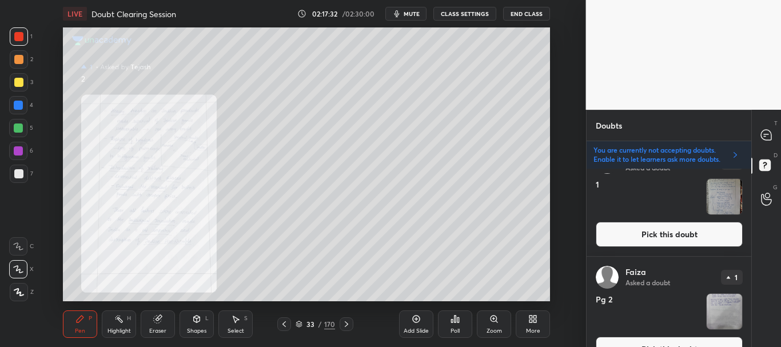
click at [696, 240] on button "Pick this doubt" at bounding box center [669, 234] width 147 height 25
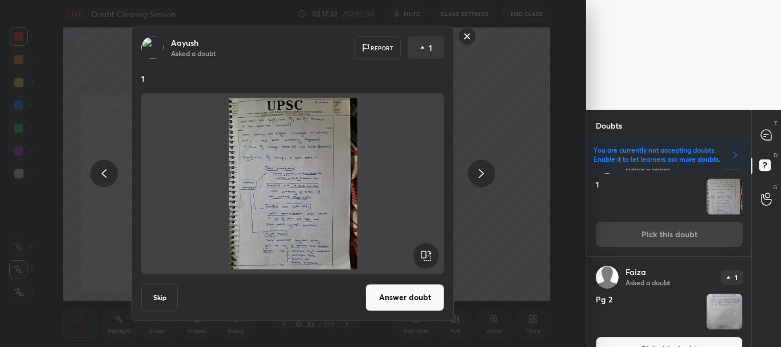
scroll to position [562, 0]
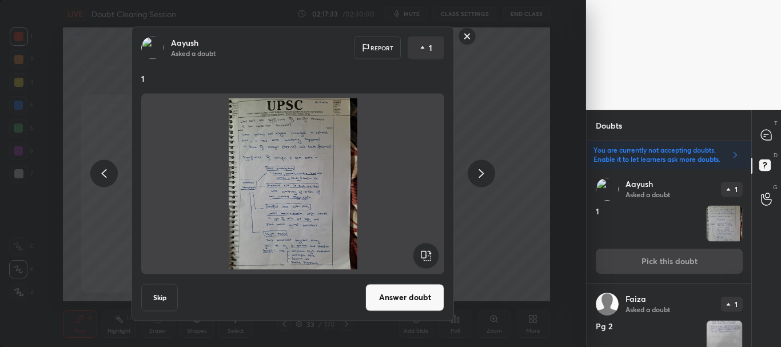
click at [410, 293] on button "Answer doubt" at bounding box center [405, 297] width 79 height 27
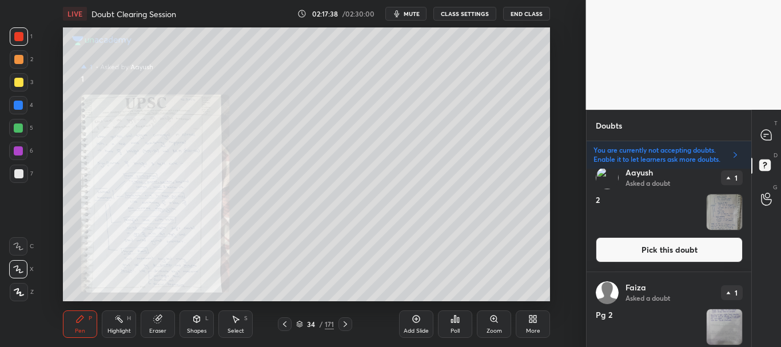
click at [714, 257] on button "Pick this doubt" at bounding box center [669, 249] width 147 height 25
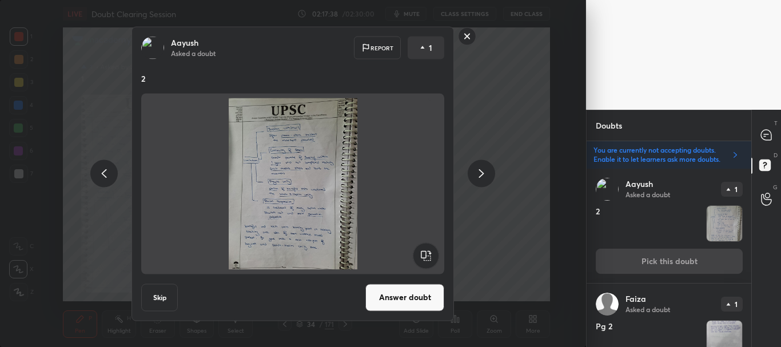
click at [408, 295] on button "Answer doubt" at bounding box center [405, 297] width 79 height 27
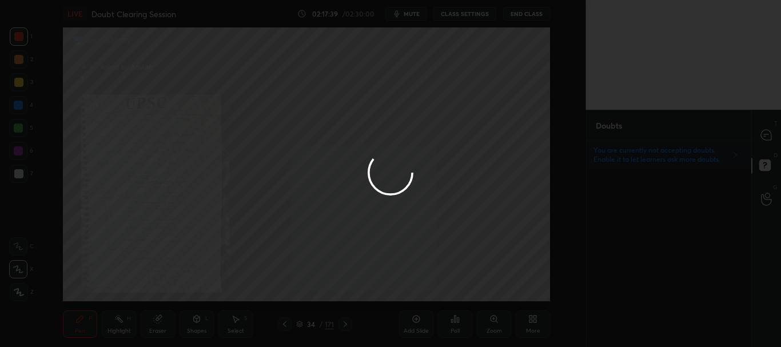
scroll to position [0, 0]
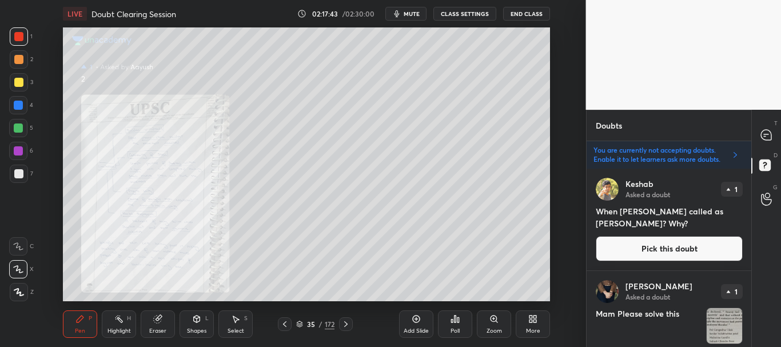
drag, startPoint x: 752, startPoint y: 188, endPoint x: 747, endPoint y: 219, distance: 31.2
click at [747, 220] on div "Doubts Enable hand raising Enable raise hand to speak to learners. Once enabled…" at bounding box center [684, 228] width 196 height 237
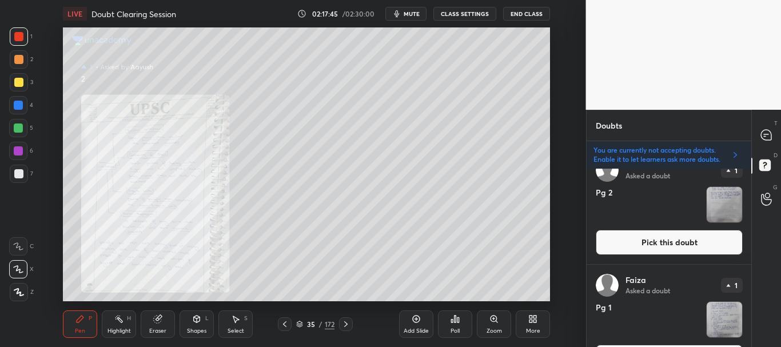
scroll to position [499, 0]
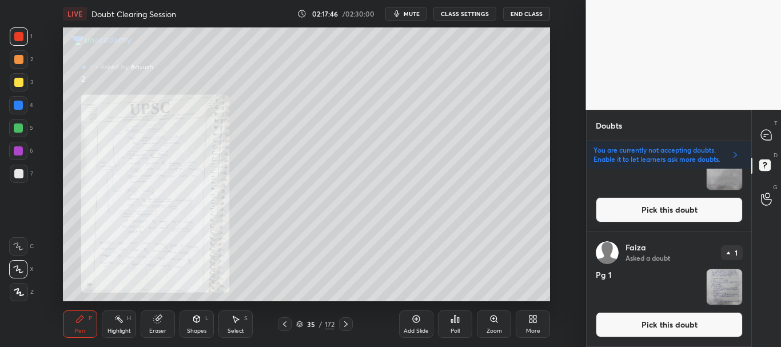
click at [685, 321] on button "Pick this doubt" at bounding box center [669, 324] width 147 height 25
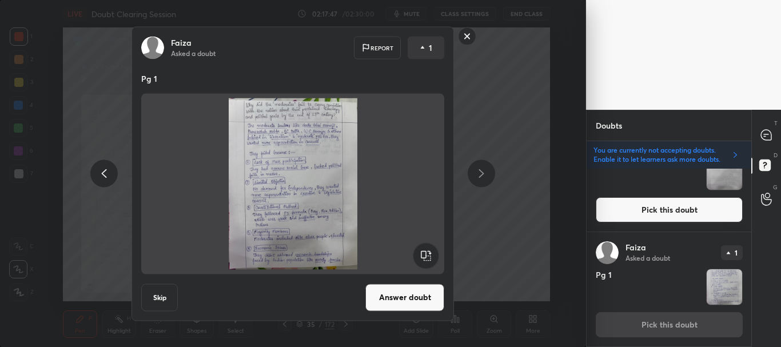
click at [406, 300] on button "Answer doubt" at bounding box center [405, 297] width 79 height 27
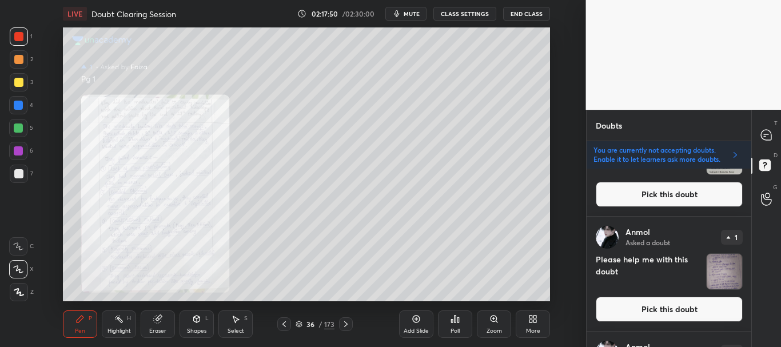
scroll to position [384, 0]
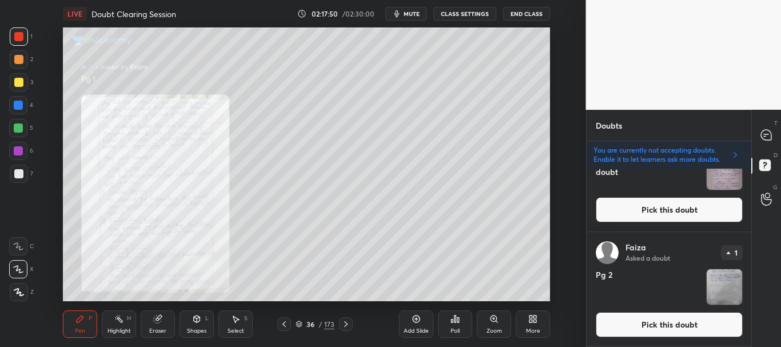
click at [718, 328] on button "Pick this doubt" at bounding box center [669, 324] width 147 height 25
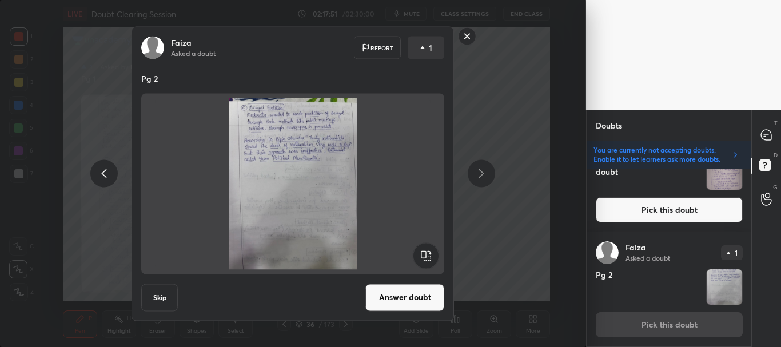
click at [425, 300] on button "Answer doubt" at bounding box center [405, 297] width 79 height 27
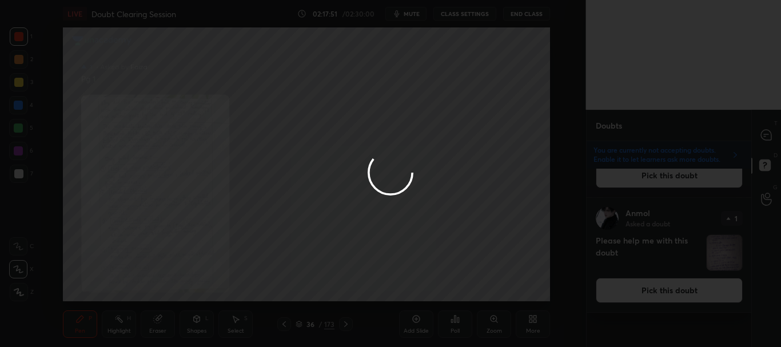
scroll to position [0, 0]
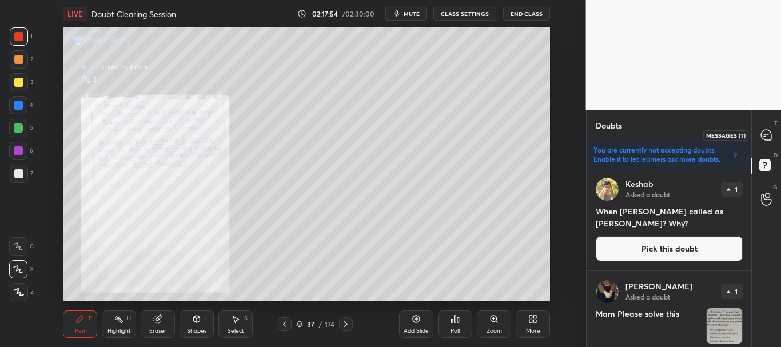
click at [768, 134] on icon at bounding box center [766, 134] width 5 height 0
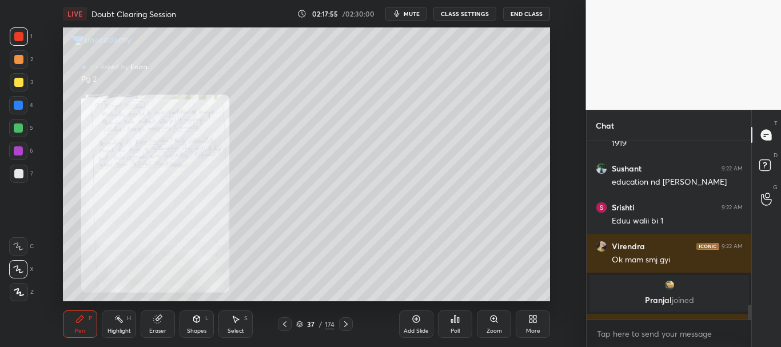
scroll to position [2384, 0]
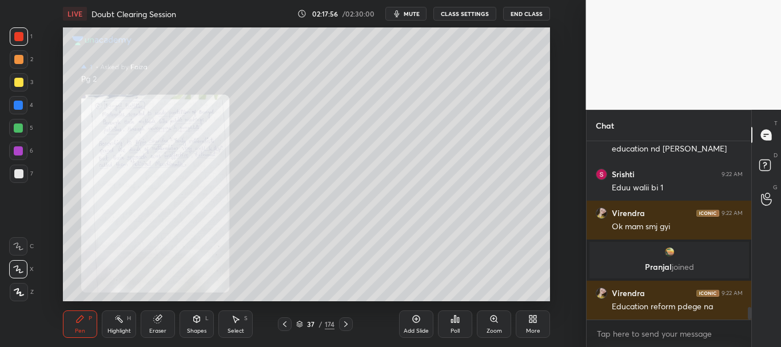
click at [749, 323] on div "[PERSON_NAME] 9:22 AM 1882 1919 Sushant 9:22 AM education nd [PERSON_NAME] 9:22…" at bounding box center [669, 244] width 165 height 206
click at [300, 325] on icon at bounding box center [300, 325] width 6 height 2
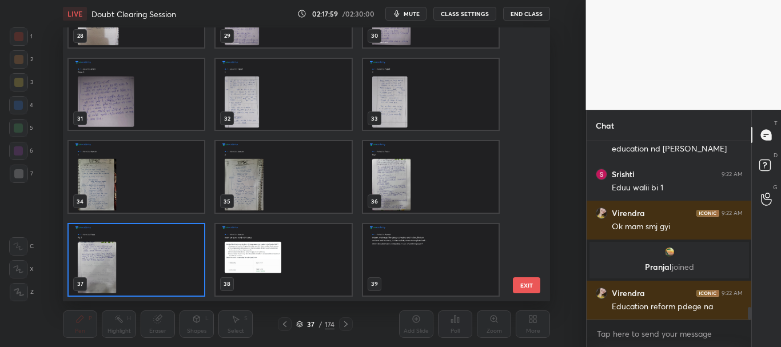
scroll to position [0, 0]
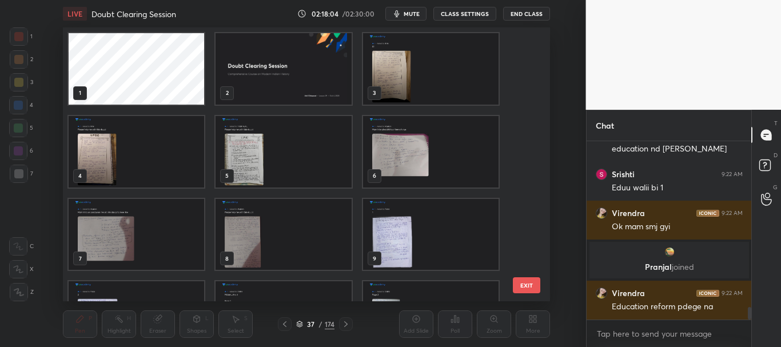
click at [432, 72] on img "grid" at bounding box center [431, 69] width 136 height 72
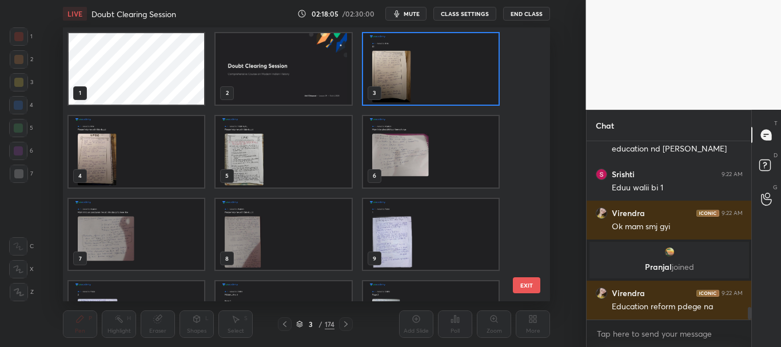
click at [299, 324] on icon at bounding box center [300, 322] width 6 height 3
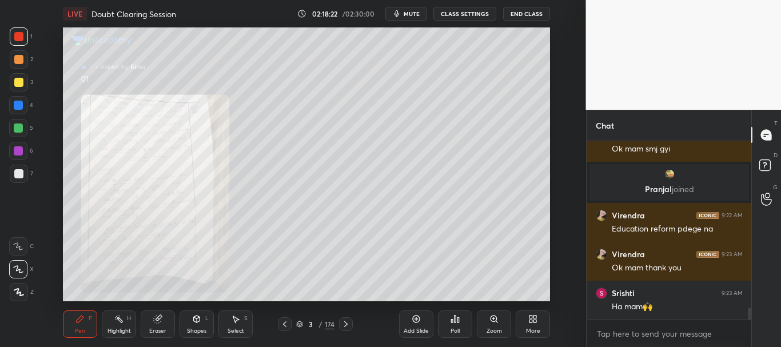
scroll to position [2501, 0]
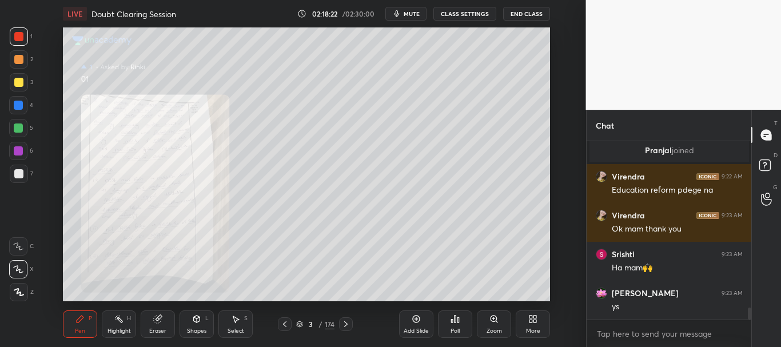
click at [21, 104] on div at bounding box center [18, 105] width 9 height 9
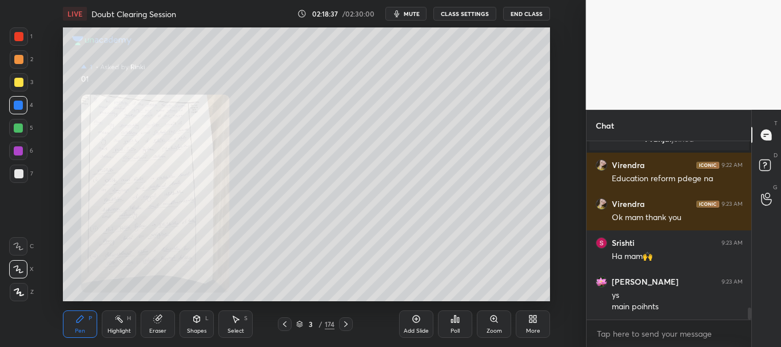
click at [17, 34] on div at bounding box center [18, 36] width 9 height 9
click at [494, 319] on icon at bounding box center [494, 319] width 9 height 9
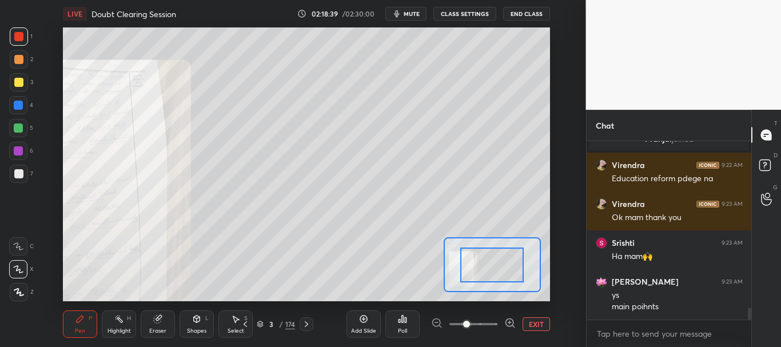
click at [488, 320] on span at bounding box center [474, 324] width 48 height 17
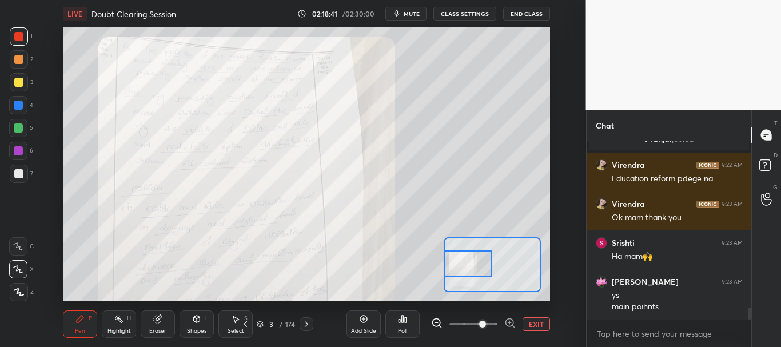
drag, startPoint x: 495, startPoint y: 275, endPoint x: 475, endPoint y: 263, distance: 23.3
click at [476, 264] on div at bounding box center [467, 264] width 47 height 26
click at [415, 14] on span "mute" at bounding box center [412, 14] width 16 height 8
click at [396, 15] on icon "button" at bounding box center [393, 13] width 7 height 7
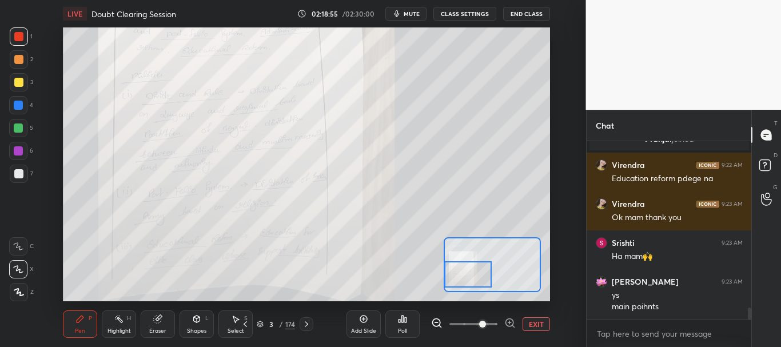
drag, startPoint x: 467, startPoint y: 261, endPoint x: 467, endPoint y: 272, distance: 10.9
click at [467, 272] on div at bounding box center [467, 274] width 47 height 26
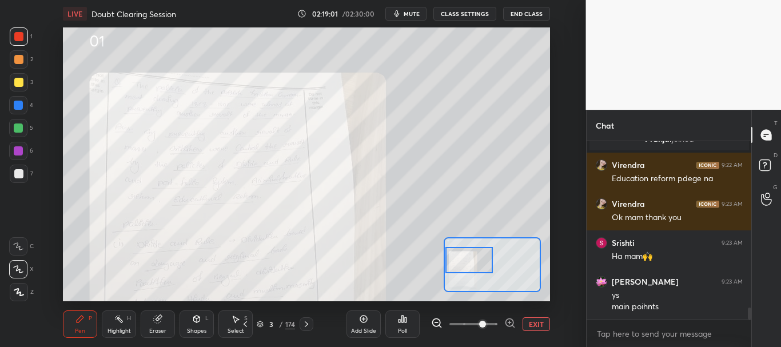
drag, startPoint x: 461, startPoint y: 269, endPoint x: 462, endPoint y: 261, distance: 8.1
click at [462, 261] on div at bounding box center [469, 260] width 47 height 26
click at [486, 326] on span at bounding box center [482, 324] width 7 height 7
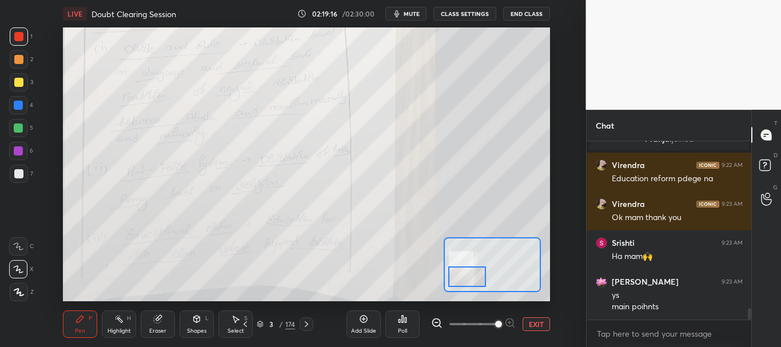
scroll to position [2553, 0]
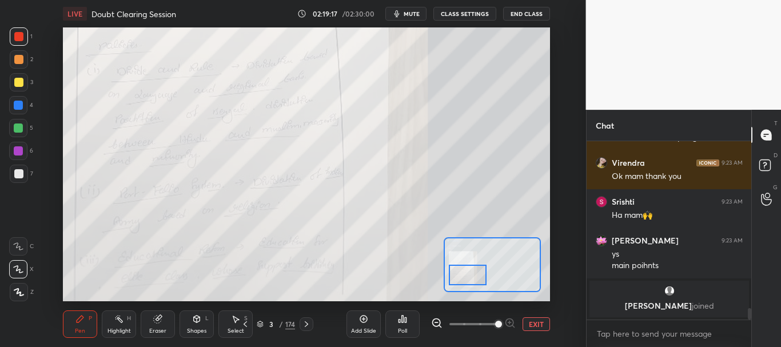
drag, startPoint x: 471, startPoint y: 264, endPoint x: 469, endPoint y: 277, distance: 13.3
click at [469, 277] on div at bounding box center [468, 275] width 38 height 21
click at [310, 324] on icon at bounding box center [306, 324] width 9 height 9
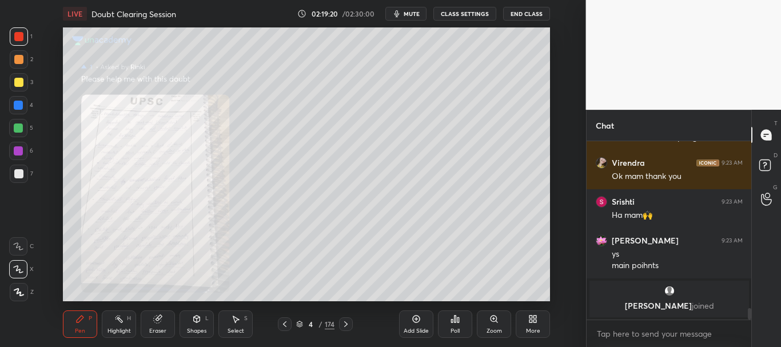
click at [500, 325] on div "Zoom" at bounding box center [494, 324] width 34 height 27
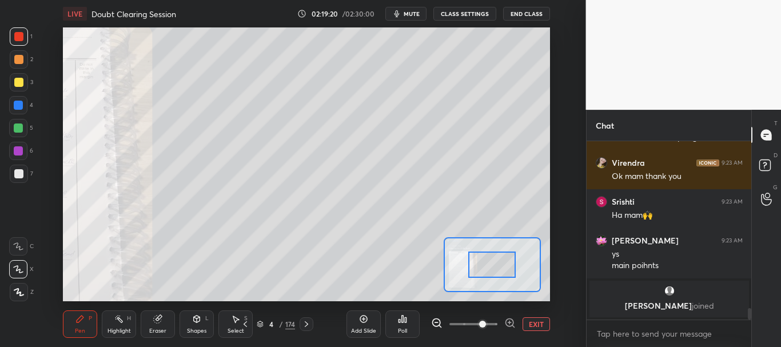
click at [490, 323] on span at bounding box center [474, 324] width 48 height 17
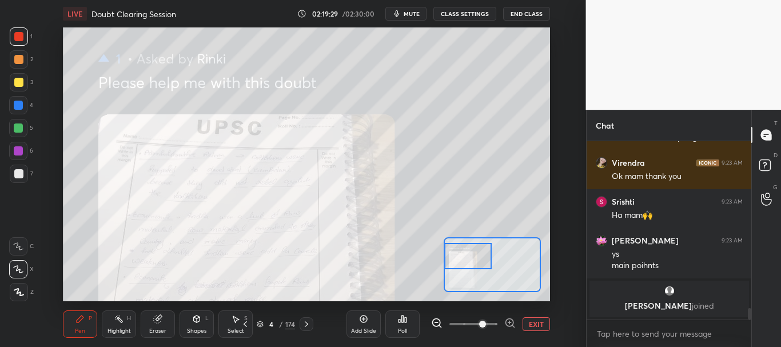
drag, startPoint x: 498, startPoint y: 265, endPoint x: 471, endPoint y: 257, distance: 28.2
click at [471, 257] on div at bounding box center [467, 256] width 47 height 26
click at [535, 324] on button "EXIT" at bounding box center [536, 324] width 27 height 14
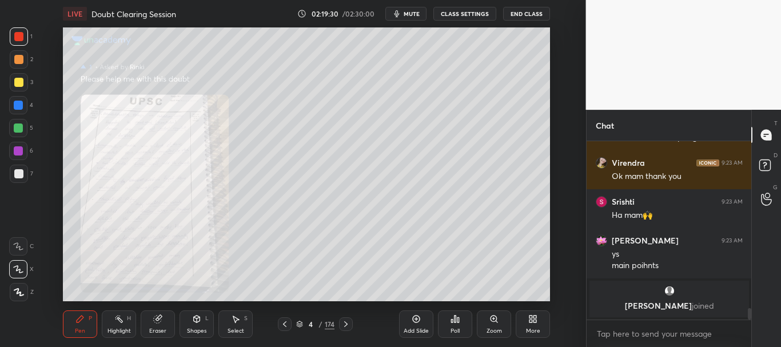
click at [287, 322] on icon at bounding box center [284, 324] width 9 height 9
click at [347, 324] on icon at bounding box center [345, 324] width 3 height 6
click at [494, 321] on icon at bounding box center [494, 319] width 6 height 6
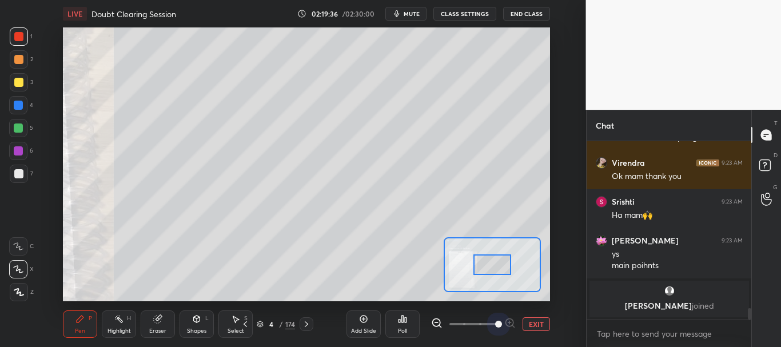
click at [491, 322] on span at bounding box center [474, 324] width 48 height 17
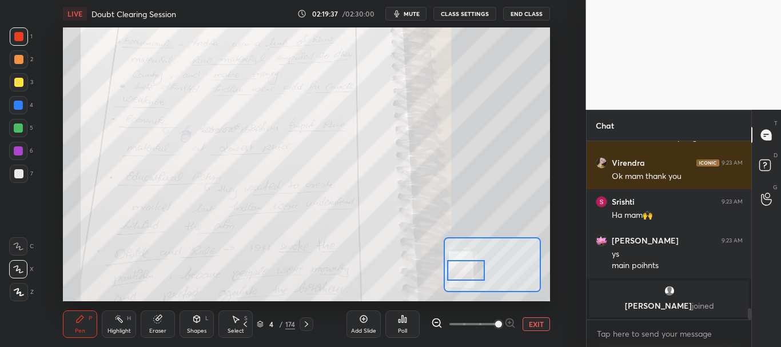
drag, startPoint x: 500, startPoint y: 268, endPoint x: 474, endPoint y: 274, distance: 26.4
click at [474, 274] on div at bounding box center [466, 270] width 38 height 21
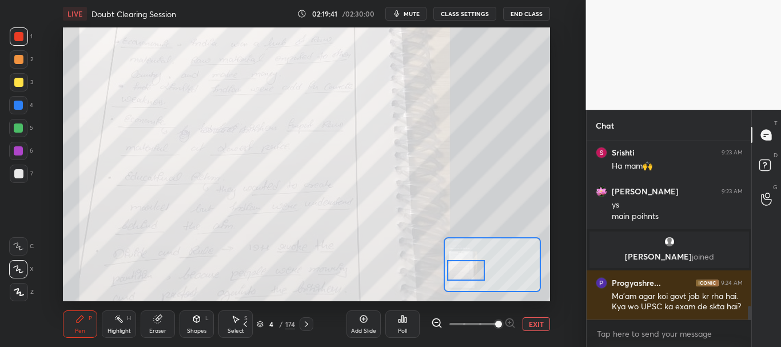
scroll to position [2183, 0]
click at [538, 323] on button "EXIT" at bounding box center [536, 324] width 27 height 14
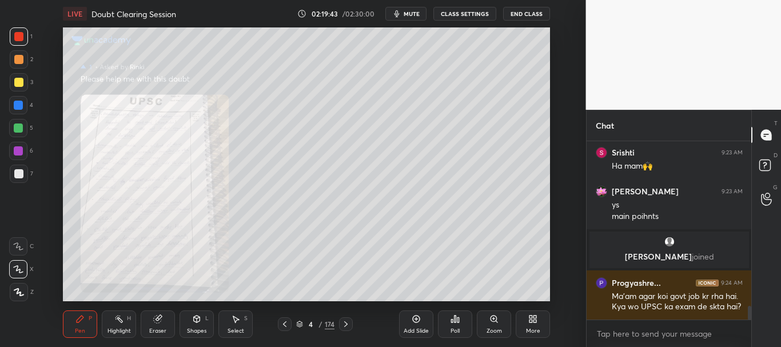
click at [281, 323] on icon at bounding box center [284, 324] width 9 height 9
click at [22, 39] on div at bounding box center [18, 36] width 9 height 9
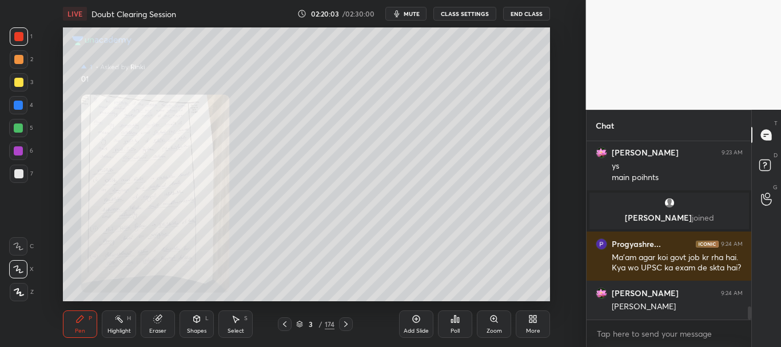
scroll to position [2261, 0]
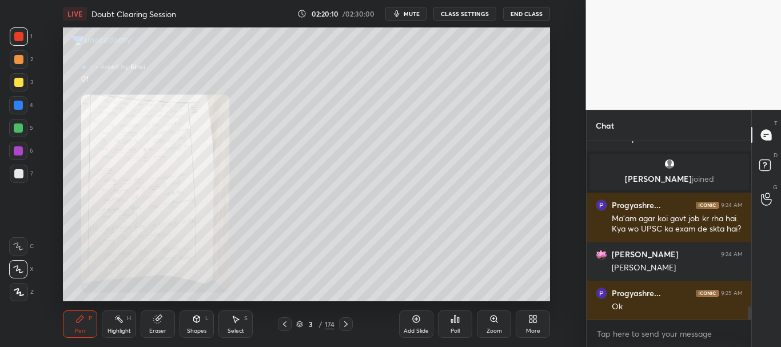
click at [15, 104] on div at bounding box center [18, 105] width 9 height 9
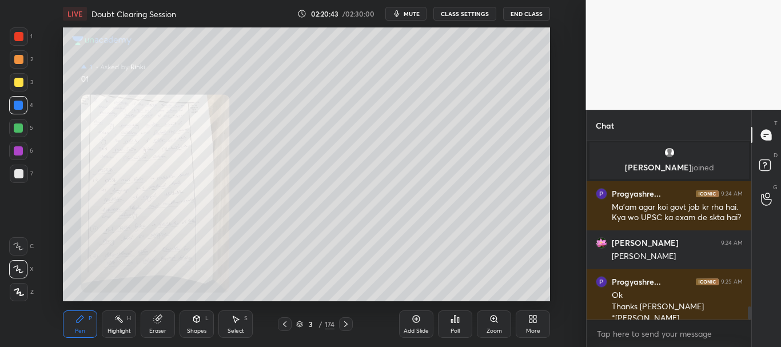
scroll to position [2283, 0]
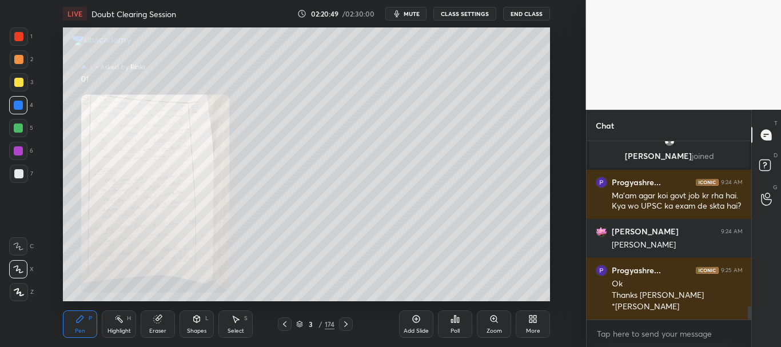
click at [349, 323] on icon at bounding box center [345, 324] width 9 height 9
click at [486, 319] on div "Zoom" at bounding box center [494, 324] width 34 height 27
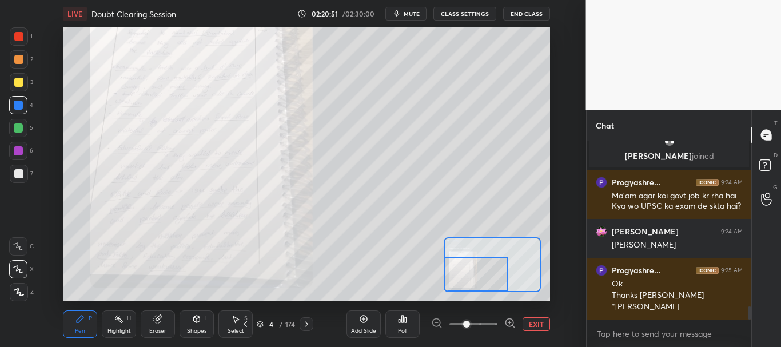
drag, startPoint x: 479, startPoint y: 281, endPoint x: 475, endPoint y: 276, distance: 7.3
click at [475, 276] on div at bounding box center [475, 274] width 63 height 35
click at [535, 319] on button "EXIT" at bounding box center [536, 324] width 27 height 14
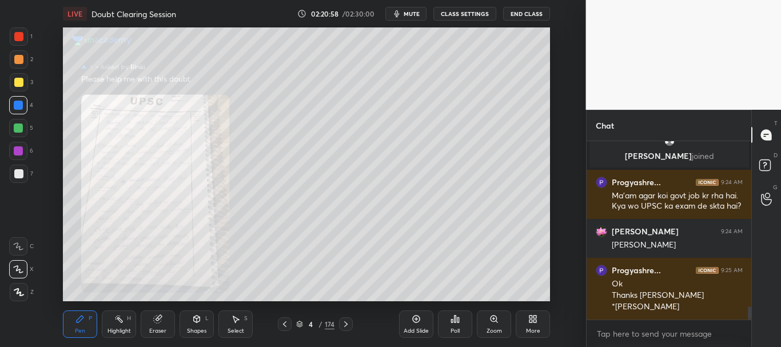
click at [348, 323] on icon at bounding box center [345, 324] width 9 height 9
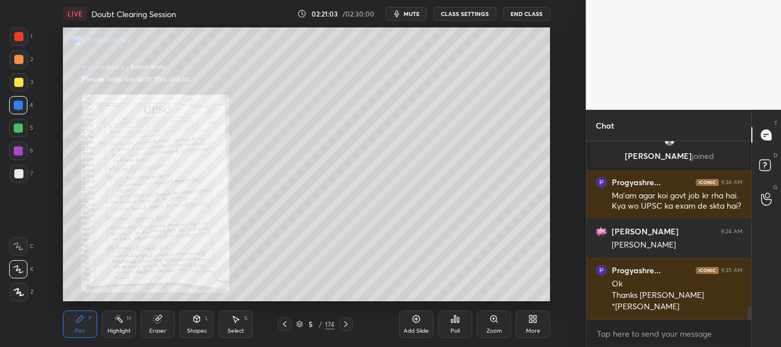
click at [489, 321] on div "Zoom" at bounding box center [494, 324] width 34 height 27
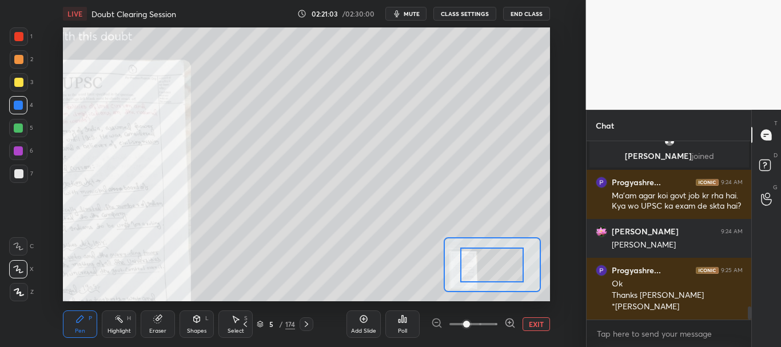
click at [484, 321] on span at bounding box center [474, 324] width 48 height 17
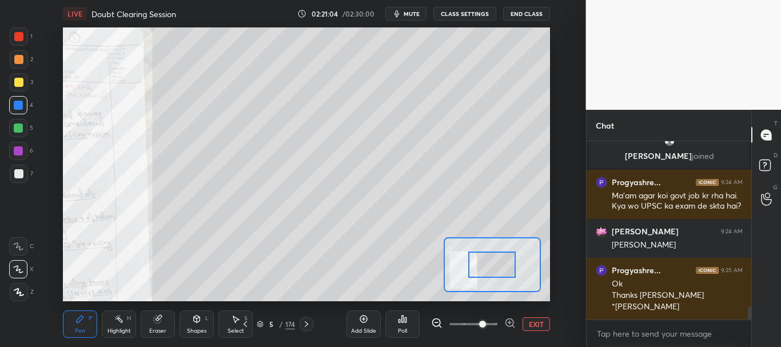
drag, startPoint x: 501, startPoint y: 264, endPoint x: 490, endPoint y: 276, distance: 15.4
click at [491, 277] on div at bounding box center [491, 265] width 47 height 26
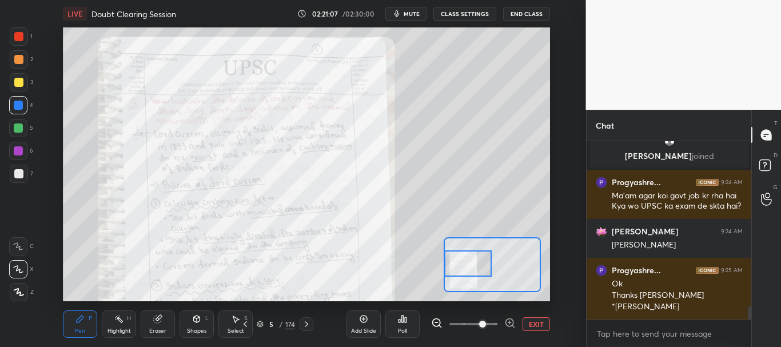
drag, startPoint x: 489, startPoint y: 275, endPoint x: 471, endPoint y: 261, distance: 22.9
click at [471, 261] on div at bounding box center [467, 264] width 47 height 26
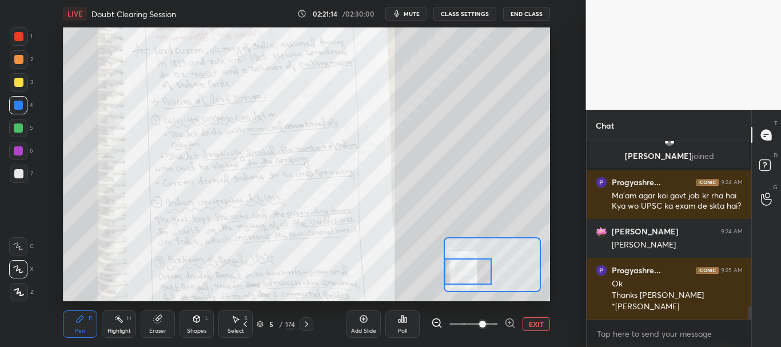
drag, startPoint x: 477, startPoint y: 265, endPoint x: 475, endPoint y: 273, distance: 8.2
click at [475, 273] on div at bounding box center [467, 272] width 47 height 26
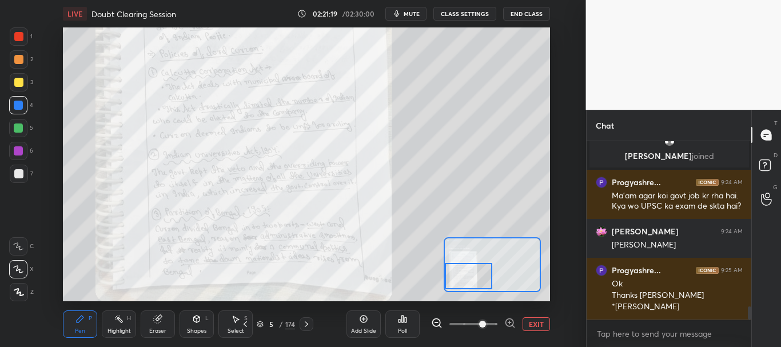
click at [474, 275] on div at bounding box center [468, 276] width 47 height 26
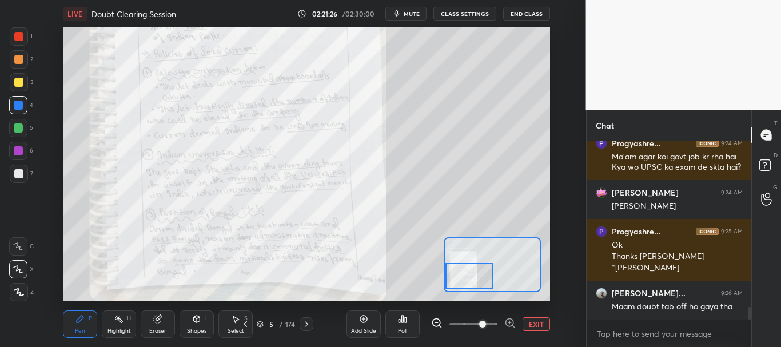
click at [535, 324] on button "EXIT" at bounding box center [536, 324] width 27 height 14
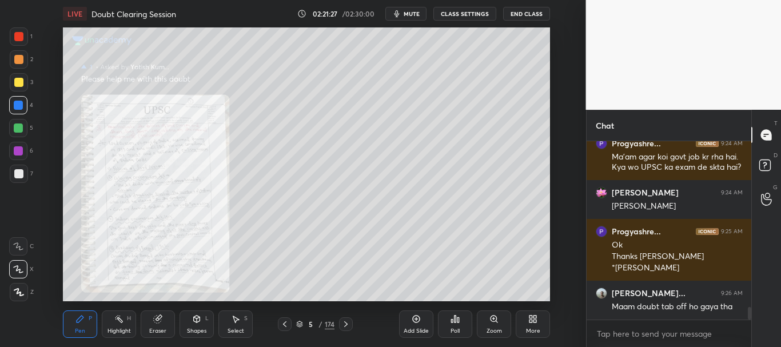
click at [462, 15] on button "CLASS SETTINGS" at bounding box center [465, 14] width 63 height 14
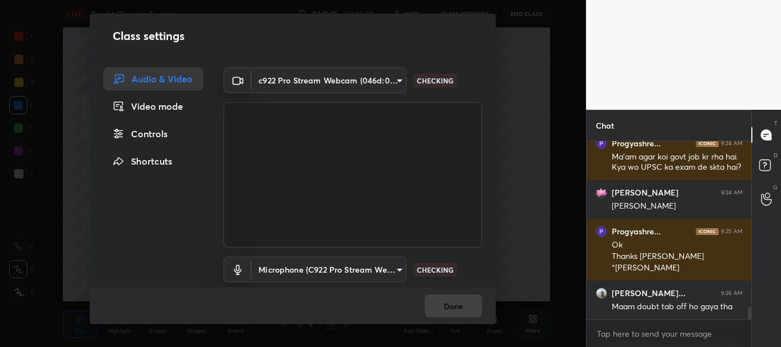
click at [150, 129] on div "Controls" at bounding box center [154, 133] width 100 height 23
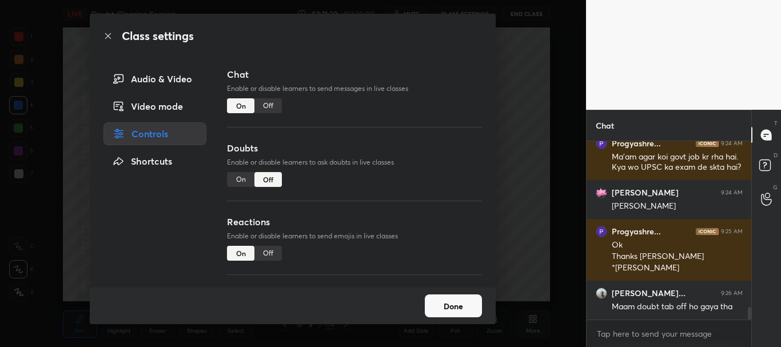
click at [243, 182] on div "On" at bounding box center [240, 179] width 27 height 15
click at [107, 35] on icon at bounding box center [108, 36] width 6 height 6
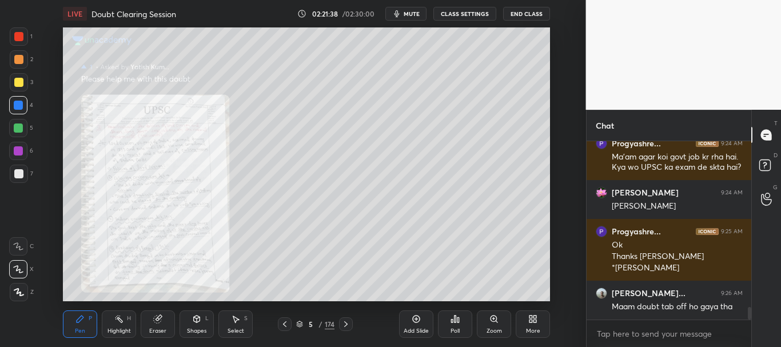
click at [347, 323] on icon at bounding box center [345, 324] width 9 height 9
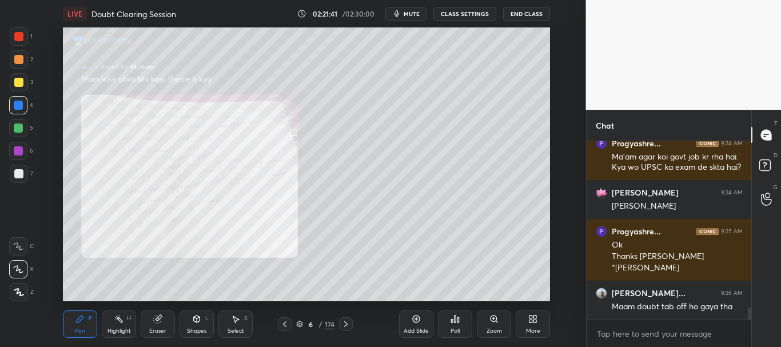
click at [345, 325] on icon at bounding box center [345, 324] width 9 height 9
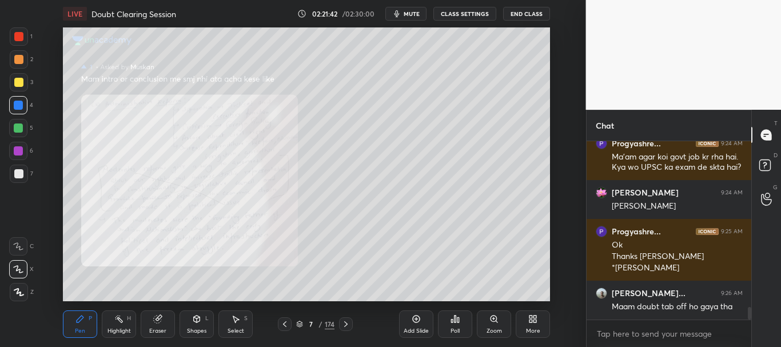
click at [347, 324] on icon at bounding box center [345, 324] width 9 height 9
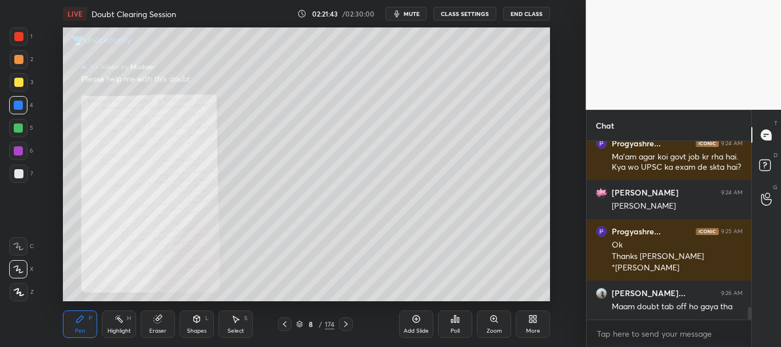
click at [490, 317] on icon at bounding box center [494, 319] width 9 height 9
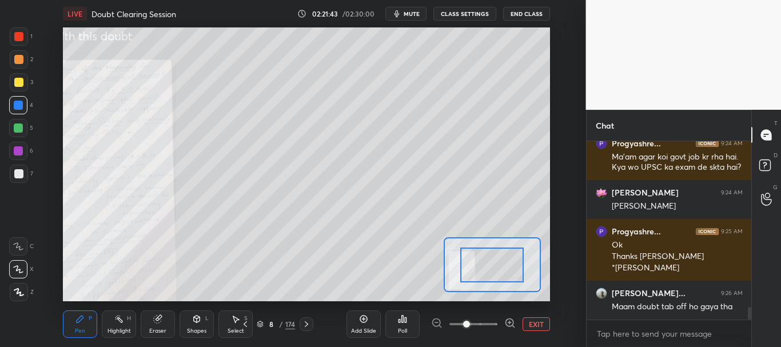
click at [490, 322] on span at bounding box center [474, 324] width 48 height 17
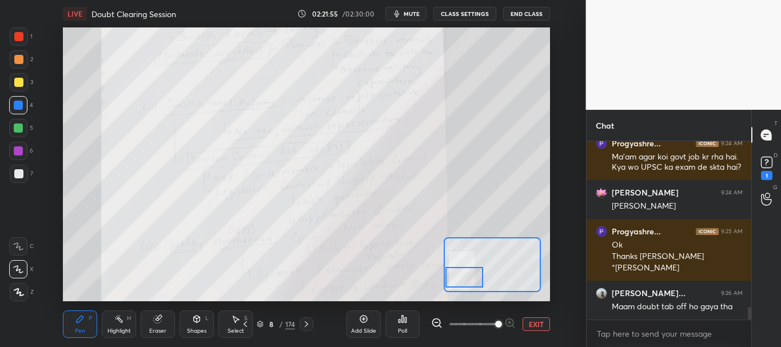
scroll to position [2372, 0]
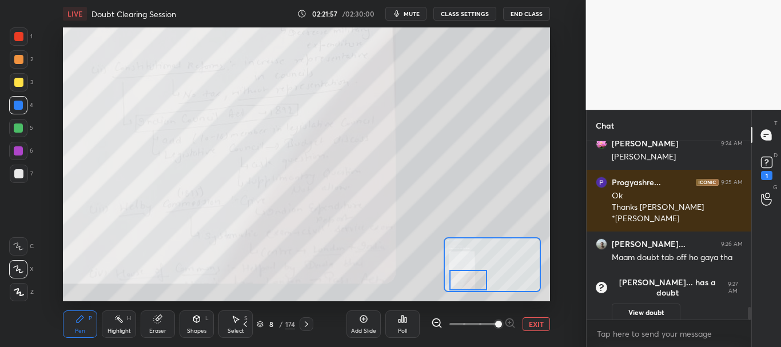
drag, startPoint x: 494, startPoint y: 269, endPoint x: 470, endPoint y: 290, distance: 32.0
click at [470, 290] on div at bounding box center [469, 280] width 38 height 21
click at [533, 323] on button "EXIT" at bounding box center [536, 324] width 27 height 14
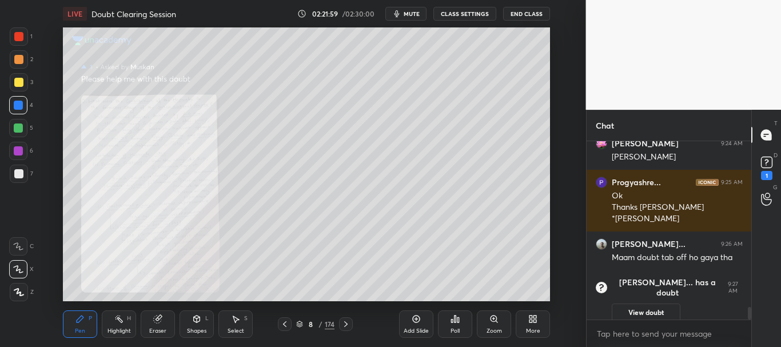
click at [287, 323] on icon at bounding box center [284, 324] width 9 height 9
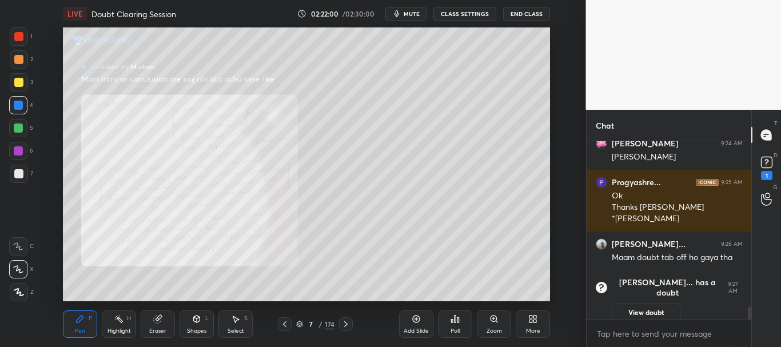
click at [489, 320] on div "Zoom" at bounding box center [494, 324] width 34 height 27
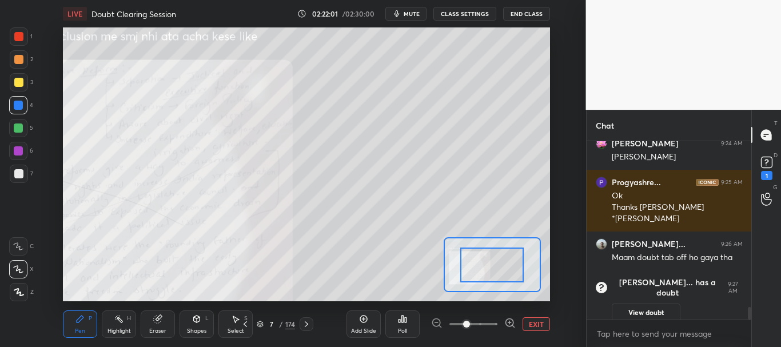
click at [484, 321] on span at bounding box center [474, 324] width 48 height 17
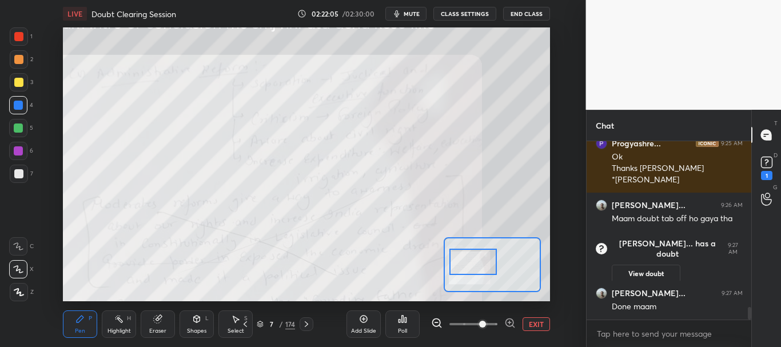
scroll to position [2327, 0]
drag, startPoint x: 490, startPoint y: 275, endPoint x: 471, endPoint y: 272, distance: 19.1
click at [471, 272] on div at bounding box center [473, 262] width 47 height 26
click at [472, 11] on button "CLASS SETTINGS" at bounding box center [465, 14] width 63 height 14
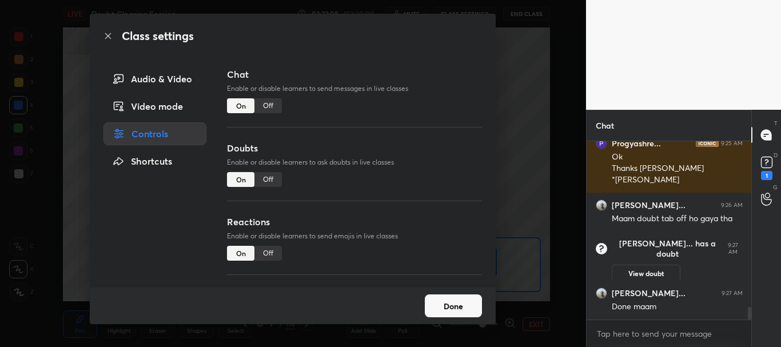
click at [269, 181] on div "Off" at bounding box center [268, 179] width 27 height 15
click at [108, 35] on icon at bounding box center [108, 35] width 9 height 9
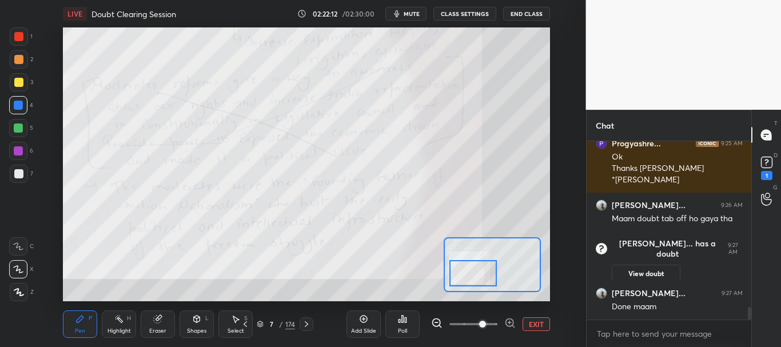
click at [470, 276] on div at bounding box center [473, 273] width 47 height 26
click at [541, 326] on button "EXIT" at bounding box center [536, 324] width 27 height 14
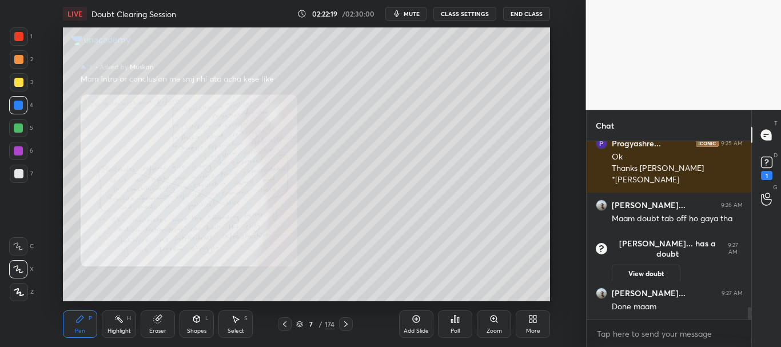
click at [345, 324] on icon at bounding box center [345, 324] width 9 height 9
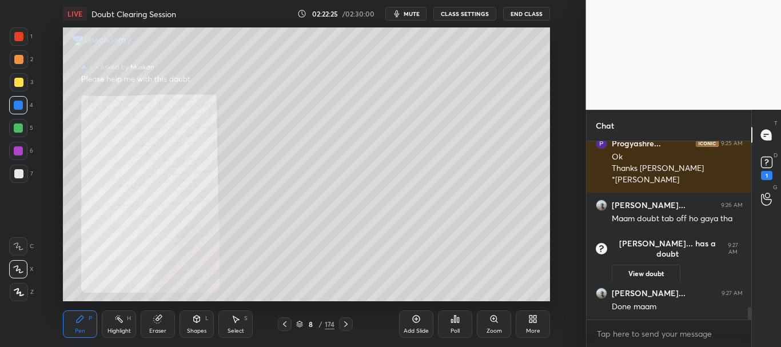
click at [285, 323] on icon at bounding box center [284, 324] width 9 height 9
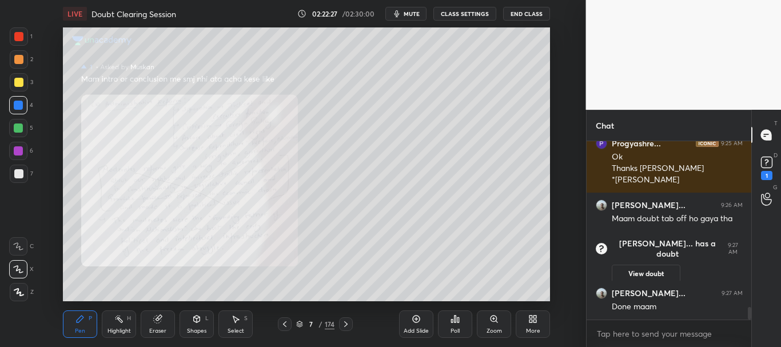
click at [286, 326] on icon at bounding box center [284, 324] width 9 height 9
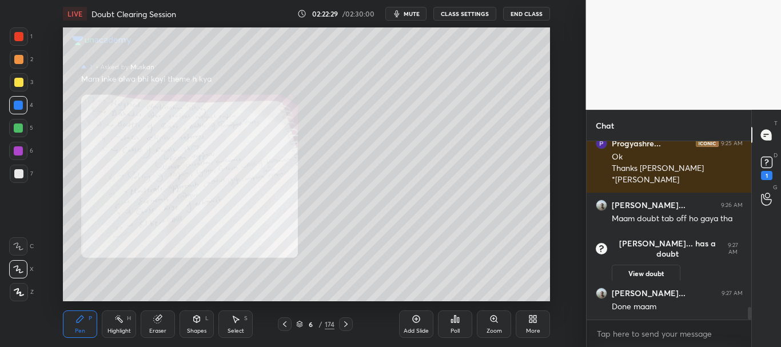
click at [285, 320] on icon at bounding box center [284, 324] width 9 height 9
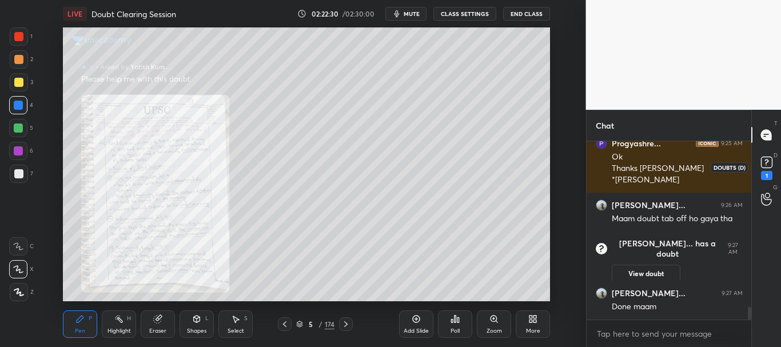
click at [770, 169] on icon at bounding box center [766, 162] width 17 height 17
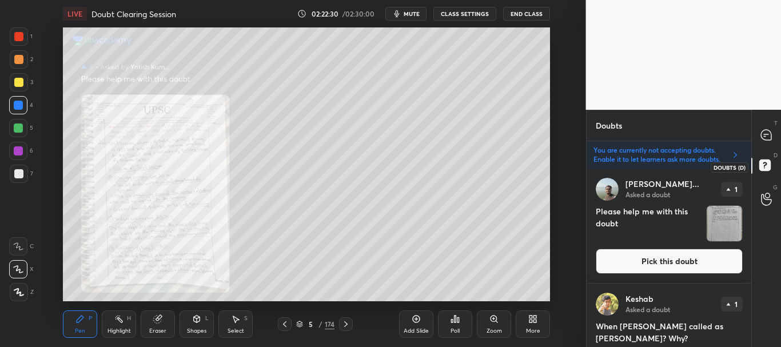
scroll to position [175, 161]
click at [674, 273] on button "Pick this doubt" at bounding box center [669, 261] width 147 height 25
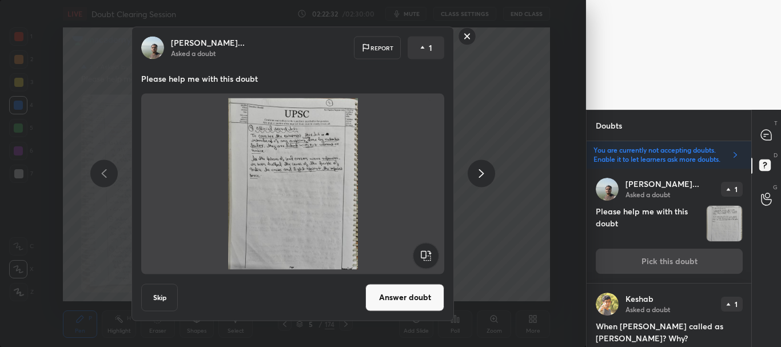
click at [388, 286] on button "Answer doubt" at bounding box center [405, 297] width 79 height 27
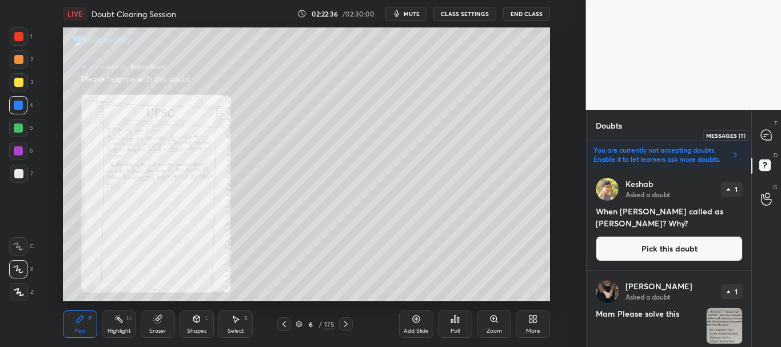
click at [766, 138] on icon at bounding box center [766, 135] width 10 height 10
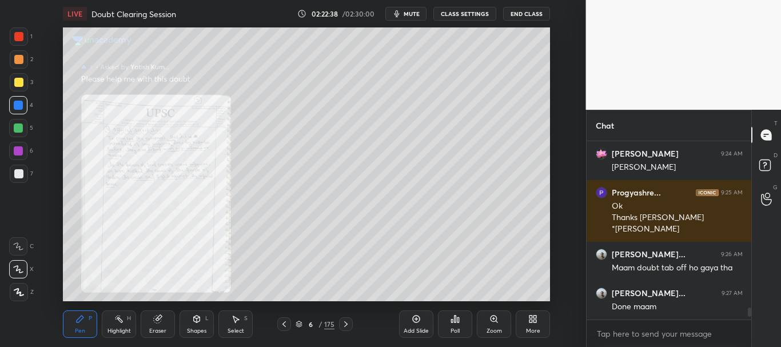
click at [283, 325] on icon at bounding box center [284, 324] width 9 height 9
click at [495, 317] on icon at bounding box center [494, 319] width 6 height 6
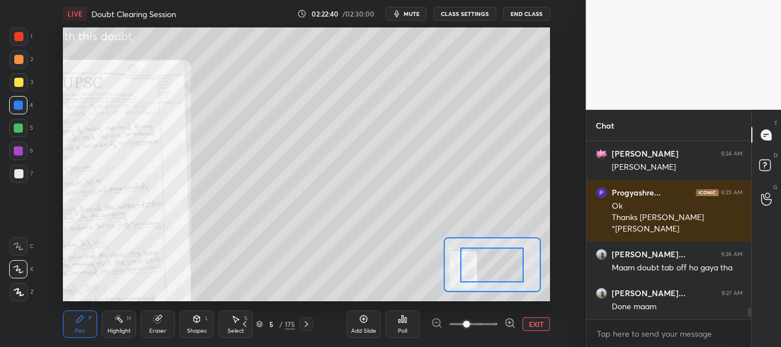
click at [492, 319] on span at bounding box center [474, 324] width 48 height 17
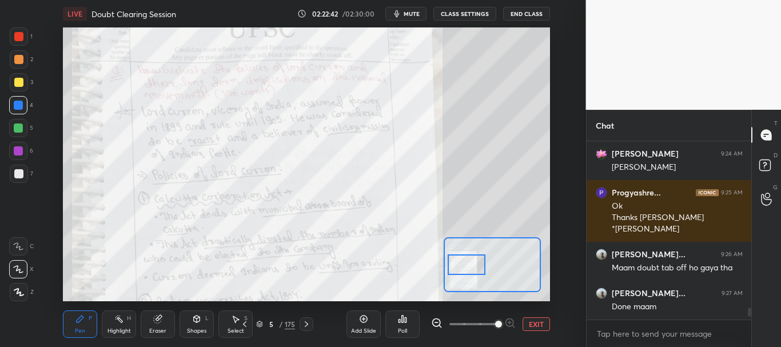
drag, startPoint x: 499, startPoint y: 267, endPoint x: 473, endPoint y: 266, distance: 25.7
click at [473, 266] on div at bounding box center [467, 265] width 38 height 21
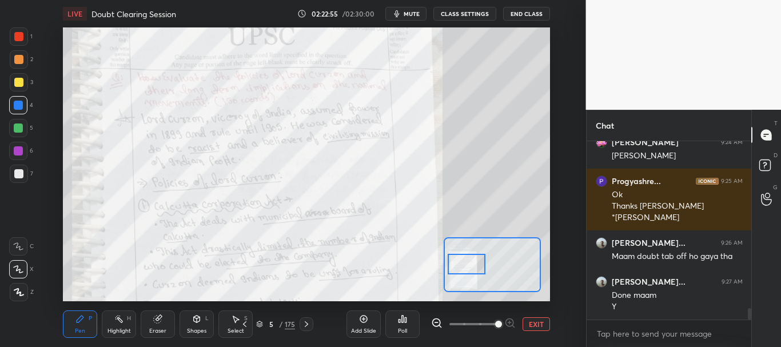
scroll to position [2581, 0]
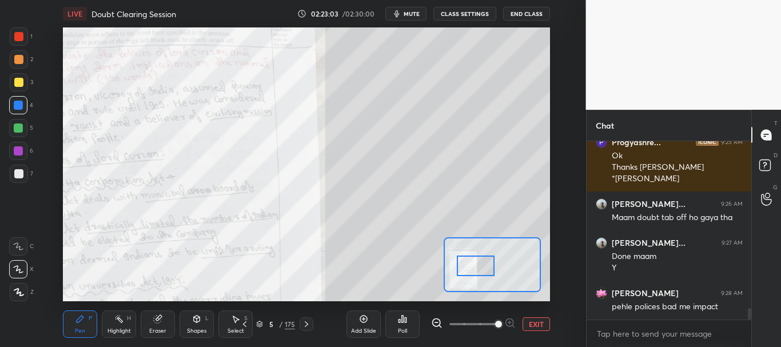
drag, startPoint x: 471, startPoint y: 260, endPoint x: 480, endPoint y: 261, distance: 9.3
click at [480, 261] on div at bounding box center [476, 266] width 38 height 21
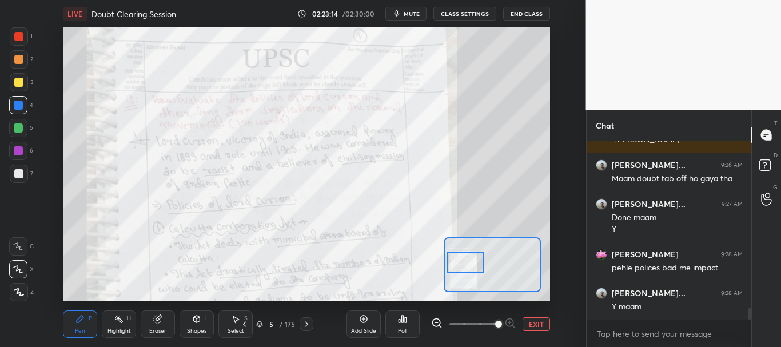
drag, startPoint x: 489, startPoint y: 262, endPoint x: 479, endPoint y: 259, distance: 10.9
click at [479, 259] on div at bounding box center [466, 262] width 38 height 21
click at [17, 34] on div at bounding box center [18, 36] width 9 height 9
click at [535, 324] on button "EXIT" at bounding box center [536, 324] width 27 height 14
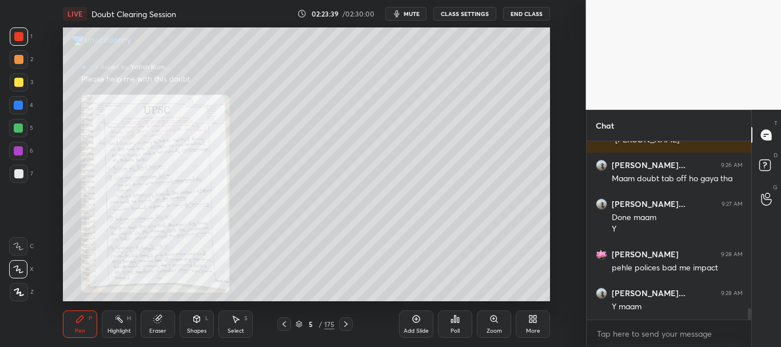
click at [345, 323] on icon at bounding box center [345, 324] width 9 height 9
click at [349, 319] on div at bounding box center [346, 324] width 14 height 14
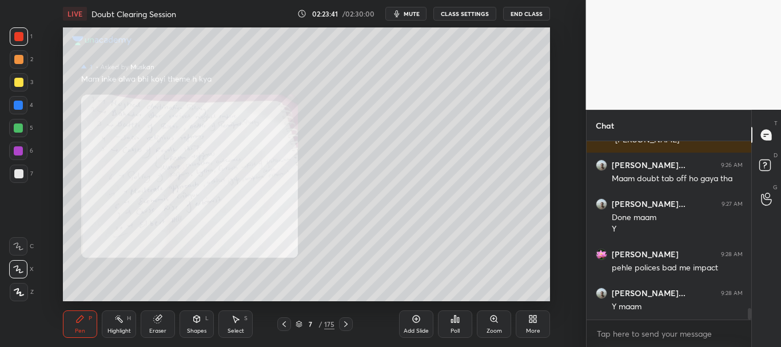
click at [345, 322] on icon at bounding box center [345, 324] width 9 height 9
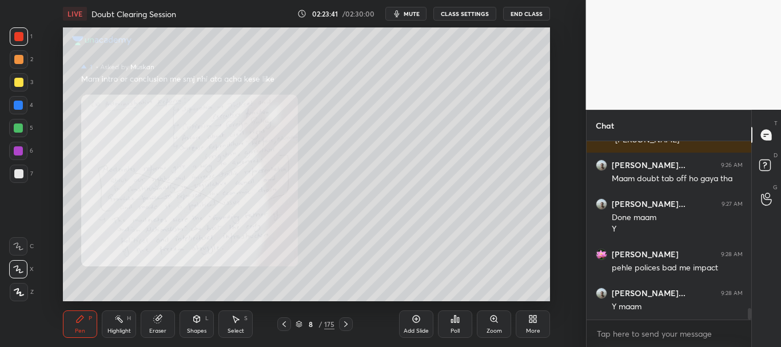
click at [345, 321] on icon at bounding box center [345, 324] width 9 height 9
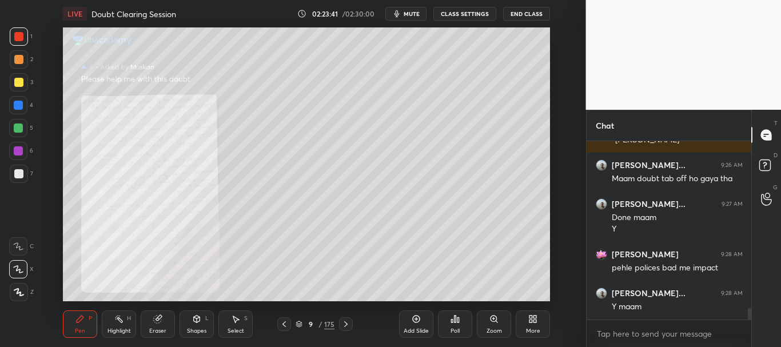
click at [347, 321] on icon at bounding box center [345, 324] width 9 height 9
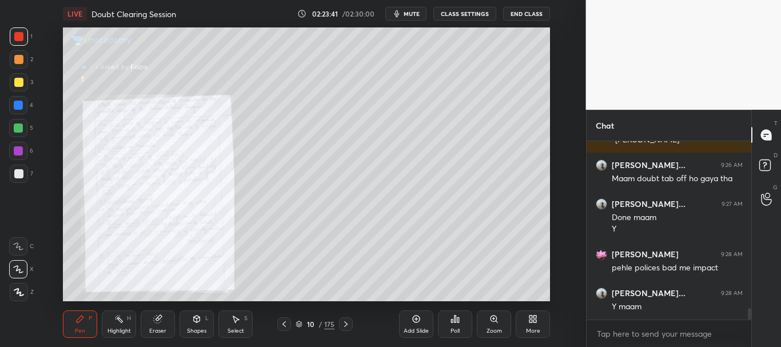
scroll to position [2631, 0]
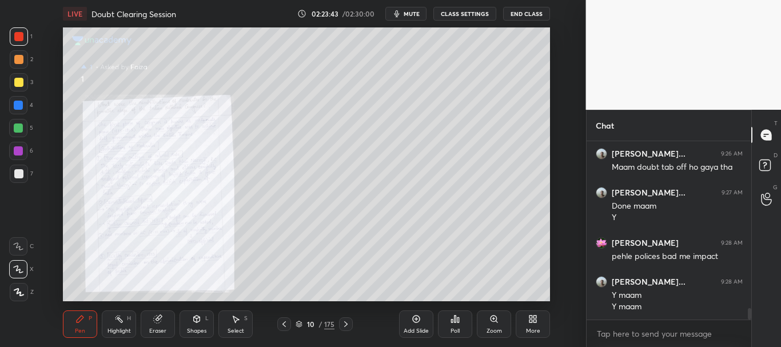
click at [489, 319] on div "Zoom" at bounding box center [494, 324] width 34 height 27
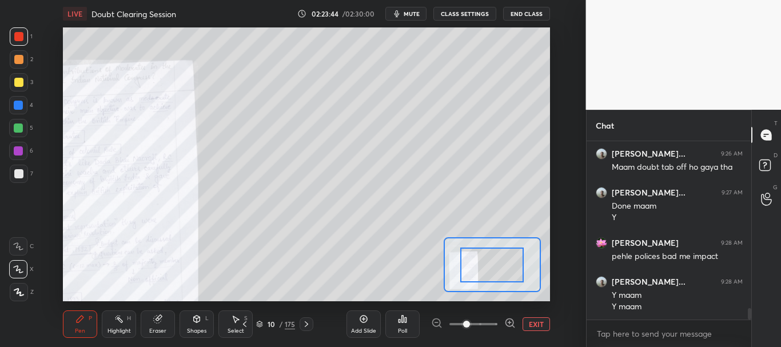
click at [491, 322] on span at bounding box center [474, 324] width 48 height 17
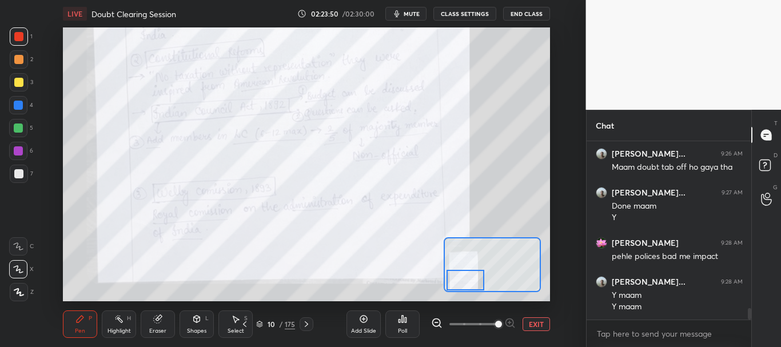
drag, startPoint x: 490, startPoint y: 267, endPoint x: 469, endPoint y: 274, distance: 22.2
click at [469, 275] on div at bounding box center [466, 280] width 38 height 21
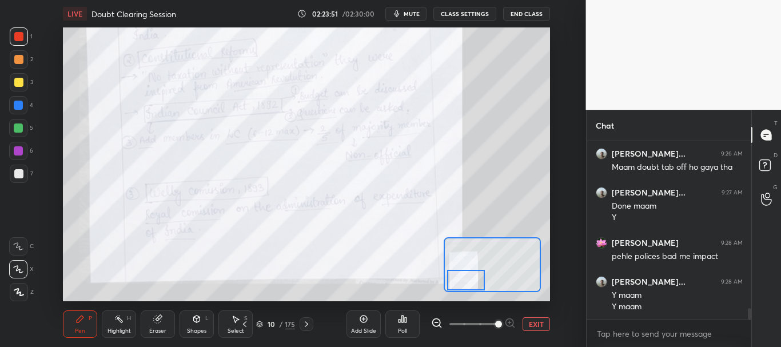
click at [532, 325] on button "EXIT" at bounding box center [536, 324] width 27 height 14
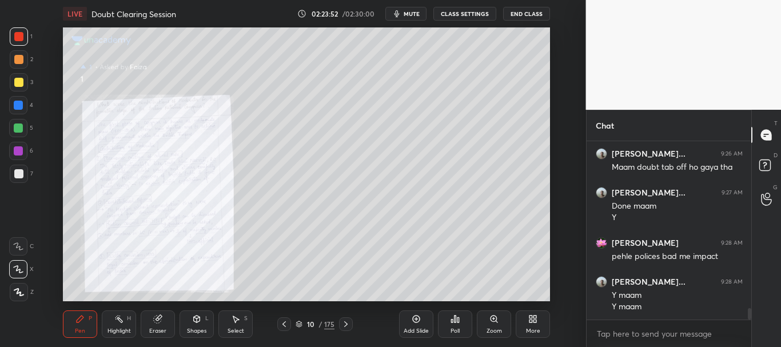
click at [349, 321] on icon at bounding box center [345, 324] width 9 height 9
click at [492, 325] on div "Zoom" at bounding box center [494, 324] width 34 height 27
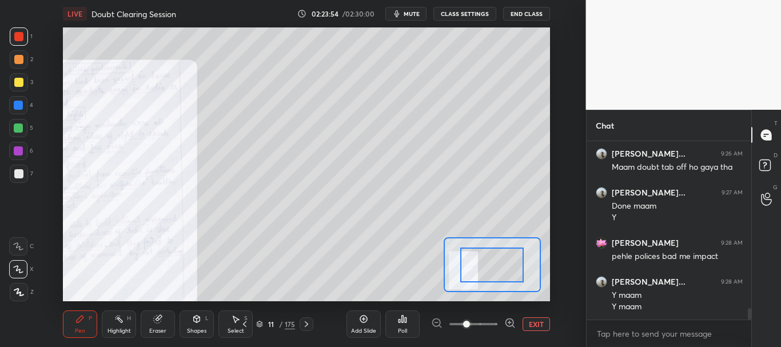
click at [486, 323] on span at bounding box center [474, 324] width 48 height 17
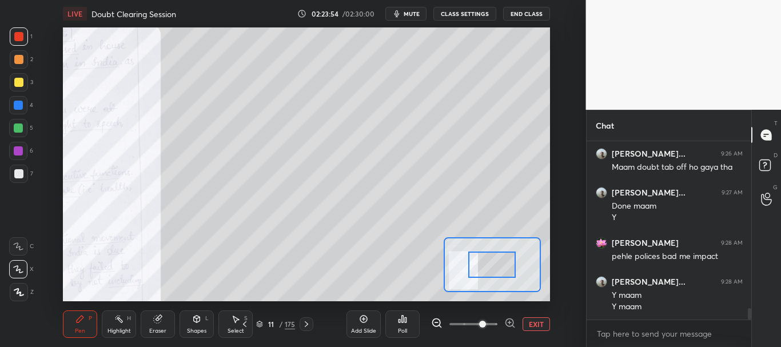
click at [490, 277] on div at bounding box center [491, 265] width 47 height 26
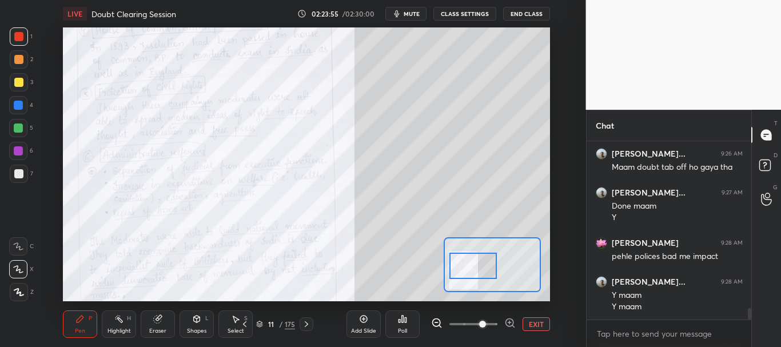
scroll to position [2670, 0]
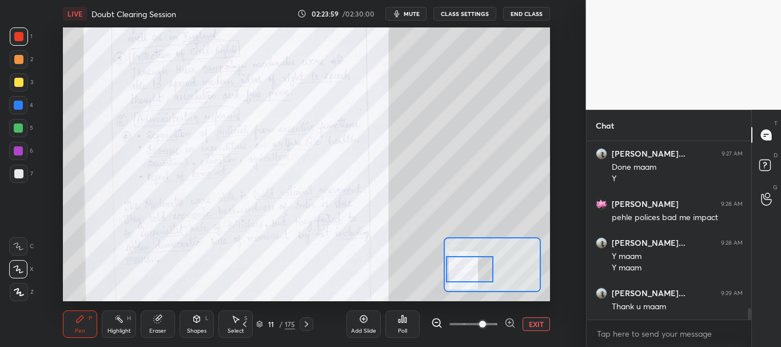
drag, startPoint x: 491, startPoint y: 268, endPoint x: 470, endPoint y: 271, distance: 22.0
click at [470, 273] on div at bounding box center [469, 269] width 47 height 26
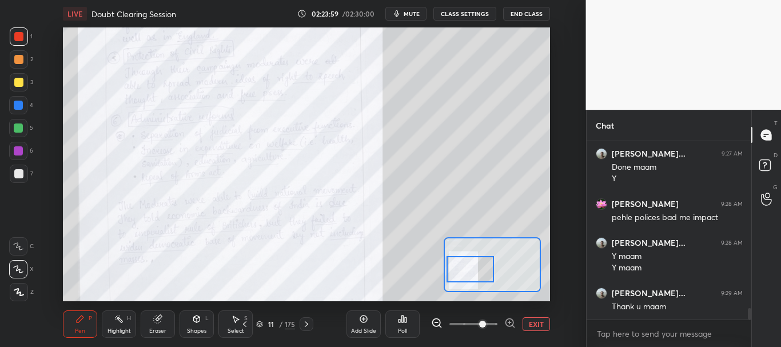
click at [535, 324] on button "EXIT" at bounding box center [536, 324] width 27 height 14
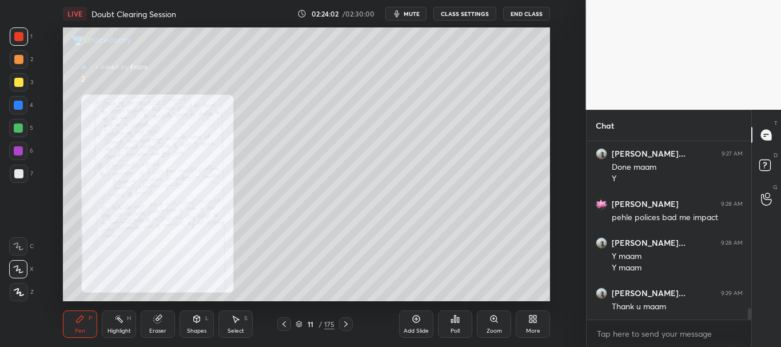
click at [347, 323] on icon at bounding box center [345, 324] width 9 height 9
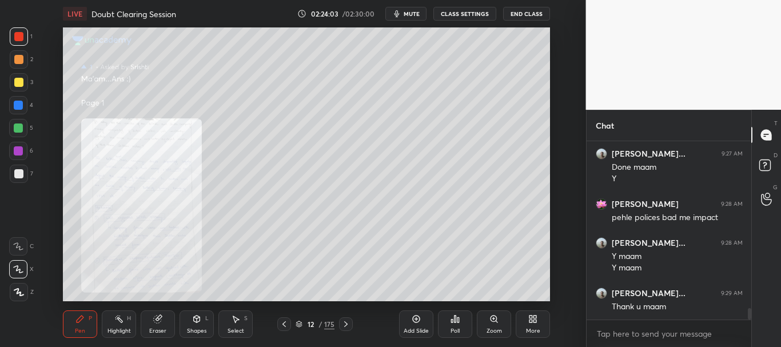
click at [491, 320] on icon at bounding box center [494, 319] width 6 height 6
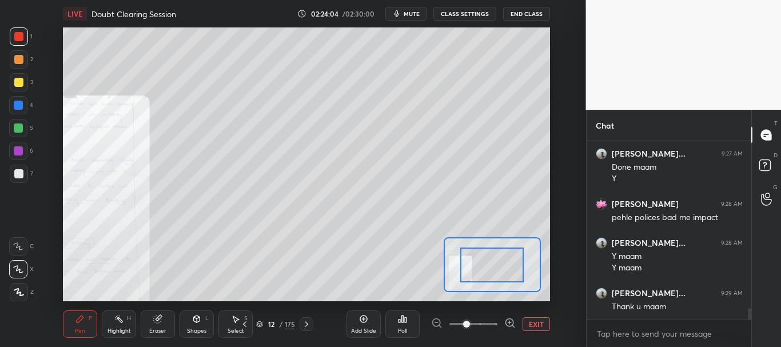
click at [490, 322] on span at bounding box center [474, 324] width 48 height 17
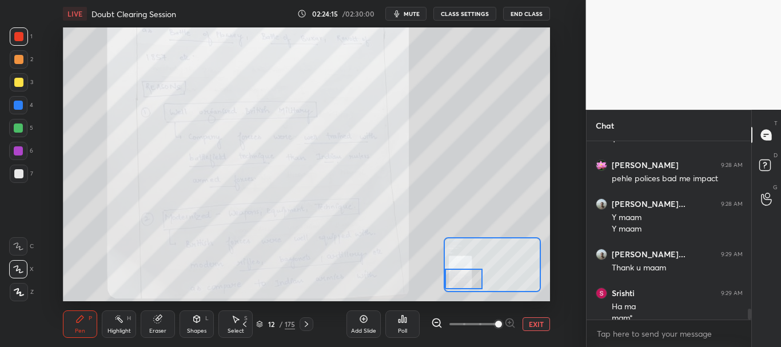
scroll to position [2720, 0]
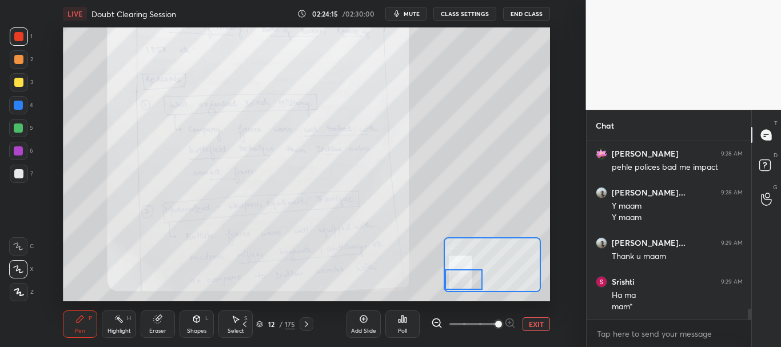
drag, startPoint x: 499, startPoint y: 260, endPoint x: 465, endPoint y: 275, distance: 36.9
click at [465, 275] on div at bounding box center [464, 279] width 38 height 21
click at [308, 318] on div at bounding box center [307, 324] width 14 height 14
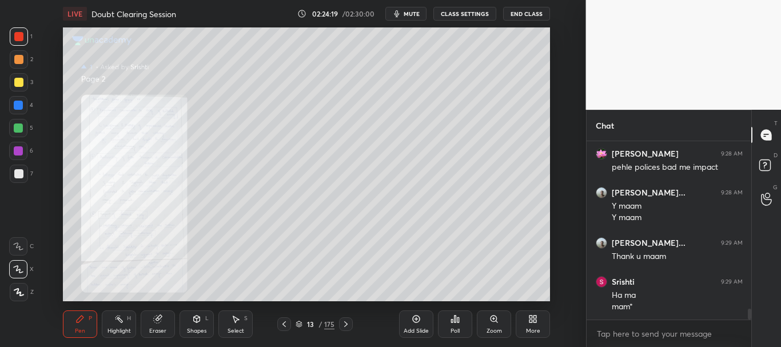
click at [492, 325] on div "Zoom" at bounding box center [494, 324] width 34 height 27
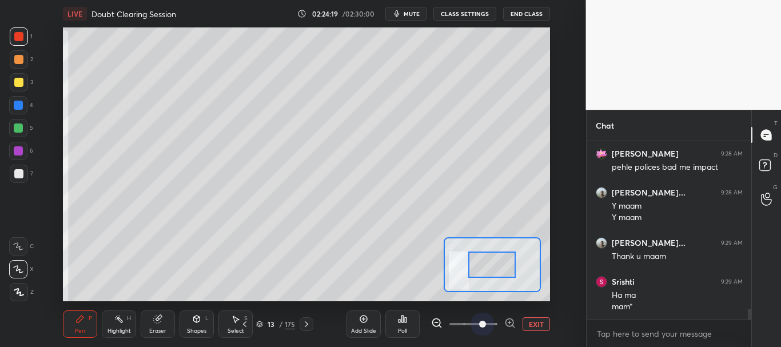
click at [487, 324] on span at bounding box center [474, 324] width 48 height 17
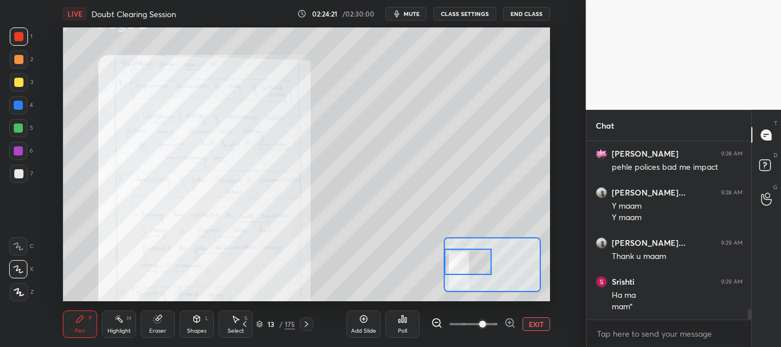
drag, startPoint x: 495, startPoint y: 267, endPoint x: 461, endPoint y: 264, distance: 33.9
click at [461, 264] on div at bounding box center [467, 262] width 47 height 26
click at [486, 324] on span at bounding box center [482, 324] width 7 height 7
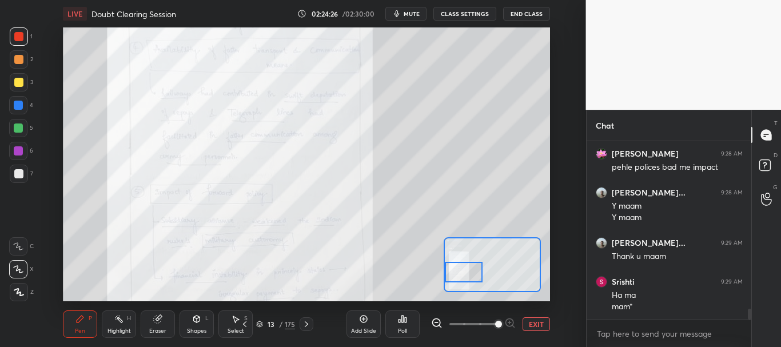
drag, startPoint x: 466, startPoint y: 267, endPoint x: 463, endPoint y: 273, distance: 7.2
click at [463, 274] on div at bounding box center [464, 272] width 38 height 21
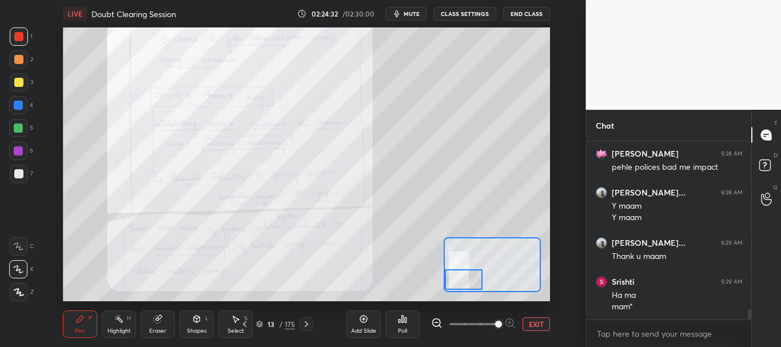
drag, startPoint x: 469, startPoint y: 271, endPoint x: 467, endPoint y: 277, distance: 7.2
click at [467, 277] on div at bounding box center [464, 279] width 38 height 21
click at [542, 325] on button "EXIT" at bounding box center [536, 324] width 27 height 14
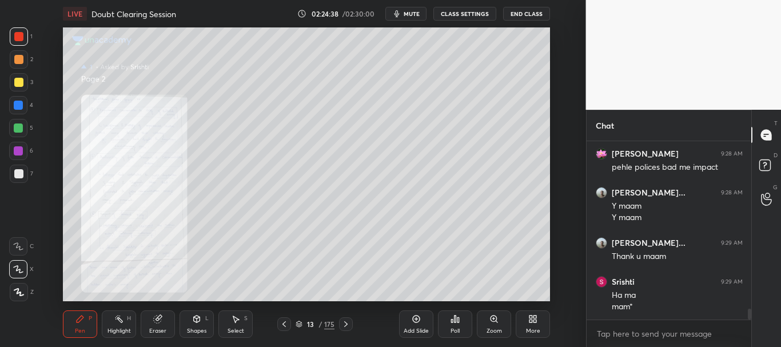
click at [343, 325] on icon at bounding box center [345, 324] width 9 height 9
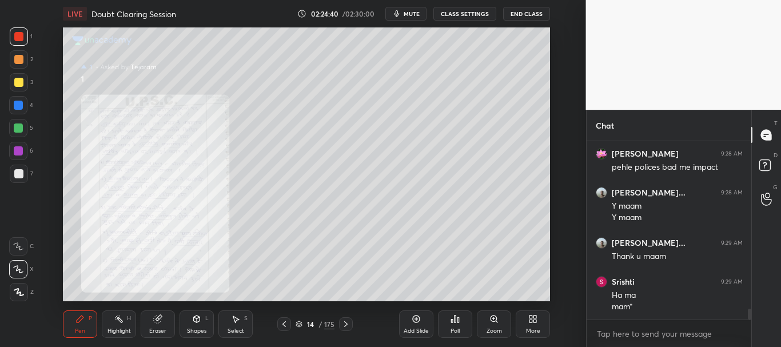
click at [492, 320] on icon at bounding box center [494, 319] width 6 height 6
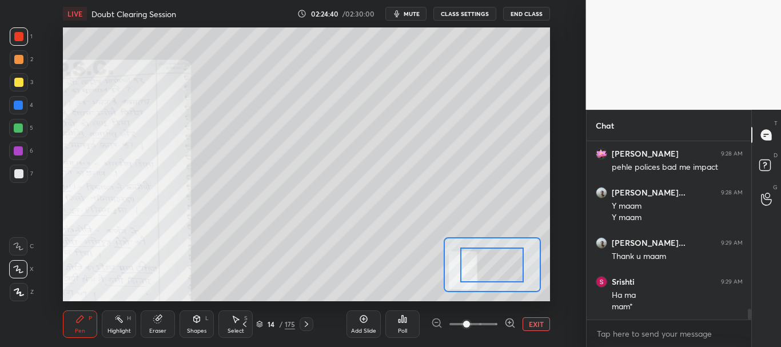
click at [488, 319] on span at bounding box center [474, 324] width 48 height 17
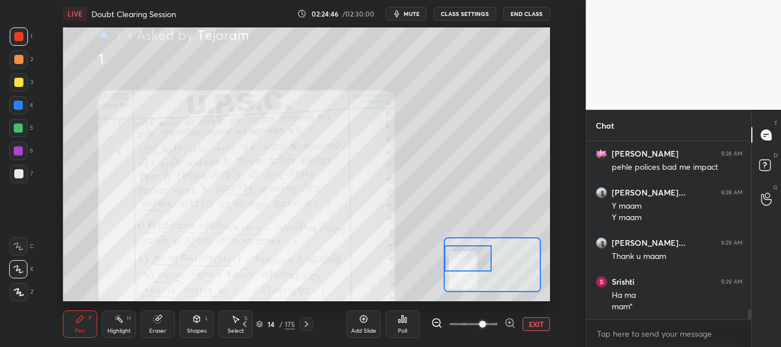
drag, startPoint x: 495, startPoint y: 271, endPoint x: 470, endPoint y: 265, distance: 26.4
click at [469, 267] on div at bounding box center [467, 258] width 47 height 26
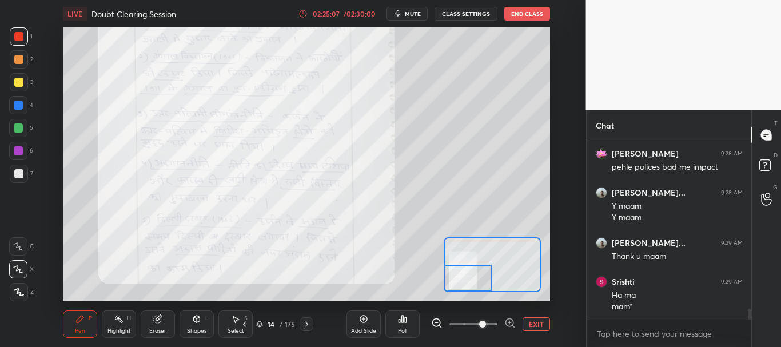
drag, startPoint x: 463, startPoint y: 264, endPoint x: 463, endPoint y: 284, distance: 20.0
click at [463, 284] on div at bounding box center [467, 278] width 47 height 26
click at [309, 321] on icon at bounding box center [306, 324] width 9 height 9
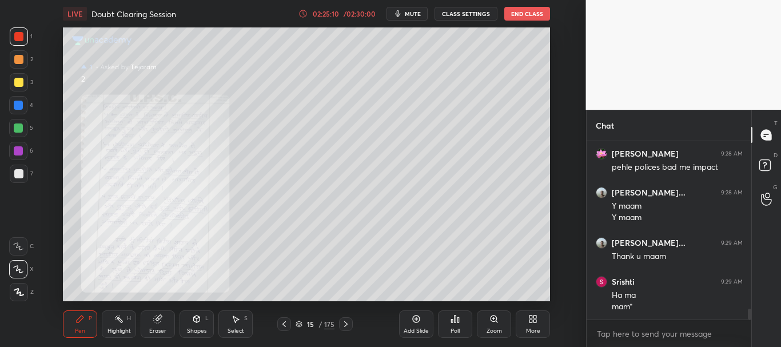
click at [498, 321] on icon at bounding box center [494, 319] width 9 height 9
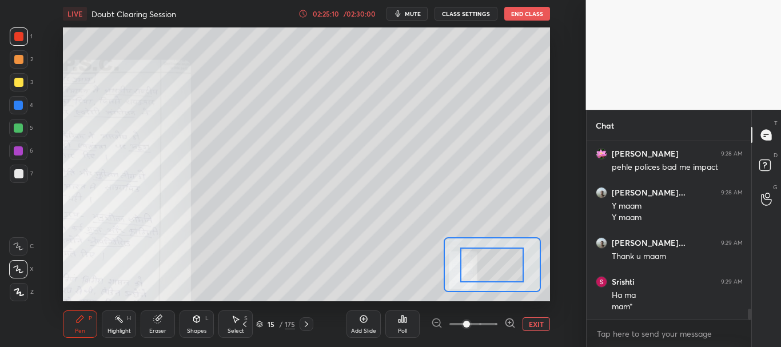
click at [491, 321] on span at bounding box center [474, 324] width 48 height 17
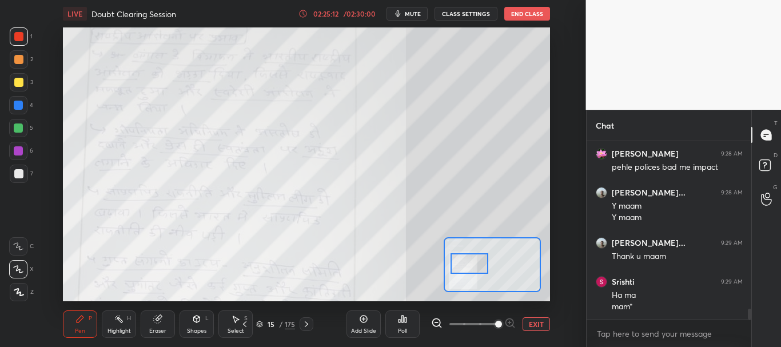
drag, startPoint x: 496, startPoint y: 265, endPoint x: 474, endPoint y: 264, distance: 22.9
click at [474, 264] on div at bounding box center [470, 263] width 38 height 21
click at [472, 321] on span at bounding box center [474, 324] width 48 height 17
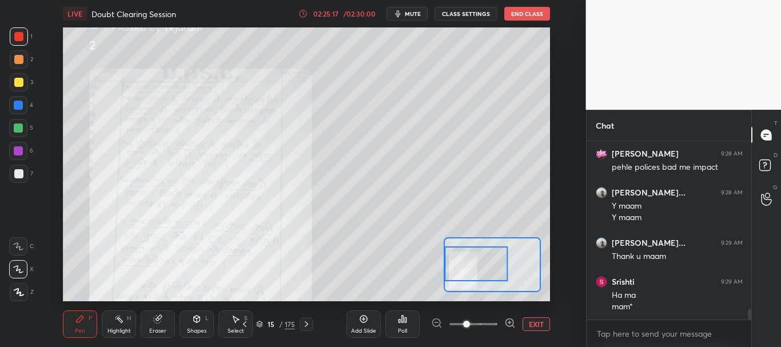
click at [530, 325] on button "EXIT" at bounding box center [536, 324] width 27 height 14
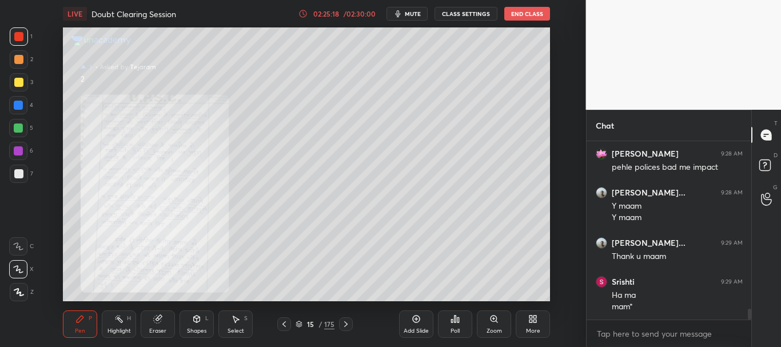
click at [343, 321] on icon at bounding box center [345, 324] width 9 height 9
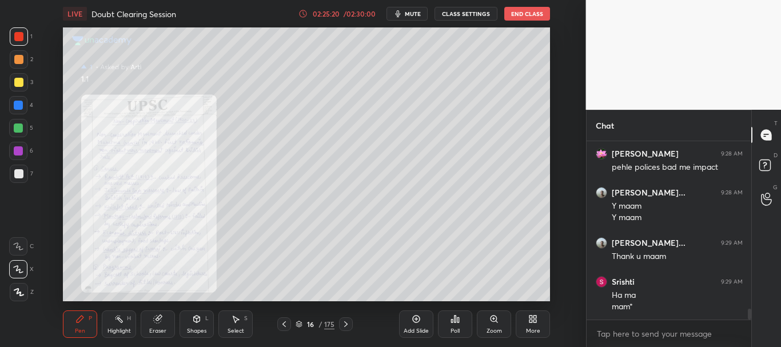
click at [488, 323] on div "Zoom" at bounding box center [494, 324] width 34 height 27
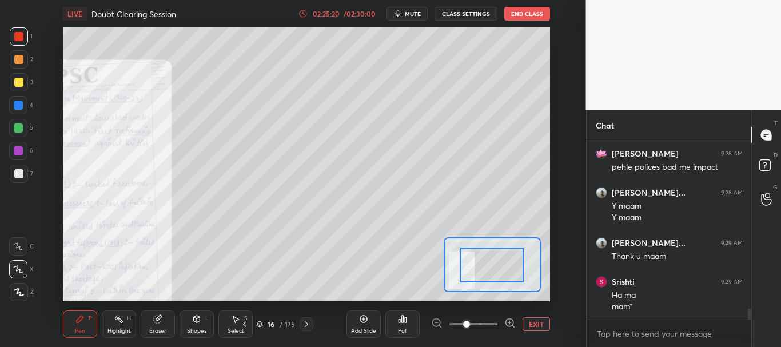
click at [490, 323] on span at bounding box center [474, 324] width 48 height 17
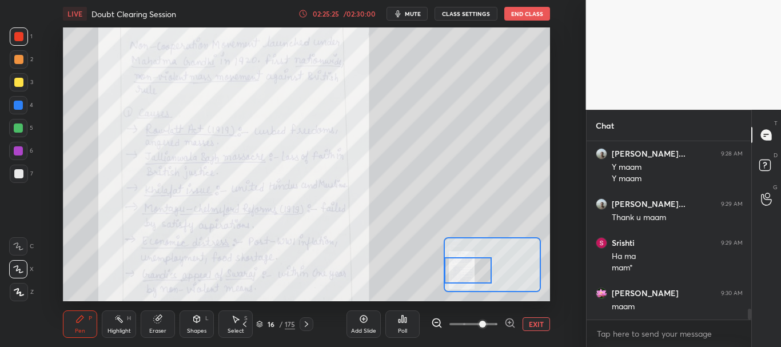
scroll to position [2809, 0]
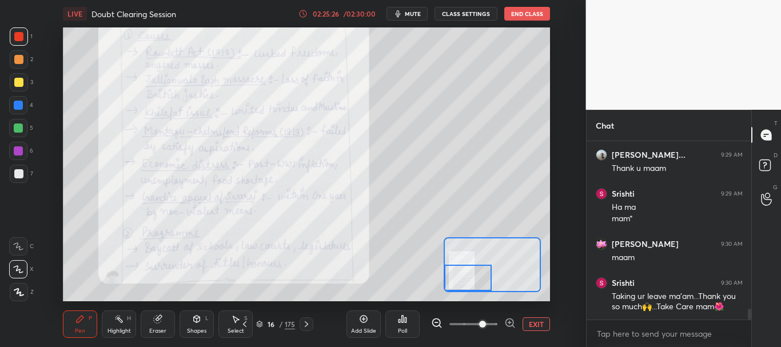
drag, startPoint x: 483, startPoint y: 271, endPoint x: 464, endPoint y: 277, distance: 19.5
click at [464, 277] on div at bounding box center [467, 278] width 47 height 26
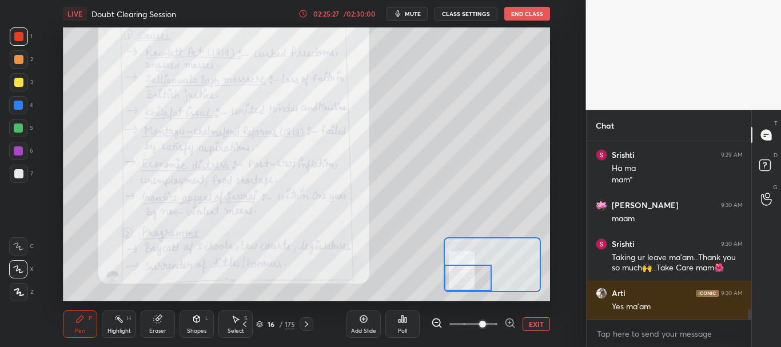
click at [534, 327] on button "EXIT" at bounding box center [536, 324] width 27 height 14
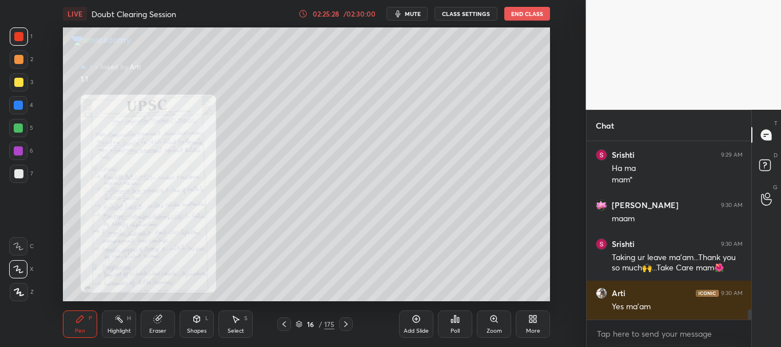
click at [351, 324] on div at bounding box center [346, 324] width 14 height 14
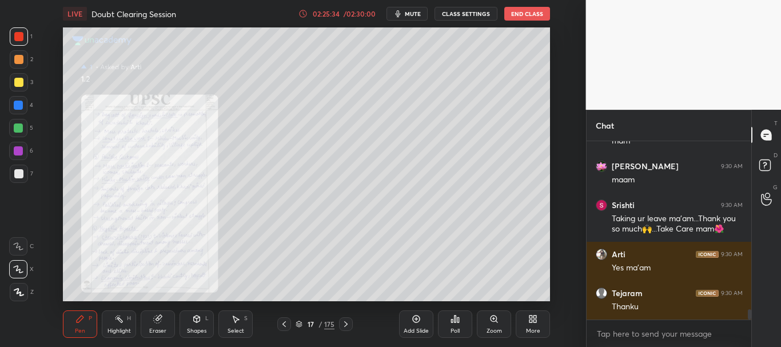
scroll to position [2925, 0]
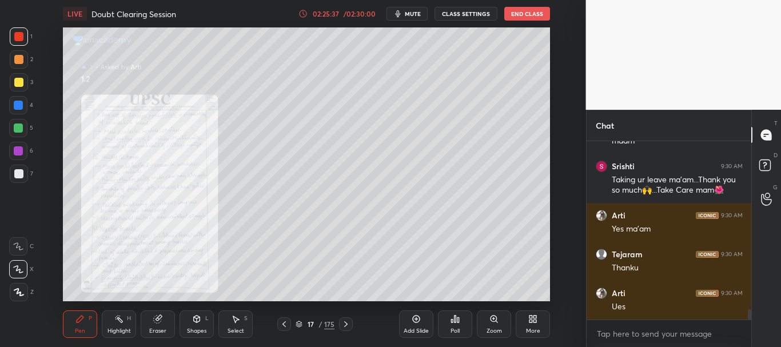
click at [347, 320] on icon at bounding box center [345, 324] width 9 height 9
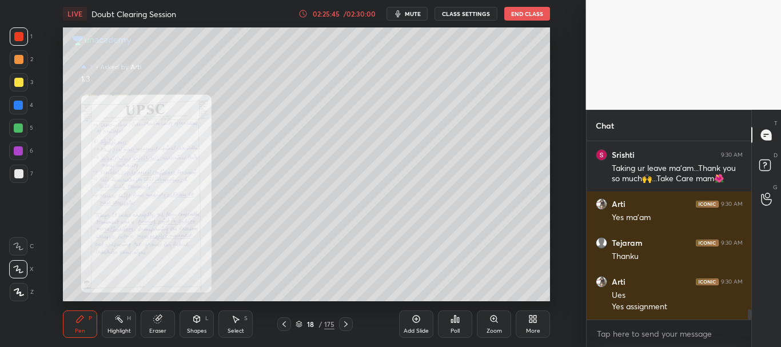
click at [347, 324] on icon at bounding box center [345, 324] width 3 height 6
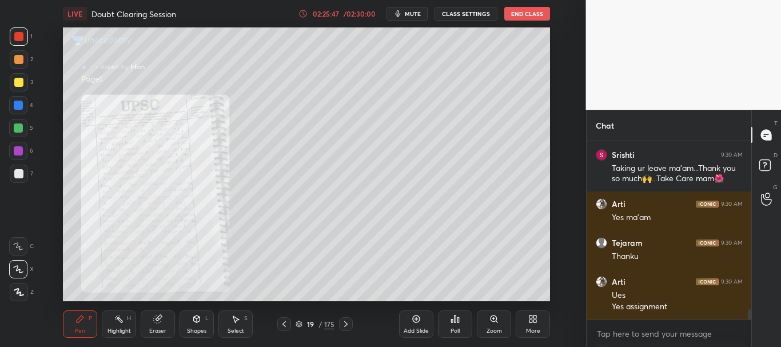
click at [489, 326] on div "Zoom" at bounding box center [494, 324] width 34 height 27
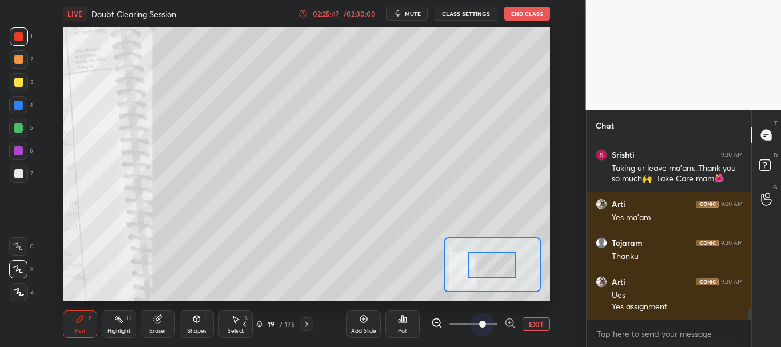
drag, startPoint x: 488, startPoint y: 320, endPoint x: 495, endPoint y: 275, distance: 46.2
click at [487, 317] on span at bounding box center [474, 324] width 48 height 17
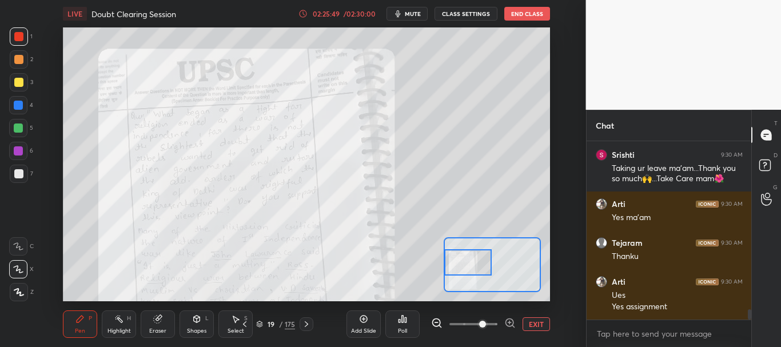
drag, startPoint x: 487, startPoint y: 277, endPoint x: 464, endPoint y: 261, distance: 28.3
click at [463, 264] on div at bounding box center [467, 262] width 47 height 26
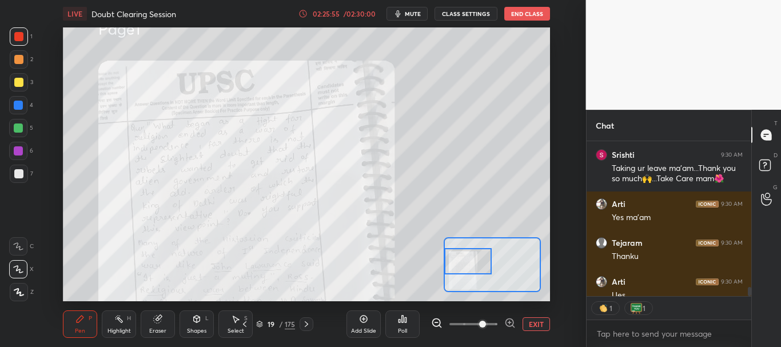
scroll to position [2999, 0]
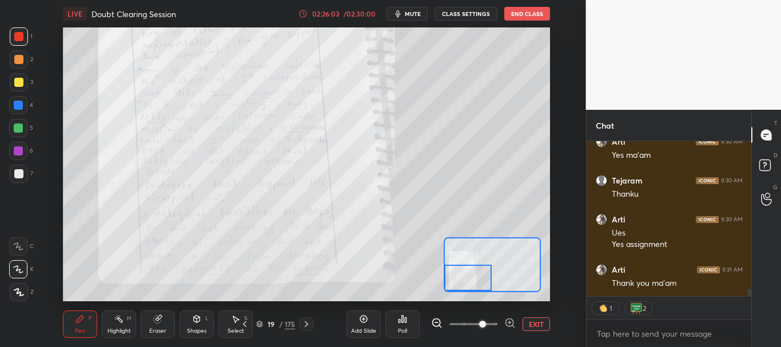
drag, startPoint x: 474, startPoint y: 260, endPoint x: 471, endPoint y: 277, distance: 17.4
click at [471, 277] on div at bounding box center [467, 278] width 47 height 26
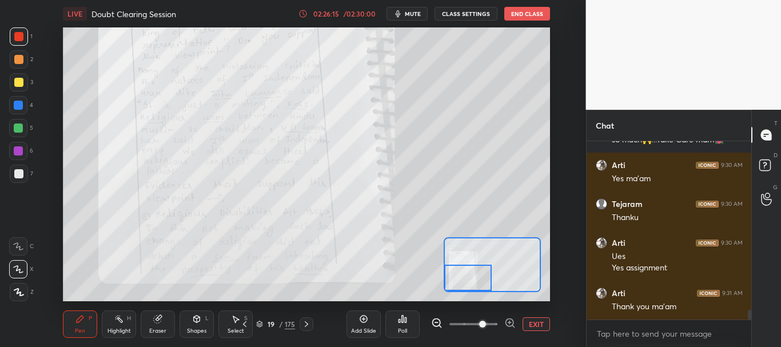
scroll to position [3017, 0]
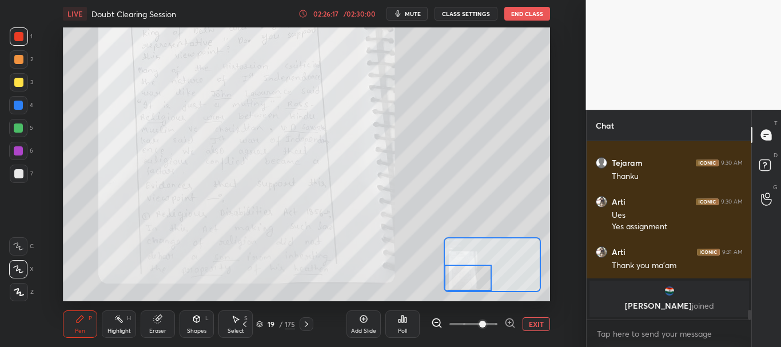
click at [533, 322] on button "EXIT" at bounding box center [536, 324] width 27 height 14
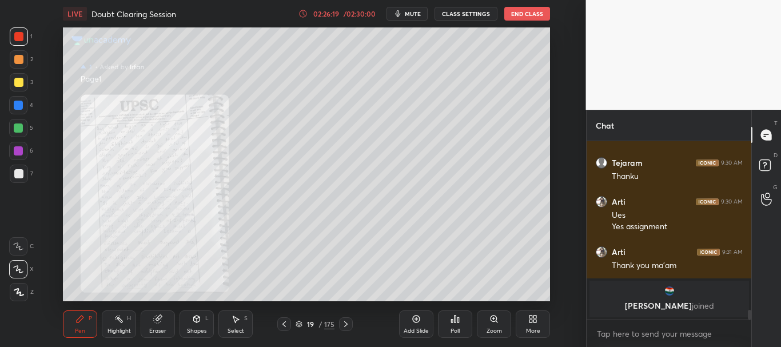
click at [347, 323] on icon at bounding box center [345, 324] width 9 height 9
click at [484, 325] on div "Zoom" at bounding box center [494, 324] width 34 height 27
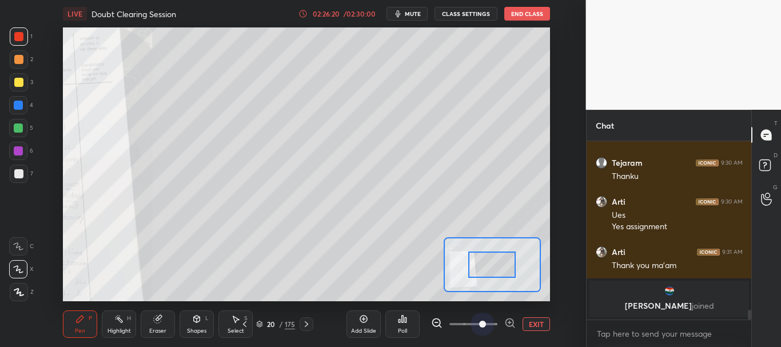
click at [487, 320] on span at bounding box center [474, 324] width 48 height 17
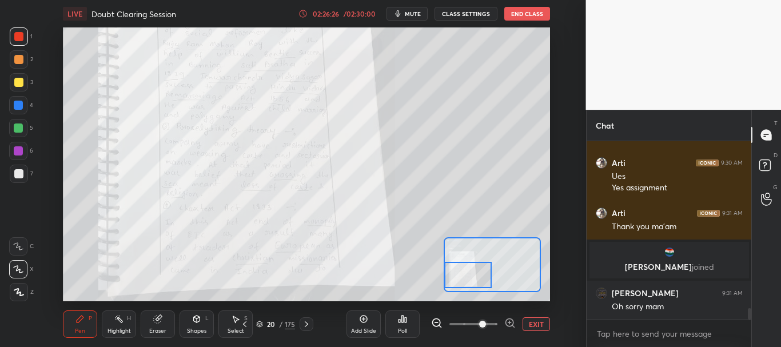
scroll to position [2662, 0]
drag, startPoint x: 487, startPoint y: 273, endPoint x: 467, endPoint y: 278, distance: 20.7
click at [467, 278] on div at bounding box center [467, 275] width 47 height 26
click at [309, 323] on icon at bounding box center [306, 324] width 9 height 9
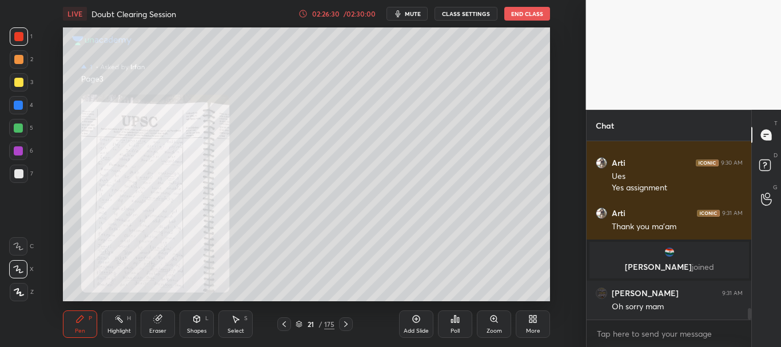
click at [488, 321] on div "Zoom" at bounding box center [494, 324] width 34 height 27
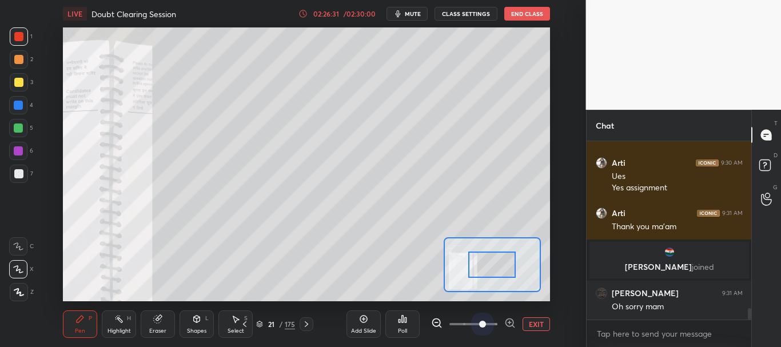
click at [490, 321] on span at bounding box center [474, 324] width 48 height 17
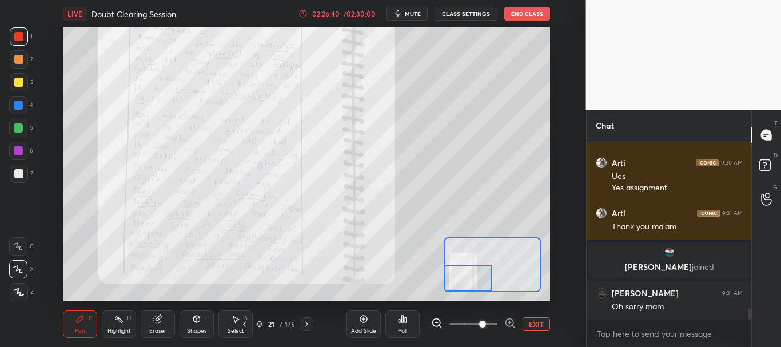
drag, startPoint x: 492, startPoint y: 265, endPoint x: 460, endPoint y: 281, distance: 35.8
click at [461, 281] on div at bounding box center [467, 278] width 47 height 26
click at [533, 323] on button "EXIT" at bounding box center [536, 324] width 27 height 14
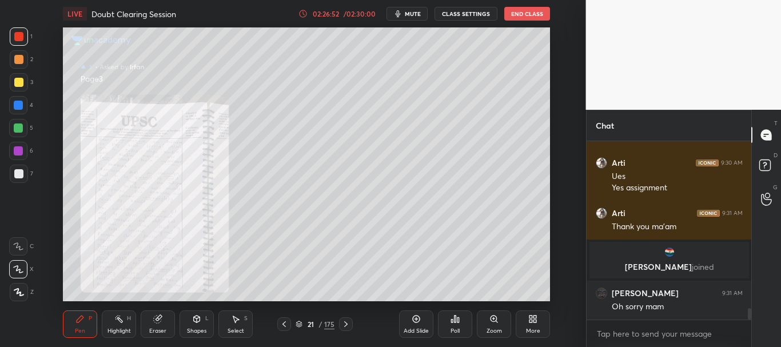
click at [342, 320] on icon at bounding box center [345, 324] width 9 height 9
click at [285, 322] on icon at bounding box center [284, 324] width 9 height 9
click at [286, 322] on icon at bounding box center [284, 324] width 9 height 9
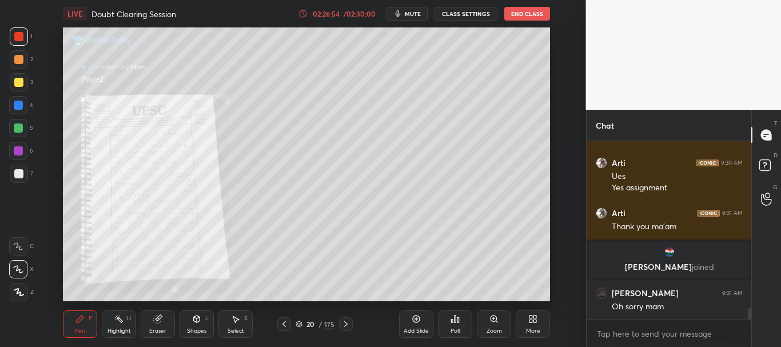
click at [287, 321] on icon at bounding box center [284, 324] width 9 height 9
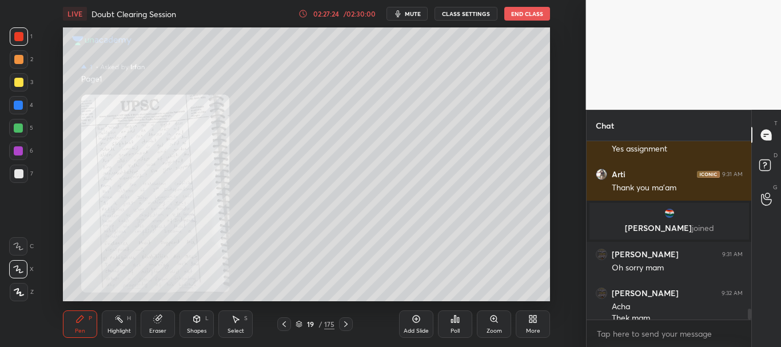
scroll to position [2712, 0]
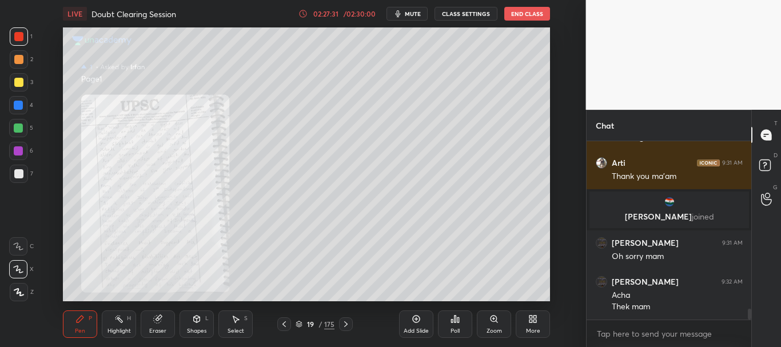
click at [346, 325] on icon at bounding box center [345, 324] width 3 height 6
click at [490, 314] on div "Zoom" at bounding box center [494, 324] width 34 height 27
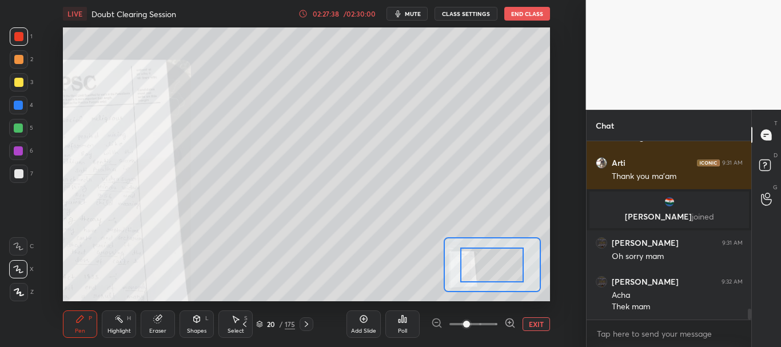
click at [490, 320] on span at bounding box center [474, 324] width 48 height 17
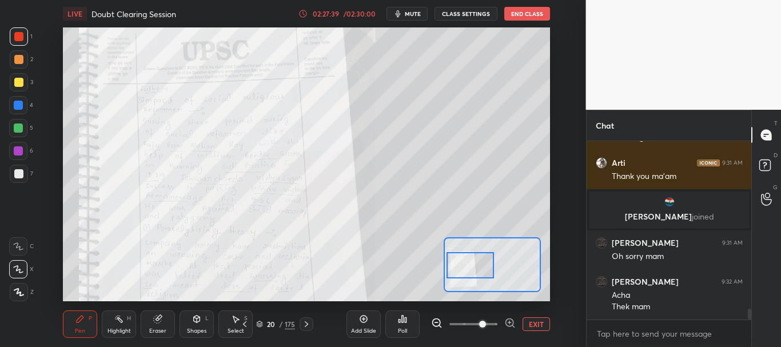
drag, startPoint x: 502, startPoint y: 267, endPoint x: 480, endPoint y: 267, distance: 21.7
click at [480, 267] on div at bounding box center [470, 265] width 47 height 26
click at [462, 321] on span at bounding box center [474, 324] width 48 height 17
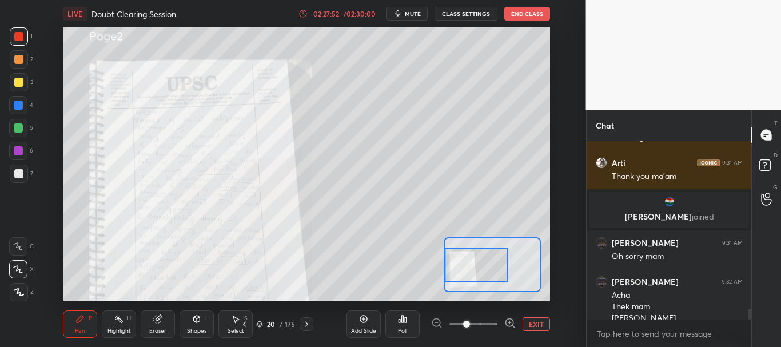
scroll to position [2724, 0]
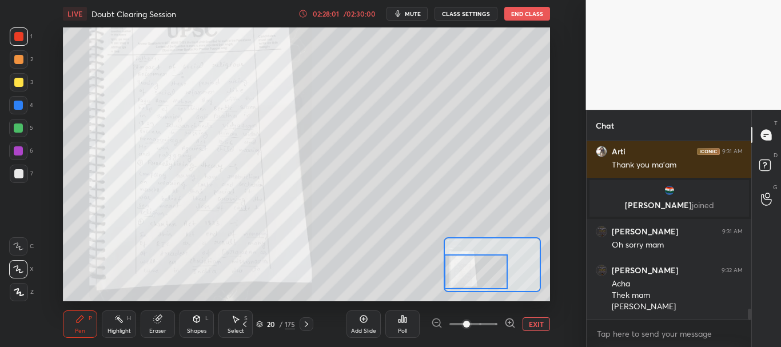
drag, startPoint x: 461, startPoint y: 265, endPoint x: 461, endPoint y: 271, distance: 6.3
click at [461, 271] on div at bounding box center [475, 272] width 63 height 35
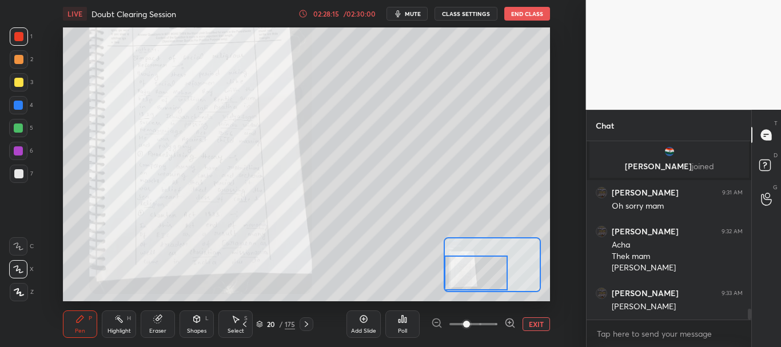
click at [152, 326] on div "Eraser" at bounding box center [158, 324] width 34 height 27
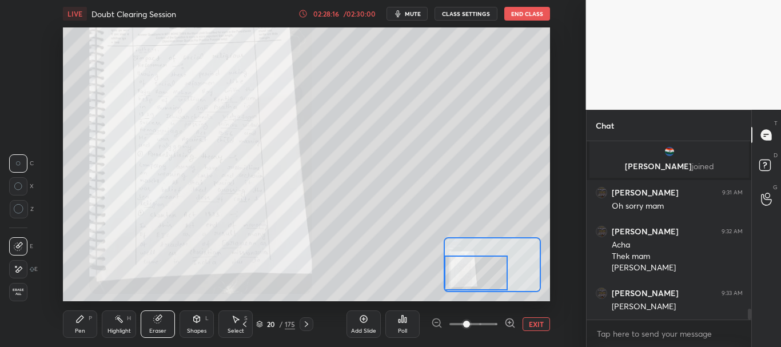
click at [17, 293] on span "Erase all" at bounding box center [18, 292] width 17 height 8
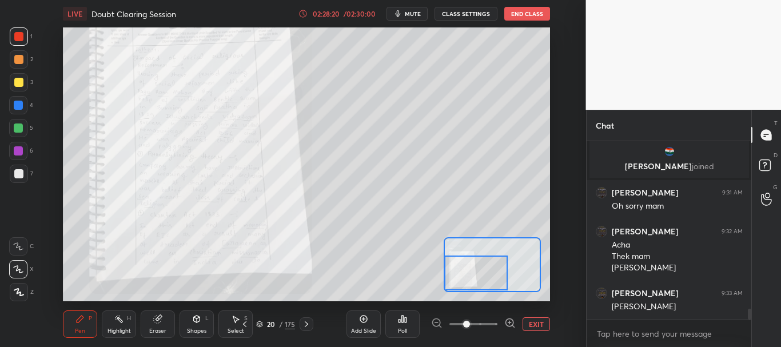
scroll to position [2774, 0]
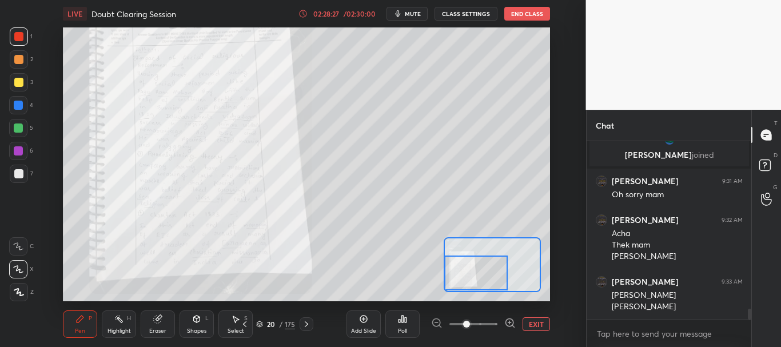
click at [534, 324] on button "EXIT" at bounding box center [536, 324] width 27 height 14
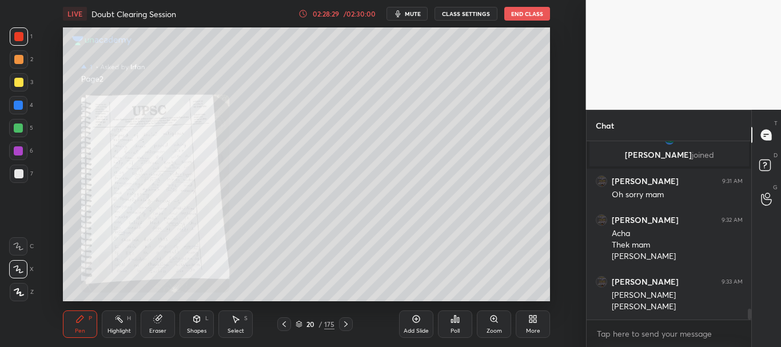
click at [346, 323] on icon at bounding box center [345, 324] width 3 height 6
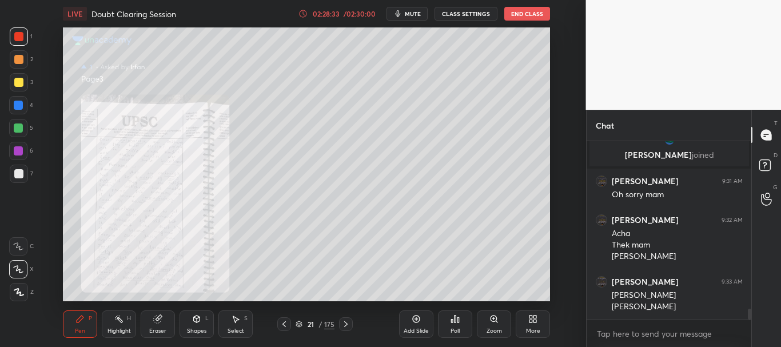
click at [496, 332] on div "Zoom" at bounding box center [494, 331] width 15 height 6
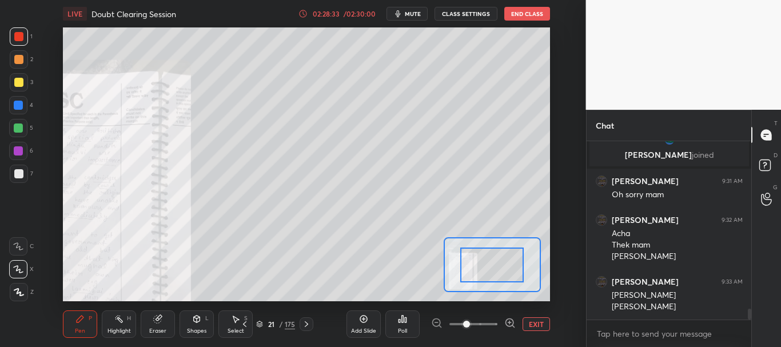
click at [492, 324] on span at bounding box center [474, 324] width 48 height 17
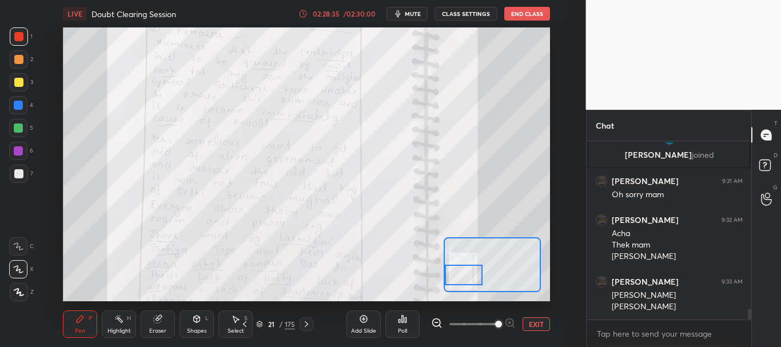
drag, startPoint x: 499, startPoint y: 270, endPoint x: 467, endPoint y: 281, distance: 34.4
click at [467, 281] on div at bounding box center [464, 275] width 38 height 21
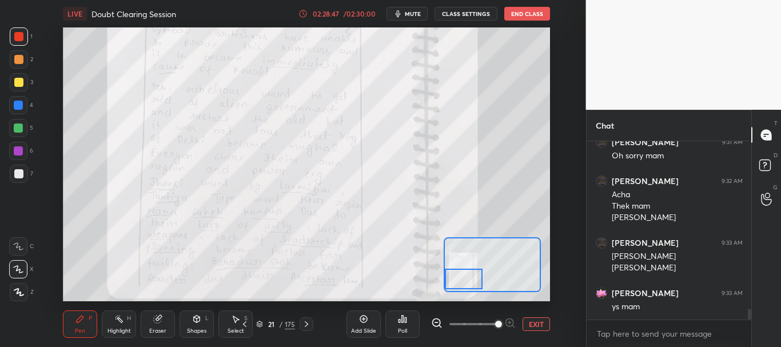
click at [465, 279] on div at bounding box center [464, 279] width 38 height 21
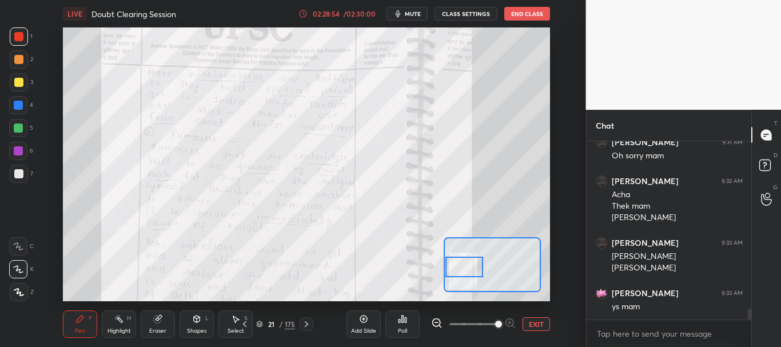
drag, startPoint x: 471, startPoint y: 256, endPoint x: 467, endPoint y: 269, distance: 13.0
click at [467, 269] on div at bounding box center [465, 267] width 38 height 21
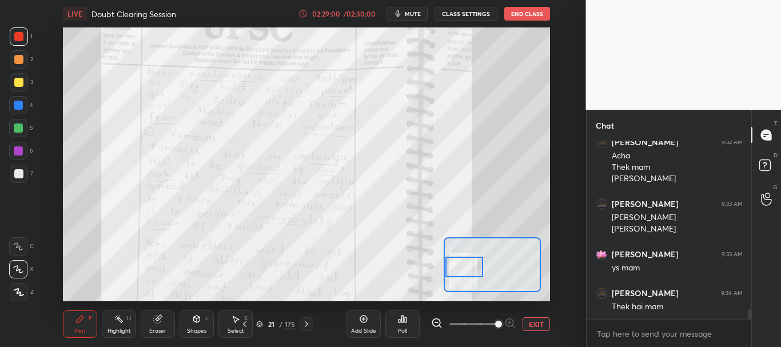
click at [533, 325] on button "EXIT" at bounding box center [536, 324] width 27 height 14
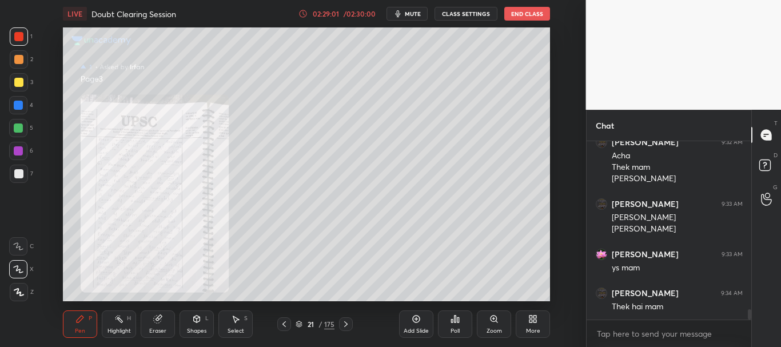
click at [349, 320] on icon at bounding box center [345, 324] width 9 height 9
click at [497, 320] on icon at bounding box center [494, 319] width 6 height 6
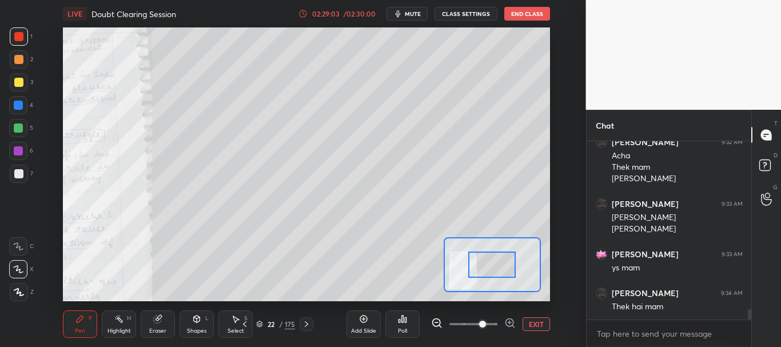
click at [488, 317] on span at bounding box center [474, 324] width 48 height 17
click at [495, 275] on div at bounding box center [491, 265] width 47 height 26
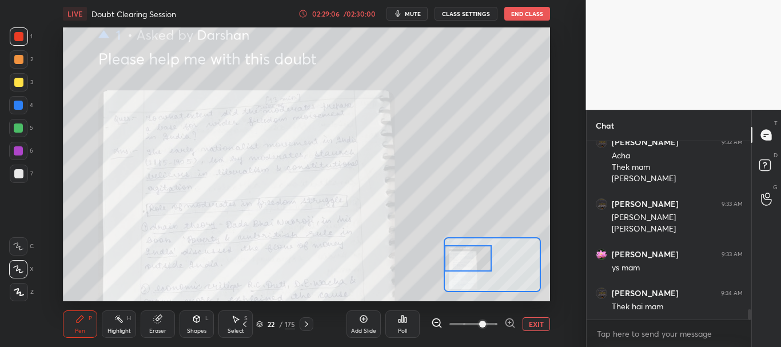
drag, startPoint x: 475, startPoint y: 275, endPoint x: 462, endPoint y: 265, distance: 15.9
click at [463, 268] on div at bounding box center [467, 258] width 47 height 26
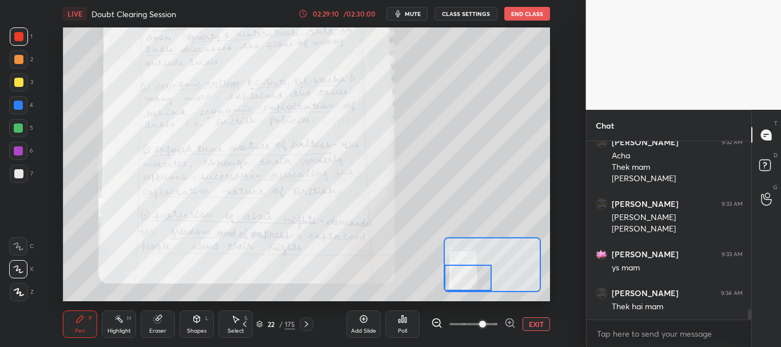
drag, startPoint x: 471, startPoint y: 260, endPoint x: 470, endPoint y: 282, distance: 21.8
click at [471, 282] on div at bounding box center [467, 278] width 47 height 26
click at [308, 320] on icon at bounding box center [306, 324] width 9 height 9
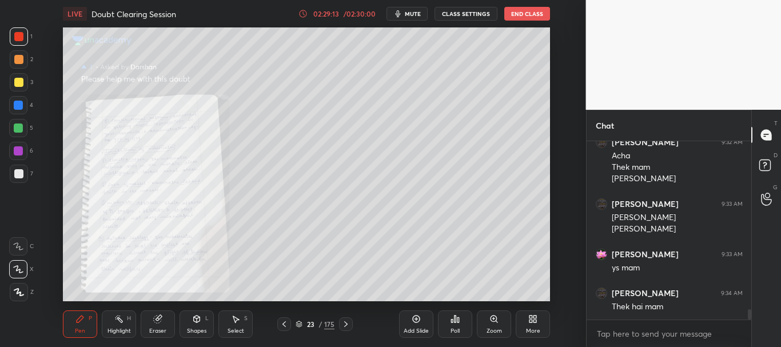
click at [488, 324] on div "Zoom" at bounding box center [494, 324] width 34 height 27
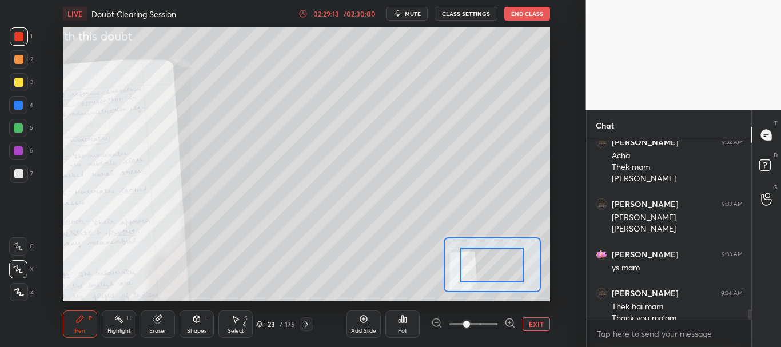
scroll to position [2863, 0]
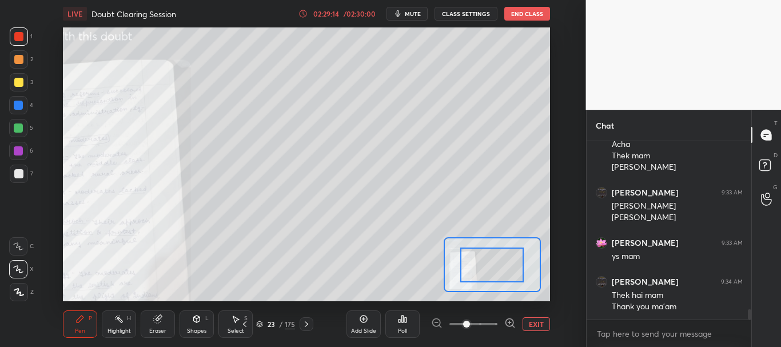
click at [486, 322] on span at bounding box center [474, 324] width 48 height 17
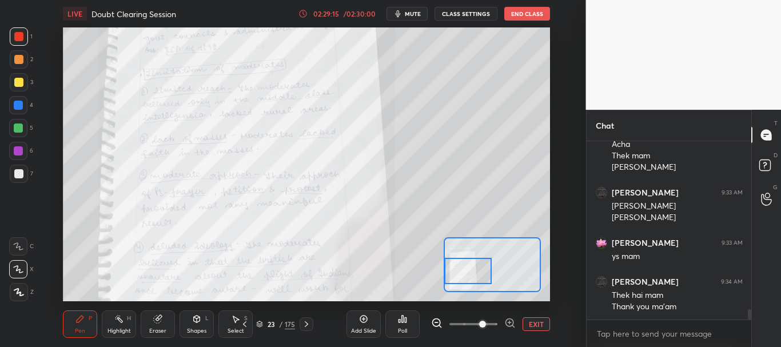
drag, startPoint x: 498, startPoint y: 263, endPoint x: 472, endPoint y: 269, distance: 27.1
click at [472, 269] on div at bounding box center [467, 271] width 47 height 26
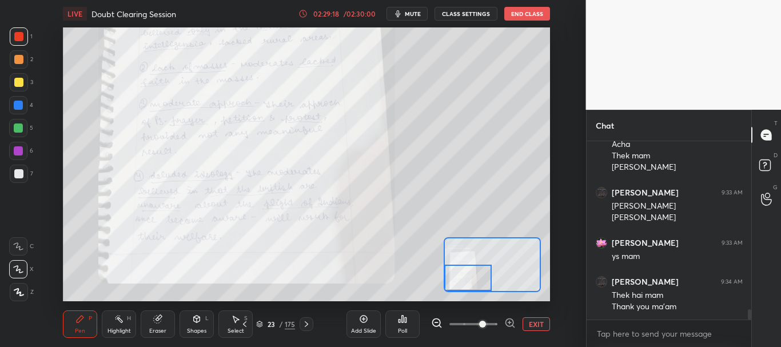
drag, startPoint x: 476, startPoint y: 277, endPoint x: 475, endPoint y: 283, distance: 6.3
click at [475, 283] on div at bounding box center [467, 278] width 47 height 26
click at [475, 282] on div at bounding box center [467, 278] width 47 height 26
click at [540, 324] on button "EXIT" at bounding box center [536, 324] width 27 height 14
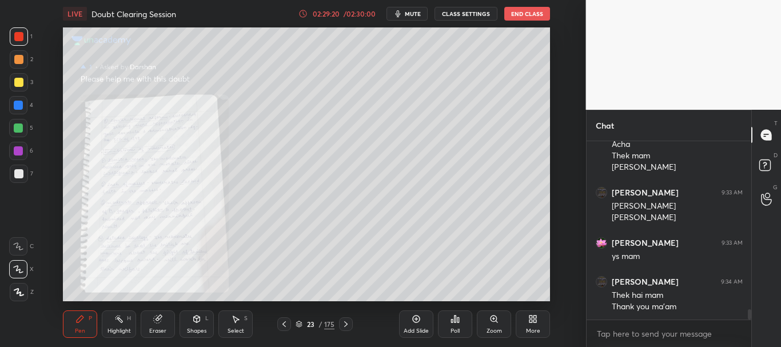
click at [347, 324] on icon at bounding box center [345, 324] width 3 height 6
click at [492, 323] on icon at bounding box center [494, 319] width 9 height 9
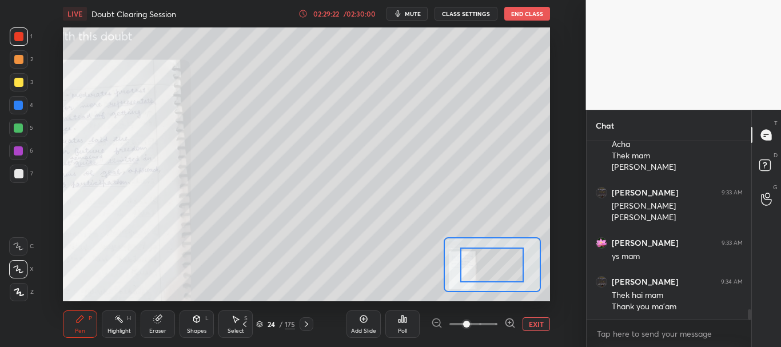
click at [487, 323] on span at bounding box center [474, 324] width 48 height 17
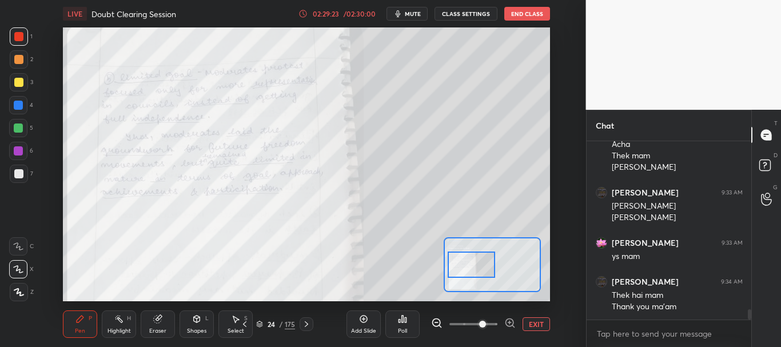
drag, startPoint x: 489, startPoint y: 262, endPoint x: 468, endPoint y: 260, distance: 21.3
click at [468, 262] on div at bounding box center [471, 265] width 47 height 26
click at [533, 327] on button "EXIT" at bounding box center [536, 324] width 27 height 14
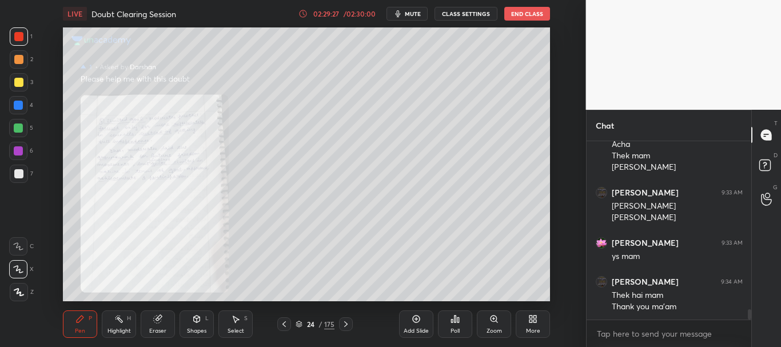
click at [348, 324] on icon at bounding box center [345, 324] width 9 height 9
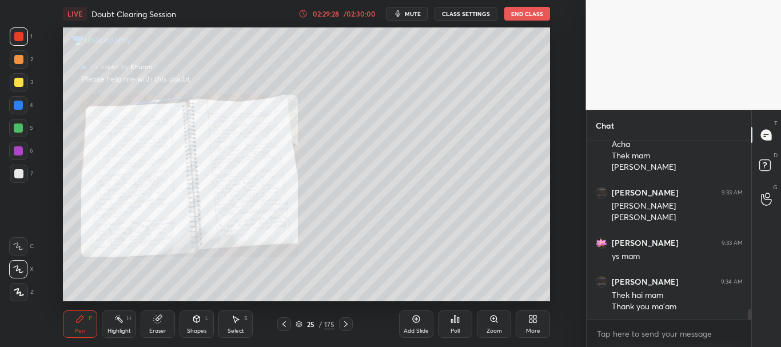
click at [493, 323] on icon at bounding box center [494, 319] width 9 height 9
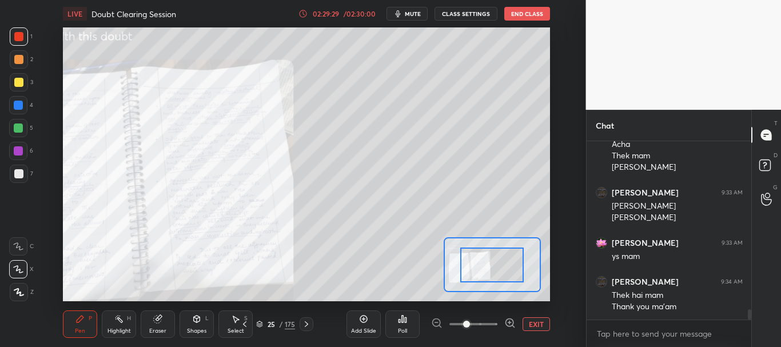
click at [490, 323] on span at bounding box center [474, 324] width 48 height 17
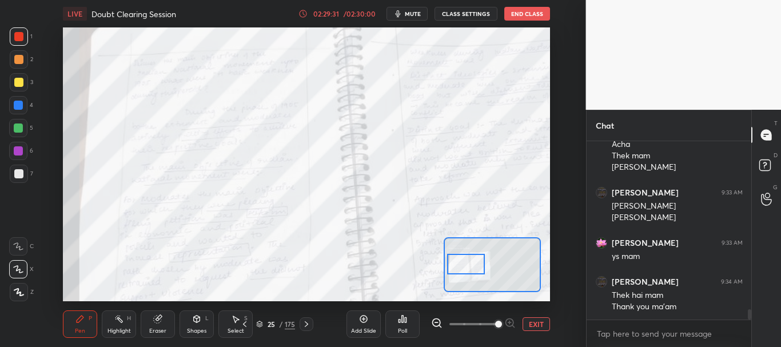
drag, startPoint x: 495, startPoint y: 275, endPoint x: 471, endPoint y: 272, distance: 24.8
click at [471, 272] on div at bounding box center [466, 264] width 38 height 21
click at [475, 321] on span at bounding box center [474, 324] width 48 height 17
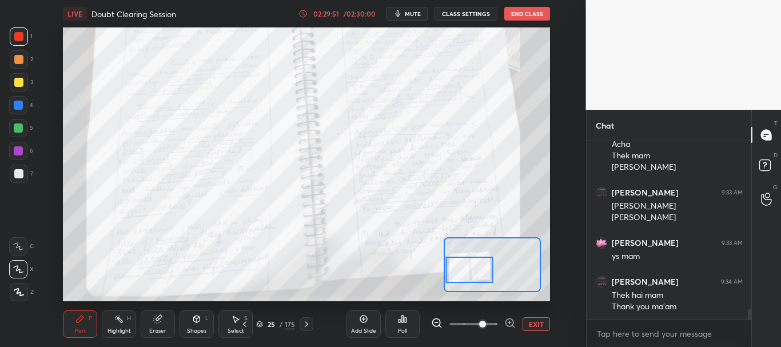
click at [467, 273] on div at bounding box center [469, 270] width 47 height 26
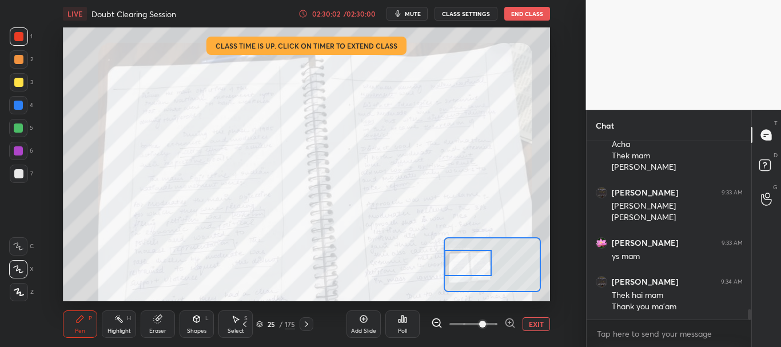
drag, startPoint x: 468, startPoint y: 277, endPoint x: 461, endPoint y: 270, distance: 9.7
click at [461, 270] on div at bounding box center [467, 263] width 47 height 26
click at [537, 320] on button "EXIT" at bounding box center [536, 324] width 27 height 14
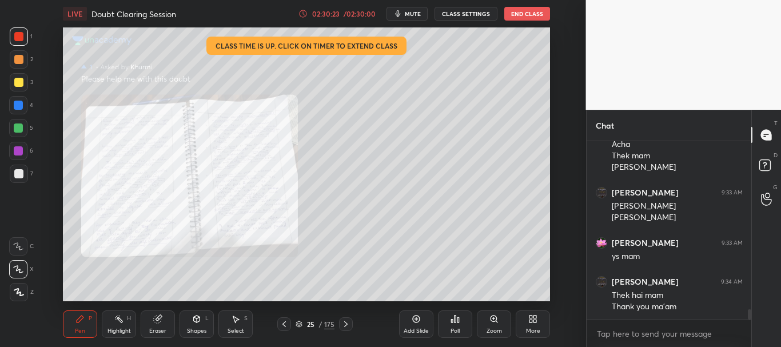
scroll to position [2905, 0]
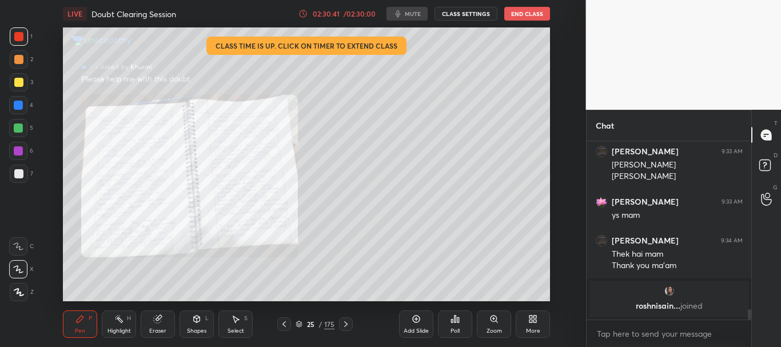
click at [347, 326] on icon at bounding box center [345, 324] width 9 height 9
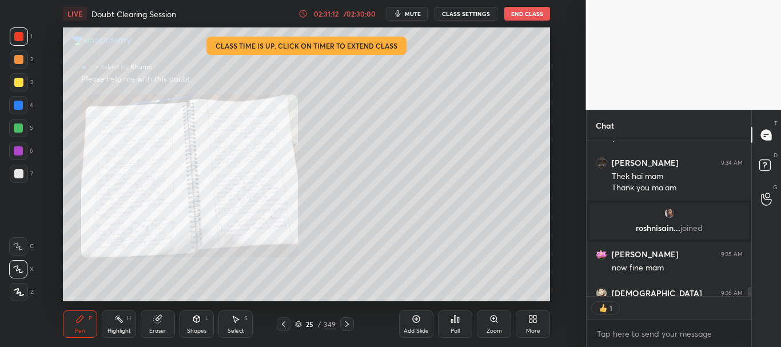
scroll to position [152, 161]
click at [748, 296] on div "[PERSON_NAME] 9:30 AM maam [PERSON_NAME] 9:30 AM Taking ur leave ma'am...Thank …" at bounding box center [669, 244] width 165 height 206
click at [351, 320] on icon at bounding box center [347, 324] width 9 height 9
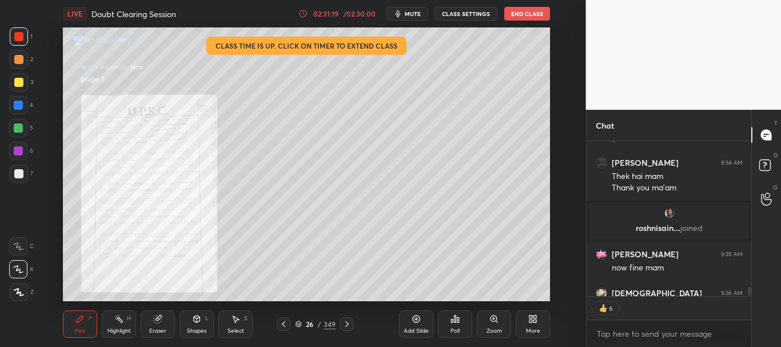
click at [491, 319] on icon at bounding box center [494, 319] width 6 height 6
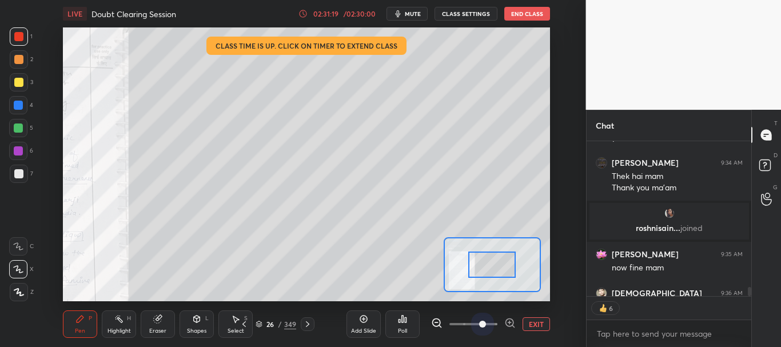
click at [489, 323] on span at bounding box center [474, 324] width 48 height 17
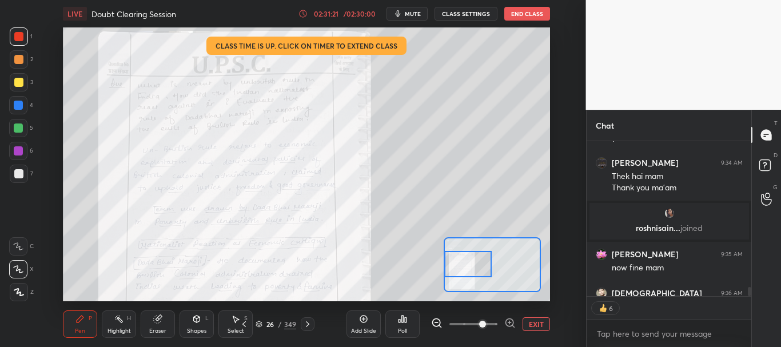
drag, startPoint x: 498, startPoint y: 269, endPoint x: 470, endPoint y: 268, distance: 28.0
click at [470, 268] on div at bounding box center [467, 264] width 47 height 26
click at [20, 103] on div at bounding box center [18, 105] width 9 height 9
drag, startPoint x: 19, startPoint y: 40, endPoint x: 50, endPoint y: 43, distance: 31.0
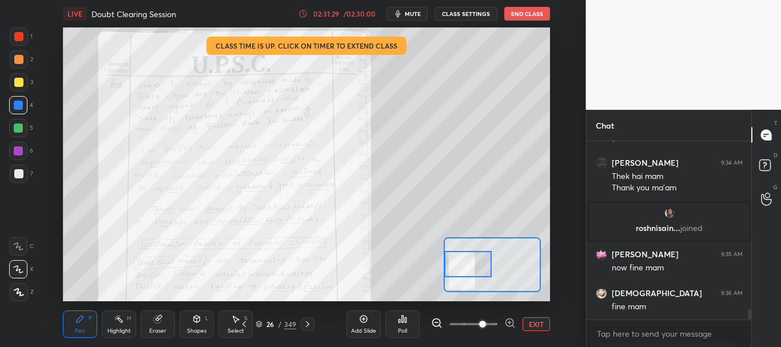
click at [19, 39] on div at bounding box center [18, 36] width 9 height 9
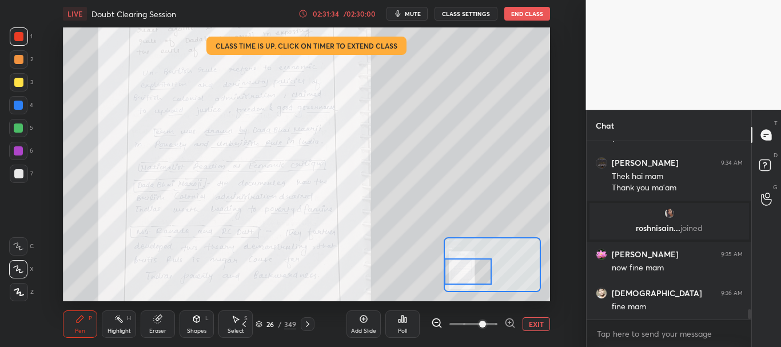
drag, startPoint x: 473, startPoint y: 261, endPoint x: 473, endPoint y: 269, distance: 8.0
click at [473, 269] on div at bounding box center [467, 272] width 47 height 26
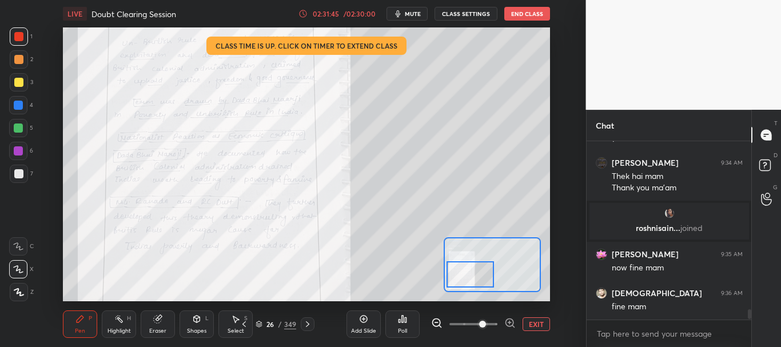
drag, startPoint x: 475, startPoint y: 264, endPoint x: 475, endPoint y: 273, distance: 9.2
click at [475, 273] on div at bounding box center [470, 274] width 47 height 26
click at [309, 324] on icon at bounding box center [307, 324] width 9 height 9
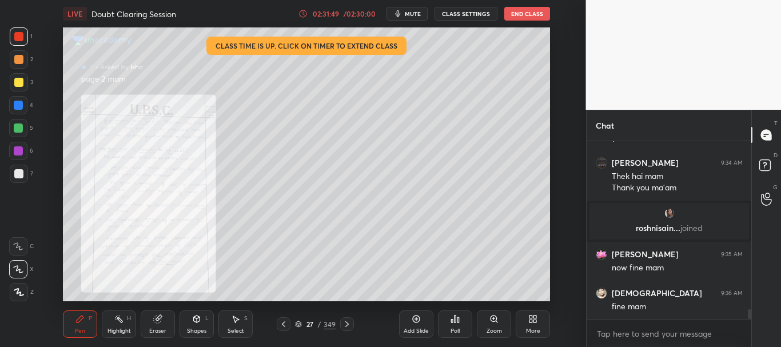
click at [496, 322] on icon at bounding box center [494, 319] width 9 height 9
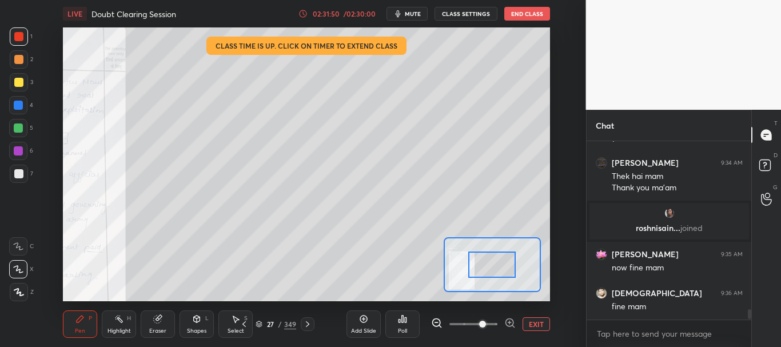
click at [488, 324] on span at bounding box center [474, 324] width 48 height 17
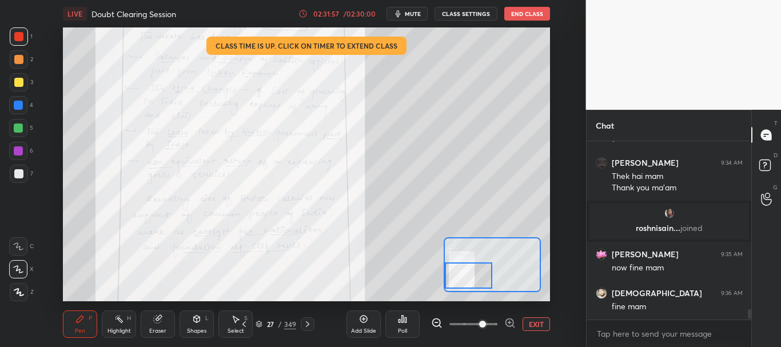
click at [475, 279] on div at bounding box center [468, 276] width 47 height 26
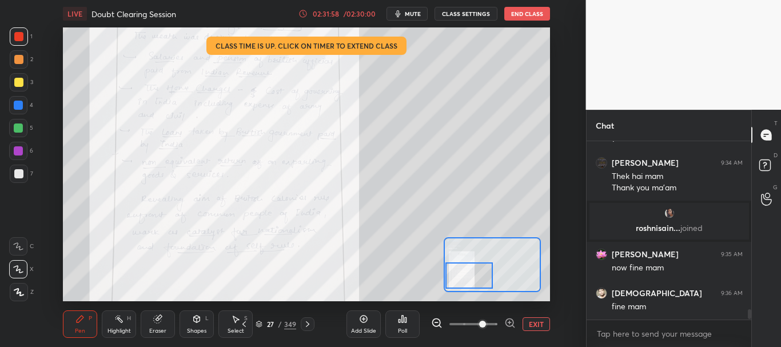
click at [536, 324] on button "EXIT" at bounding box center [536, 324] width 27 height 14
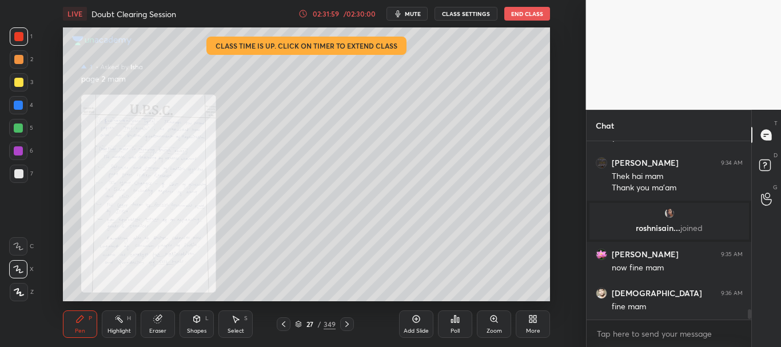
click at [285, 323] on icon at bounding box center [283, 324] width 9 height 9
click at [349, 322] on icon at bounding box center [347, 324] width 9 height 9
click at [492, 321] on icon at bounding box center [494, 319] width 6 height 6
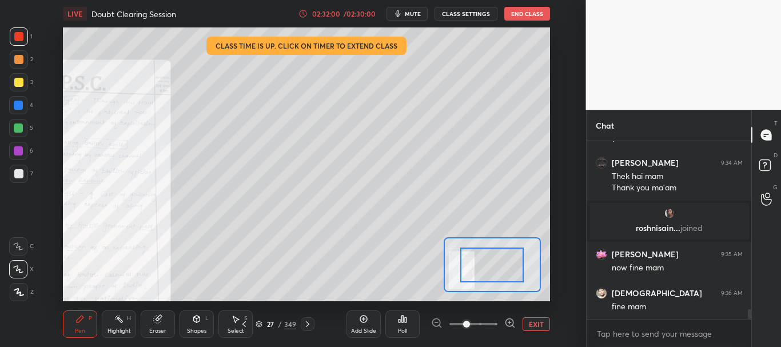
click at [491, 322] on span at bounding box center [474, 324] width 48 height 17
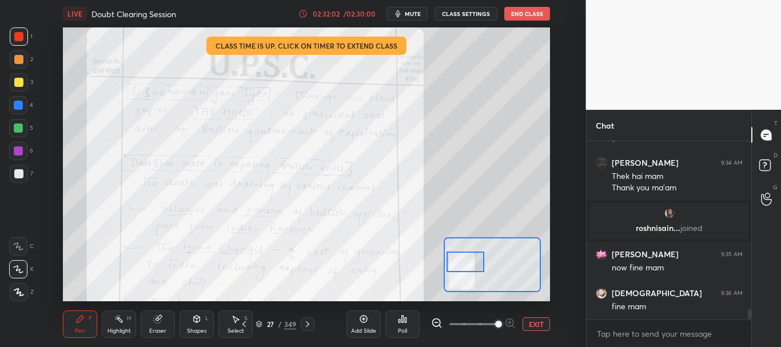
drag, startPoint x: 497, startPoint y: 264, endPoint x: 470, endPoint y: 261, distance: 27.0
click at [470, 261] on div at bounding box center [466, 262] width 38 height 21
click at [533, 322] on button "EXIT" at bounding box center [536, 324] width 27 height 14
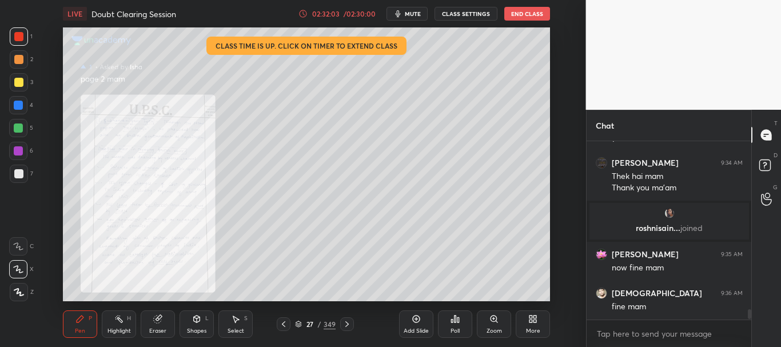
click at [286, 323] on icon at bounding box center [283, 324] width 9 height 9
click at [500, 321] on div "Zoom" at bounding box center [494, 324] width 34 height 27
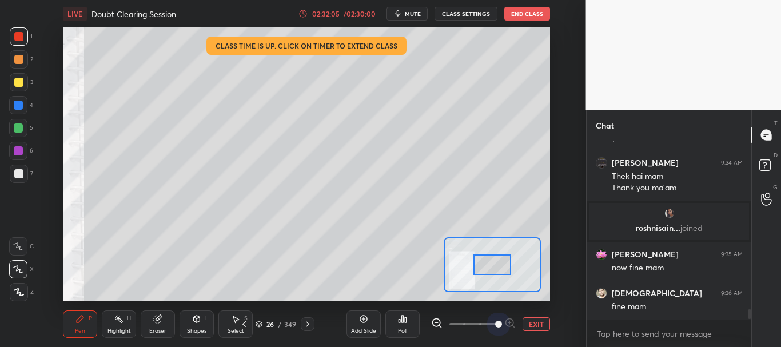
click at [490, 323] on span at bounding box center [474, 324] width 48 height 17
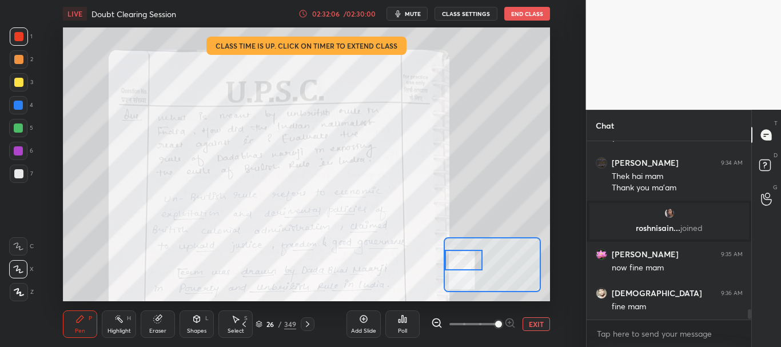
drag, startPoint x: 488, startPoint y: 268, endPoint x: 458, endPoint y: 260, distance: 31.5
click at [458, 260] on div at bounding box center [464, 260] width 38 height 21
click at [18, 35] on div at bounding box center [18, 36] width 9 height 9
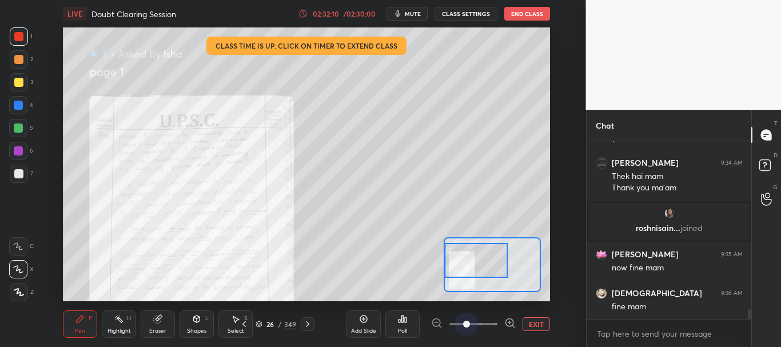
drag, startPoint x: 472, startPoint y: 324, endPoint x: 459, endPoint y: 312, distance: 17.4
click at [472, 323] on span at bounding box center [474, 324] width 48 height 17
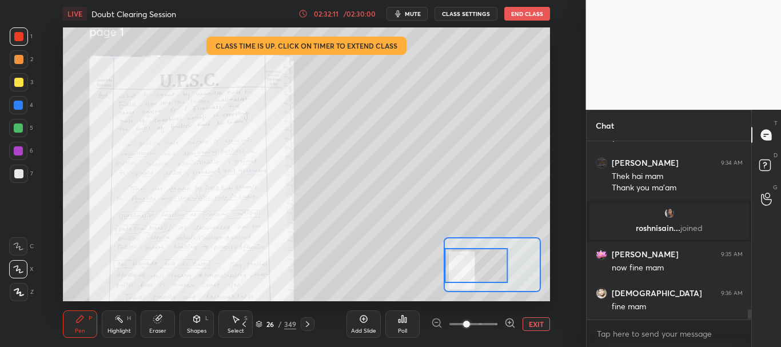
click at [464, 263] on div at bounding box center [476, 265] width 63 height 35
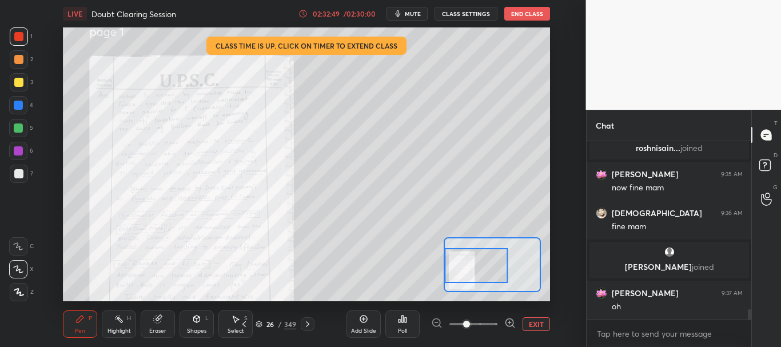
scroll to position [2902, 0]
click at [15, 106] on div at bounding box center [18, 105] width 9 height 9
click at [311, 322] on icon at bounding box center [307, 324] width 9 height 9
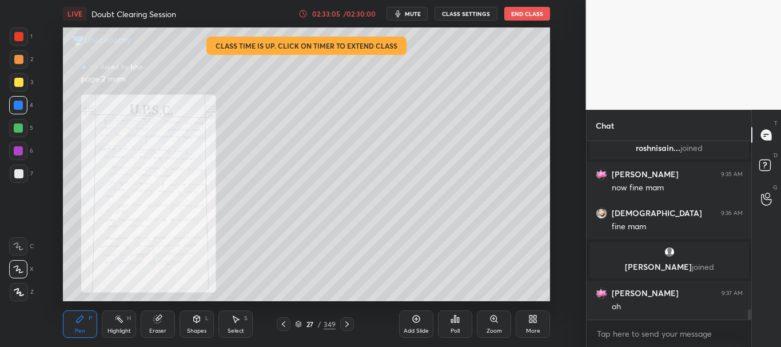
click at [346, 324] on icon at bounding box center [347, 324] width 9 height 9
click at [491, 322] on icon at bounding box center [494, 319] width 9 height 9
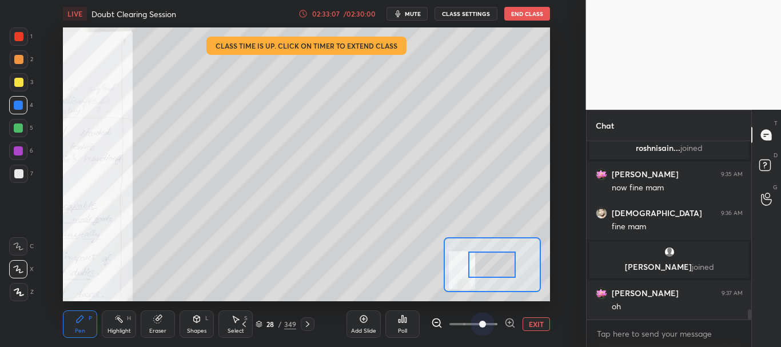
click at [486, 323] on span at bounding box center [474, 324] width 48 height 17
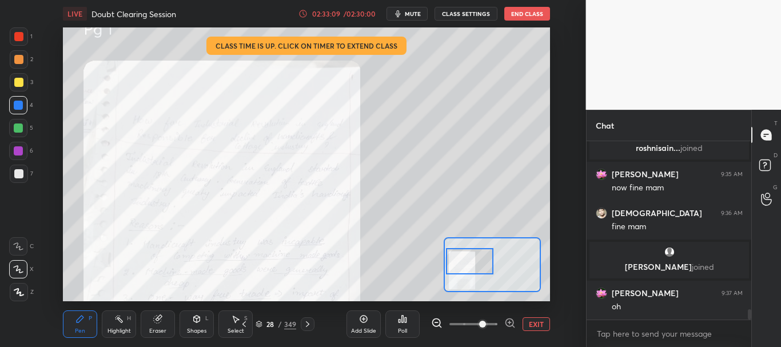
drag, startPoint x: 494, startPoint y: 267, endPoint x: 472, endPoint y: 263, distance: 22.6
click at [472, 263] on div at bounding box center [469, 261] width 47 height 26
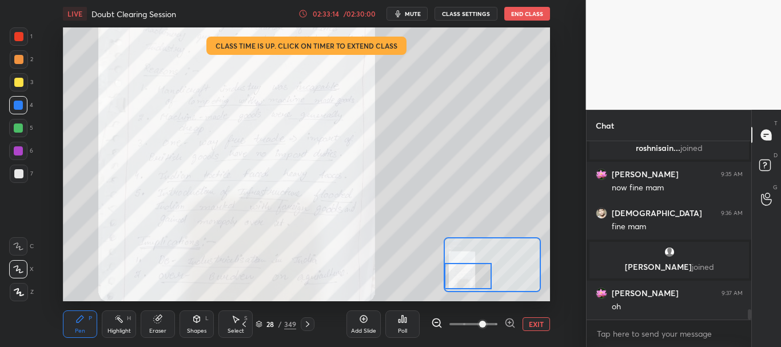
scroll to position [2944, 0]
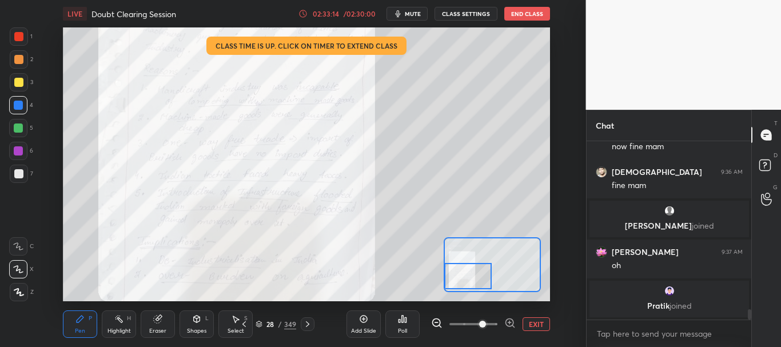
drag, startPoint x: 475, startPoint y: 259, endPoint x: 473, endPoint y: 273, distance: 15.0
click at [473, 273] on div at bounding box center [467, 276] width 47 height 26
click at [309, 323] on icon at bounding box center [307, 324] width 9 height 9
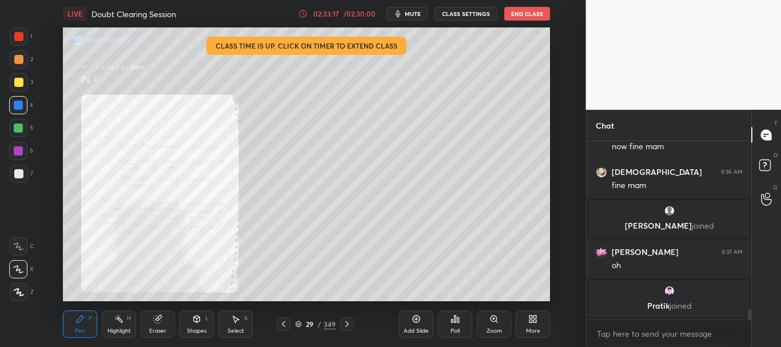
click at [493, 323] on icon at bounding box center [494, 319] width 9 height 9
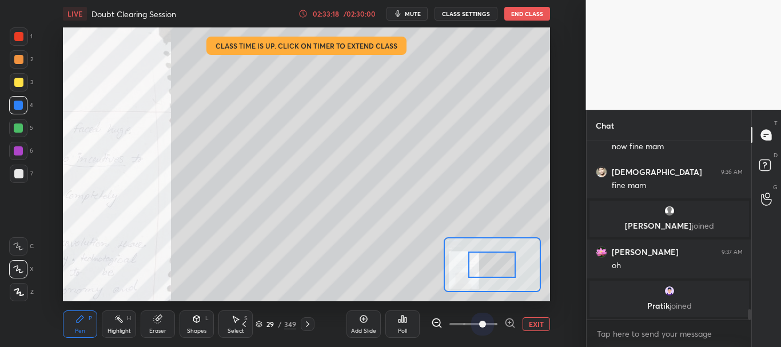
click at [485, 321] on span at bounding box center [474, 324] width 48 height 17
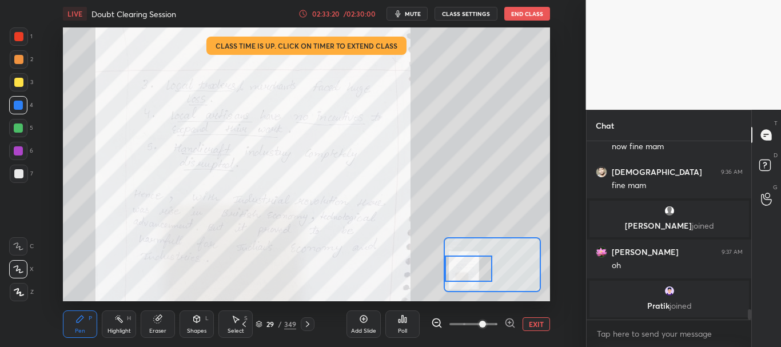
drag, startPoint x: 482, startPoint y: 275, endPoint x: 472, endPoint y: 269, distance: 11.8
click at [472, 269] on div at bounding box center [468, 269] width 47 height 26
click at [539, 321] on button "EXIT" at bounding box center [536, 324] width 27 height 14
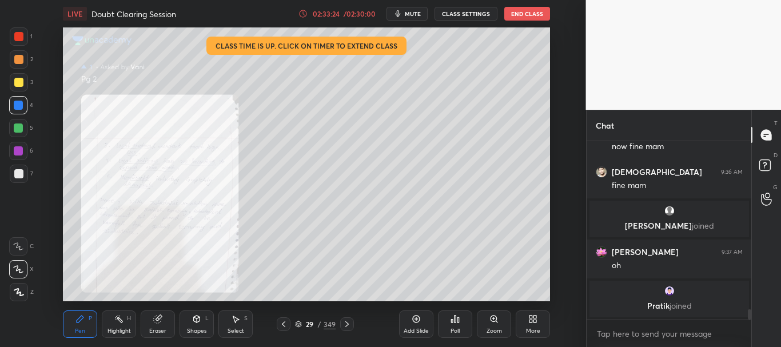
click at [277, 328] on div at bounding box center [284, 324] width 14 height 14
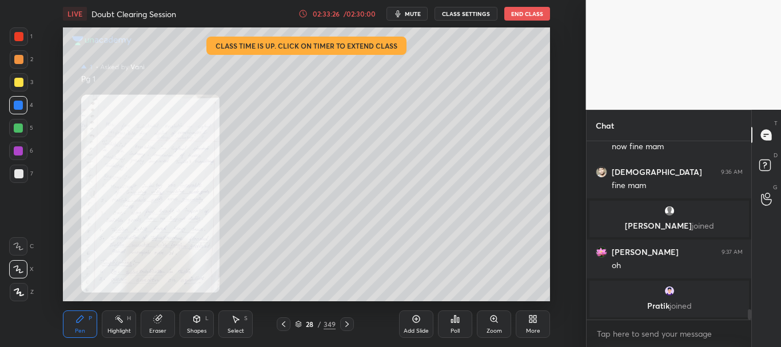
click at [345, 322] on icon at bounding box center [347, 324] width 9 height 9
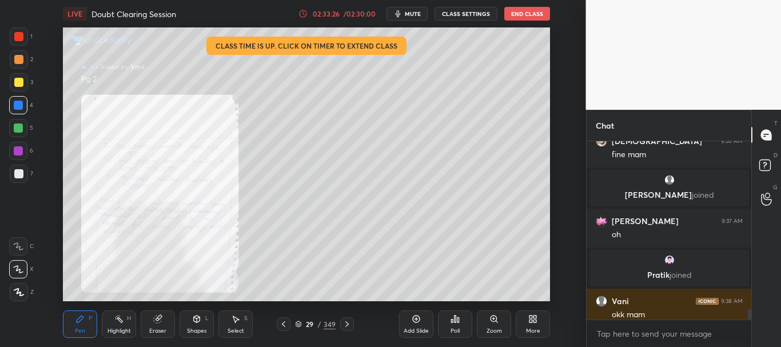
click at [345, 324] on icon at bounding box center [347, 324] width 9 height 9
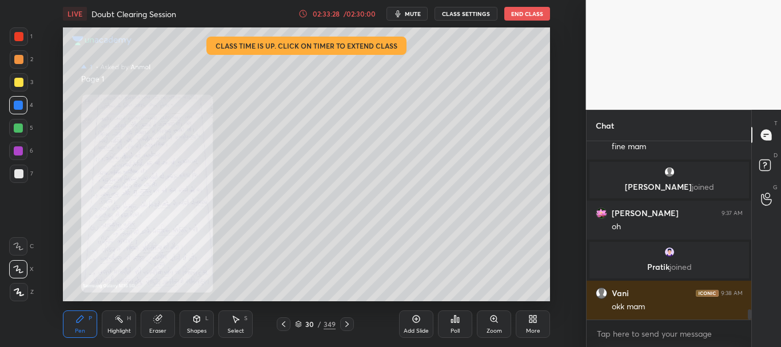
click at [496, 324] on div "Zoom" at bounding box center [494, 324] width 34 height 27
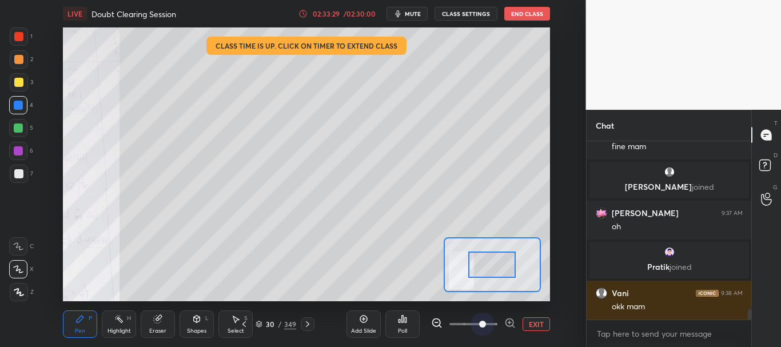
drag, startPoint x: 487, startPoint y: 322, endPoint x: 487, endPoint y: 277, distance: 44.6
click at [487, 321] on span at bounding box center [474, 324] width 48 height 17
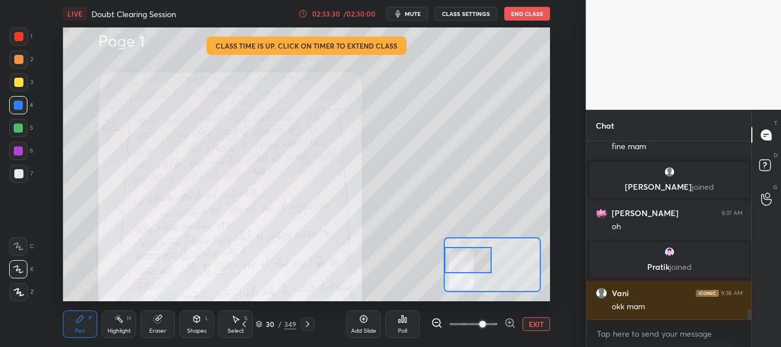
drag, startPoint x: 491, startPoint y: 267, endPoint x: 465, endPoint y: 262, distance: 26.7
click at [465, 262] on div at bounding box center [467, 260] width 47 height 26
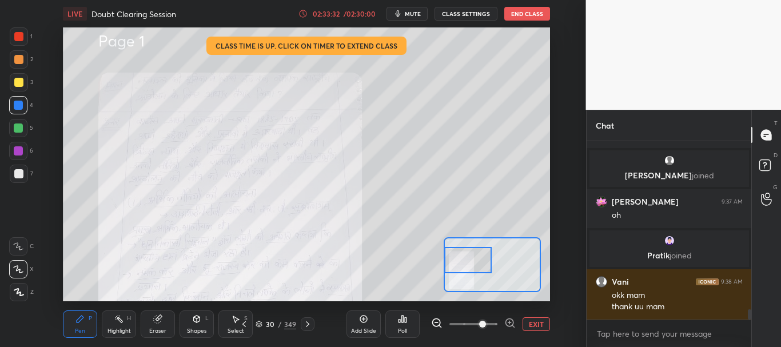
scroll to position [3002, 0]
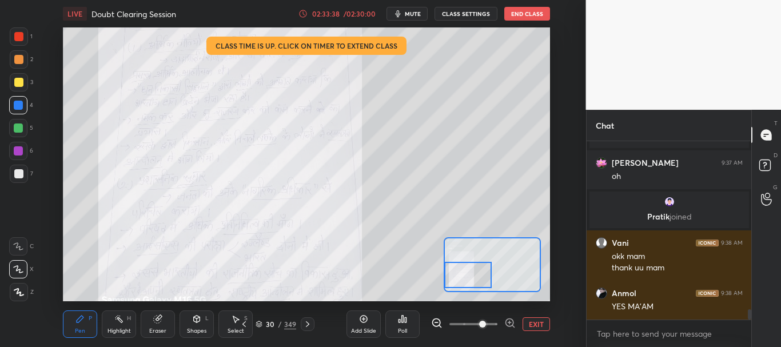
drag, startPoint x: 465, startPoint y: 269, endPoint x: 464, endPoint y: 279, distance: 9.2
click at [464, 279] on div at bounding box center [467, 275] width 47 height 26
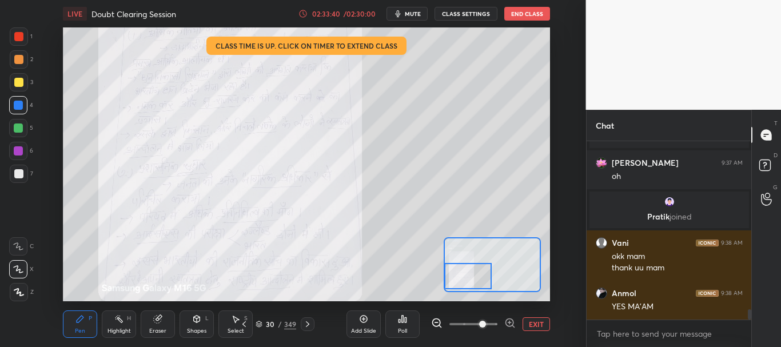
click at [305, 324] on icon at bounding box center [307, 324] width 9 height 9
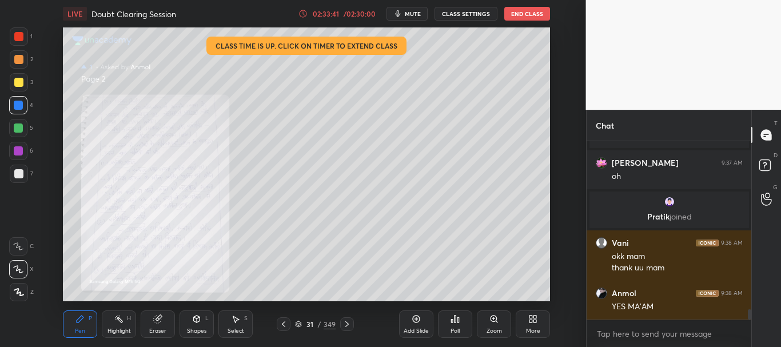
click at [494, 320] on icon at bounding box center [494, 319] width 9 height 9
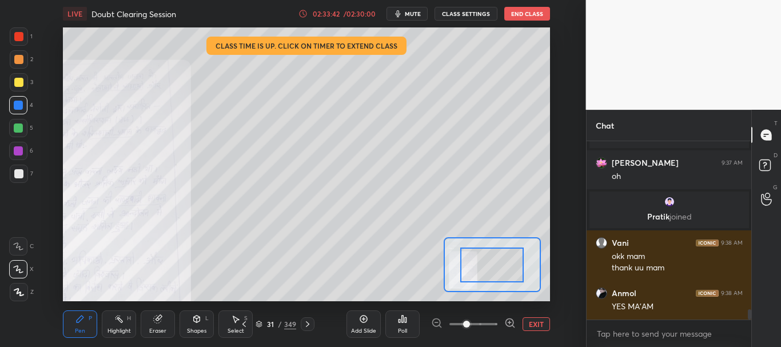
click at [488, 324] on span at bounding box center [474, 324] width 48 height 17
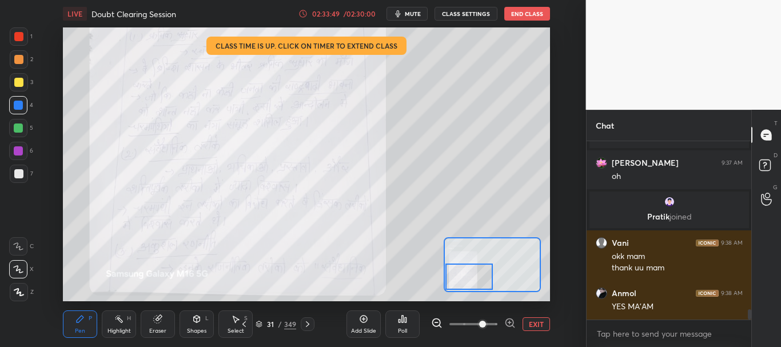
drag, startPoint x: 492, startPoint y: 270, endPoint x: 470, endPoint y: 282, distance: 25.8
click at [470, 282] on div at bounding box center [469, 277] width 47 height 26
click at [309, 324] on icon at bounding box center [307, 324] width 3 height 6
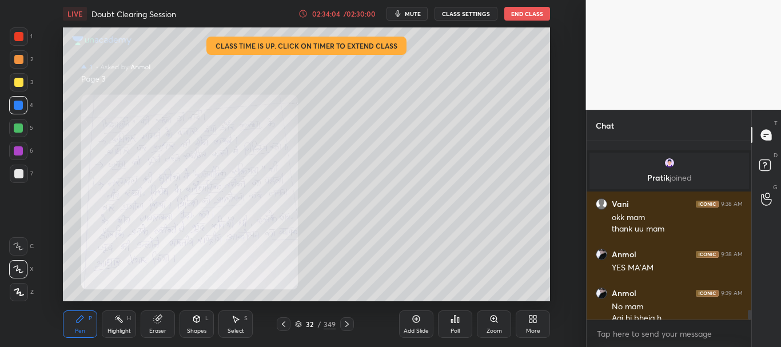
scroll to position [3052, 0]
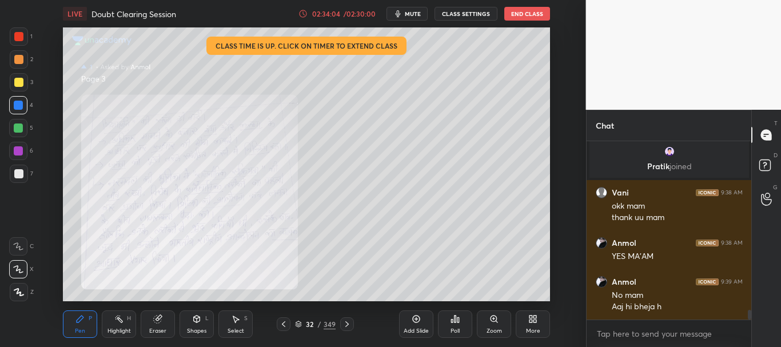
click at [284, 321] on icon at bounding box center [283, 324] width 9 height 9
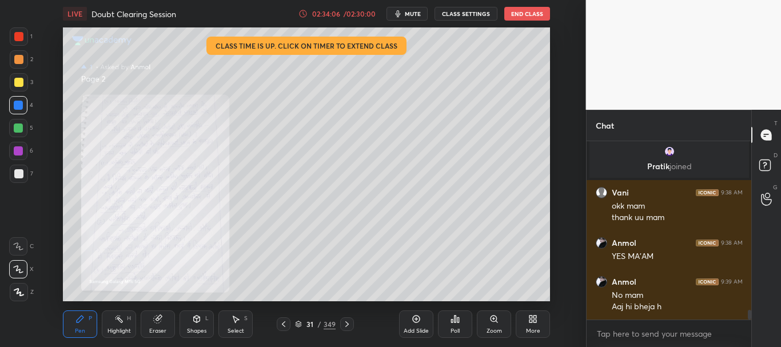
click at [283, 321] on icon at bounding box center [283, 324] width 9 height 9
click at [349, 326] on icon at bounding box center [347, 324] width 9 height 9
click at [349, 325] on icon at bounding box center [347, 324] width 9 height 9
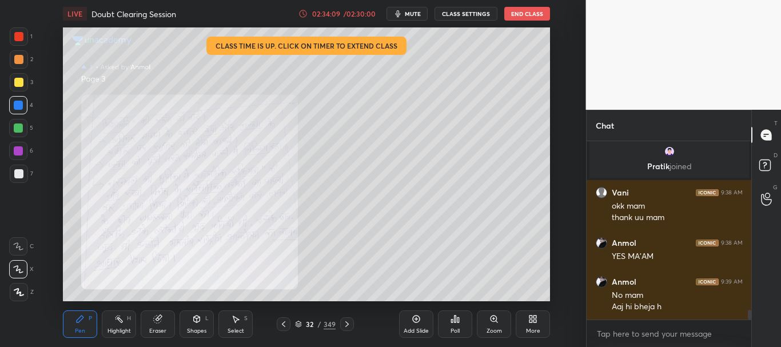
scroll to position [3064, 0]
click at [347, 326] on icon at bounding box center [347, 324] width 9 height 9
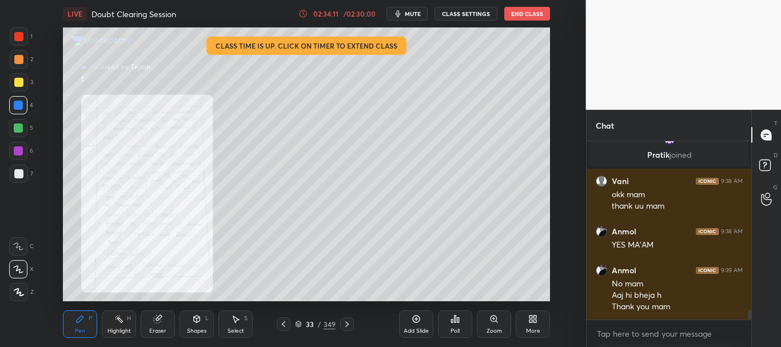
click at [490, 324] on div "Zoom" at bounding box center [494, 324] width 34 height 27
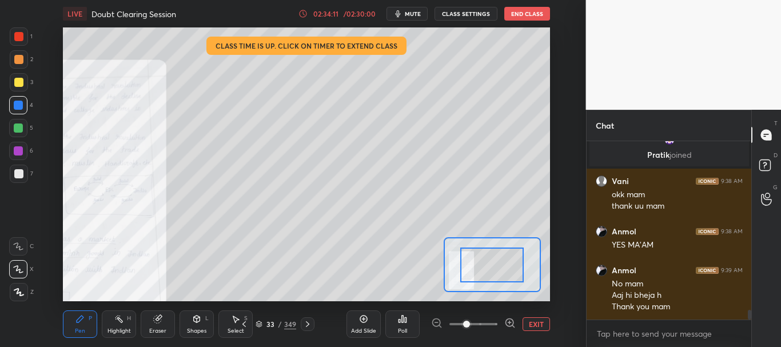
click at [485, 321] on span at bounding box center [474, 324] width 48 height 17
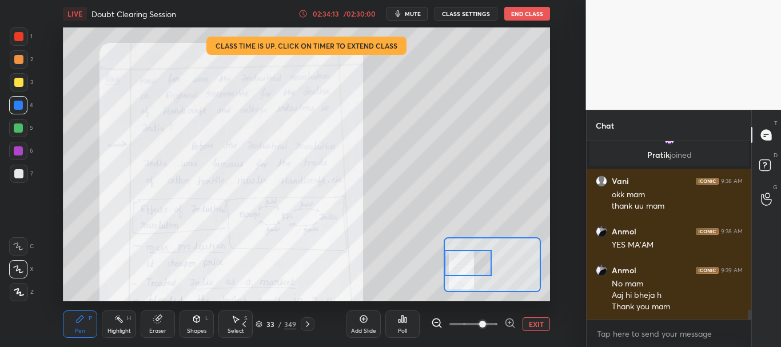
drag, startPoint x: 490, startPoint y: 267, endPoint x: 463, endPoint y: 266, distance: 27.5
click at [463, 267] on div at bounding box center [467, 263] width 47 height 26
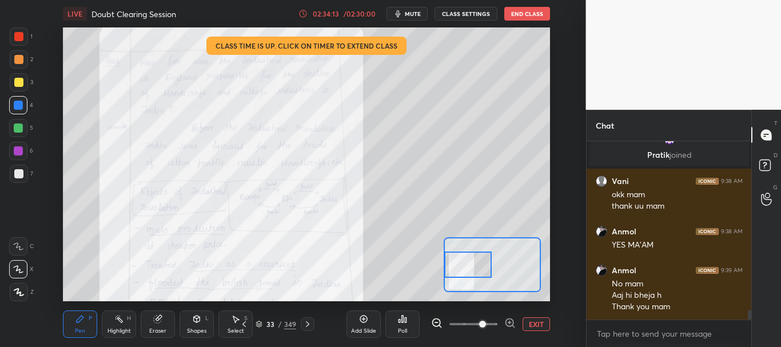
scroll to position [3103, 0]
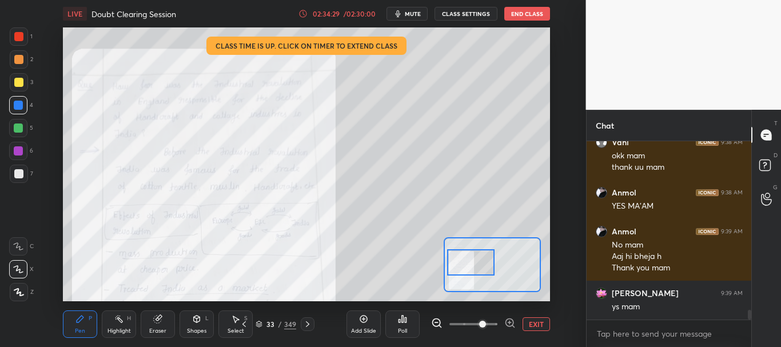
click at [467, 255] on div at bounding box center [470, 262] width 47 height 26
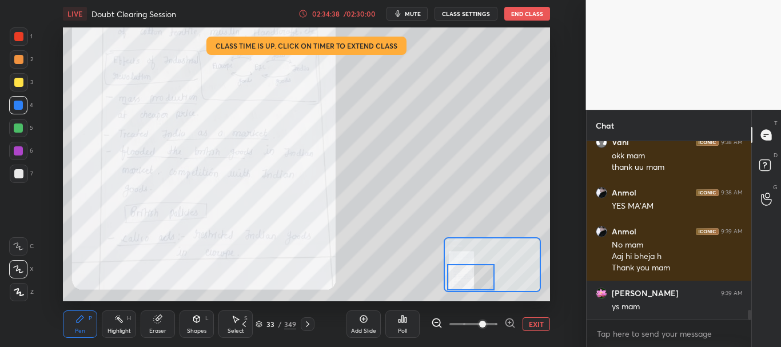
drag, startPoint x: 470, startPoint y: 261, endPoint x: 470, endPoint y: 276, distance: 14.3
click at [470, 276] on div at bounding box center [470, 277] width 47 height 26
click at [305, 324] on icon at bounding box center [307, 324] width 9 height 9
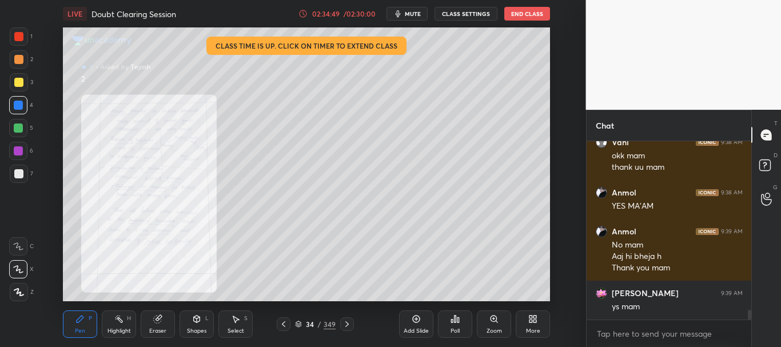
click at [285, 325] on icon at bounding box center [283, 324] width 9 height 9
click at [484, 325] on div "Zoom" at bounding box center [494, 324] width 34 height 27
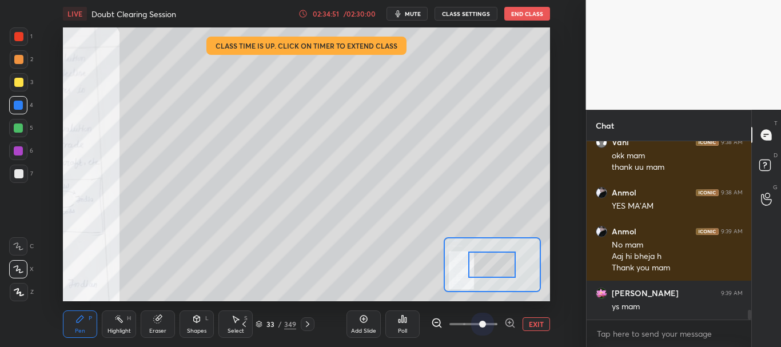
click at [484, 321] on span at bounding box center [474, 324] width 48 height 17
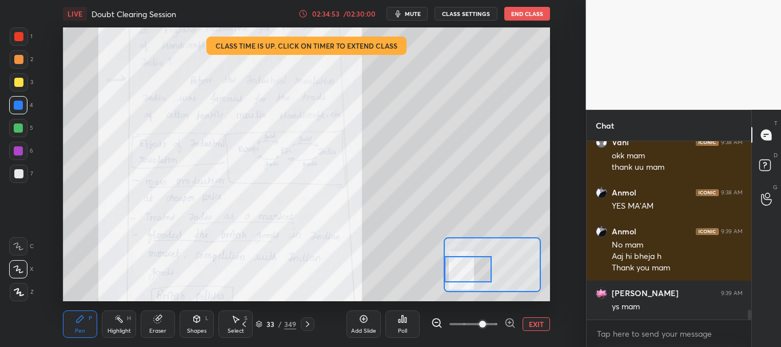
drag, startPoint x: 481, startPoint y: 270, endPoint x: 457, endPoint y: 265, distance: 24.6
click at [459, 265] on div at bounding box center [467, 269] width 47 height 26
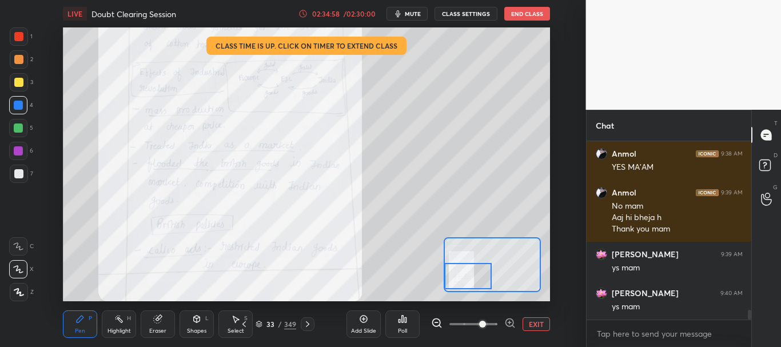
click at [470, 275] on div at bounding box center [467, 276] width 47 height 26
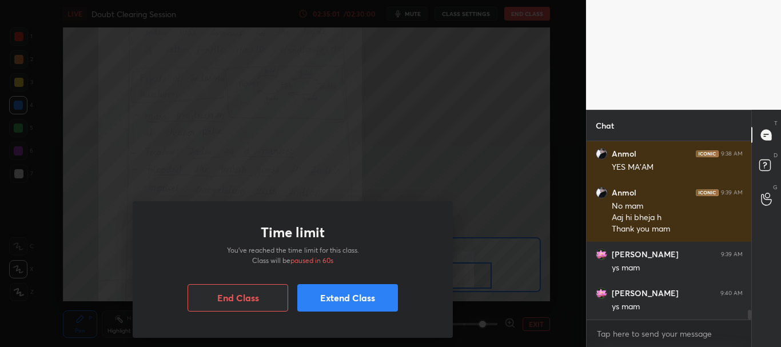
drag, startPoint x: 458, startPoint y: 263, endPoint x: 221, endPoint y: 81, distance: 297.8
click at [221, 81] on div "Time limit You’ve reached the time limit for this class. Class will be paused i…" at bounding box center [293, 173] width 586 height 347
click at [351, 296] on button "Extend Class" at bounding box center [347, 297] width 101 height 27
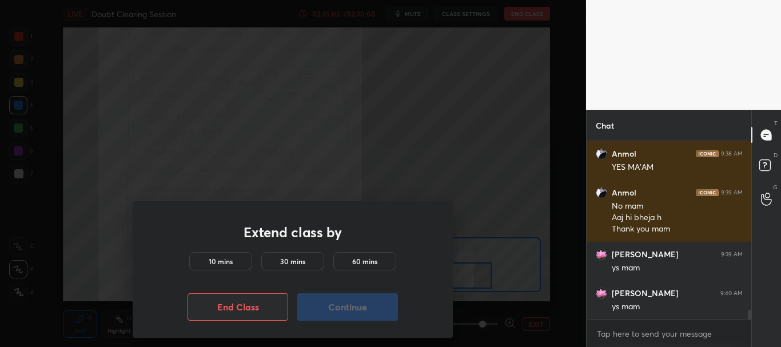
click at [244, 260] on div "10 mins" at bounding box center [220, 261] width 63 height 18
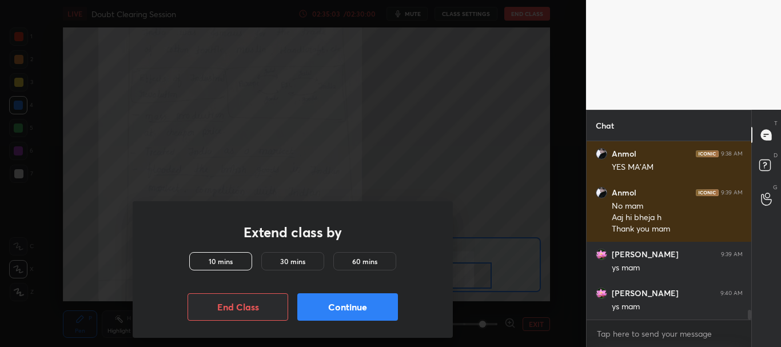
click at [321, 304] on button "Continue" at bounding box center [347, 306] width 101 height 27
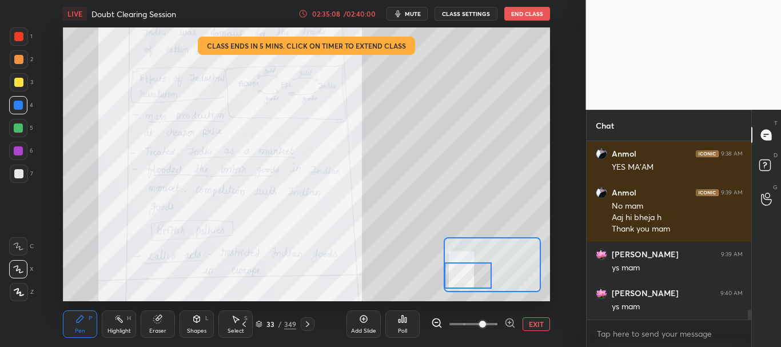
click at [532, 328] on button "EXIT" at bounding box center [536, 324] width 27 height 14
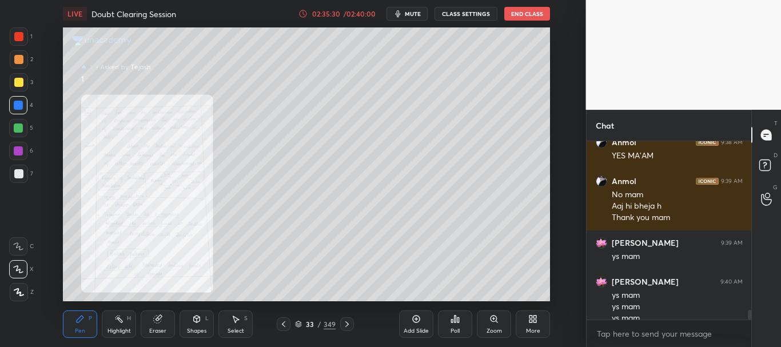
scroll to position [3164, 0]
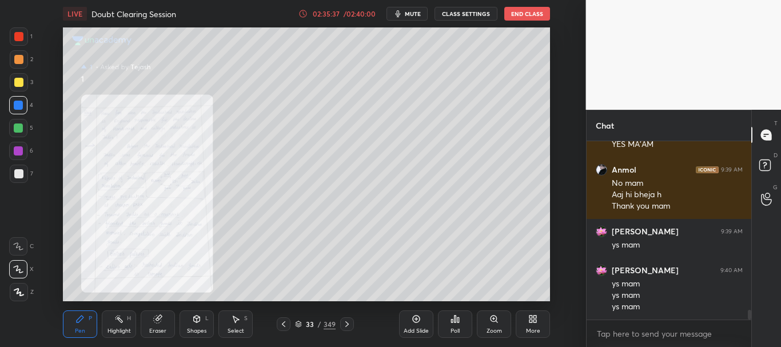
click at [349, 319] on div at bounding box center [347, 324] width 14 height 14
click at [283, 322] on icon at bounding box center [283, 324] width 9 height 9
click at [346, 324] on icon at bounding box center [347, 324] width 9 height 9
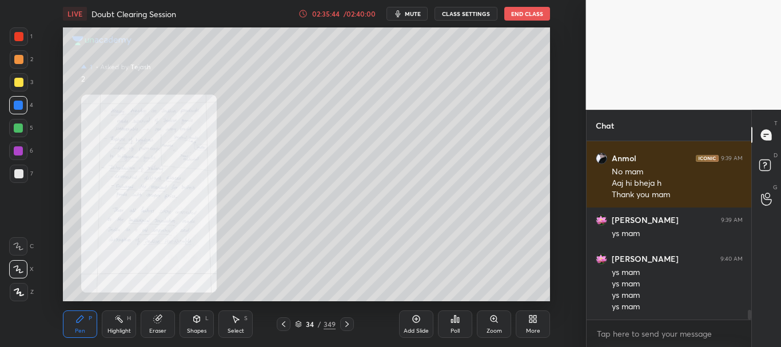
click at [347, 325] on icon at bounding box center [347, 324] width 9 height 9
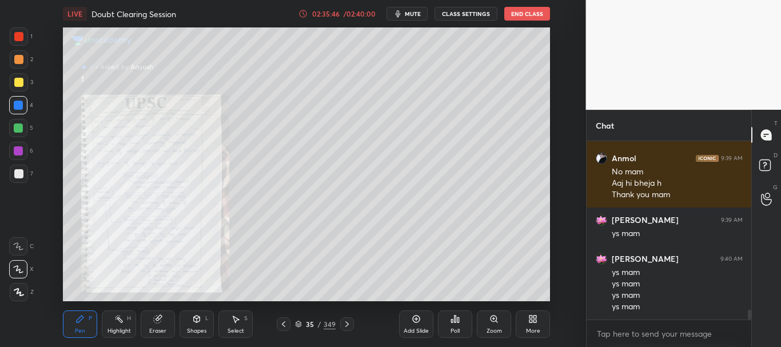
click at [491, 319] on icon at bounding box center [494, 319] width 6 height 6
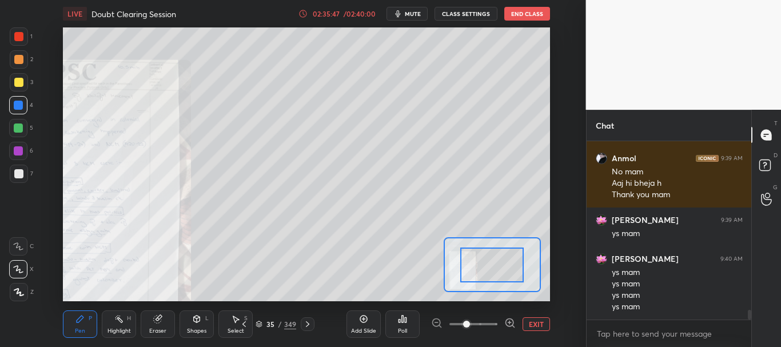
click at [488, 321] on span at bounding box center [474, 324] width 48 height 17
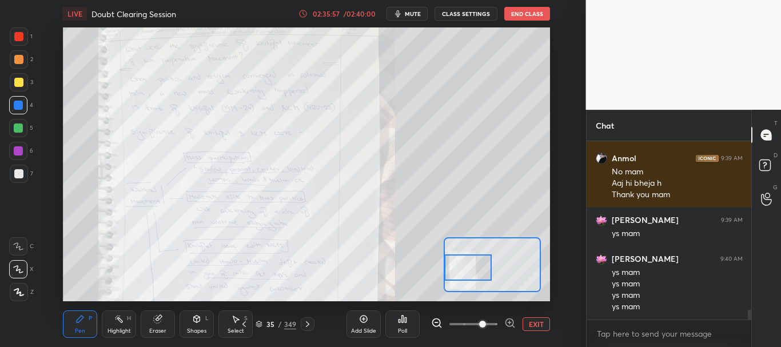
drag, startPoint x: 486, startPoint y: 275, endPoint x: 464, endPoint y: 269, distance: 23.0
click at [464, 269] on div at bounding box center [467, 268] width 47 height 26
click at [23, 36] on div at bounding box center [18, 36] width 9 height 9
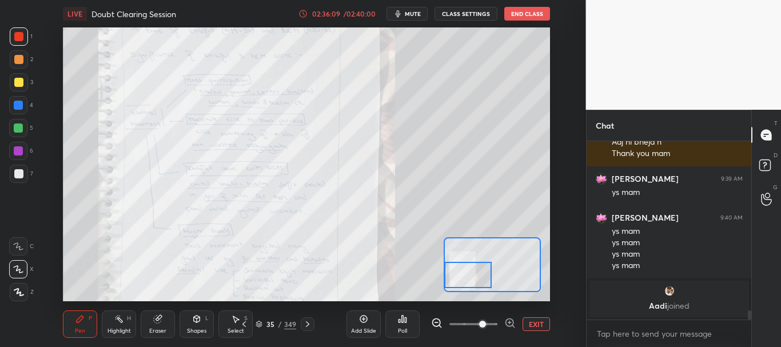
click at [462, 273] on div at bounding box center [467, 275] width 47 height 26
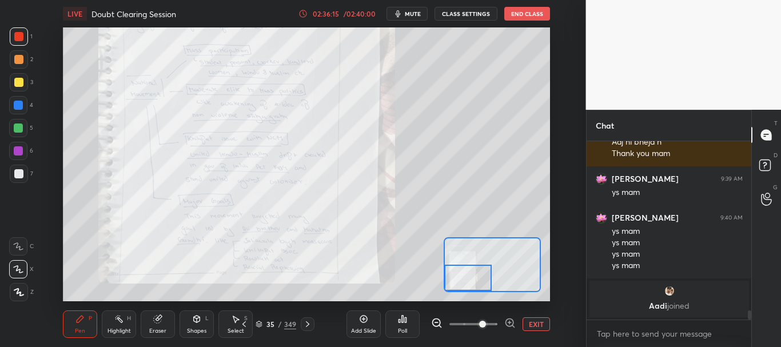
drag, startPoint x: 458, startPoint y: 269, endPoint x: 458, endPoint y: 280, distance: 10.3
click at [458, 280] on div at bounding box center [467, 278] width 47 height 26
click at [305, 325] on icon at bounding box center [307, 324] width 9 height 9
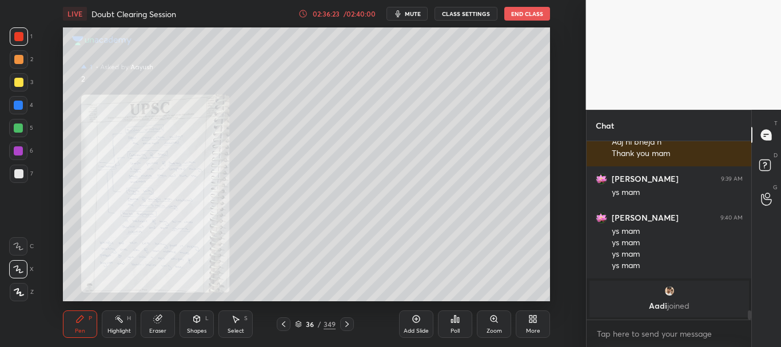
click at [501, 324] on div "Zoom" at bounding box center [494, 324] width 34 height 27
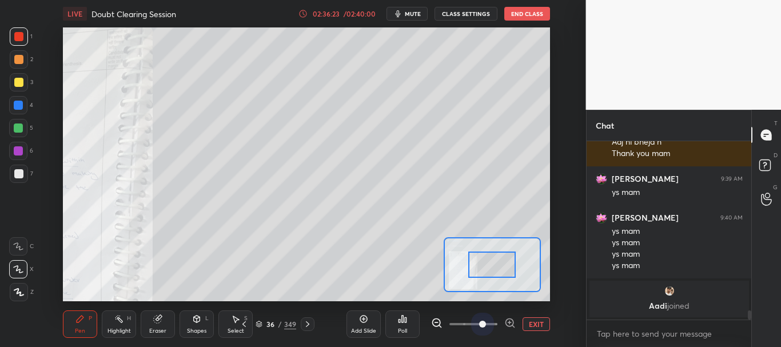
click at [486, 321] on span at bounding box center [474, 324] width 48 height 17
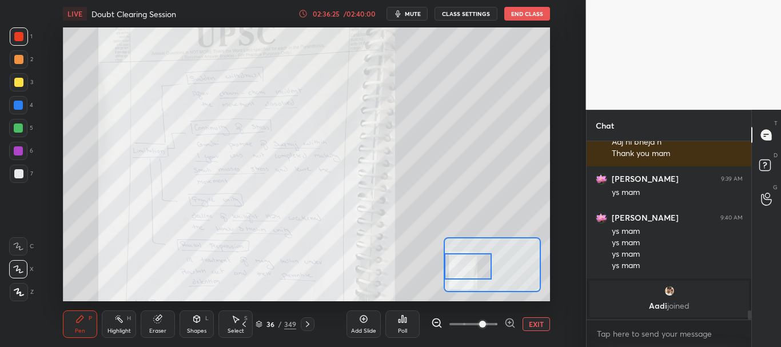
drag, startPoint x: 487, startPoint y: 268, endPoint x: 462, endPoint y: 264, distance: 25.5
click at [462, 264] on div at bounding box center [467, 266] width 47 height 26
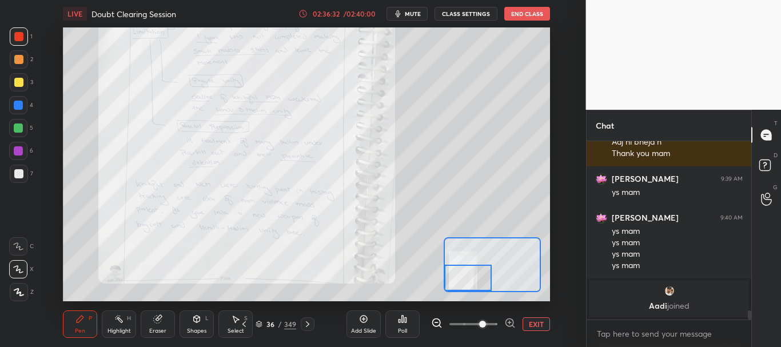
drag, startPoint x: 462, startPoint y: 268, endPoint x: 462, endPoint y: 280, distance: 11.4
click at [462, 280] on div at bounding box center [467, 278] width 47 height 26
click at [529, 323] on button "EXIT" at bounding box center [536, 324] width 27 height 14
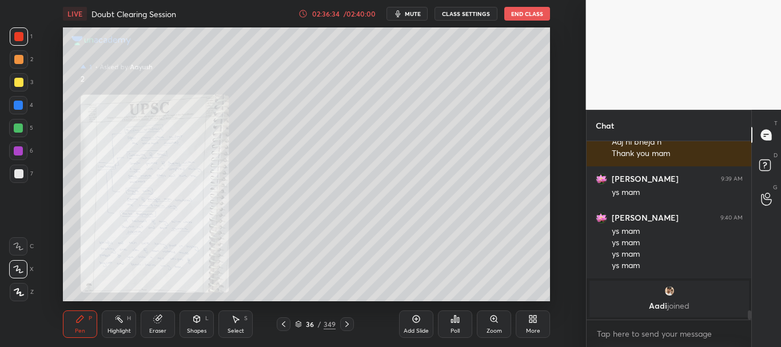
click at [287, 322] on icon at bounding box center [283, 324] width 9 height 9
click at [491, 323] on icon at bounding box center [494, 319] width 9 height 9
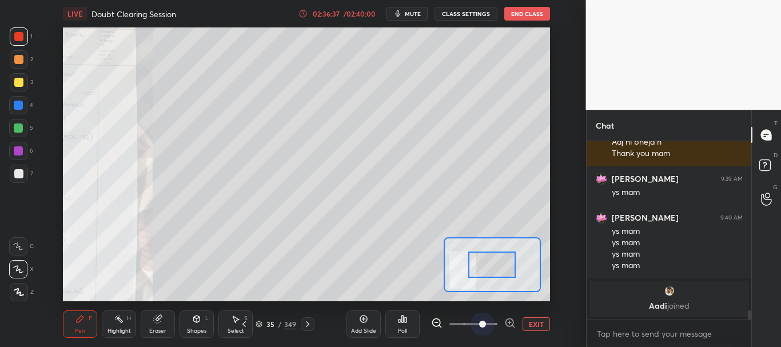
click at [489, 322] on span at bounding box center [474, 324] width 48 height 17
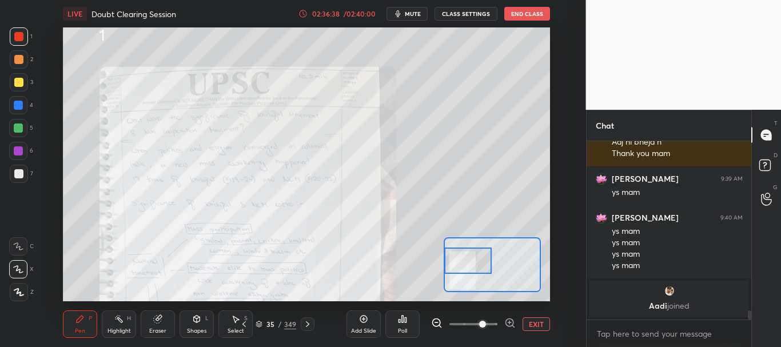
drag, startPoint x: 496, startPoint y: 265, endPoint x: 468, endPoint y: 259, distance: 28.2
click at [468, 259] on div at bounding box center [467, 261] width 47 height 26
click at [21, 101] on div at bounding box center [18, 105] width 18 height 18
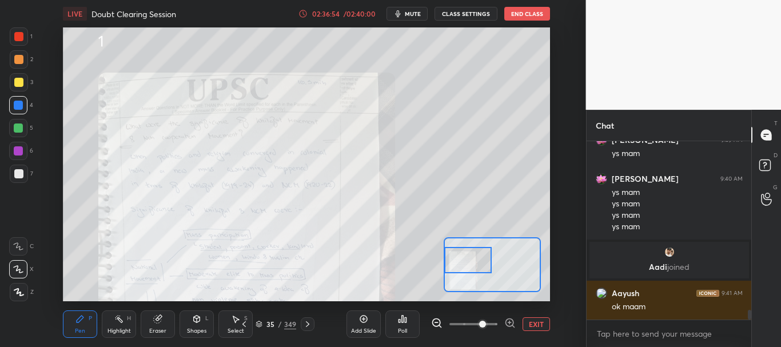
click at [536, 325] on button "EXIT" at bounding box center [536, 324] width 27 height 14
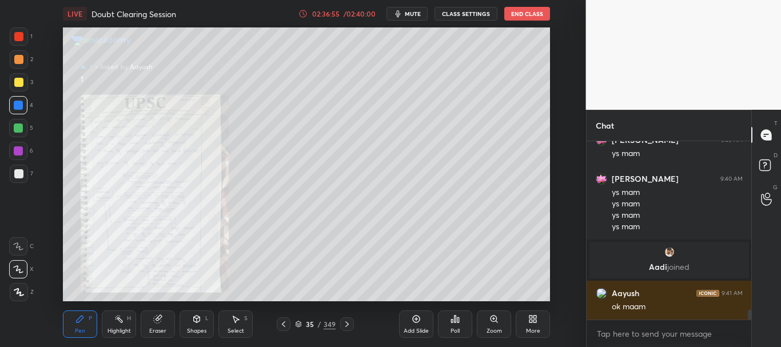
click at [351, 323] on icon at bounding box center [347, 324] width 9 height 9
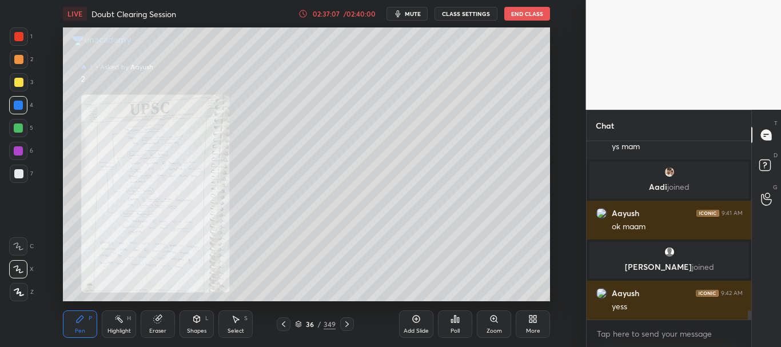
scroll to position [3206, 0]
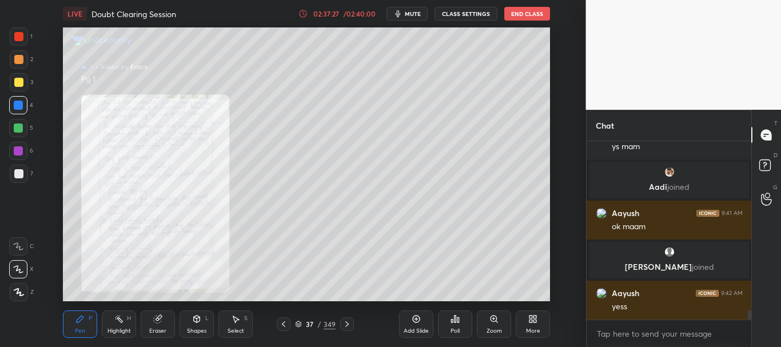
click at [490, 324] on div "Zoom" at bounding box center [494, 324] width 34 height 27
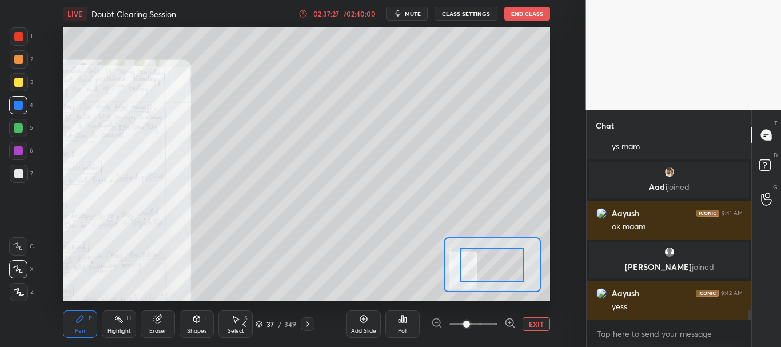
click at [490, 323] on span at bounding box center [474, 324] width 48 height 17
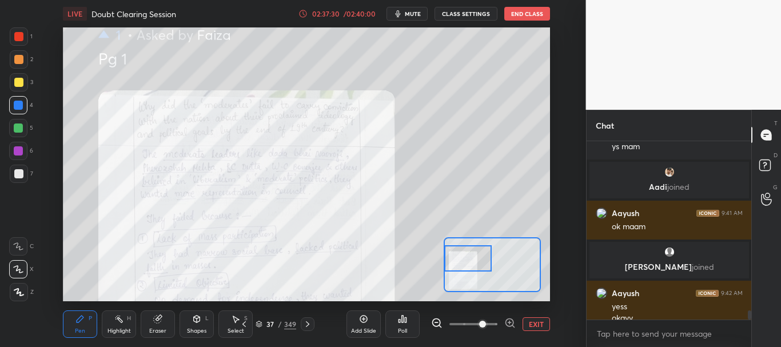
scroll to position [3217, 0]
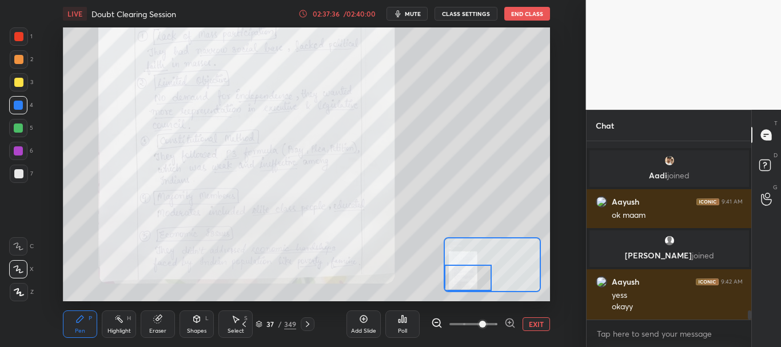
drag, startPoint x: 496, startPoint y: 262, endPoint x: 467, endPoint y: 276, distance: 31.7
click at [467, 276] on div at bounding box center [467, 278] width 47 height 26
click at [309, 323] on icon at bounding box center [307, 324] width 9 height 9
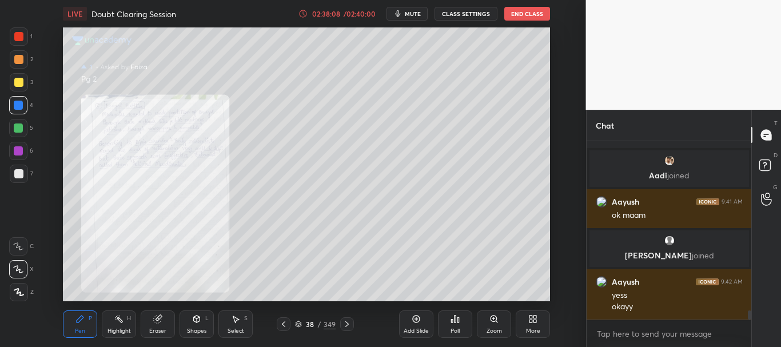
click at [494, 319] on icon at bounding box center [494, 318] width 0 height 2
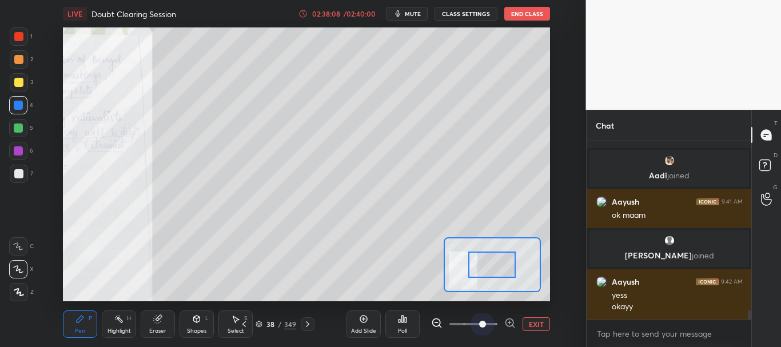
click at [488, 321] on span at bounding box center [474, 324] width 48 height 17
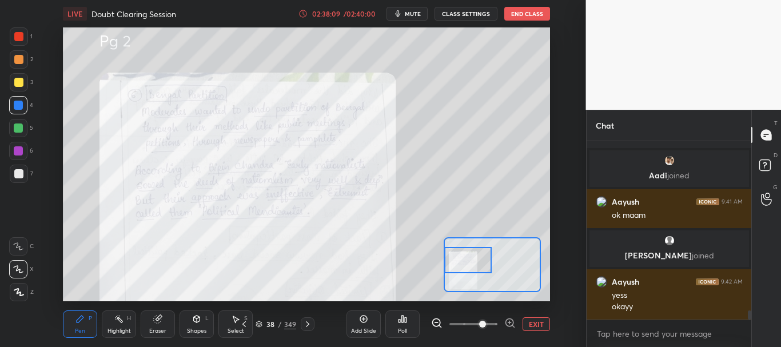
drag, startPoint x: 493, startPoint y: 273, endPoint x: 468, endPoint y: 266, distance: 26.2
click at [468, 266] on div at bounding box center [467, 260] width 47 height 26
click at [536, 324] on button "EXIT" at bounding box center [536, 324] width 27 height 14
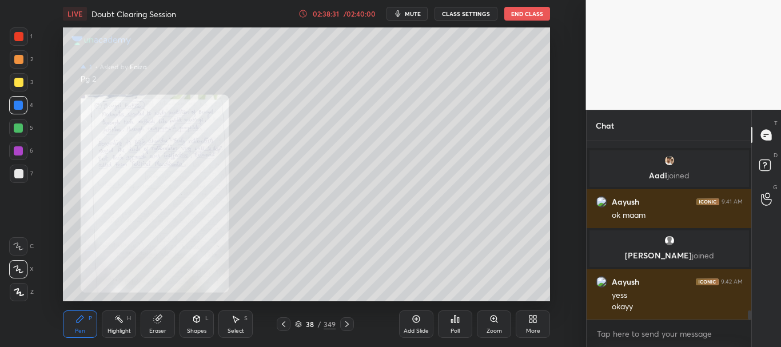
click at [300, 324] on icon at bounding box center [299, 322] width 6 height 3
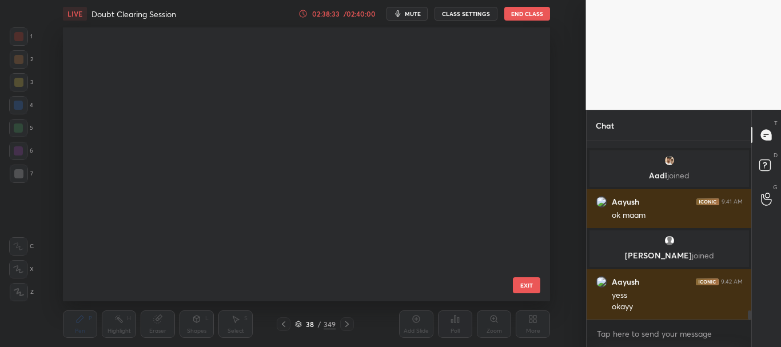
scroll to position [0, 0]
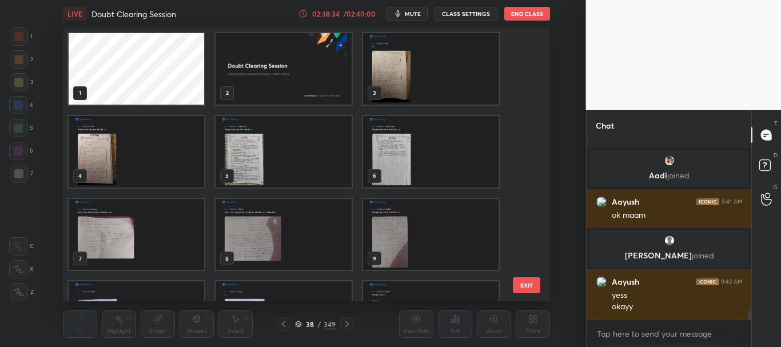
click at [280, 91] on img "grid" at bounding box center [284, 69] width 136 height 72
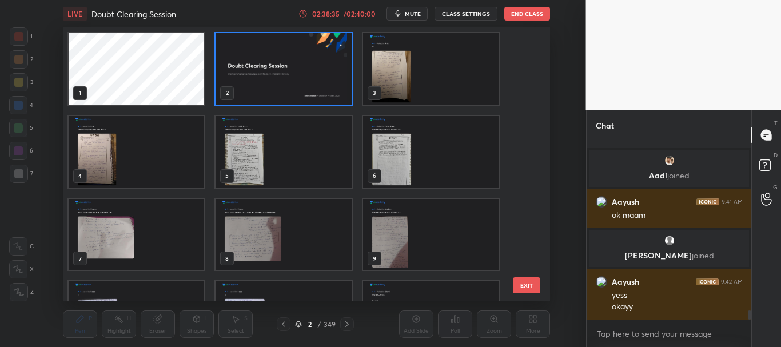
click at [298, 324] on icon at bounding box center [299, 322] width 6 height 3
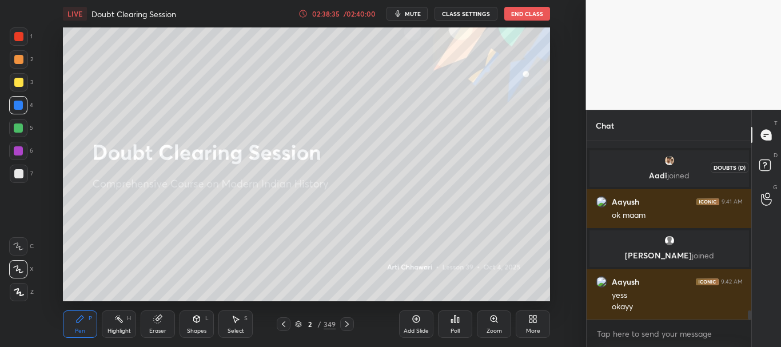
click at [769, 166] on rect at bounding box center [765, 165] width 11 height 11
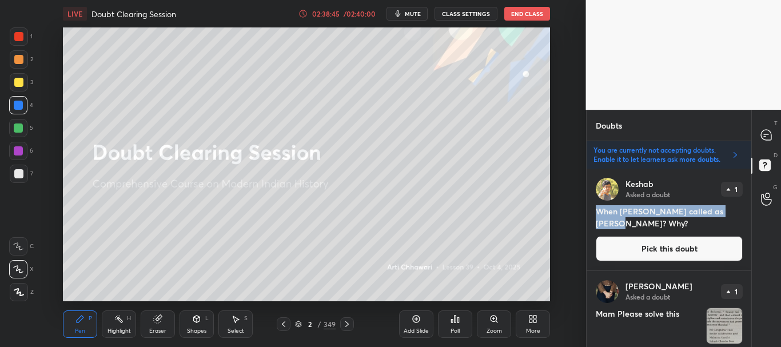
drag, startPoint x: 597, startPoint y: 210, endPoint x: 619, endPoint y: 224, distance: 26.7
click at [619, 224] on h4 "When [PERSON_NAME] called as [PERSON_NAME]? Why?" at bounding box center [669, 217] width 147 height 24
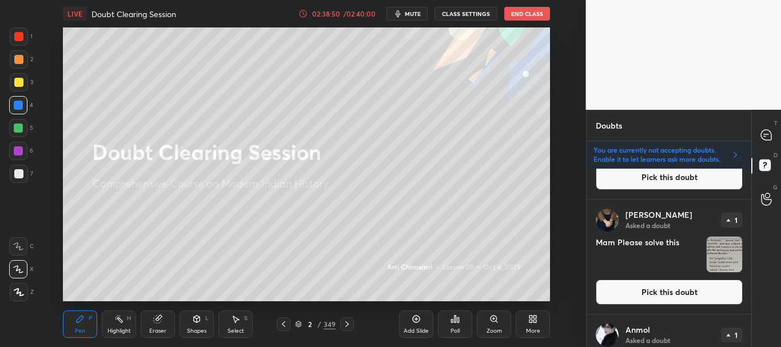
scroll to position [89, 0]
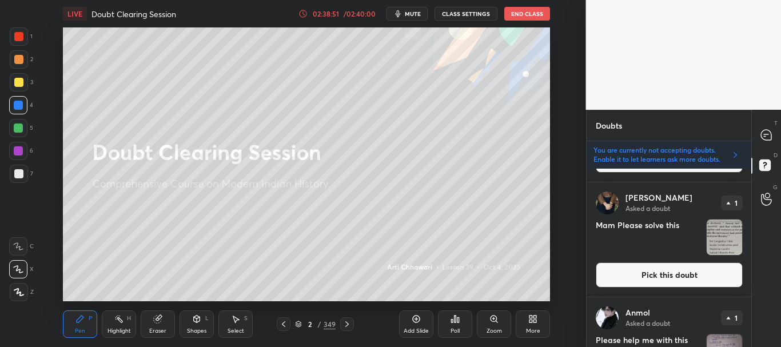
click at [659, 275] on button "Pick this doubt" at bounding box center [669, 275] width 147 height 25
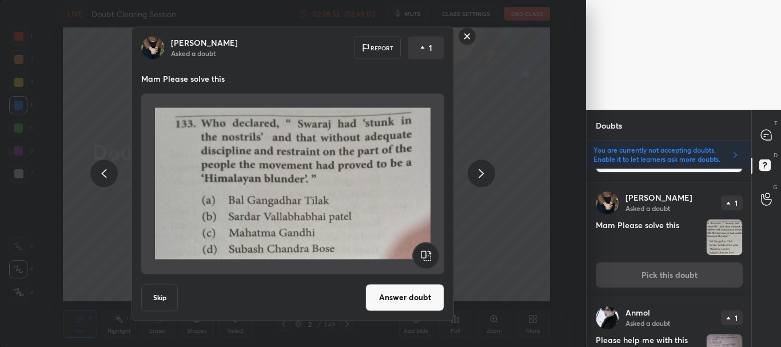
click at [462, 38] on rect at bounding box center [468, 36] width 18 height 18
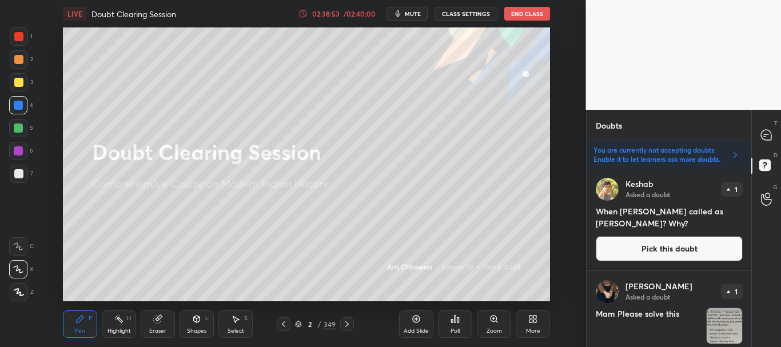
scroll to position [1, 0]
click at [766, 133] on icon at bounding box center [766, 135] width 10 height 10
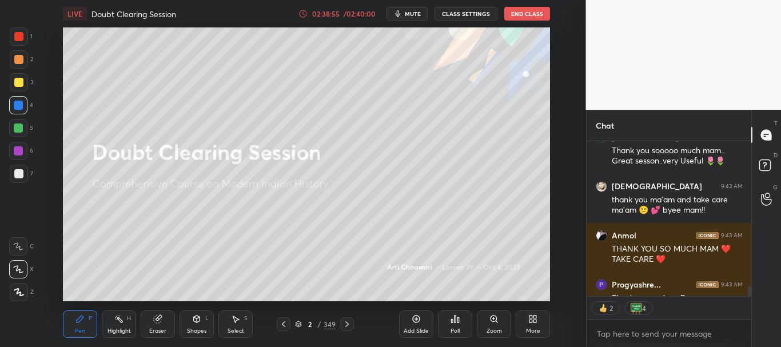
scroll to position [3747, 0]
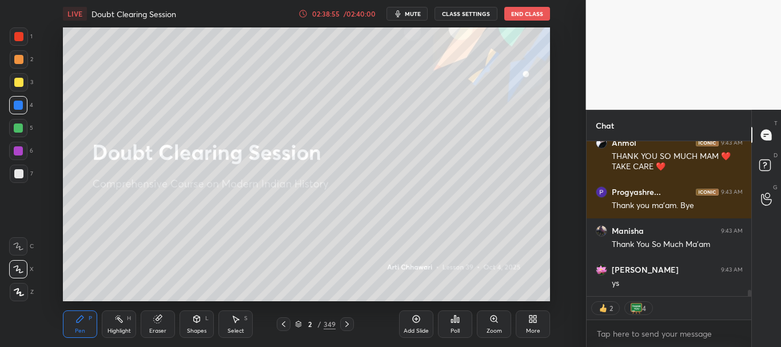
drag, startPoint x: 750, startPoint y: 299, endPoint x: 769, endPoint y: 301, distance: 19.0
click at [751, 301] on div "[PERSON_NAME] 9:43 AM thank you ma'am and take care ma'am 🙂 💕 byee mam!! [PERSO…" at bounding box center [669, 244] width 165 height 206
click at [521, 15] on button "End Class" at bounding box center [528, 14] width 46 height 14
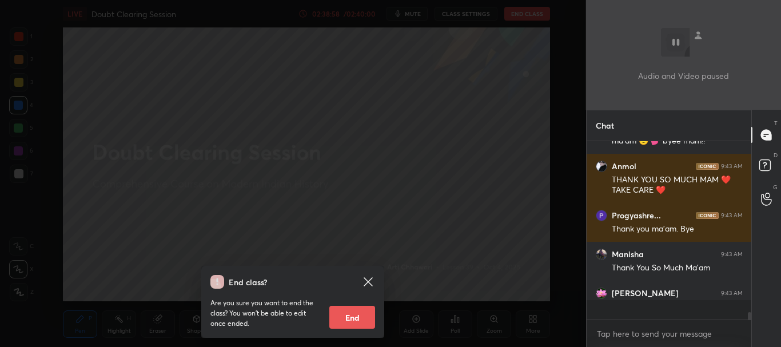
scroll to position [3724, 0]
click at [349, 314] on button "End" at bounding box center [352, 317] width 46 height 23
type textarea "x"
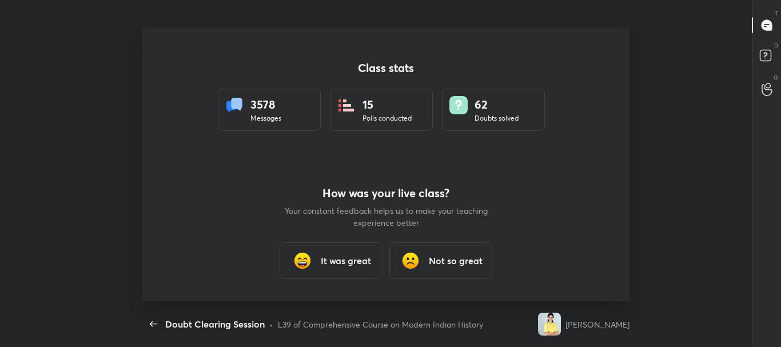
scroll to position [0, 0]
